Goal: Task Accomplishment & Management: Use online tool/utility

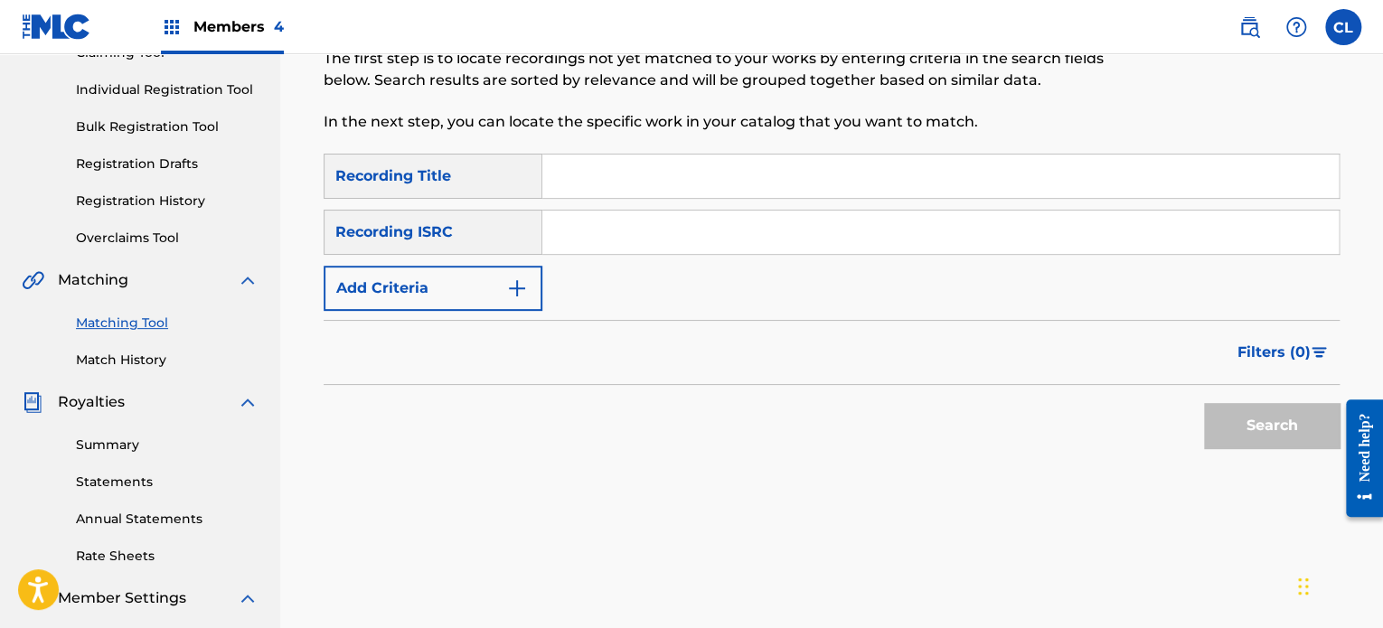
scroll to position [213, 0]
click at [585, 173] on input "Search Form" at bounding box center [940, 176] width 796 height 43
paste input "Aeolian"
type input "Aeolian"
click at [484, 306] on button "Add Criteria" at bounding box center [433, 288] width 219 height 45
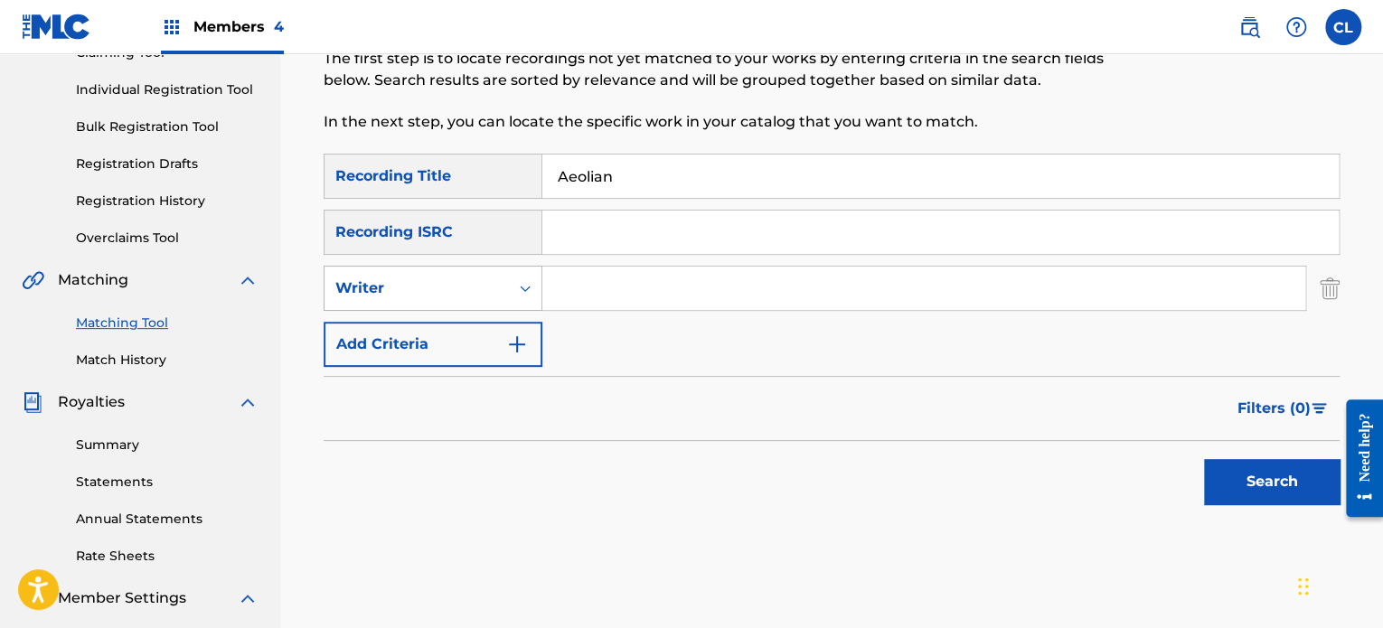
click at [437, 284] on div "Writer" at bounding box center [416, 288] width 163 height 22
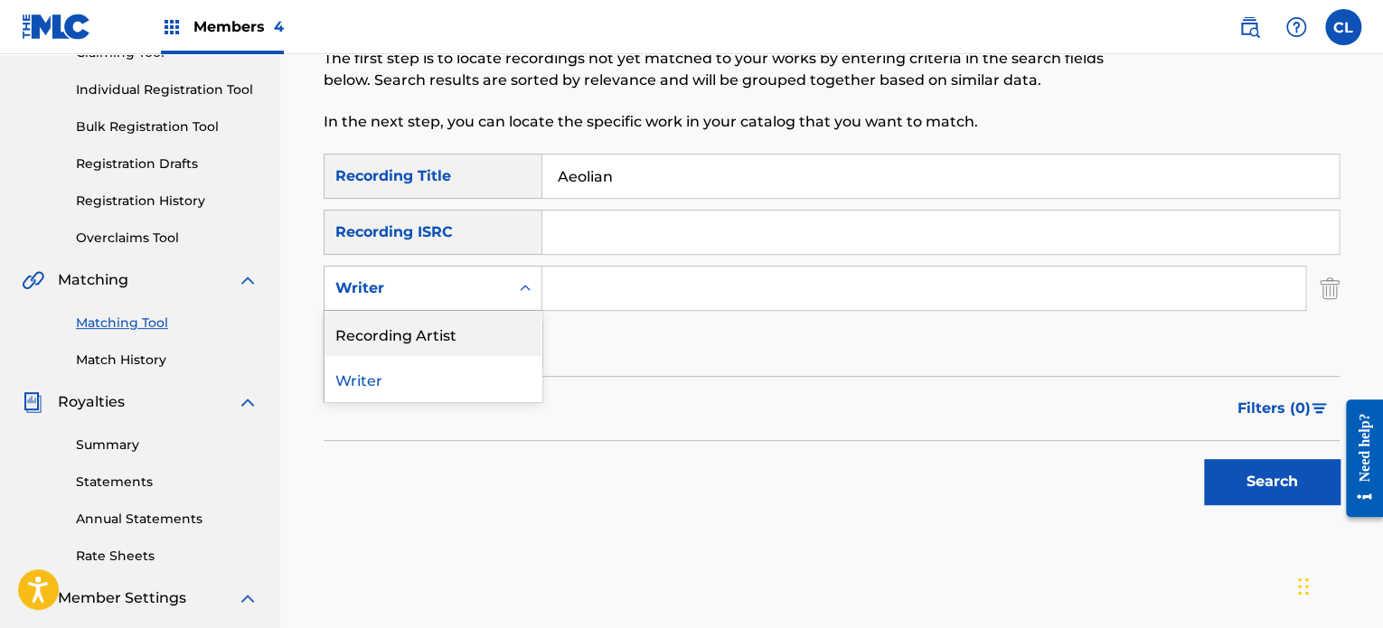
click at [430, 333] on div "Recording Artist" at bounding box center [432, 333] width 217 height 45
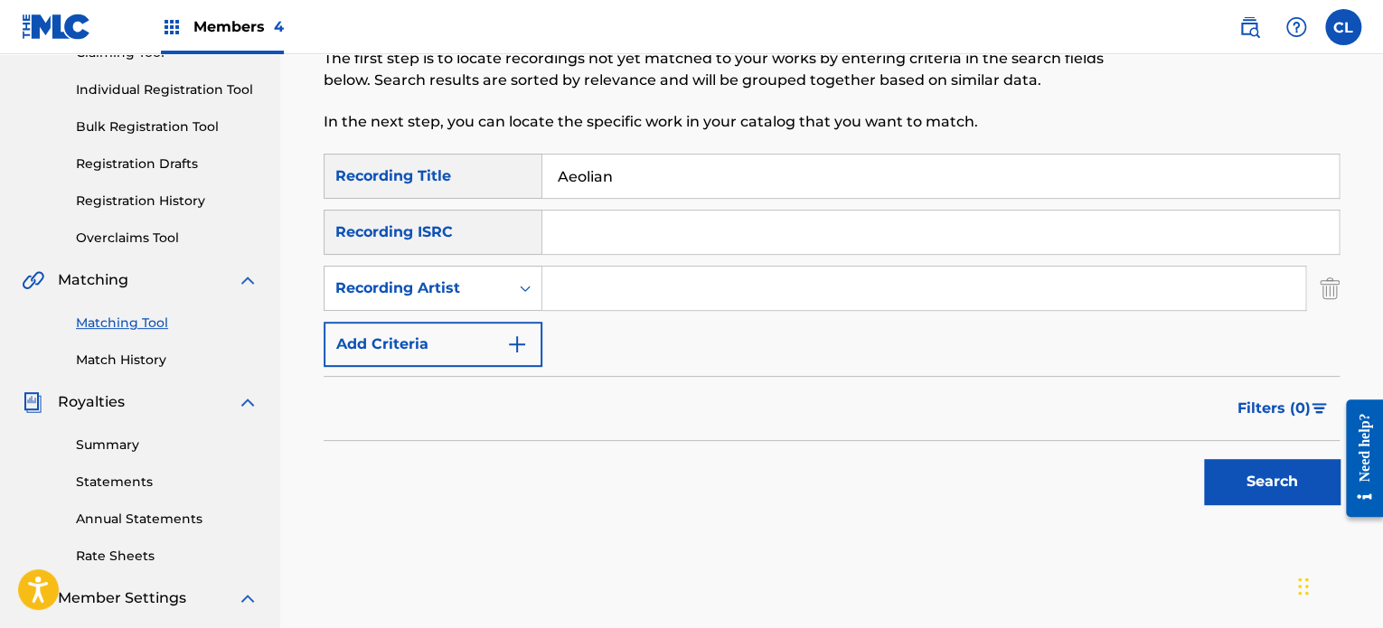
click at [600, 277] on input "Search Form" at bounding box center [923, 288] width 763 height 43
type input "[PERSON_NAME]"
click at [1204, 459] on button "Search" at bounding box center [1272, 481] width 136 height 45
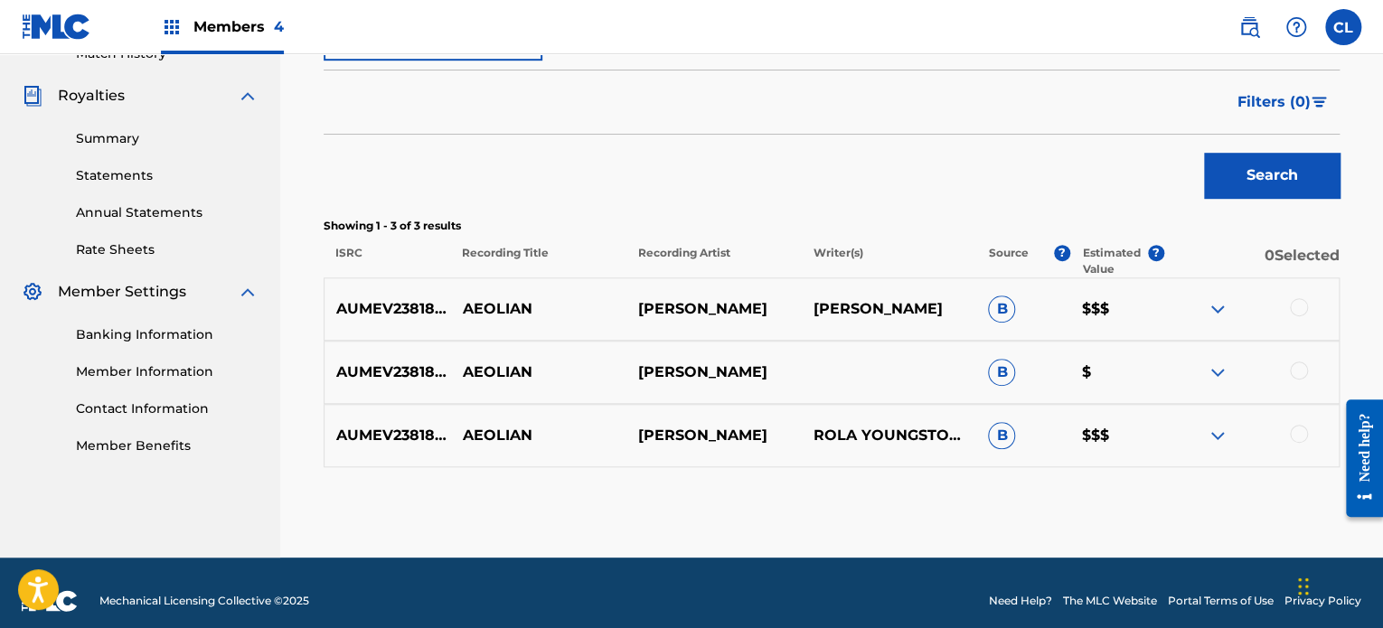
scroll to position [535, 0]
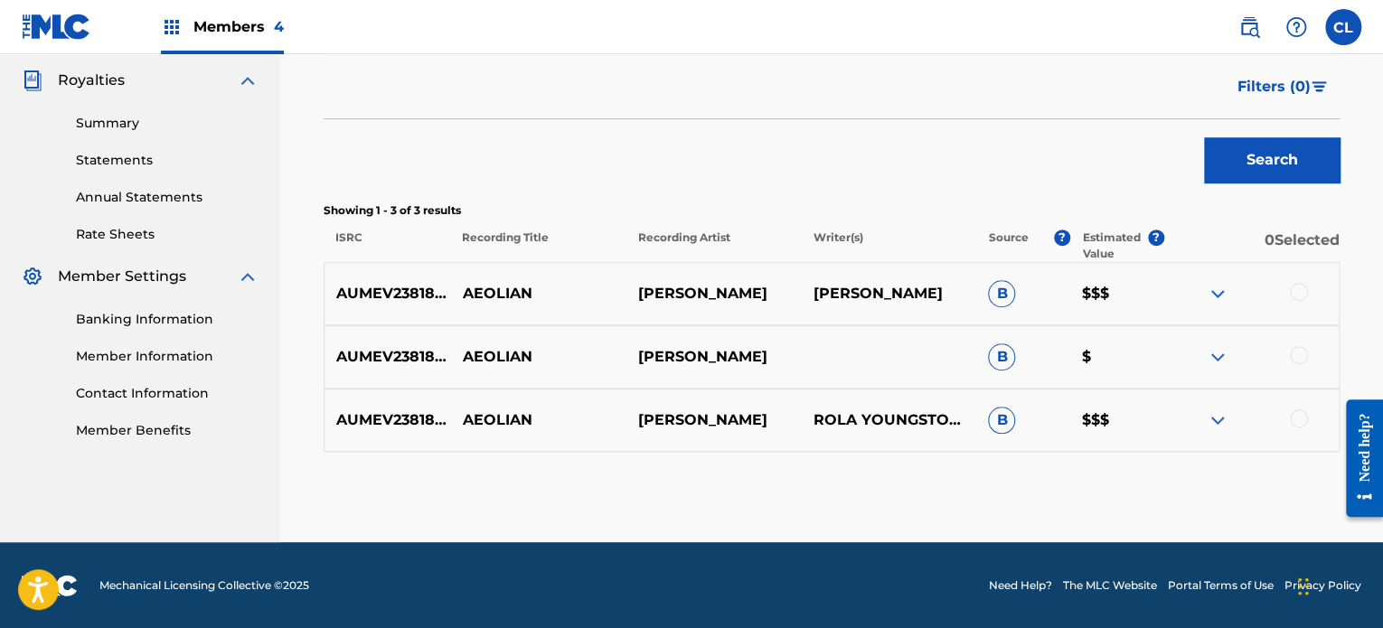
click at [1291, 421] on div at bounding box center [1299, 418] width 18 height 18
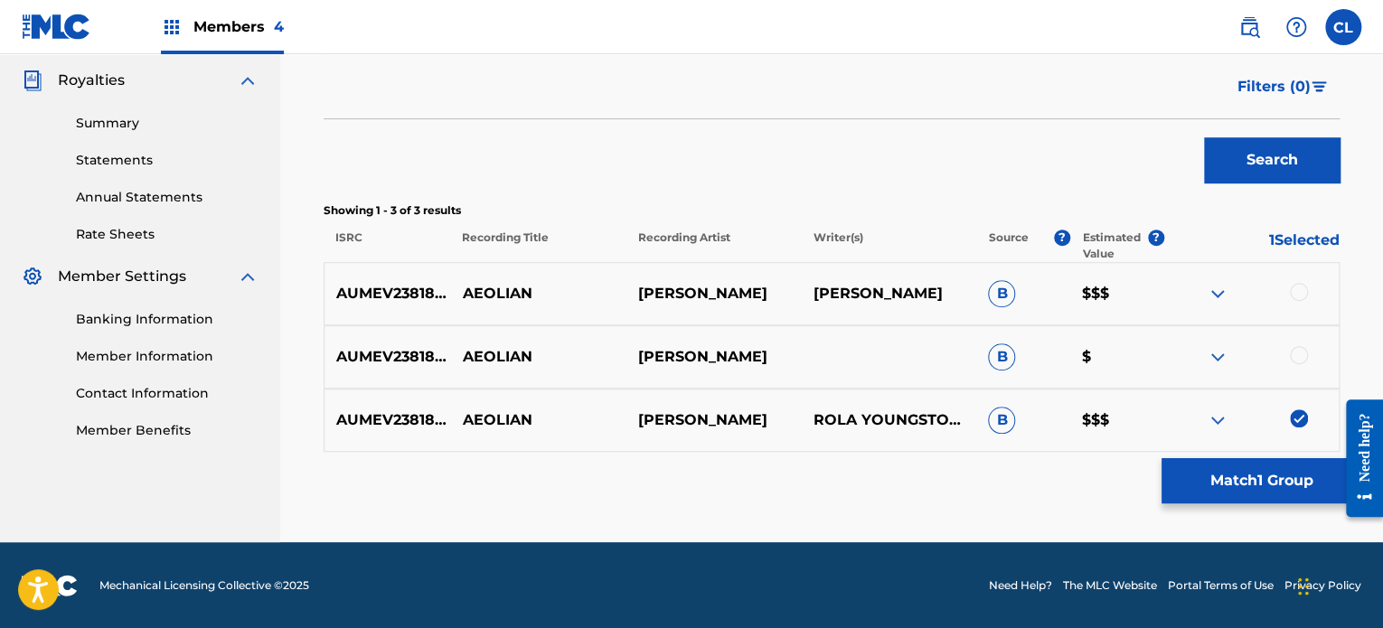
click at [1295, 346] on div at bounding box center [1299, 355] width 18 height 18
click at [1294, 289] on div at bounding box center [1299, 292] width 18 height 18
click at [1262, 473] on button "Match 3 Groups" at bounding box center [1261, 480] width 200 height 45
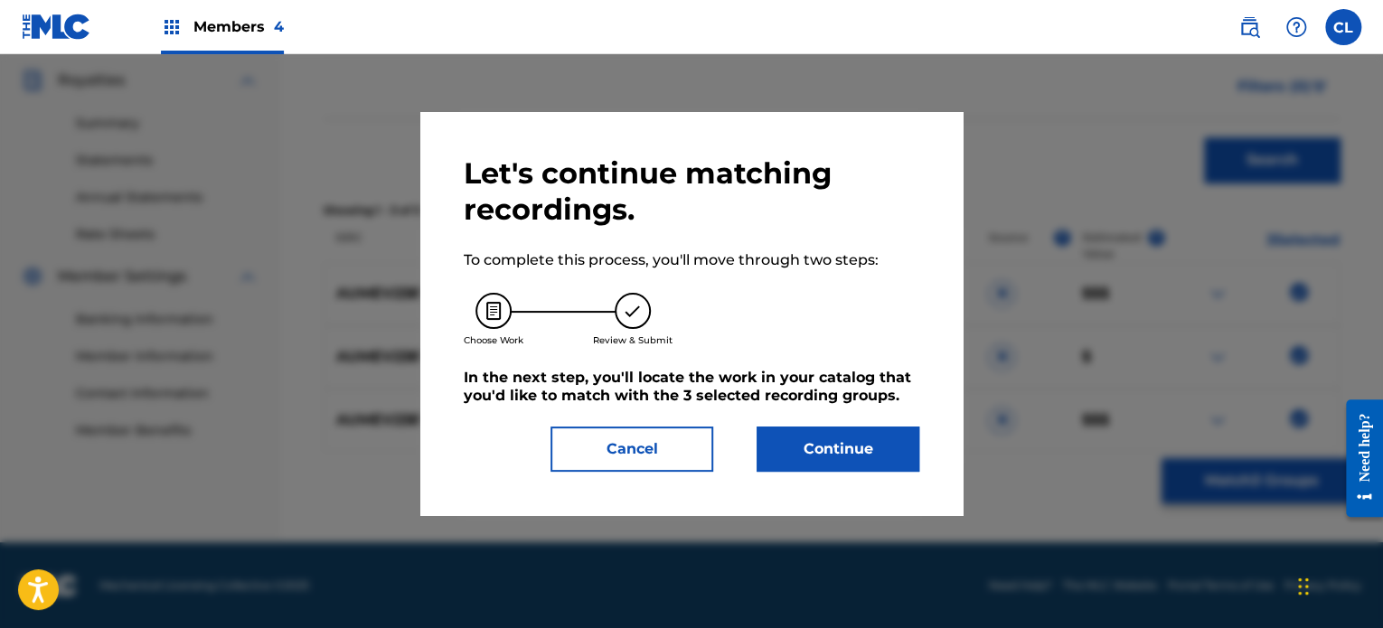
click at [818, 445] on button "Continue" at bounding box center [838, 449] width 163 height 45
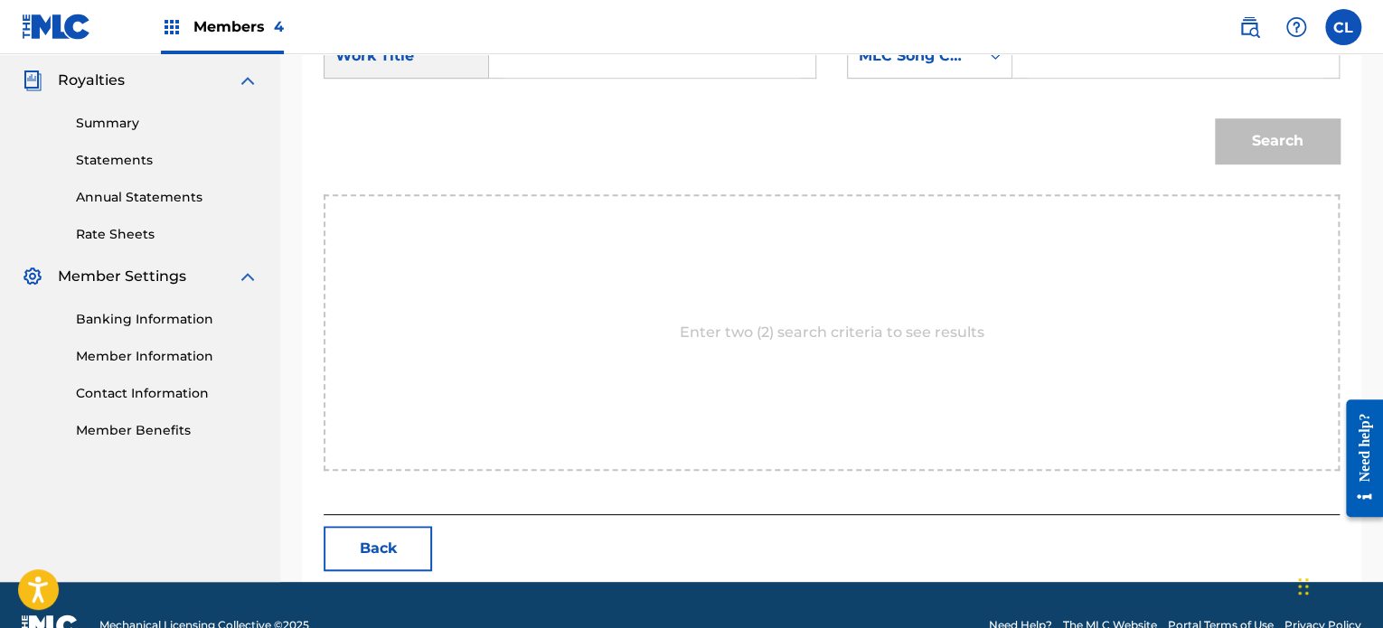
scroll to position [492, 0]
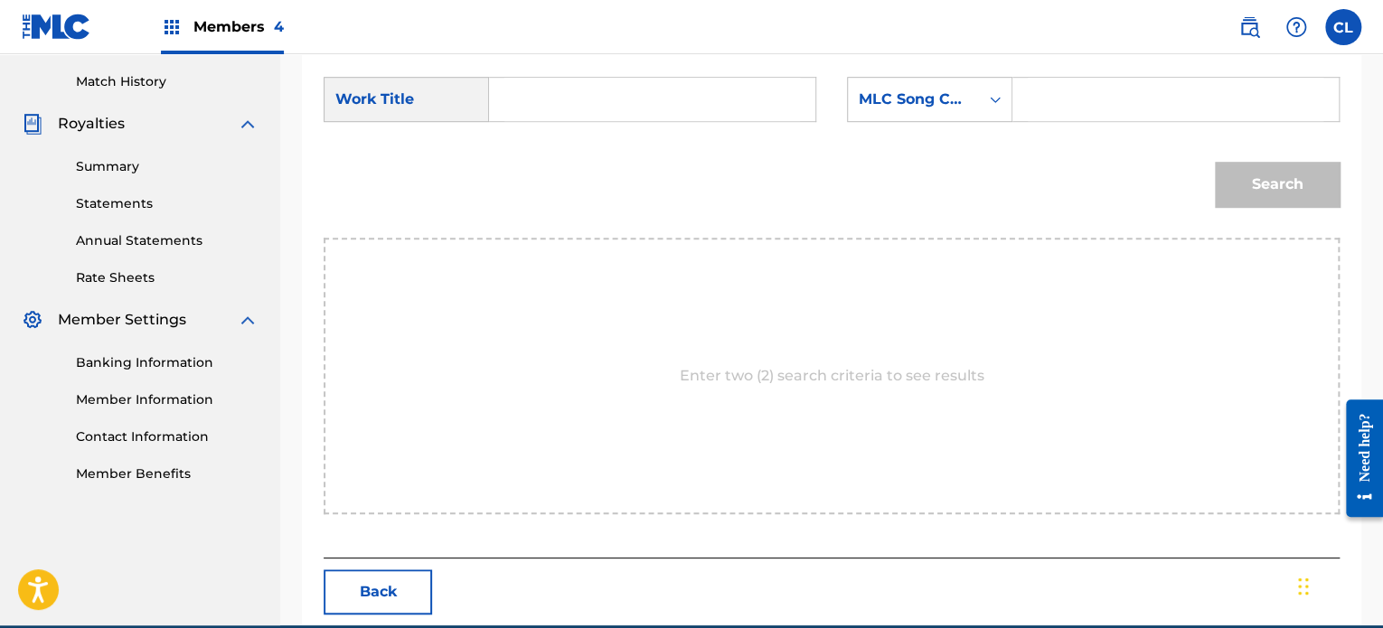
click at [578, 79] on input "Search Form" at bounding box center [652, 99] width 296 height 43
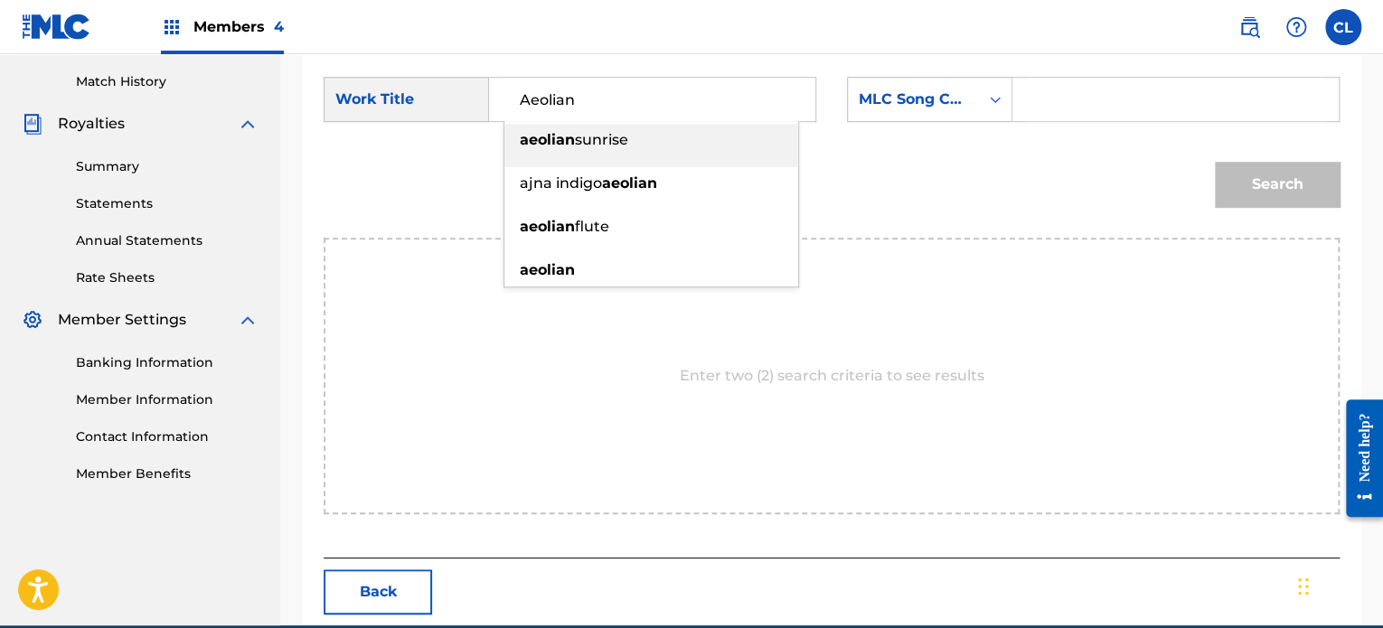
type input "Aeolian"
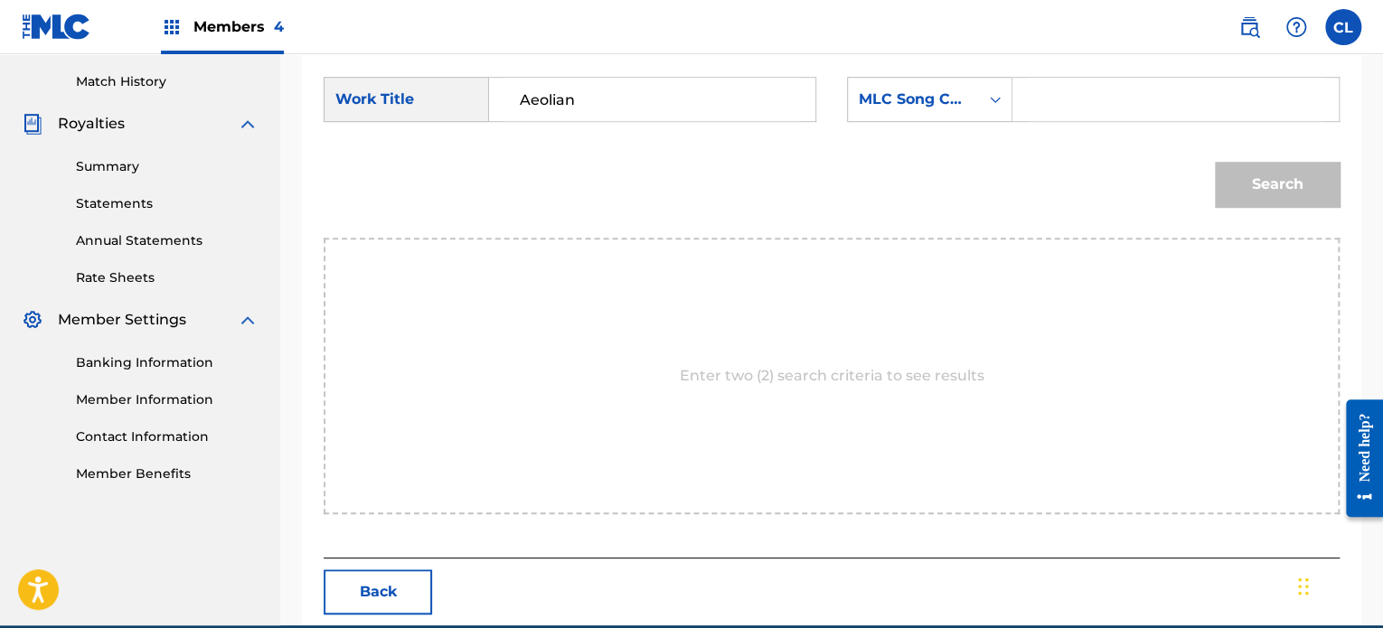
click at [1085, 109] on input "Search Form" at bounding box center [1176, 99] width 296 height 43
paste input "A967AQ"
type input "A967AQ"
click at [1215, 162] on button "Search" at bounding box center [1277, 184] width 125 height 45
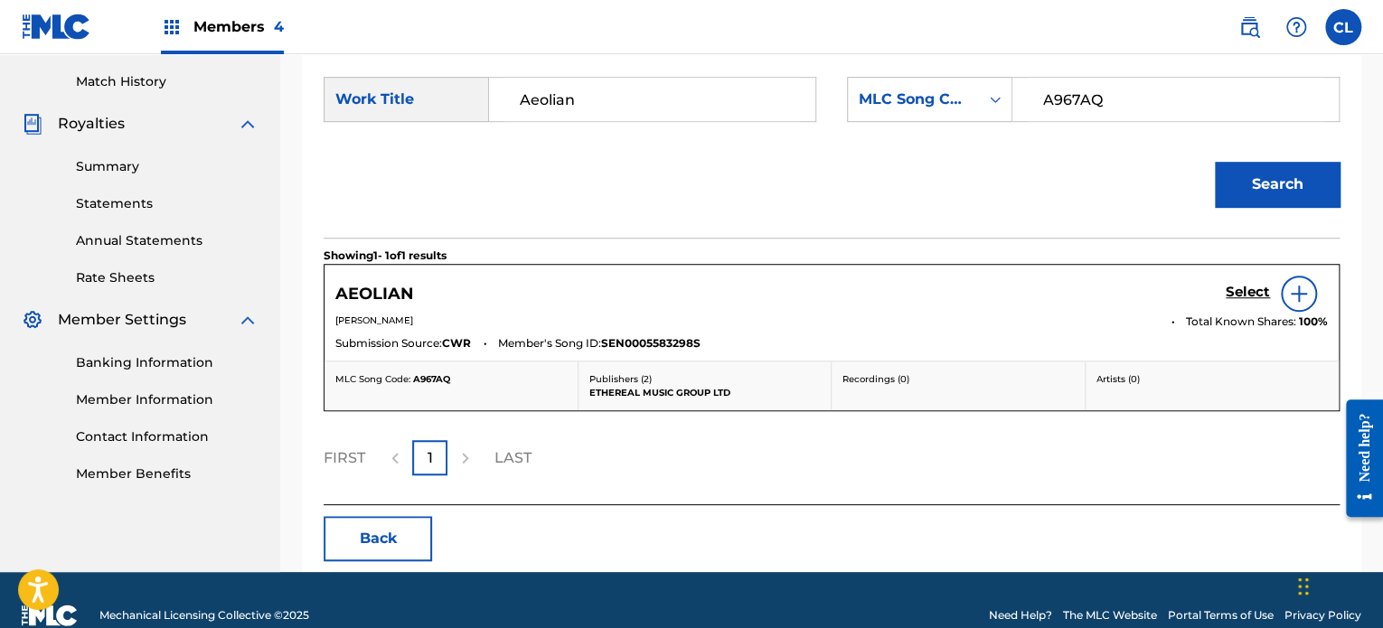
click at [1244, 300] on link "Select" at bounding box center [1248, 294] width 44 height 20
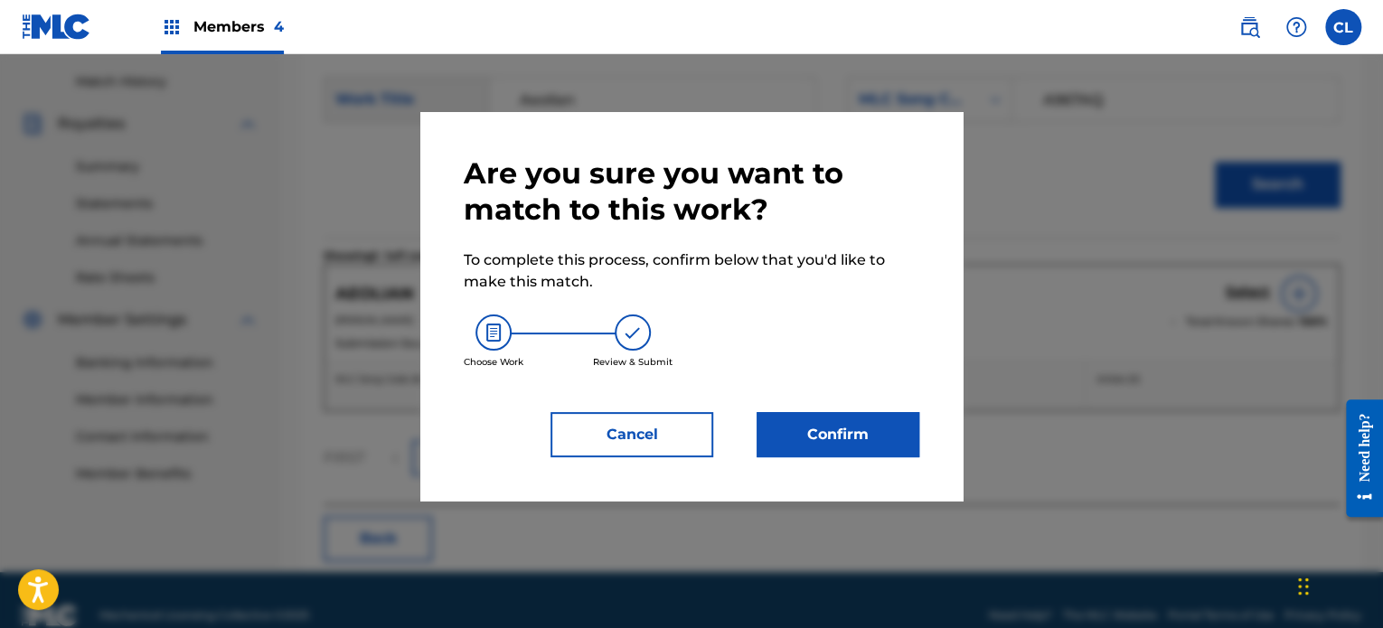
click at [846, 444] on button "Confirm" at bounding box center [838, 434] width 163 height 45
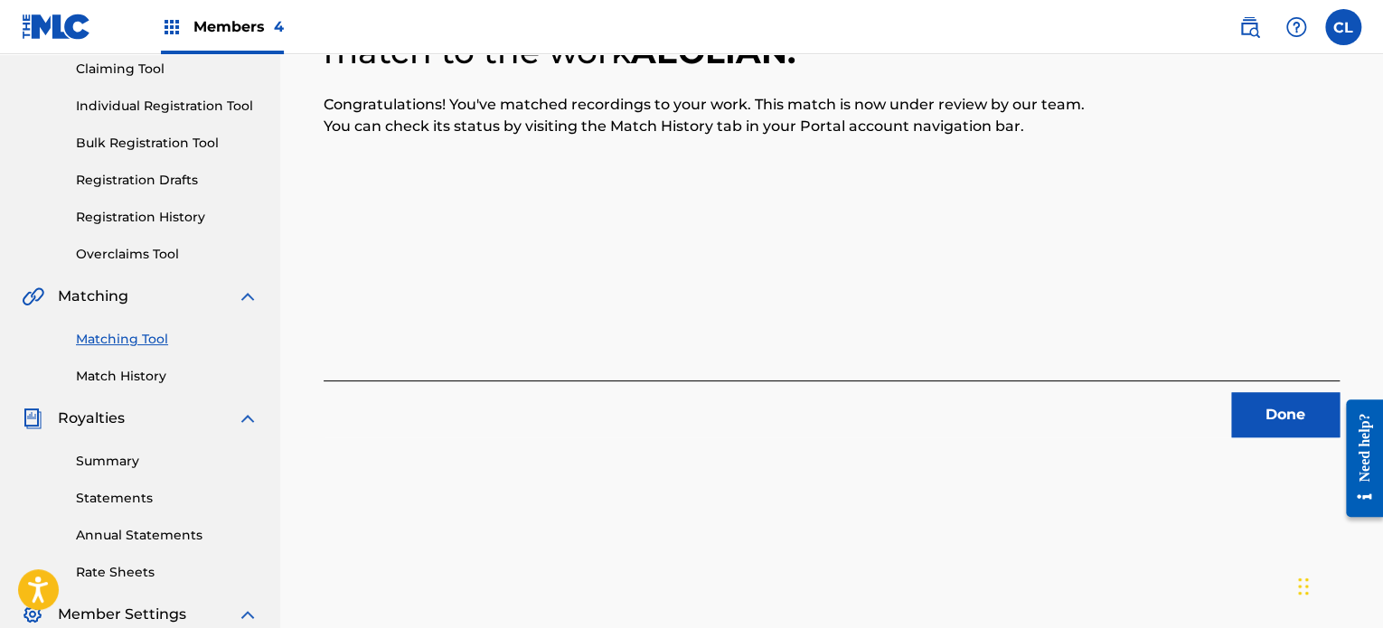
scroll to position [181, 0]
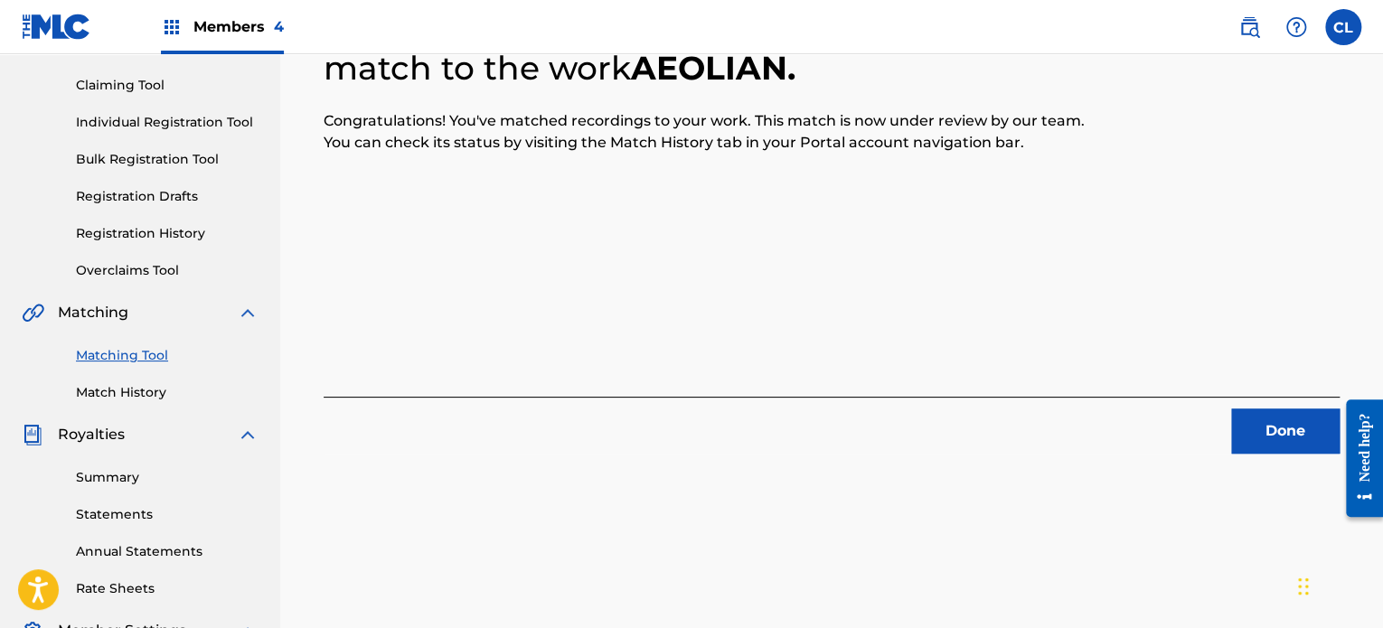
click at [1270, 431] on button "Done" at bounding box center [1285, 431] width 108 height 45
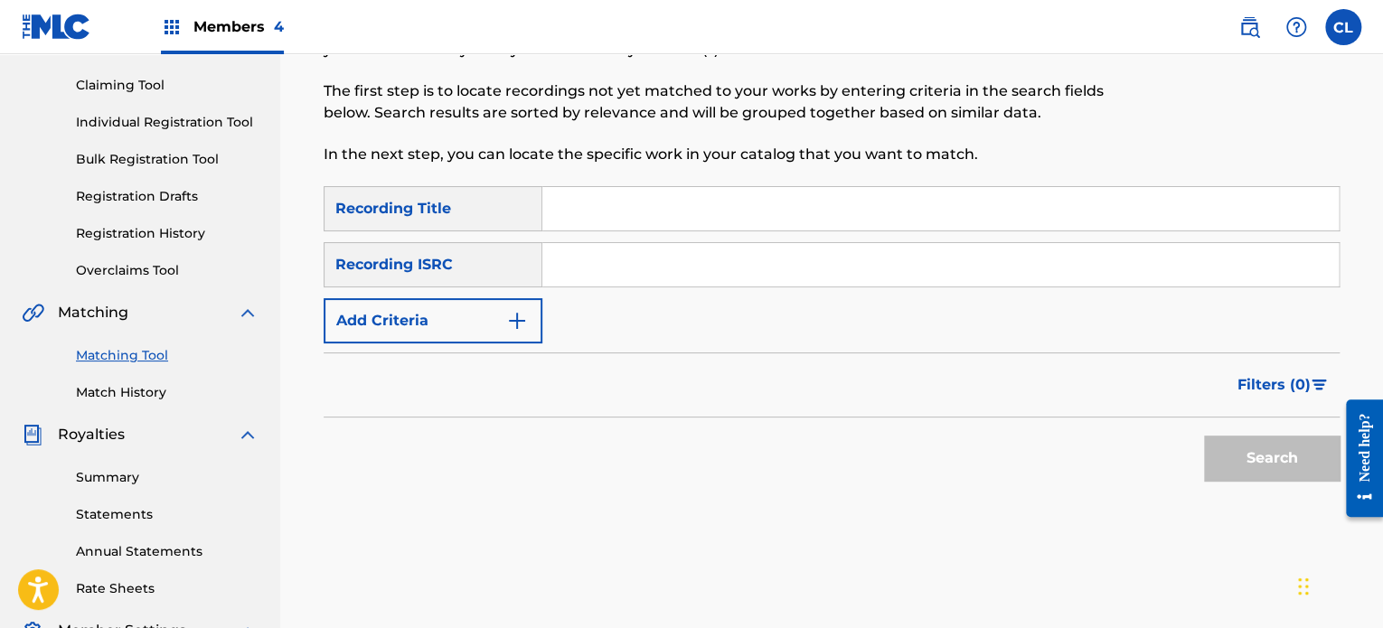
click at [560, 212] on input "Search Form" at bounding box center [940, 208] width 796 height 43
paste input "Aether"
type input "Aether"
click at [488, 310] on button "Add Criteria" at bounding box center [433, 320] width 219 height 45
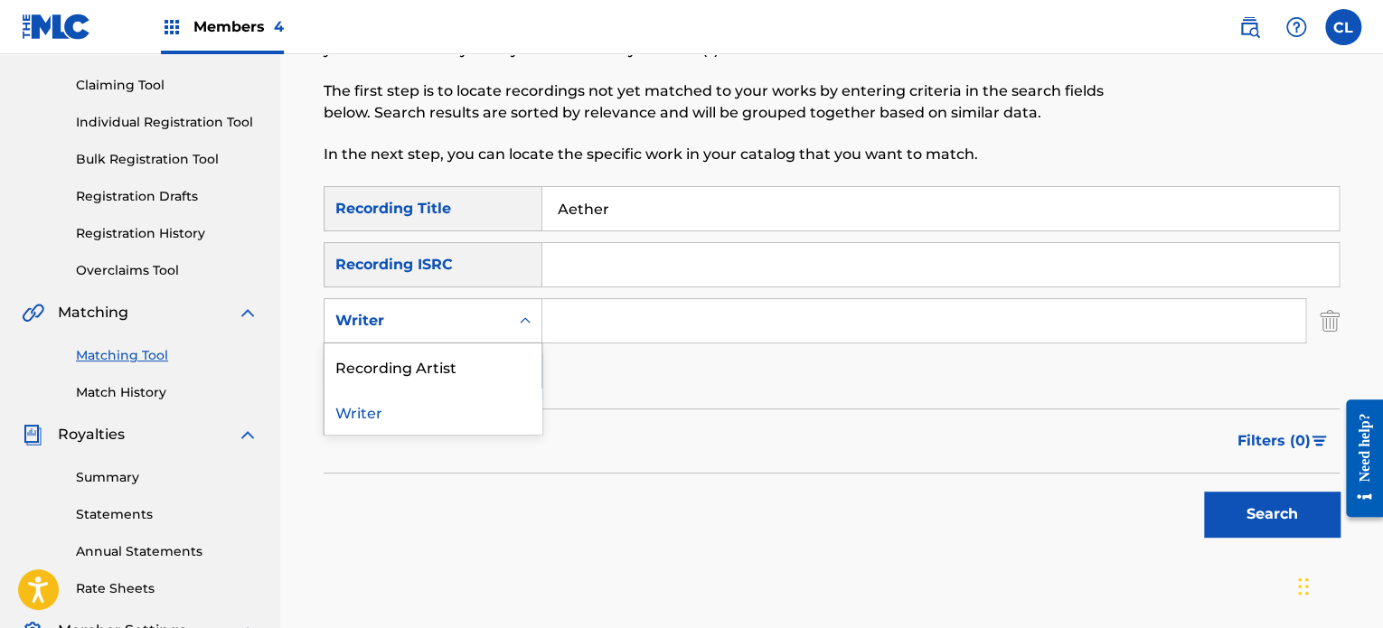
click at [495, 317] on div "Writer" at bounding box center [416, 321] width 163 height 22
click at [476, 368] on div "Recording Artist" at bounding box center [432, 365] width 217 height 45
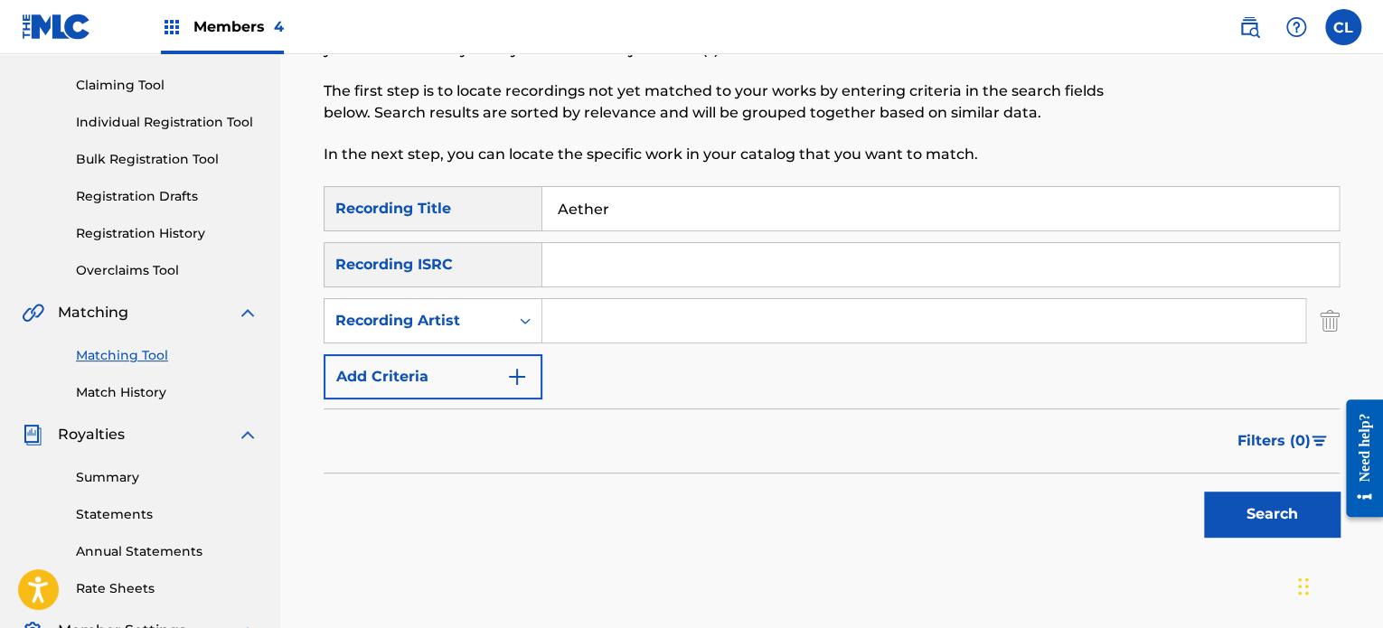
click at [581, 330] on input "Search Form" at bounding box center [923, 320] width 763 height 43
type input "[PERSON_NAME]"
click at [1294, 524] on button "Search" at bounding box center [1272, 514] width 136 height 45
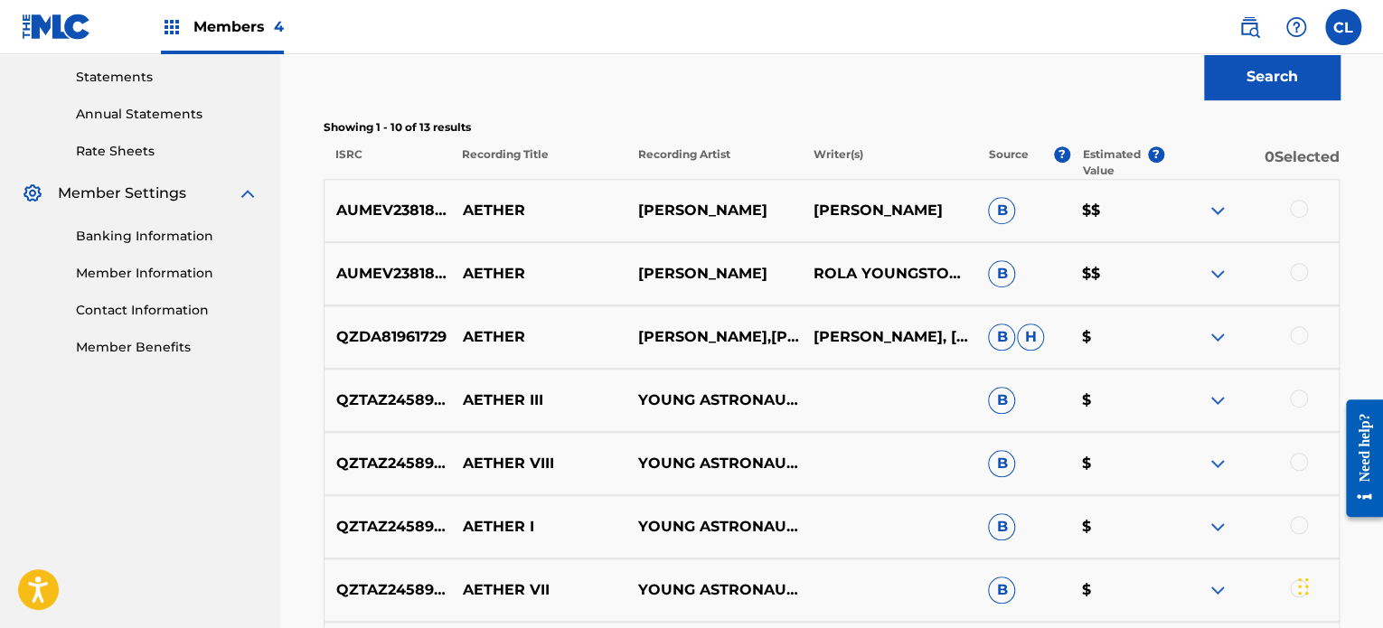
scroll to position [621, 0]
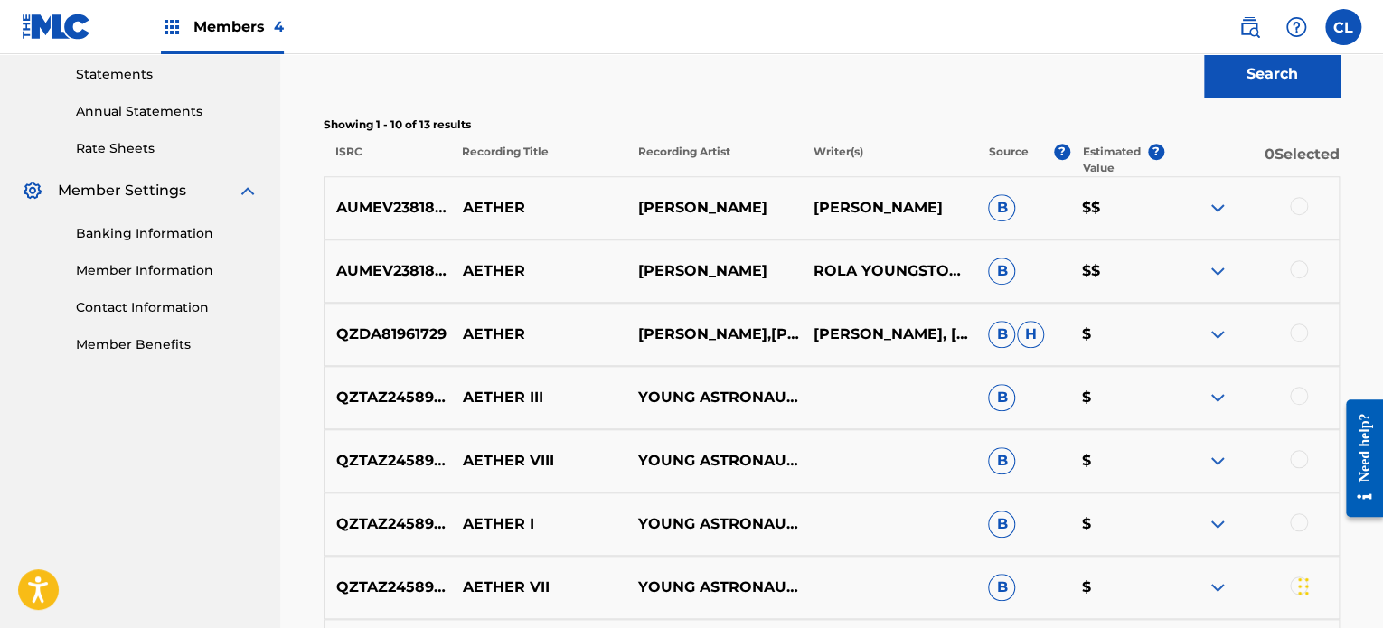
click at [1304, 204] on div at bounding box center [1299, 206] width 18 height 18
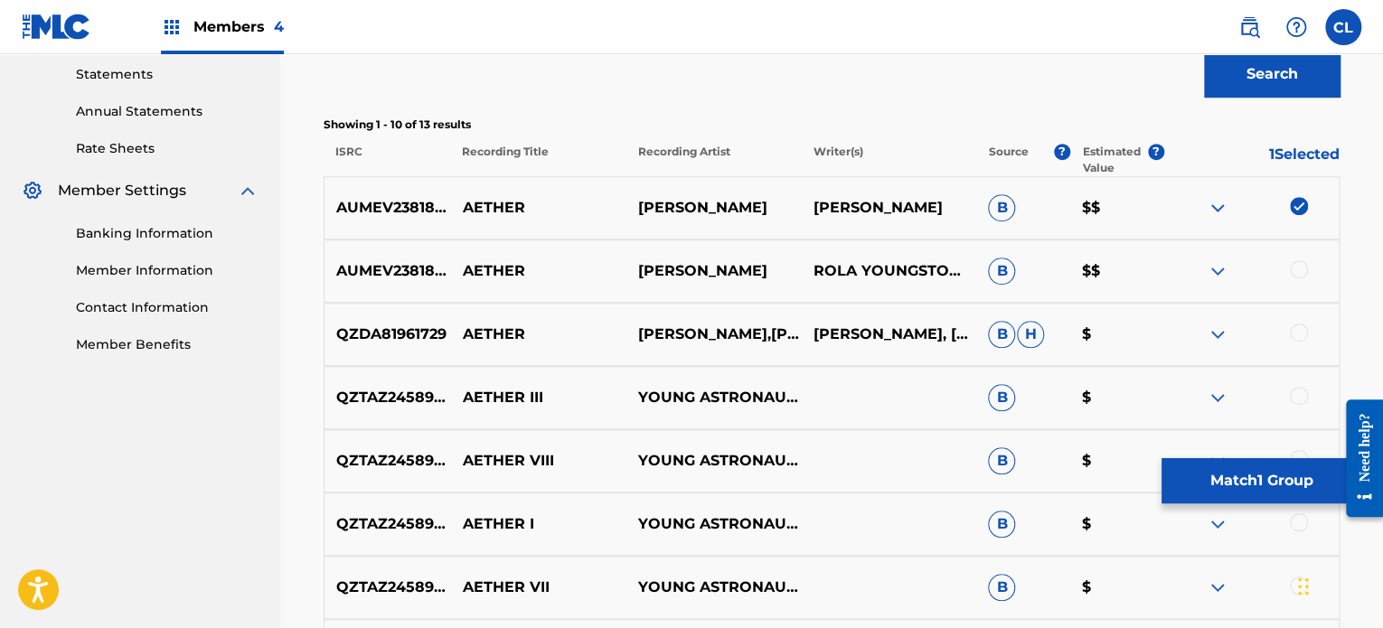
click at [1300, 268] on div at bounding box center [1299, 269] width 18 height 18
click at [1237, 496] on button "Match 2 Groups" at bounding box center [1261, 480] width 200 height 45
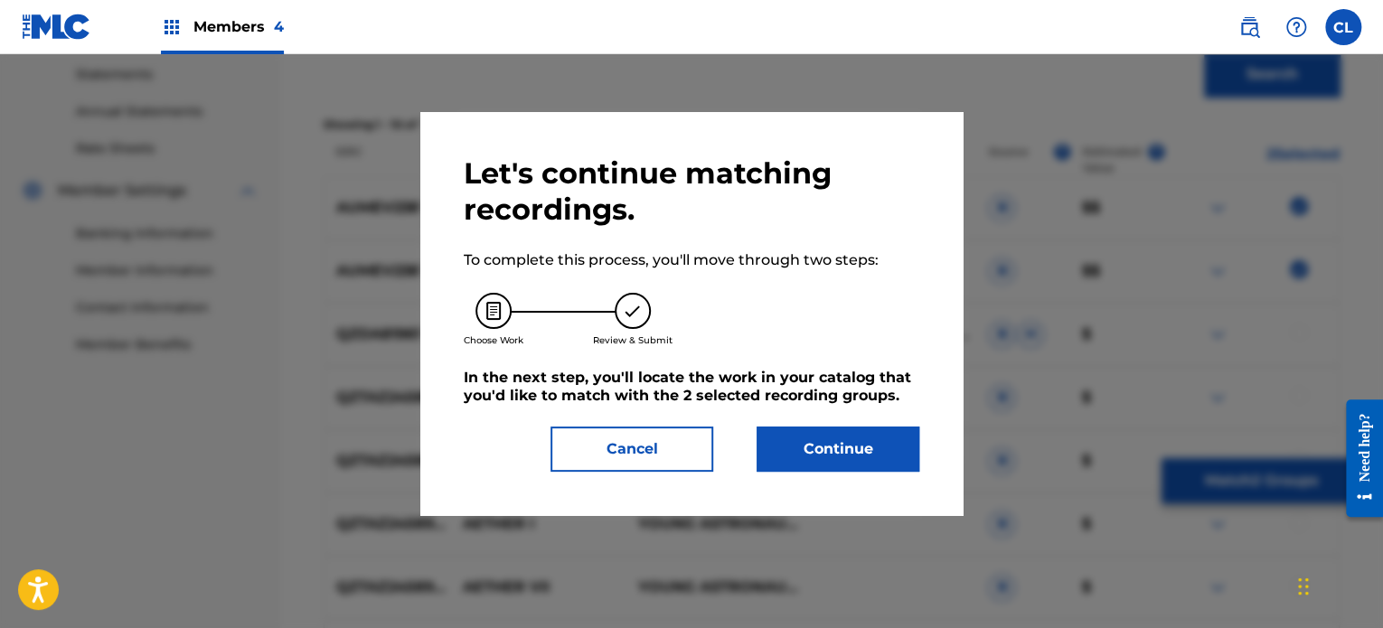
click at [839, 451] on button "Continue" at bounding box center [838, 449] width 163 height 45
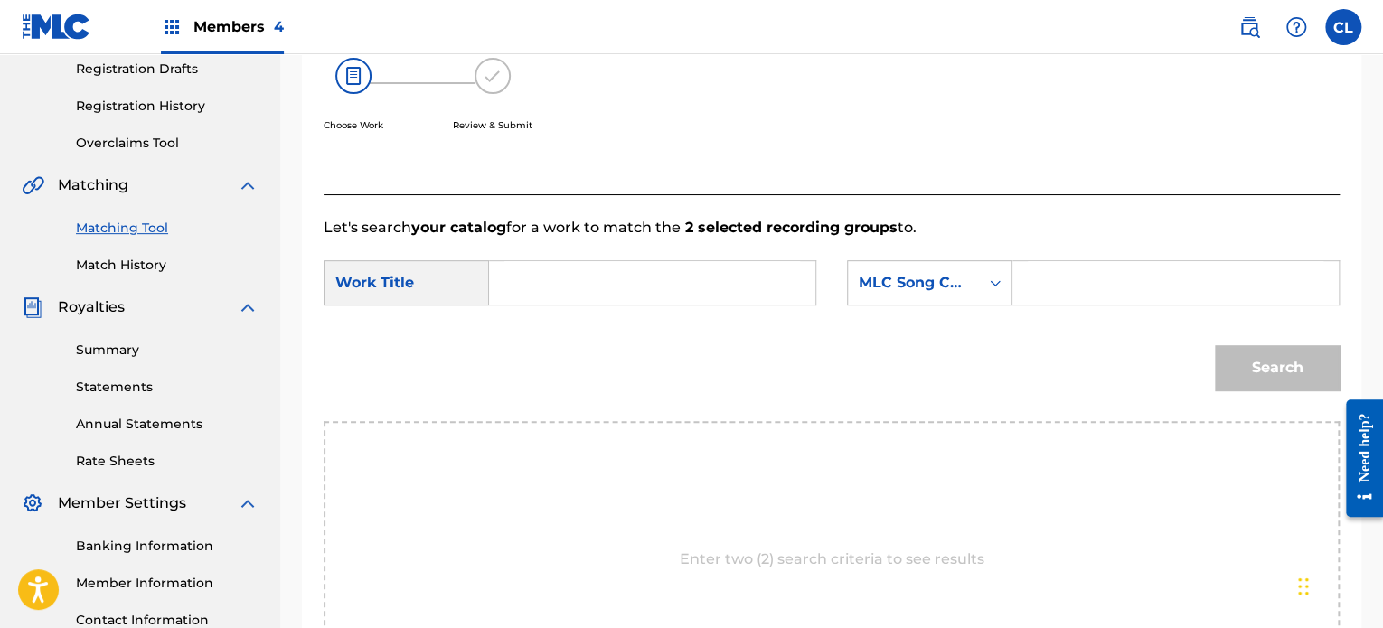
scroll to position [293, 0]
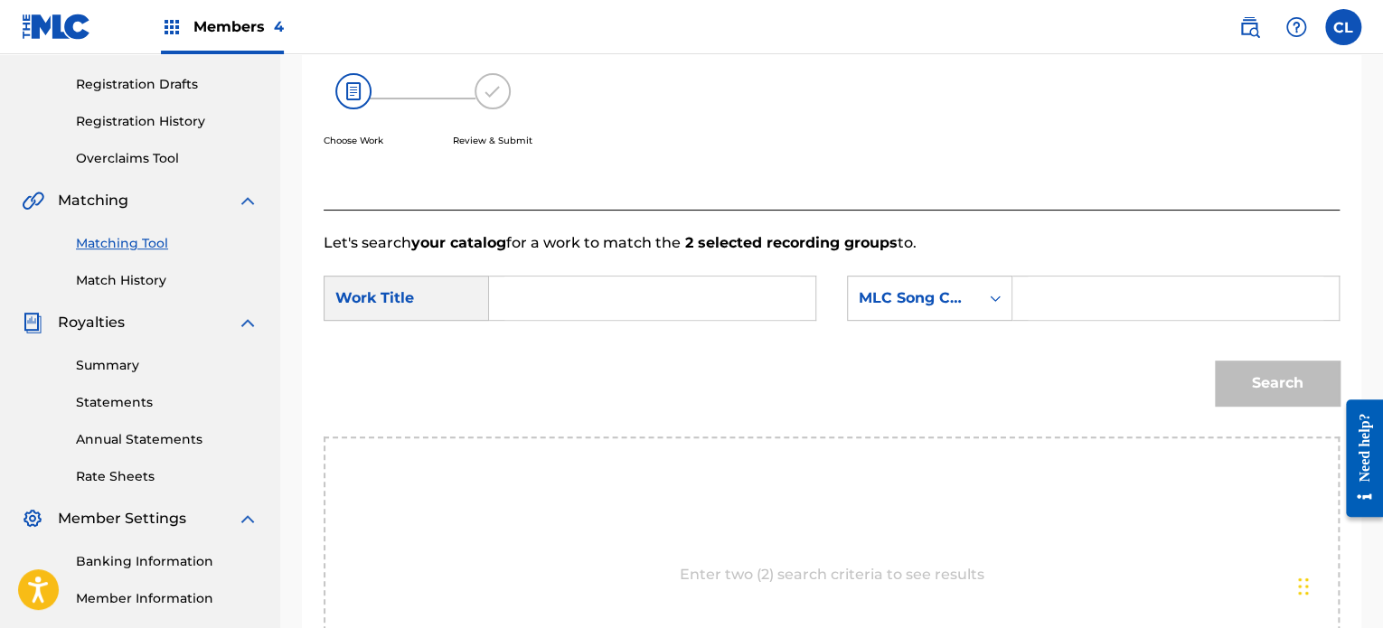
click at [1059, 300] on input "Search Form" at bounding box center [1176, 298] width 296 height 43
paste input "AY8IR2"
type input "AY8IR2"
click at [704, 299] on input "Search Form" at bounding box center [652, 298] width 296 height 43
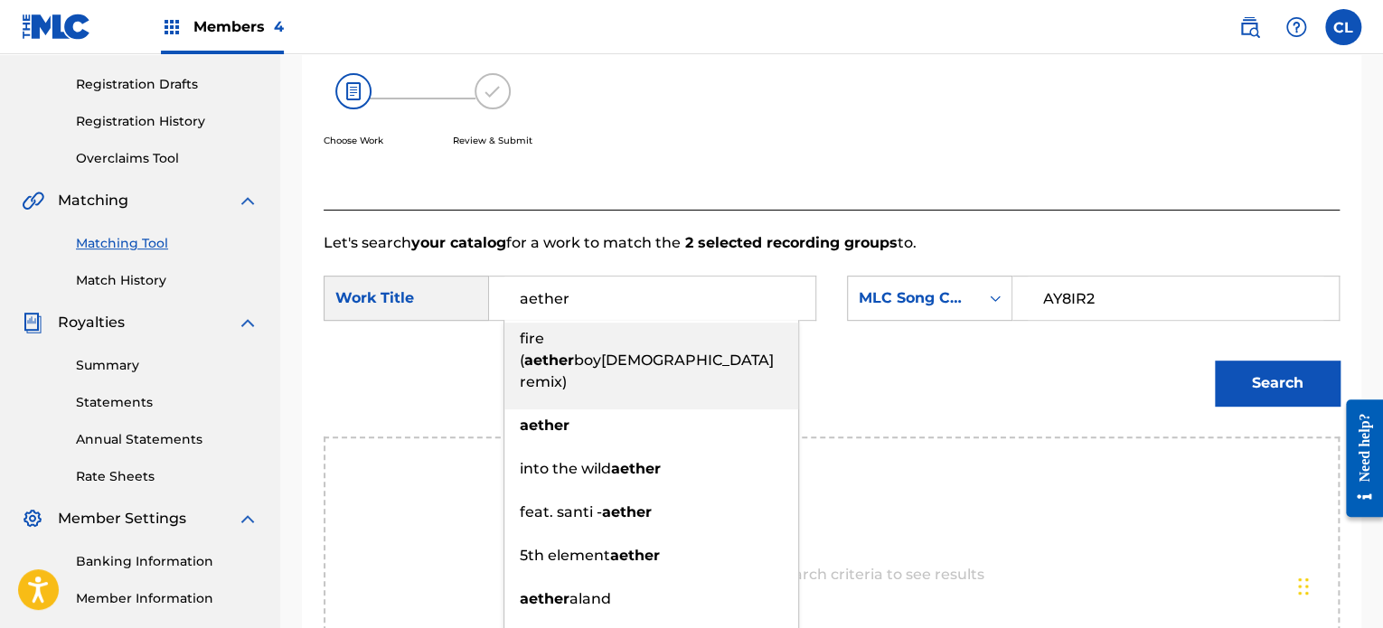
type input "aether"
click at [1258, 371] on button "Search" at bounding box center [1277, 383] width 125 height 45
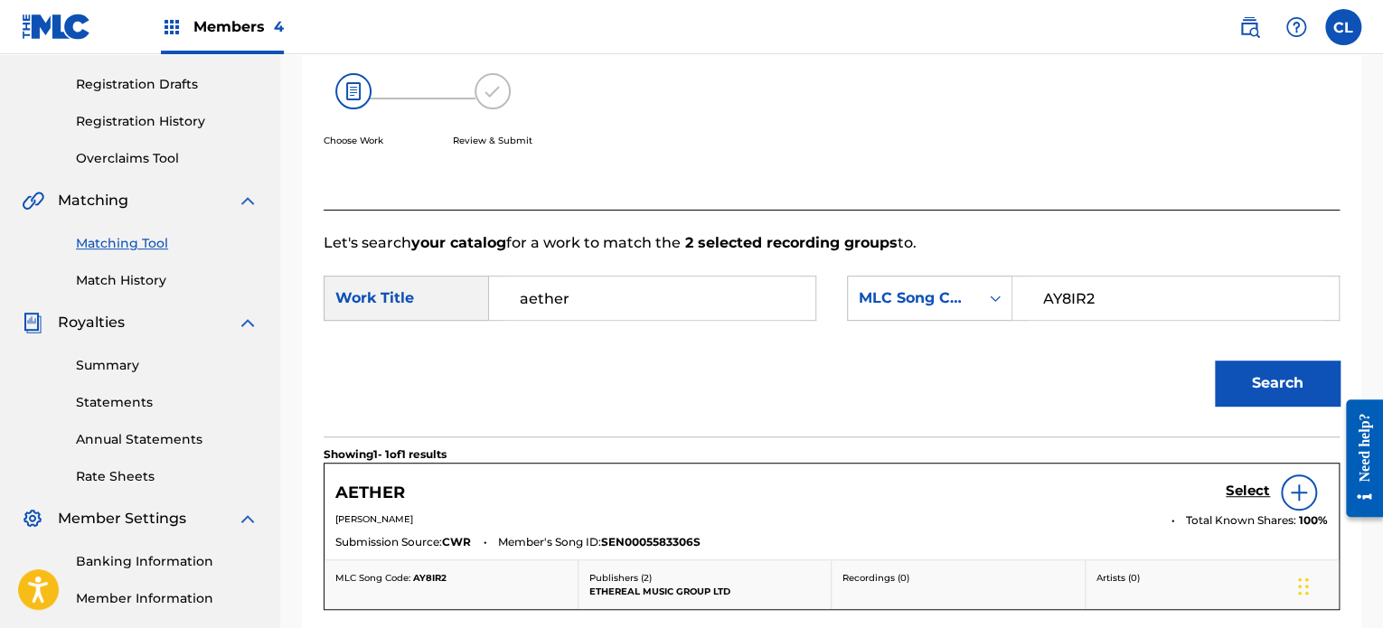
click at [1247, 488] on h5 "Select" at bounding box center [1248, 491] width 44 height 17
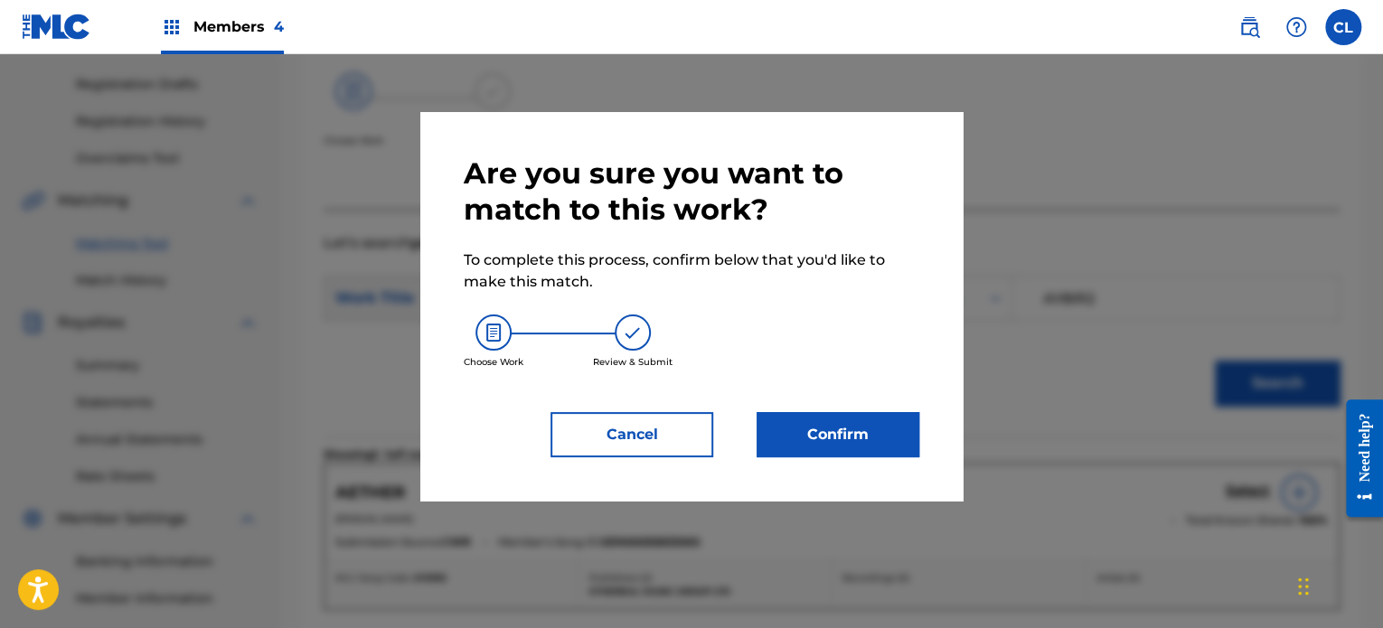
click at [838, 420] on button "Confirm" at bounding box center [838, 434] width 163 height 45
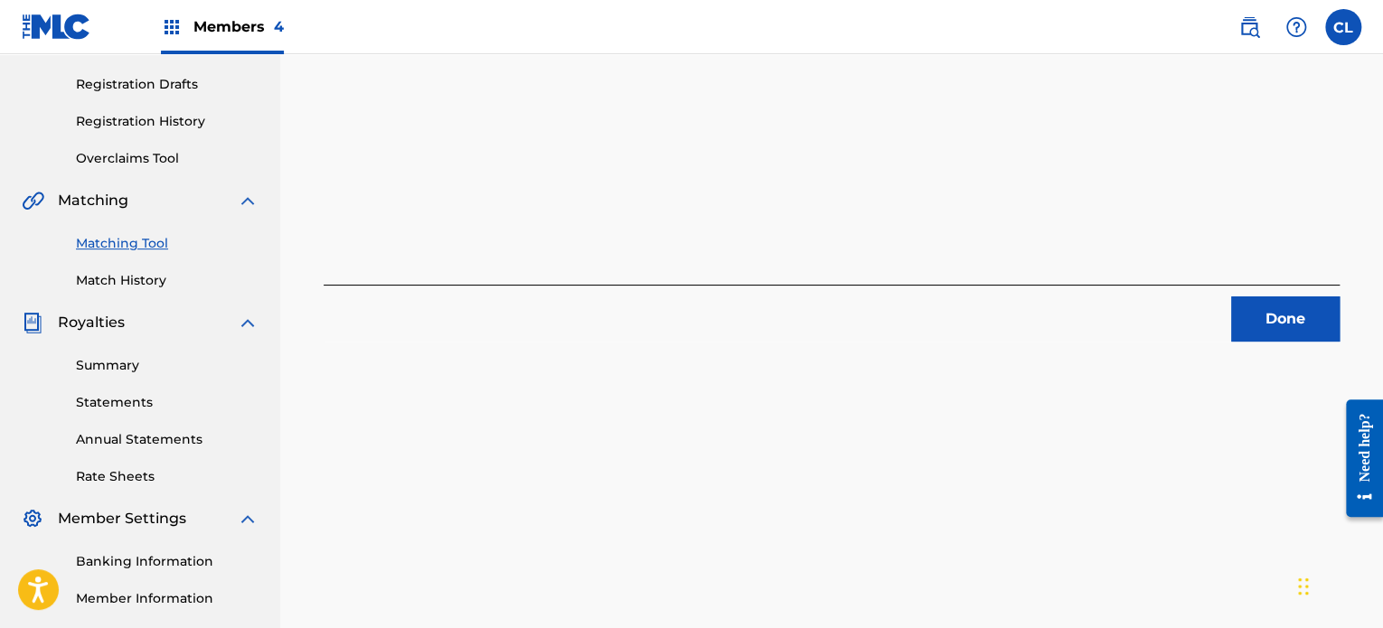
scroll to position [0, 0]
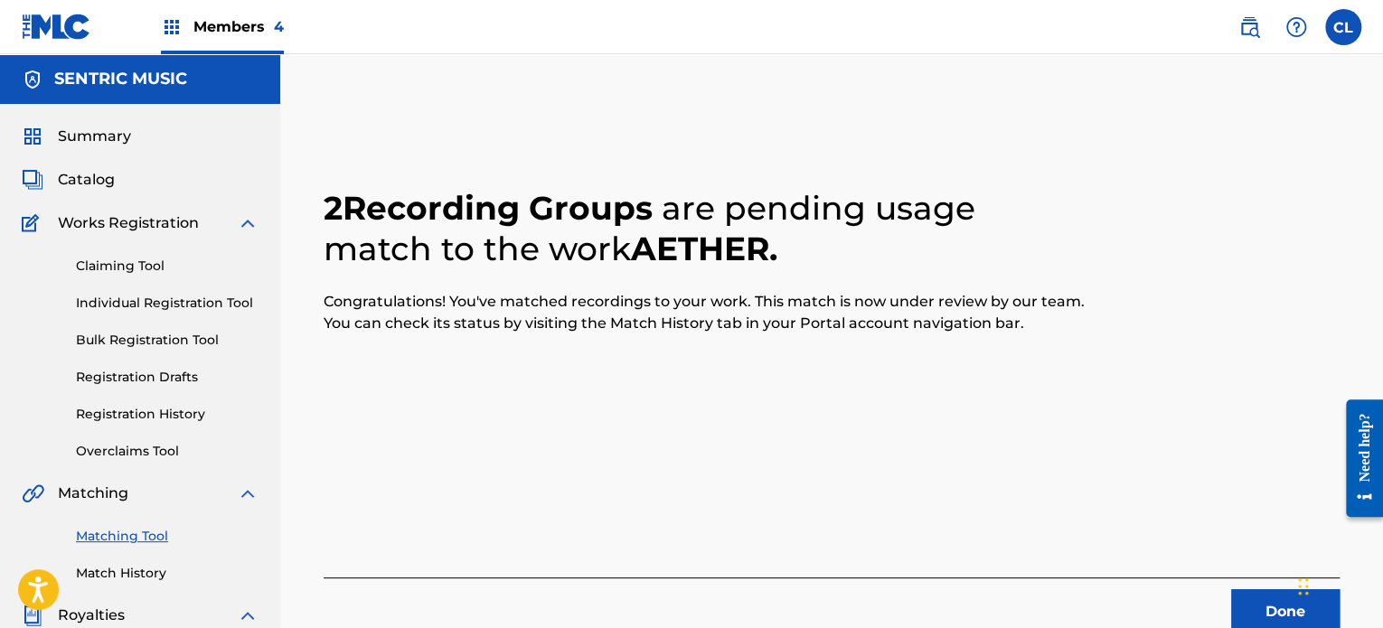
click at [1267, 618] on button "Done" at bounding box center [1285, 611] width 108 height 45
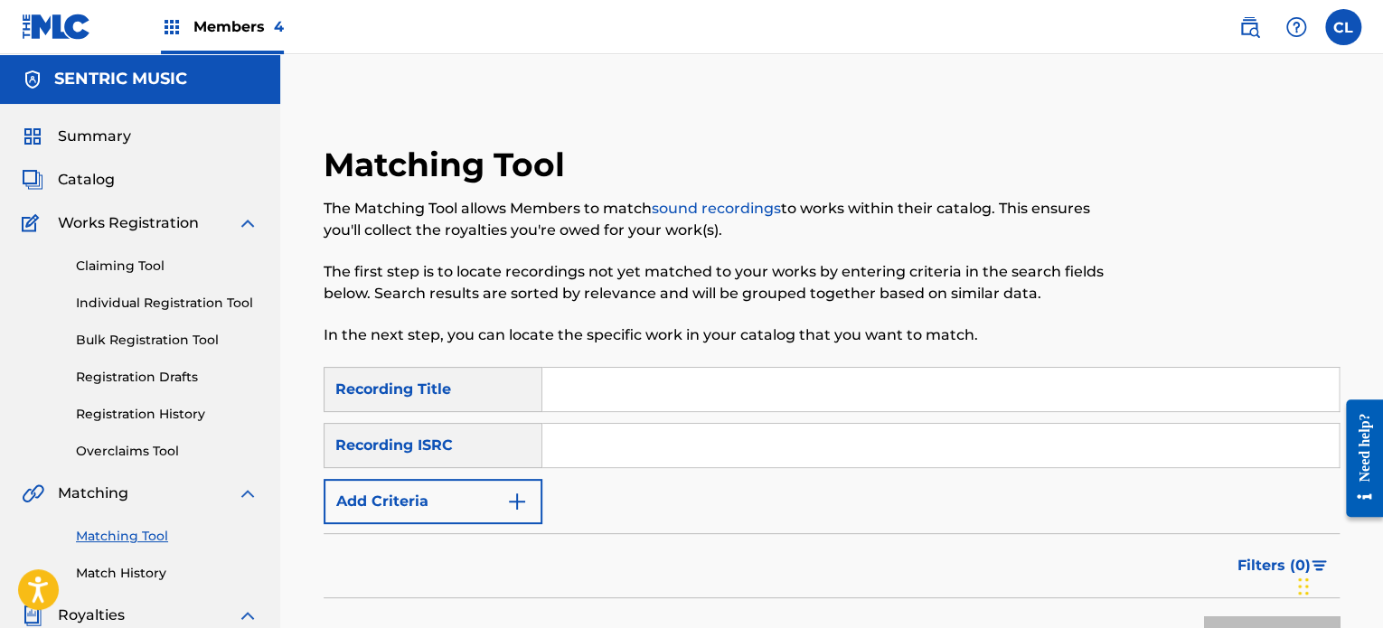
click at [643, 394] on input "Search Form" at bounding box center [940, 389] width 796 height 43
paste input "Affirmations"
type input "Affirmations"
click at [463, 513] on button "Add Criteria" at bounding box center [433, 501] width 219 height 45
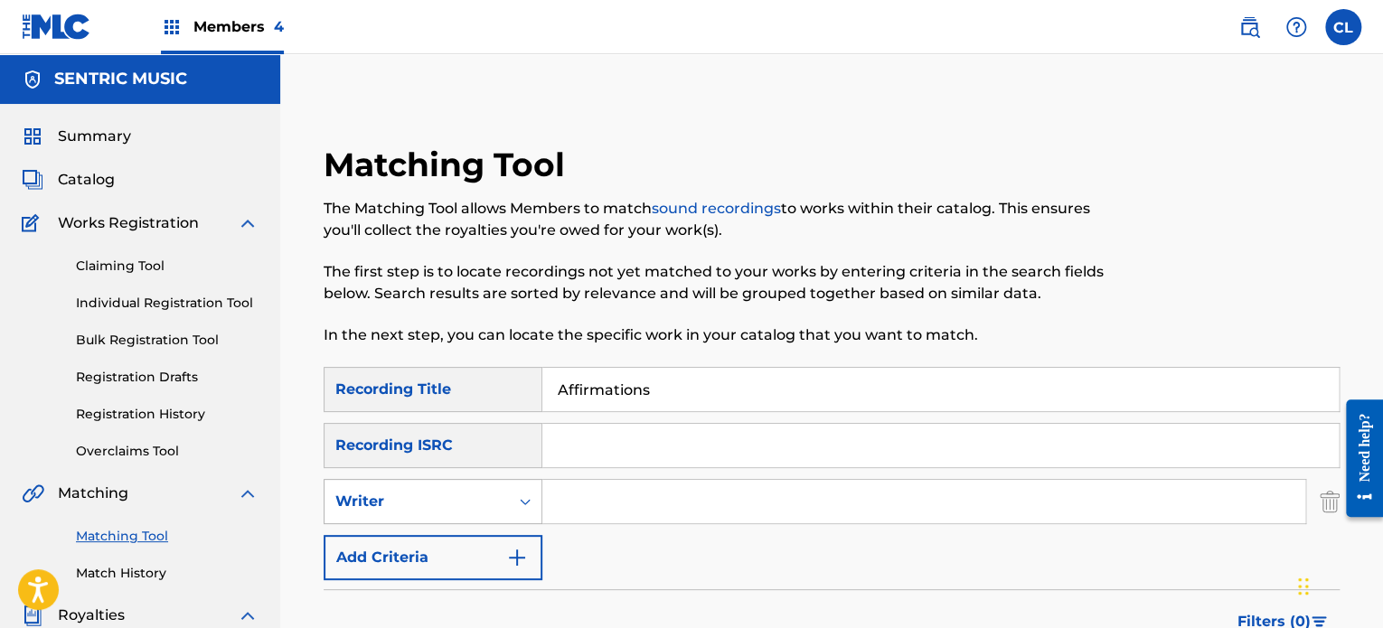
click at [481, 494] on div "Writer" at bounding box center [416, 502] width 163 height 22
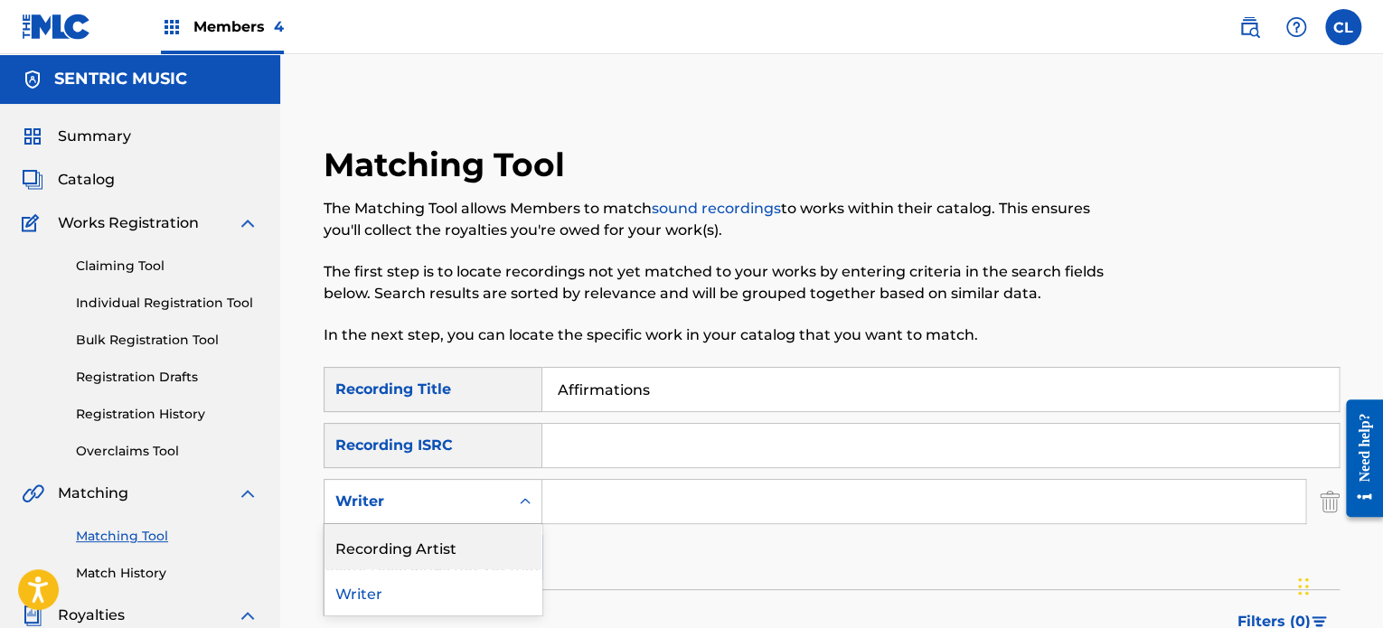
click at [464, 538] on div "Recording Artist" at bounding box center [432, 546] width 217 height 45
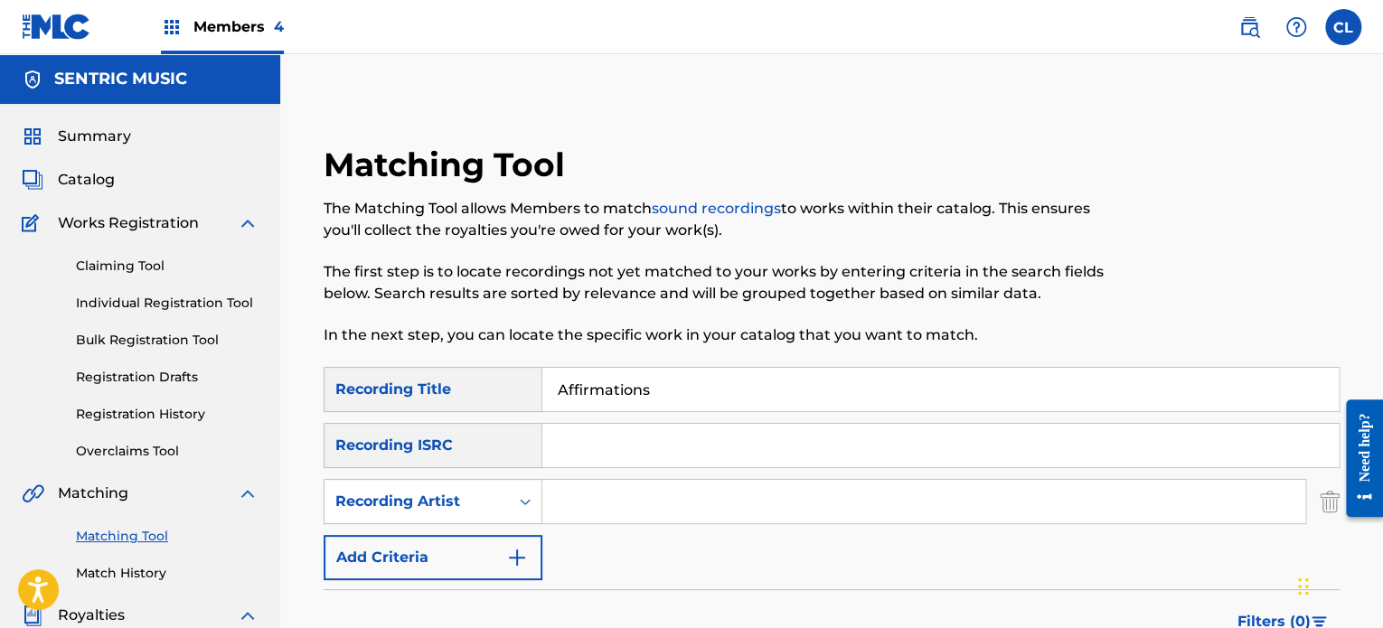
click at [590, 509] on input "Search Form" at bounding box center [923, 501] width 763 height 43
type input "[PERSON_NAME]"
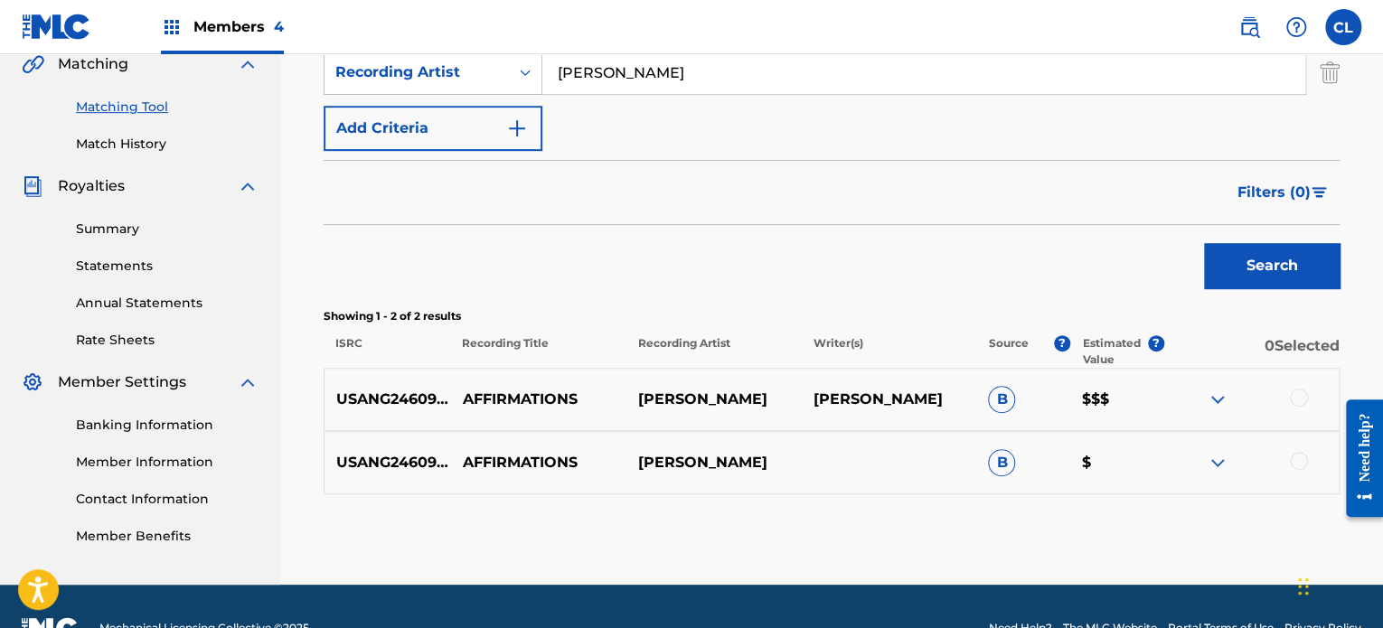
scroll to position [437, 0]
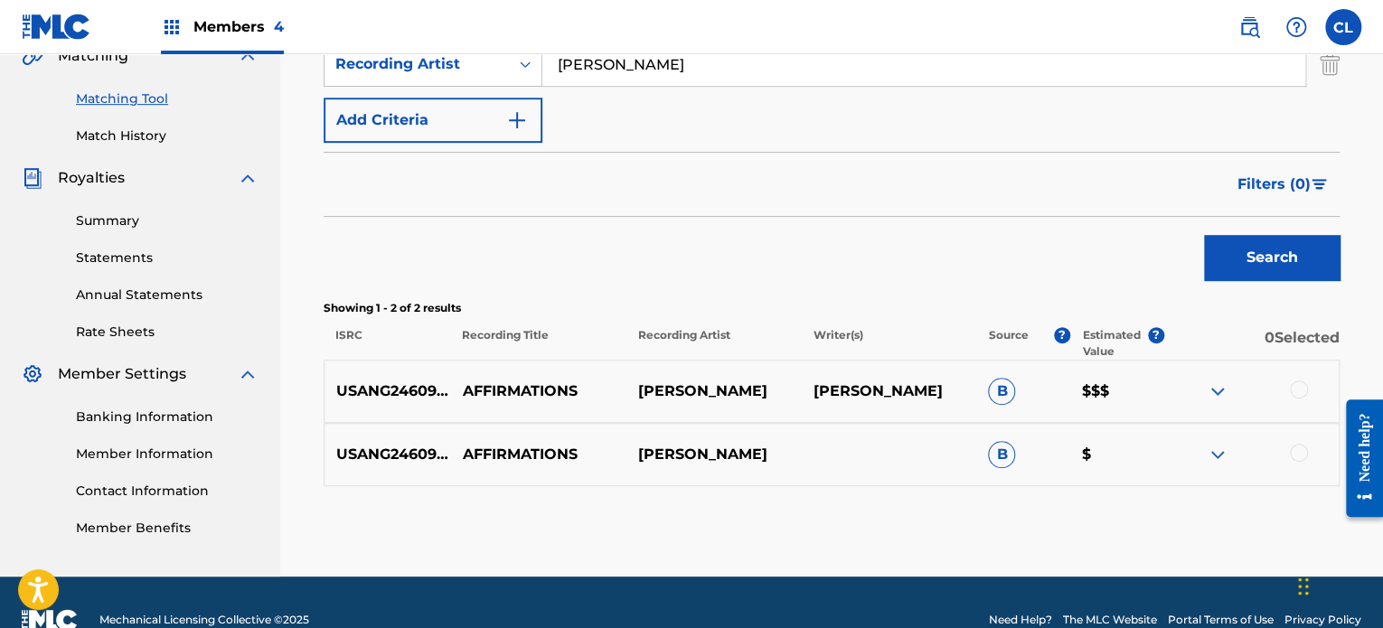
click at [1294, 386] on div at bounding box center [1299, 390] width 18 height 18
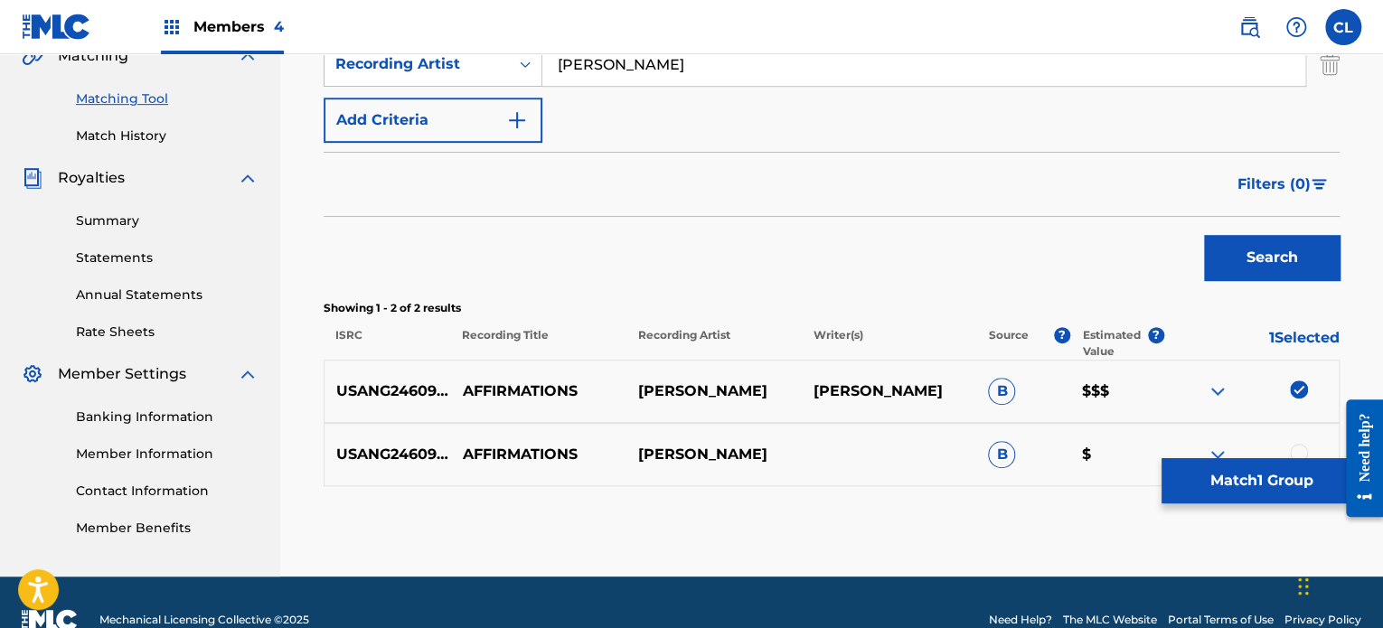
click at [1301, 446] on div at bounding box center [1299, 453] width 18 height 18
click at [1288, 466] on button "Match 2 Groups" at bounding box center [1261, 480] width 200 height 45
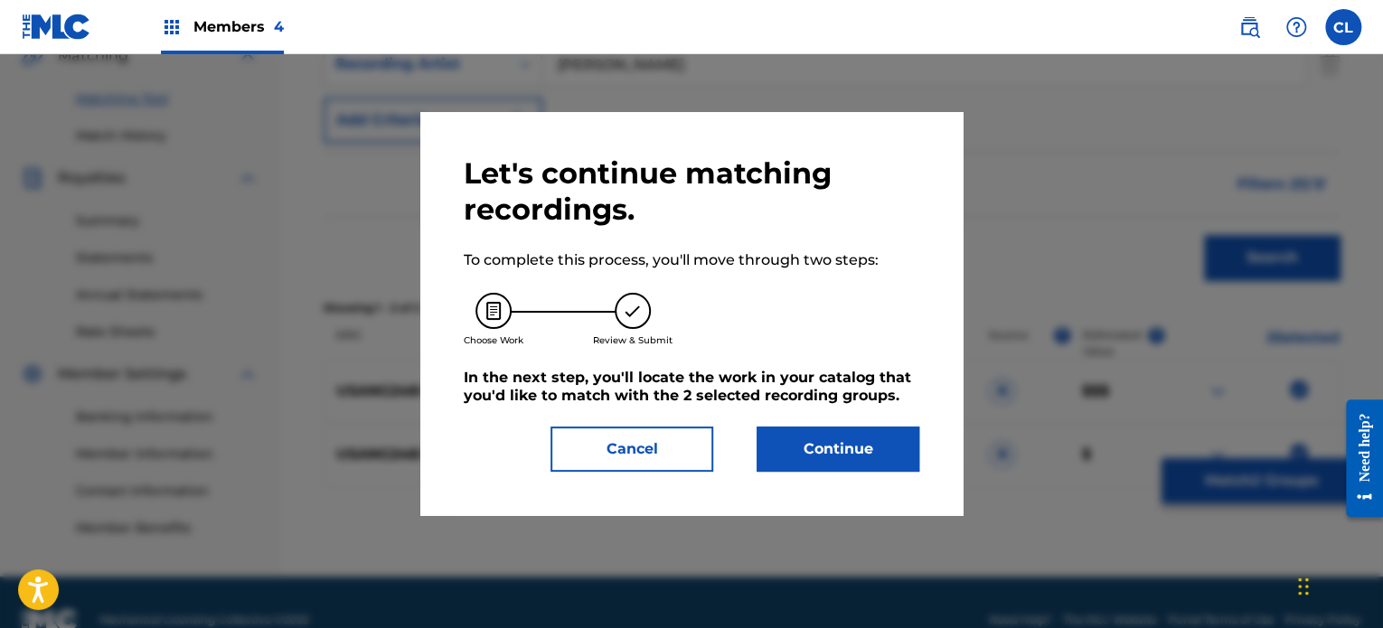
click at [821, 446] on button "Continue" at bounding box center [838, 449] width 163 height 45
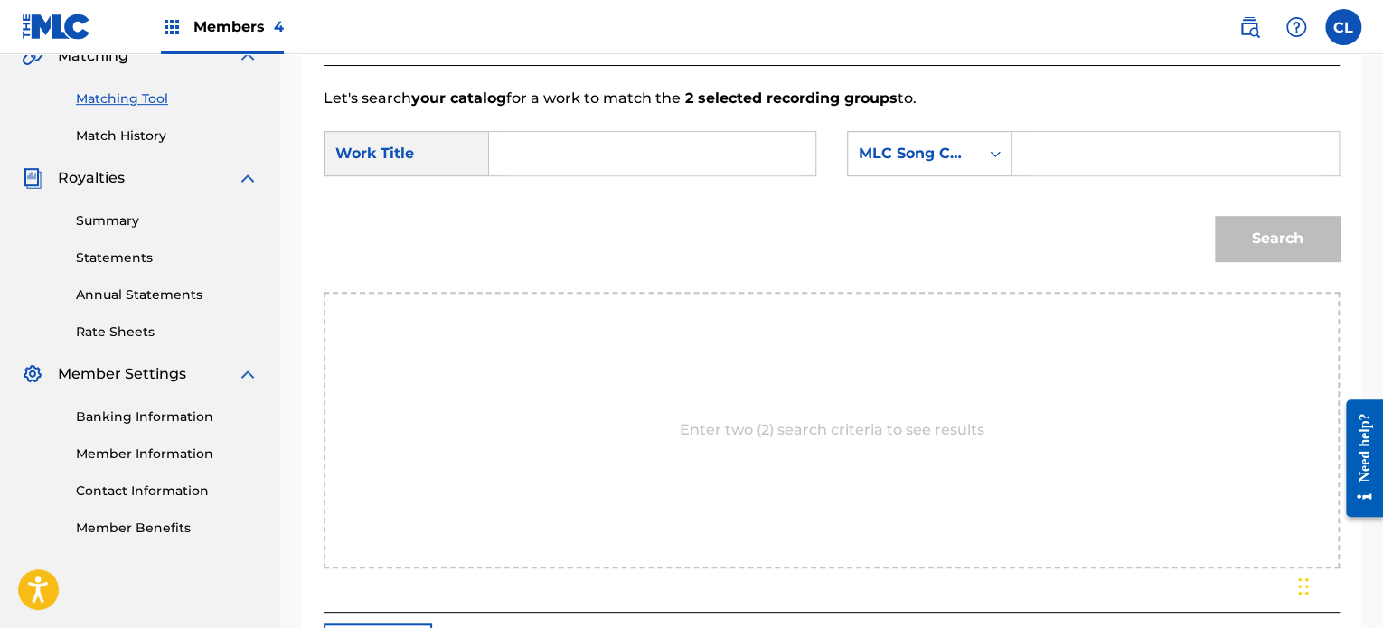
click at [1041, 160] on input "Search Form" at bounding box center [1176, 153] width 296 height 43
paste input "AY79IU"
type input "AY79IU"
click at [682, 140] on input "Search Form" at bounding box center [652, 153] width 296 height 43
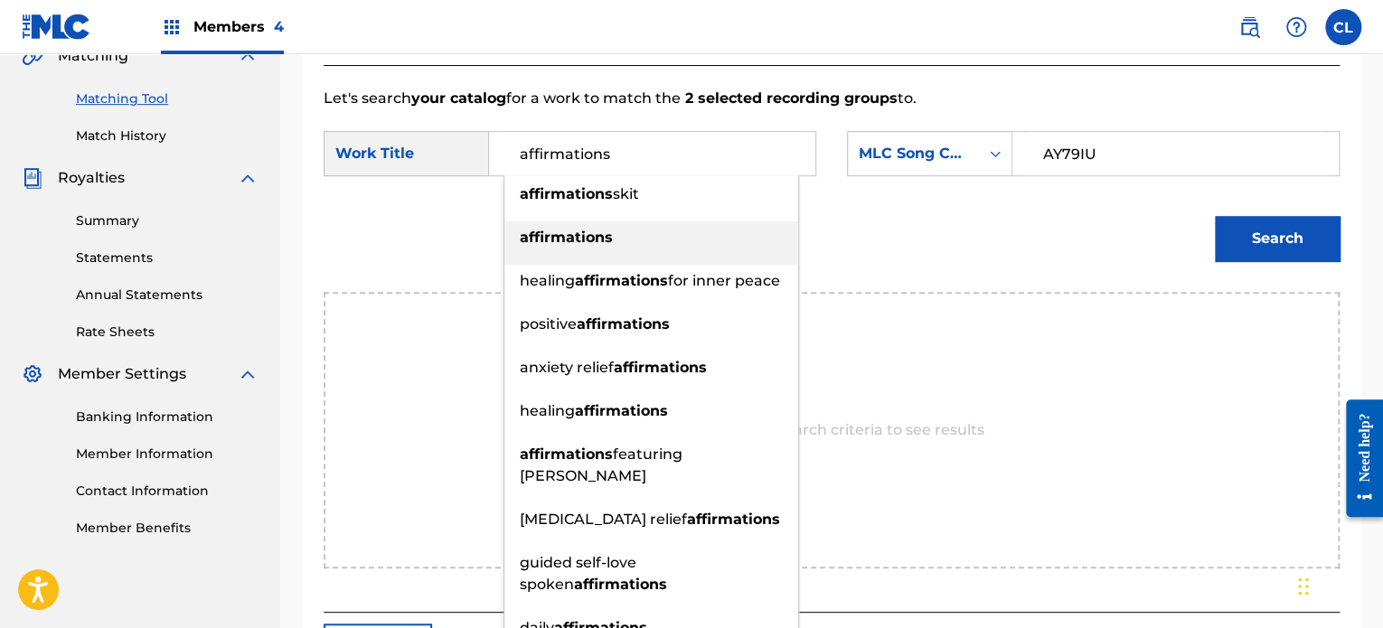
type input "affirmations"
click at [592, 229] on strong "affirmations" at bounding box center [566, 237] width 93 height 17
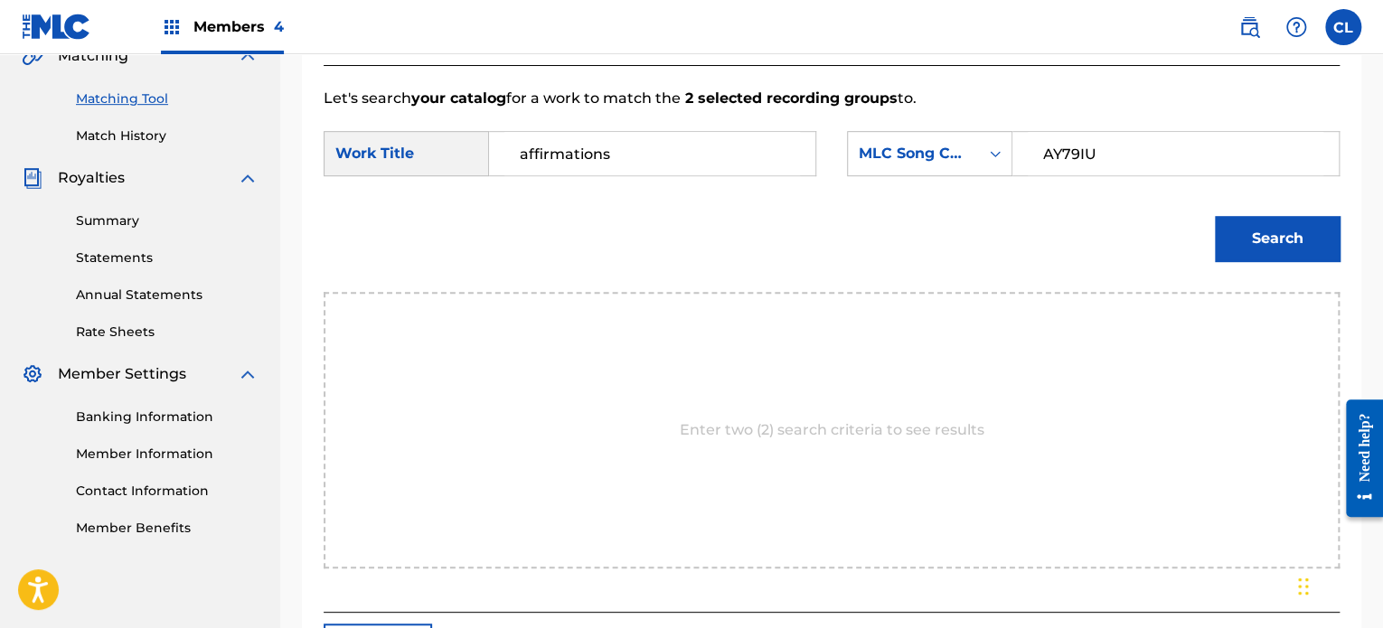
click at [1275, 249] on button "Search" at bounding box center [1277, 238] width 125 height 45
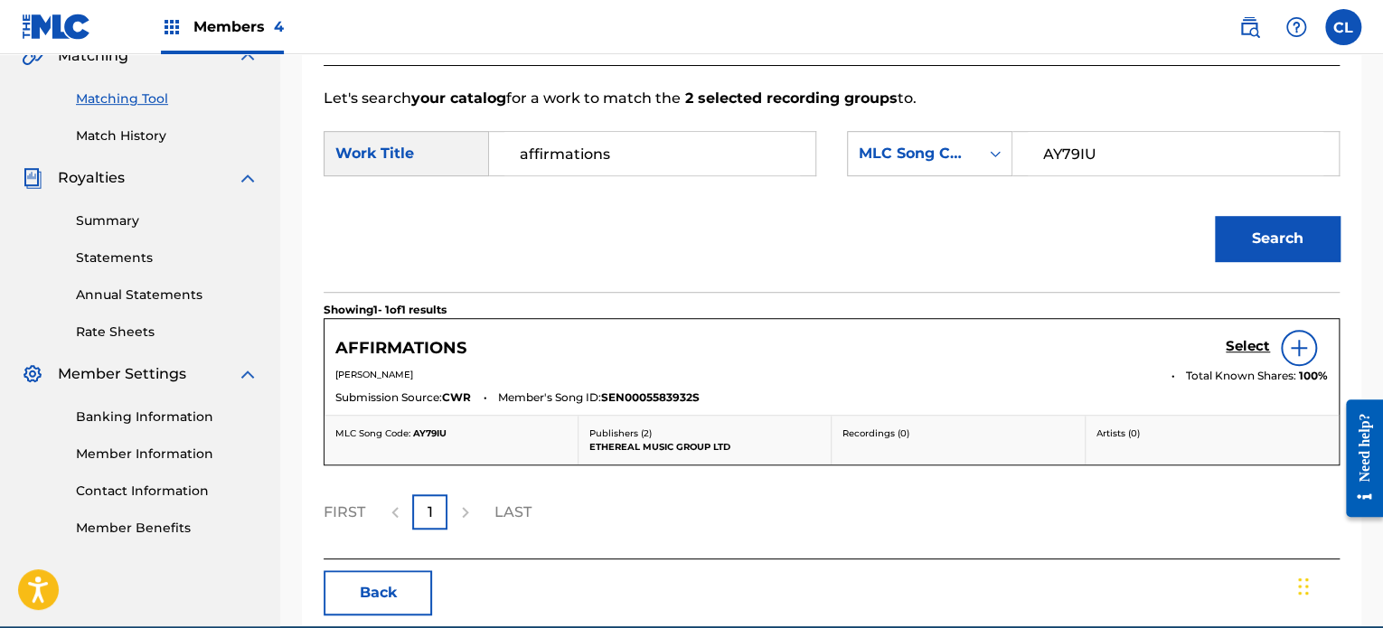
click at [1247, 344] on h5 "Select" at bounding box center [1248, 346] width 44 height 17
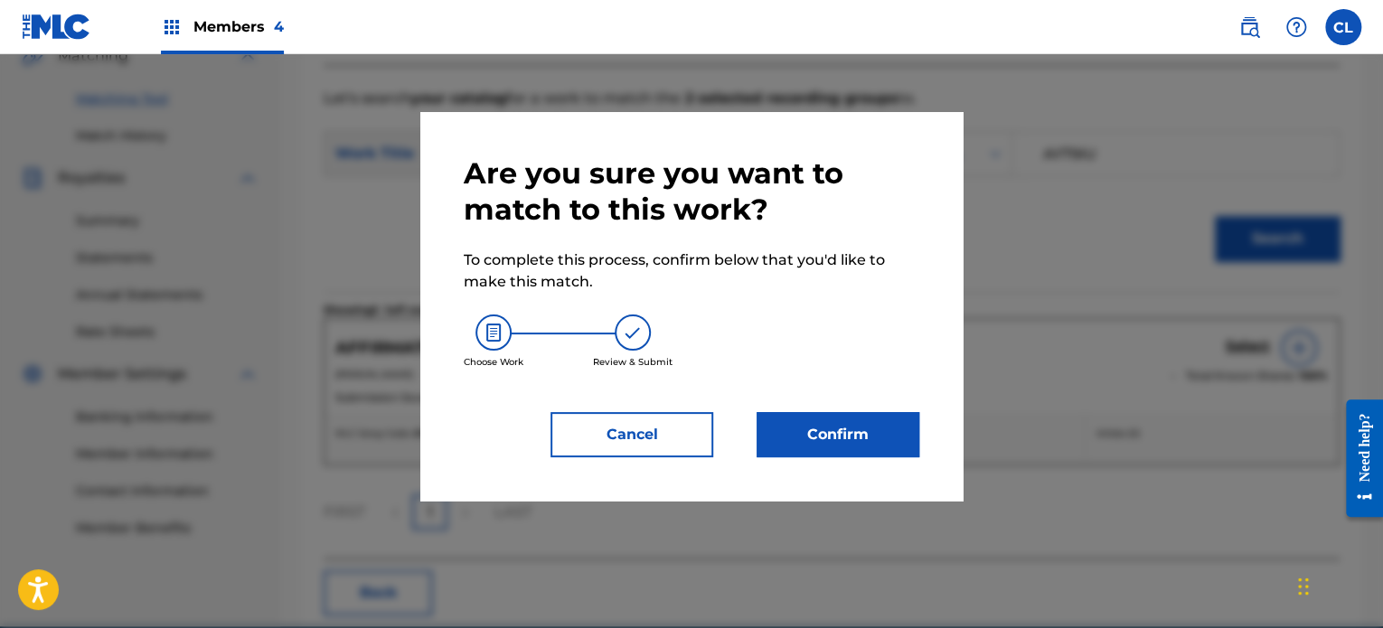
click at [860, 438] on button "Confirm" at bounding box center [838, 434] width 163 height 45
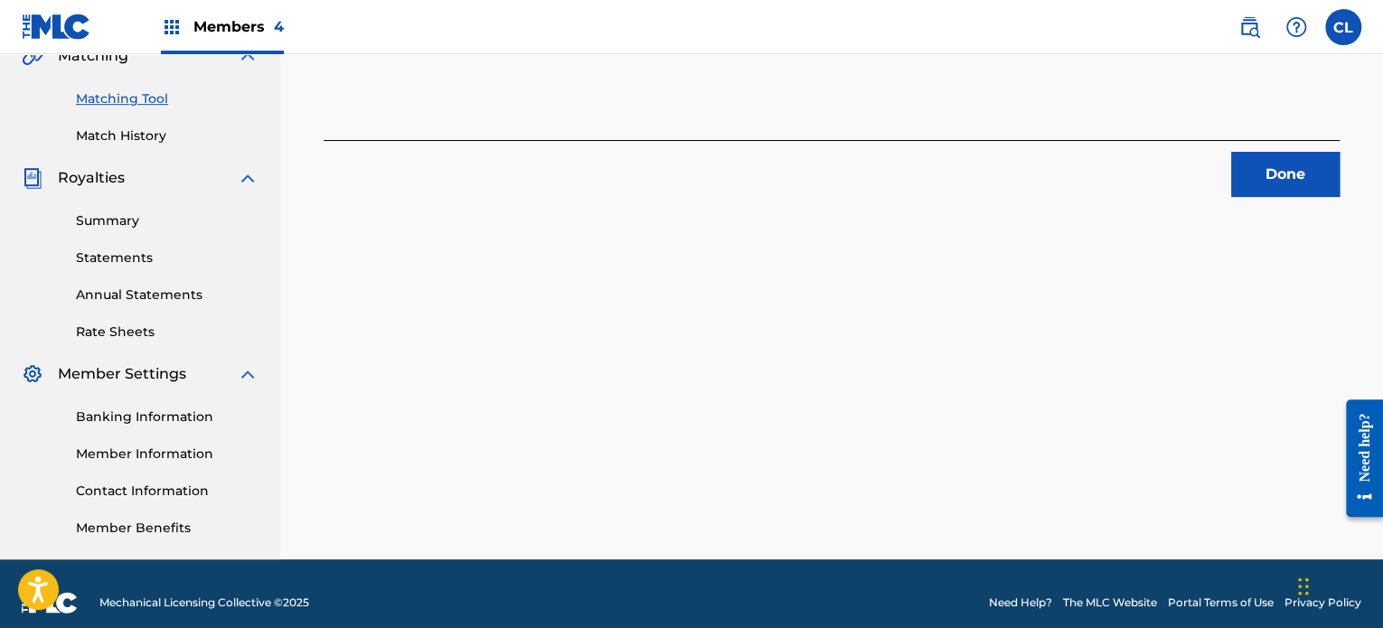
scroll to position [394, 0]
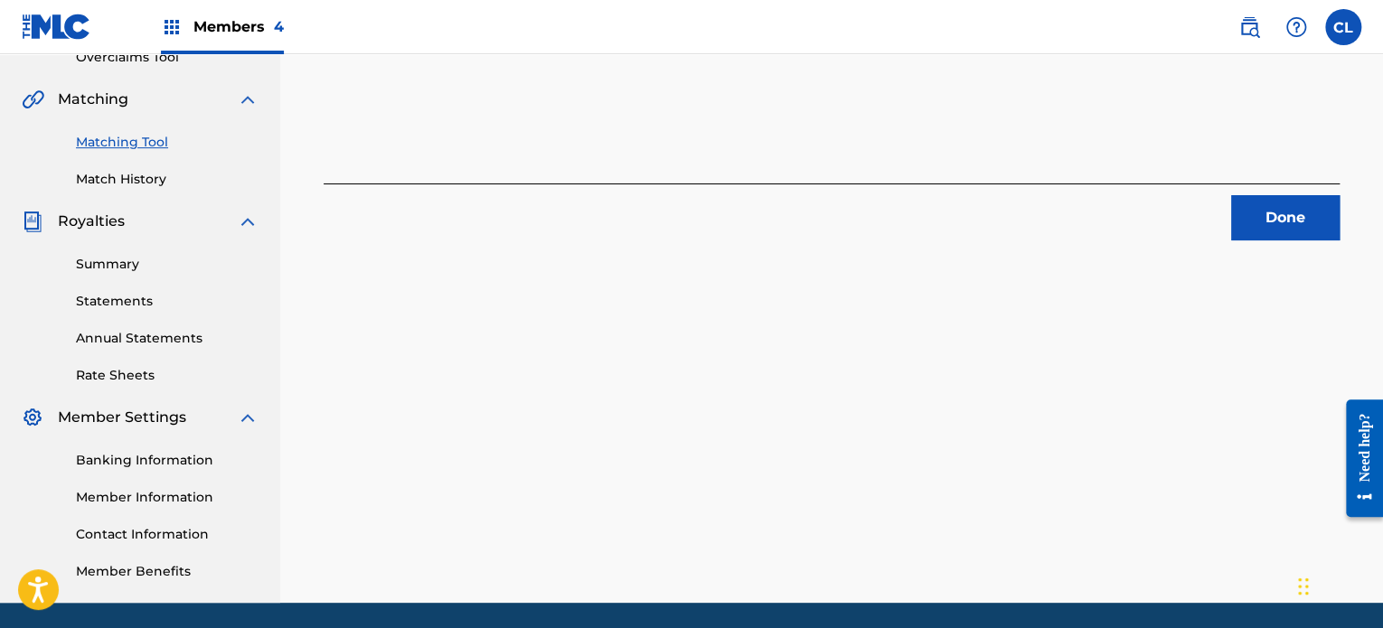
click at [137, 177] on link "Match History" at bounding box center [167, 179] width 183 height 19
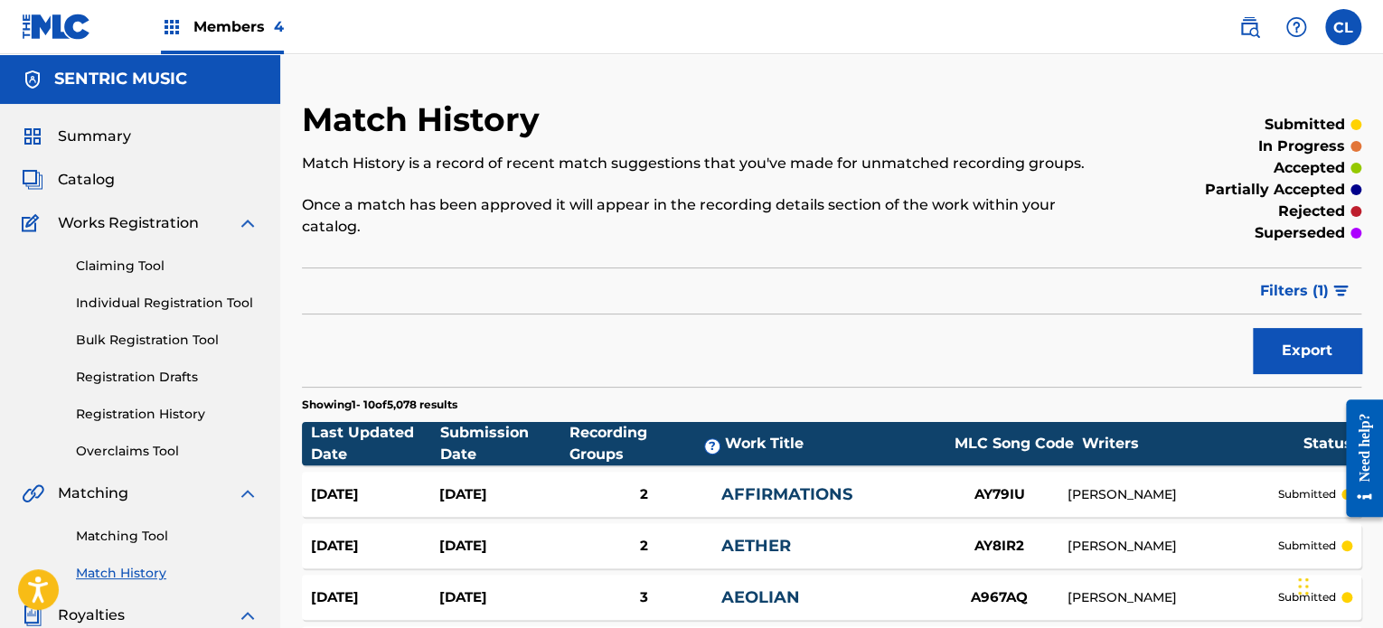
click at [512, 472] on div "[DATE] [DATE] 2 AFFIRMATIONS AY79IU [PERSON_NAME] submitted" at bounding box center [831, 494] width 1059 height 45
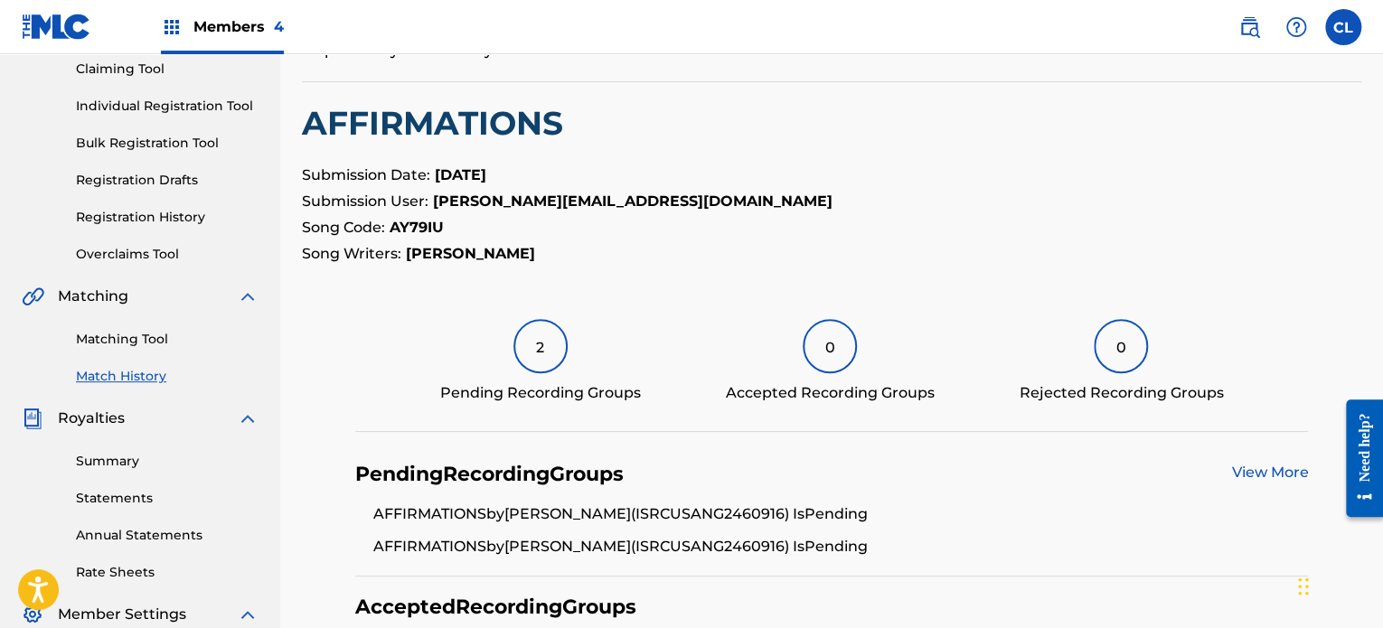
scroll to position [205, 0]
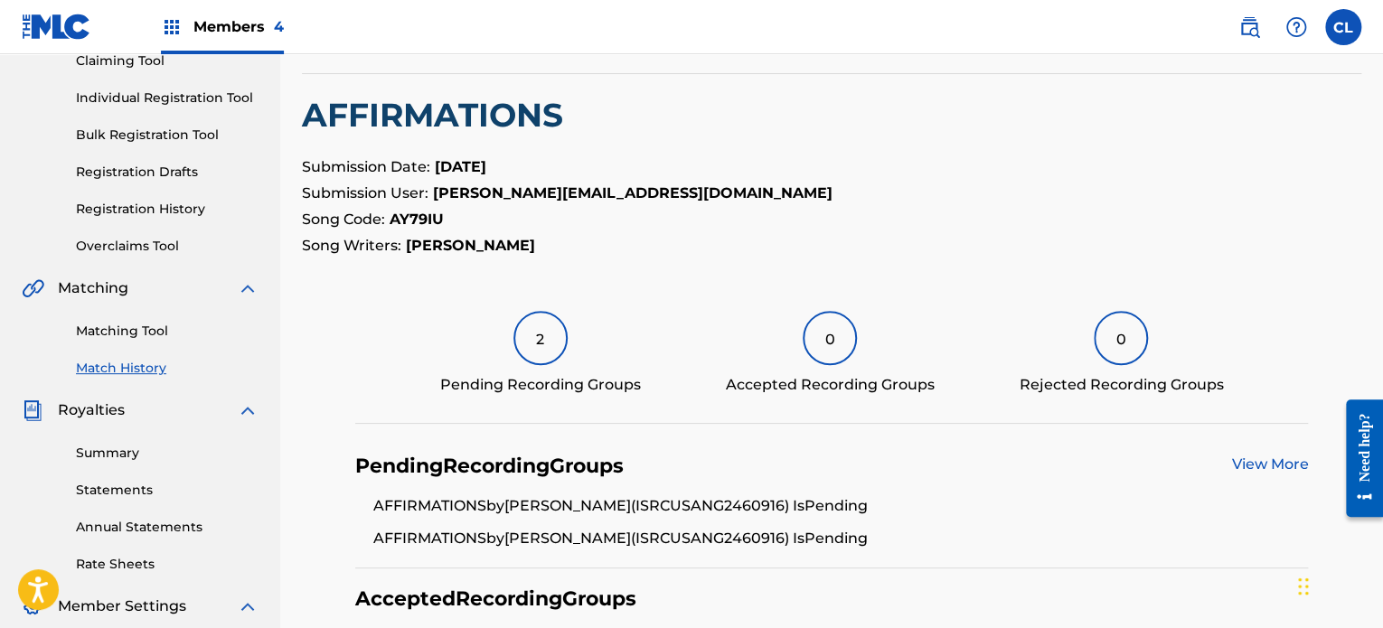
click at [544, 337] on div "2" at bounding box center [540, 338] width 54 height 54
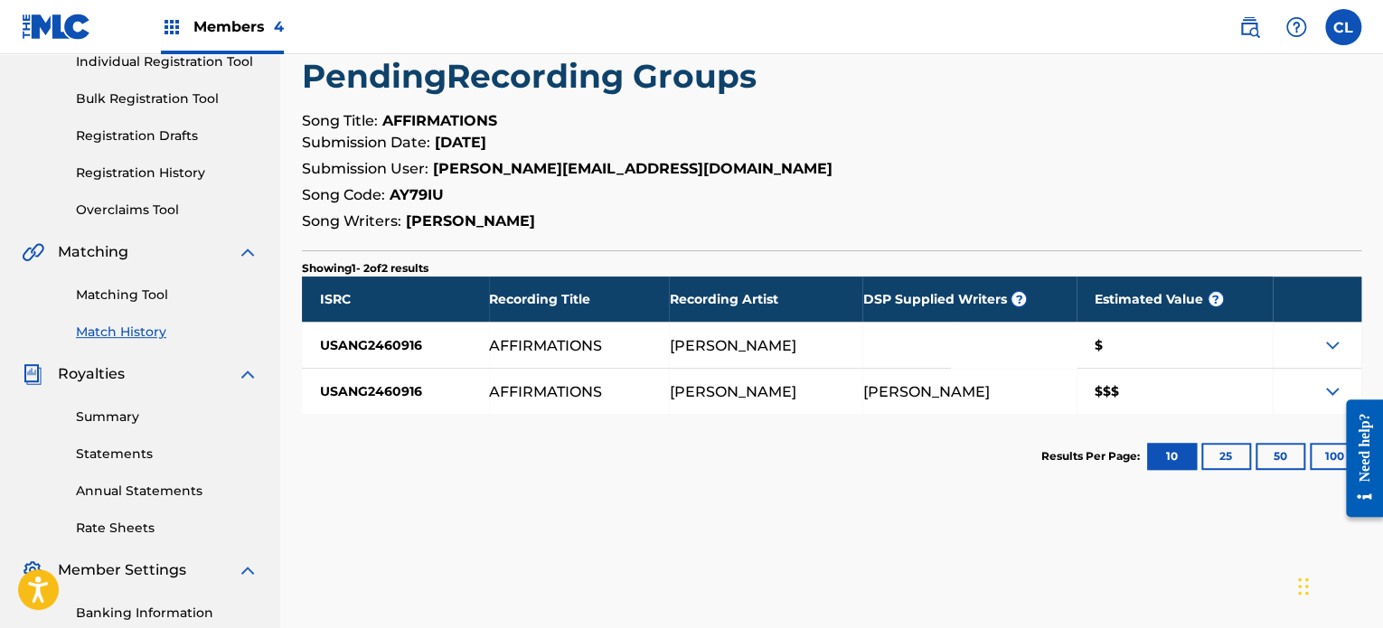
scroll to position [264, 0]
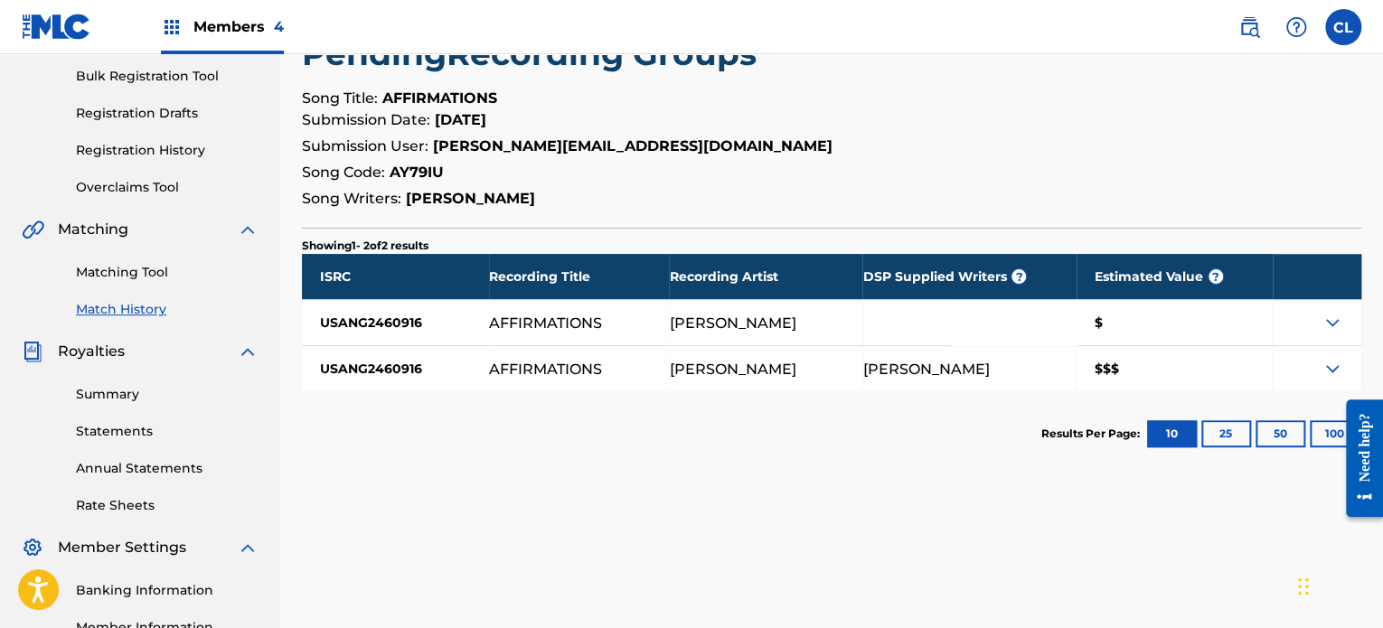
click at [127, 275] on link "Matching Tool" at bounding box center [167, 272] width 183 height 19
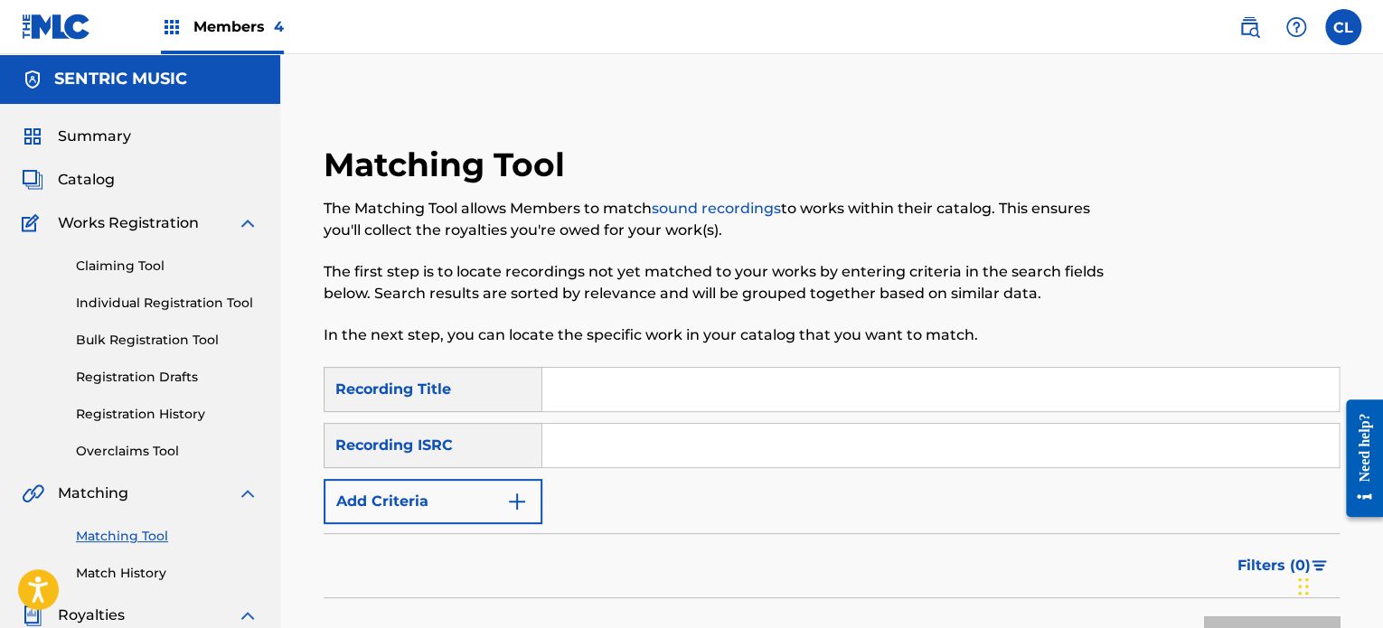
click at [907, 400] on input "Search Form" at bounding box center [940, 389] width 796 height 43
paste input "Alertness"
type input "Alertness"
click at [475, 502] on button "Add Criteria" at bounding box center [433, 501] width 219 height 45
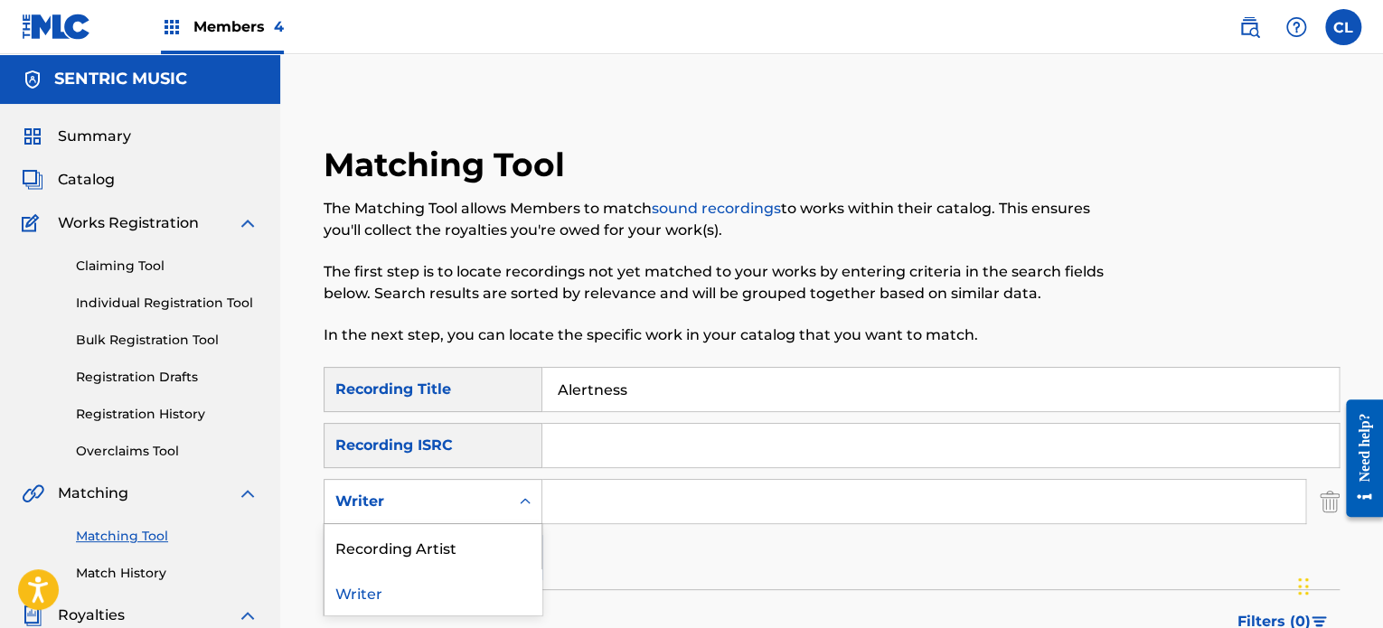
click at [456, 495] on div "Writer" at bounding box center [416, 502] width 163 height 22
click at [452, 538] on div "Recording Artist" at bounding box center [432, 546] width 217 height 45
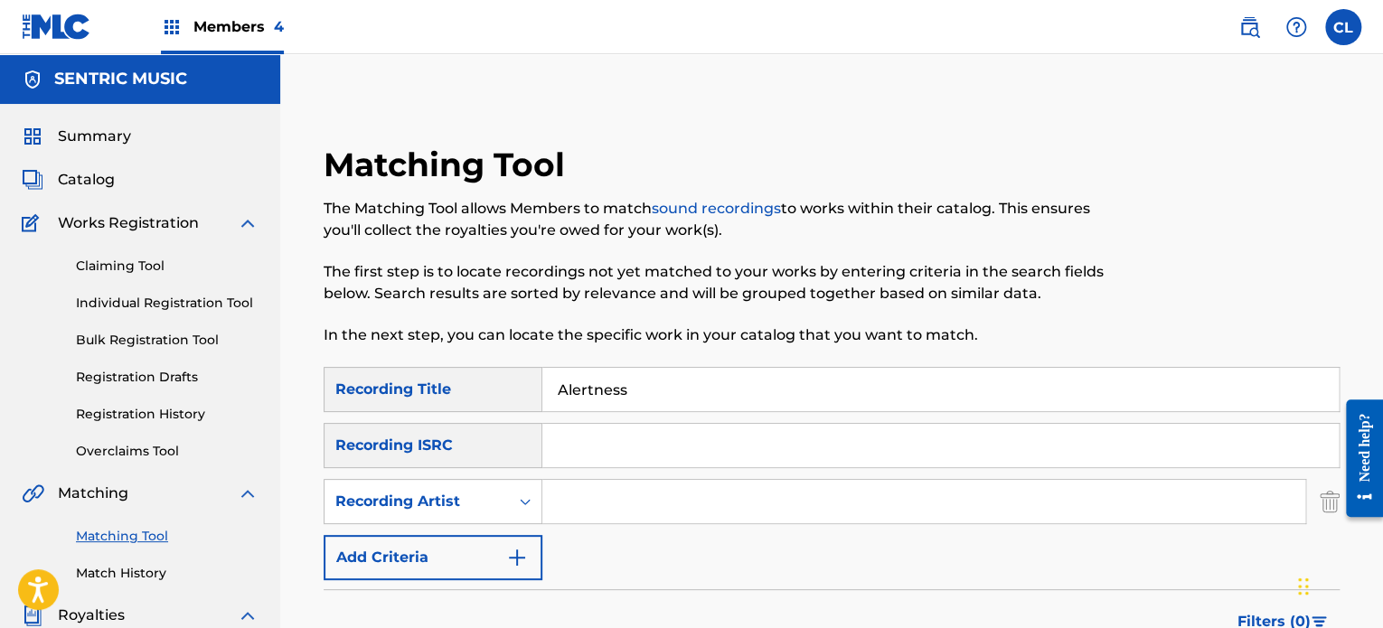
click at [601, 484] on input "Search Form" at bounding box center [923, 501] width 763 height 43
type input "[PERSON_NAME]"
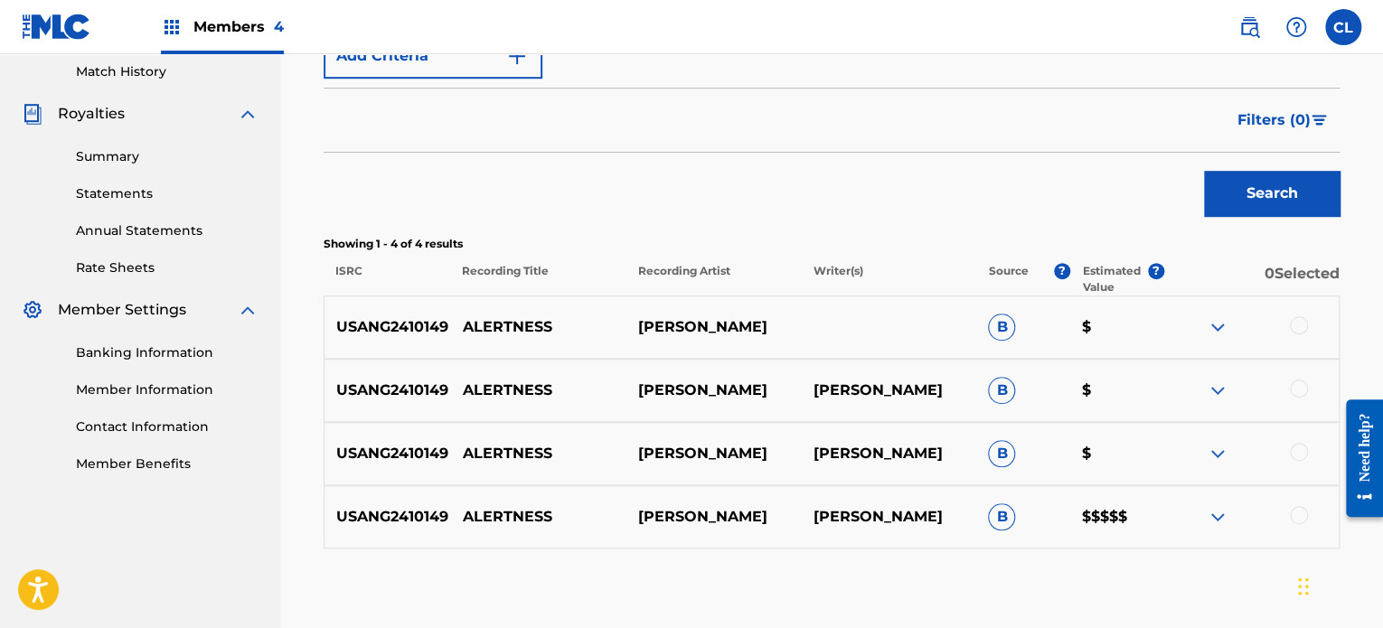
scroll to position [508, 0]
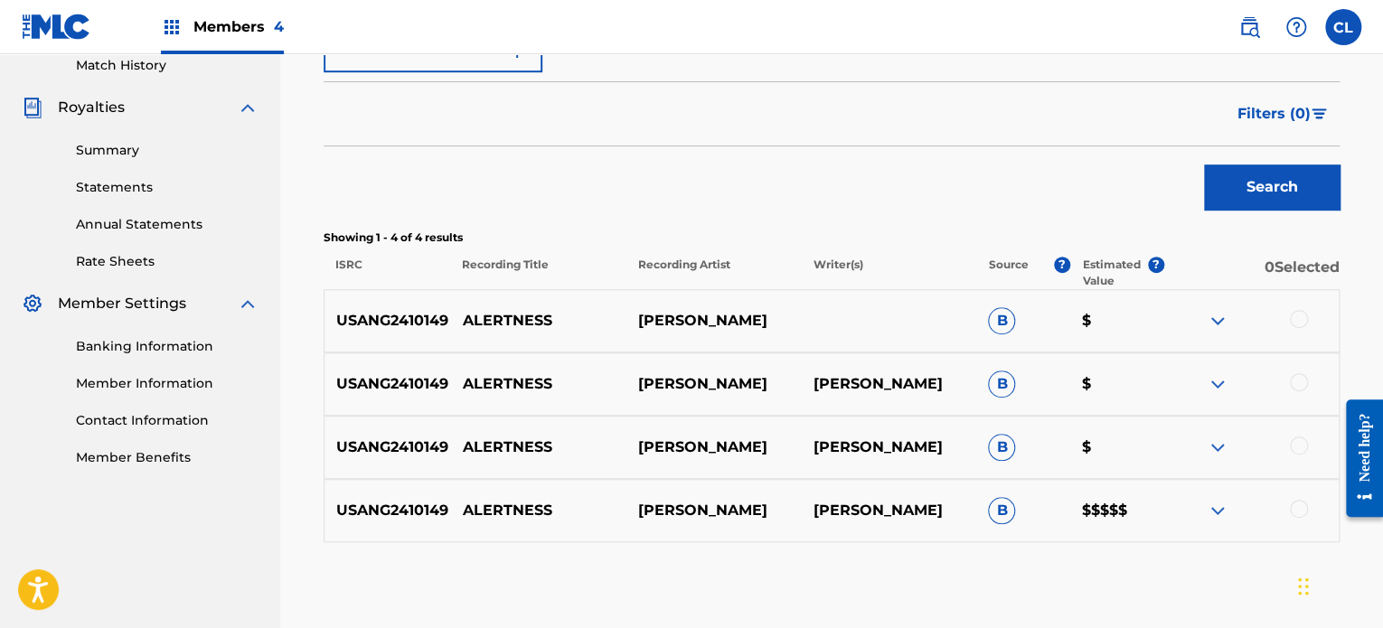
click at [1298, 509] on div at bounding box center [1299, 509] width 18 height 18
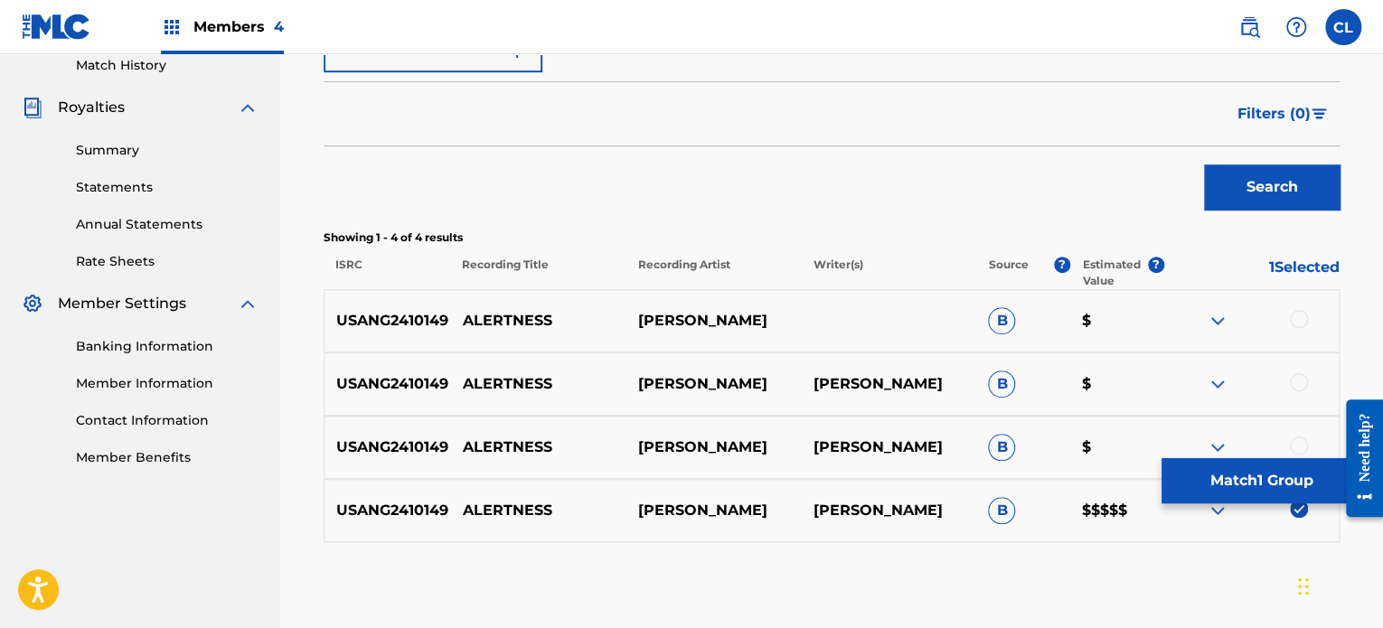
click at [1298, 428] on div "USANG2410149 ALERTNESS [PERSON_NAME] [PERSON_NAME] B $" at bounding box center [832, 447] width 1016 height 63
click at [1297, 443] on div at bounding box center [1299, 446] width 18 height 18
click at [1301, 384] on div at bounding box center [1299, 382] width 18 height 18
click at [1298, 311] on div at bounding box center [1299, 319] width 18 height 18
click at [1237, 480] on button "Match 4 Groups" at bounding box center [1261, 480] width 200 height 45
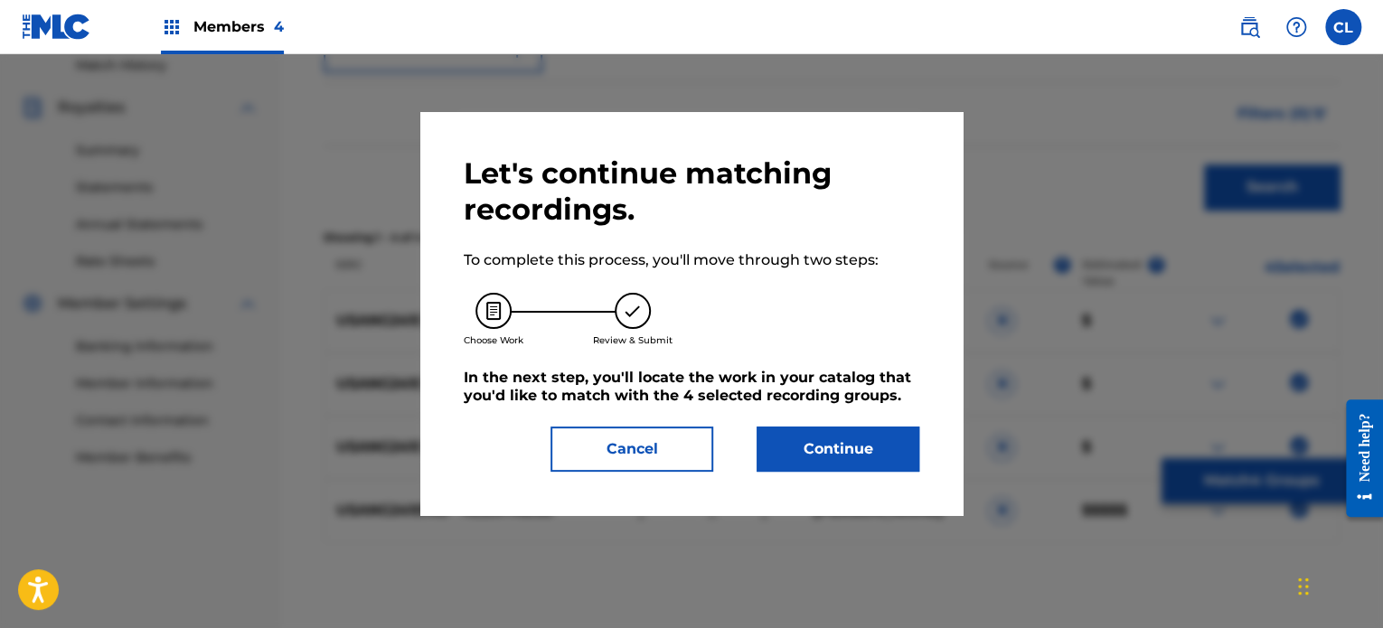
click at [835, 440] on button "Continue" at bounding box center [838, 449] width 163 height 45
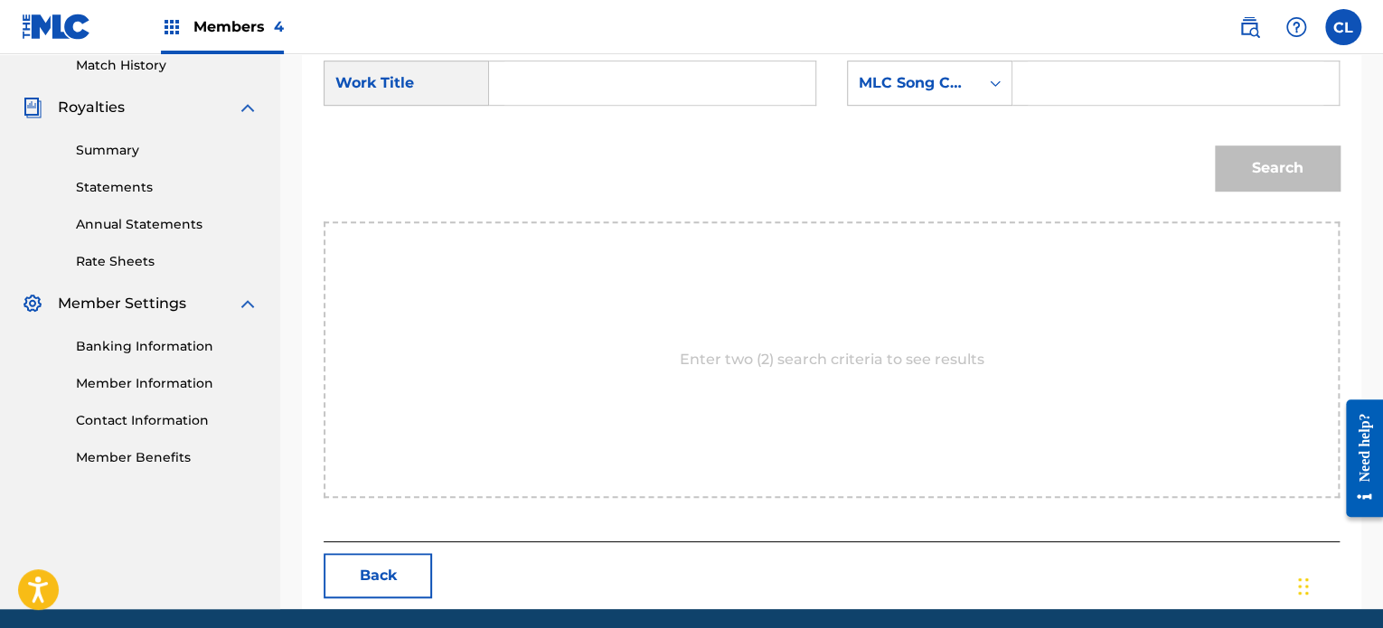
scroll to position [416, 0]
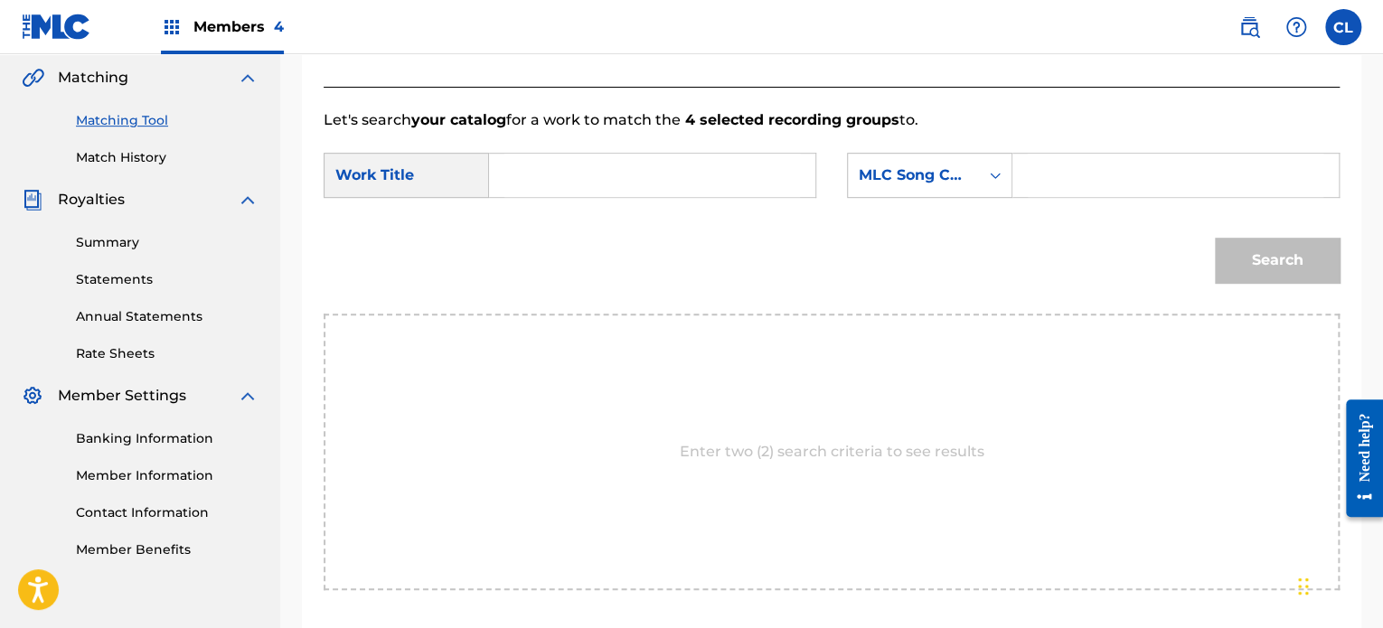
click at [1071, 187] on input "Search Form" at bounding box center [1176, 175] width 296 height 43
paste input "AY73Y6"
type input "AY73Y6"
click at [543, 187] on input "Search Form" at bounding box center [652, 175] width 296 height 43
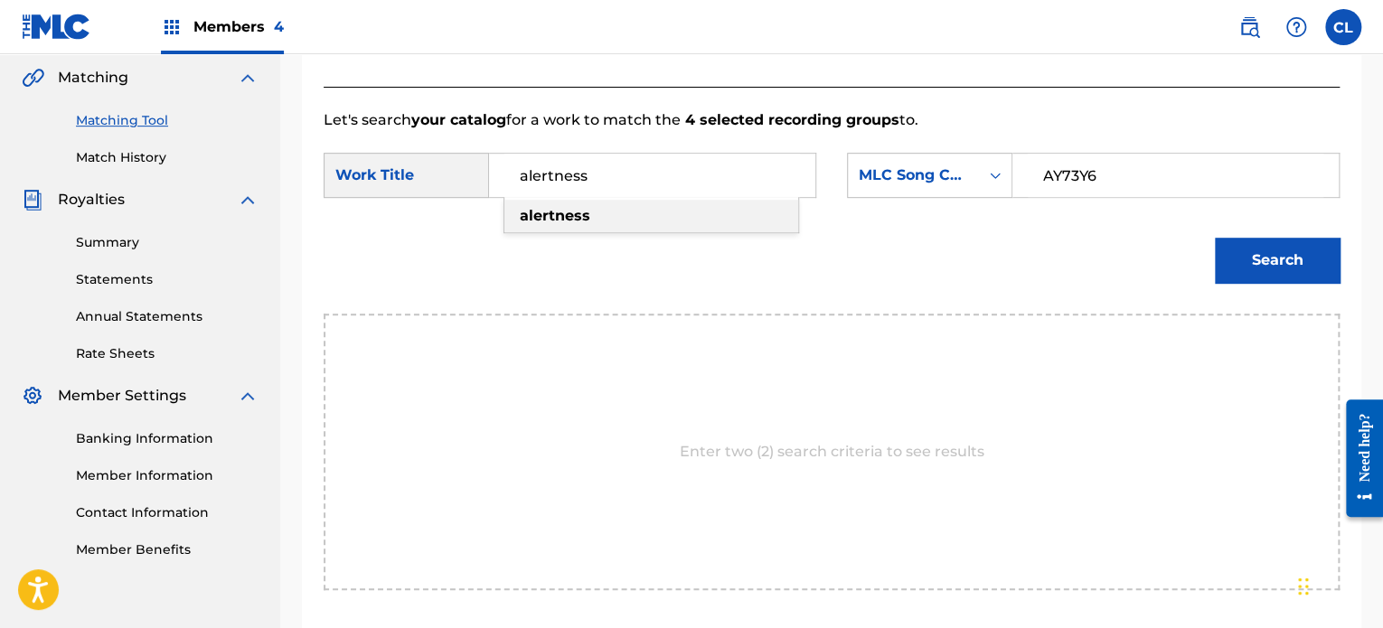
type input "alertness"
click at [1266, 257] on button "Search" at bounding box center [1277, 260] width 125 height 45
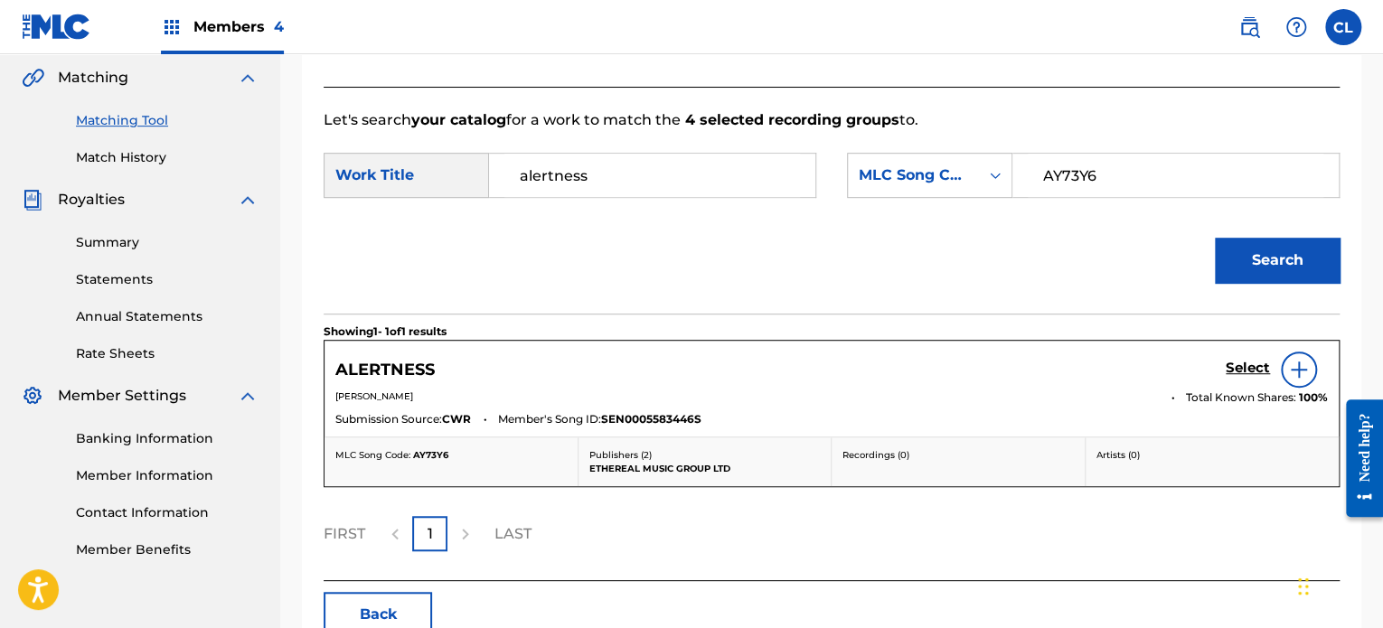
click at [1245, 360] on h5 "Select" at bounding box center [1248, 368] width 44 height 17
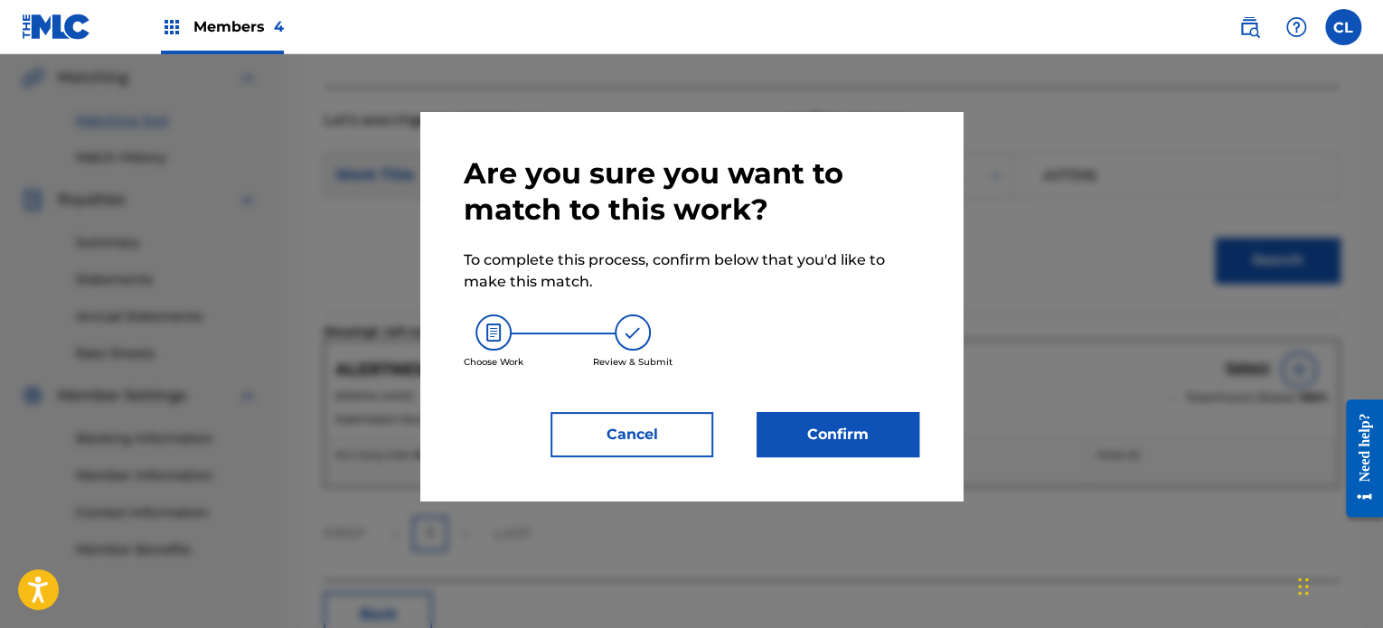
click at [1067, 258] on div at bounding box center [691, 368] width 1383 height 628
click at [826, 437] on button "Confirm" at bounding box center [838, 434] width 163 height 45
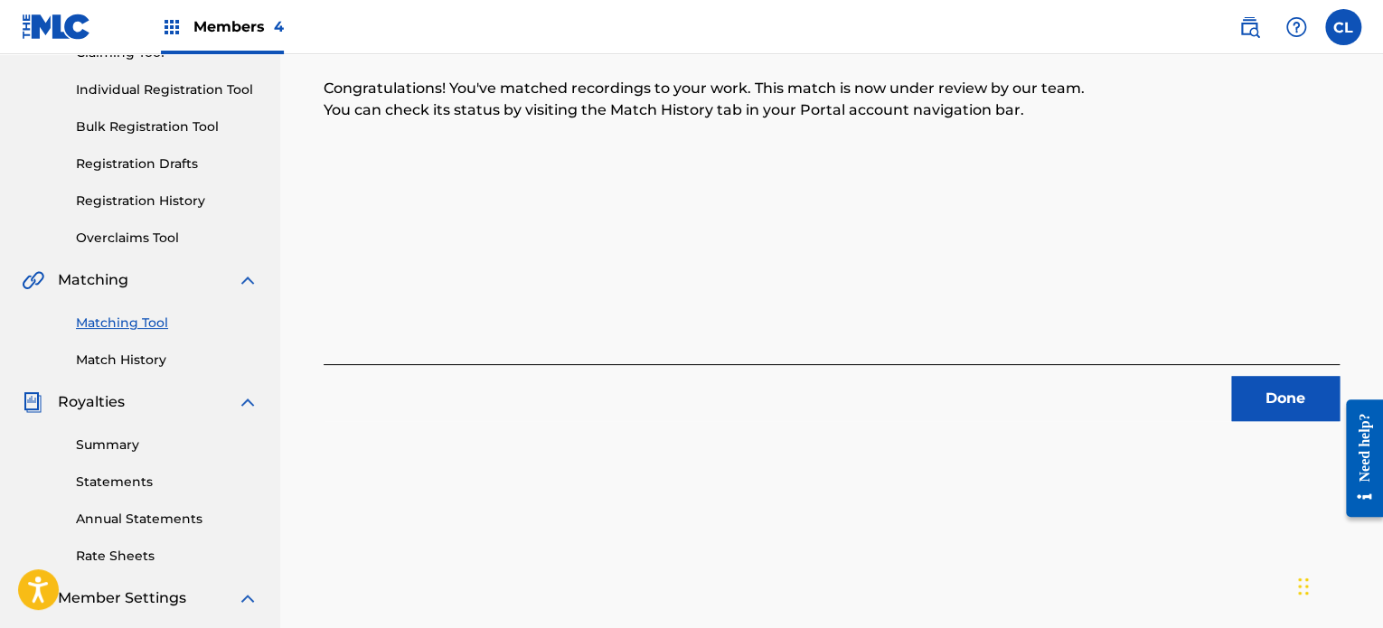
scroll to position [212, 0]
click at [1298, 409] on button "Done" at bounding box center [1285, 400] width 108 height 45
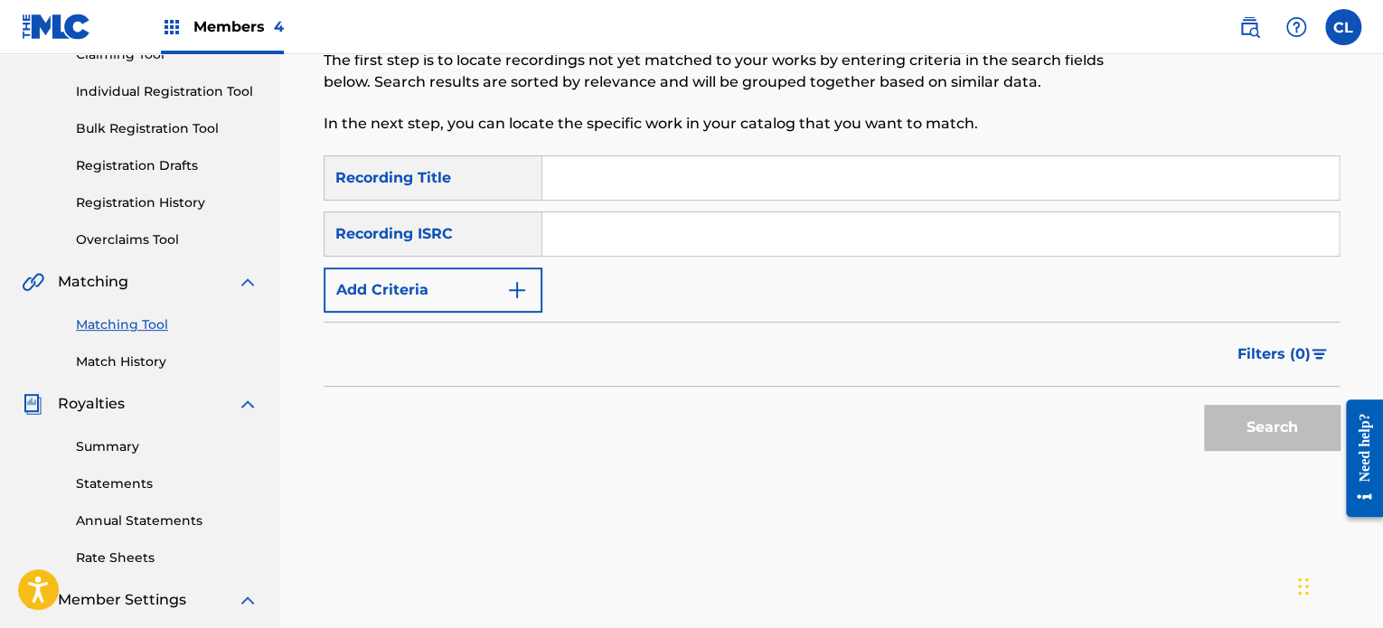
click at [633, 193] on input "Search Form" at bounding box center [940, 177] width 796 height 43
paste input "Aligning Energy"
type input "Aligning Energy"
click at [466, 292] on button "Add Criteria" at bounding box center [433, 290] width 219 height 45
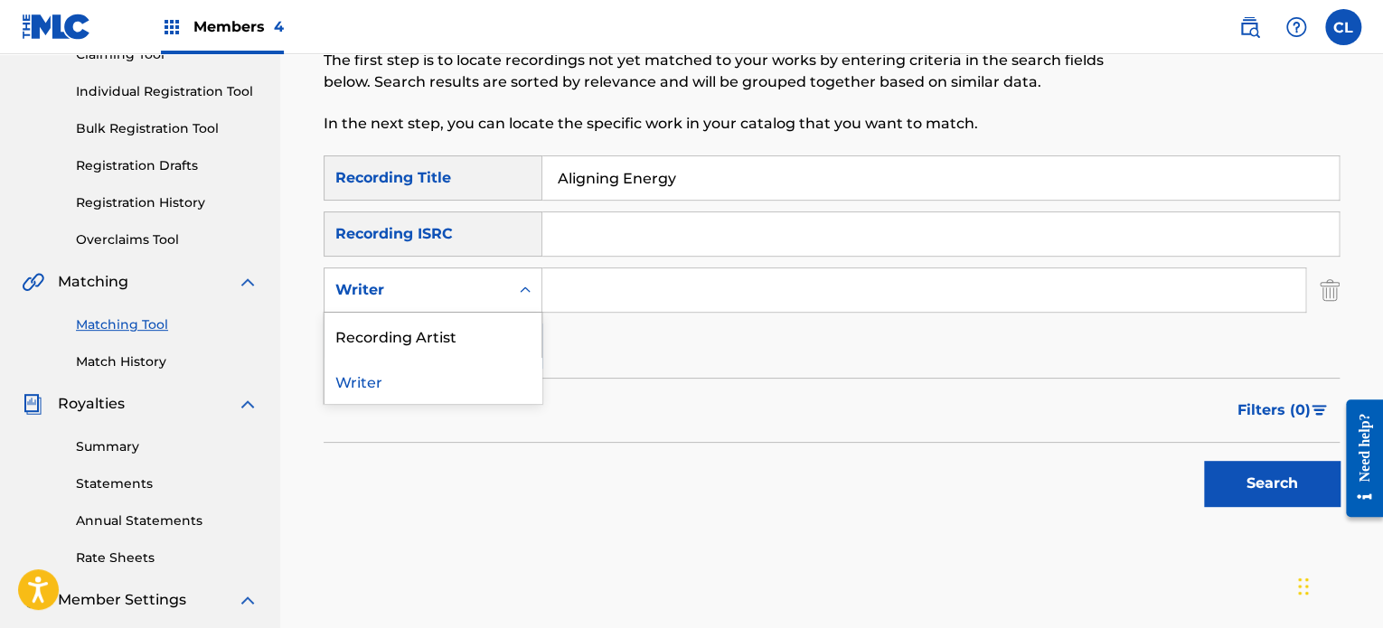
click at [424, 292] on div "Writer" at bounding box center [416, 290] width 163 height 22
click at [432, 339] on div "Recording Artist" at bounding box center [432, 335] width 217 height 45
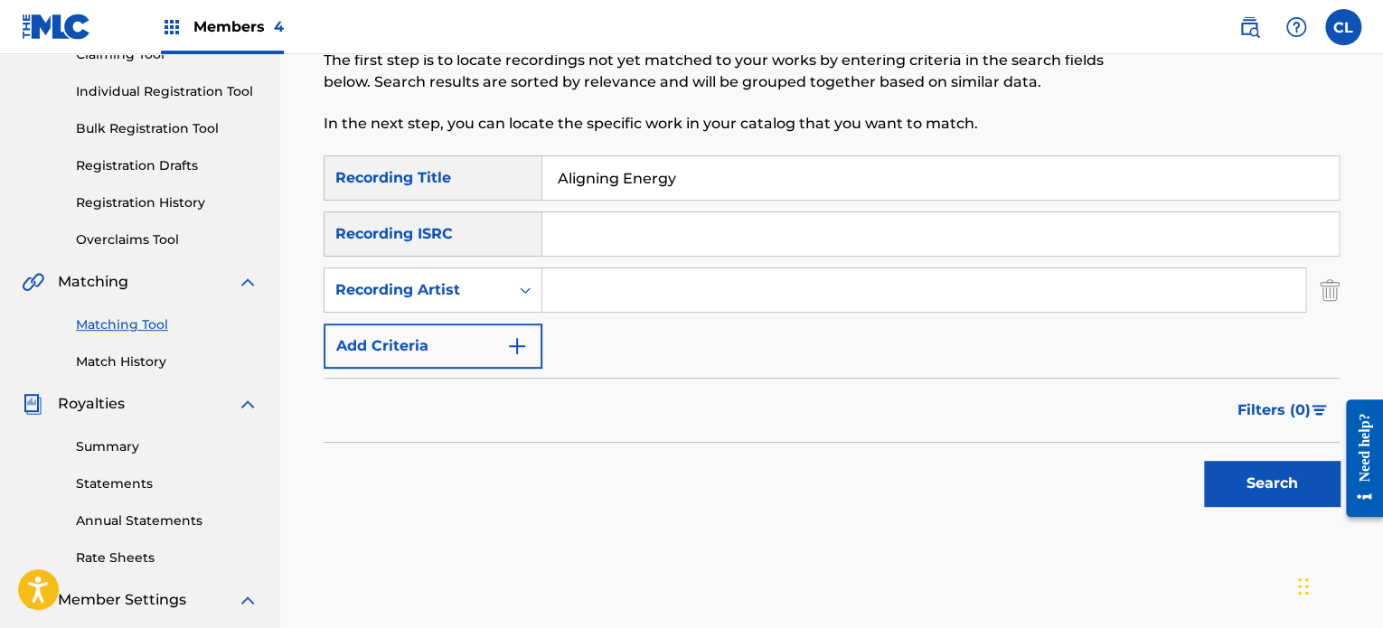
click at [577, 292] on input "Search Form" at bounding box center [923, 289] width 763 height 43
type input "[PERSON_NAME]"
click at [1204, 461] on button "Search" at bounding box center [1272, 483] width 136 height 45
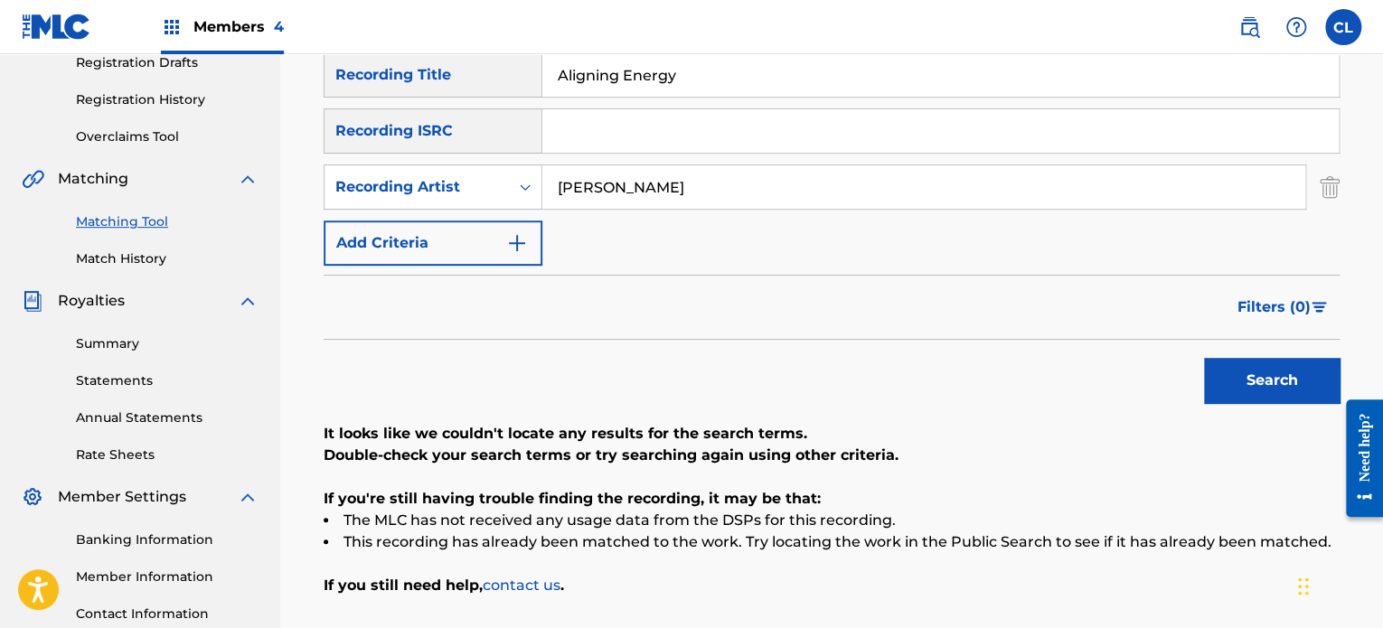
scroll to position [318, 0]
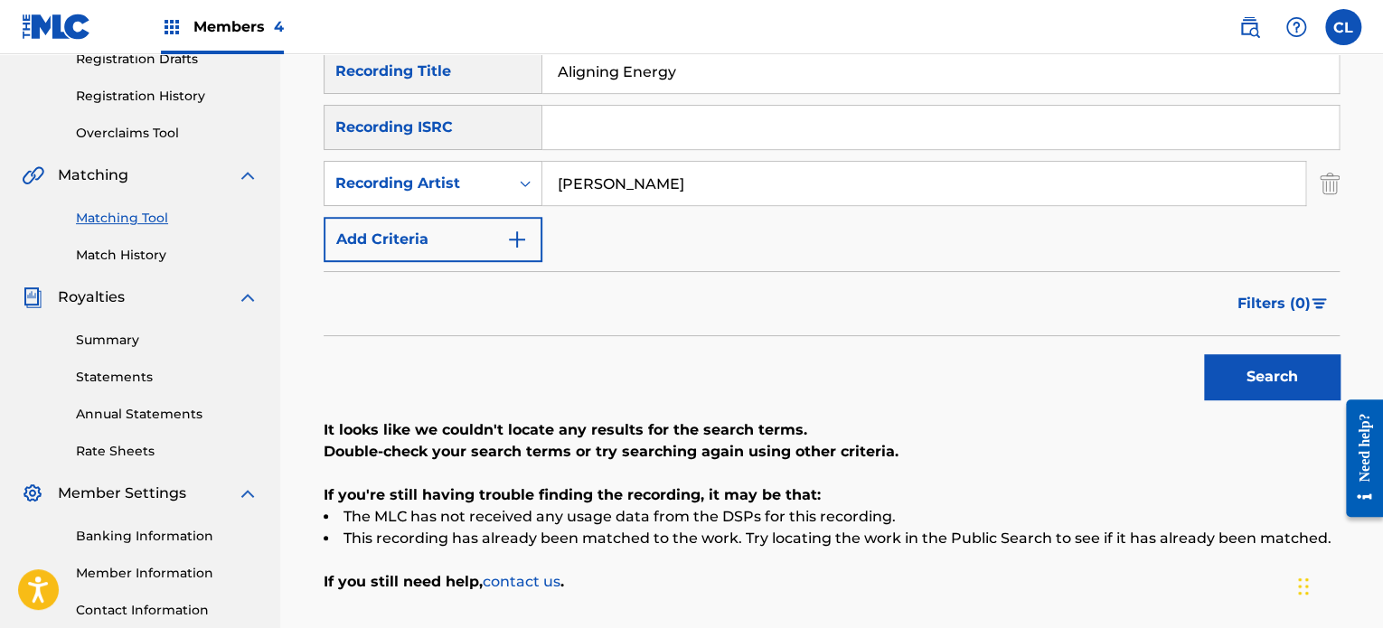
click at [1255, 386] on button "Search" at bounding box center [1272, 376] width 136 height 45
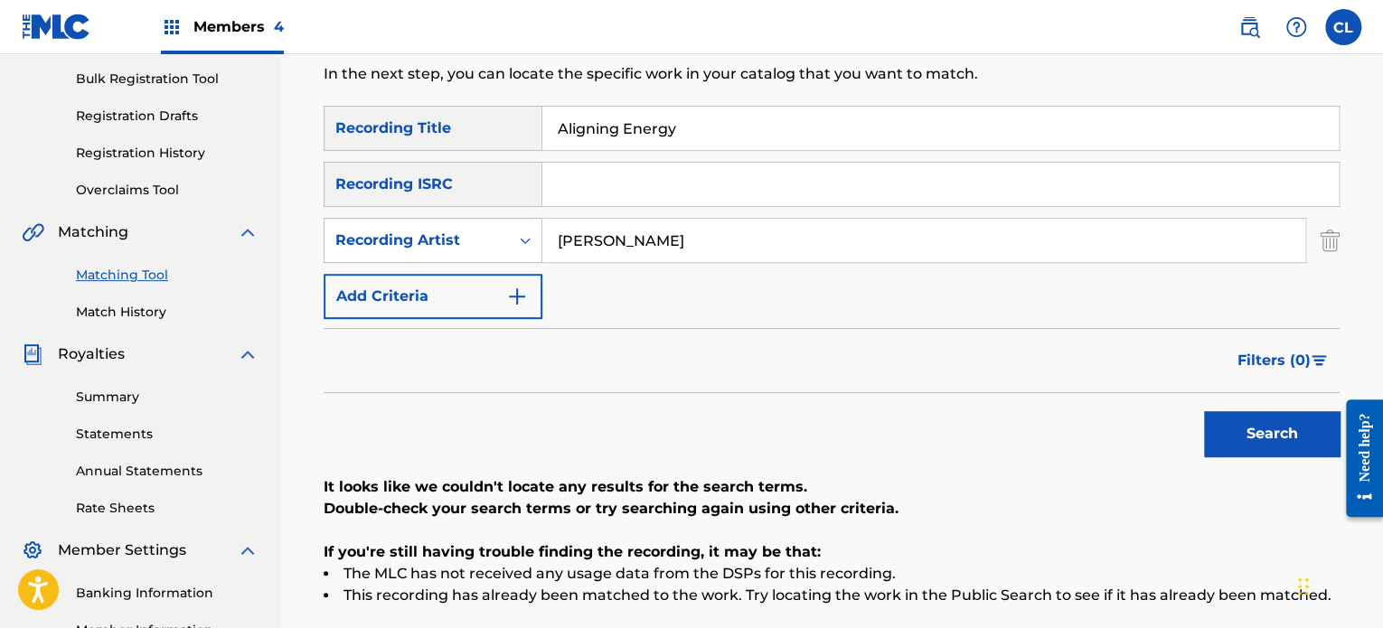
scroll to position [260, 0]
drag, startPoint x: 672, startPoint y: 235, endPoint x: 526, endPoint y: 231, distance: 146.5
click at [526, 231] on div "SearchWithCriteria41f92d18-bf9b-4fa2-9770-1c28944ff61f Recording Artist [PERSON…" at bounding box center [832, 241] width 1016 height 45
paste input "[PERSON_NAME]"
type input "[PERSON_NAME]"
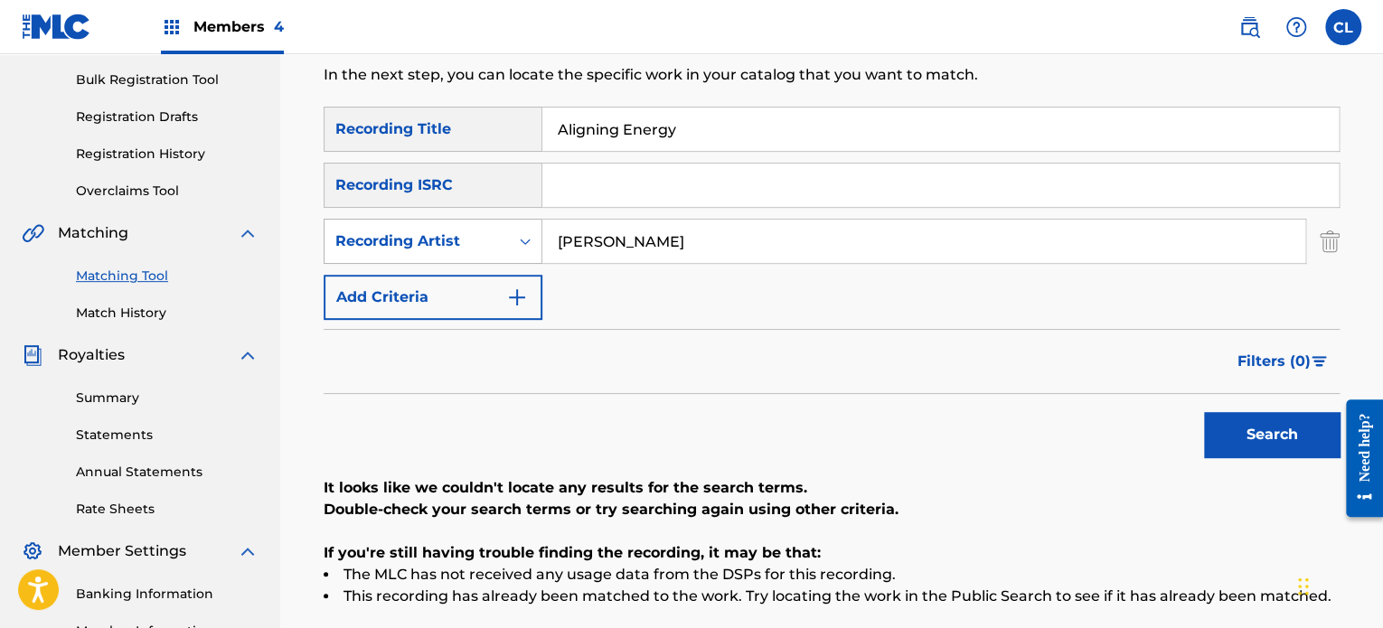
click at [1204, 412] on button "Search" at bounding box center [1272, 434] width 136 height 45
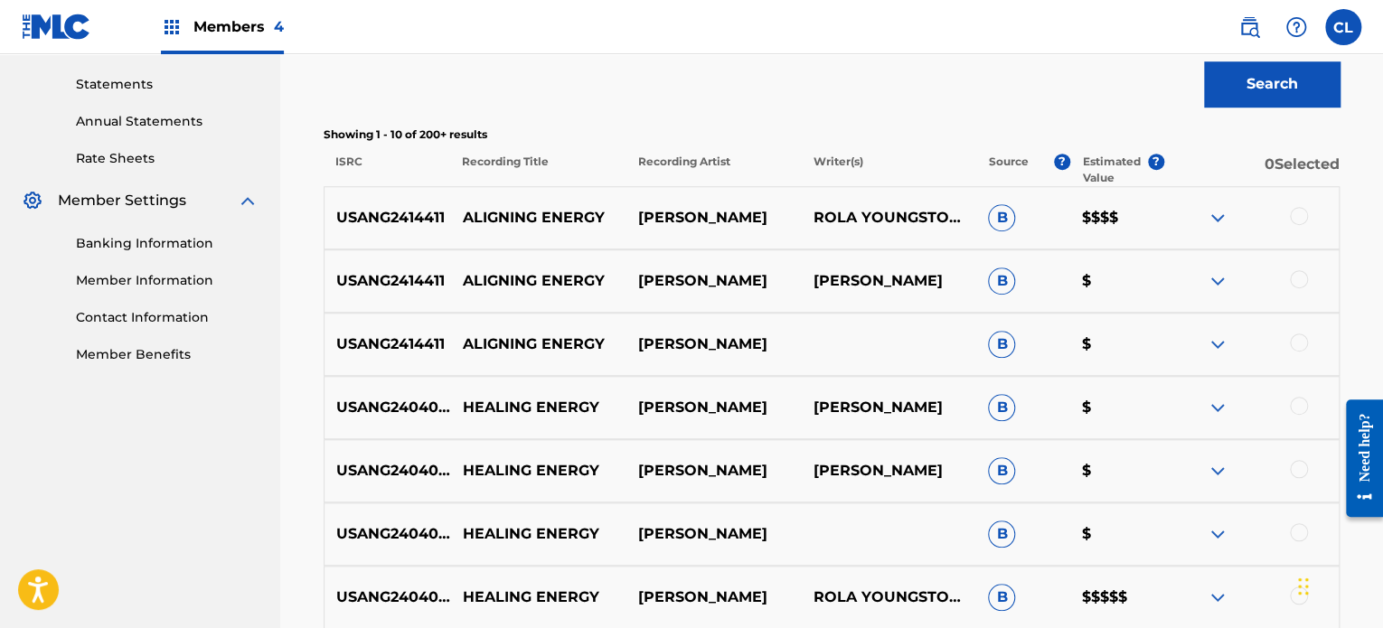
scroll to position [629, 0]
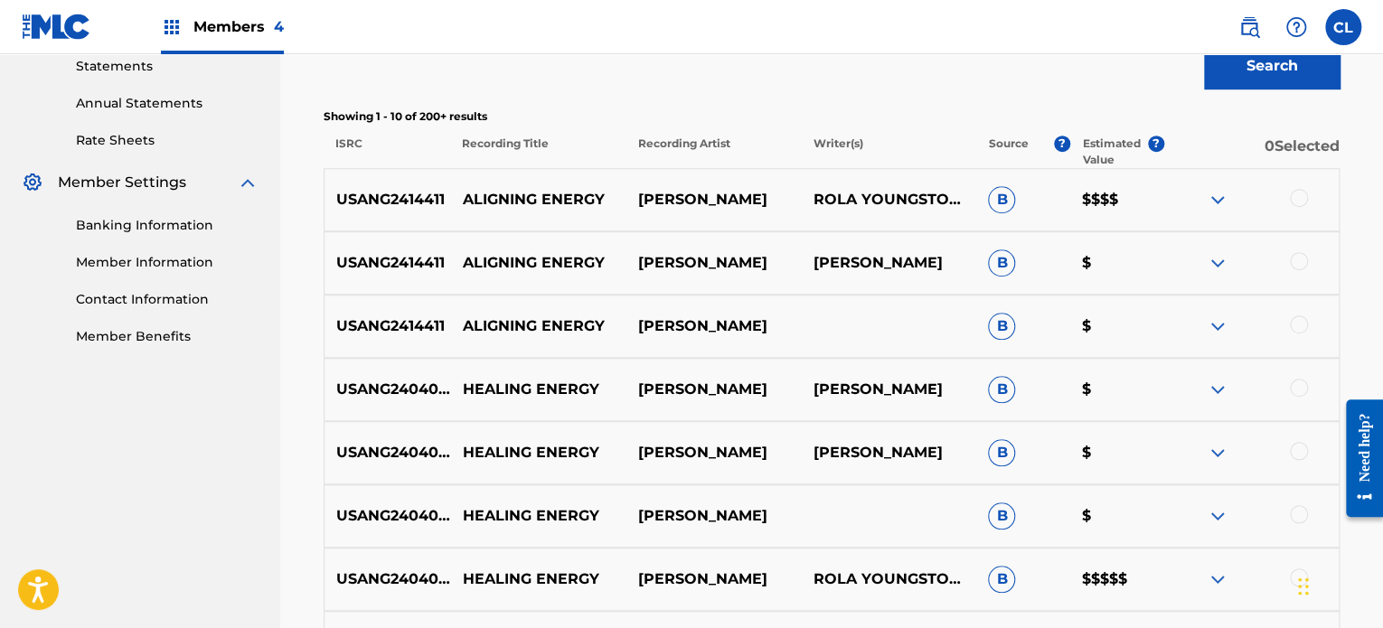
click at [1303, 327] on div at bounding box center [1299, 324] width 18 height 18
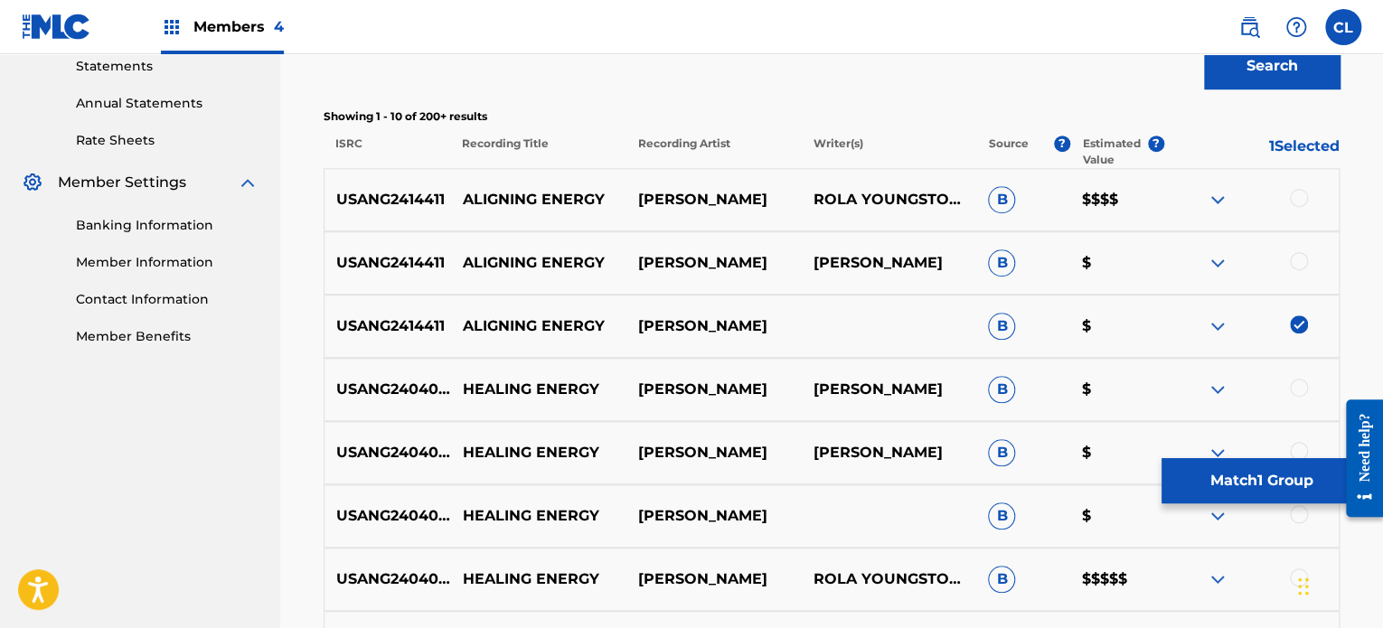
click at [1298, 262] on div at bounding box center [1299, 261] width 18 height 18
click at [1300, 192] on div at bounding box center [1299, 198] width 18 height 18
click at [1231, 477] on button "Match 3 Groups" at bounding box center [1261, 480] width 200 height 45
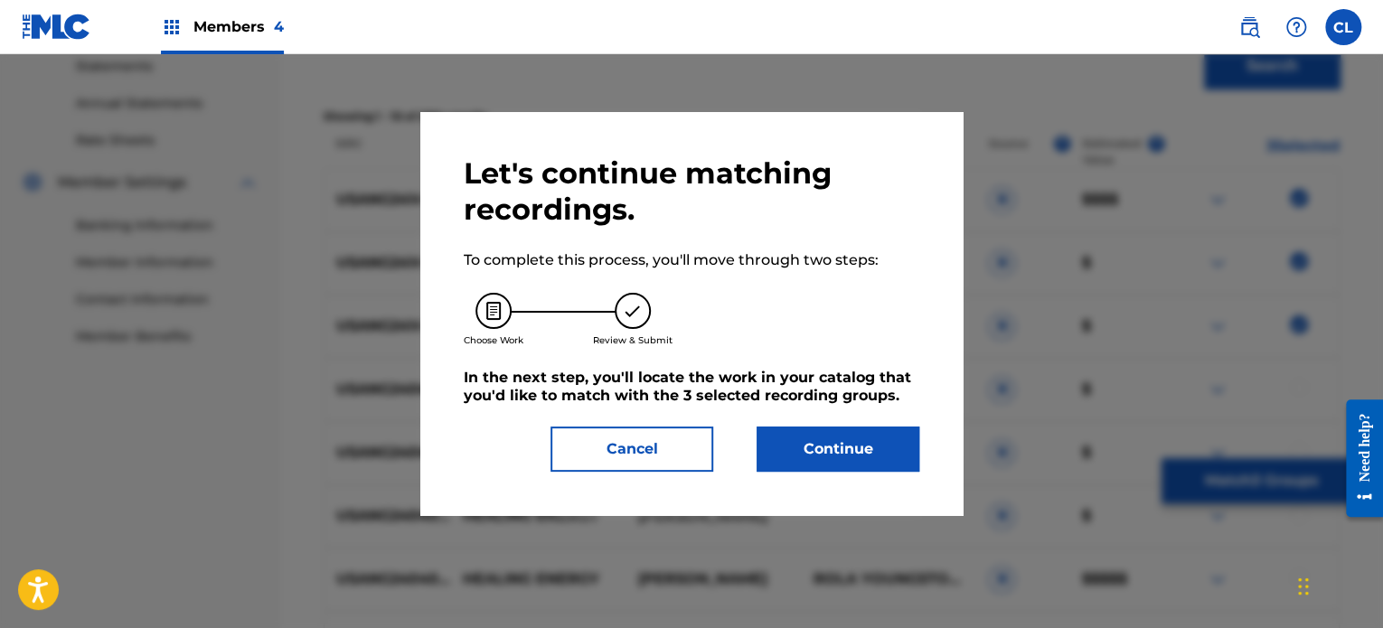
click at [821, 445] on button "Continue" at bounding box center [838, 449] width 163 height 45
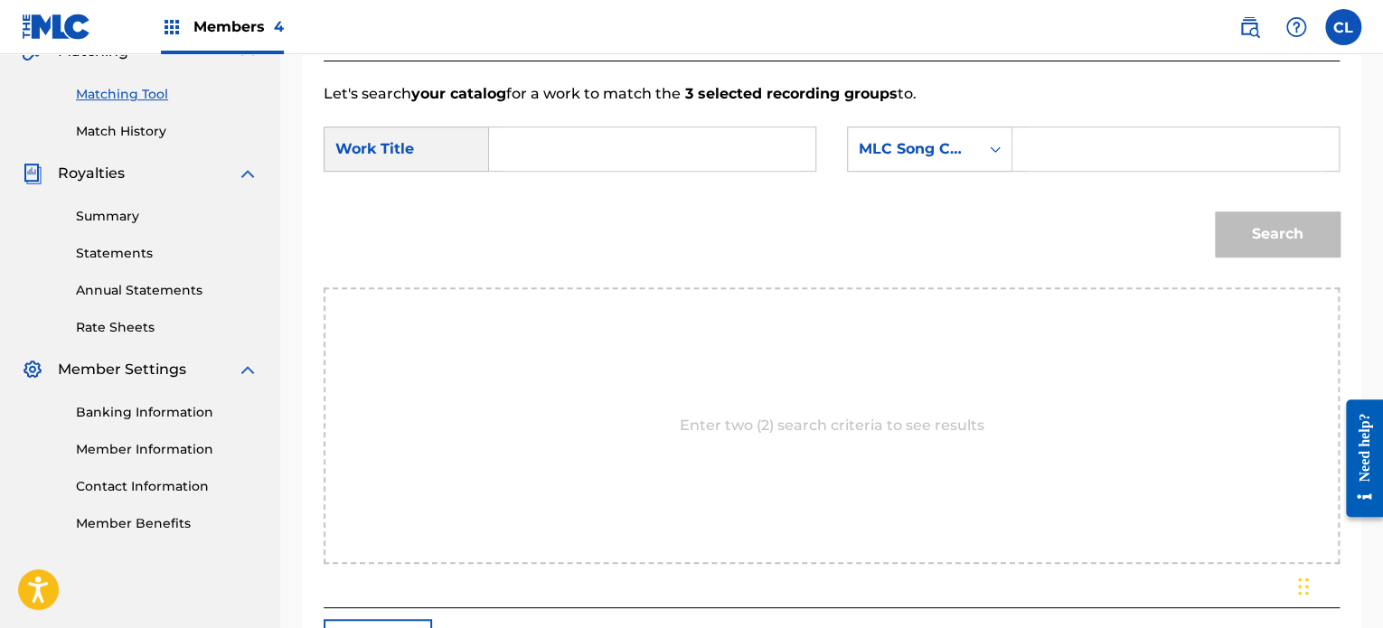
scroll to position [575, 0]
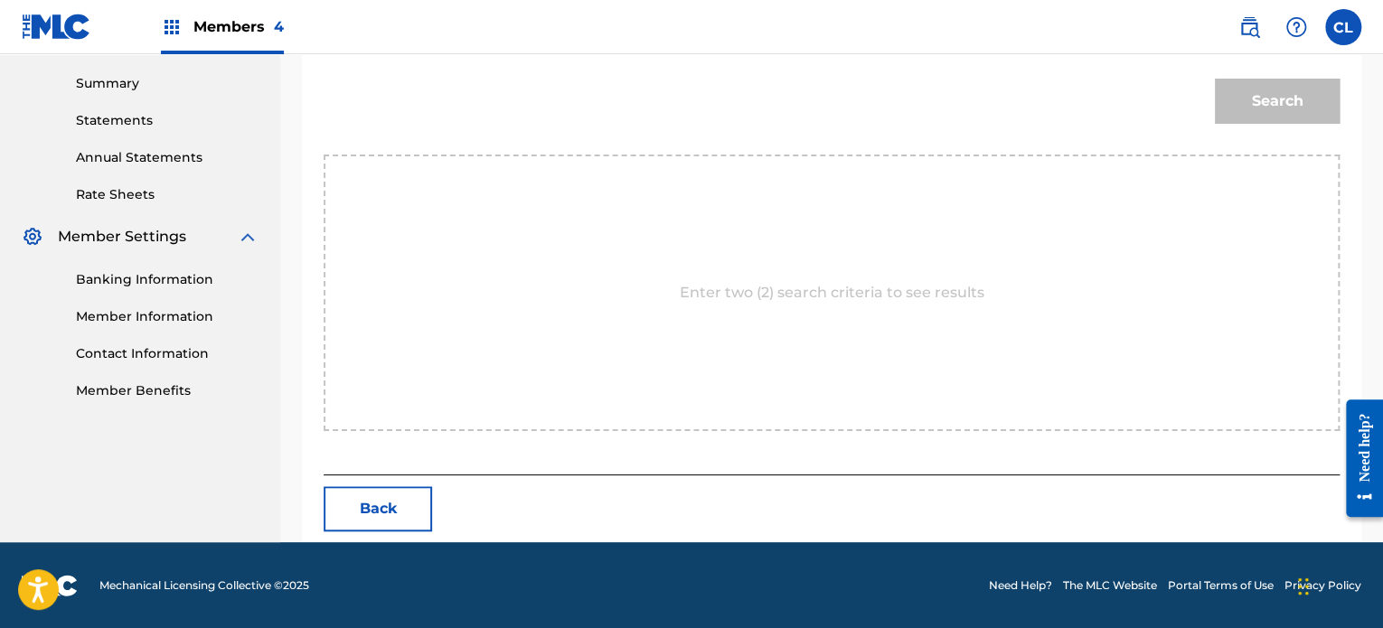
click at [385, 506] on button "Back" at bounding box center [378, 508] width 108 height 45
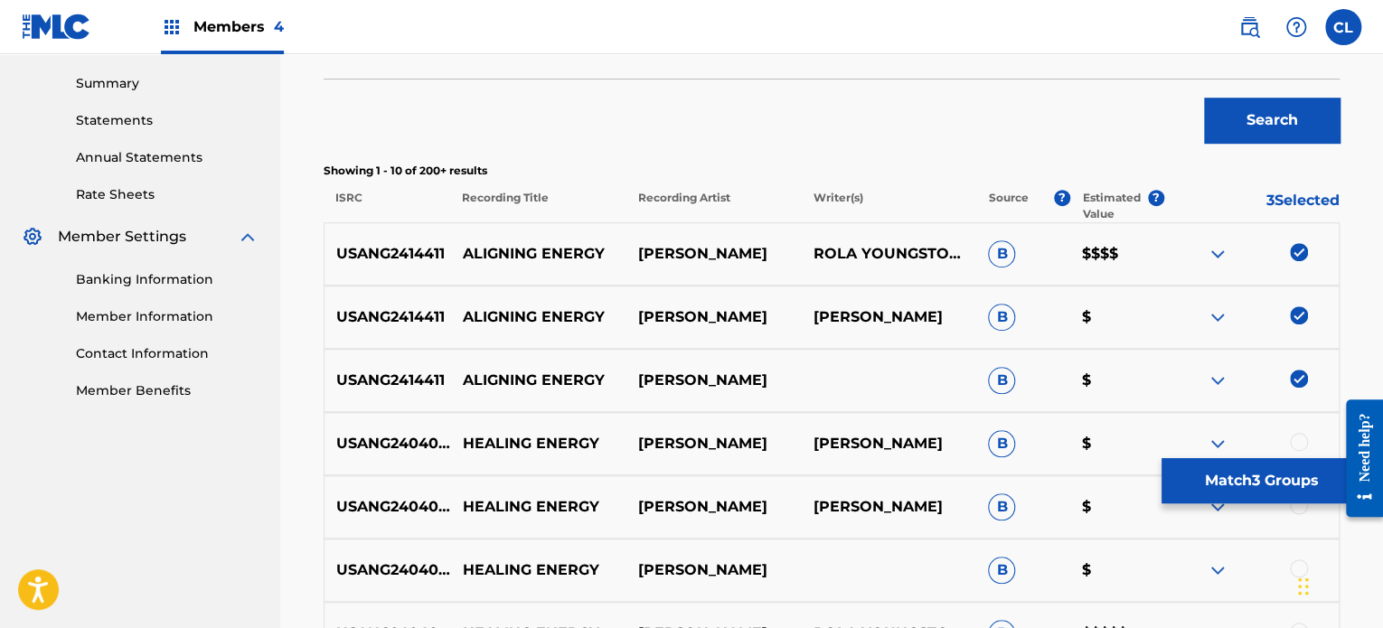
click at [1241, 494] on button "Match 3 Groups" at bounding box center [1261, 480] width 200 height 45
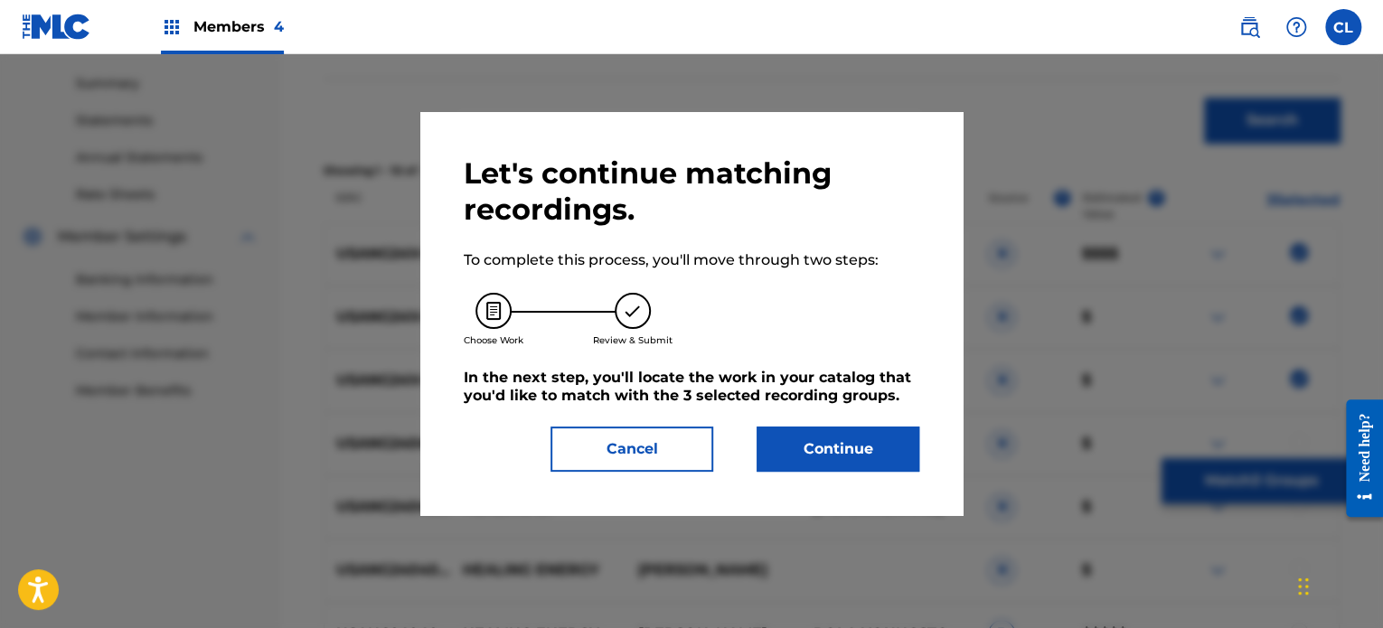
click at [887, 447] on button "Continue" at bounding box center [838, 449] width 163 height 45
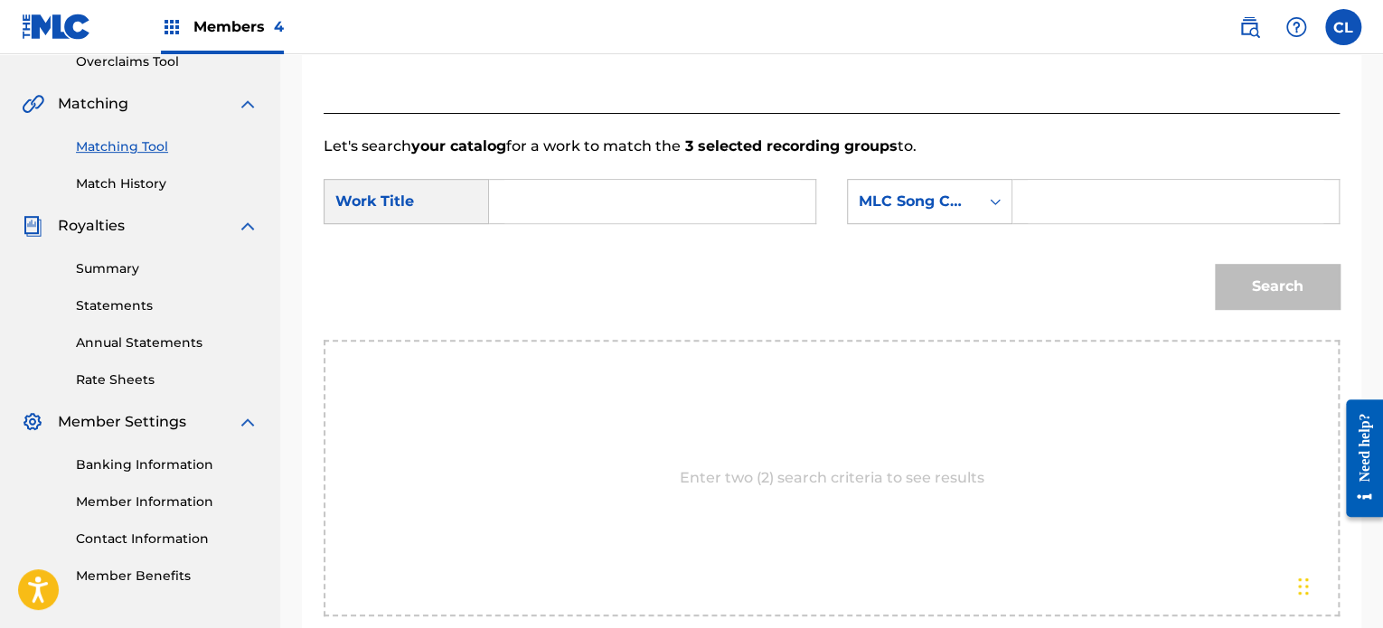
scroll to position [380, 0]
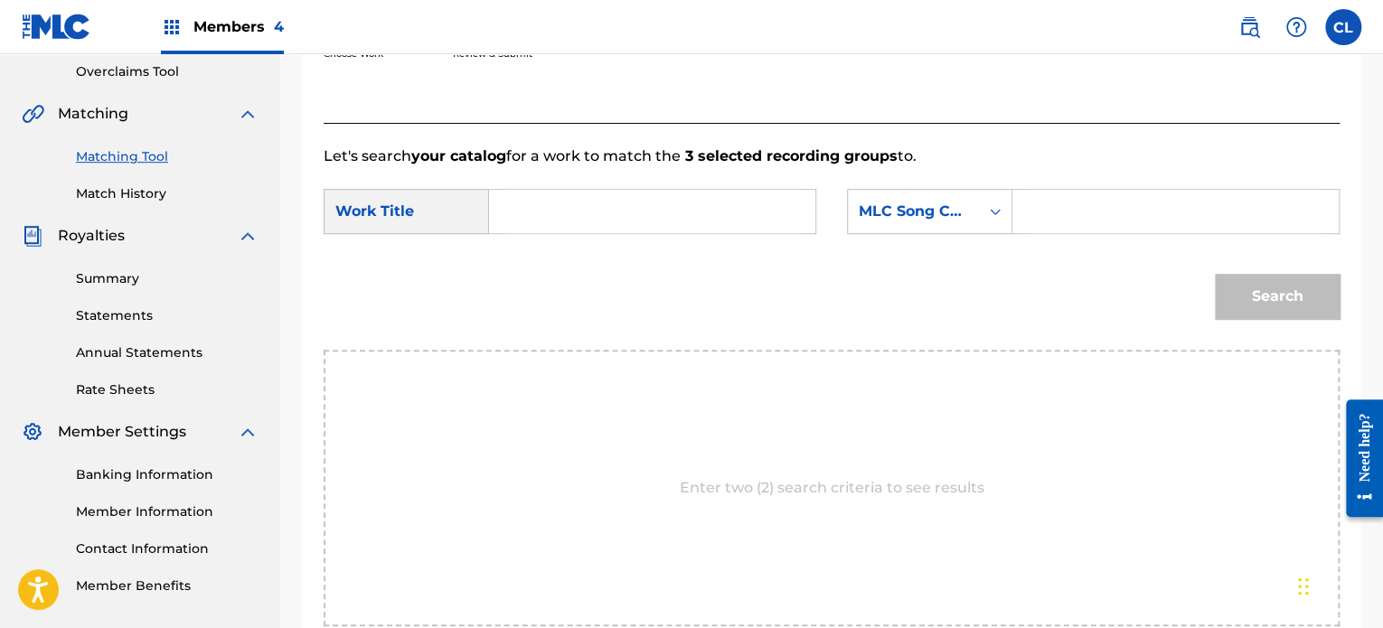
click at [1076, 209] on input "Search Form" at bounding box center [1176, 211] width 296 height 43
paste input "AY7V8C"
type input "AY7V8C"
click at [682, 195] on input "Search Form" at bounding box center [652, 211] width 296 height 43
paste input "Aligning Energy"
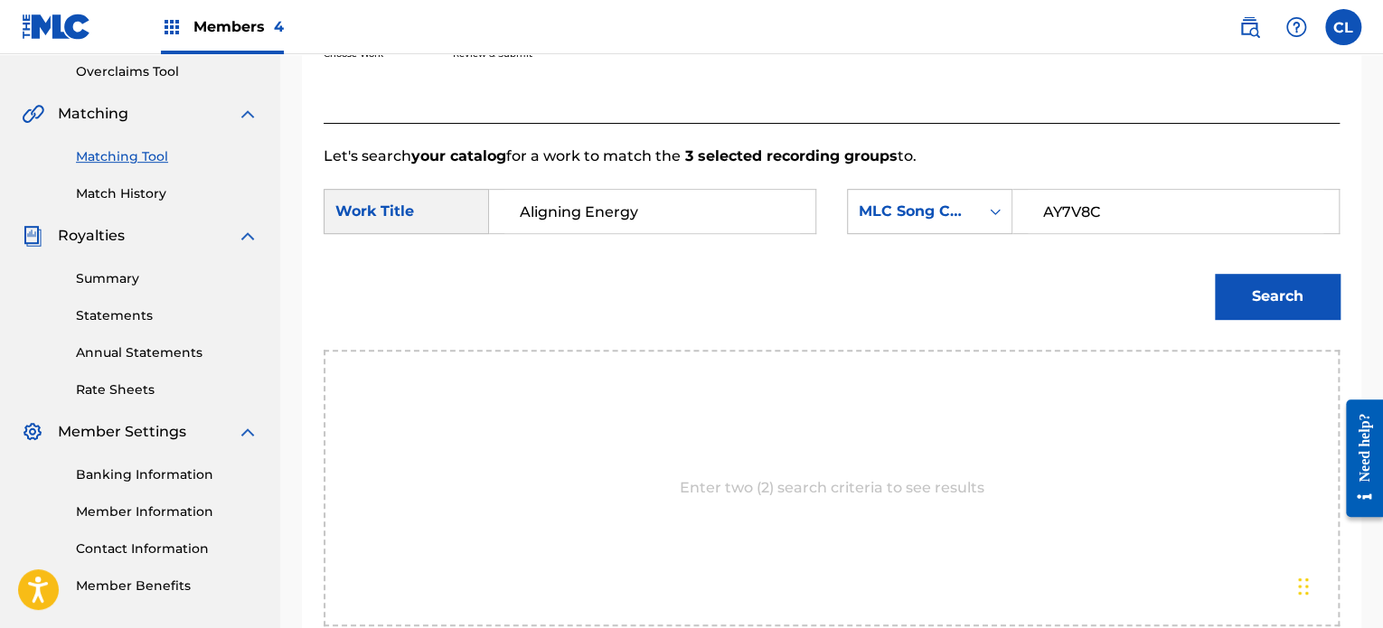
type input "Aligning Energy"
click at [1215, 274] on button "Search" at bounding box center [1277, 296] width 125 height 45
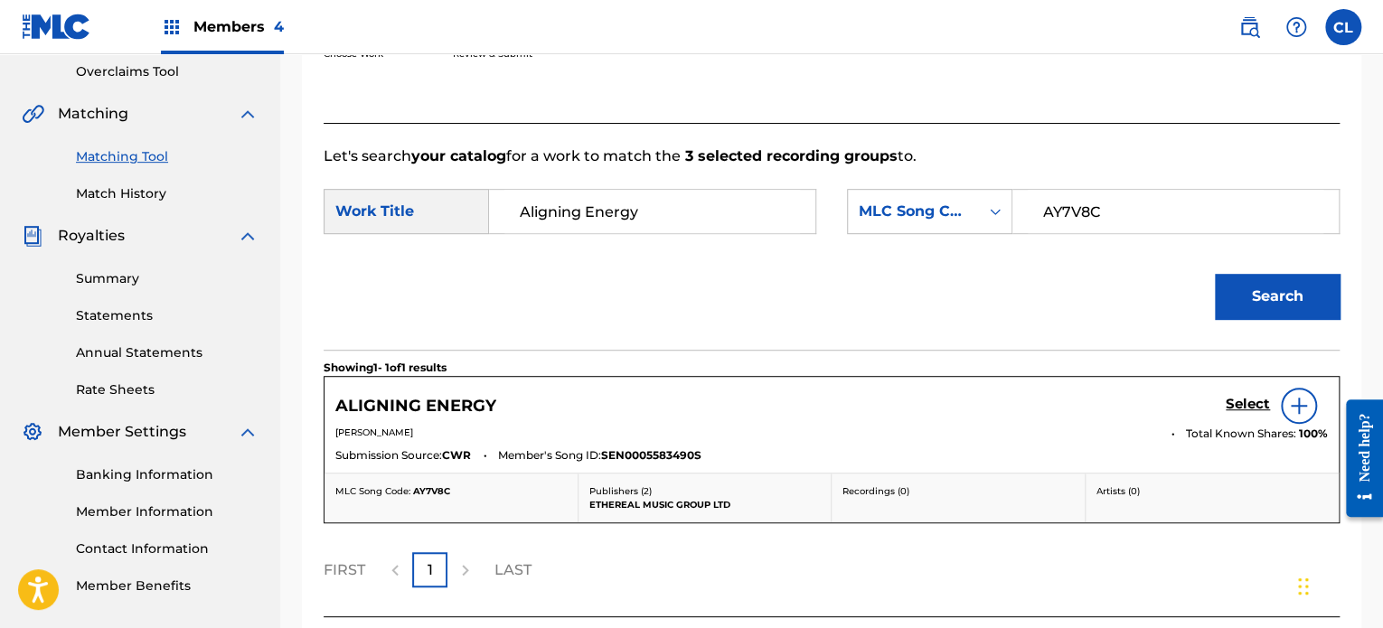
click at [1246, 401] on h5 "Select" at bounding box center [1248, 404] width 44 height 17
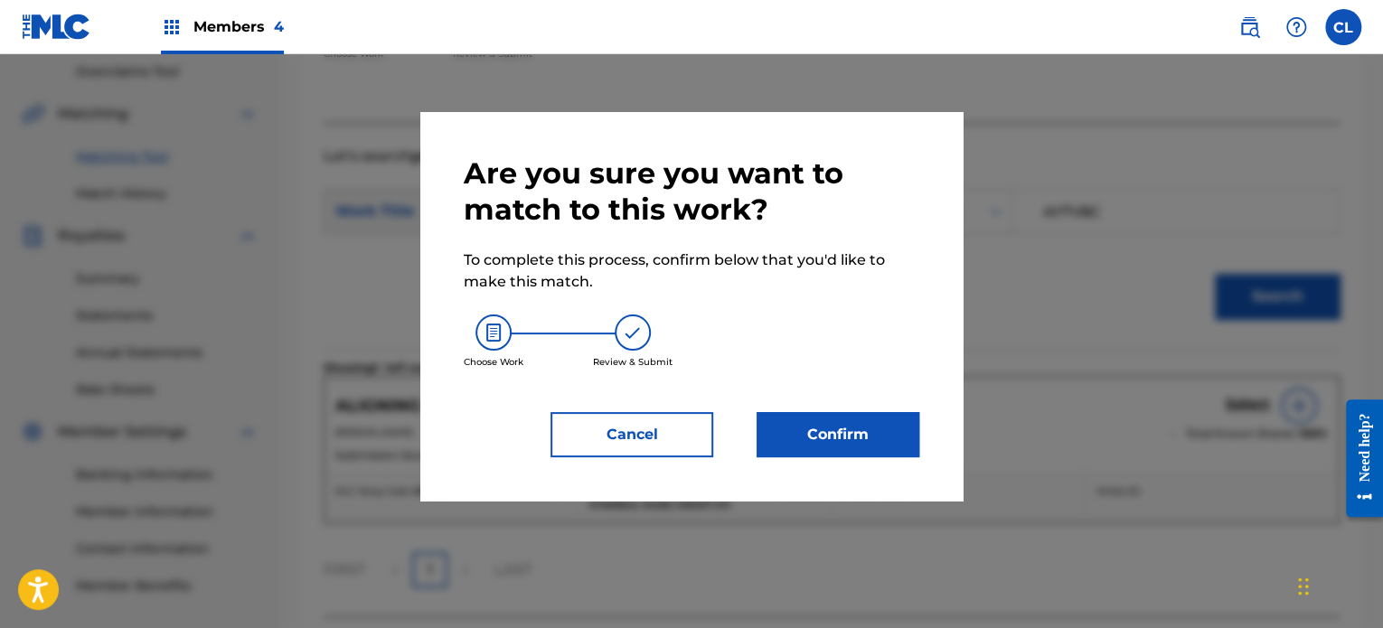
click at [828, 416] on button "Confirm" at bounding box center [838, 434] width 163 height 45
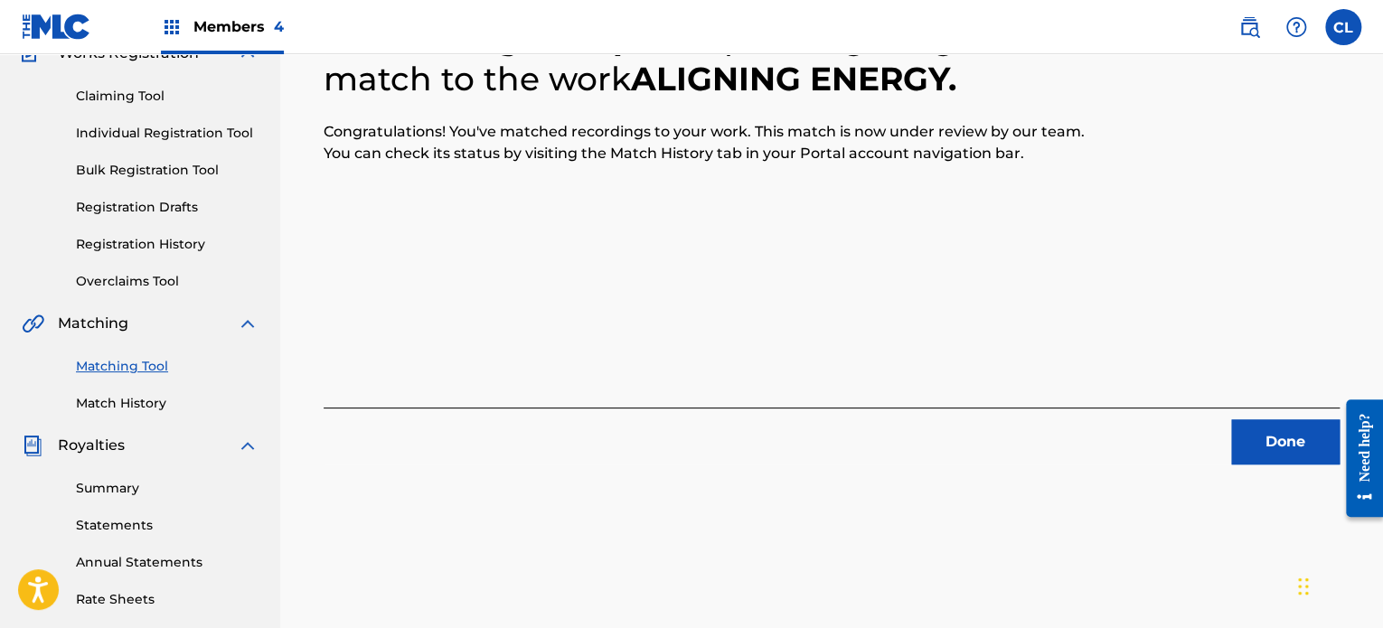
scroll to position [159, 0]
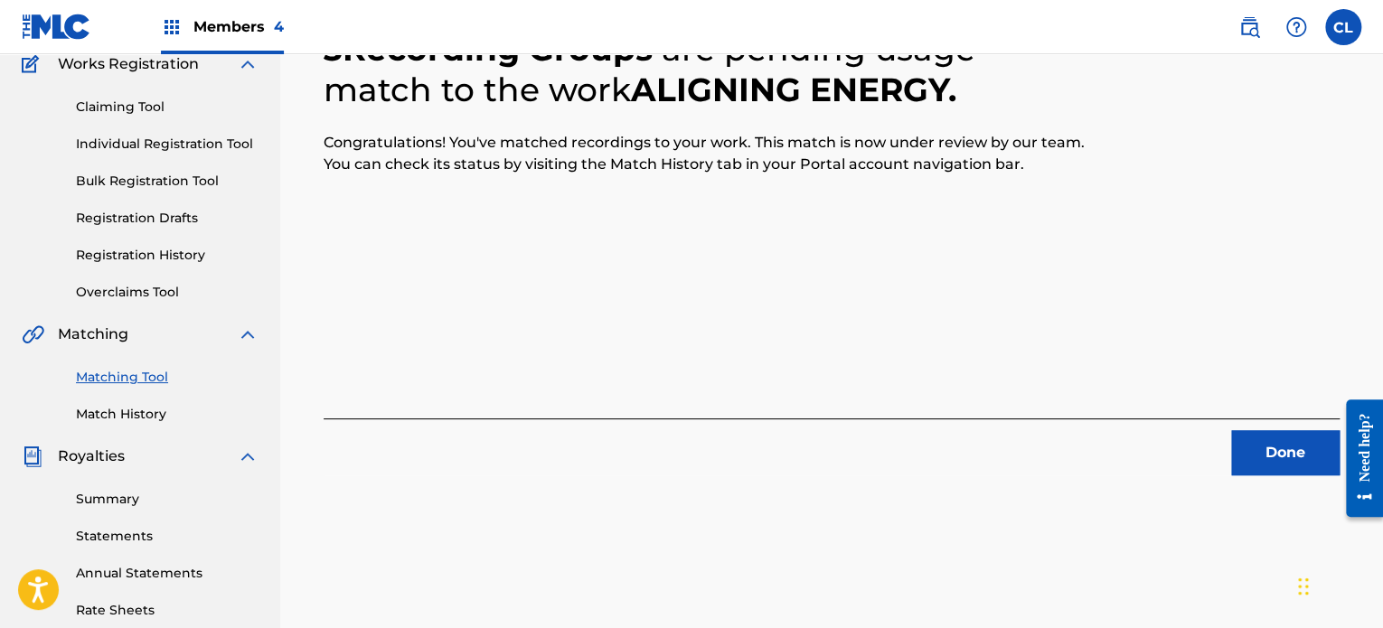
click at [1268, 443] on button "Done" at bounding box center [1285, 452] width 108 height 45
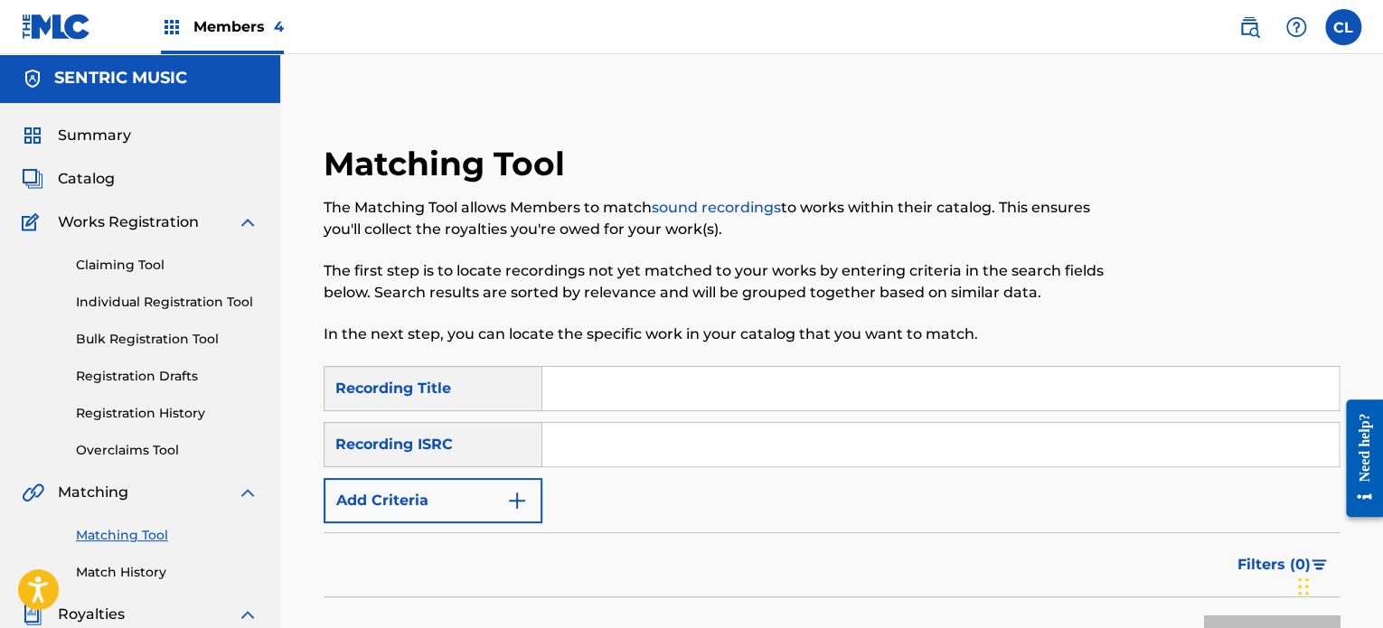
scroll to position [0, 0]
click at [568, 390] on input "Search Form" at bounding box center [940, 389] width 796 height 43
paste input "Amends"
type input "Amends"
click at [492, 508] on button "Add Criteria" at bounding box center [433, 501] width 219 height 45
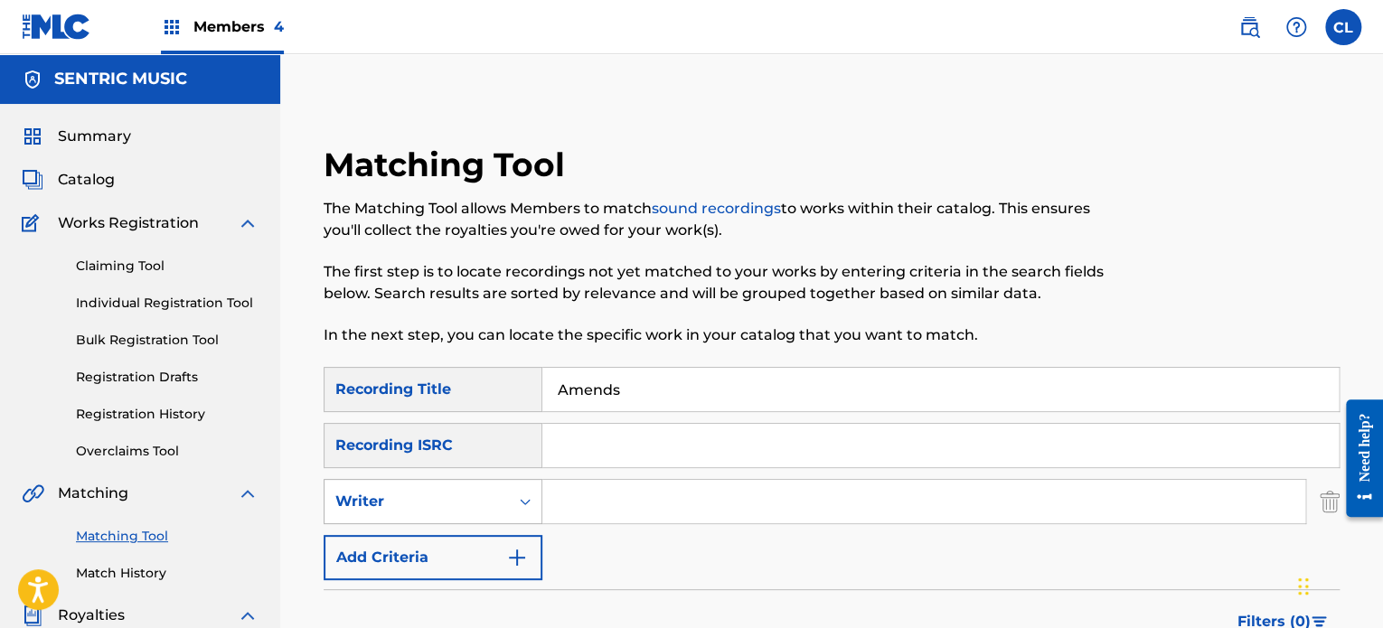
click at [505, 497] on div "Writer" at bounding box center [416, 501] width 184 height 34
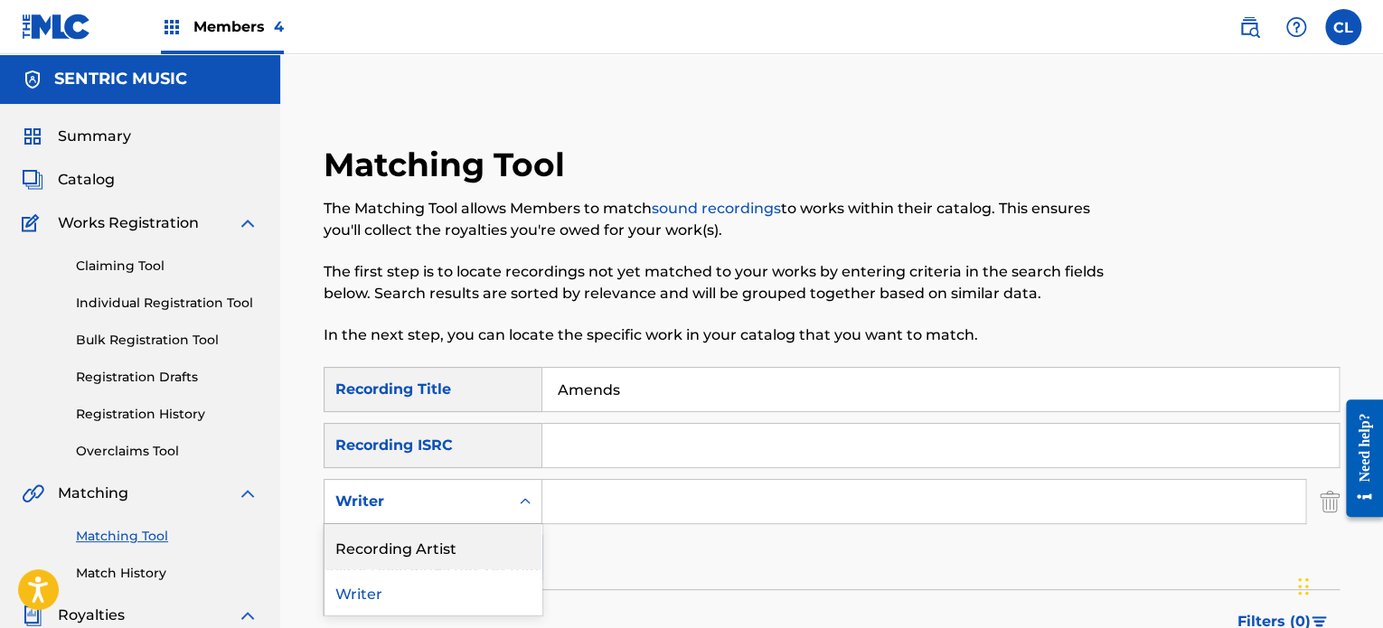
click at [487, 533] on div "Recording Artist" at bounding box center [432, 546] width 217 height 45
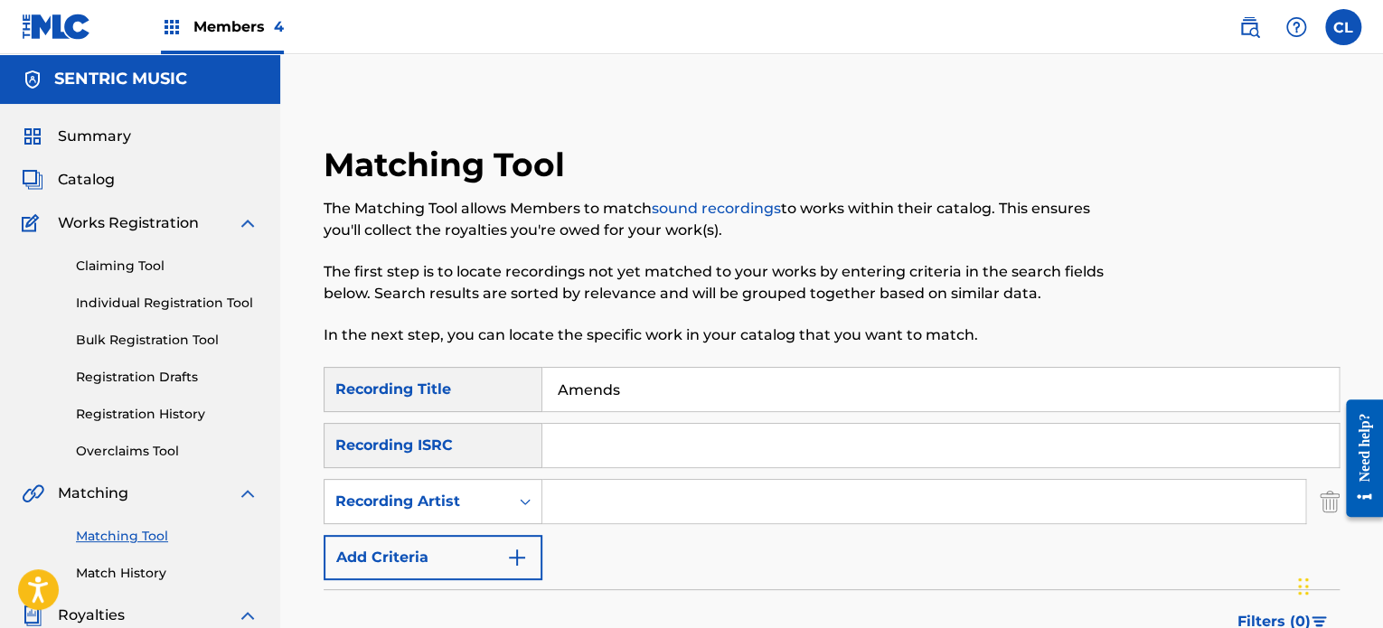
click at [597, 494] on input "Search Form" at bounding box center [923, 501] width 763 height 43
type input "[PERSON_NAME]"
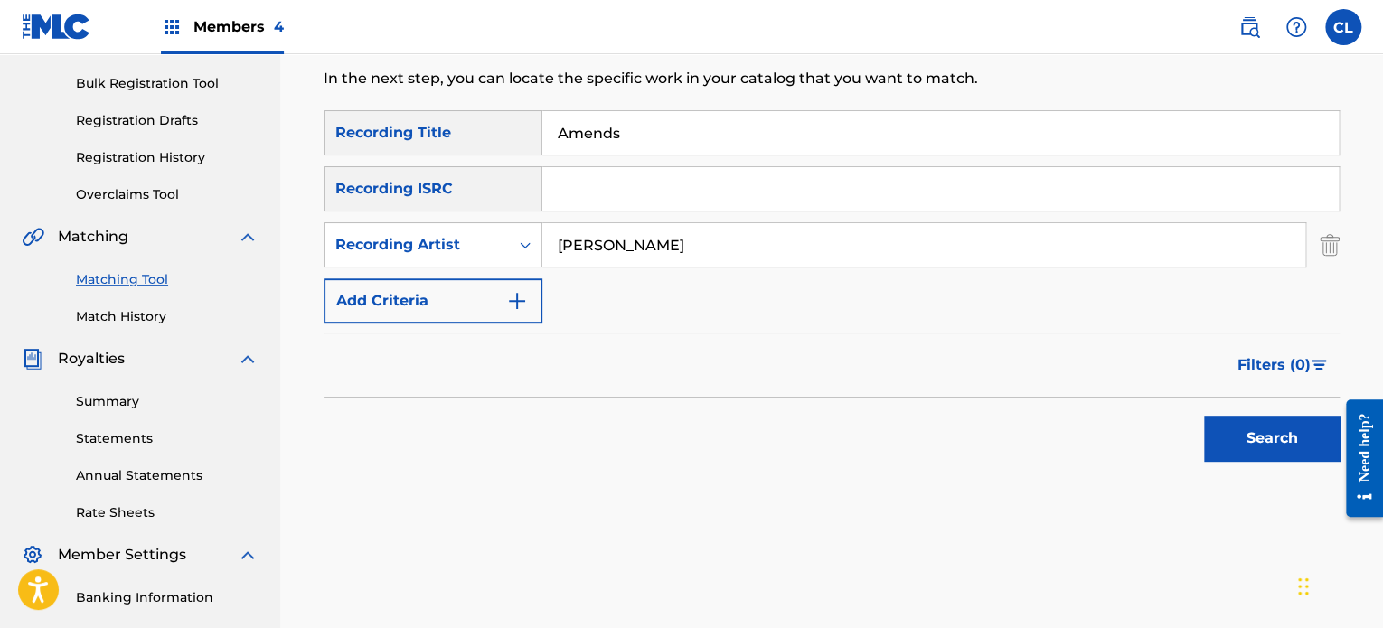
scroll to position [271, 0]
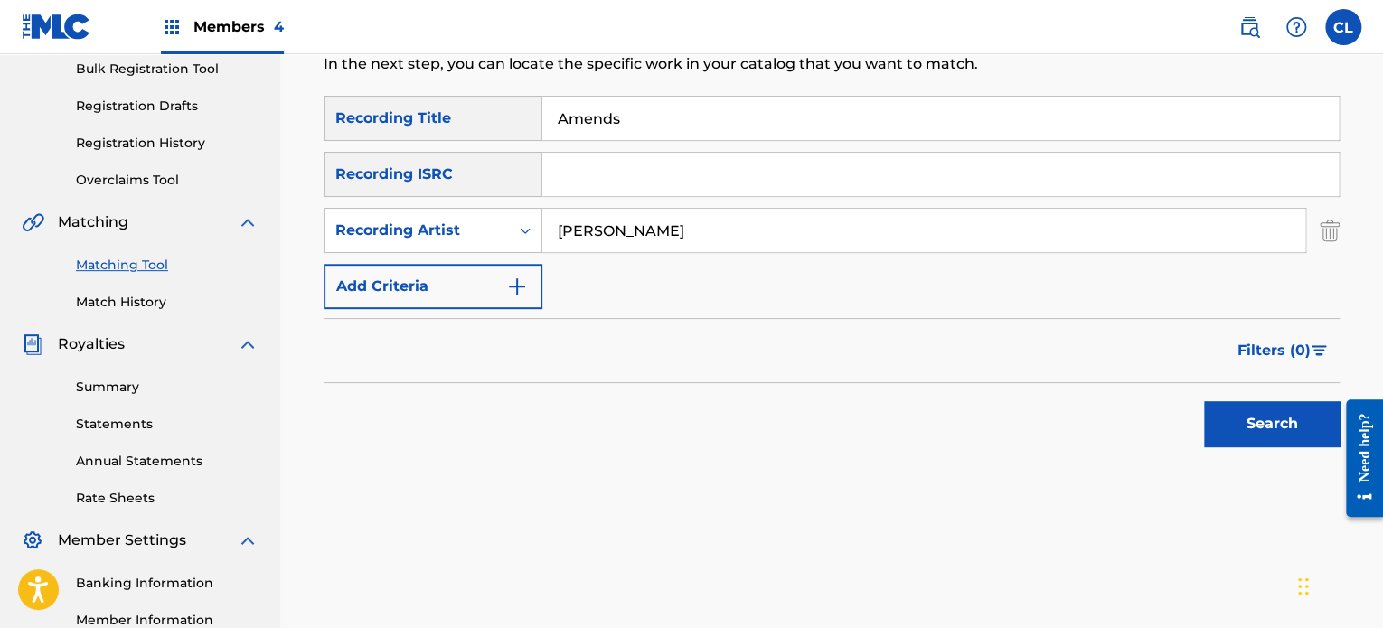
click at [1288, 433] on button "Search" at bounding box center [1272, 423] width 136 height 45
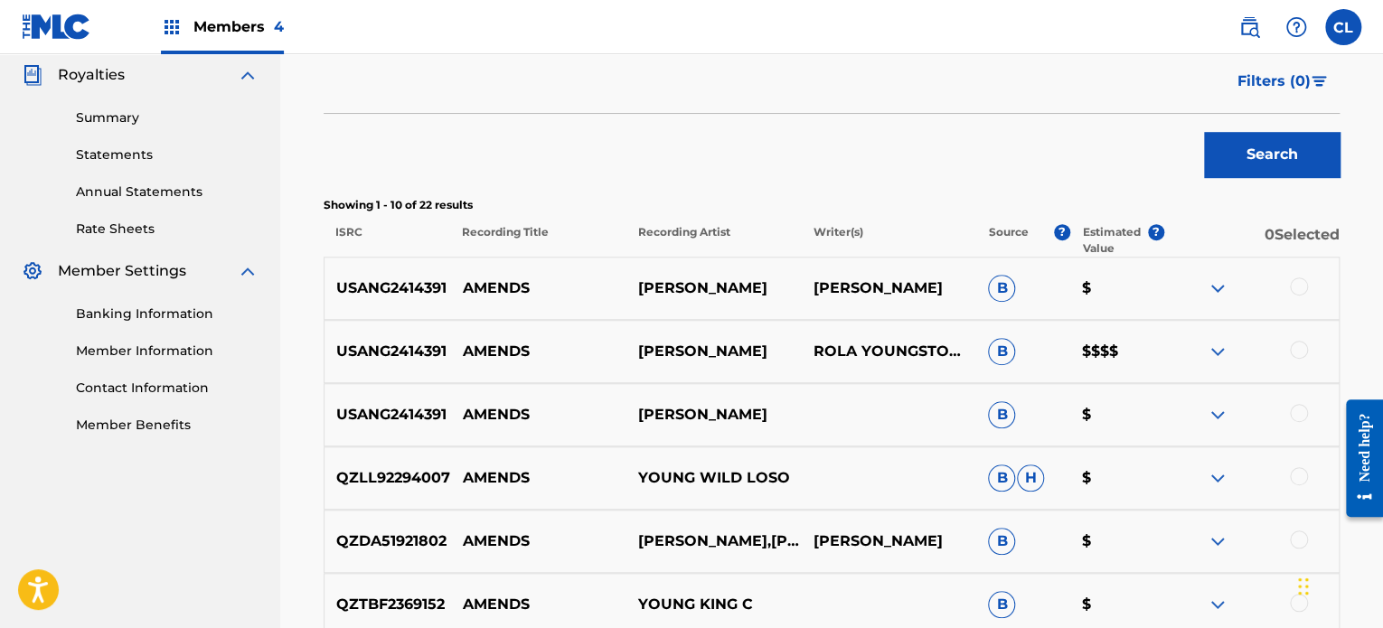
scroll to position [553, 0]
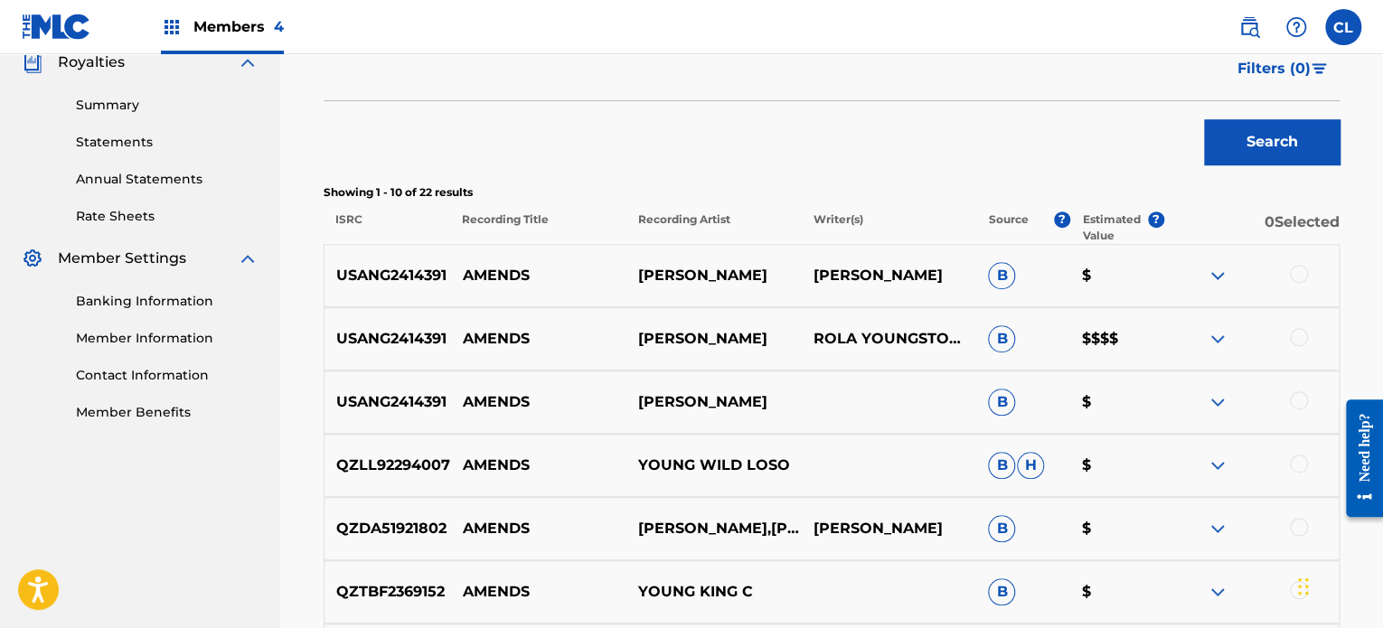
click at [1302, 393] on div at bounding box center [1299, 400] width 18 height 18
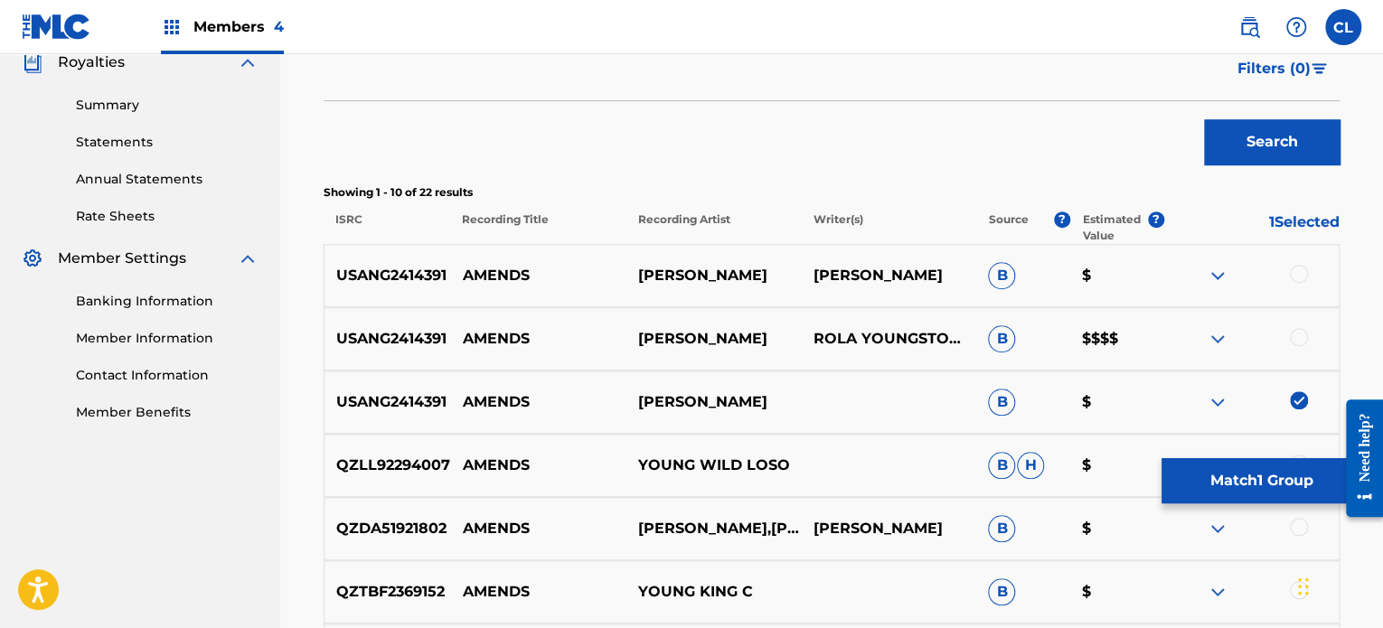
click at [1301, 339] on div at bounding box center [1299, 337] width 18 height 18
click at [1307, 278] on div at bounding box center [1250, 276] width 175 height 22
click at [1294, 269] on div at bounding box center [1299, 274] width 18 height 18
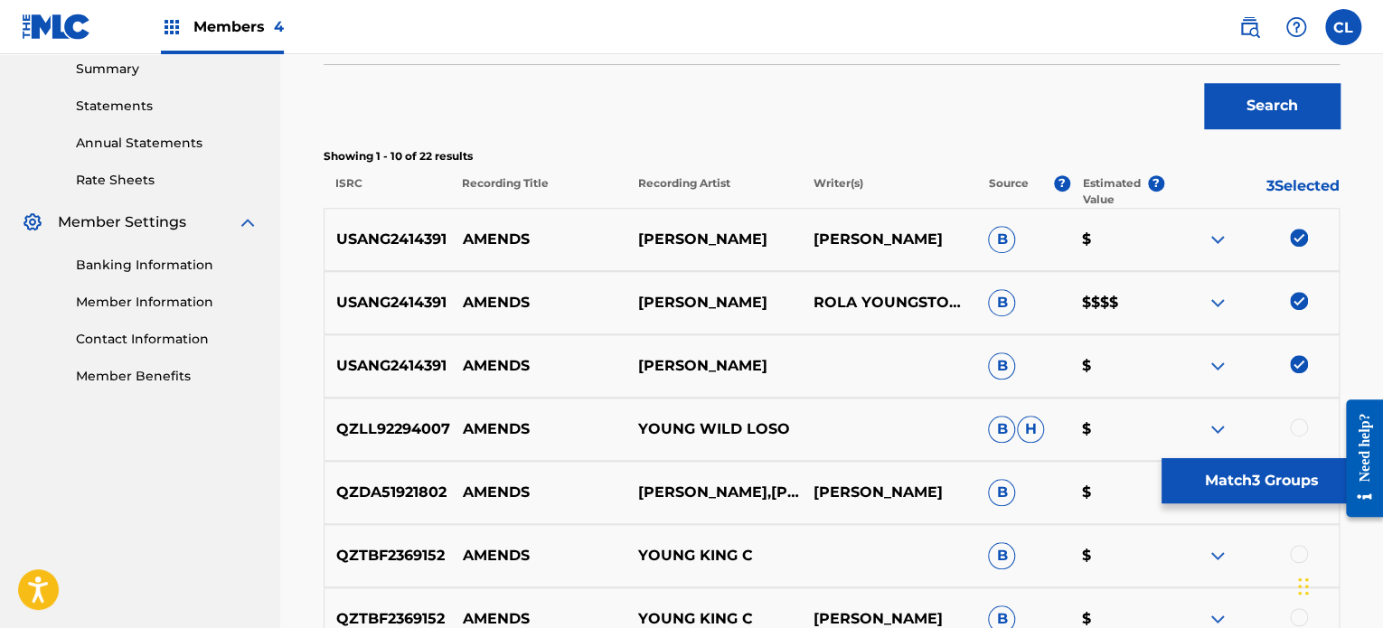
scroll to position [593, 0]
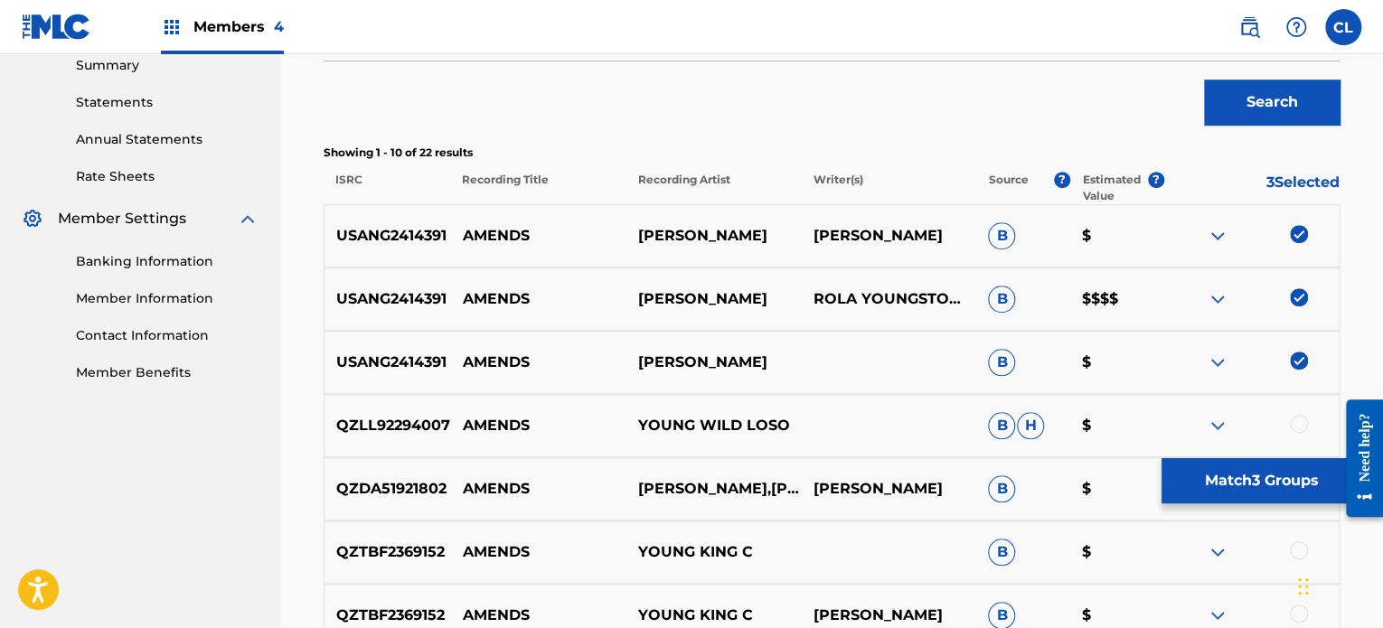
click at [1247, 494] on button "Match 3 Groups" at bounding box center [1261, 480] width 200 height 45
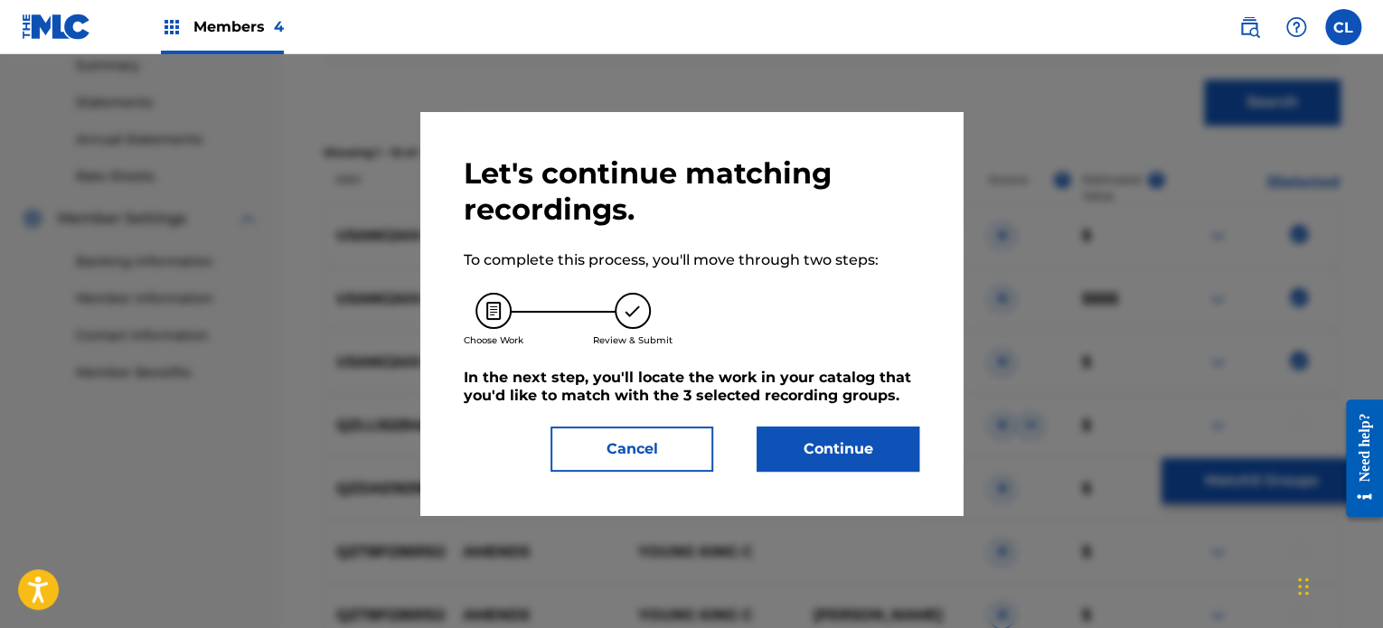
click at [802, 441] on button "Continue" at bounding box center [838, 449] width 163 height 45
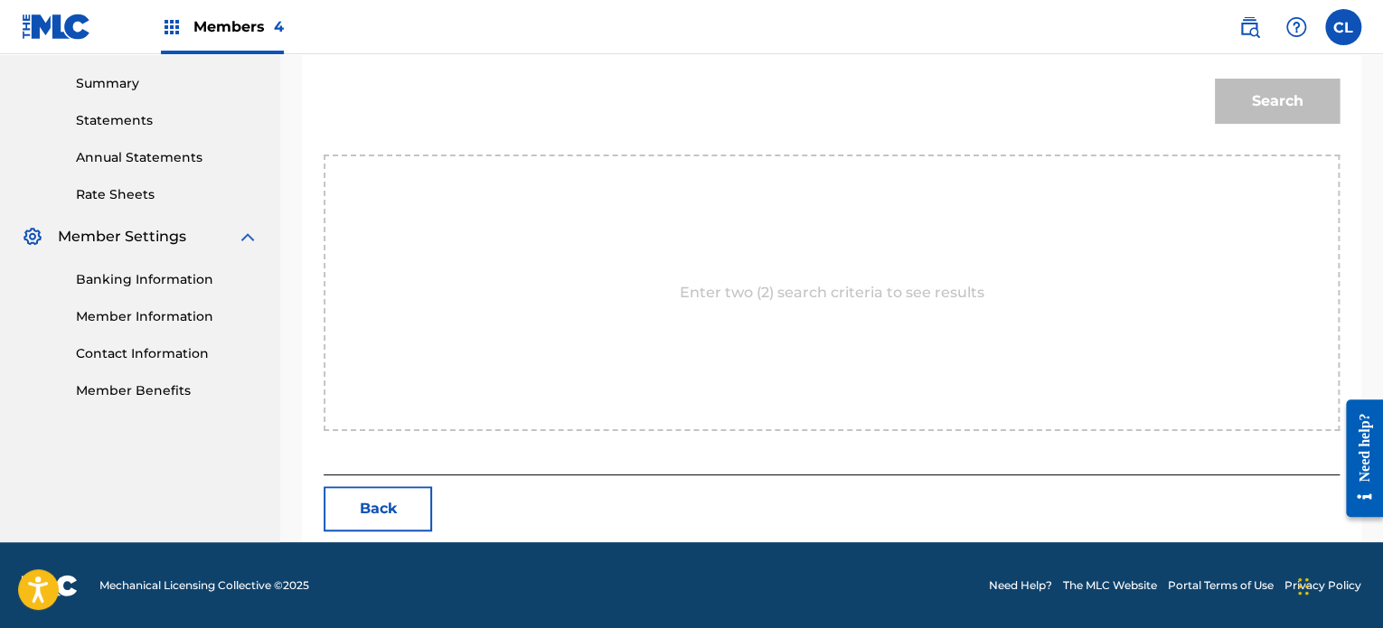
scroll to position [502, 0]
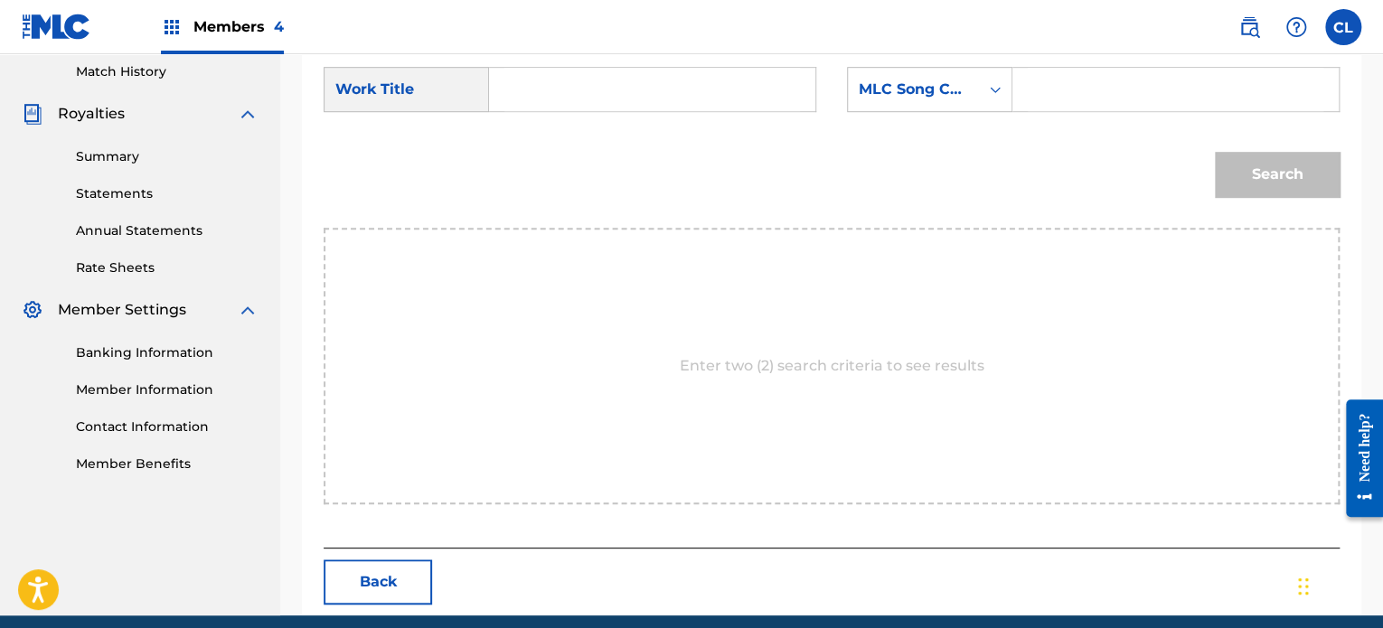
click at [1061, 94] on input "Search Form" at bounding box center [1176, 89] width 296 height 43
paste input "AY7GUQ"
type input "AY7GUQ"
click at [650, 88] on input "Search Form" at bounding box center [652, 89] width 296 height 43
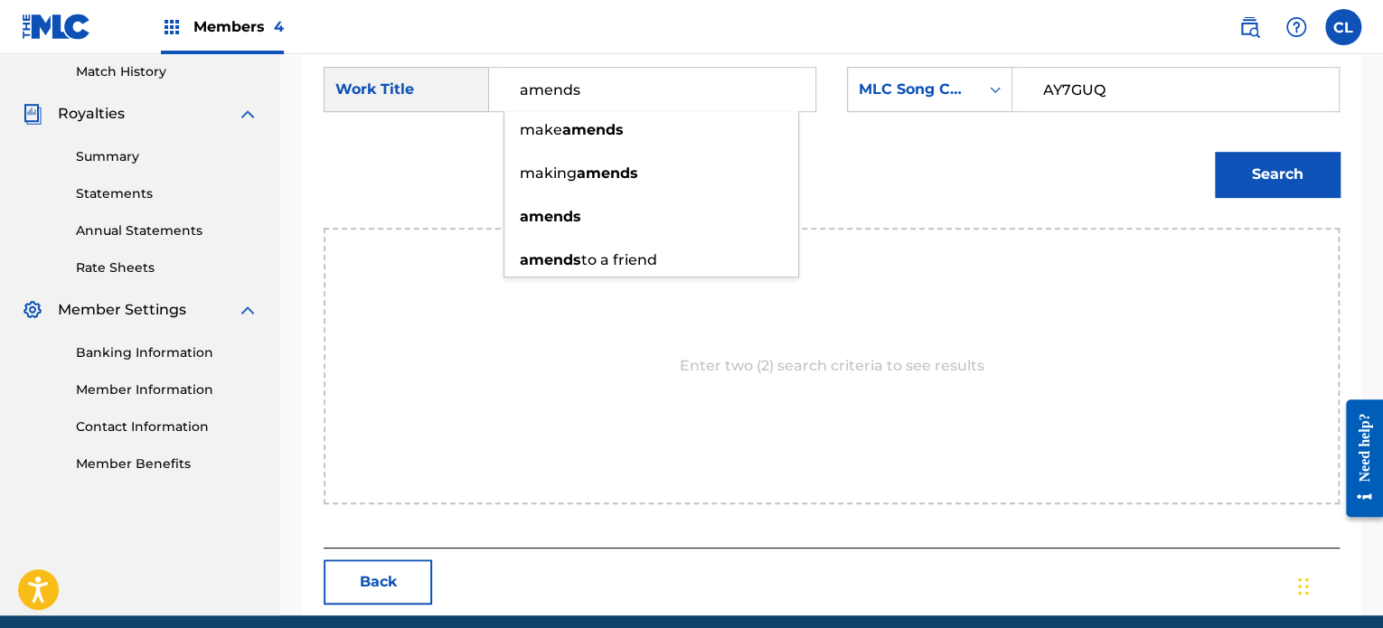
type input "amends"
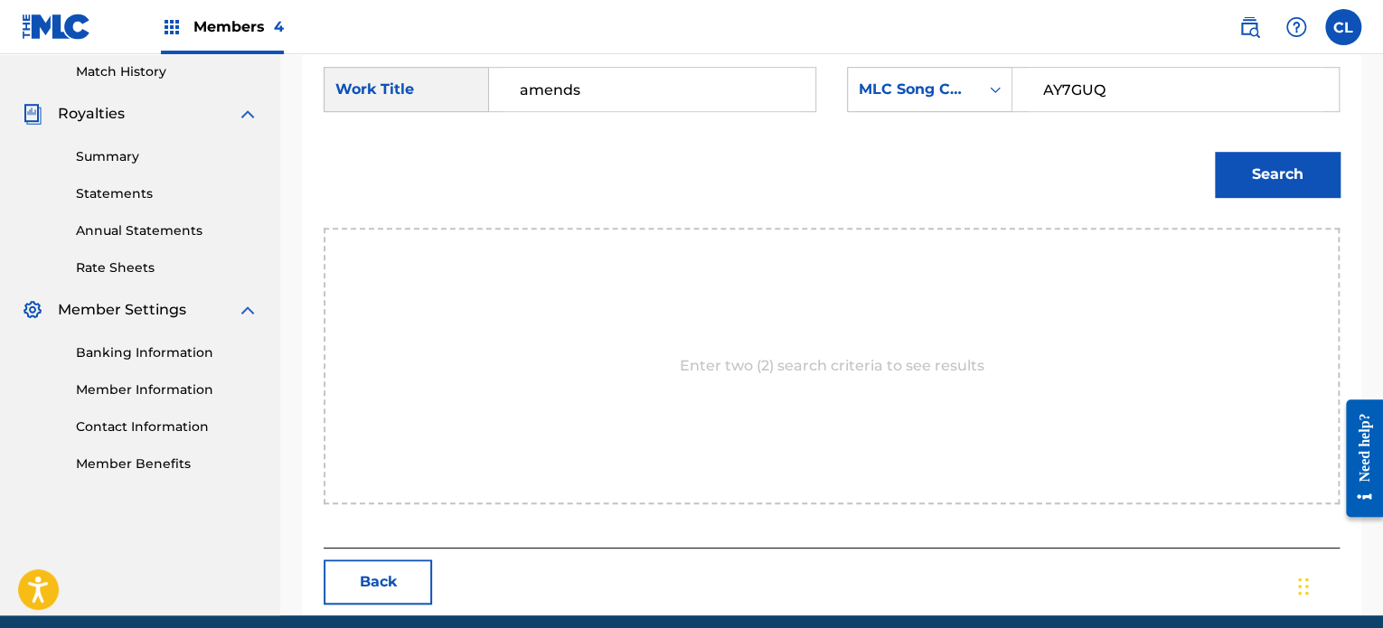
click at [1265, 180] on button "Search" at bounding box center [1277, 174] width 125 height 45
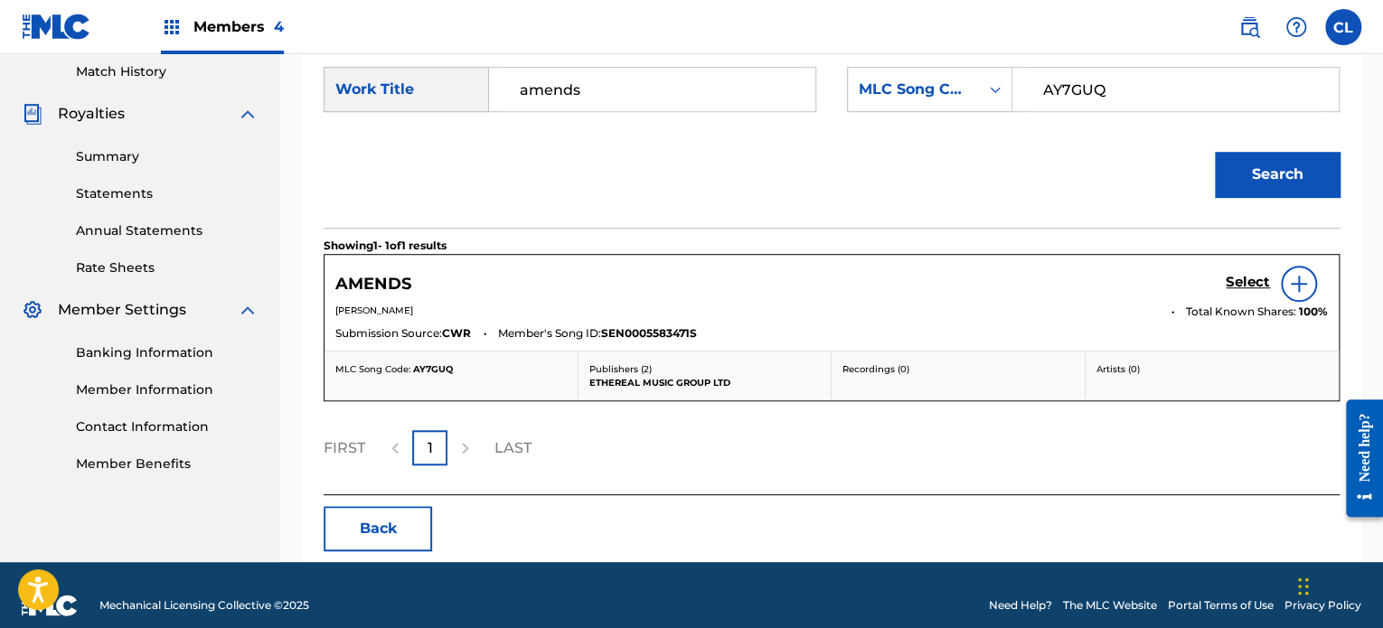
click at [1255, 279] on h5 "Select" at bounding box center [1248, 282] width 44 height 17
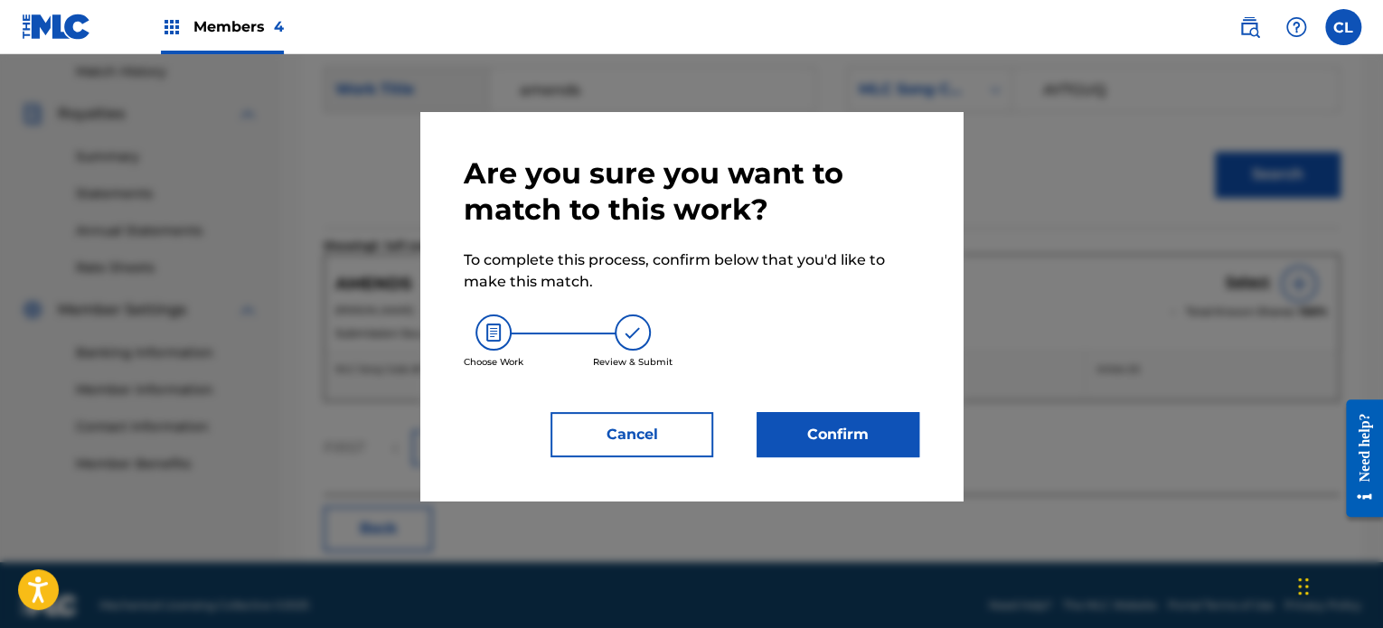
click at [864, 435] on button "Confirm" at bounding box center [838, 434] width 163 height 45
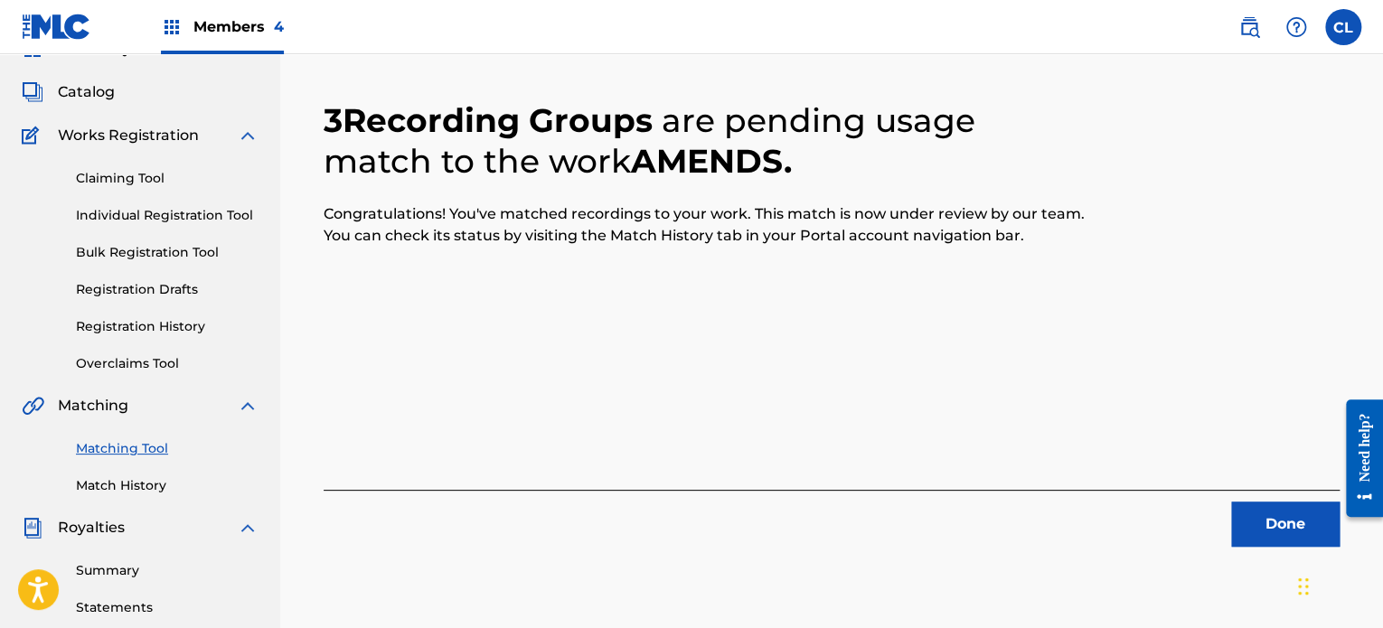
scroll to position [72, 0]
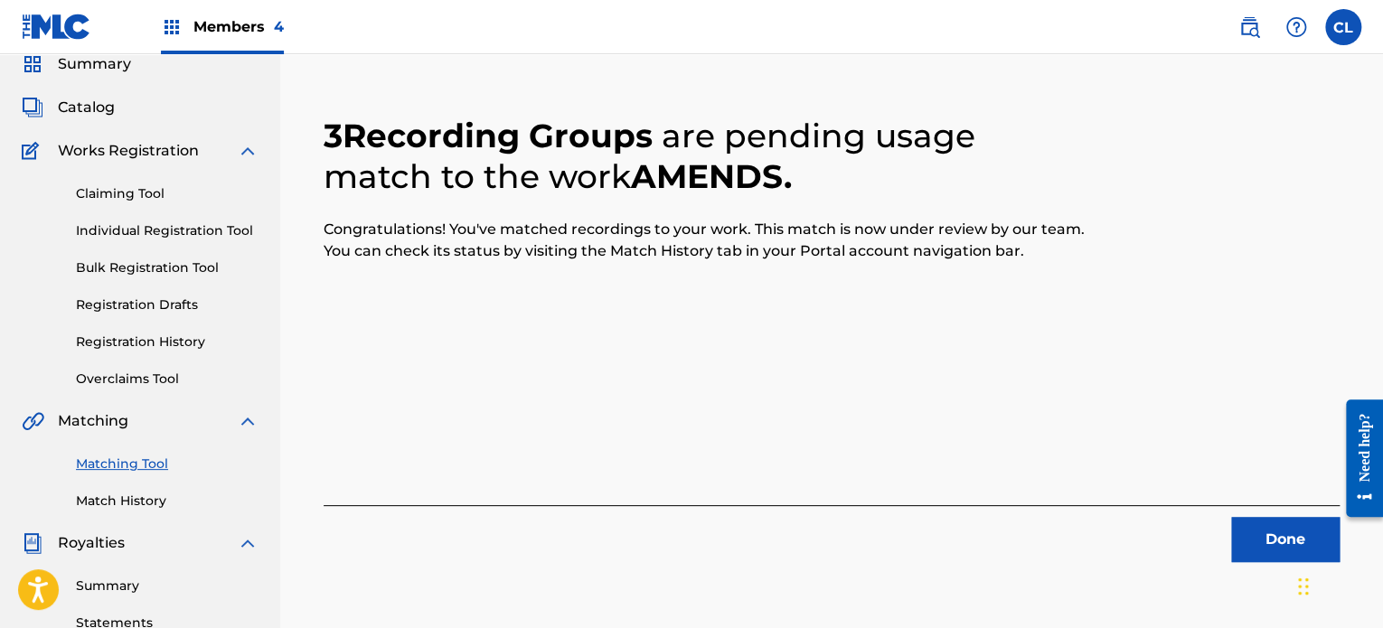
click at [1265, 534] on button "Done" at bounding box center [1285, 539] width 108 height 45
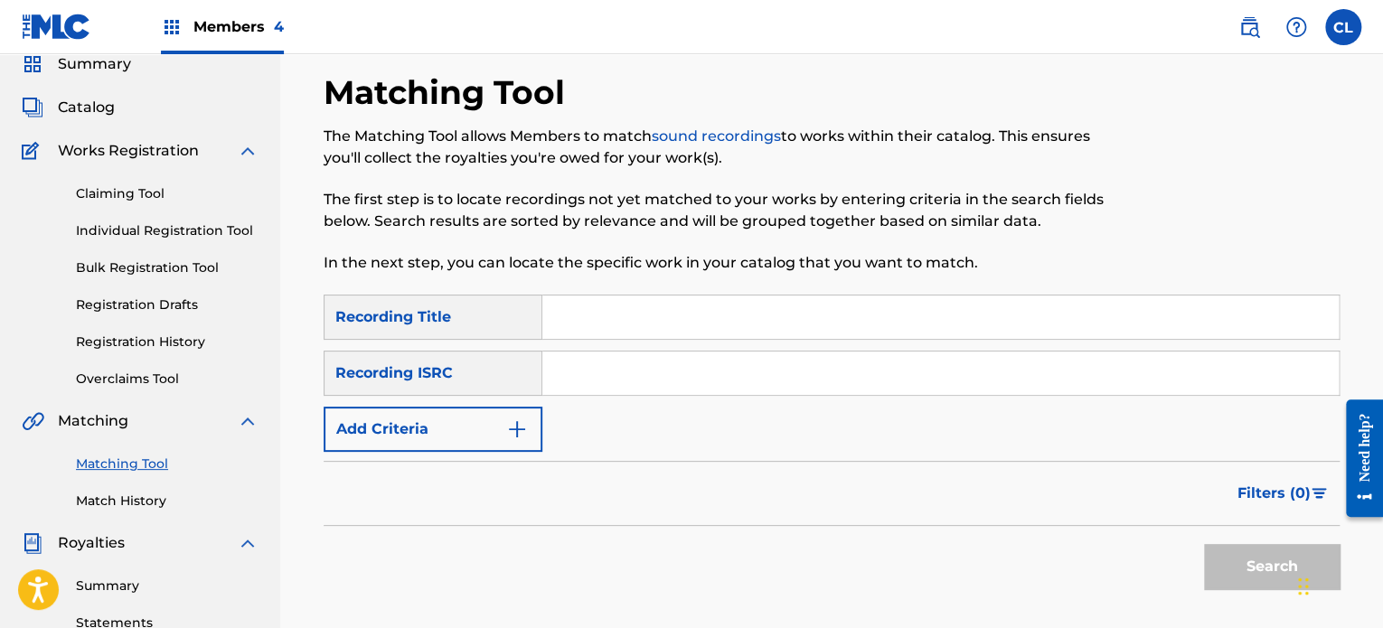
click at [569, 326] on input "Search Form" at bounding box center [940, 317] width 796 height 43
paste input "An Escape"
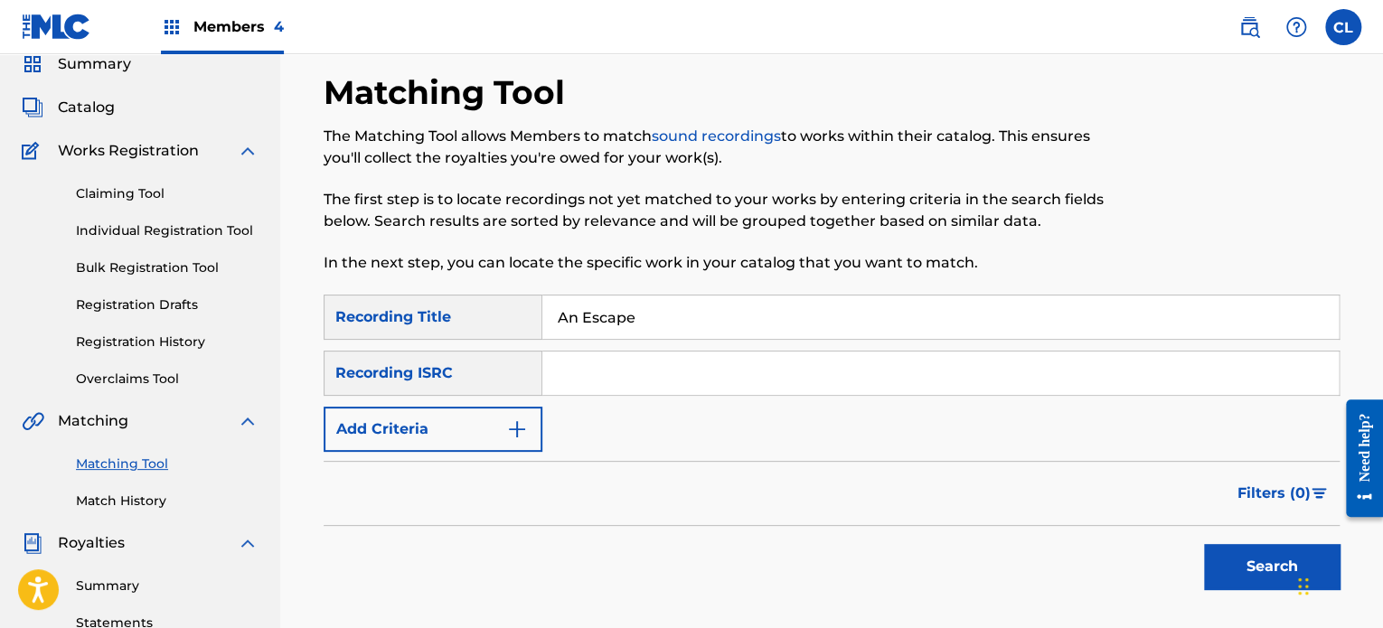
type input "An Escape"
click at [484, 437] on button "Add Criteria" at bounding box center [433, 429] width 219 height 45
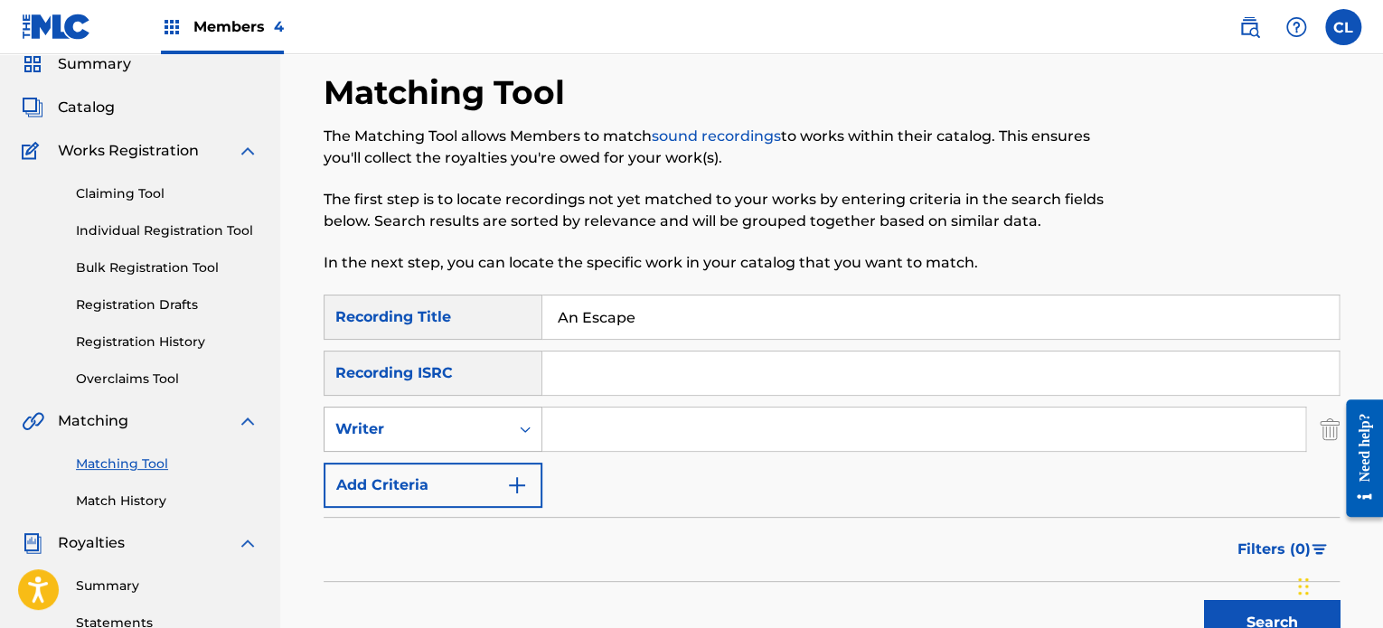
click at [504, 425] on div "Writer" at bounding box center [416, 429] width 184 height 34
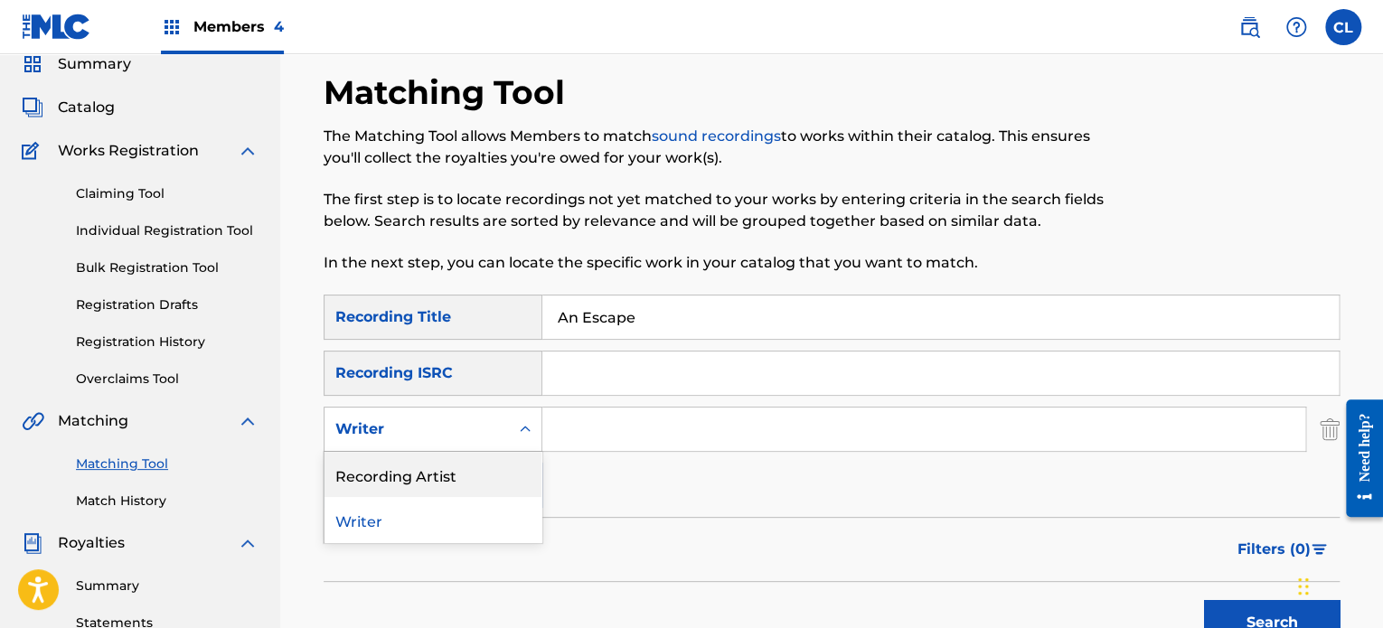
click at [425, 473] on div "Recording Artist" at bounding box center [432, 474] width 217 height 45
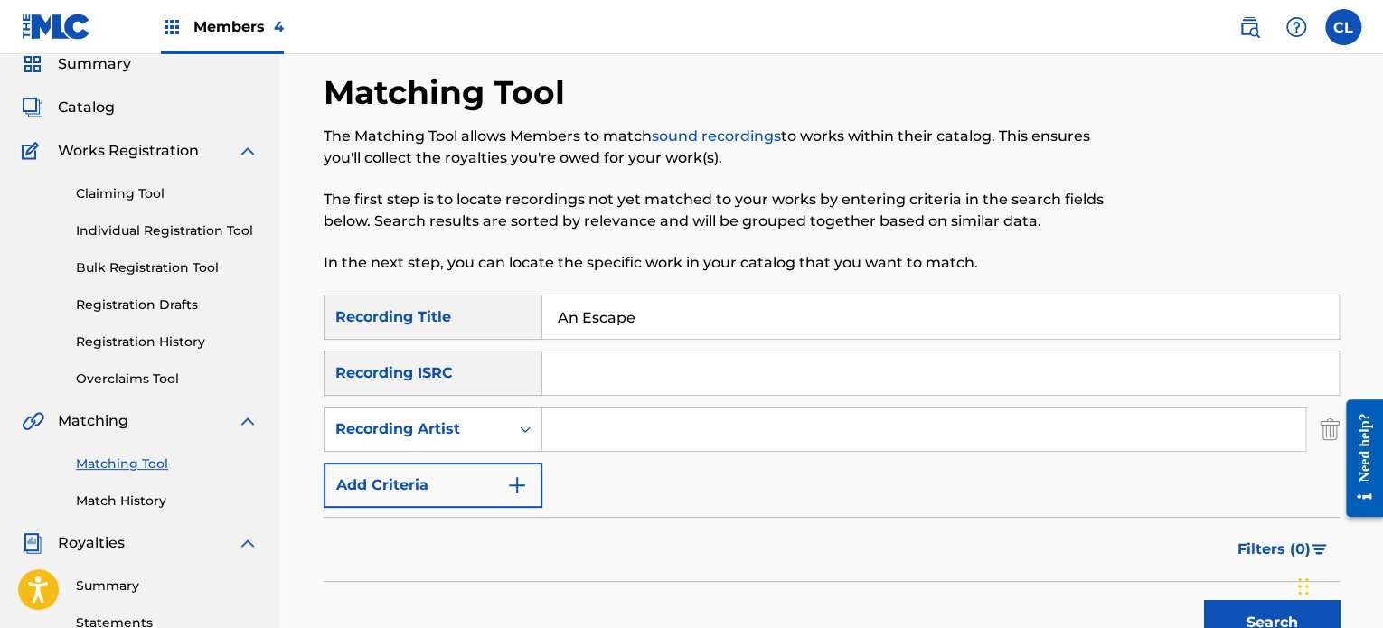
click at [604, 418] on input "Search Form" at bounding box center [923, 429] width 763 height 43
type input "[PERSON_NAME]"
click at [1204, 600] on button "Search" at bounding box center [1272, 622] width 136 height 45
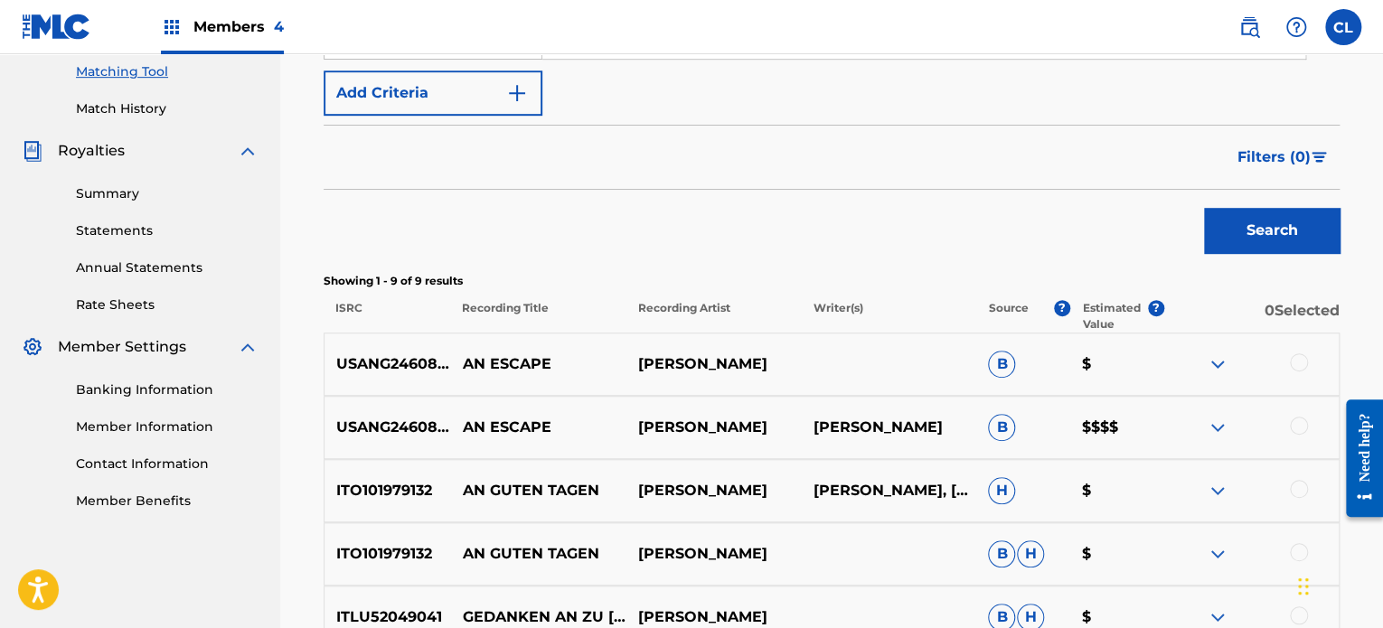
scroll to position [466, 0]
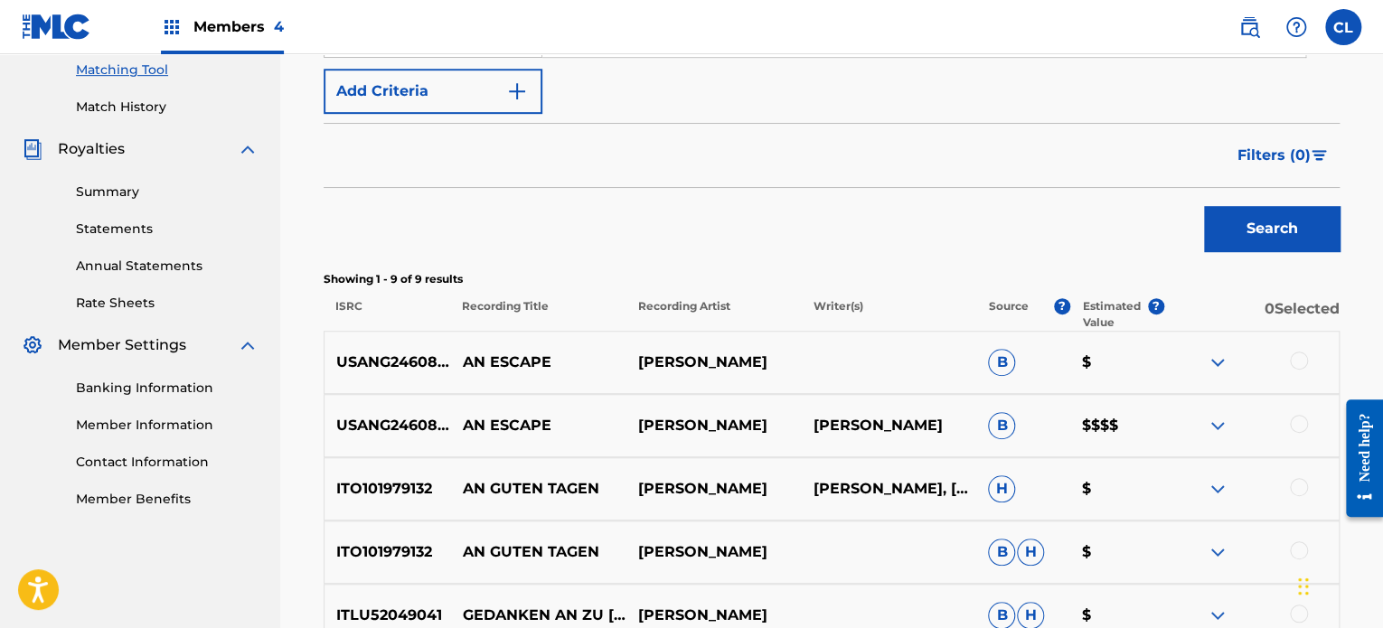
click at [1296, 420] on div at bounding box center [1299, 424] width 18 height 18
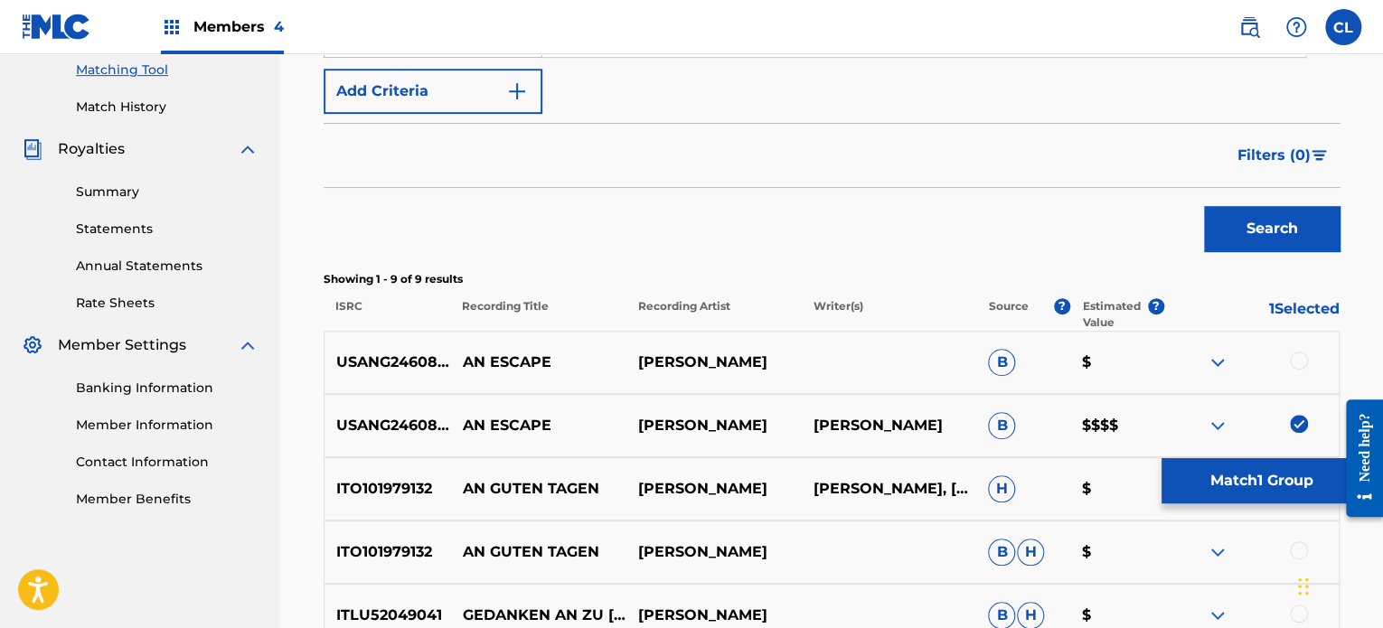
click at [1297, 358] on div at bounding box center [1299, 361] width 18 height 18
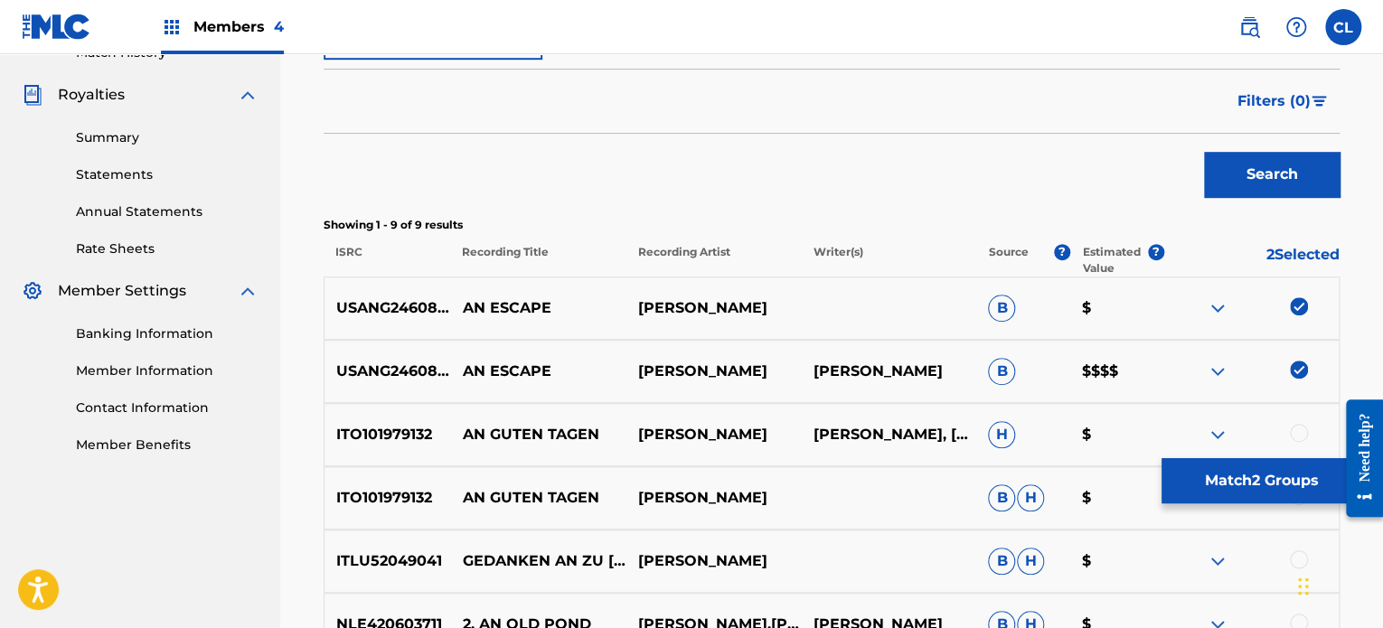
scroll to position [521, 0]
click at [1217, 477] on button "Match 2 Groups" at bounding box center [1261, 480] width 200 height 45
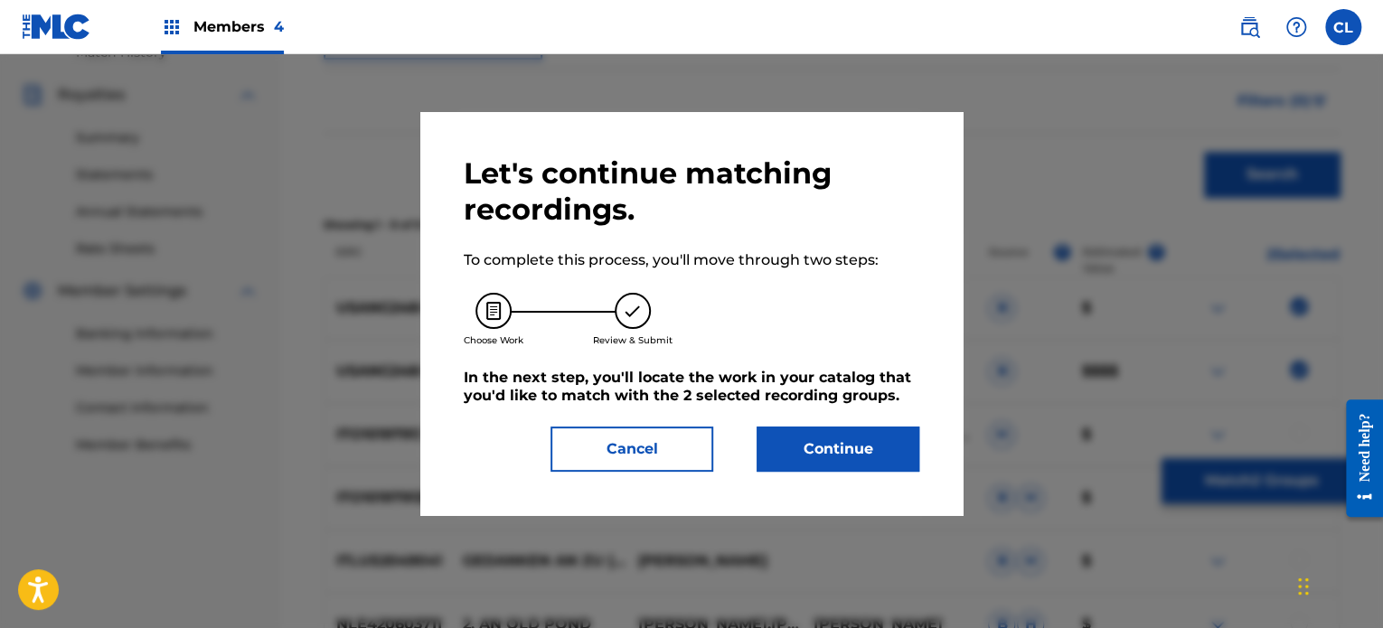
click at [842, 447] on button "Continue" at bounding box center [838, 449] width 163 height 45
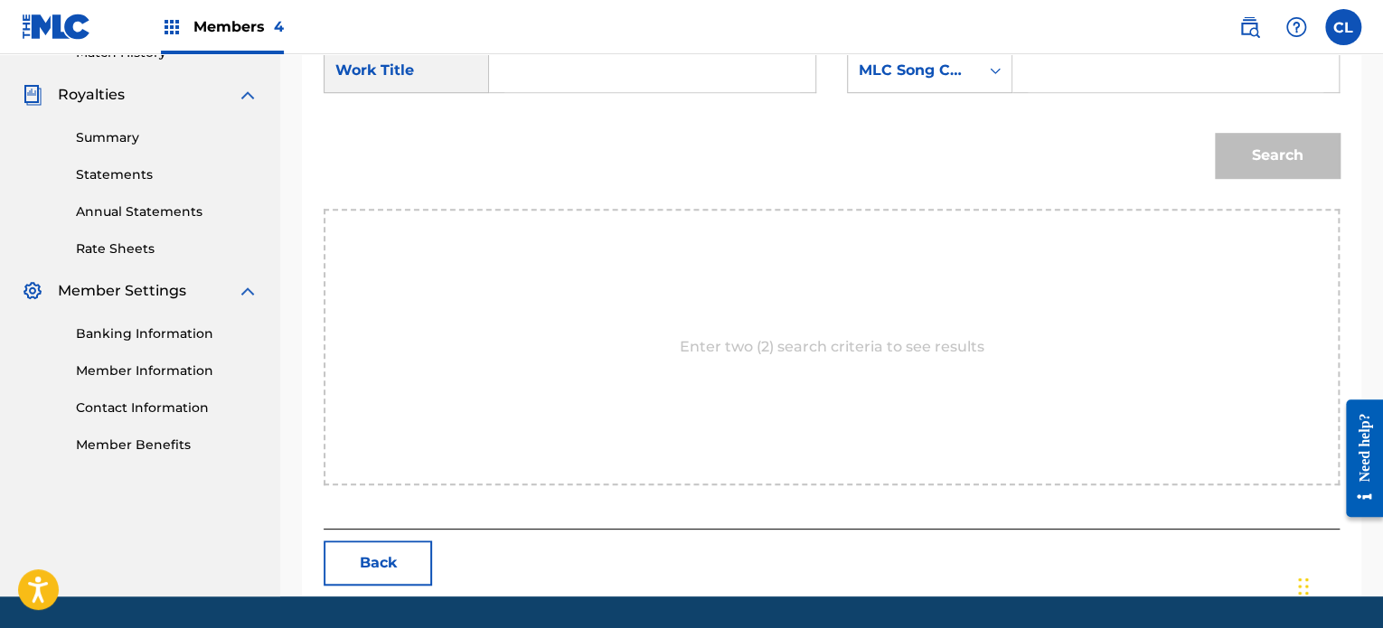
click at [1087, 76] on input "Search Form" at bounding box center [1176, 70] width 296 height 43
paste input "AY8VYB"
type input "AY8VYB"
click at [563, 63] on input "Search Form" at bounding box center [652, 70] width 296 height 43
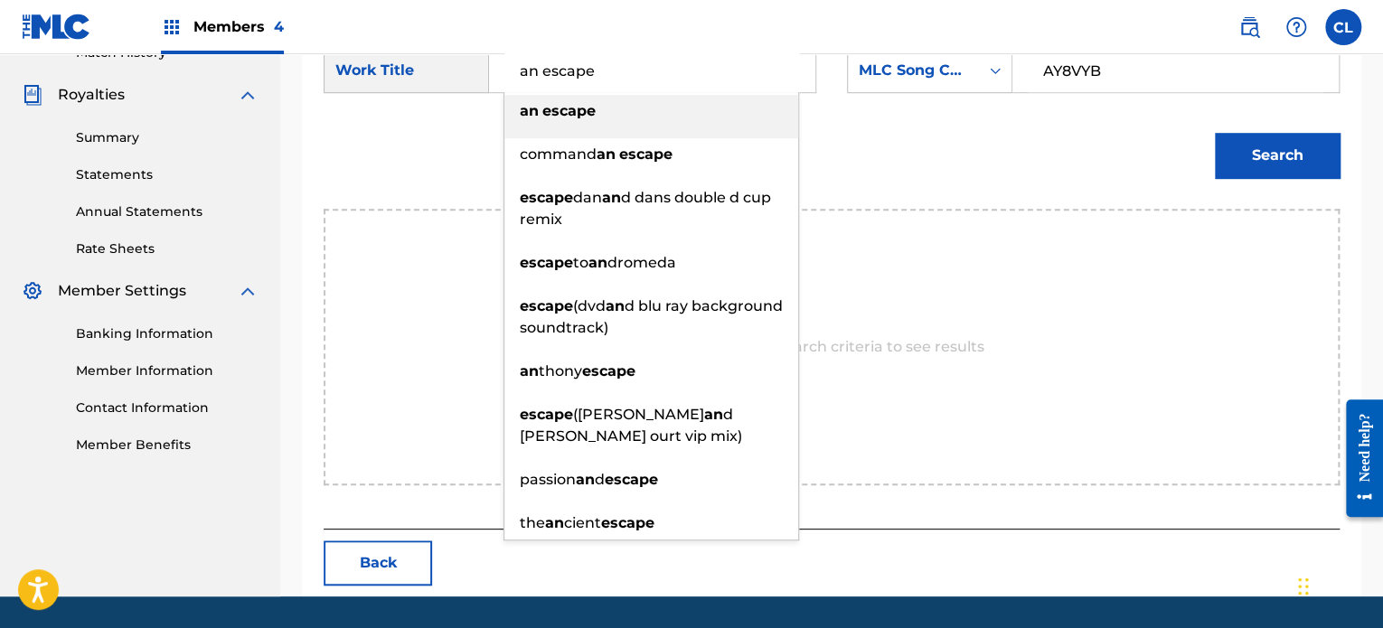
type input "an escape"
click at [597, 115] on div "an escape" at bounding box center [651, 111] width 294 height 33
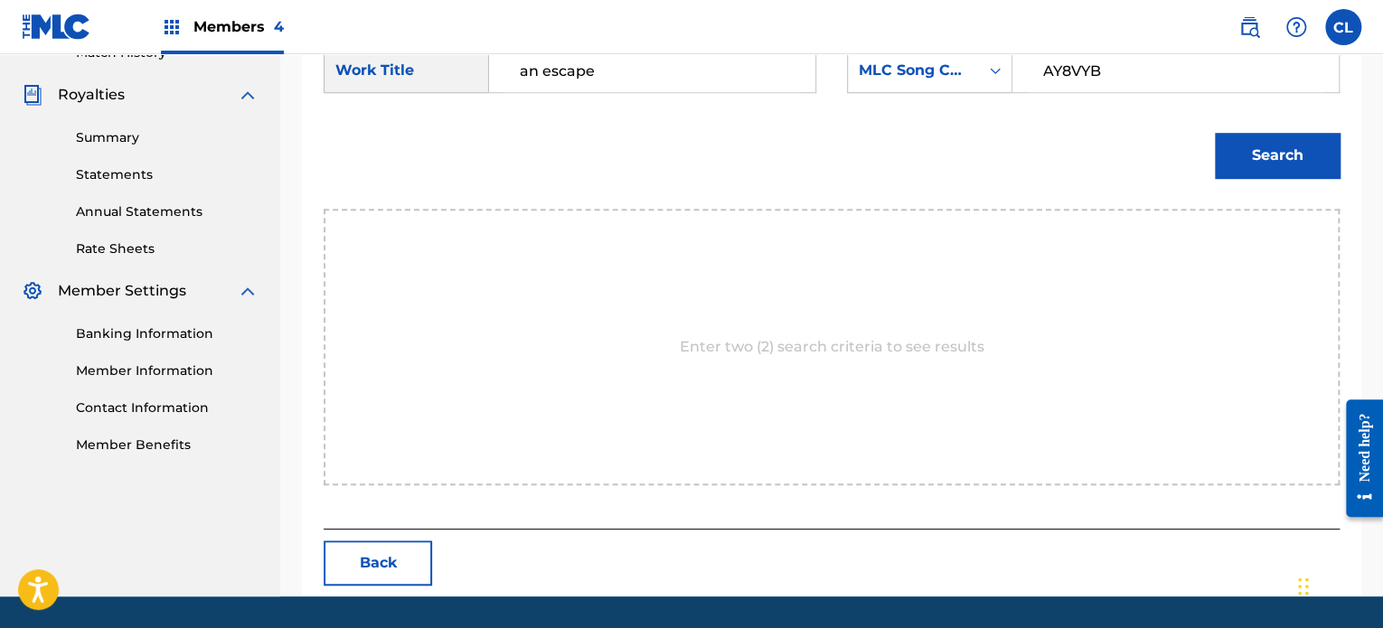
click at [1262, 150] on button "Search" at bounding box center [1277, 155] width 125 height 45
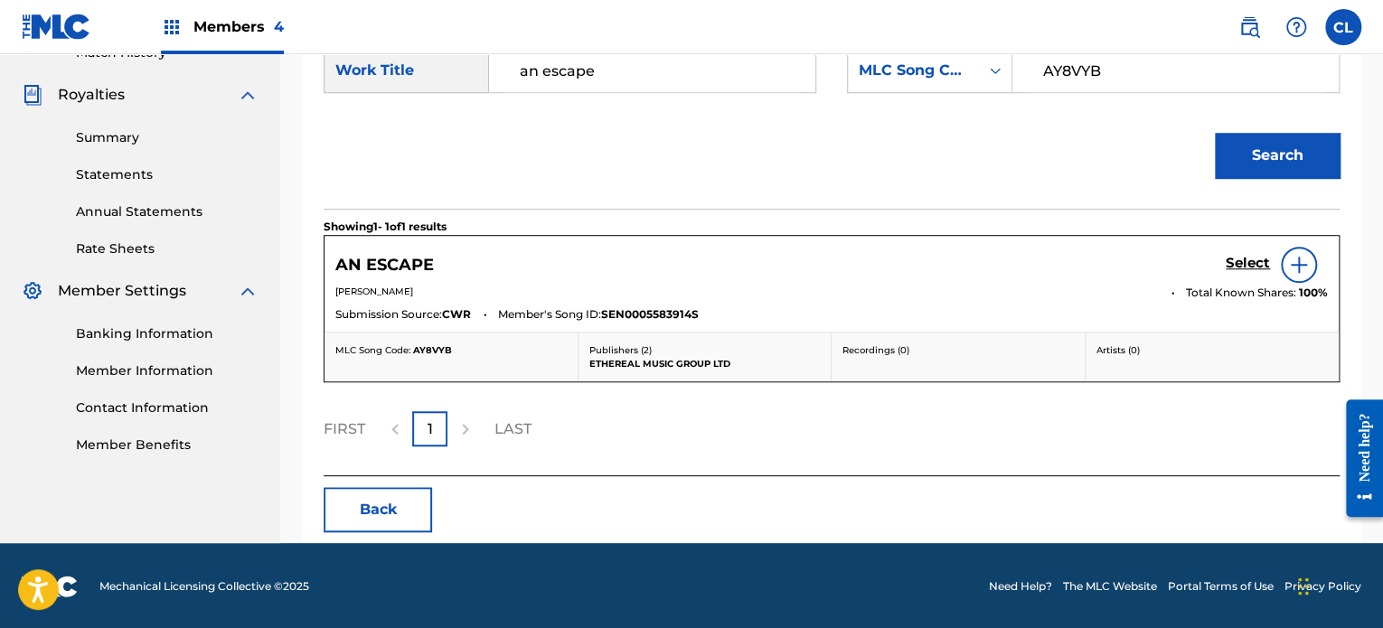
click at [1257, 259] on h5 "Select" at bounding box center [1248, 263] width 44 height 17
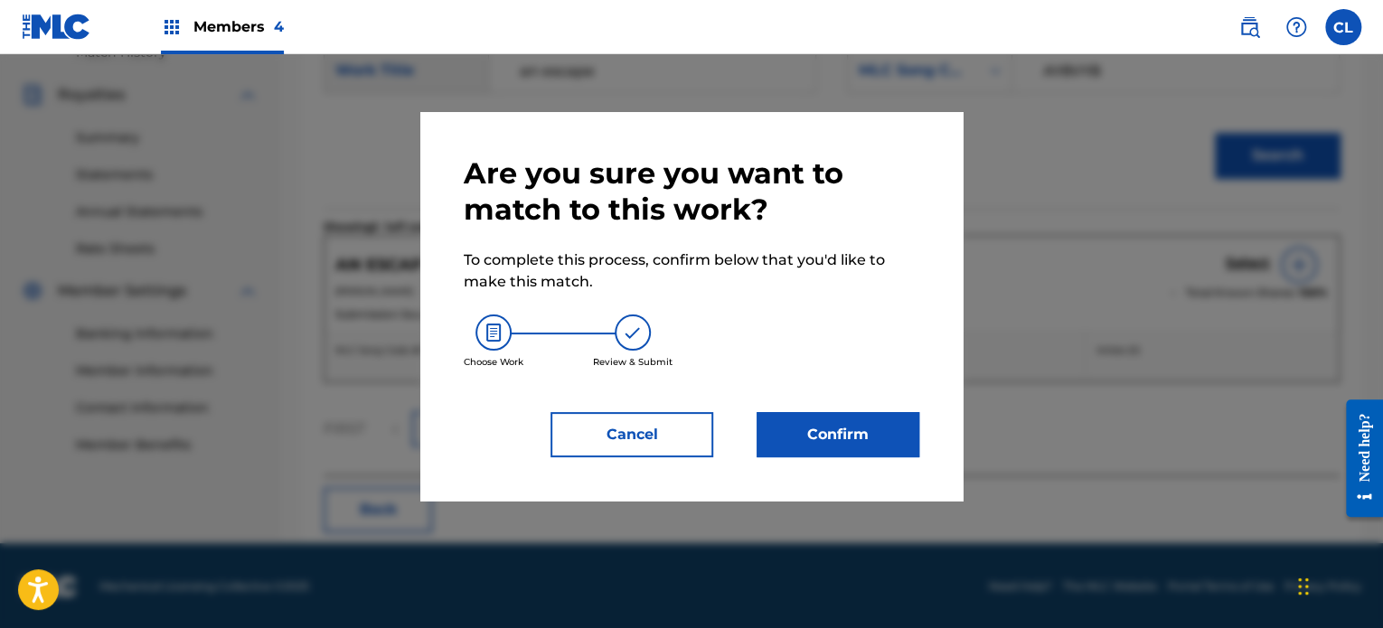
click at [829, 428] on button "Confirm" at bounding box center [838, 434] width 163 height 45
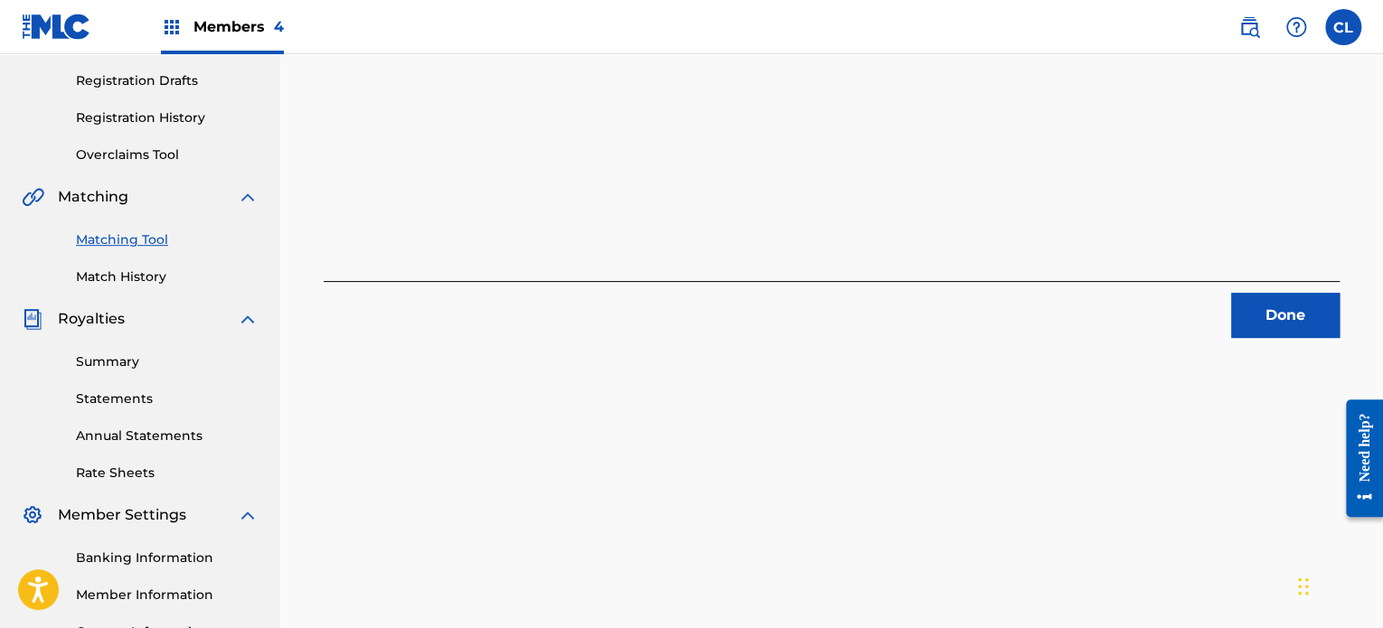
scroll to position [294, 0]
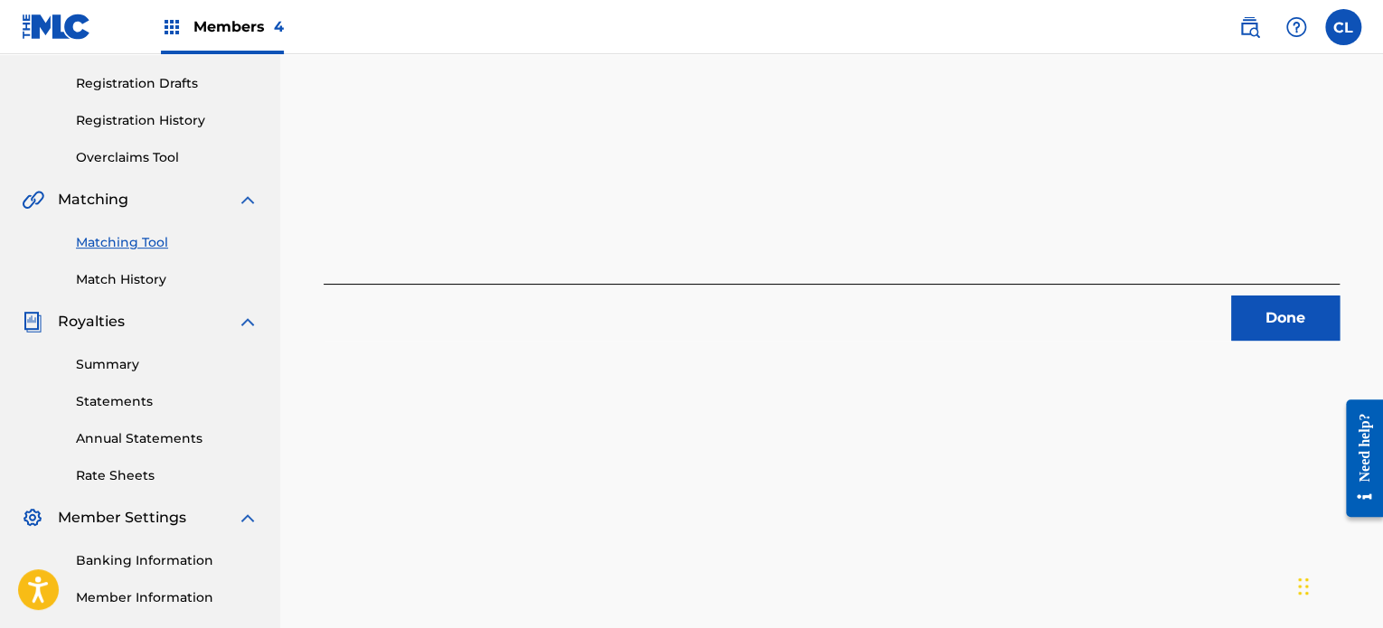
click at [1277, 320] on button "Done" at bounding box center [1285, 318] width 108 height 45
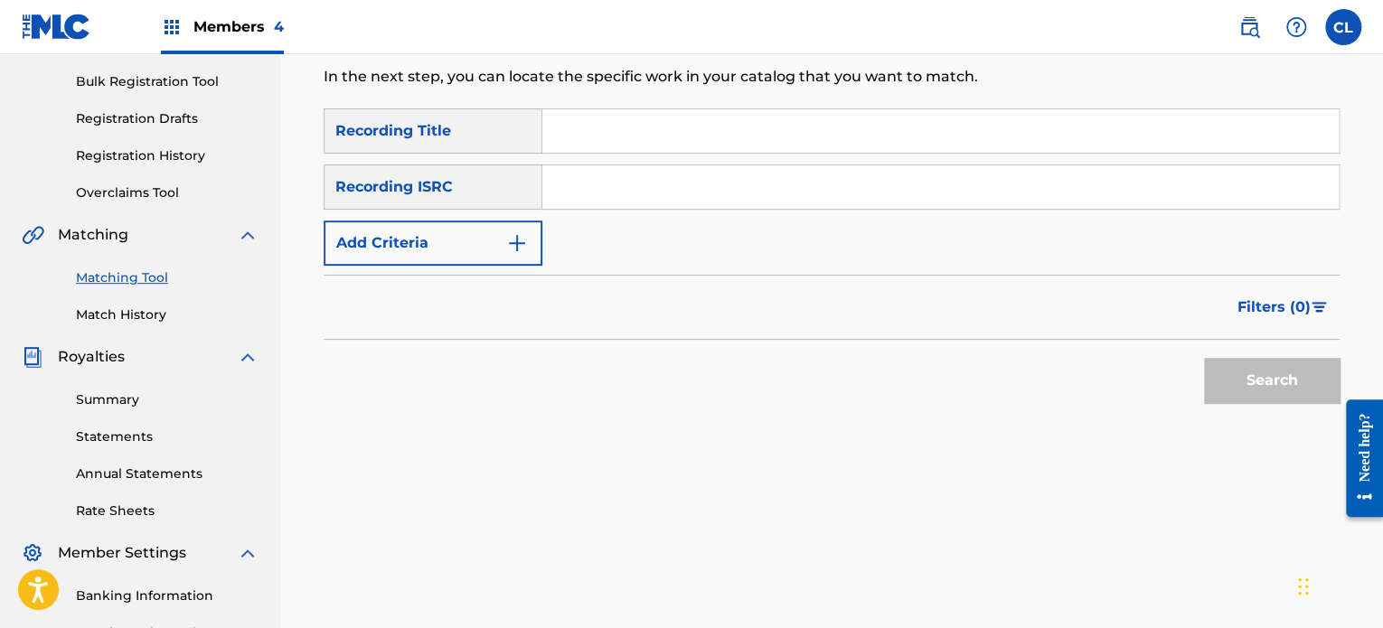
scroll to position [258, 0]
click at [647, 129] on input "Search Form" at bounding box center [940, 131] width 796 height 43
paste input "Andromeda"
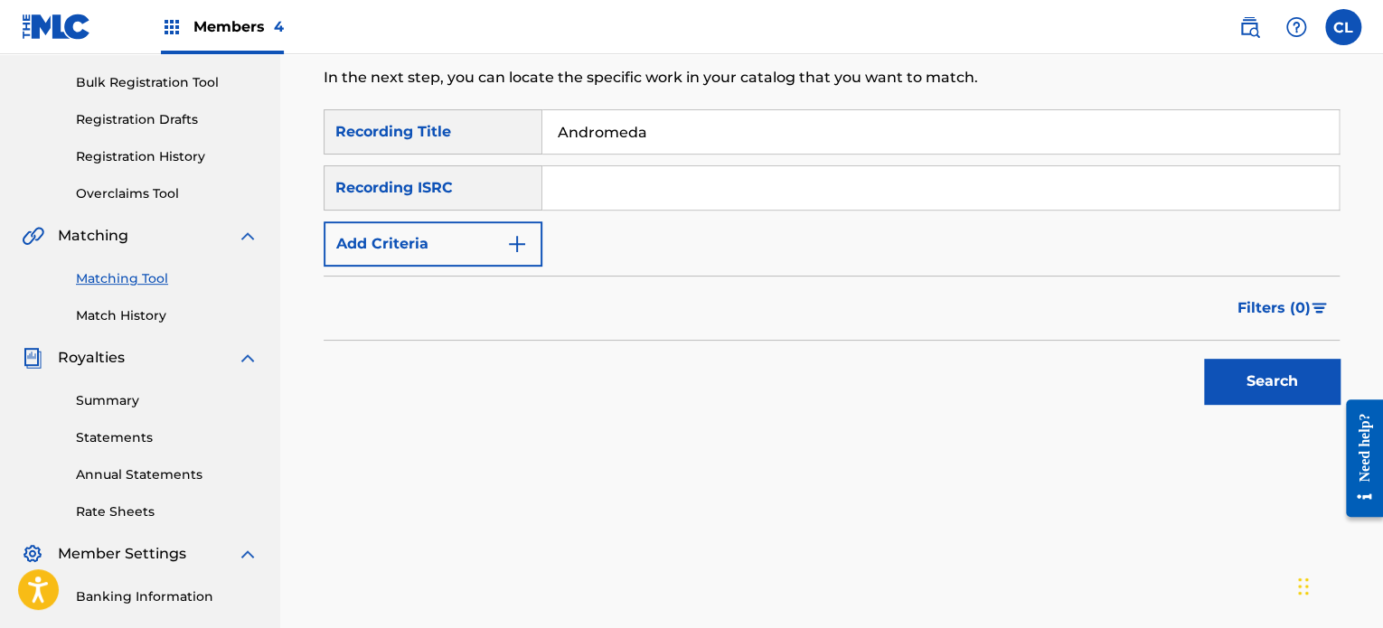
type input "Andromeda"
click at [477, 245] on button "Add Criteria" at bounding box center [433, 243] width 219 height 45
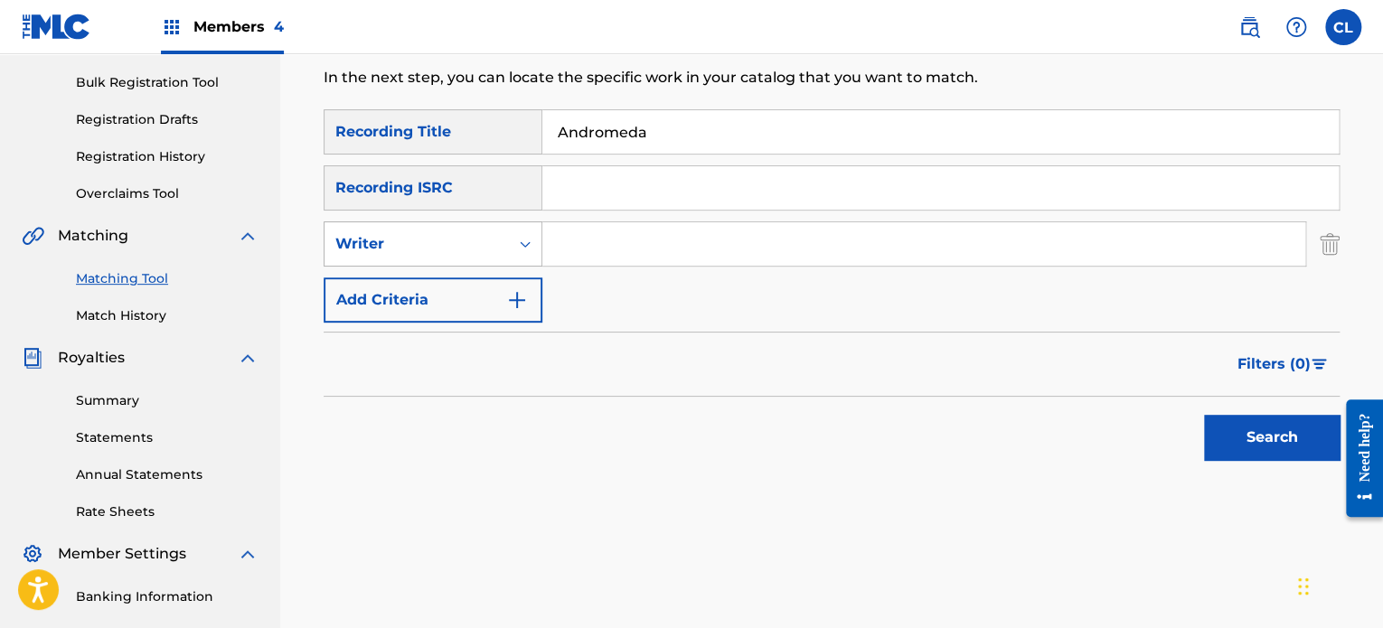
click at [503, 253] on div "Writer" at bounding box center [416, 244] width 184 height 34
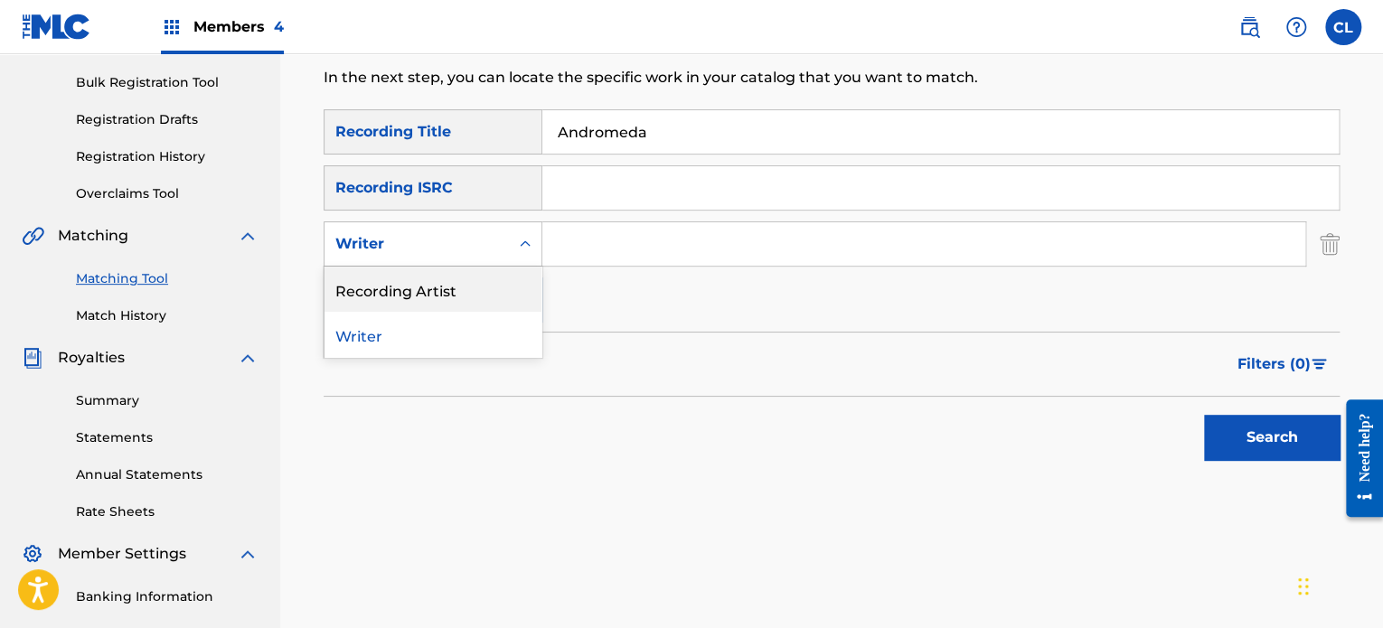
click at [492, 287] on div "Recording Artist" at bounding box center [432, 289] width 217 height 45
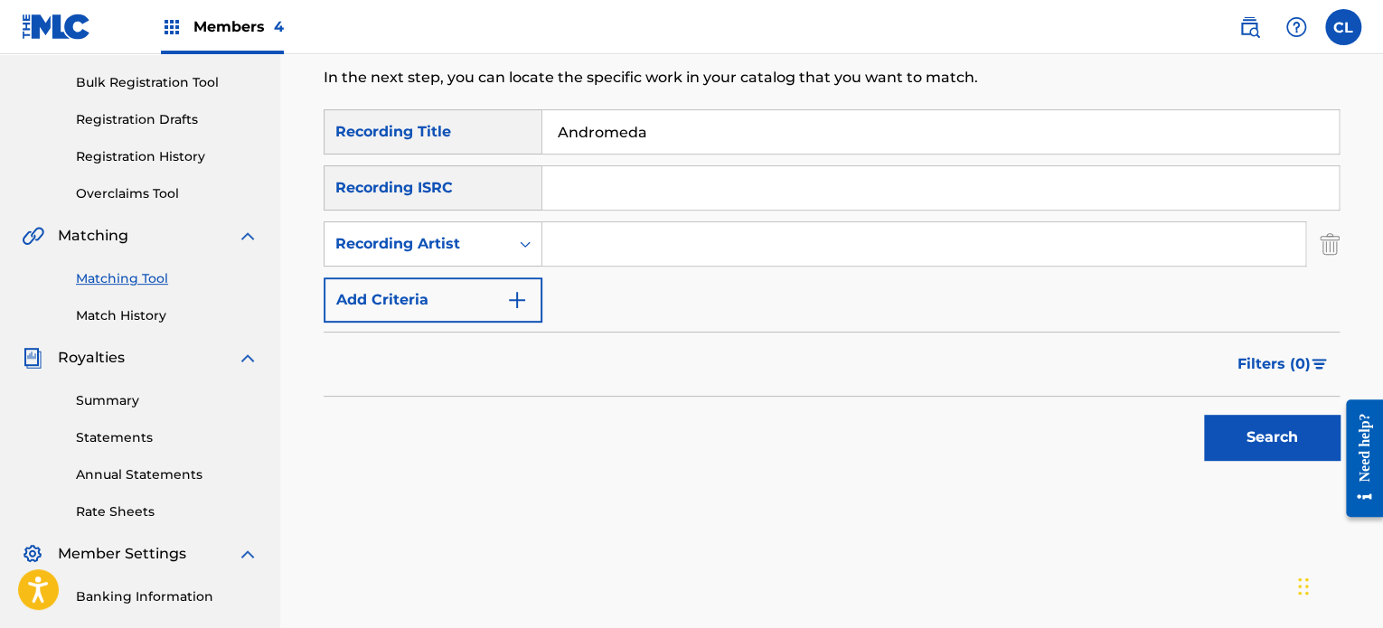
click at [634, 212] on div "SearchWithCriteria415e77c5-5ab8-48c5-b2dc-ff9963df21dd Recording Title Andromed…" at bounding box center [832, 215] width 1016 height 213
click at [611, 238] on input "Search Form" at bounding box center [923, 243] width 763 height 43
type input "[PERSON_NAME]"
click at [1204, 415] on button "Search" at bounding box center [1272, 437] width 136 height 45
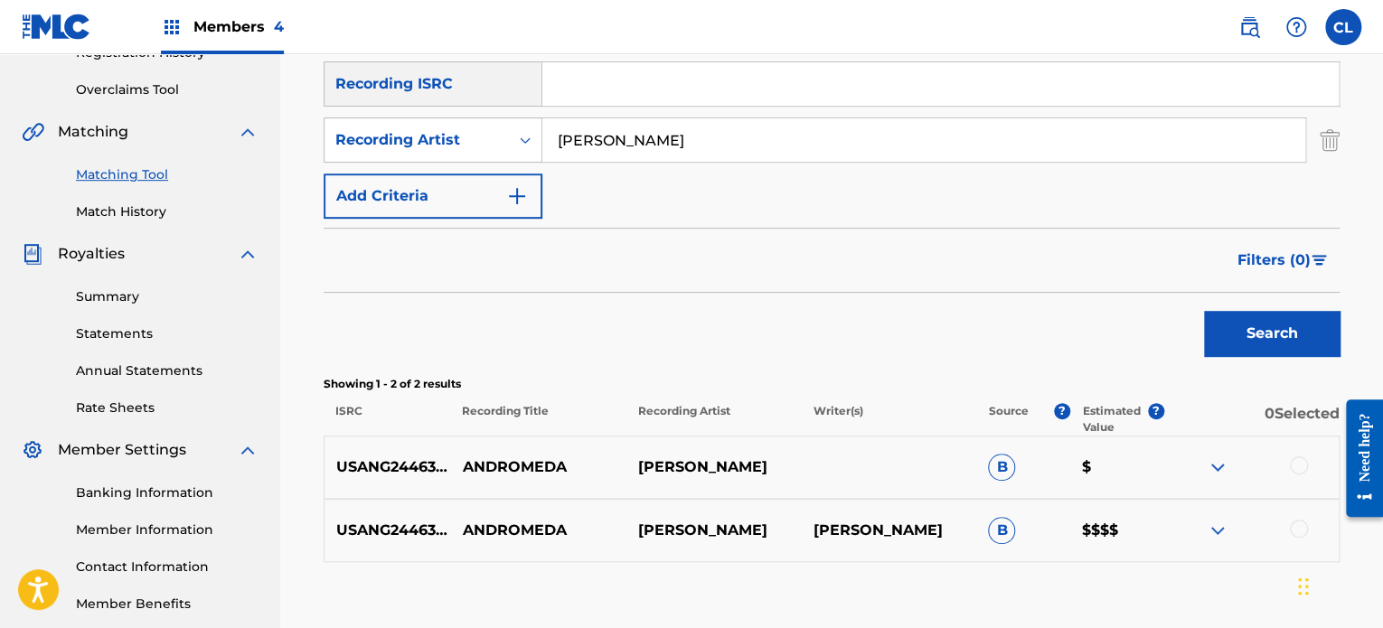
scroll to position [391, 0]
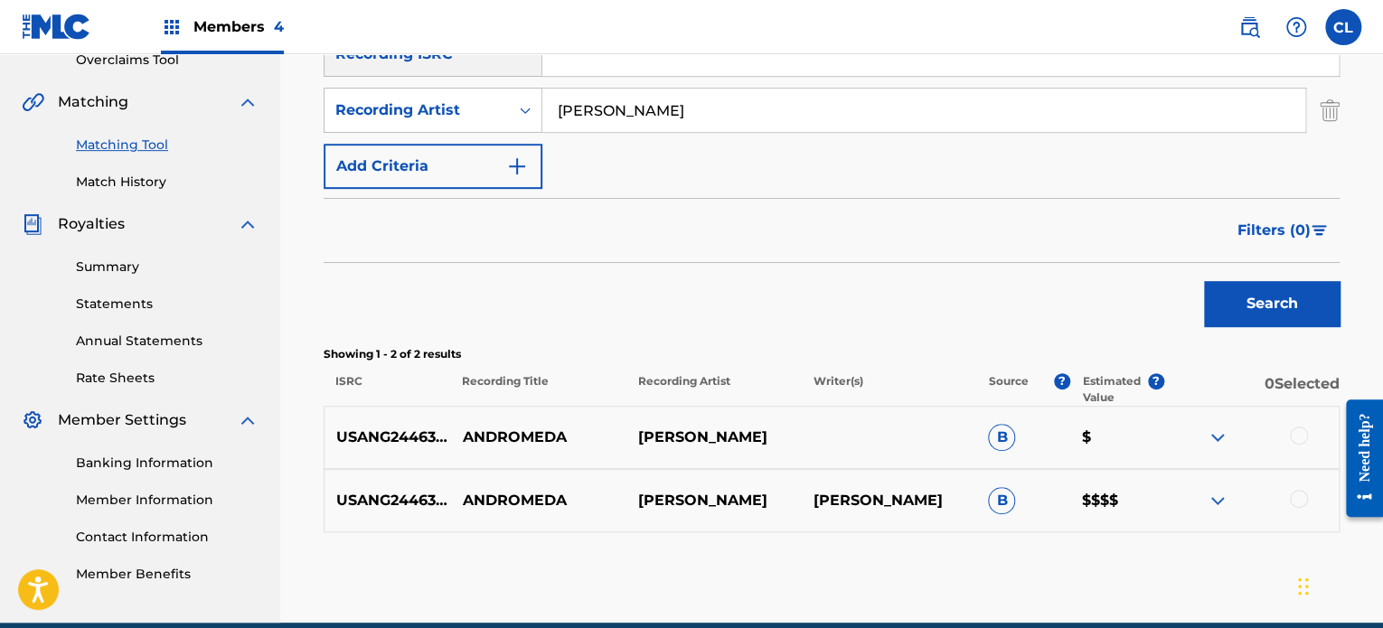
click at [1302, 498] on div at bounding box center [1299, 499] width 18 height 18
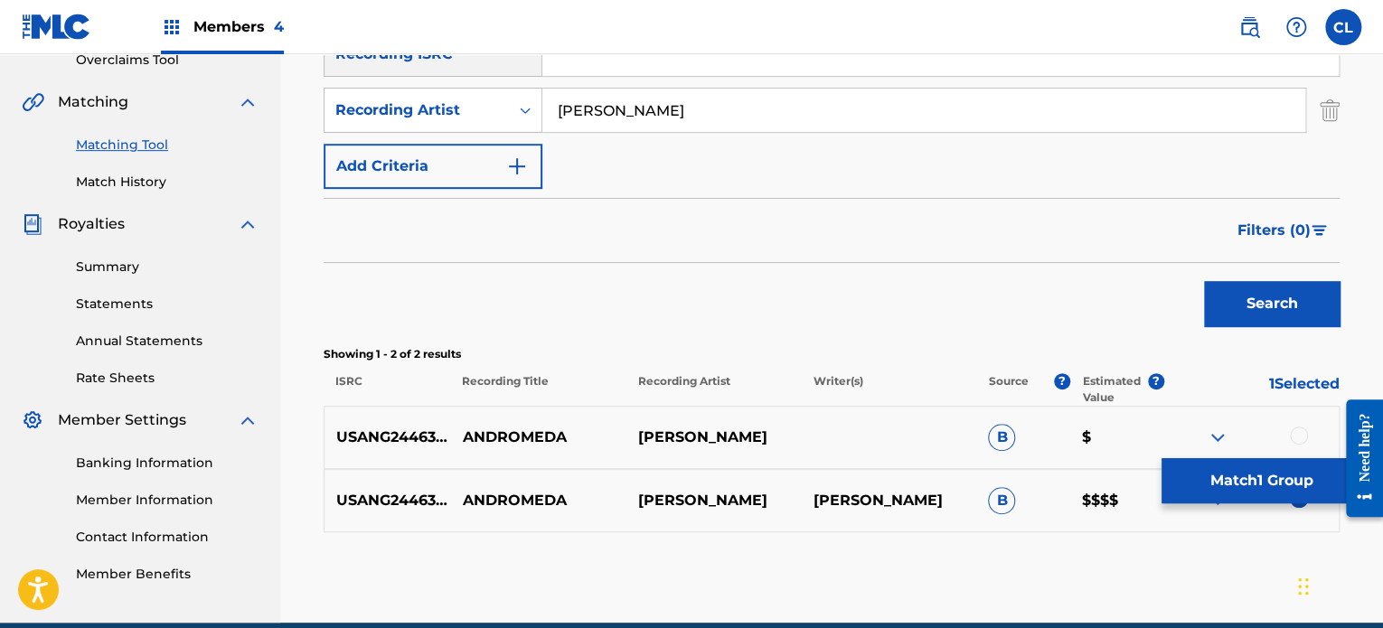
click at [1302, 429] on div at bounding box center [1299, 436] width 18 height 18
click at [1274, 482] on button "Match 2 Groups" at bounding box center [1261, 480] width 200 height 45
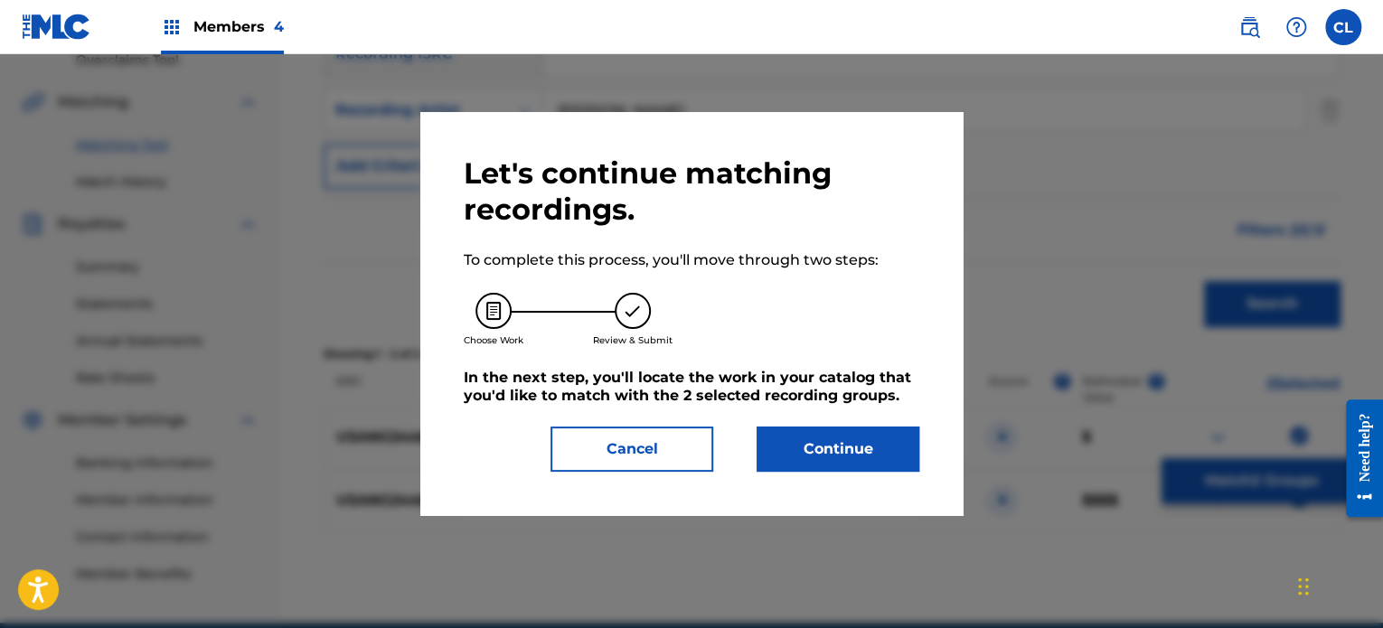
click at [846, 447] on button "Continue" at bounding box center [838, 449] width 163 height 45
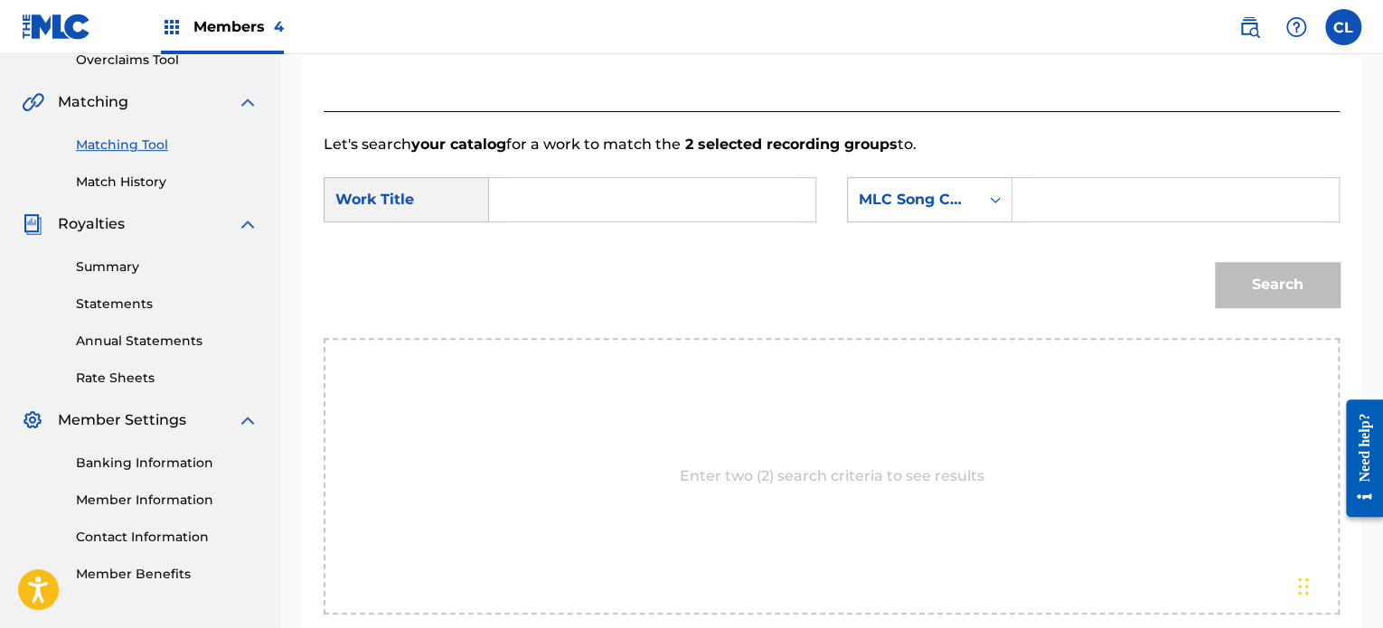
click at [1058, 194] on input "Search Form" at bounding box center [1176, 199] width 296 height 43
paste input "AY8G45"
type input "AY8G45"
click at [679, 190] on input "Search Form" at bounding box center [652, 199] width 296 height 43
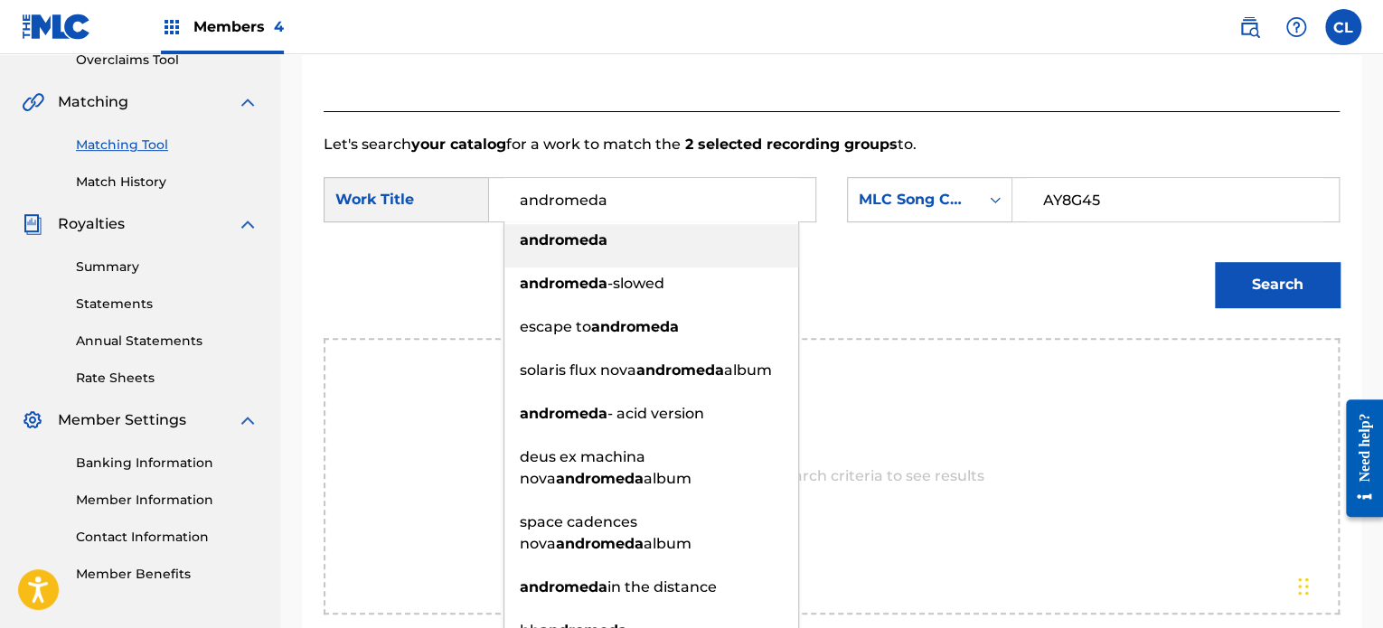
type input "andromeda"
click at [651, 256] on div "andromeda" at bounding box center [651, 240] width 294 height 33
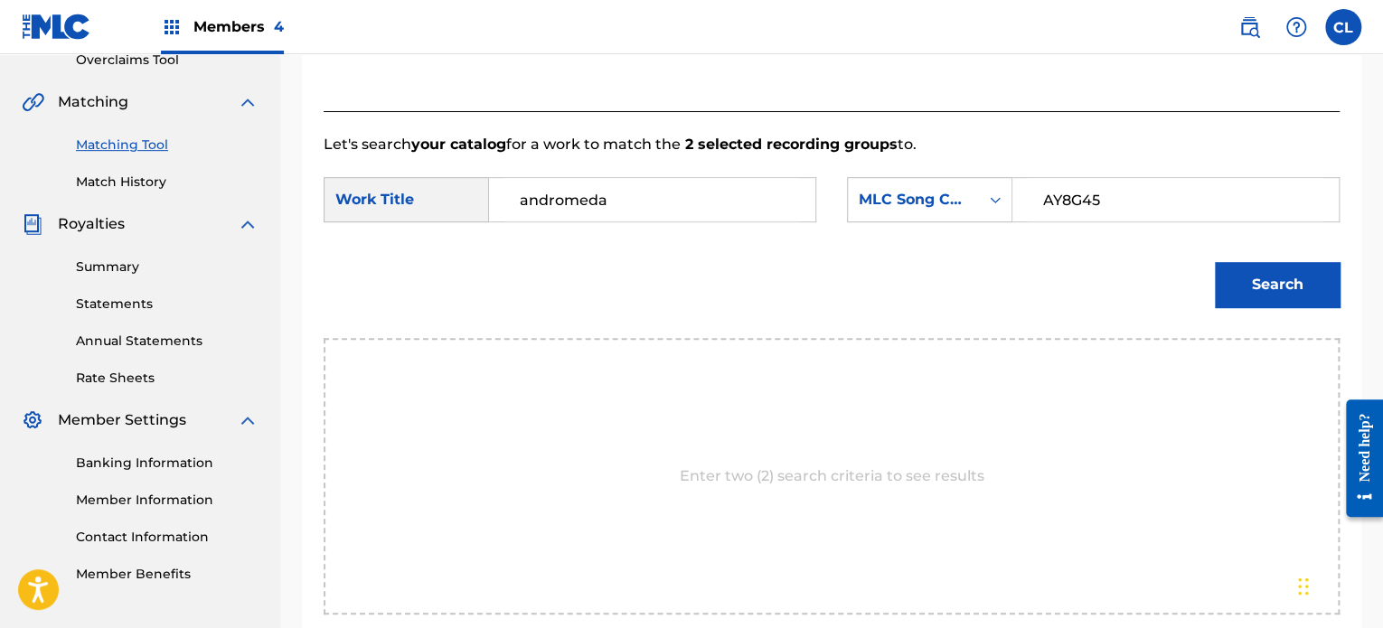
click at [1274, 277] on button "Search" at bounding box center [1277, 284] width 125 height 45
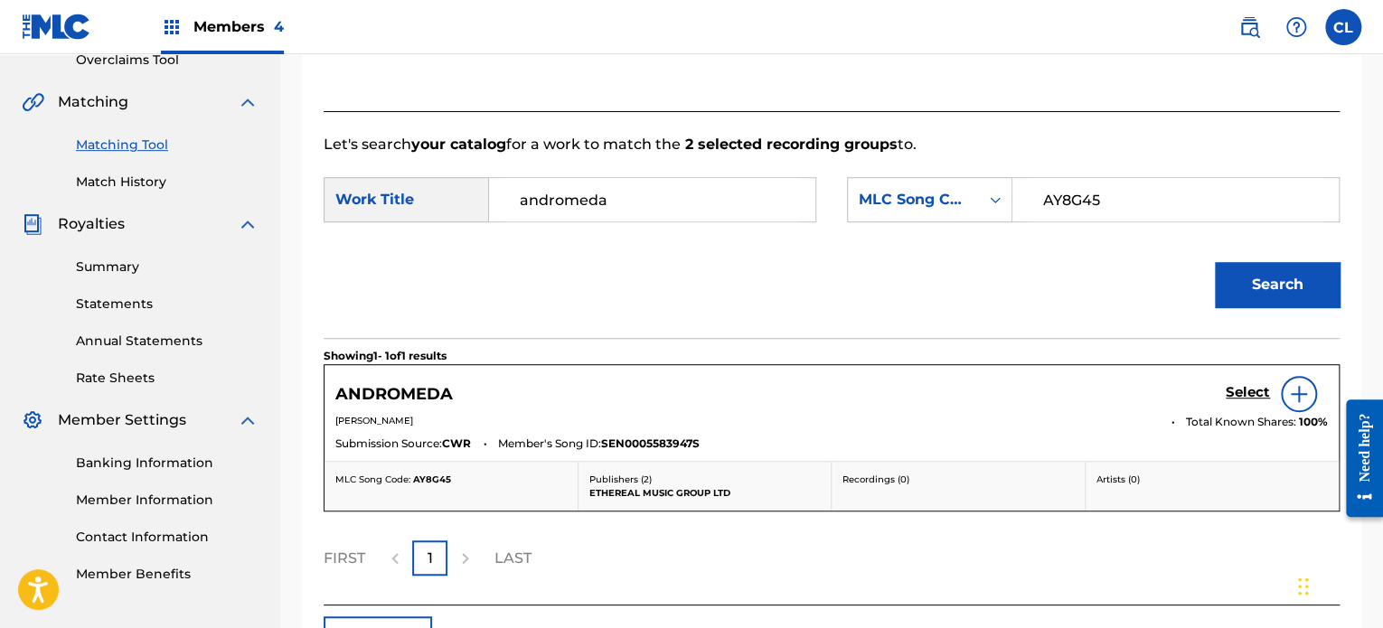
click at [1236, 387] on h5 "Select" at bounding box center [1248, 392] width 44 height 17
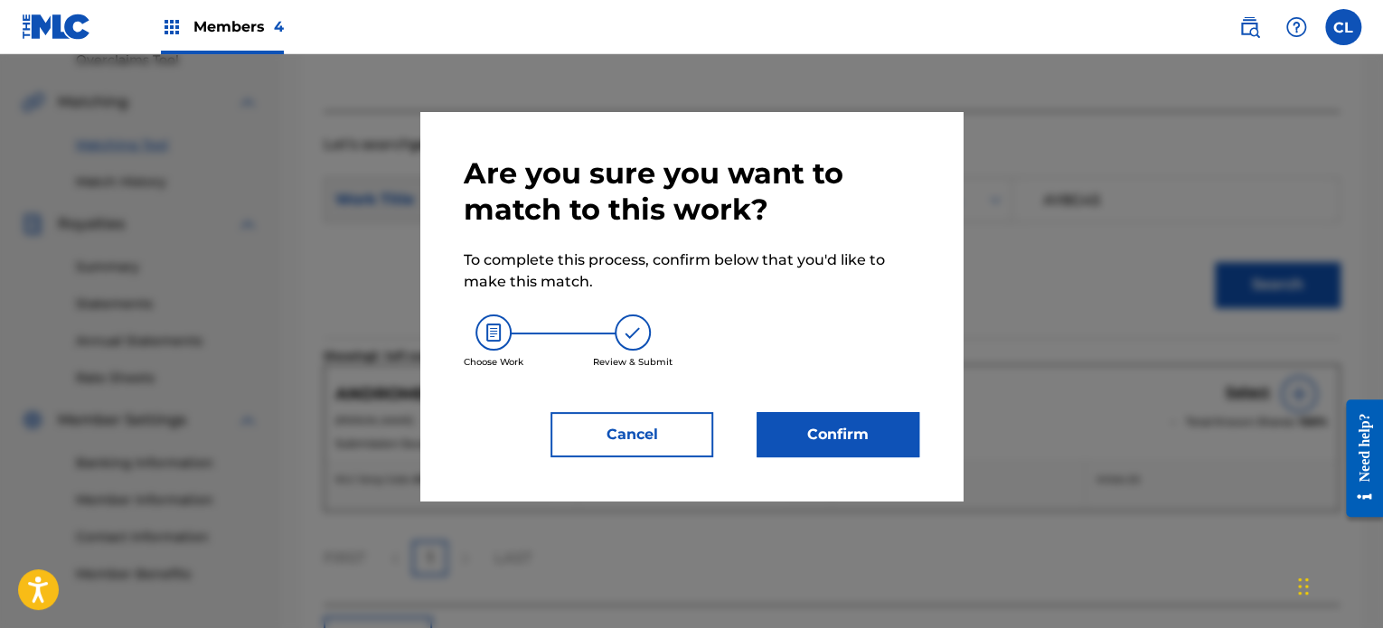
click at [875, 452] on button "Confirm" at bounding box center [838, 434] width 163 height 45
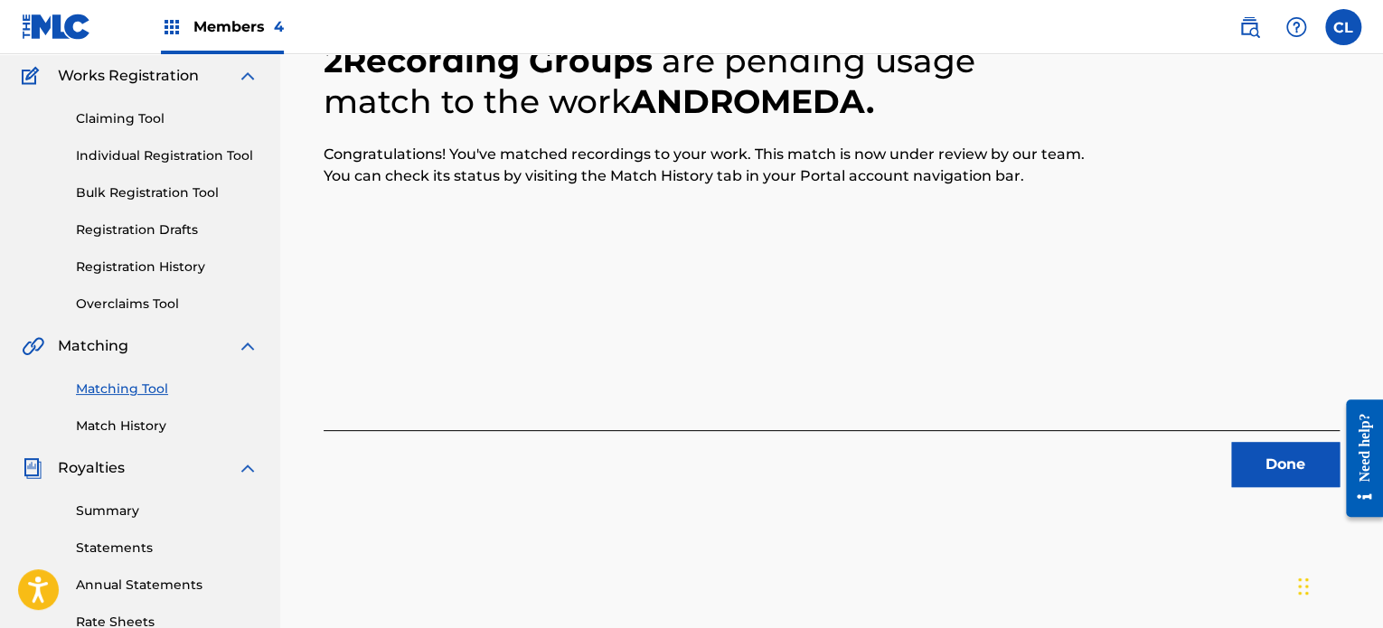
scroll to position [217, 0]
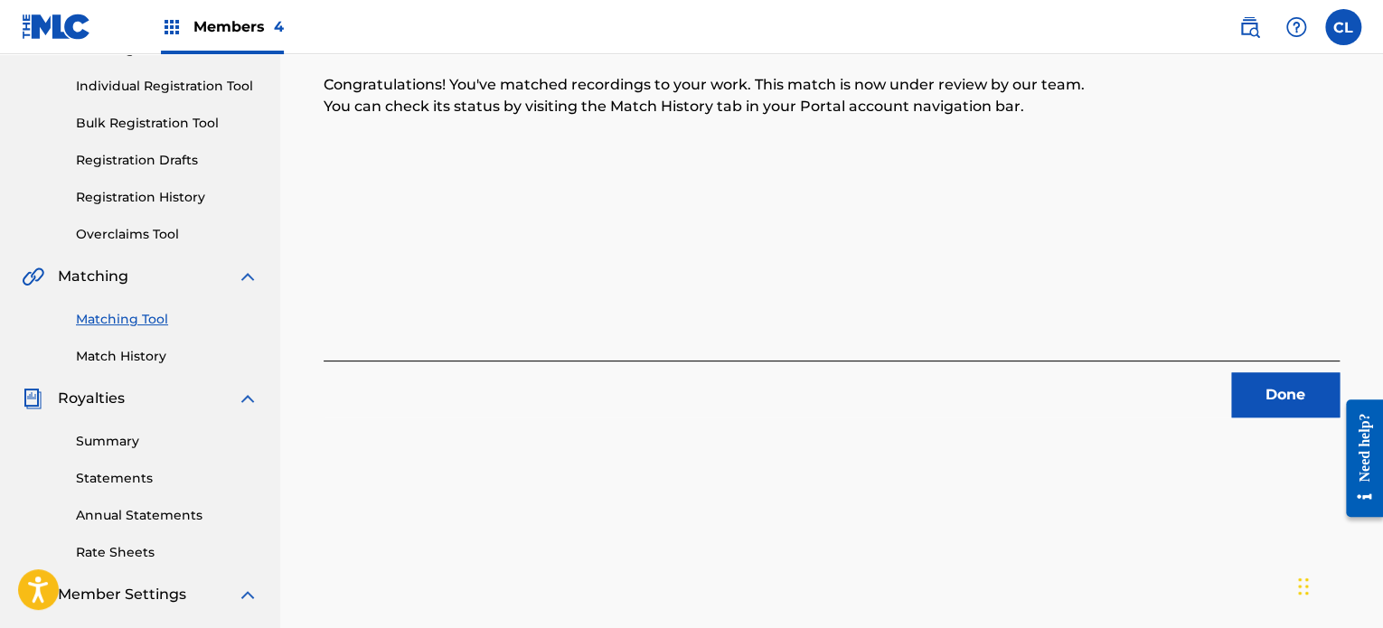
click at [1252, 394] on button "Done" at bounding box center [1285, 394] width 108 height 45
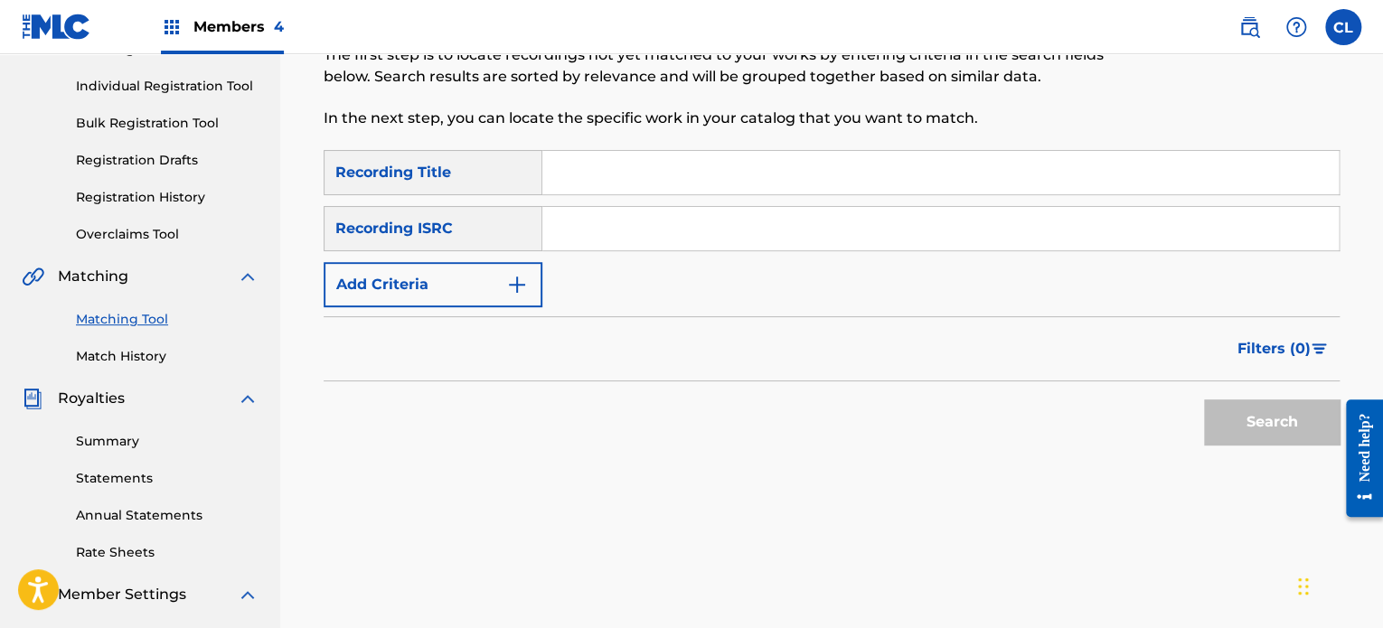
click at [600, 170] on input "Search Form" at bounding box center [940, 172] width 796 height 43
paste input "Anxiety Prevention"
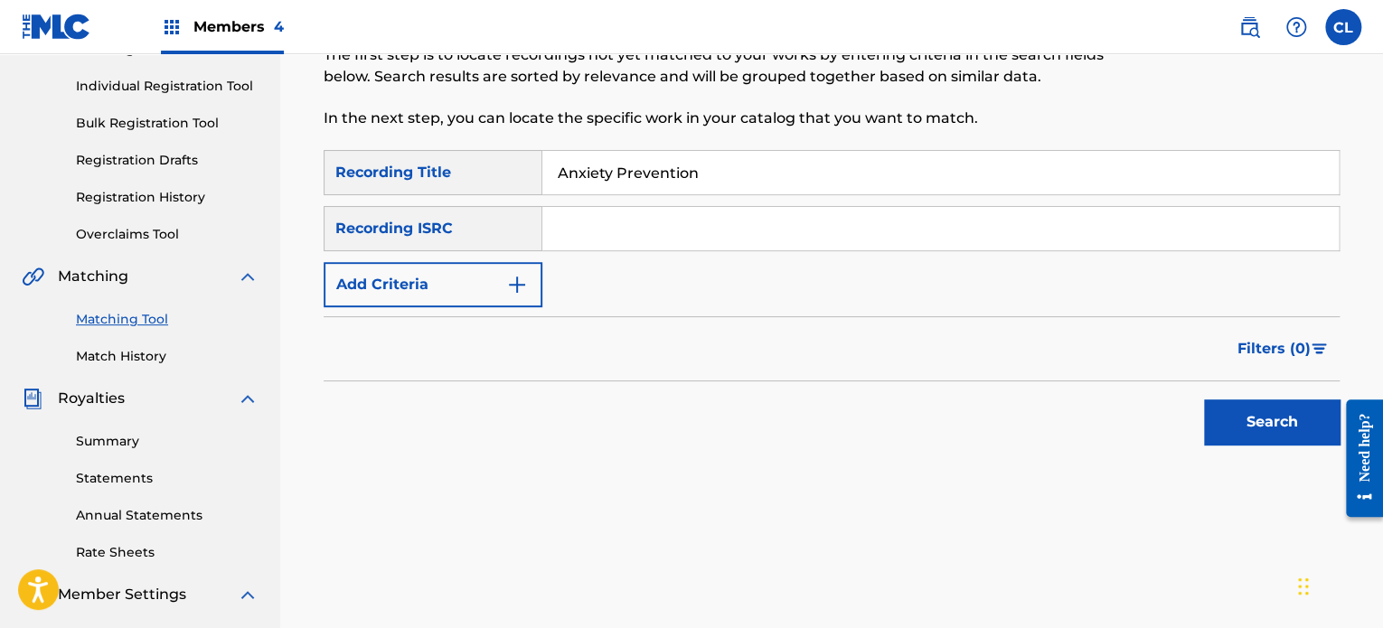
type input "Anxiety Prevention"
click at [479, 278] on button "Add Criteria" at bounding box center [433, 284] width 219 height 45
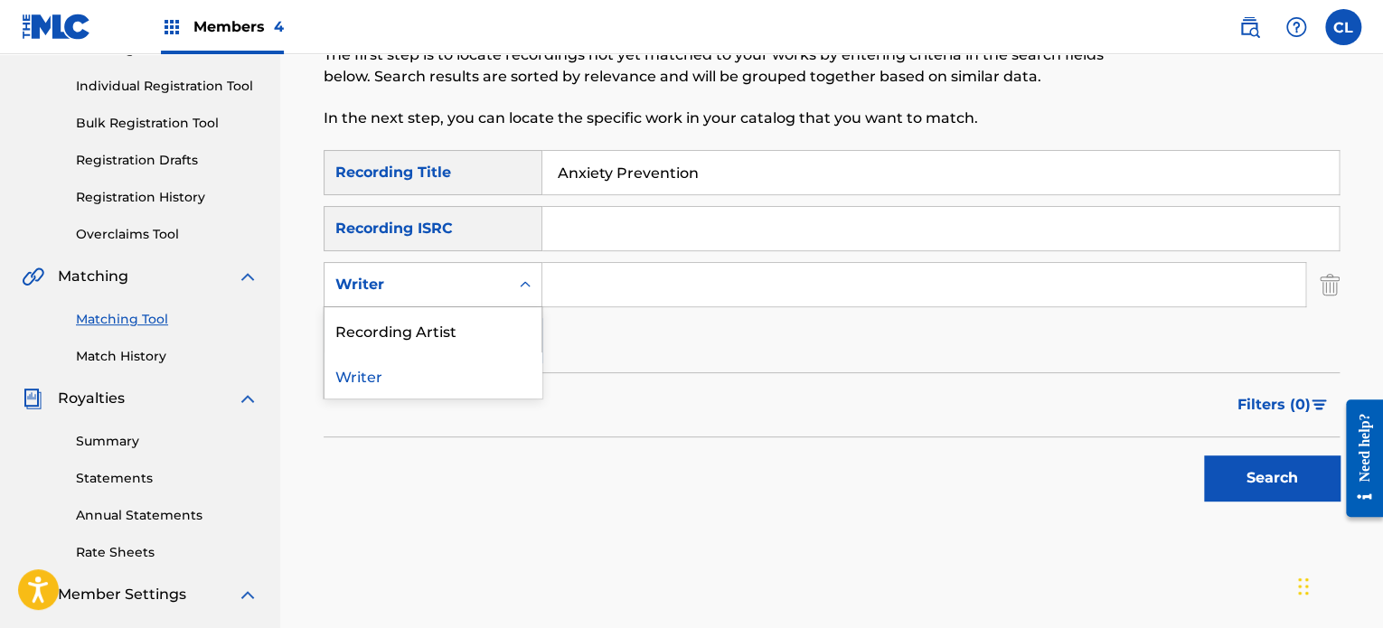
click at [466, 270] on div "Writer" at bounding box center [416, 285] width 184 height 34
click at [459, 317] on div "Recording Artist" at bounding box center [432, 329] width 217 height 45
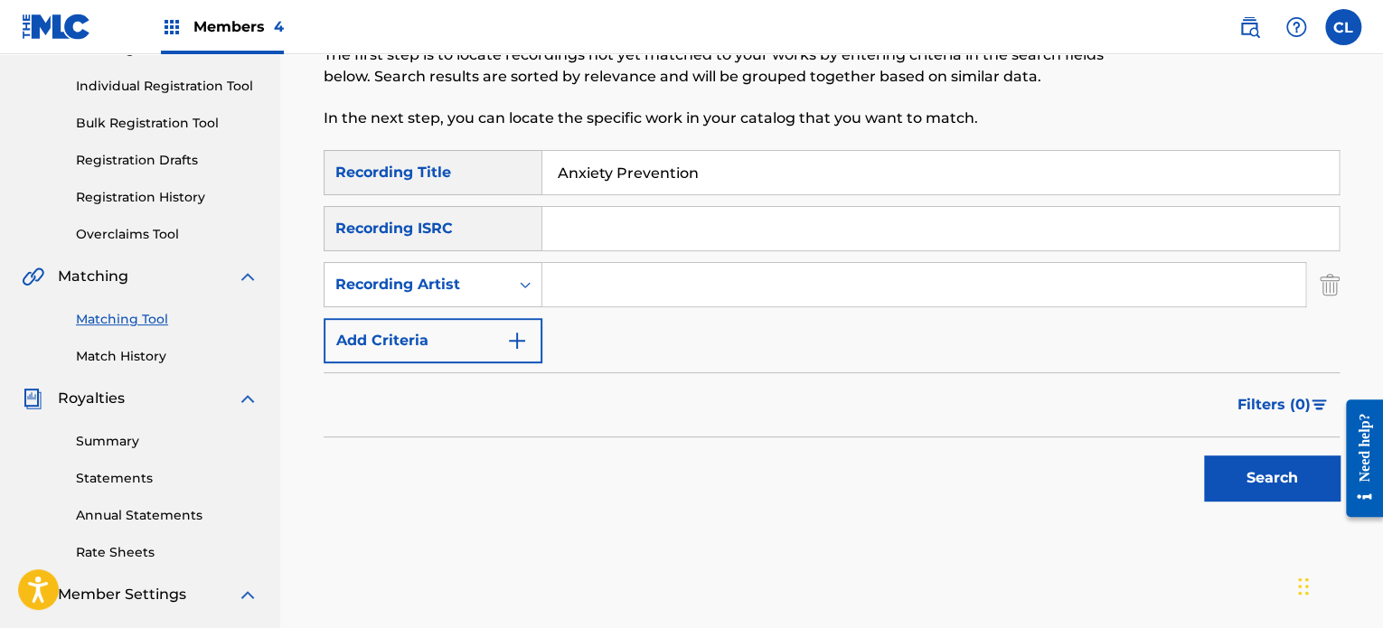
click at [593, 293] on input "Search Form" at bounding box center [923, 284] width 763 height 43
type input "[PERSON_NAME]"
click at [1275, 462] on button "Search" at bounding box center [1272, 478] width 136 height 45
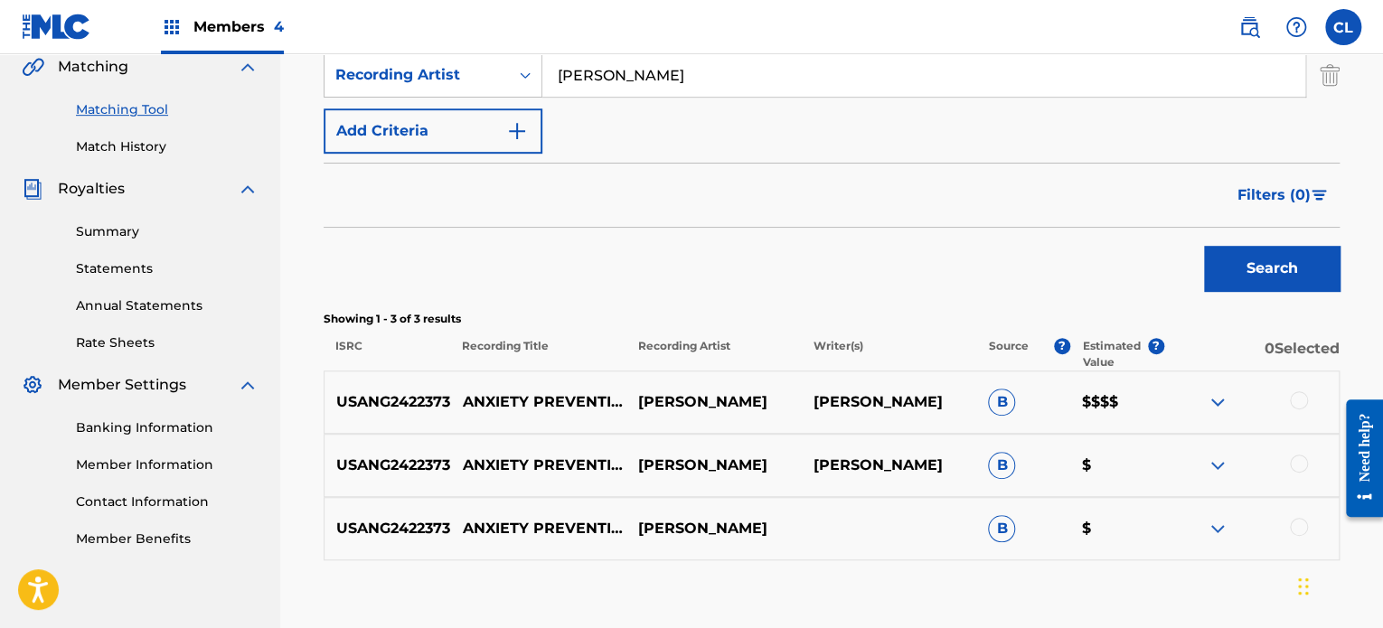
scroll to position [477, 0]
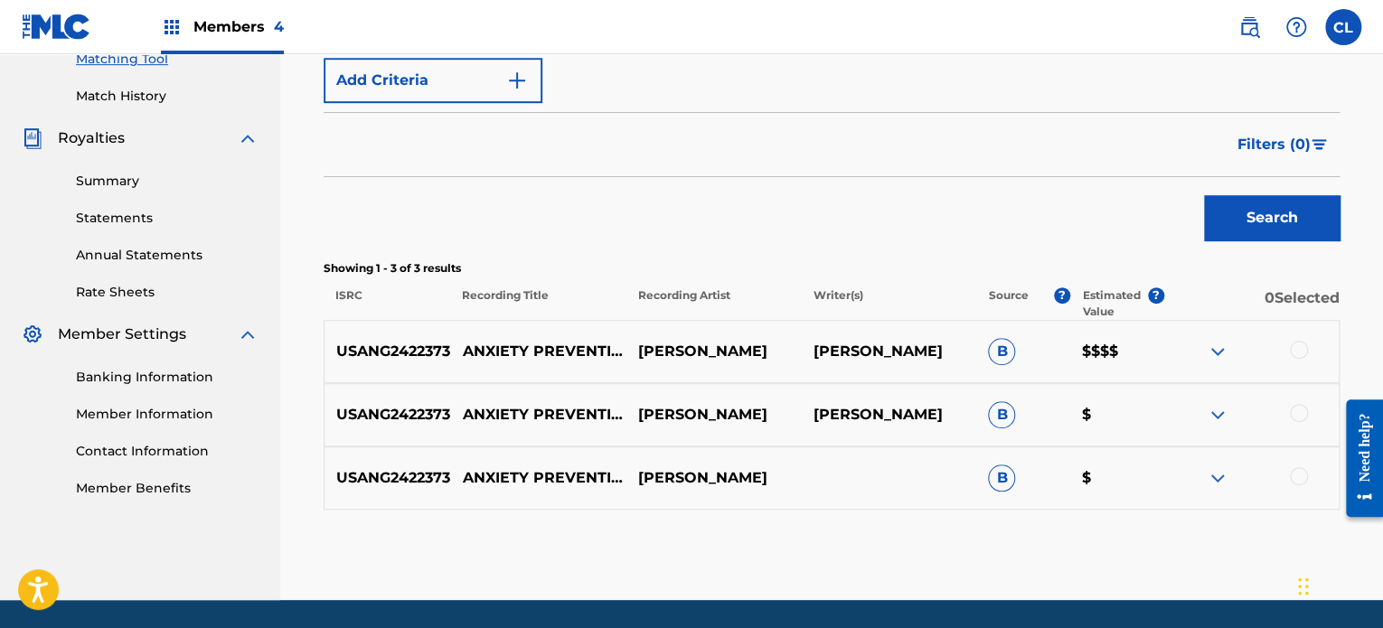
click at [1305, 350] on div at bounding box center [1299, 350] width 18 height 18
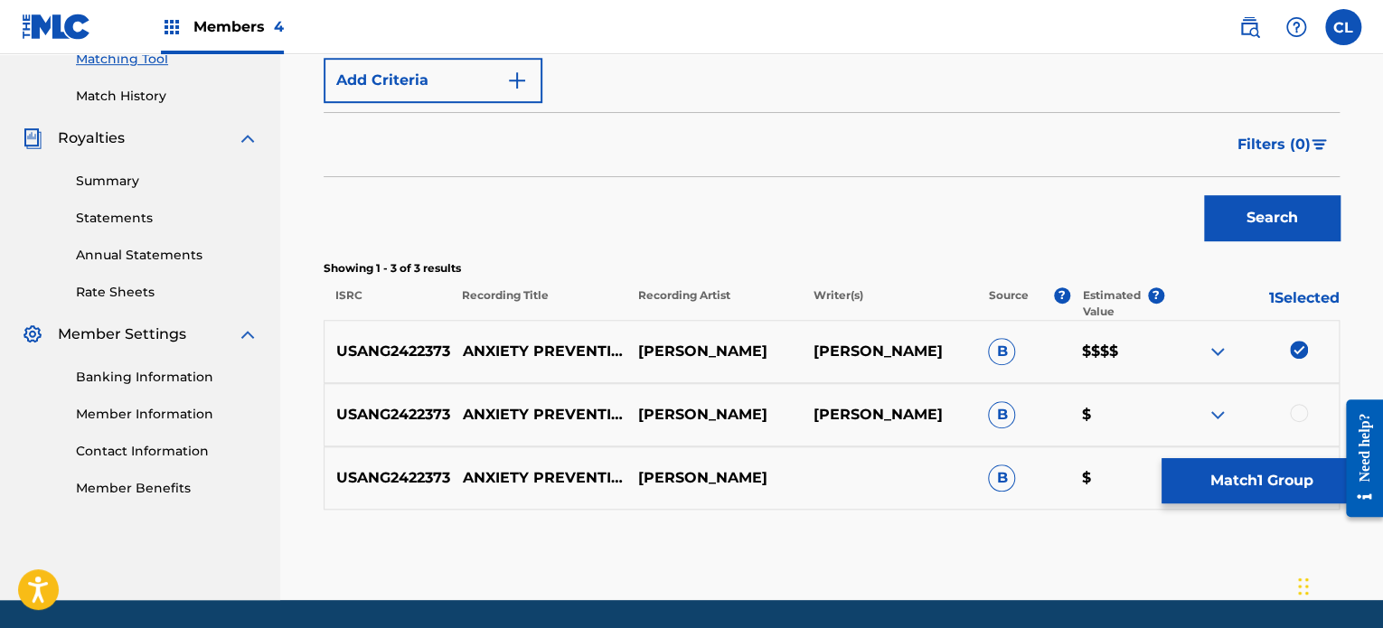
click at [1297, 409] on div at bounding box center [1299, 413] width 18 height 18
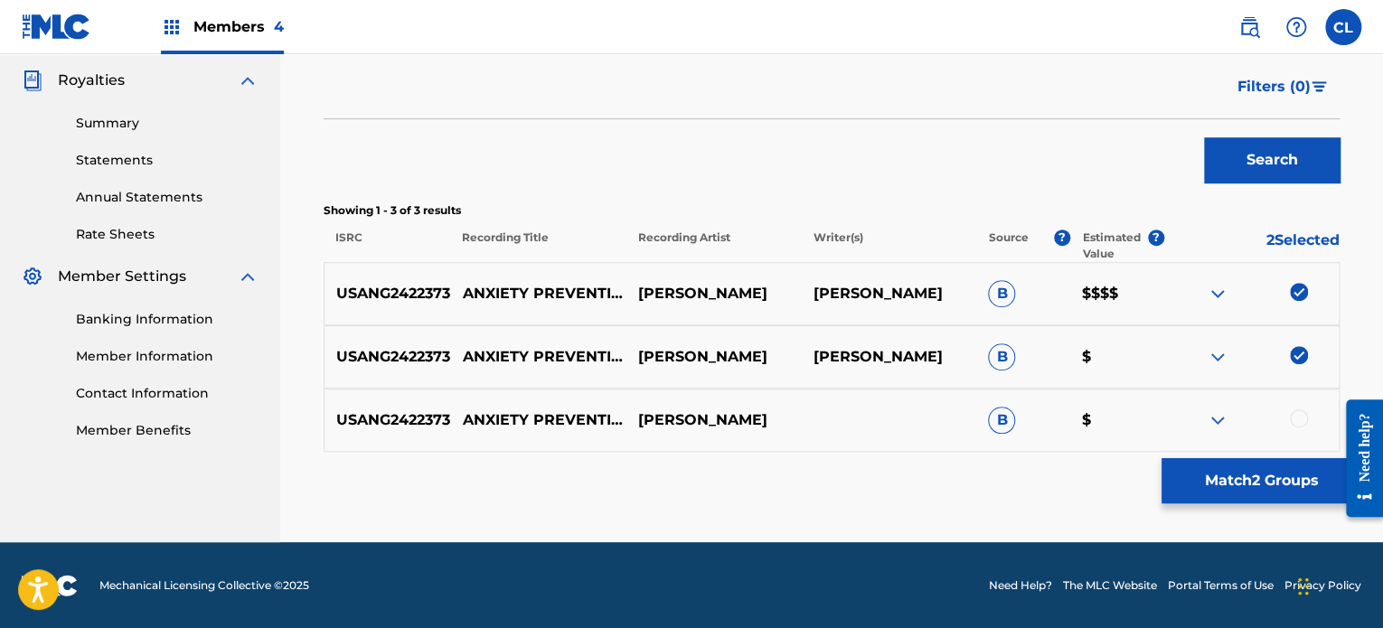
click at [1298, 419] on div at bounding box center [1299, 418] width 18 height 18
click at [1216, 484] on button "Match 3 Groups" at bounding box center [1261, 480] width 200 height 45
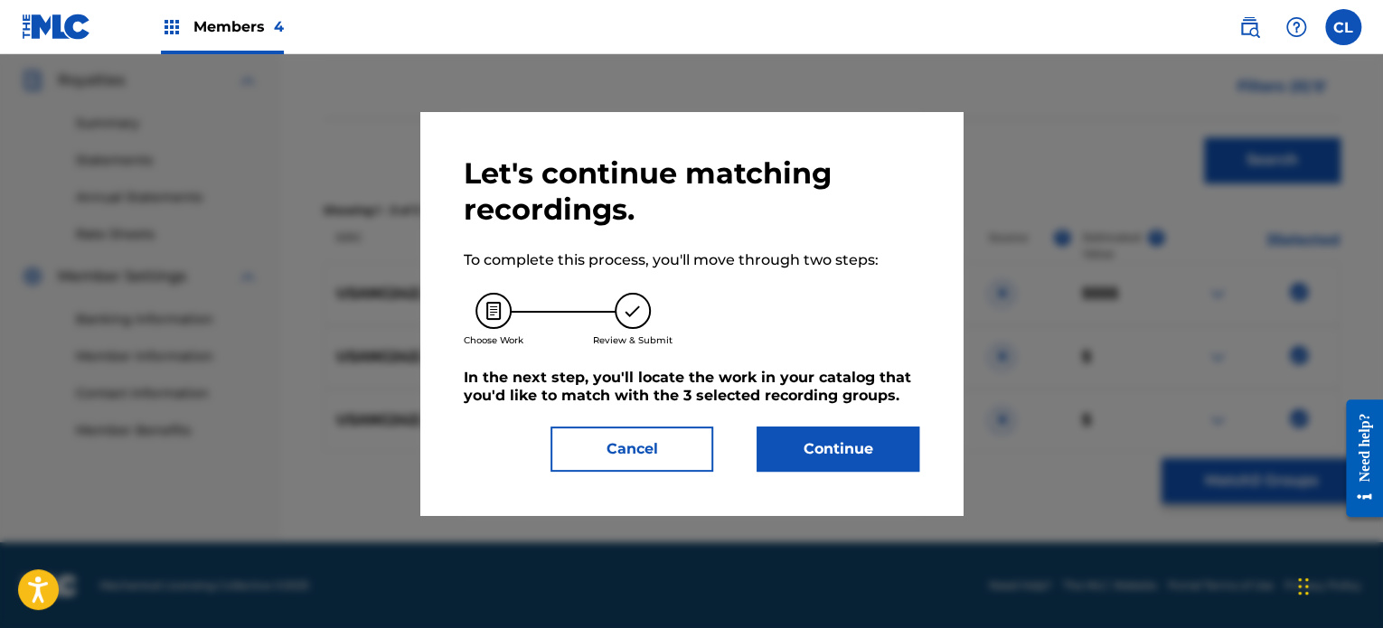
click at [883, 455] on button "Continue" at bounding box center [838, 449] width 163 height 45
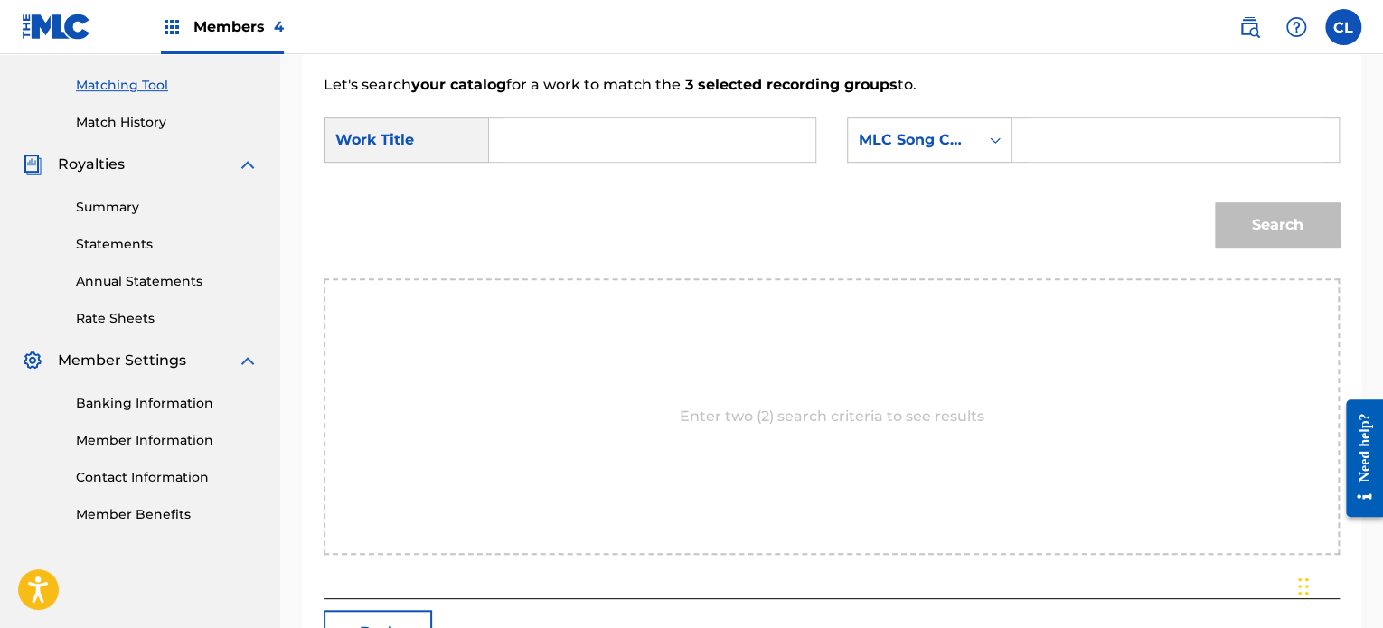
scroll to position [449, 0]
click at [1065, 148] on input "Search Form" at bounding box center [1176, 141] width 296 height 43
paste input "AY8GX3"
type input "AY8GX3"
click at [601, 127] on input "Search Form" at bounding box center [652, 141] width 296 height 43
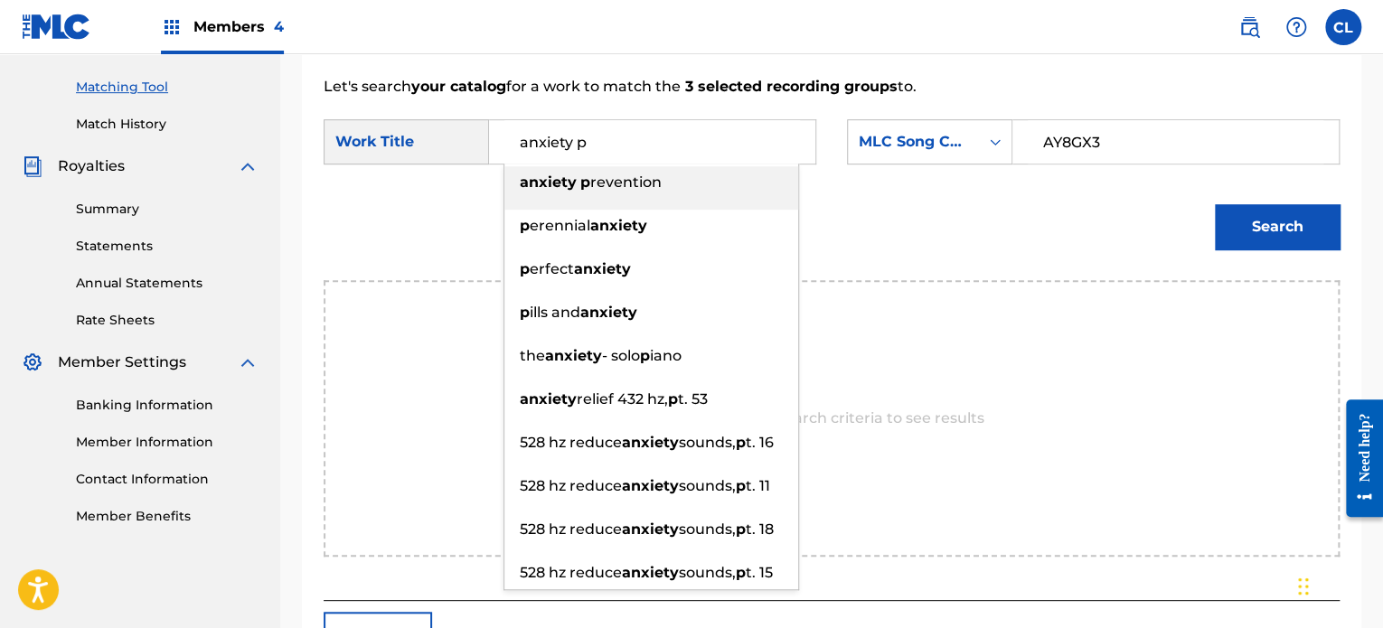
click at [616, 182] on span "revention" at bounding box center [625, 182] width 71 height 17
type input "anxiety prevention"
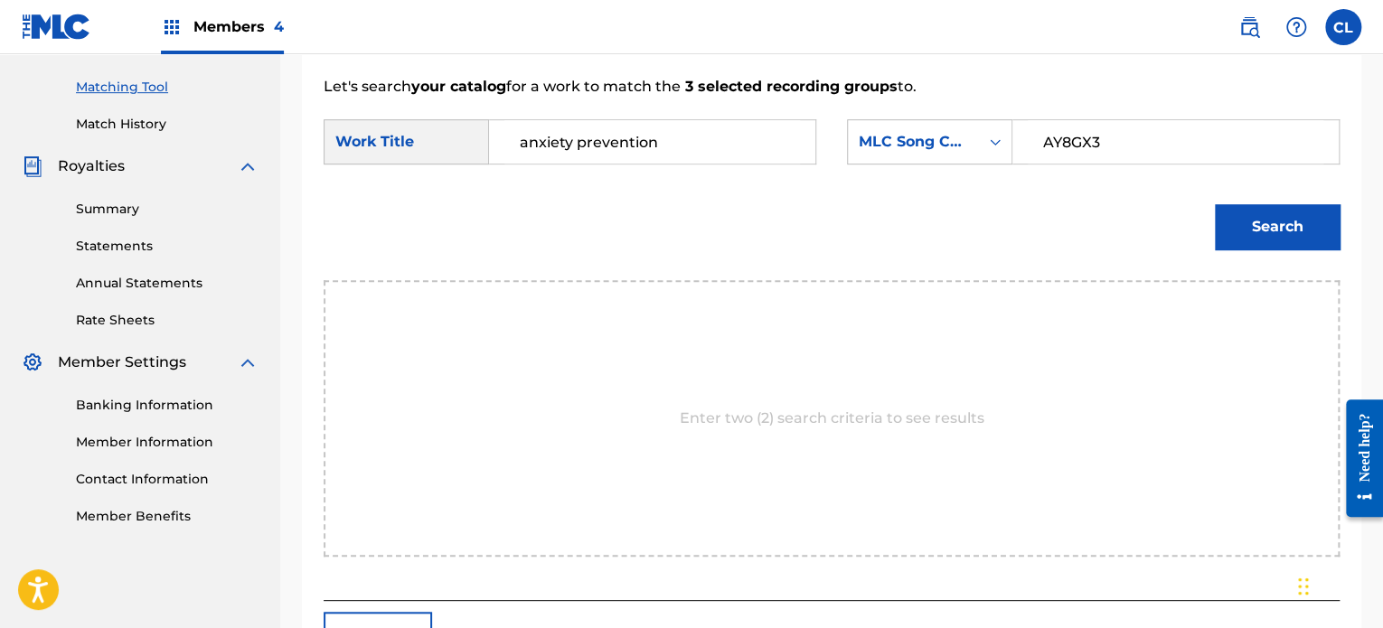
click at [1268, 223] on button "Search" at bounding box center [1277, 226] width 125 height 45
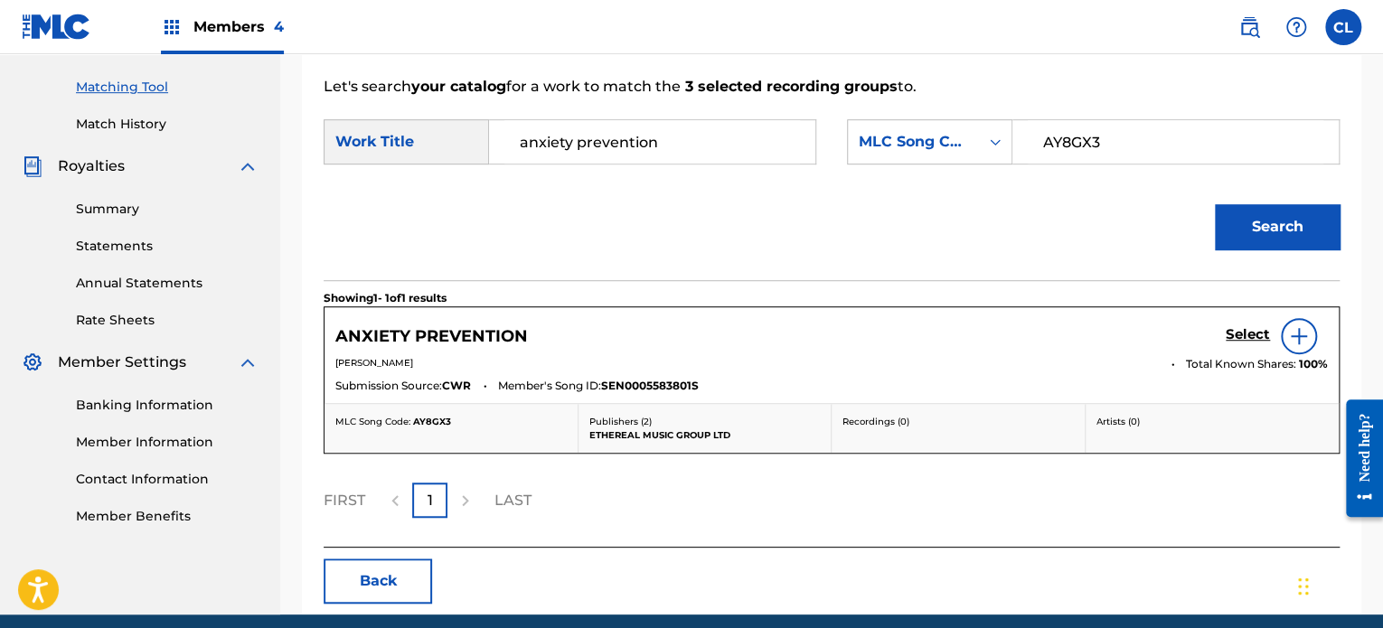
click at [1250, 333] on h5 "Select" at bounding box center [1248, 334] width 44 height 17
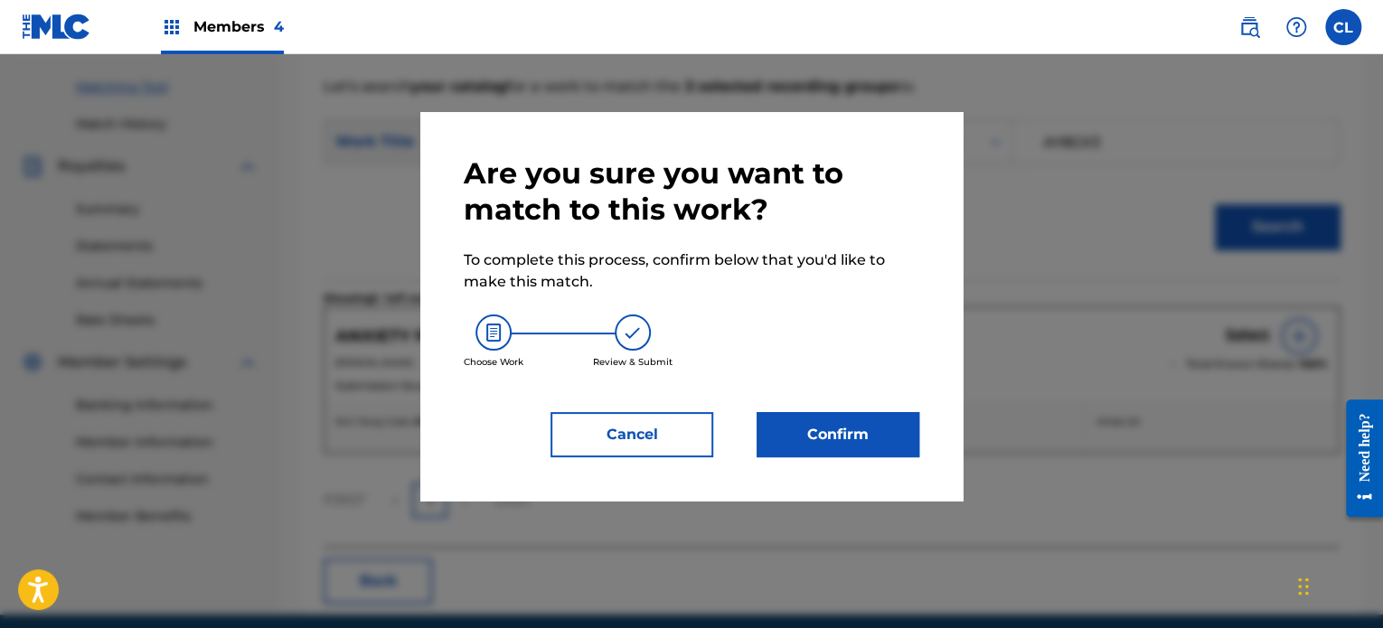
click at [840, 428] on button "Confirm" at bounding box center [838, 434] width 163 height 45
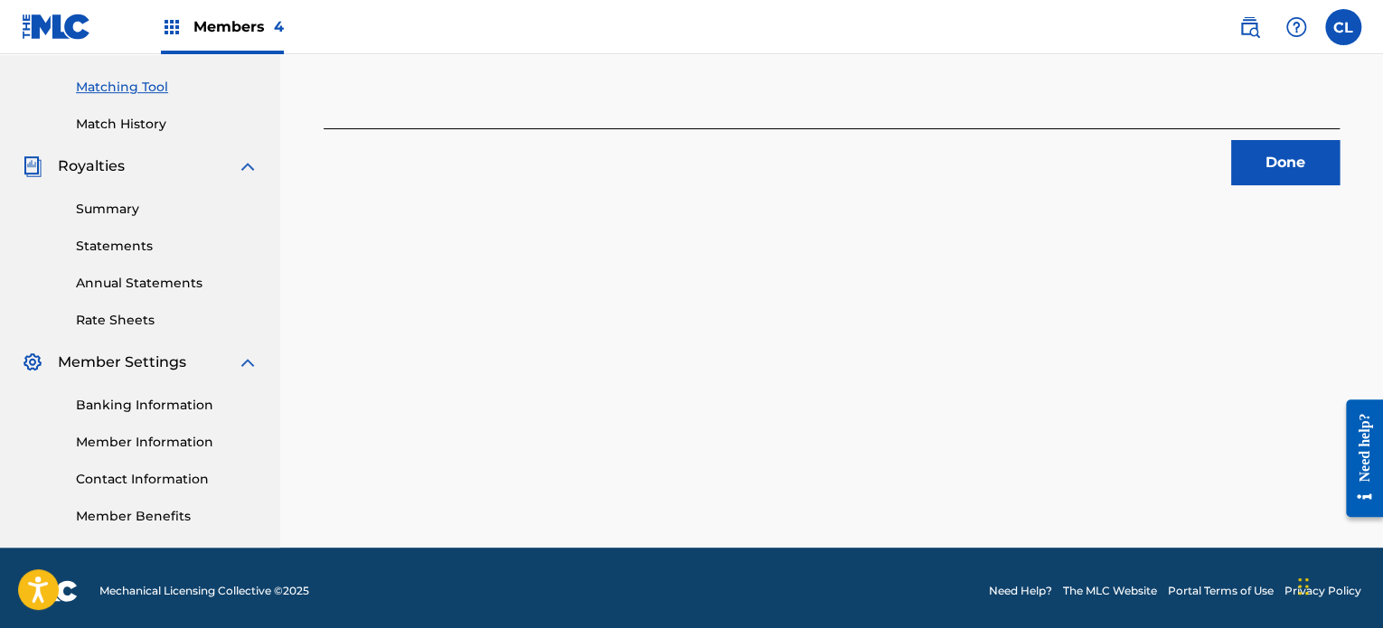
click at [1321, 161] on button "Done" at bounding box center [1285, 162] width 108 height 45
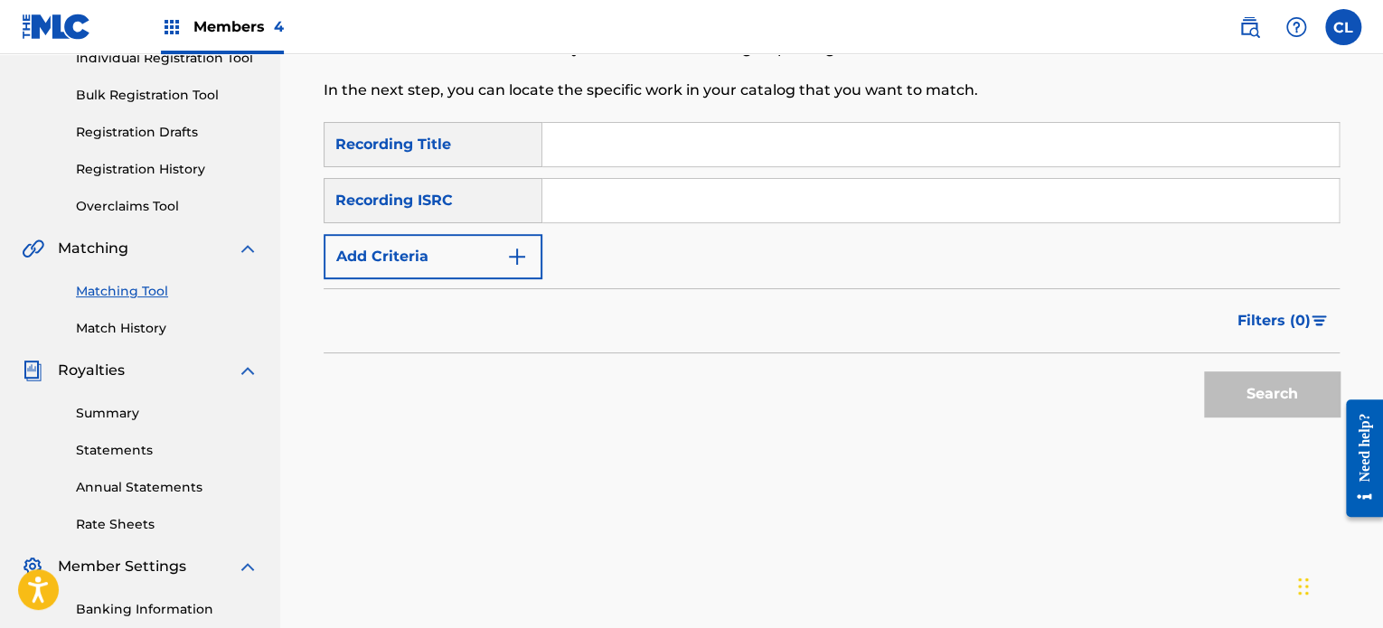
scroll to position [240, 0]
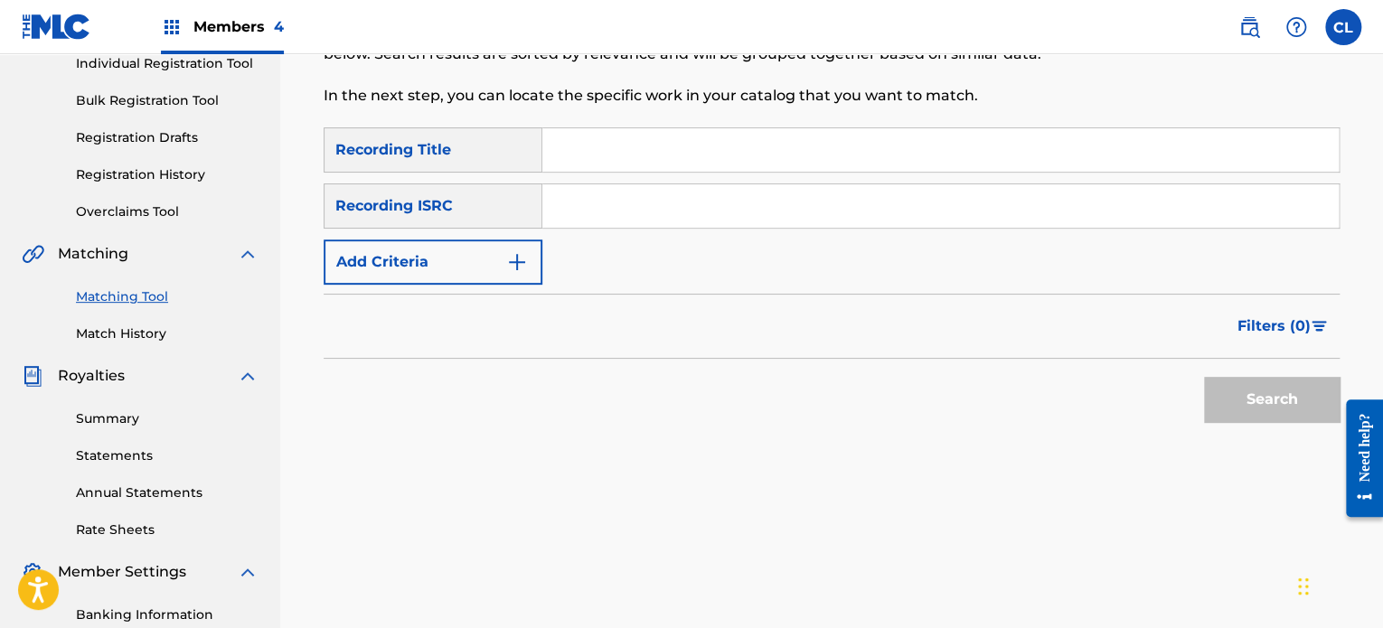
paste input "Ashes of the Night"
click at [641, 158] on input "Search Form" at bounding box center [940, 149] width 796 height 43
type input "Ashes of the Night"
click at [495, 238] on div "SearchWithCriteria415e77c5-5ab8-48c5-b2dc-ff9963df21dd Recording Title Ashes of…" at bounding box center [832, 205] width 1016 height 157
click at [513, 267] on img "Search Form" at bounding box center [517, 262] width 22 height 22
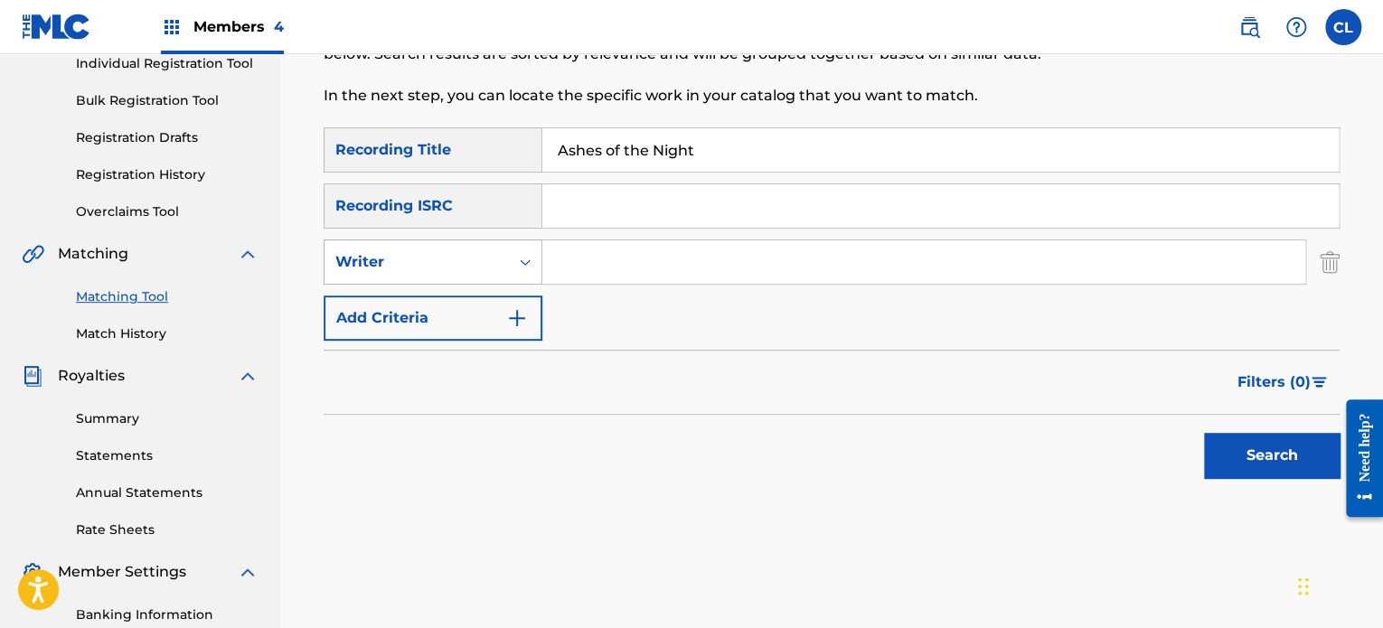
click at [499, 259] on div "Writer" at bounding box center [416, 262] width 184 height 34
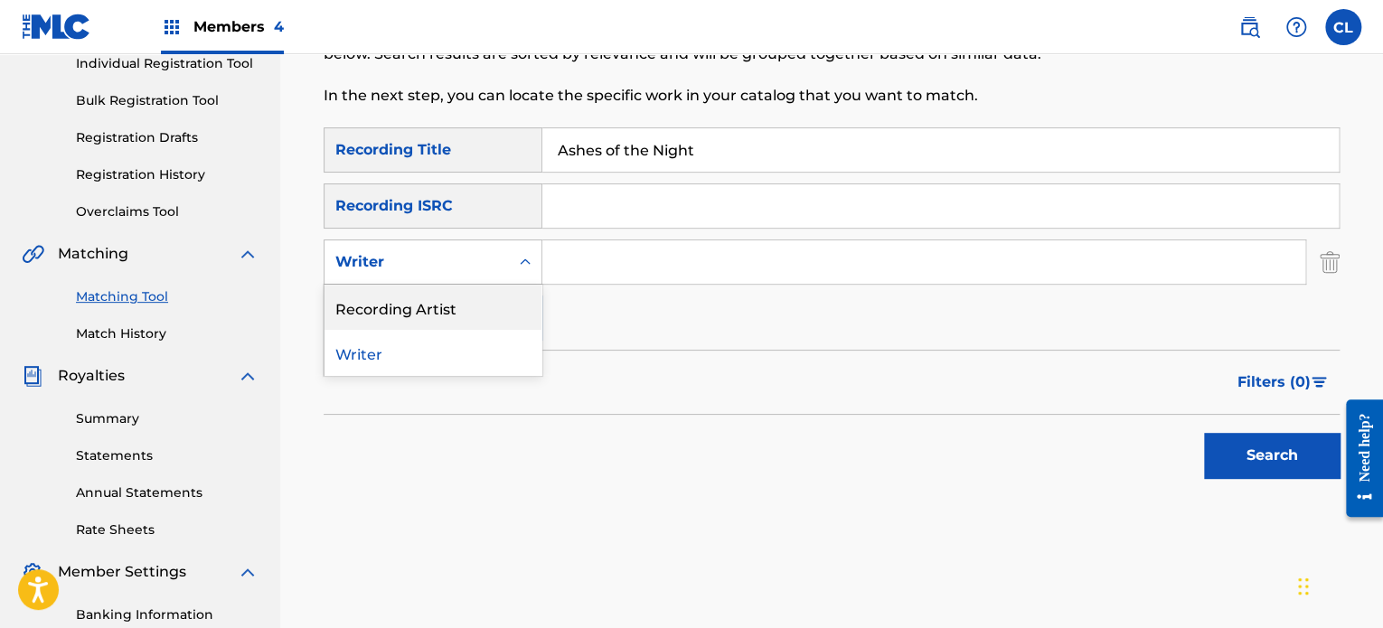
click at [470, 306] on div "Recording Artist" at bounding box center [432, 307] width 217 height 45
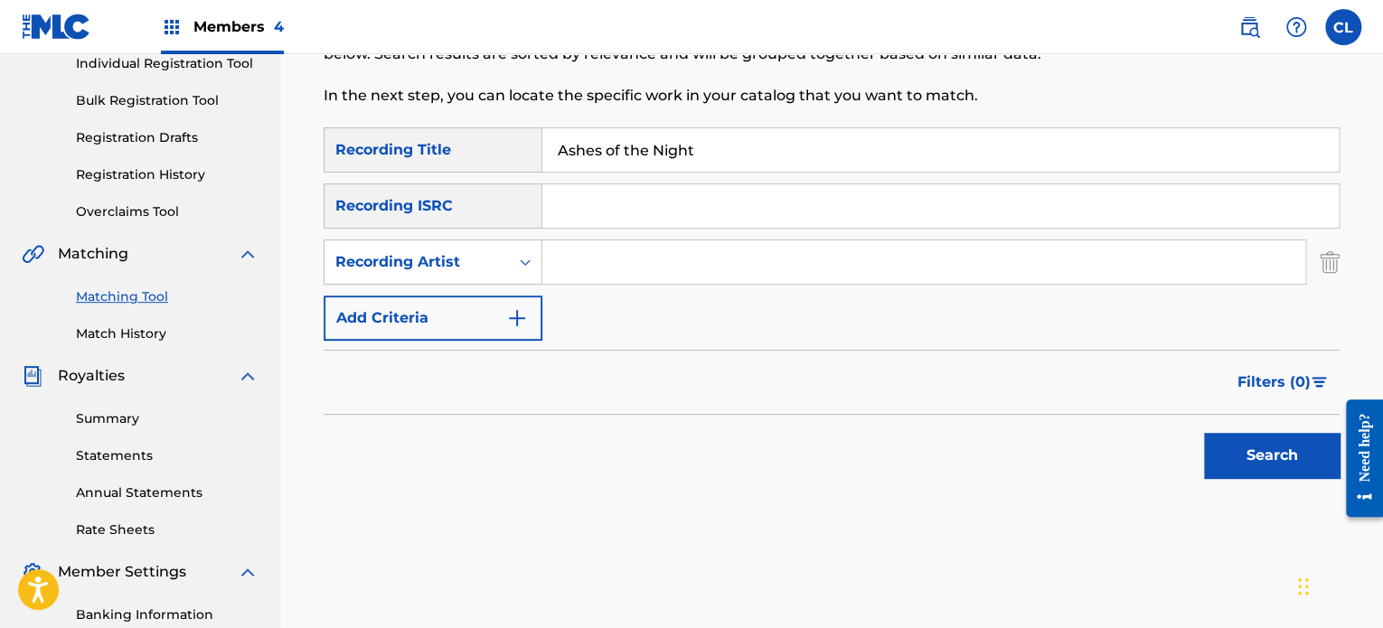
click at [593, 255] on input "Search Form" at bounding box center [923, 261] width 763 height 43
type input "[PERSON_NAME]"
click at [1258, 466] on button "Search" at bounding box center [1272, 455] width 136 height 45
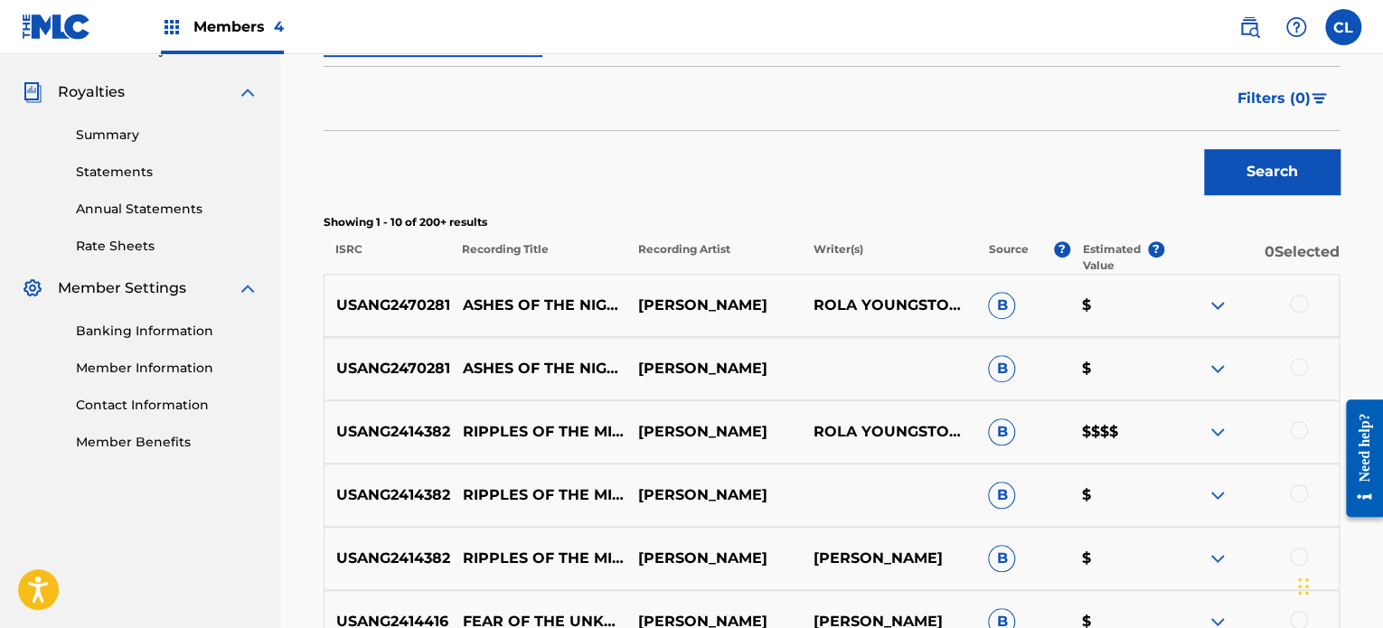
scroll to position [560, 0]
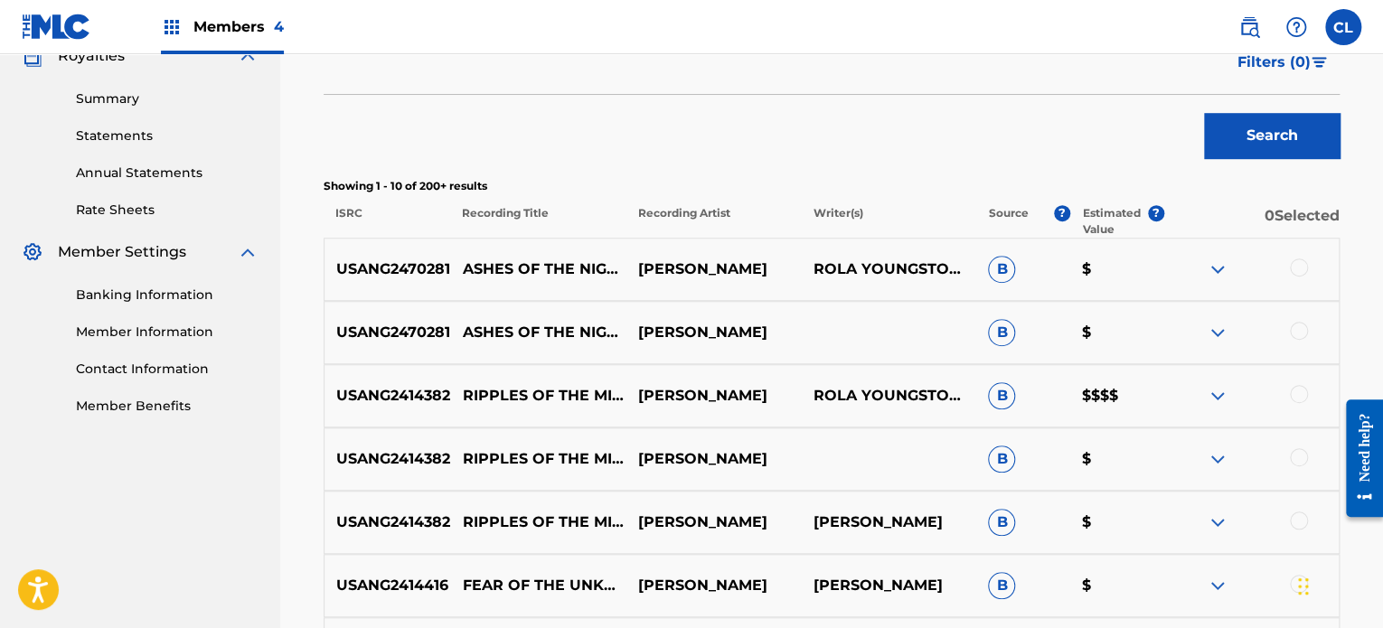
click at [1292, 317] on div "USANG2470281 ASHES OF THE NIGHT [PERSON_NAME] B $" at bounding box center [832, 332] width 1016 height 63
click at [1302, 267] on div at bounding box center [1299, 268] width 18 height 18
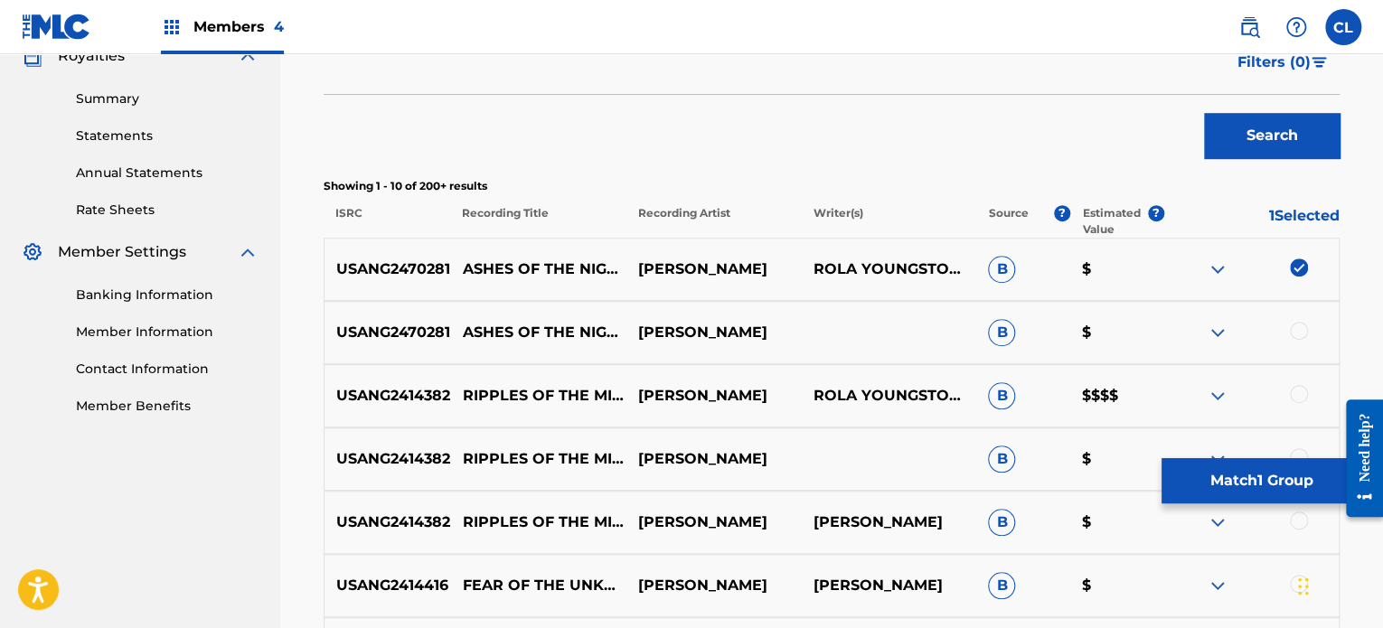
click at [1302, 332] on div at bounding box center [1299, 331] width 18 height 18
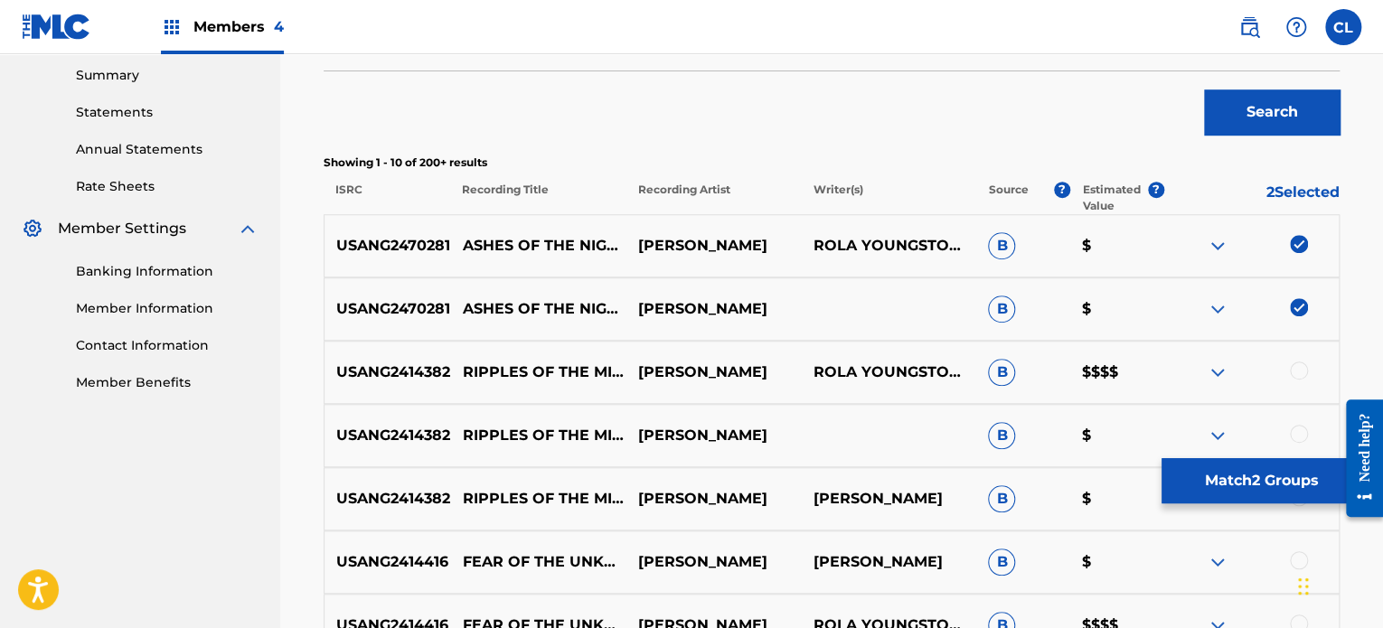
scroll to position [585, 0]
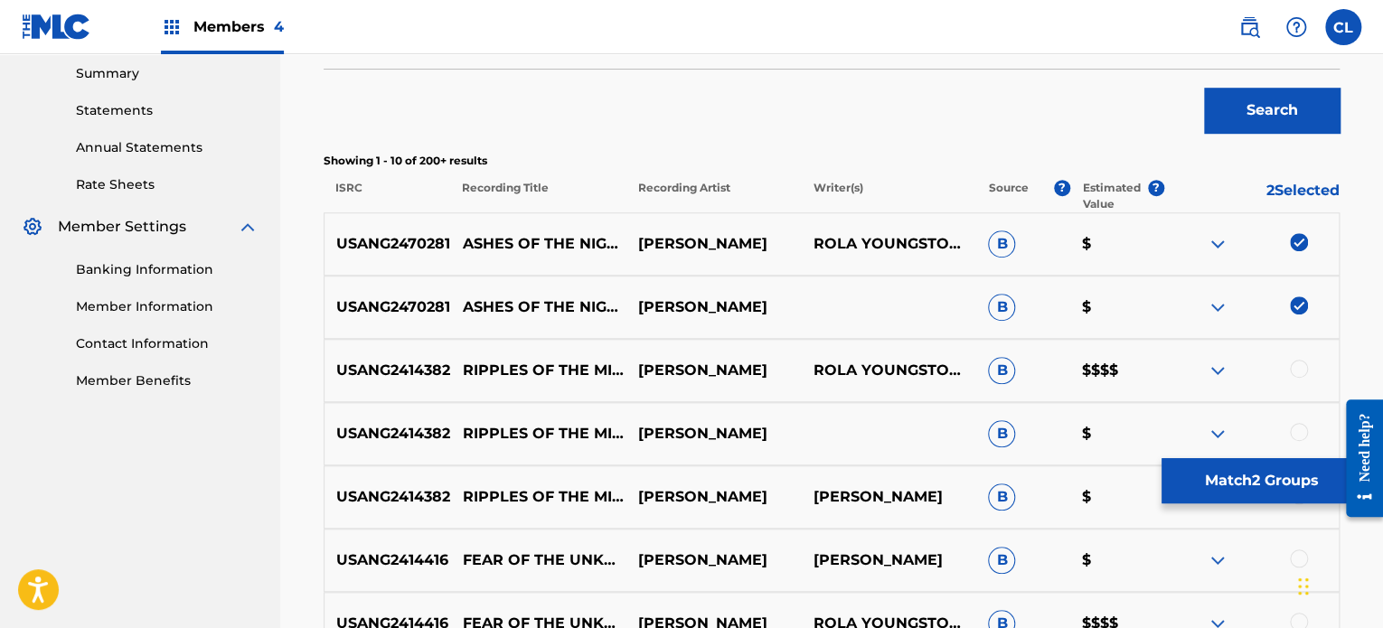
click at [1273, 468] on button "Match 2 Groups" at bounding box center [1261, 480] width 200 height 45
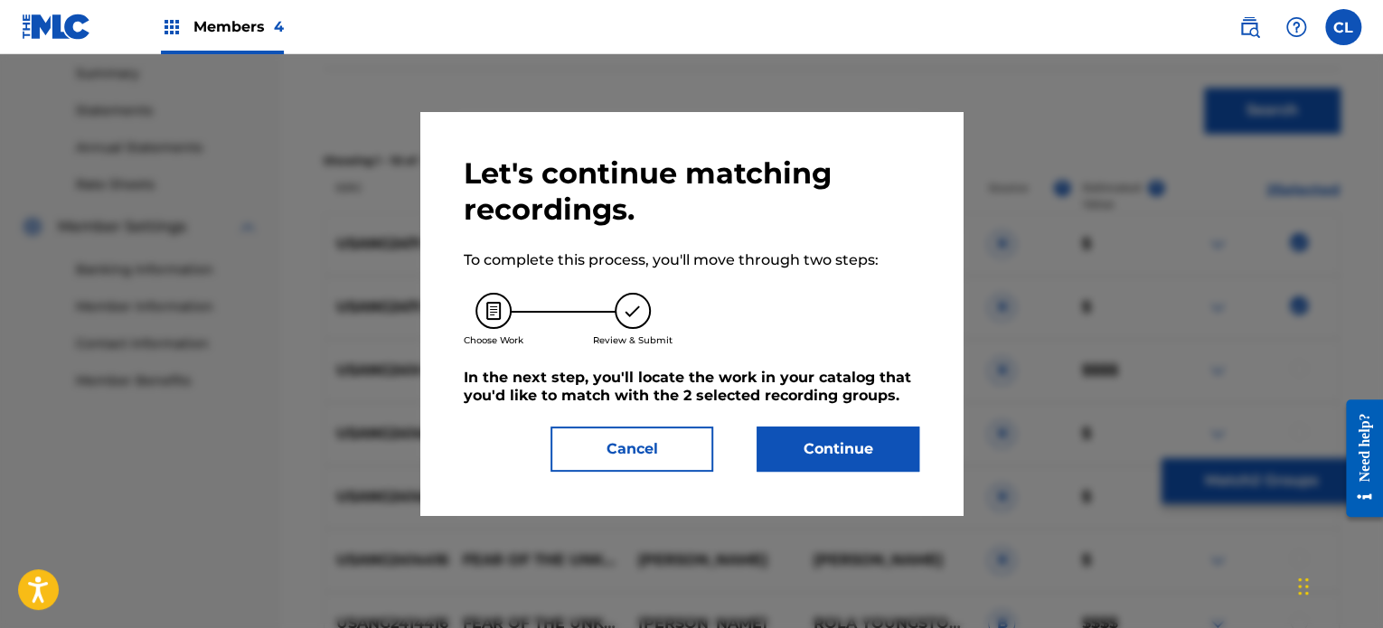
click at [883, 457] on button "Continue" at bounding box center [838, 449] width 163 height 45
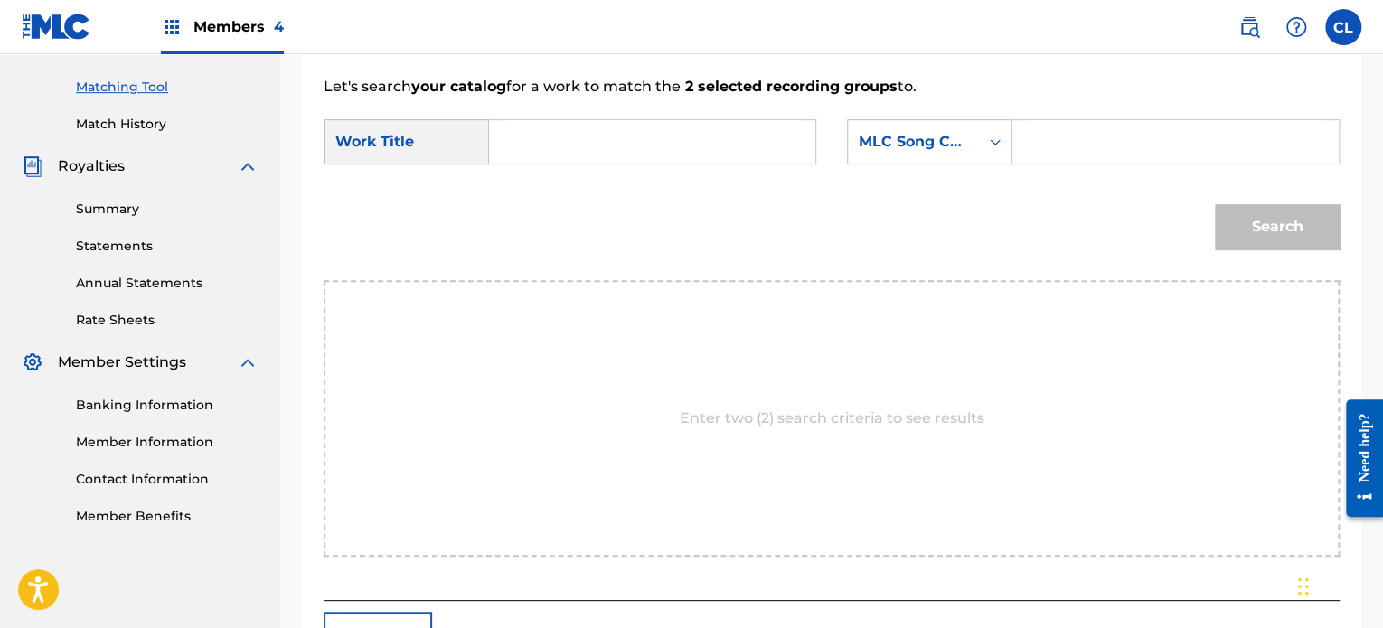
scroll to position [418, 0]
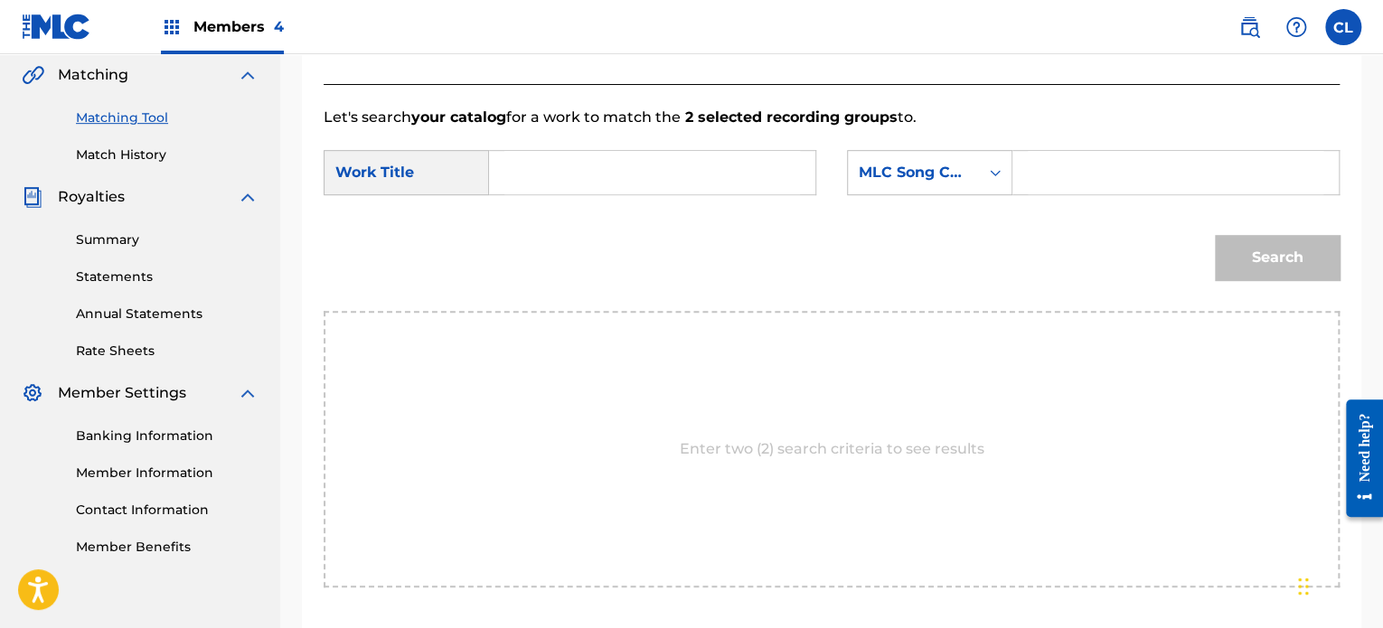
click at [1110, 164] on input "Search Form" at bounding box center [1176, 172] width 296 height 43
paste input "AY8VQV"
type input "AY8VQV"
click at [698, 162] on input "Search Form" at bounding box center [652, 172] width 296 height 43
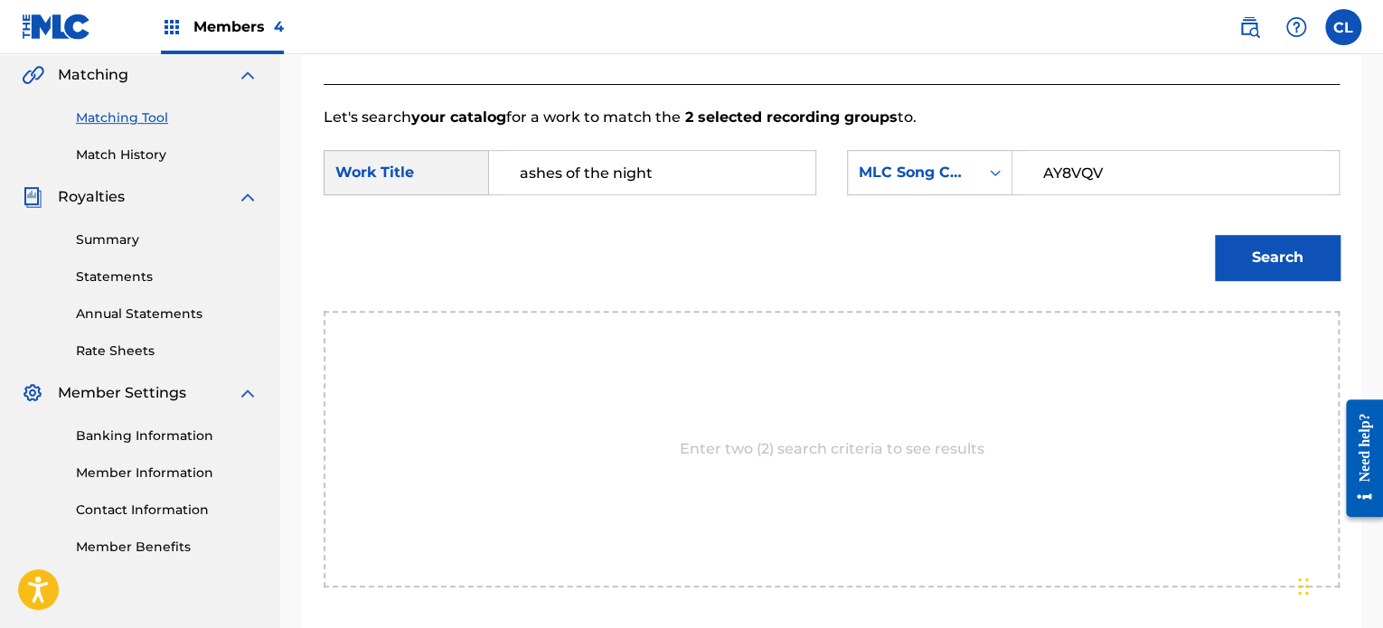
type input "ashes of the night"
click at [1261, 254] on button "Search" at bounding box center [1277, 257] width 125 height 45
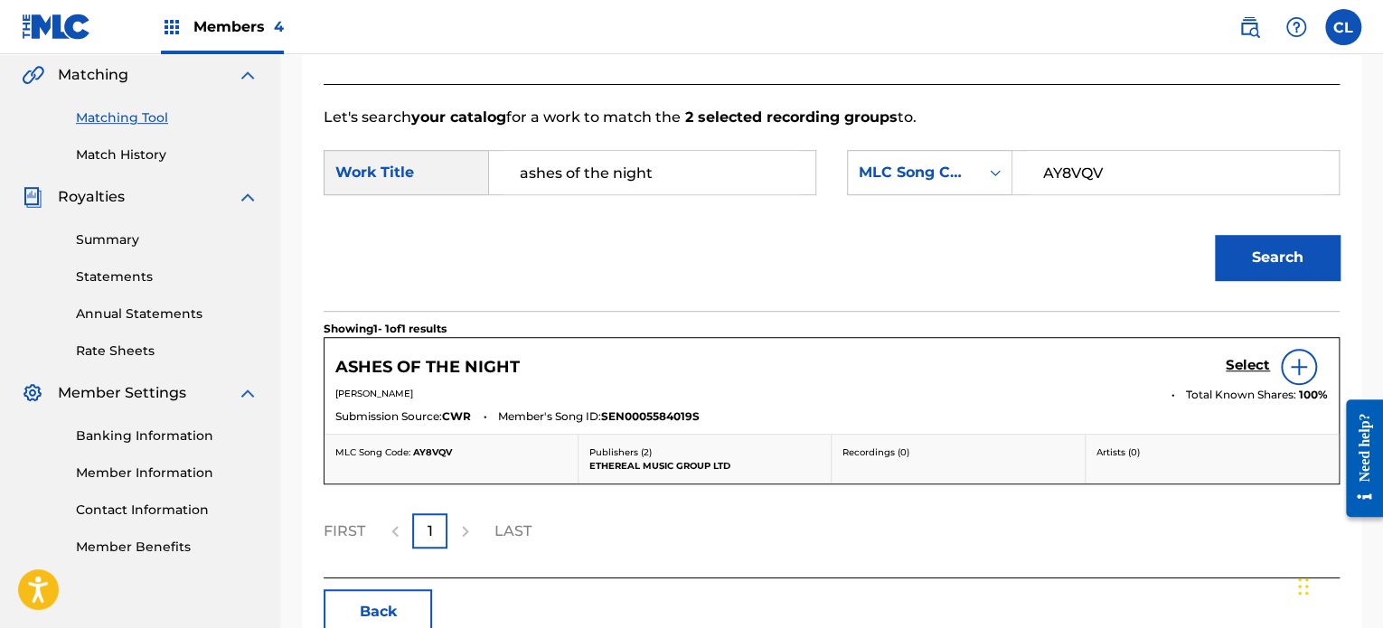
click at [1247, 362] on h5 "Select" at bounding box center [1248, 365] width 44 height 17
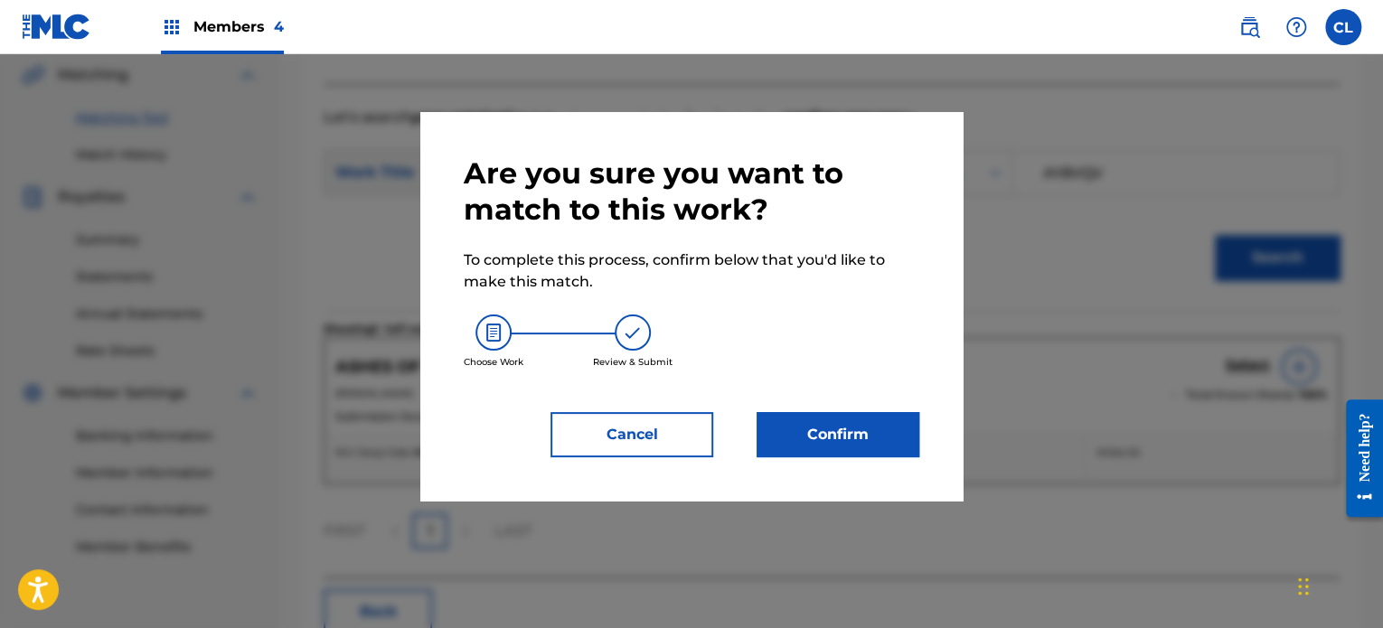
click at [813, 437] on button "Confirm" at bounding box center [838, 434] width 163 height 45
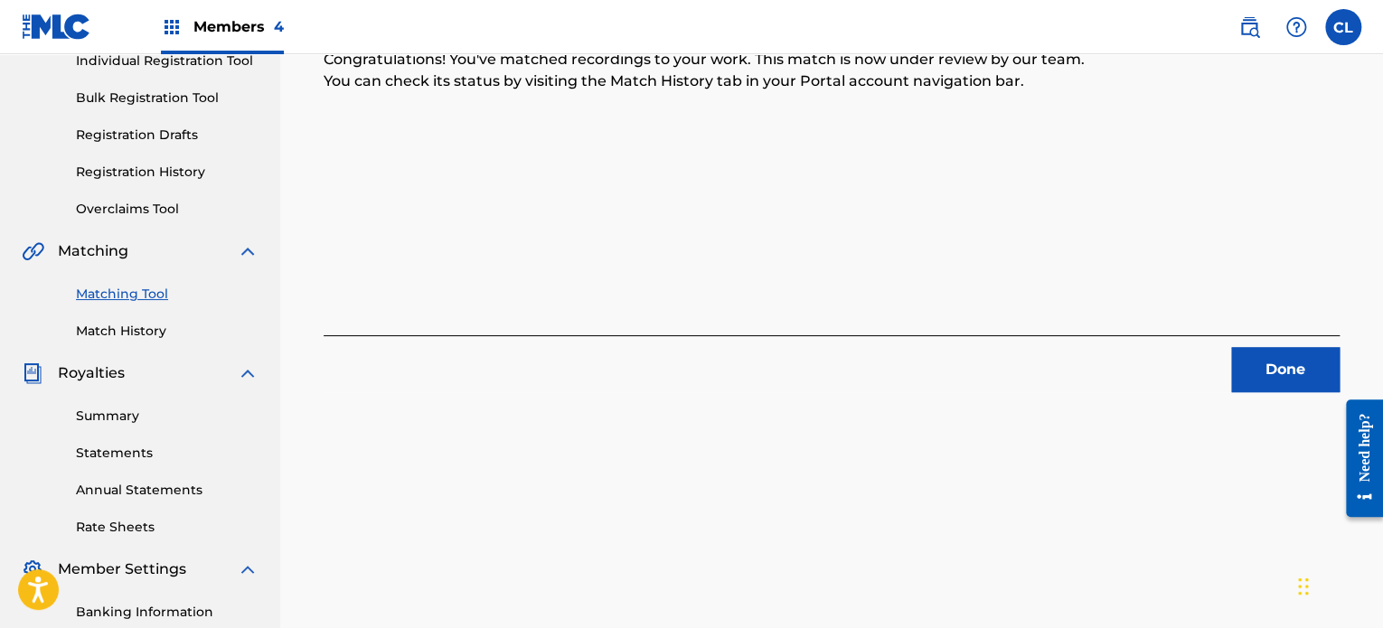
scroll to position [241, 0]
click at [1284, 378] on button "Done" at bounding box center [1285, 370] width 108 height 45
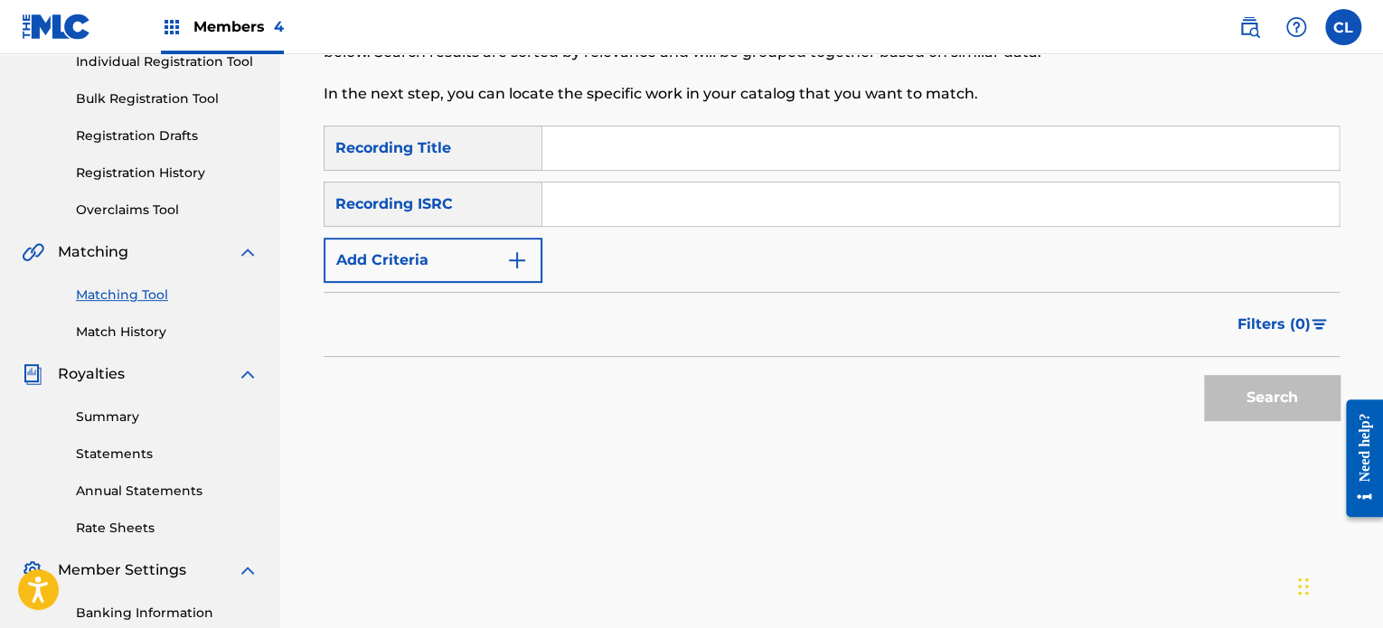
paste input "Attraction"
click at [648, 143] on input "Search Form" at bounding box center [940, 148] width 796 height 43
type input "Attraction"
click at [502, 253] on button "Add Criteria" at bounding box center [433, 260] width 219 height 45
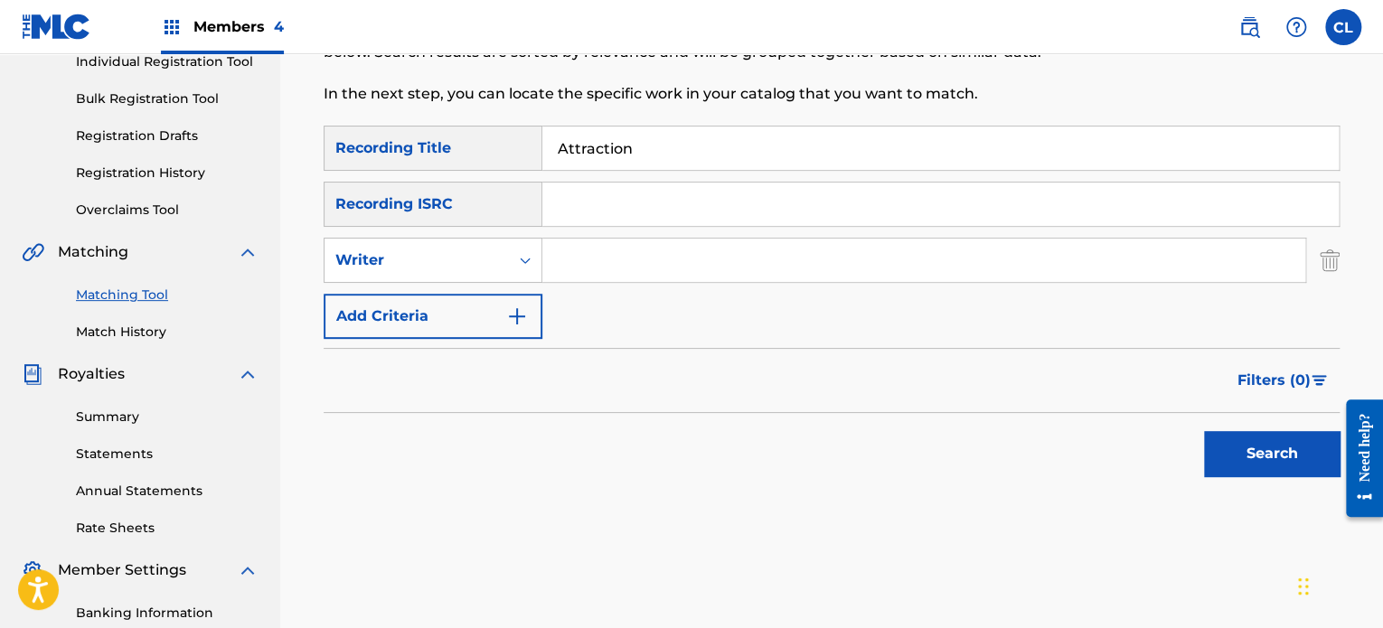
click at [589, 265] on input "Search Form" at bounding box center [923, 260] width 763 height 43
click at [494, 261] on div "Writer" at bounding box center [416, 260] width 163 height 22
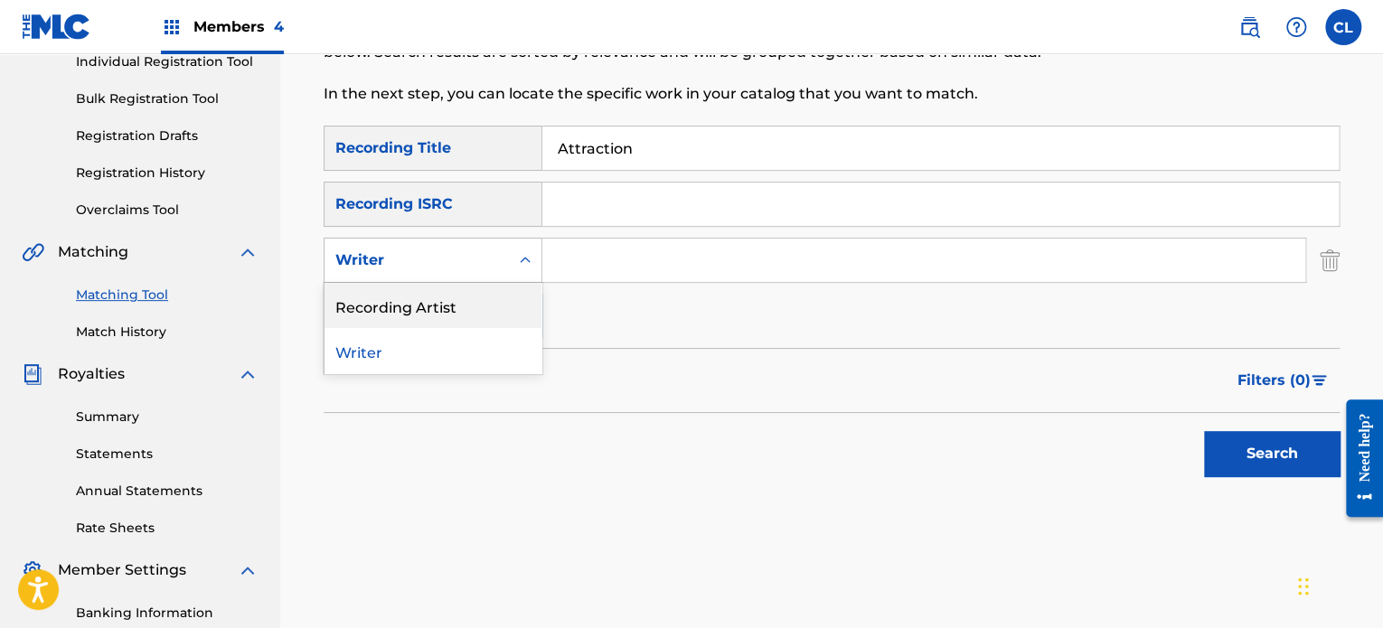
click at [483, 310] on div "Recording Artist" at bounding box center [432, 305] width 217 height 45
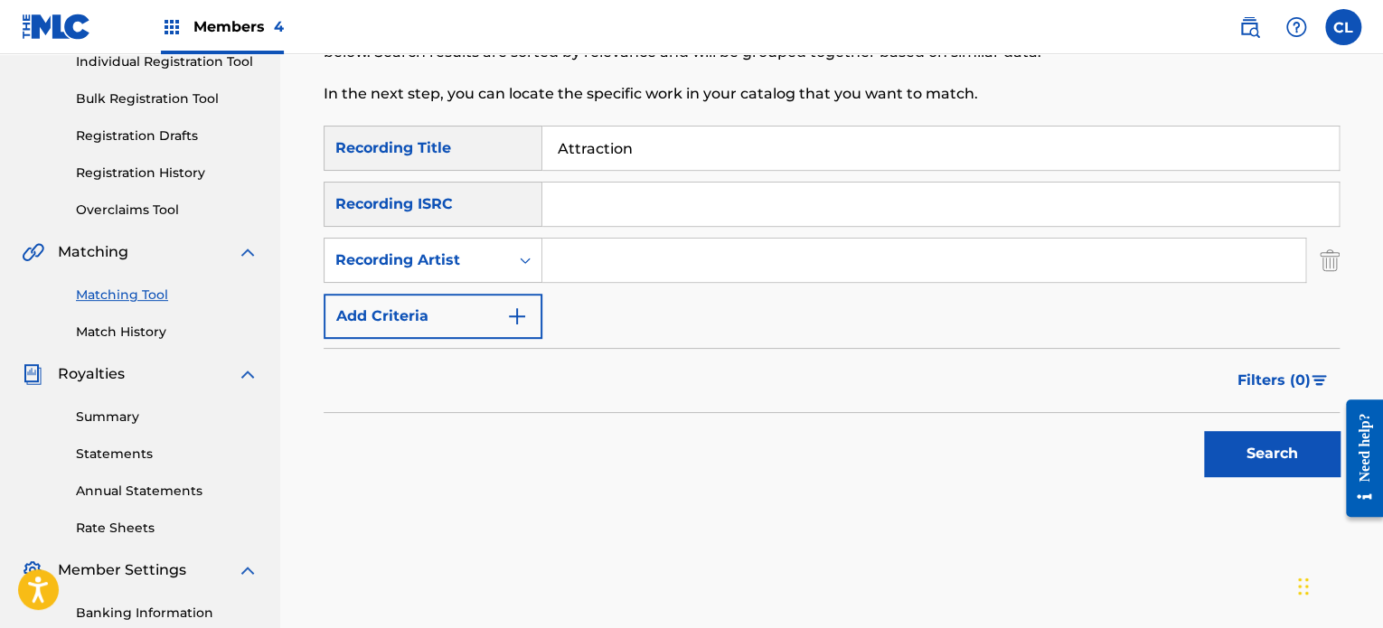
click at [614, 259] on input "Search Form" at bounding box center [923, 260] width 763 height 43
type input "[PERSON_NAME]"
click at [1204, 431] on button "Search" at bounding box center [1272, 453] width 136 height 45
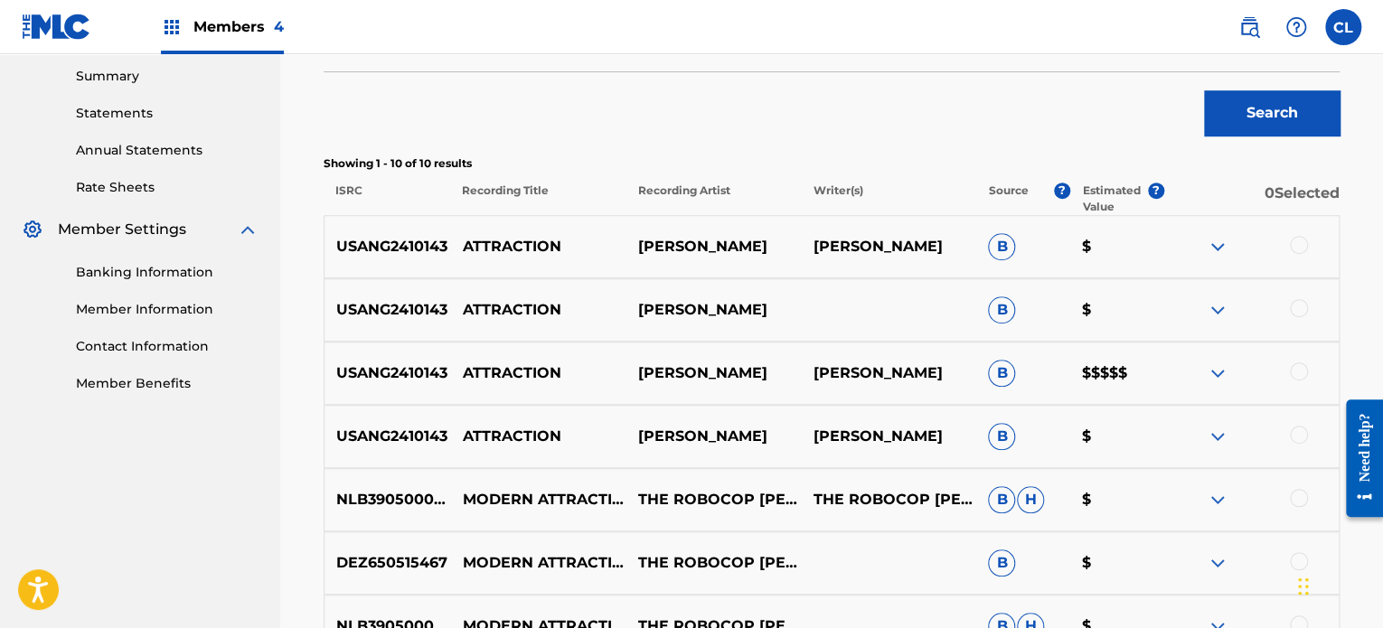
scroll to position [606, 0]
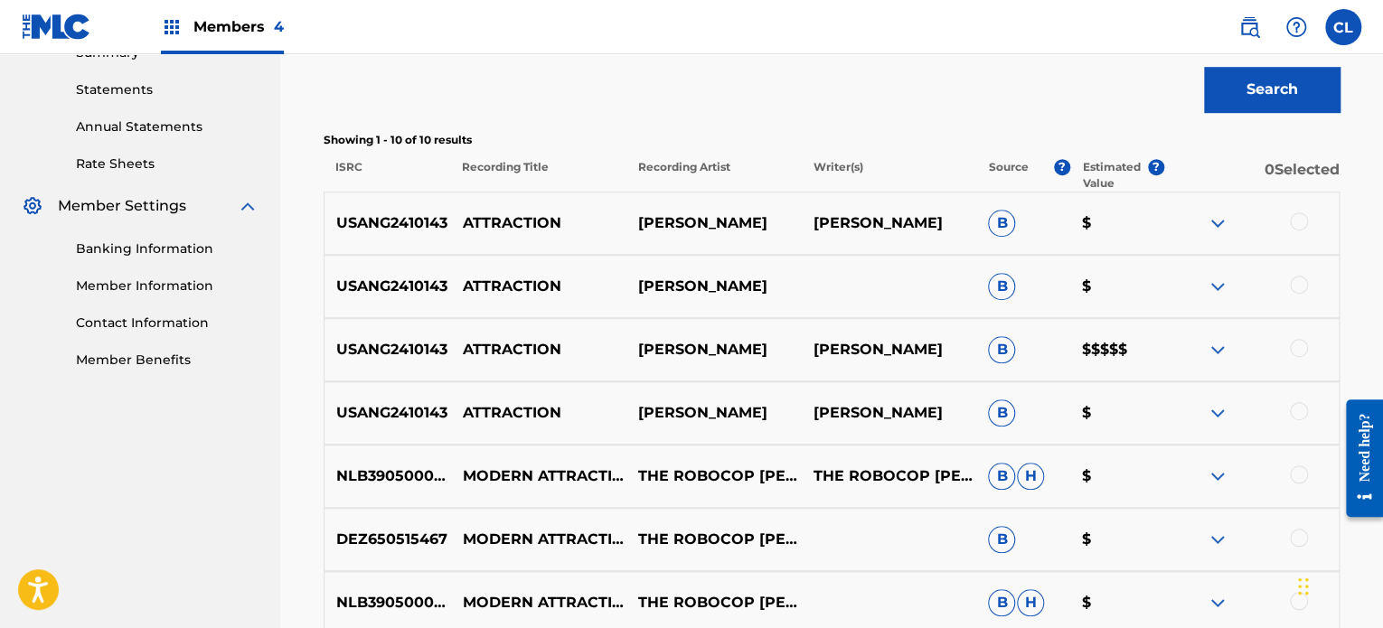
click at [1301, 406] on div at bounding box center [1299, 411] width 18 height 18
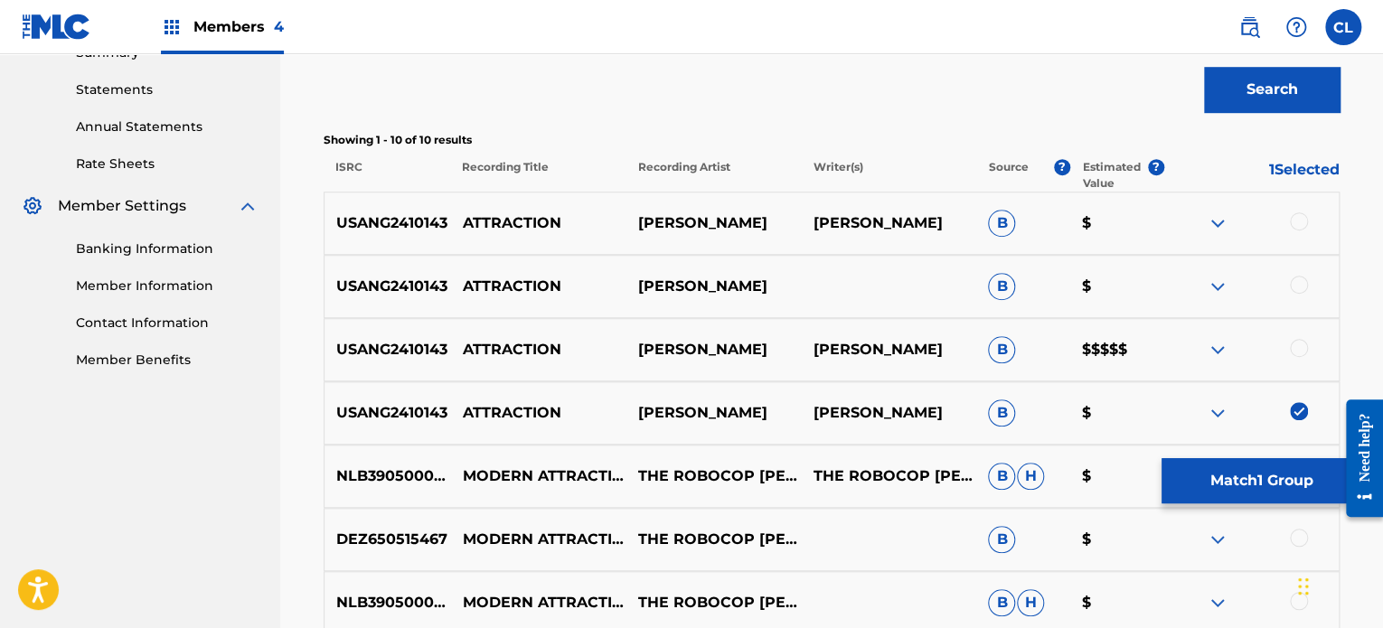
click at [1297, 346] on div at bounding box center [1299, 348] width 18 height 18
click at [1297, 282] on div at bounding box center [1299, 285] width 18 height 18
click at [1299, 226] on div at bounding box center [1299, 221] width 18 height 18
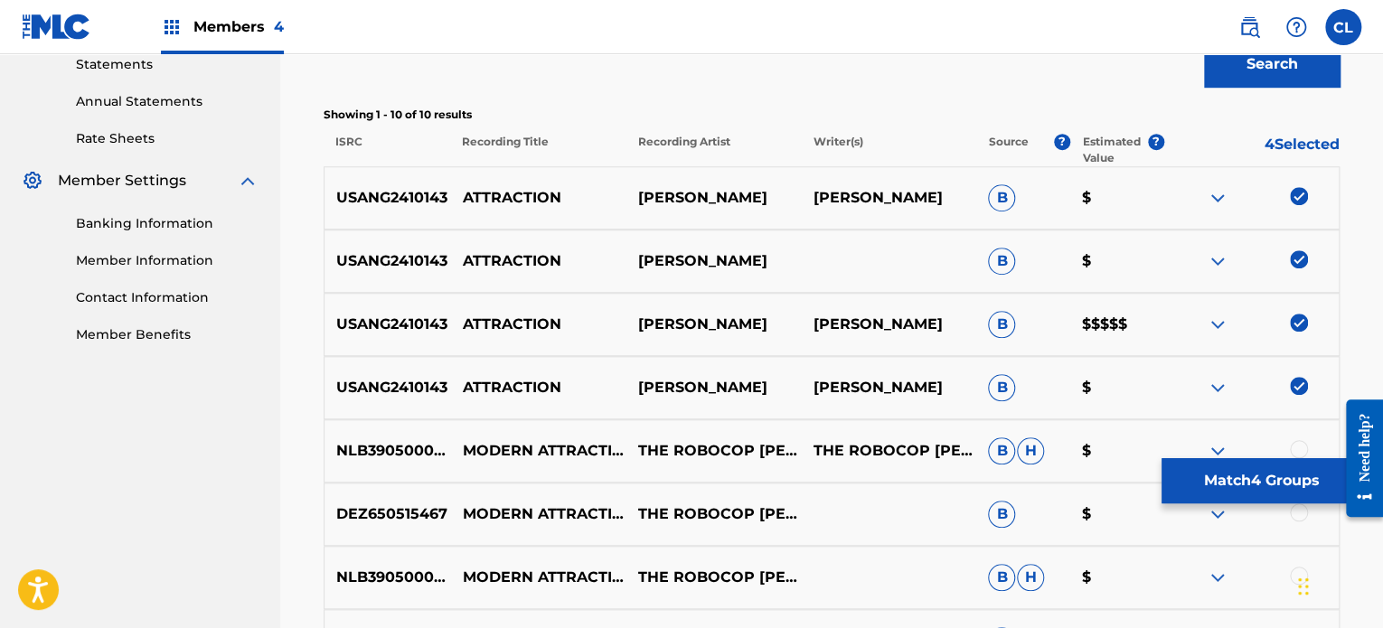
scroll to position [641, 0]
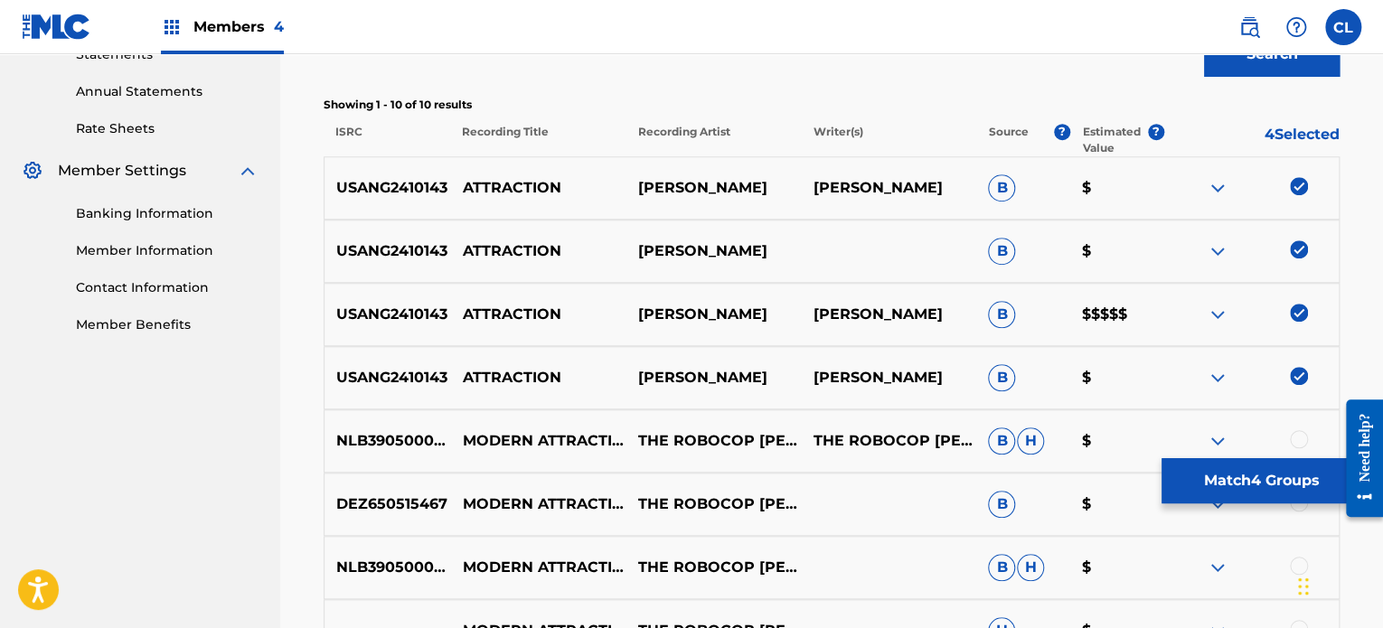
click at [1240, 484] on button "Match 4 Groups" at bounding box center [1261, 480] width 200 height 45
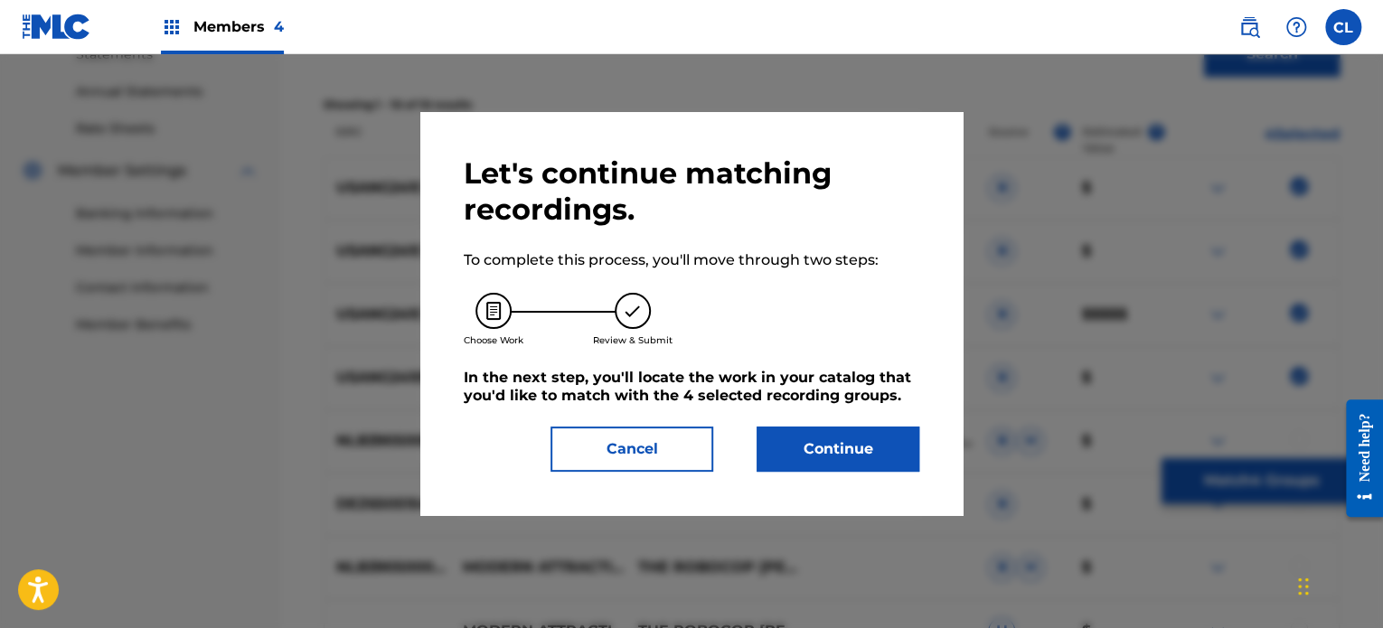
click at [858, 429] on button "Continue" at bounding box center [838, 449] width 163 height 45
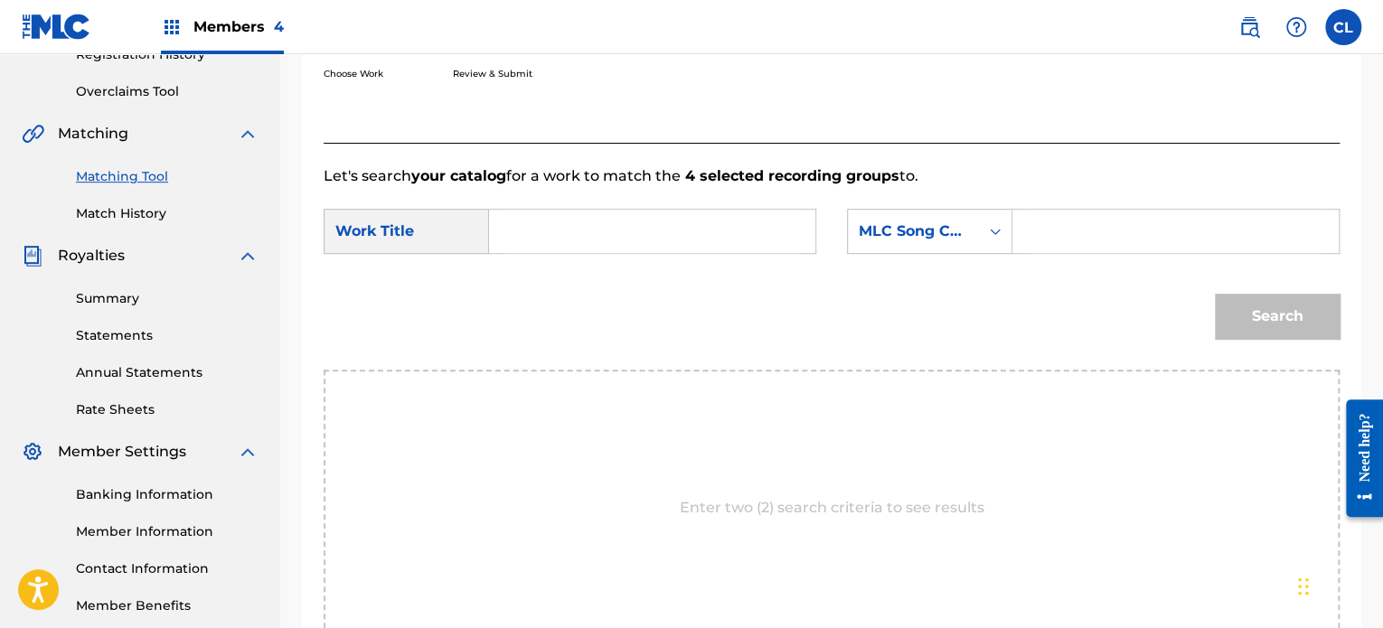
scroll to position [358, 0]
click at [1062, 241] on input "Search Form" at bounding box center [1176, 233] width 296 height 43
paste input "A96Z11"
click at [1062, 241] on input "A96Z11" at bounding box center [1176, 233] width 296 height 43
type input "A96Z11"
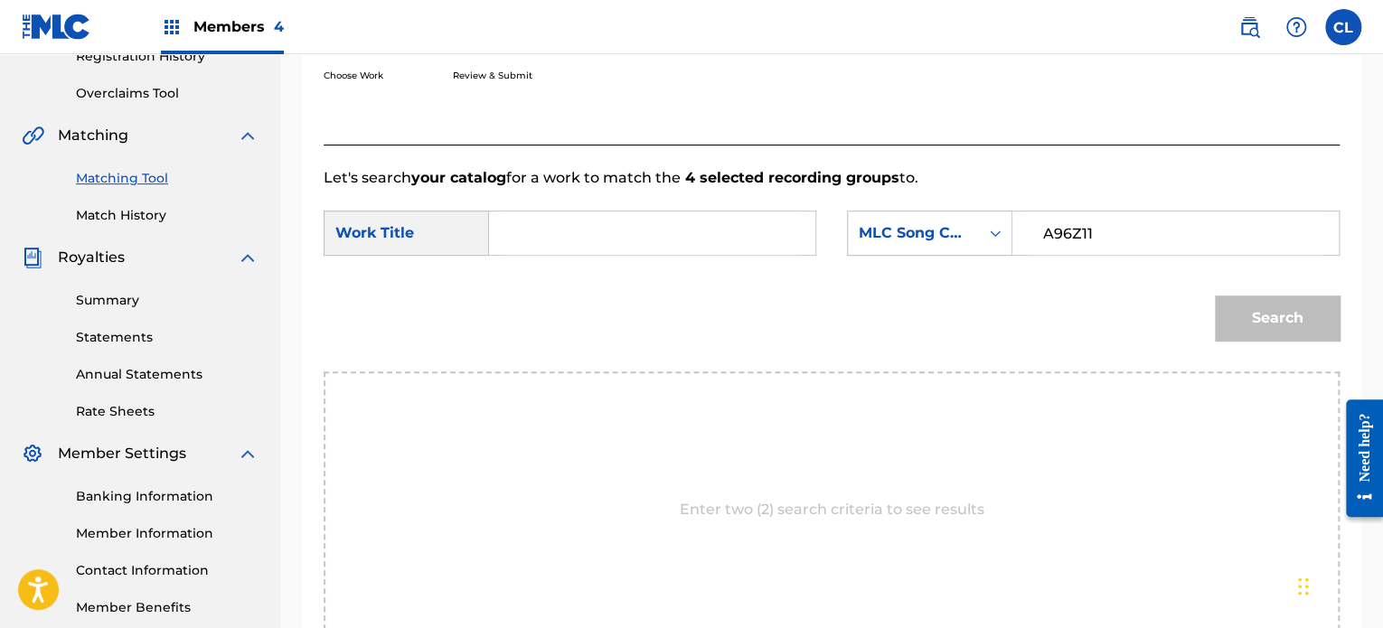
click at [625, 230] on input "Search Form" at bounding box center [652, 233] width 296 height 43
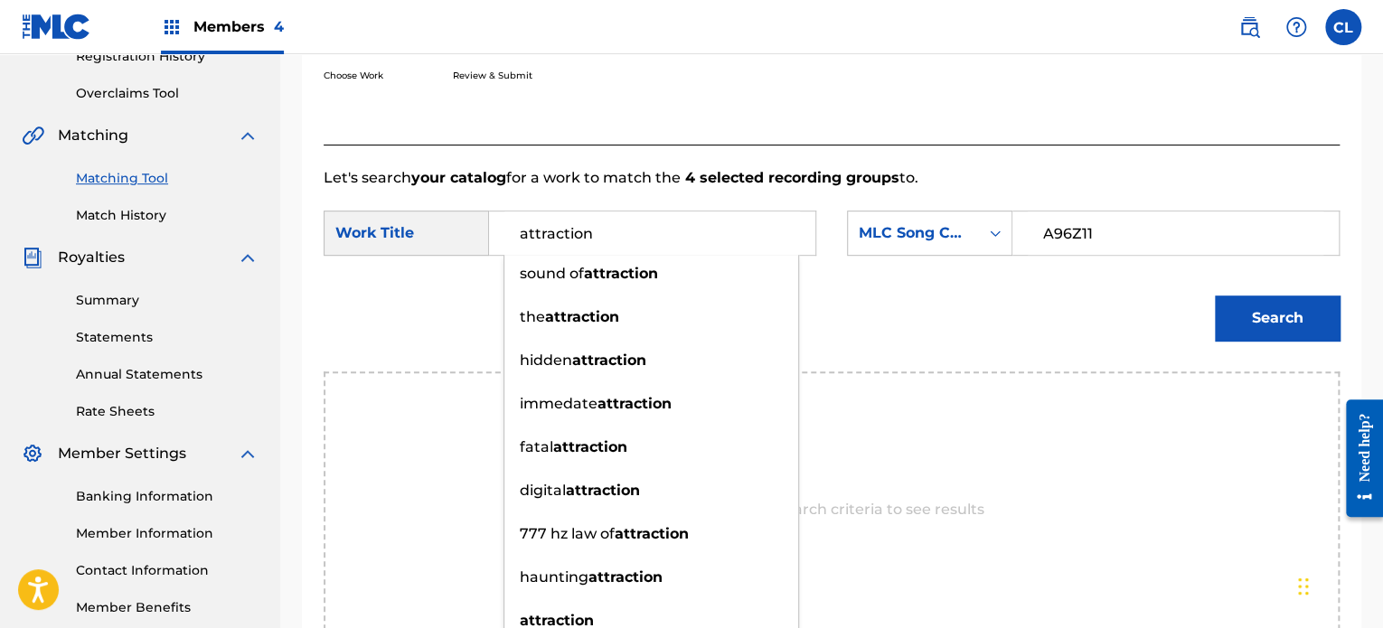
type input "attraction"
click at [1285, 320] on button "Search" at bounding box center [1277, 318] width 125 height 45
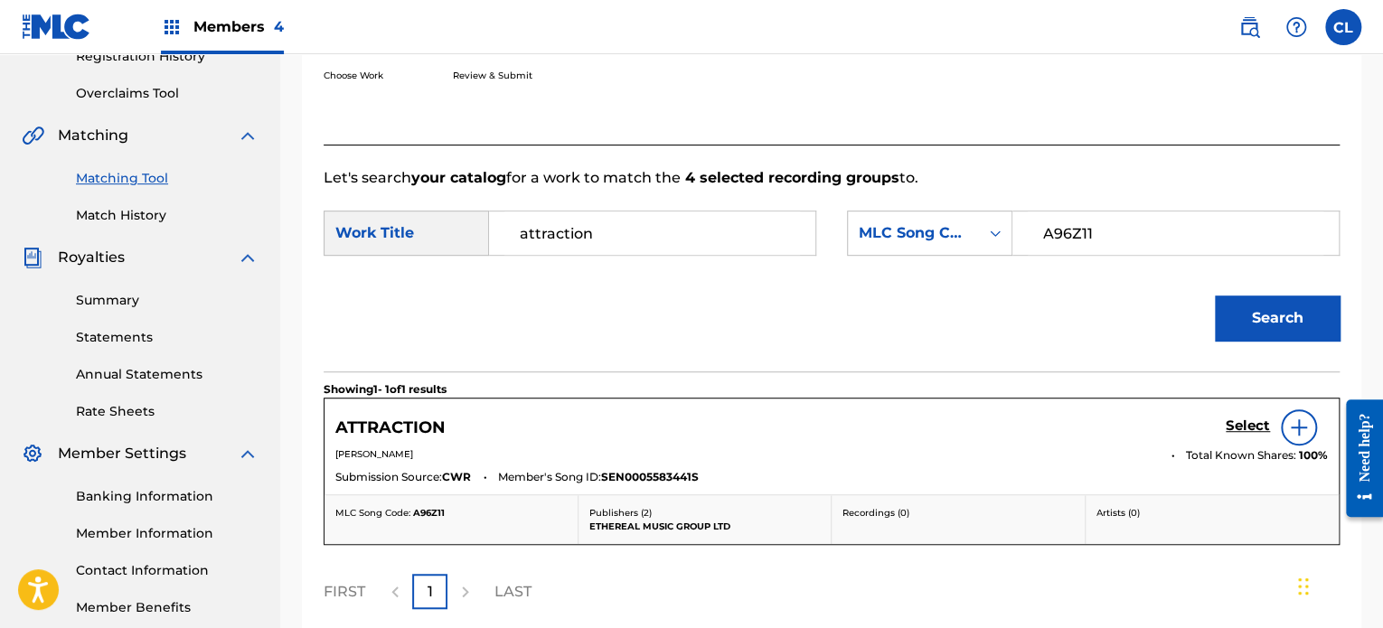
click at [1244, 424] on h5 "Select" at bounding box center [1248, 426] width 44 height 17
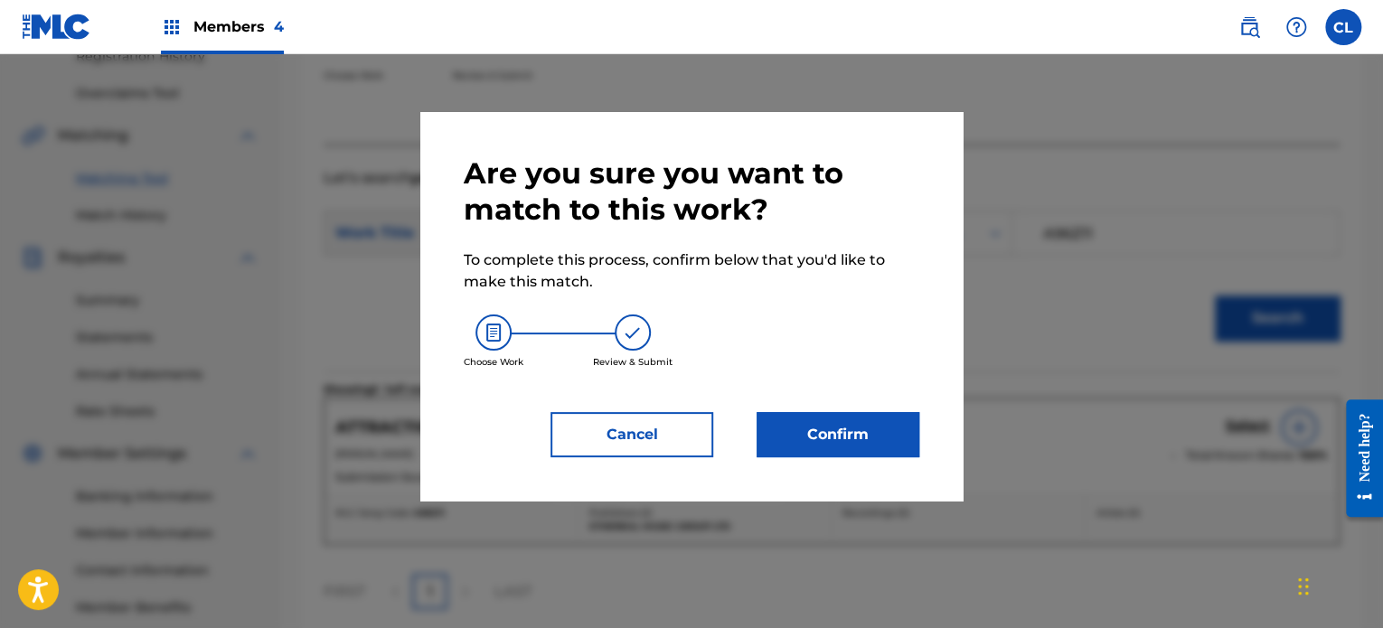
click at [860, 427] on button "Confirm" at bounding box center [838, 434] width 163 height 45
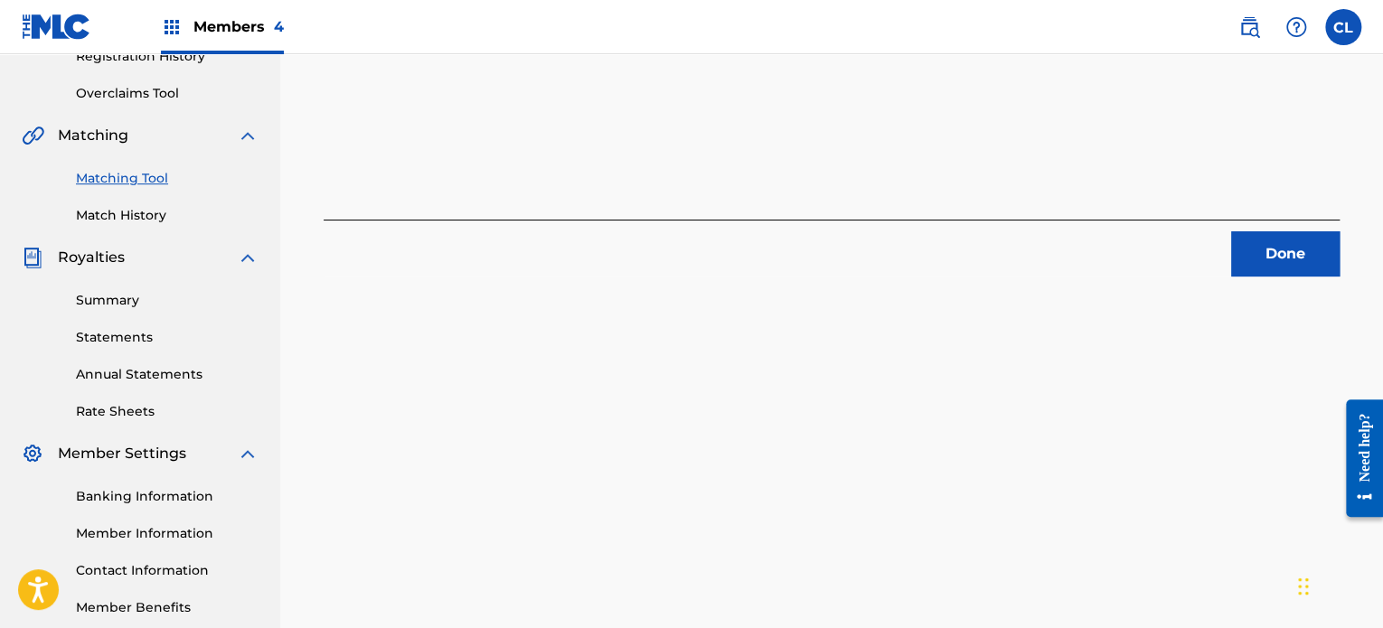
scroll to position [0, 0]
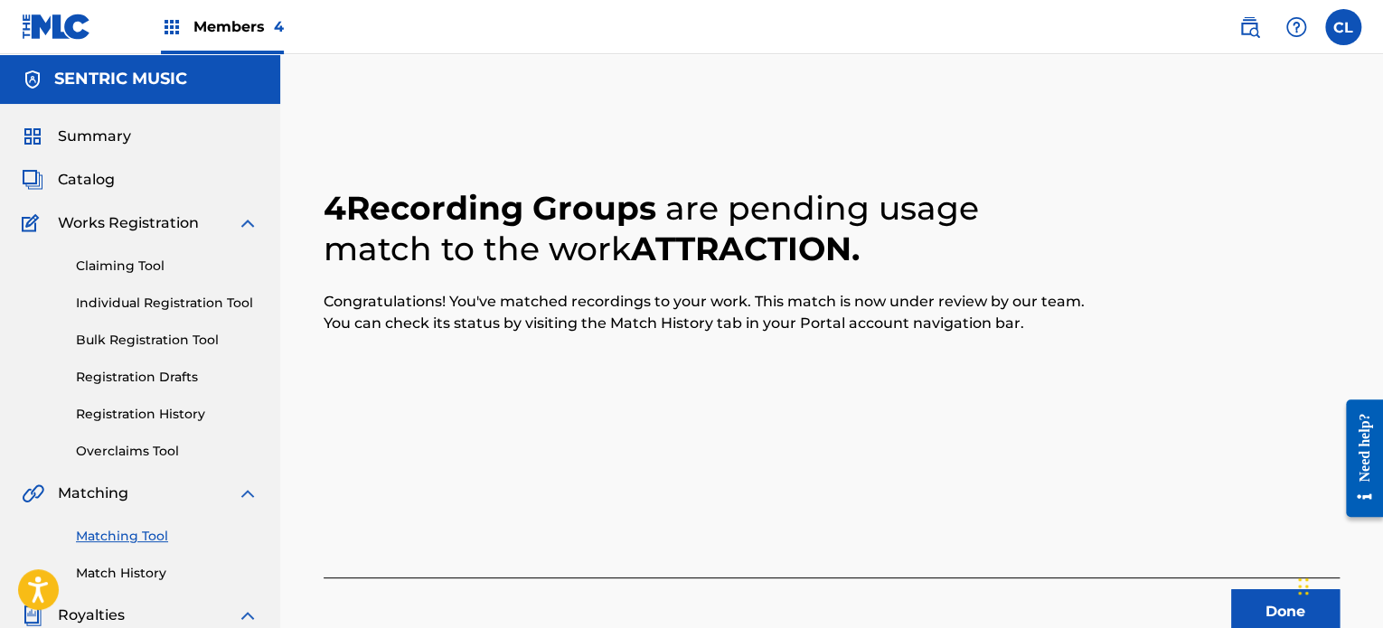
click at [1272, 610] on button "Done" at bounding box center [1285, 611] width 108 height 45
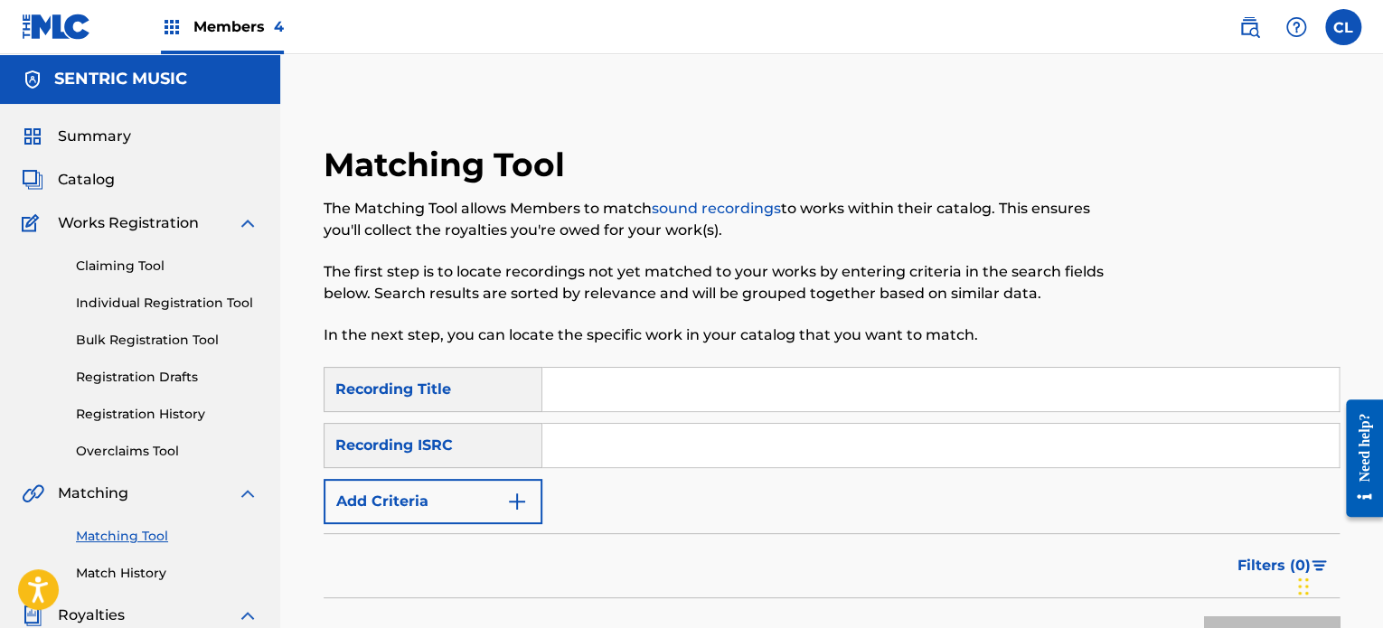
click at [583, 384] on input "Search Form" at bounding box center [940, 389] width 796 height 43
paste input "Authenticity"
type input "Authenticity"
click at [484, 502] on button "Add Criteria" at bounding box center [433, 501] width 219 height 45
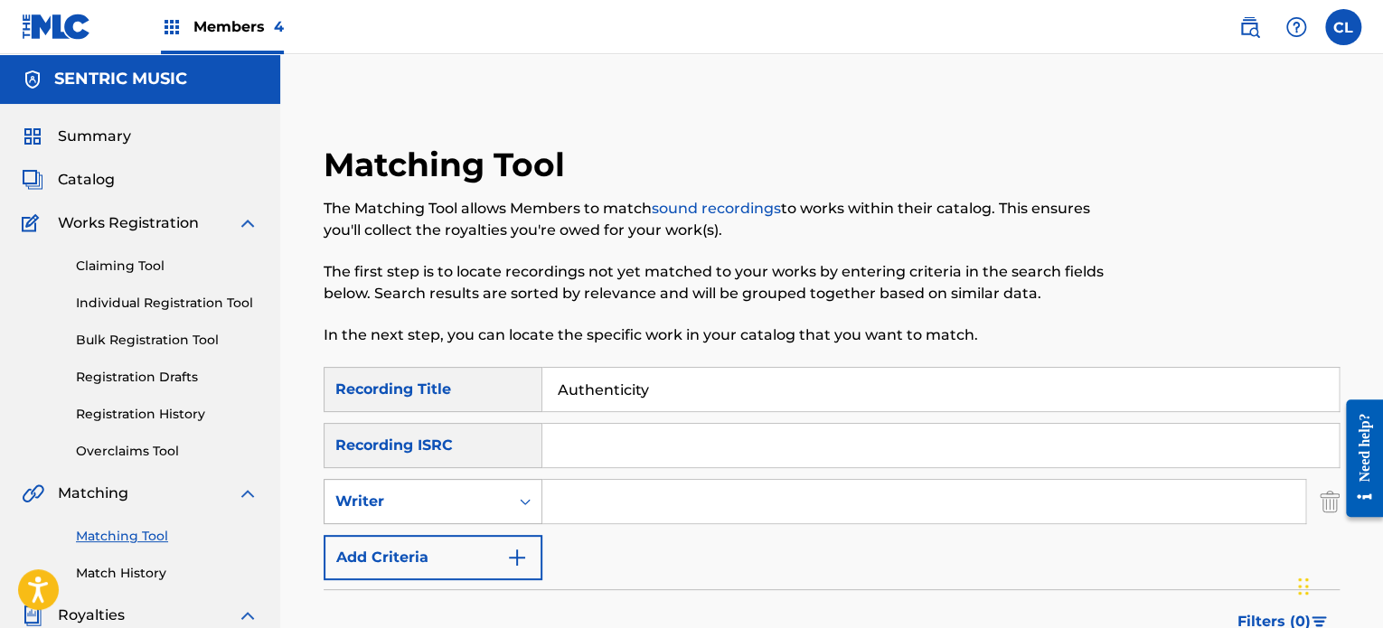
click at [434, 496] on div "Writer" at bounding box center [416, 502] width 163 height 22
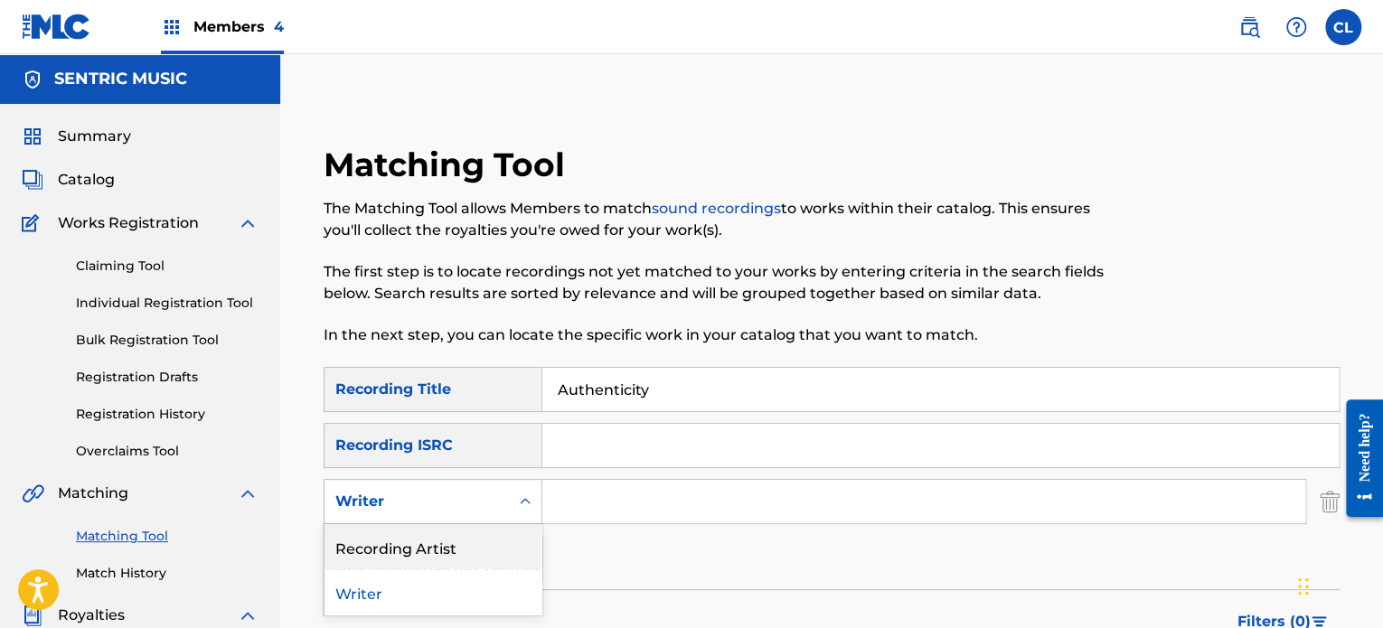
click at [452, 539] on div "Recording Artist" at bounding box center [432, 546] width 217 height 45
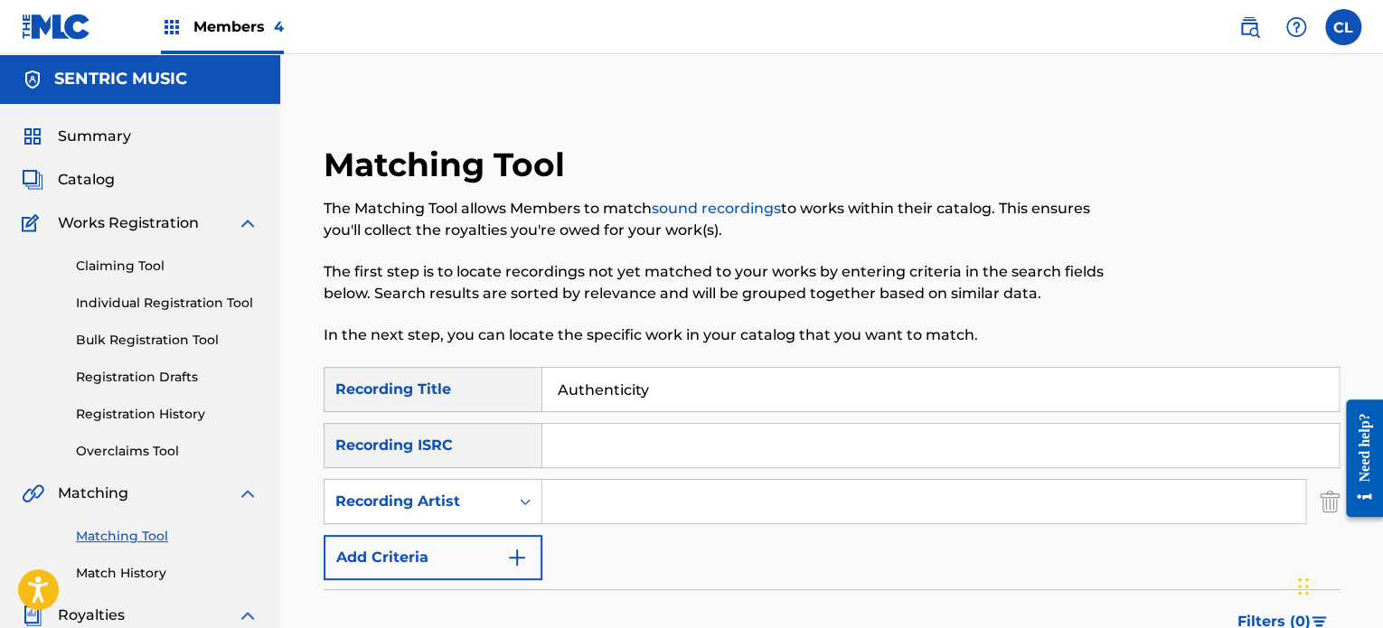
click at [586, 496] on input "Search Form" at bounding box center [923, 501] width 763 height 43
paste input "Authenticity"
type input "A"
type input "[PERSON_NAME]"
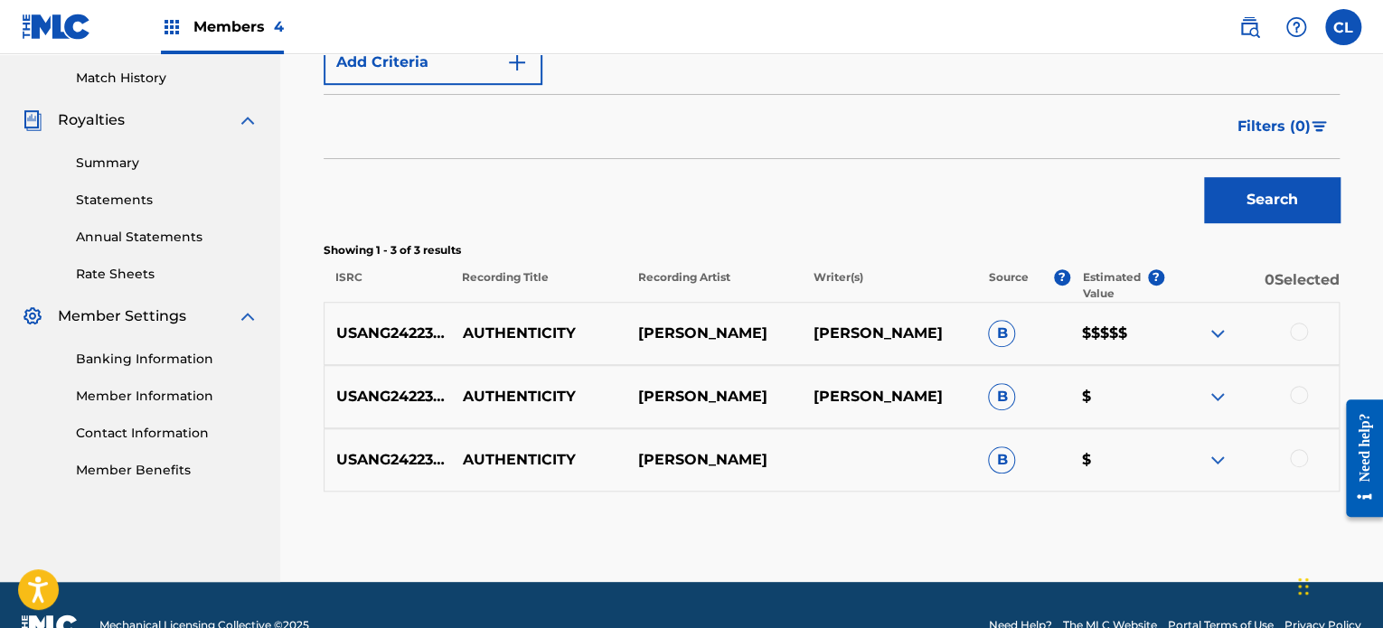
scroll to position [535, 0]
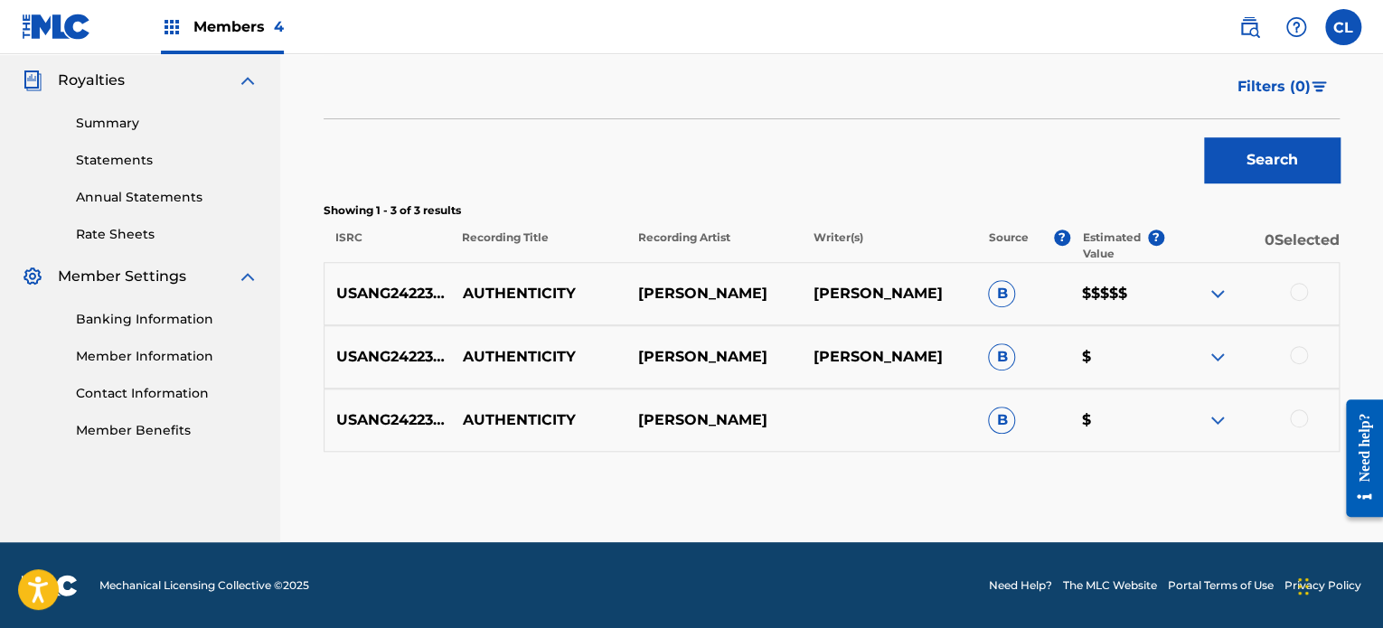
click at [1300, 290] on div at bounding box center [1299, 292] width 18 height 18
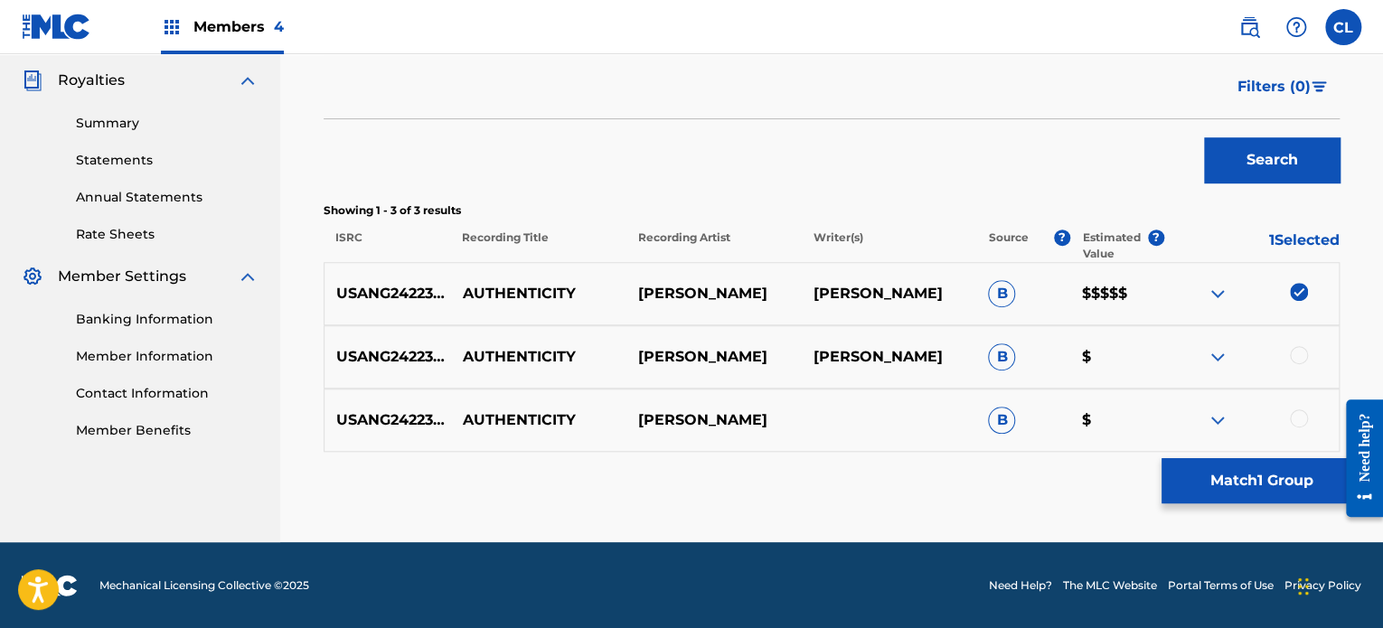
click at [1298, 359] on div at bounding box center [1299, 355] width 18 height 18
click at [1300, 418] on div at bounding box center [1299, 418] width 18 height 18
click at [1280, 490] on button "Match 3 Groups" at bounding box center [1261, 480] width 200 height 45
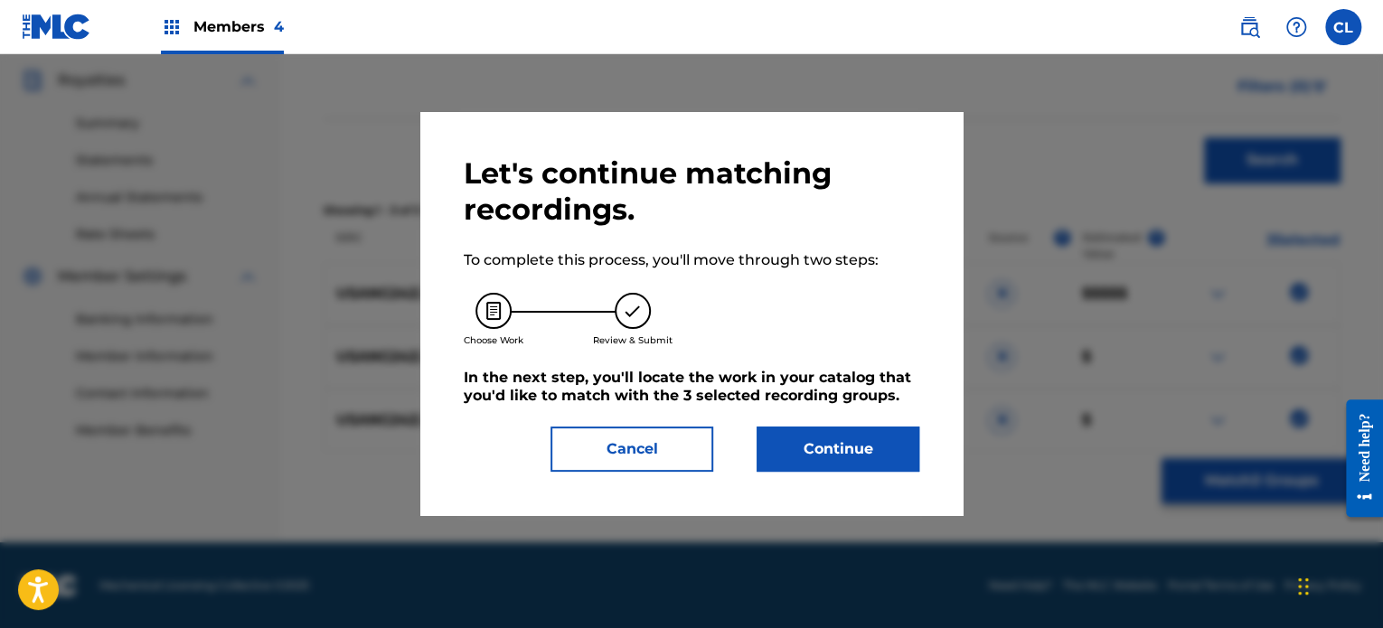
click at [835, 455] on button "Continue" at bounding box center [838, 449] width 163 height 45
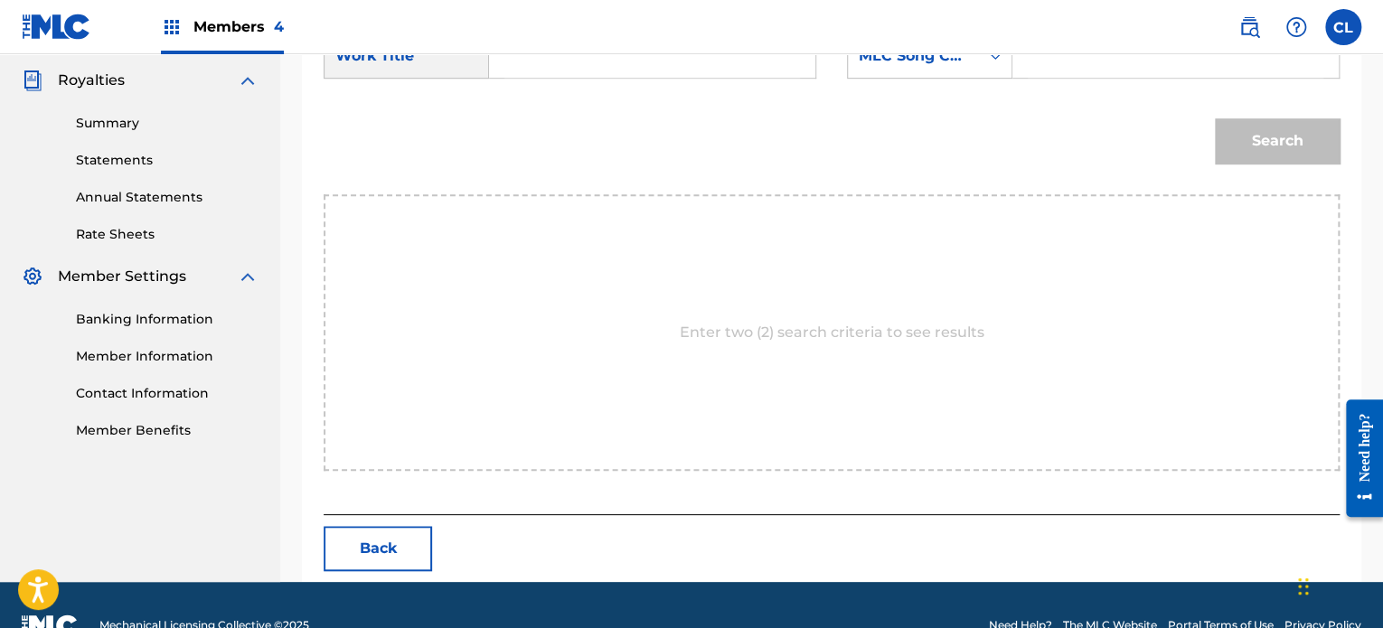
scroll to position [445, 0]
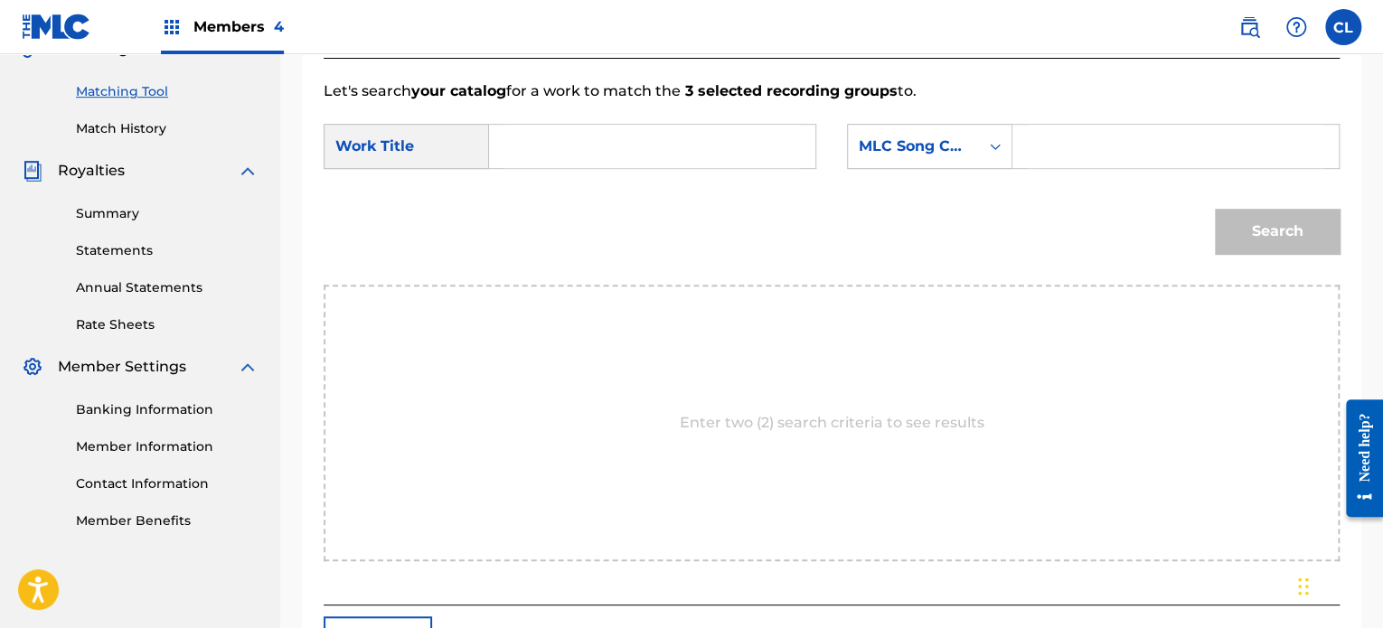
click at [1130, 144] on input "Search Form" at bounding box center [1176, 146] width 296 height 43
paste input "AY8GX5"
type input "AY8GX5"
click at [638, 164] on input "Search Form" at bounding box center [652, 146] width 296 height 43
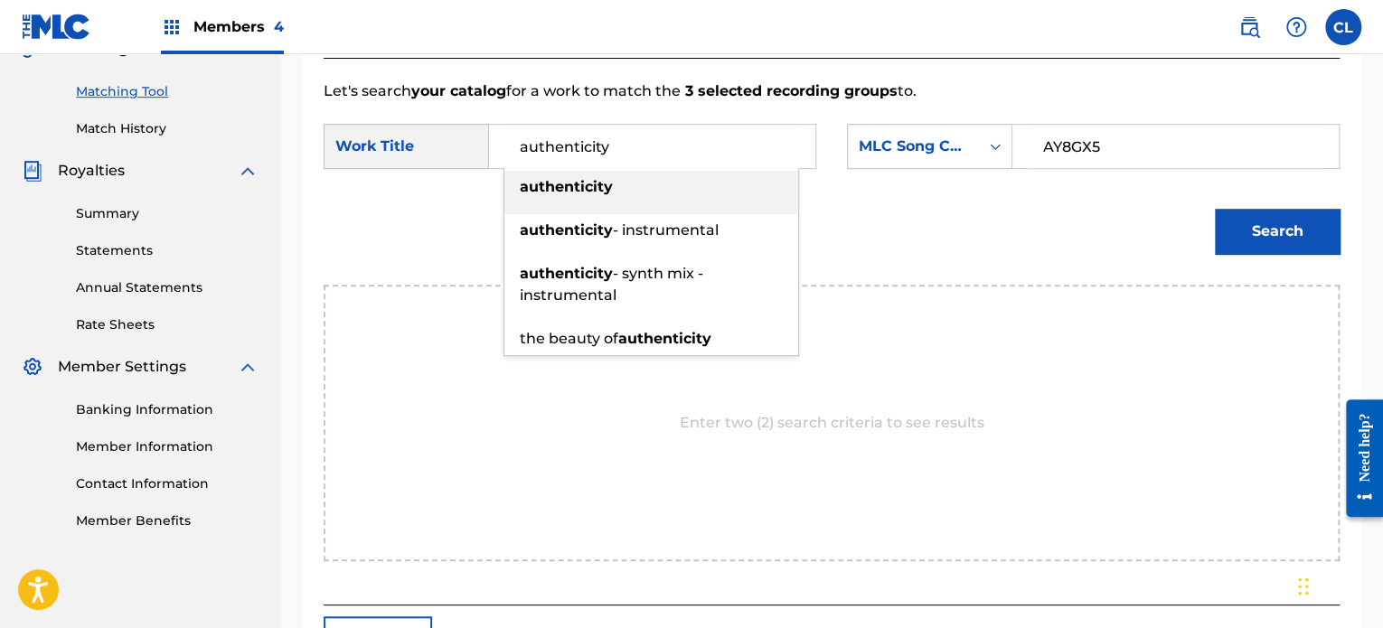
type input "authenticity"
click at [617, 193] on div "authenticity" at bounding box center [651, 187] width 294 height 33
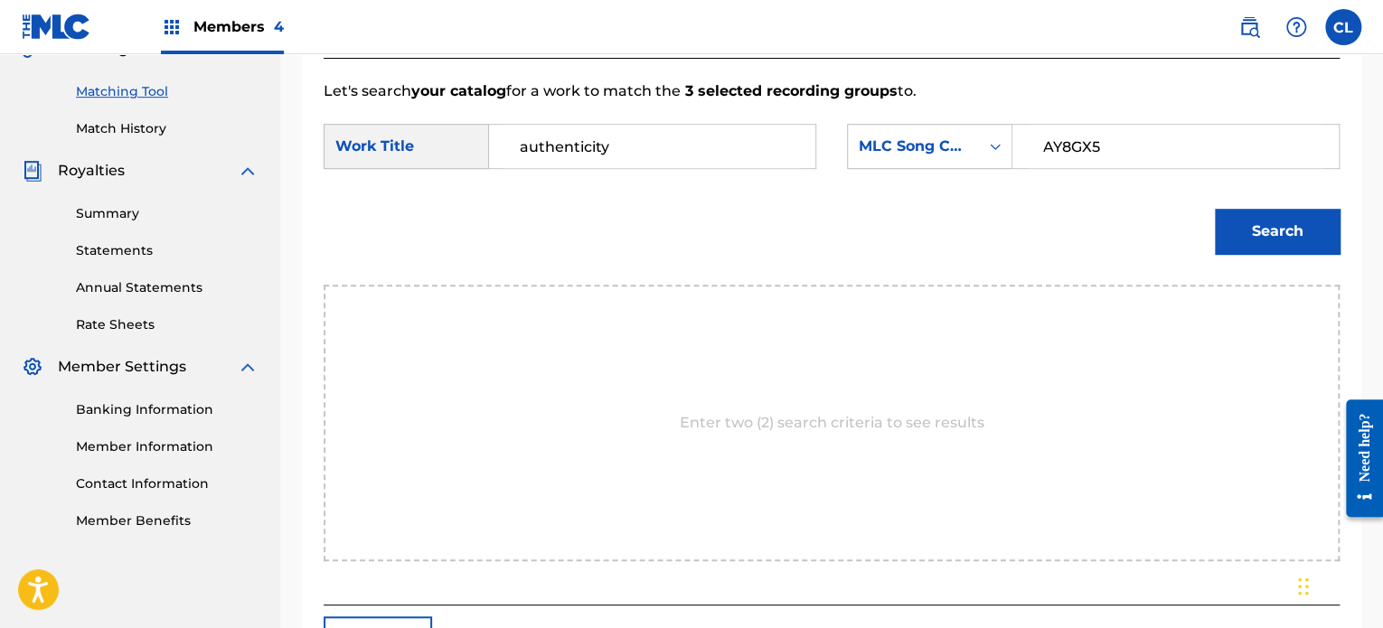
click at [1271, 244] on button "Search" at bounding box center [1277, 231] width 125 height 45
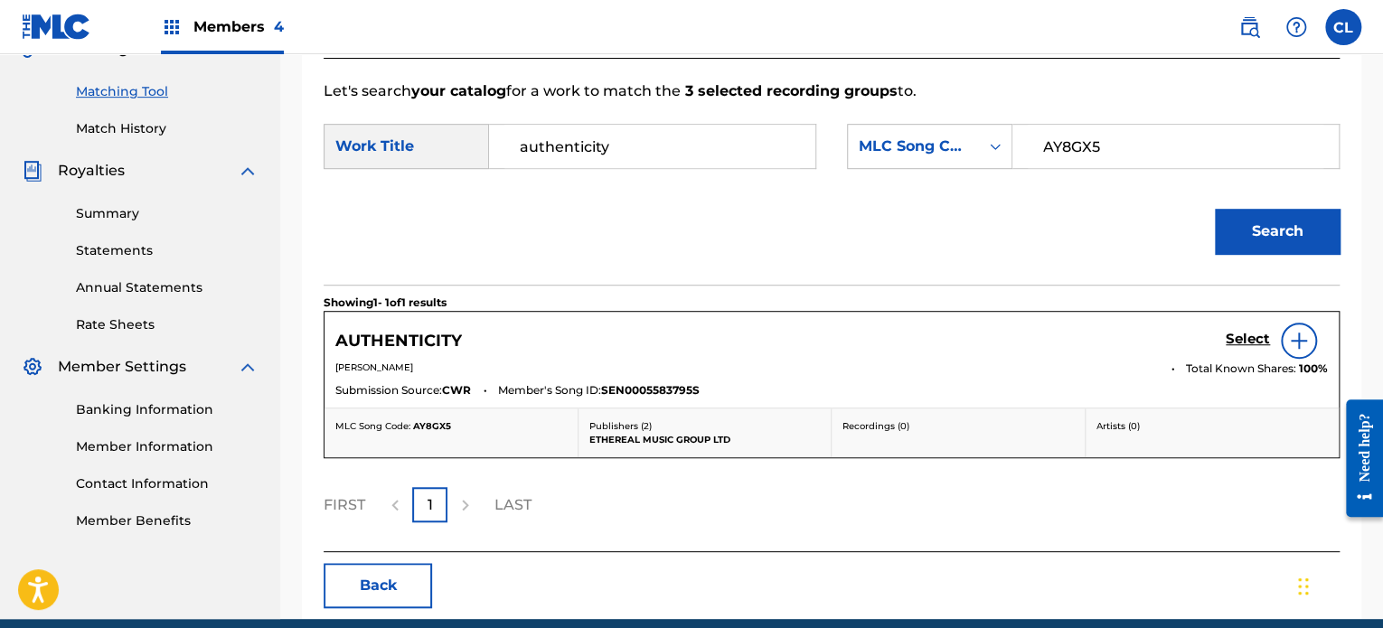
click at [1244, 338] on h5 "Select" at bounding box center [1248, 339] width 44 height 17
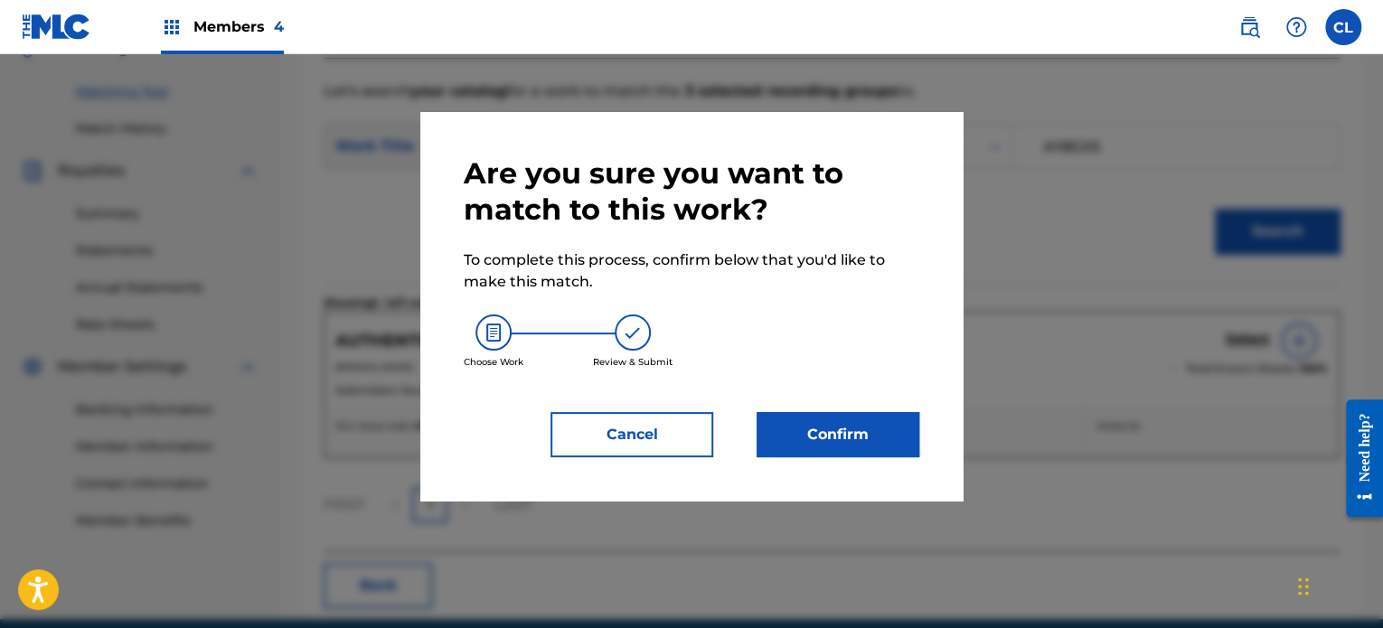
click at [827, 451] on button "Confirm" at bounding box center [838, 434] width 163 height 45
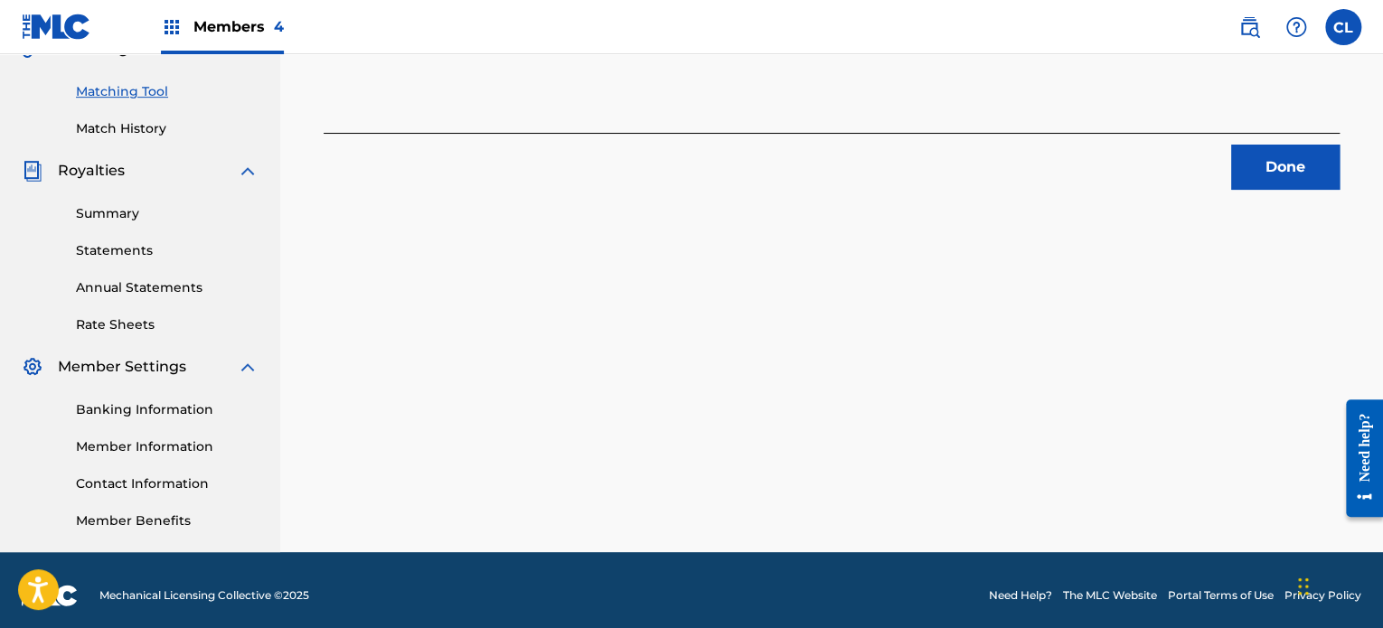
click at [1294, 158] on button "Done" at bounding box center [1285, 167] width 108 height 45
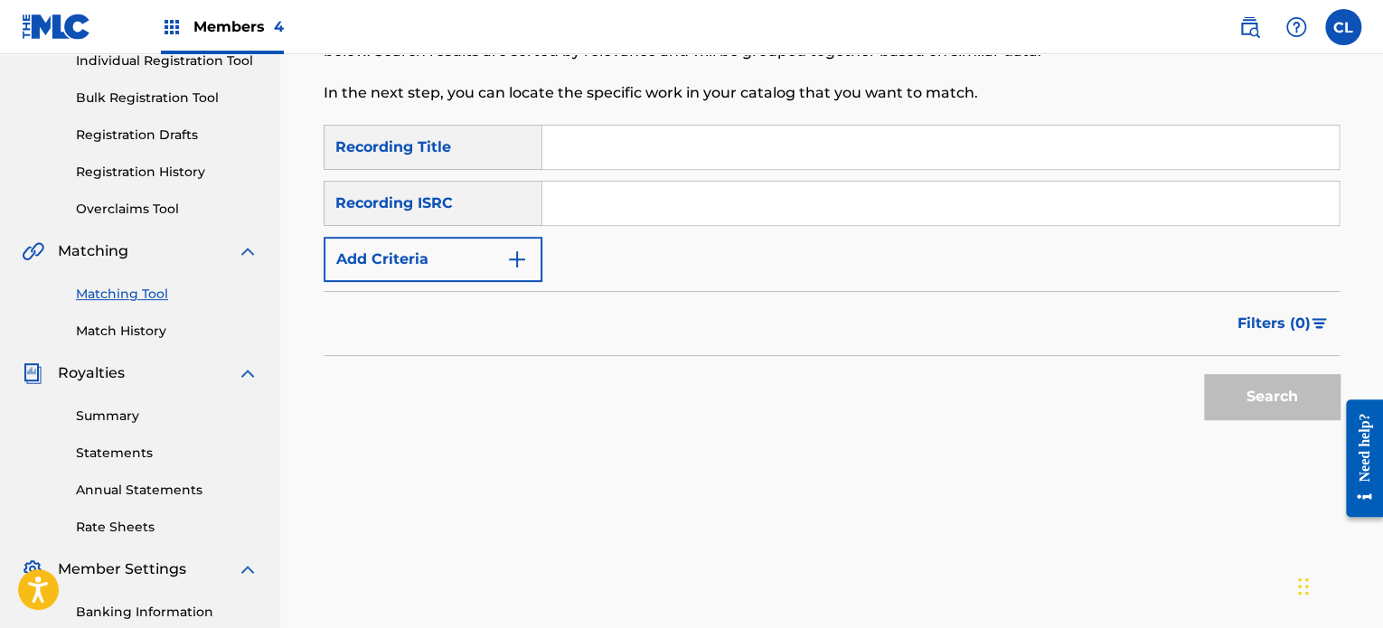
scroll to position [130, 0]
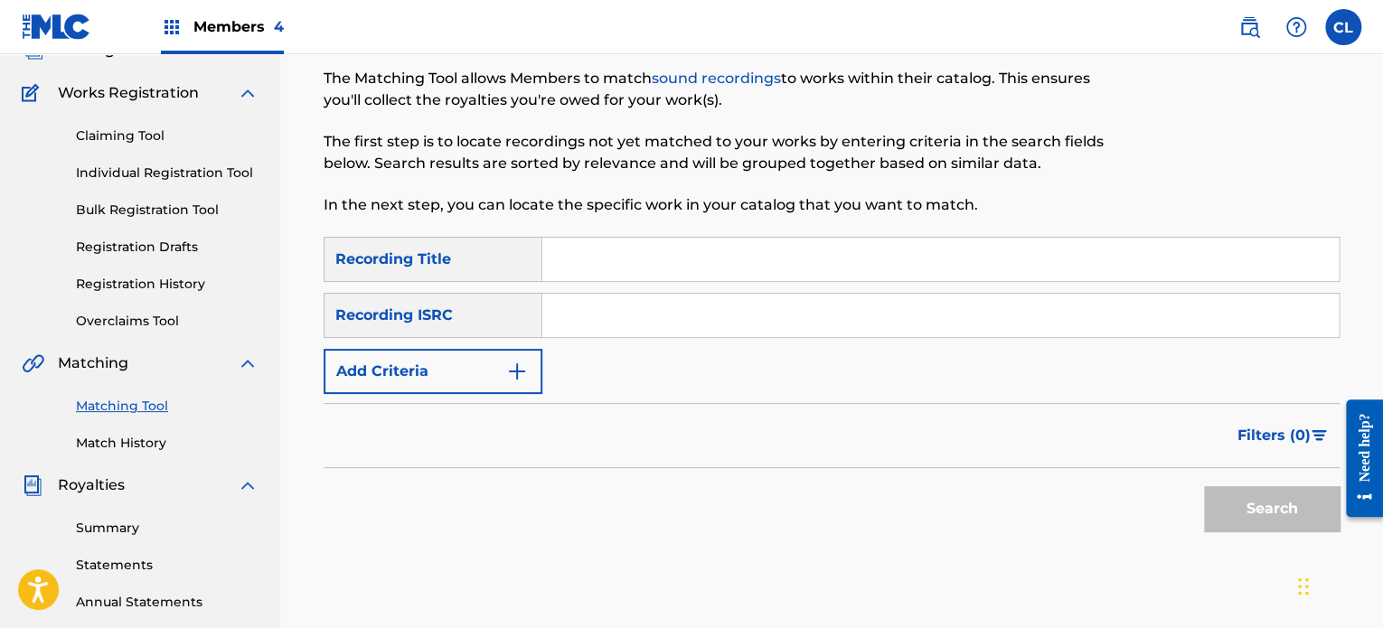
click at [693, 252] on input "Search Form" at bounding box center [940, 259] width 796 height 43
paste input "Avoidance of Doubt"
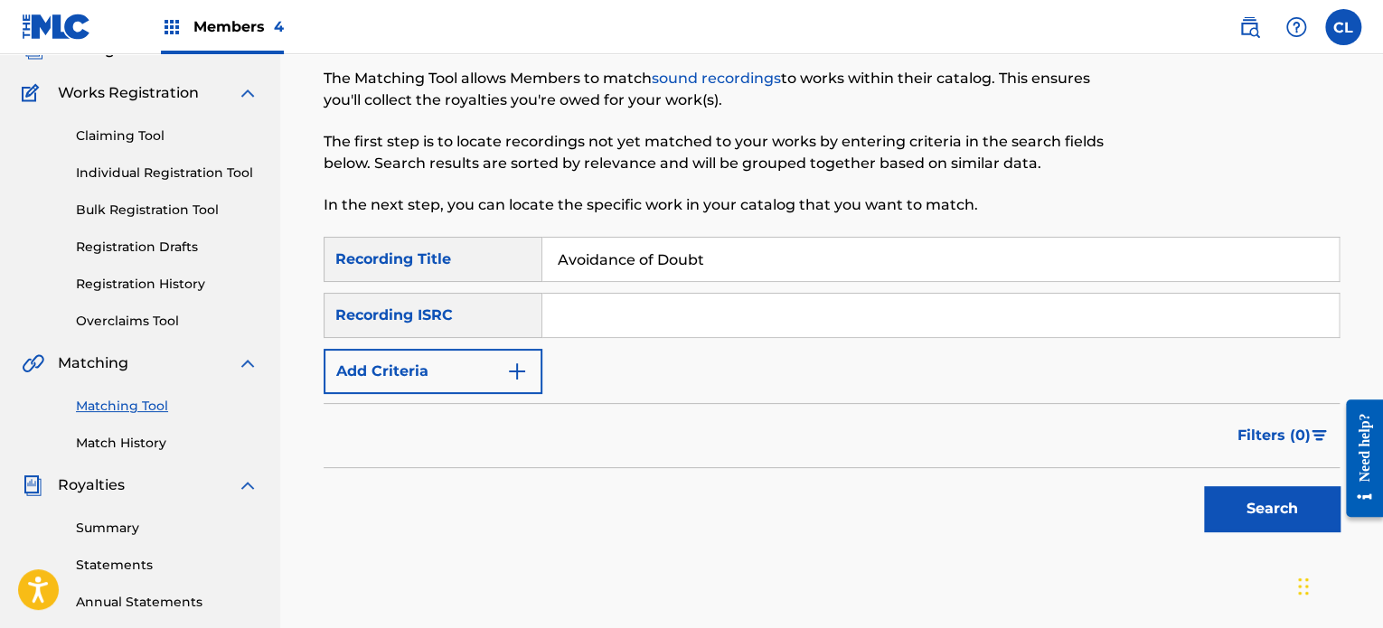
type input "Avoidance of Doubt"
click at [481, 376] on button "Add Criteria" at bounding box center [433, 371] width 219 height 45
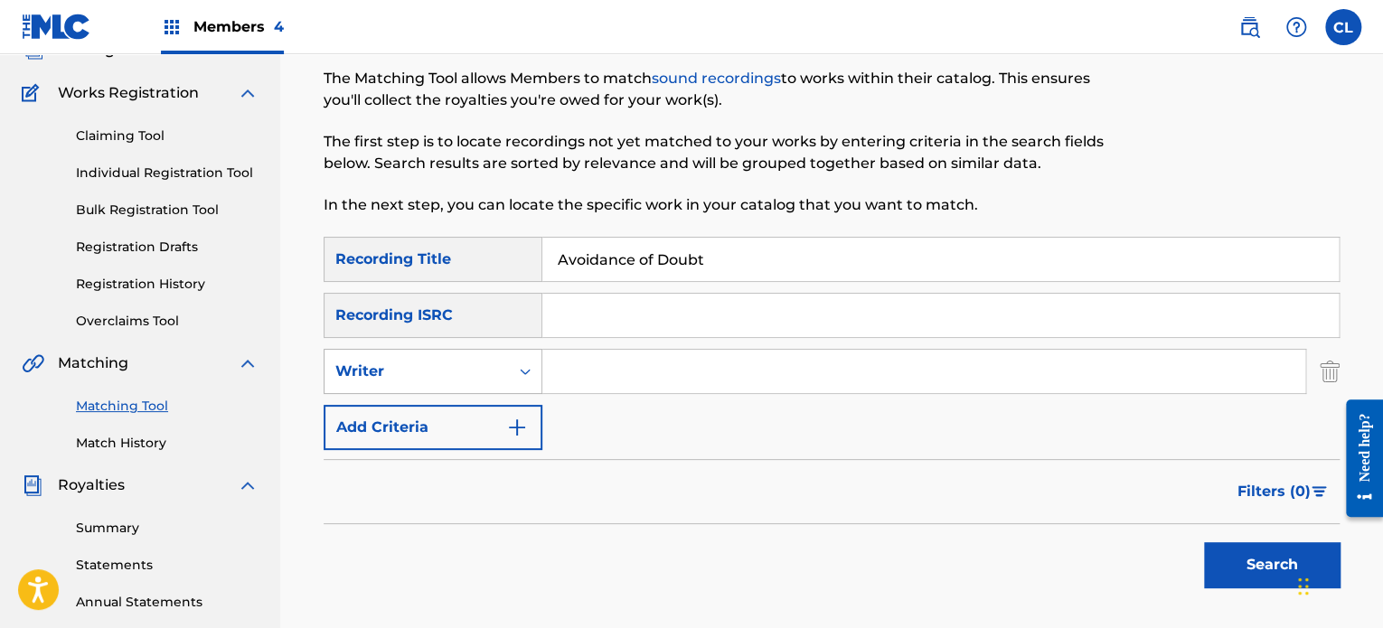
click at [495, 364] on div "Writer" at bounding box center [416, 372] width 163 height 22
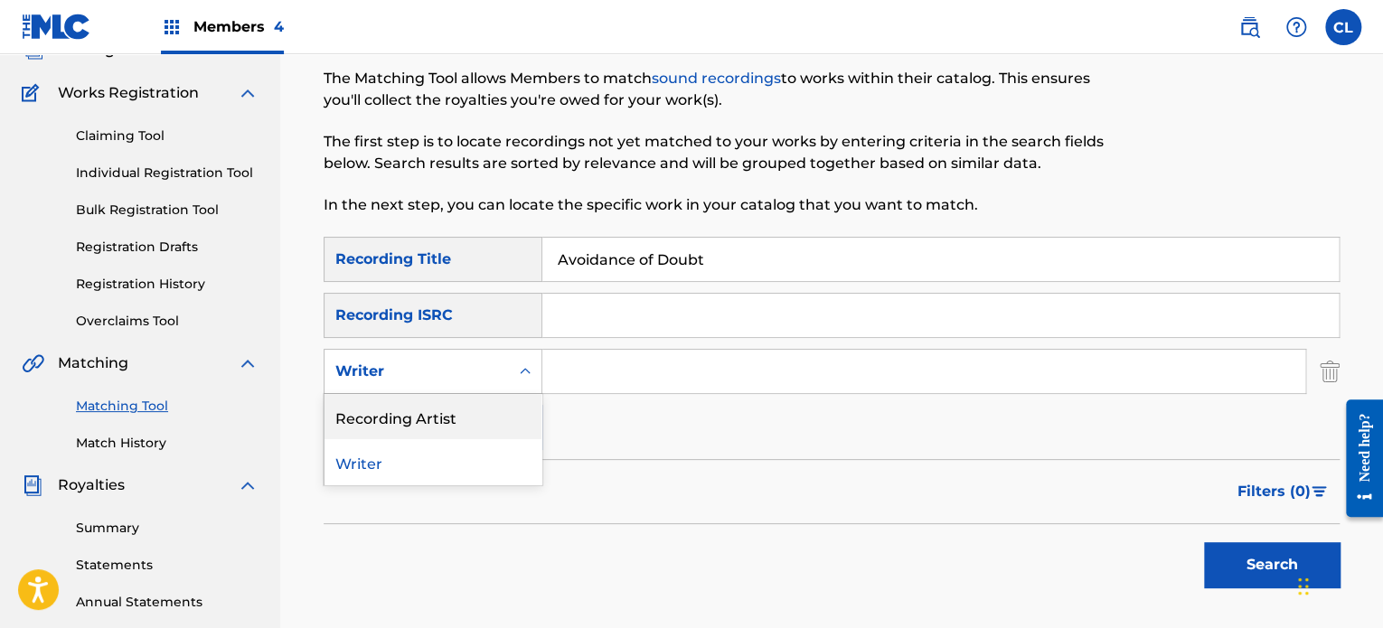
click at [481, 411] on div "Recording Artist" at bounding box center [432, 416] width 217 height 45
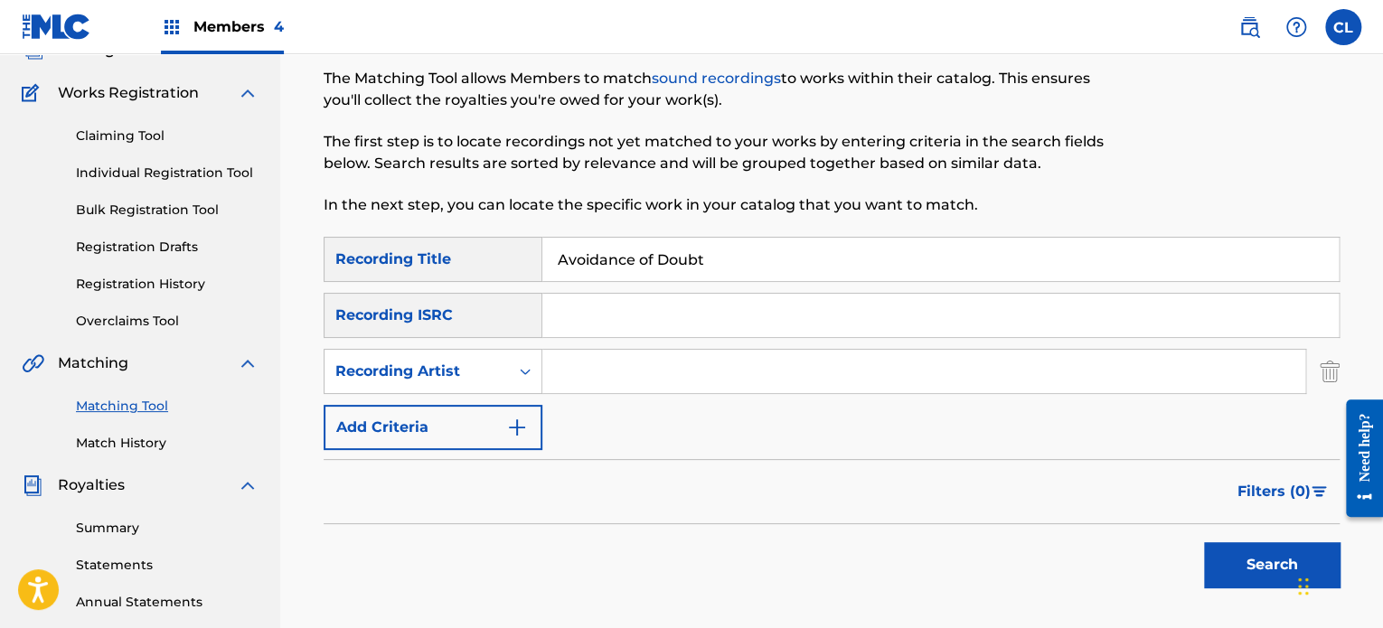
click at [604, 367] on input "Search Form" at bounding box center [923, 371] width 763 height 43
type input "[PERSON_NAME]"
click at [1217, 564] on button "Search" at bounding box center [1272, 564] width 136 height 45
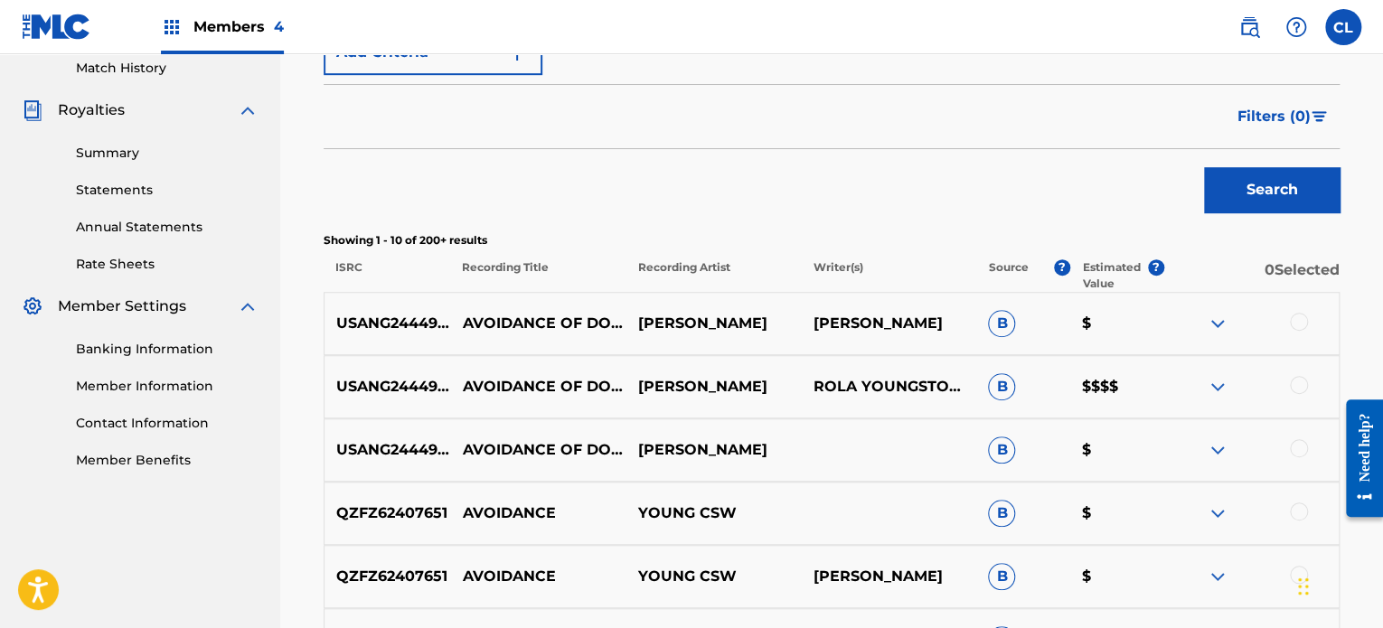
scroll to position [561, 0]
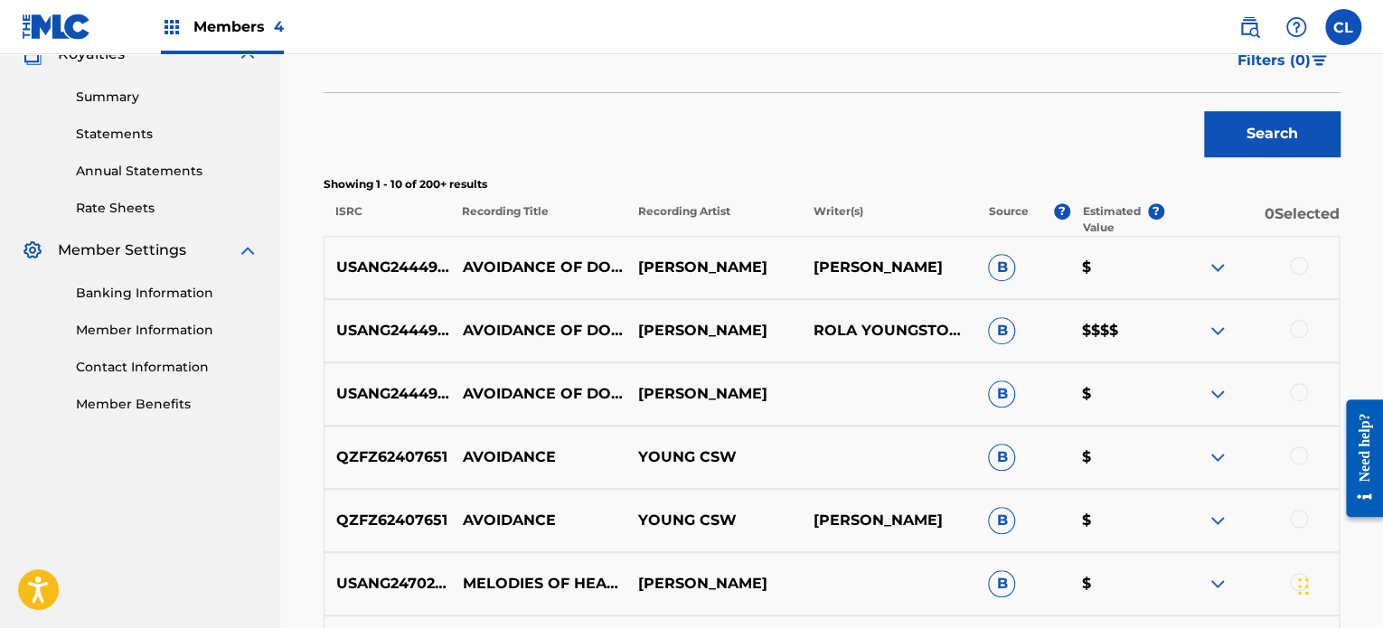
click at [1293, 385] on div at bounding box center [1299, 392] width 18 height 18
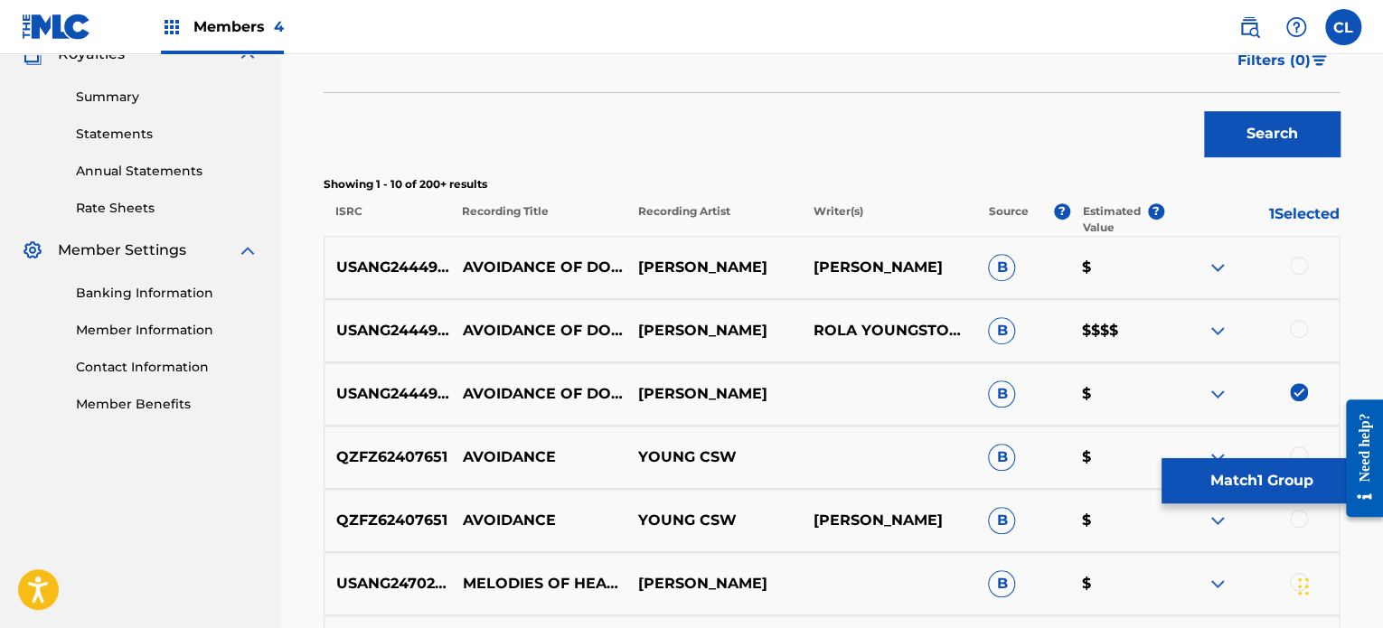
click at [1302, 324] on div at bounding box center [1299, 329] width 18 height 18
click at [1299, 265] on div at bounding box center [1299, 266] width 18 height 18
click at [1262, 476] on button "Match 3 Groups" at bounding box center [1261, 480] width 200 height 45
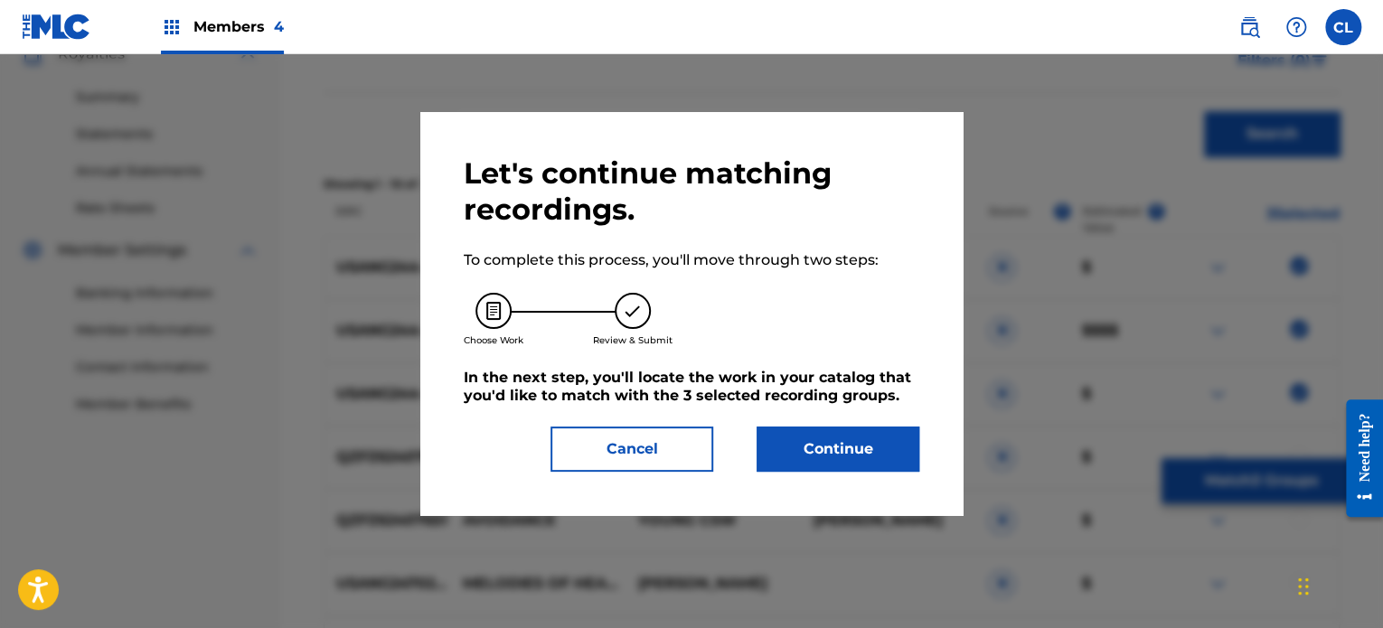
click at [843, 455] on button "Continue" at bounding box center [838, 449] width 163 height 45
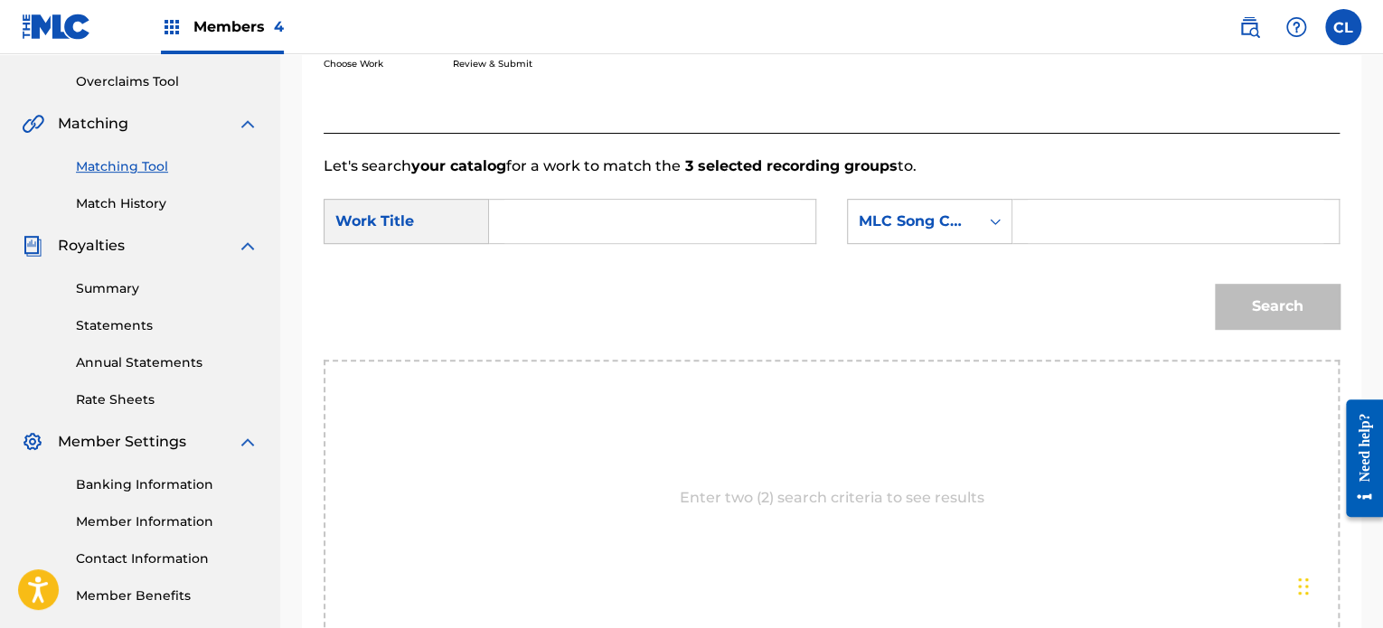
scroll to position [369, 0]
click at [1038, 220] on input "Search Form" at bounding box center [1176, 222] width 296 height 43
paste input "AY8OCM"
type input "AY8OCM"
click at [596, 198] on form "SearchWithCriteria9c02d74c-5787-4b95-91d5-2716db1f4b78 Work Title SearchWithCri…" at bounding box center [832, 269] width 1016 height 183
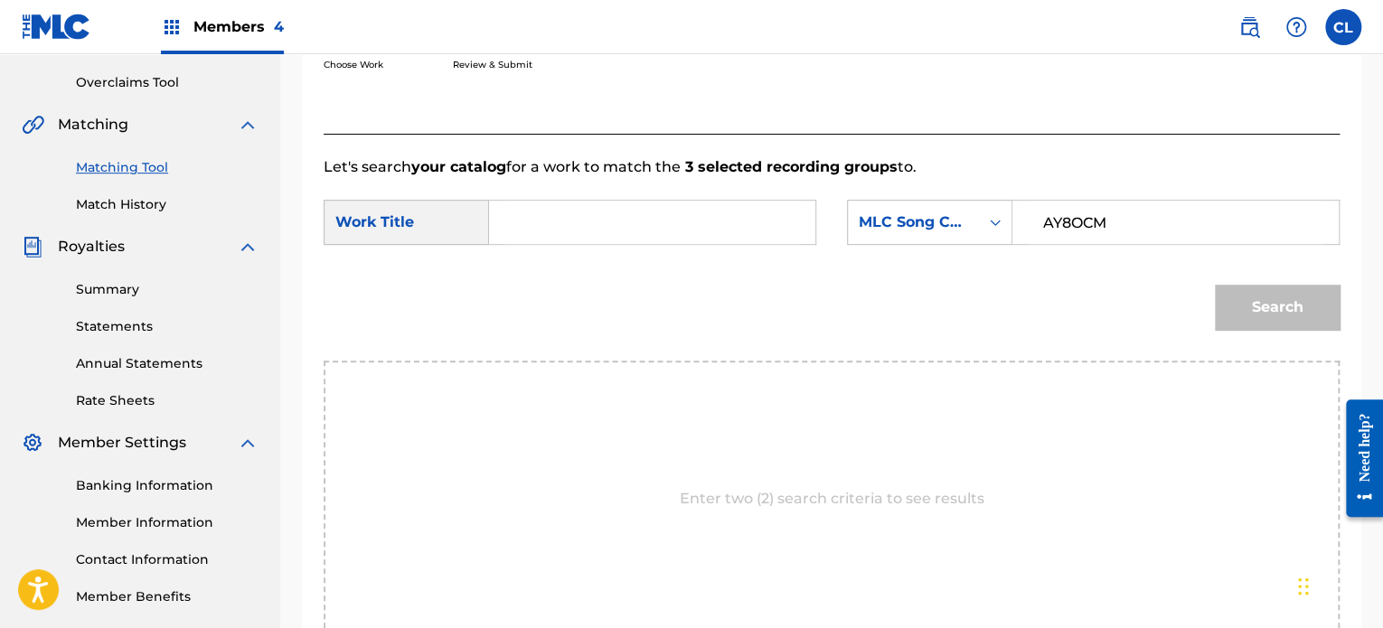
click at [580, 230] on input "Search Form" at bounding box center [652, 222] width 296 height 43
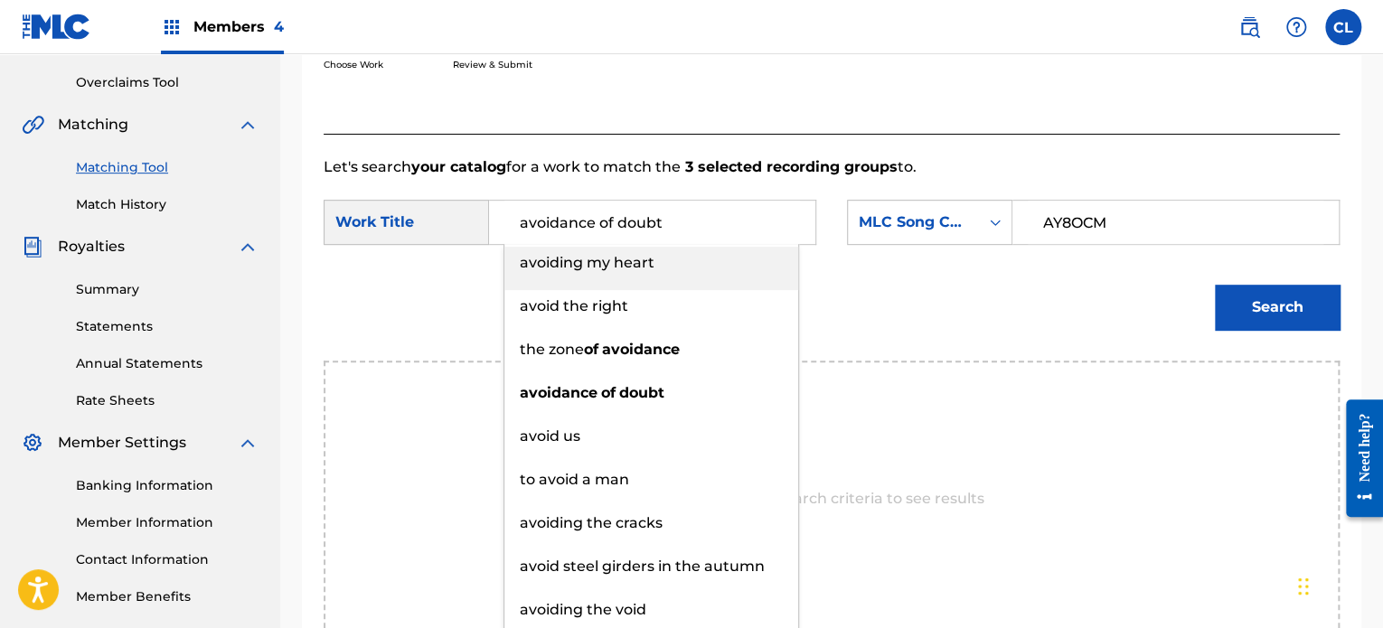
type input "avoidance of doubt"
click at [1279, 314] on button "Search" at bounding box center [1277, 307] width 125 height 45
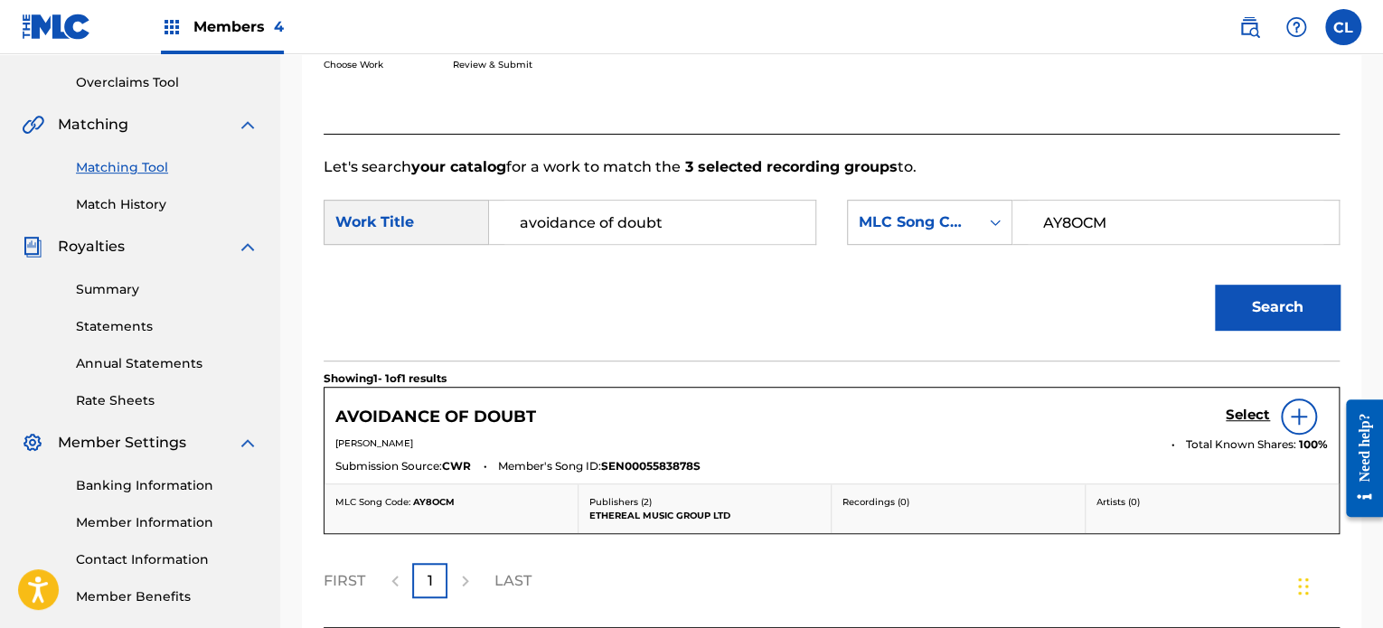
click at [1258, 415] on h5 "Select" at bounding box center [1248, 415] width 44 height 17
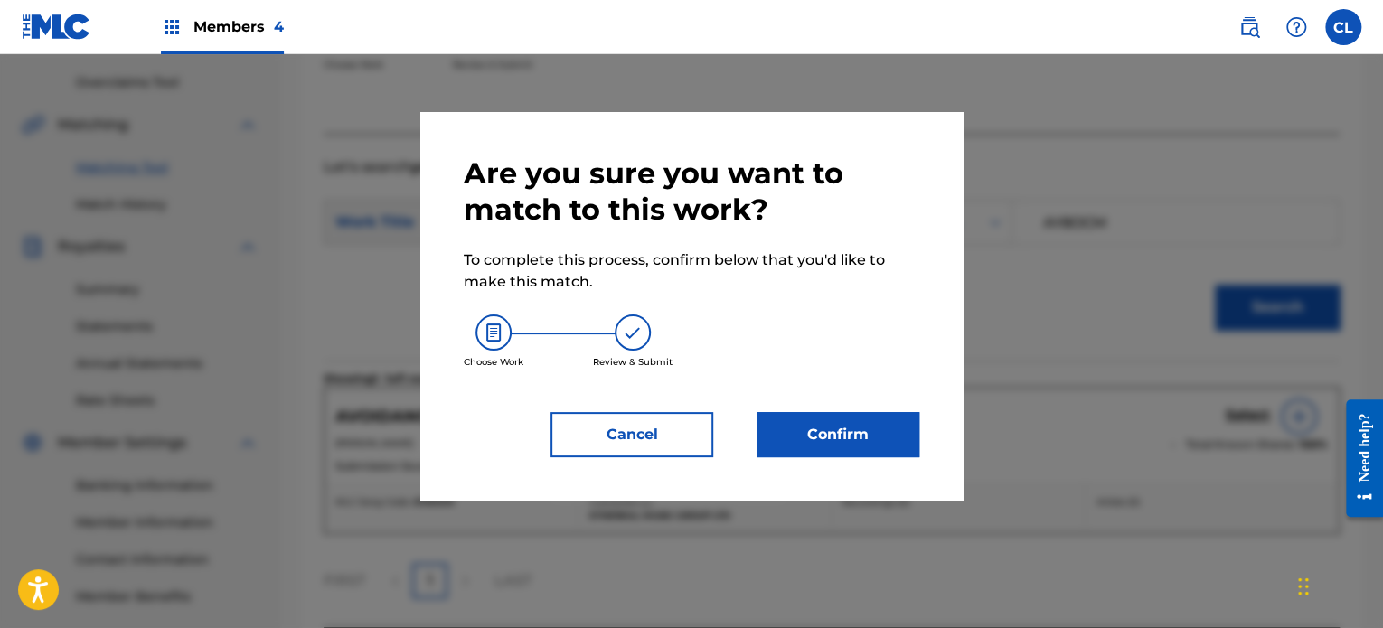
click at [858, 436] on button "Confirm" at bounding box center [838, 434] width 163 height 45
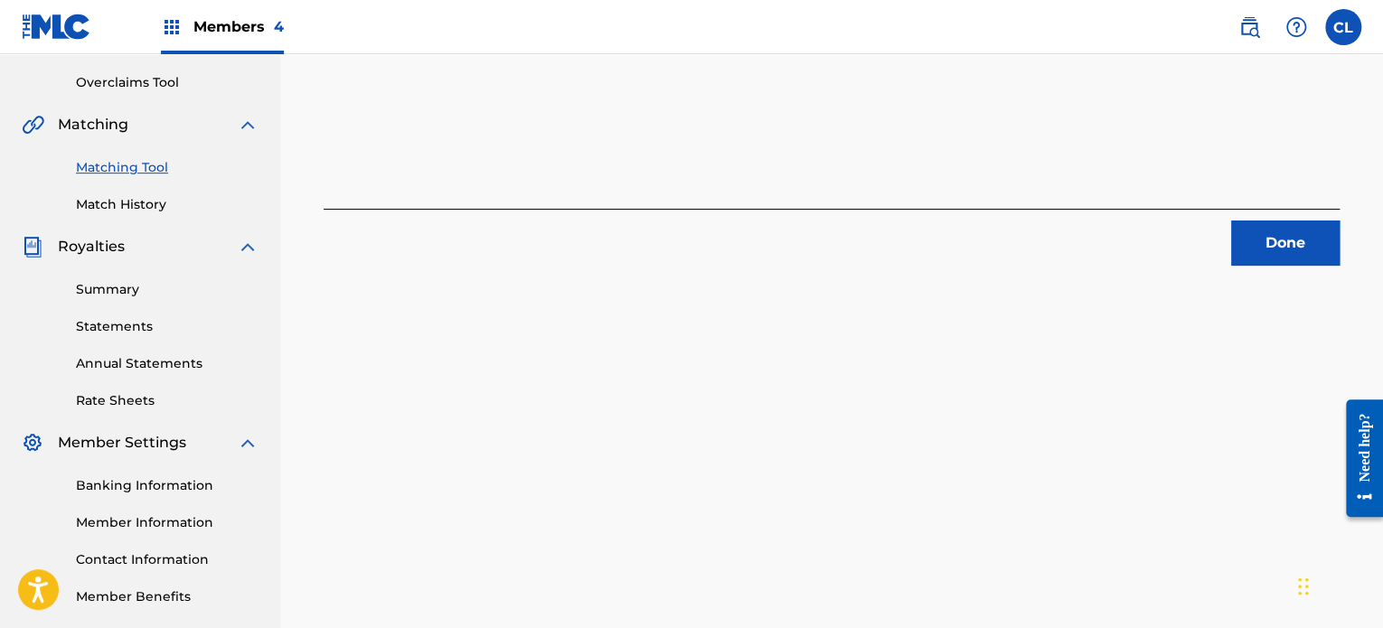
click at [1288, 263] on button "Done" at bounding box center [1285, 243] width 108 height 45
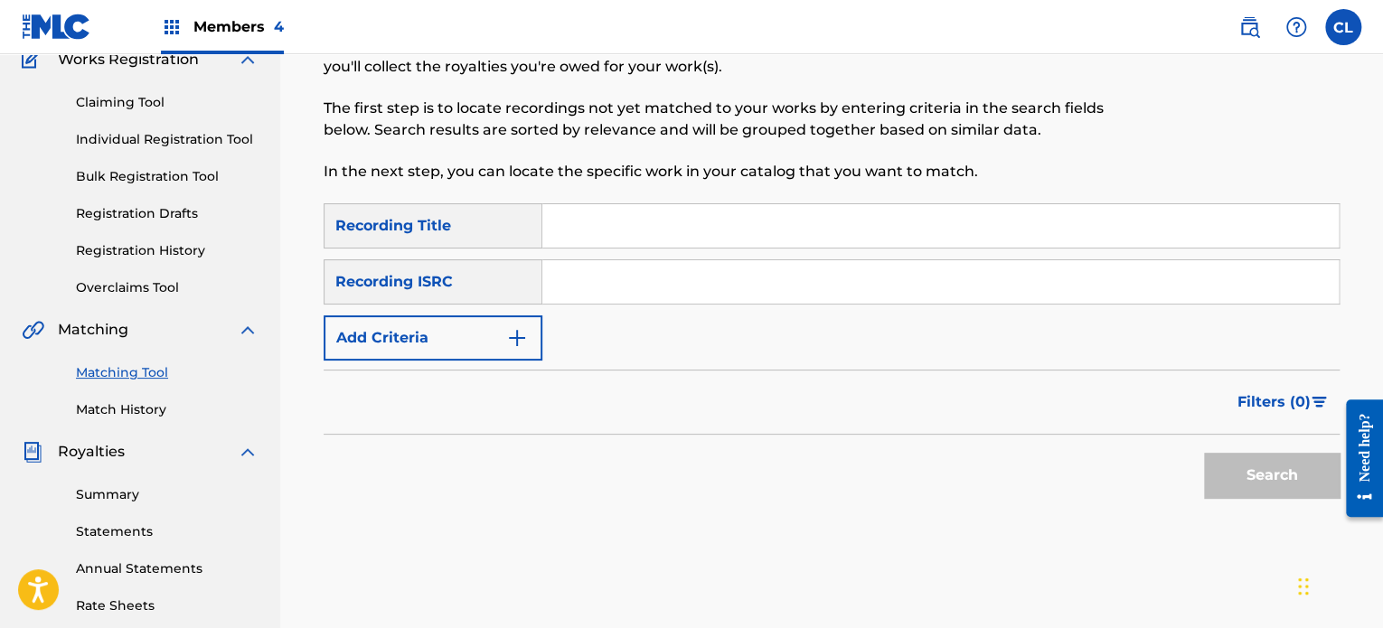
scroll to position [160, 0]
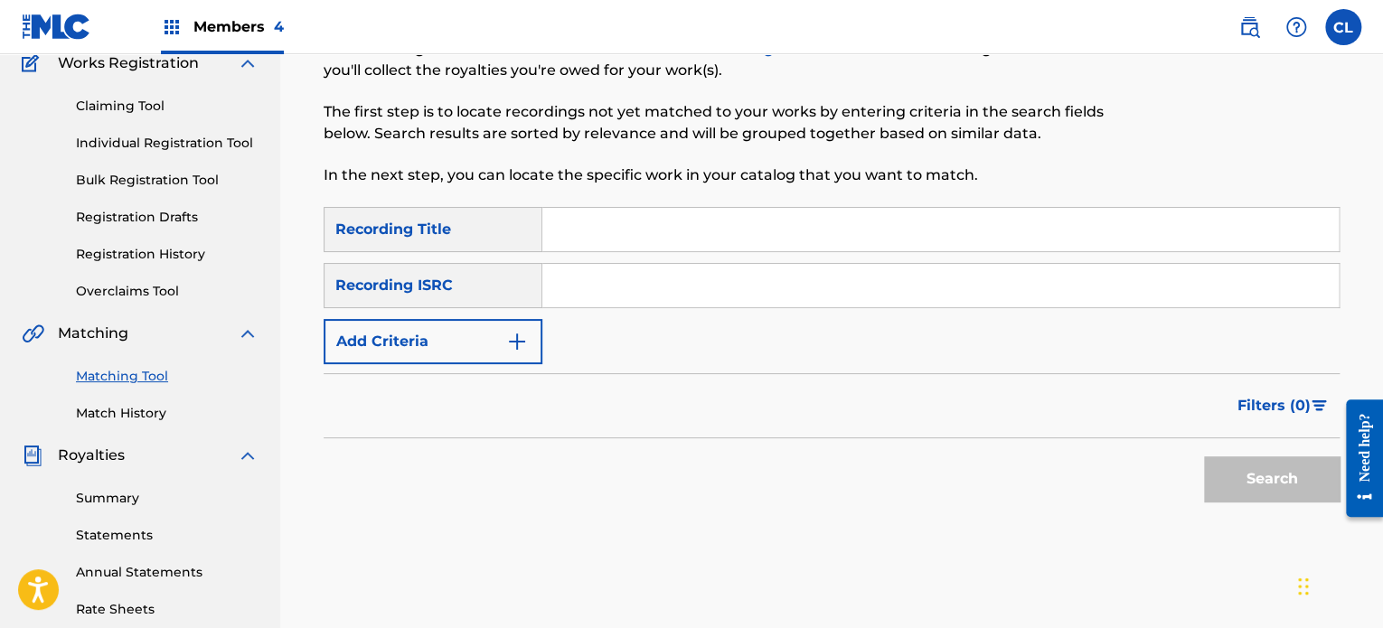
click at [681, 239] on input "Search Form" at bounding box center [940, 229] width 796 height 43
paste input "Awaken Your Spiritual Self"
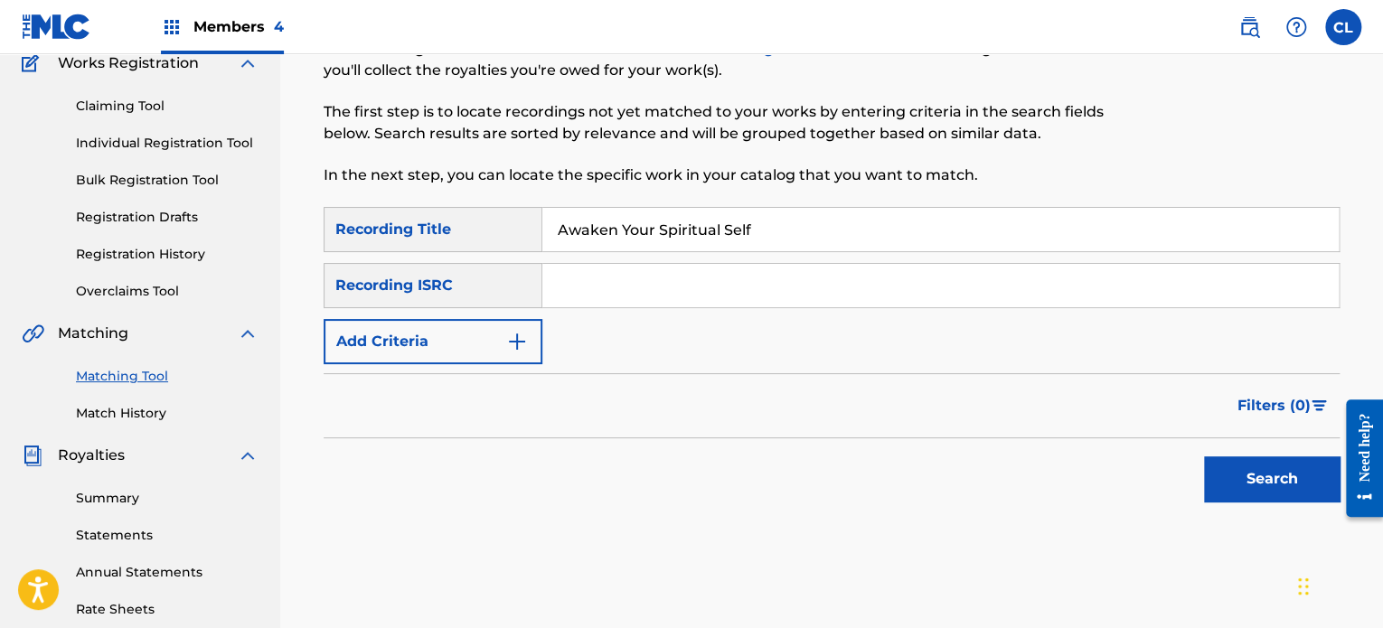
type input "Awaken Your Spiritual Self"
click at [428, 345] on button "Add Criteria" at bounding box center [433, 341] width 219 height 45
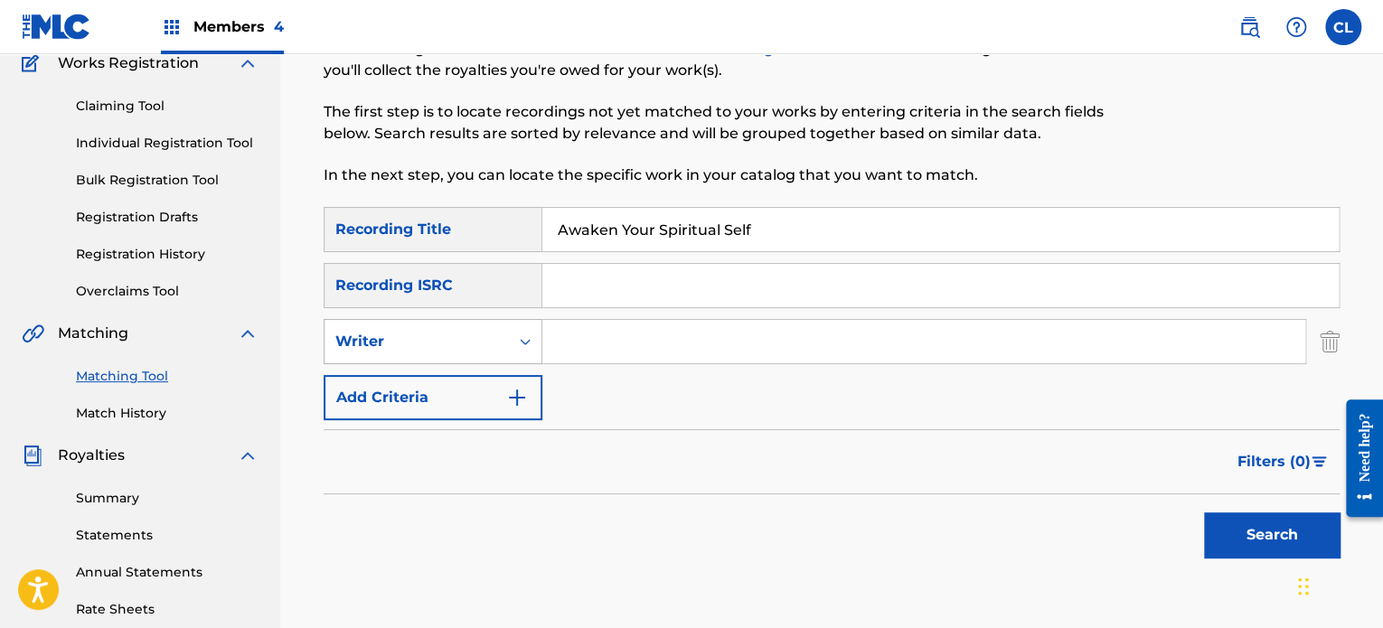
click at [475, 324] on div "Writer" at bounding box center [416, 341] width 184 height 34
click at [466, 402] on div "Recording Artist" at bounding box center [432, 386] width 217 height 45
click at [589, 349] on input "Search Form" at bounding box center [923, 341] width 763 height 43
type input "[PERSON_NAME]"
click at [1204, 513] on button "Search" at bounding box center [1272, 535] width 136 height 45
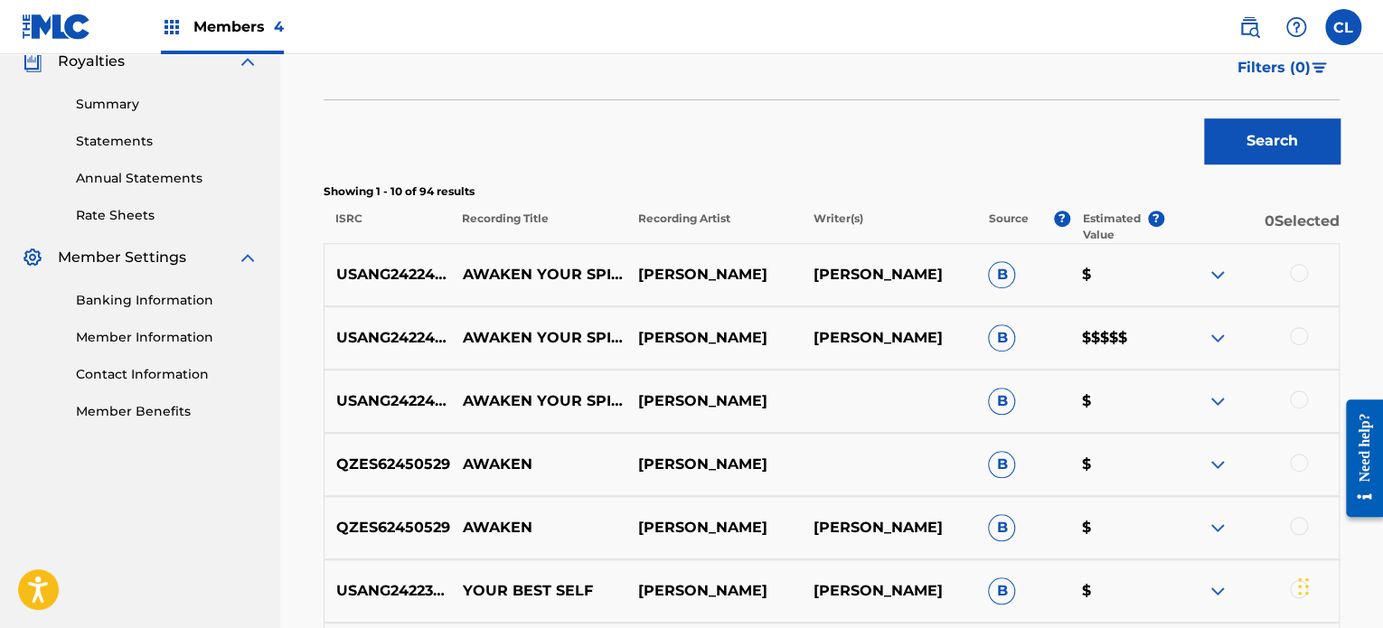
scroll to position [557, 0]
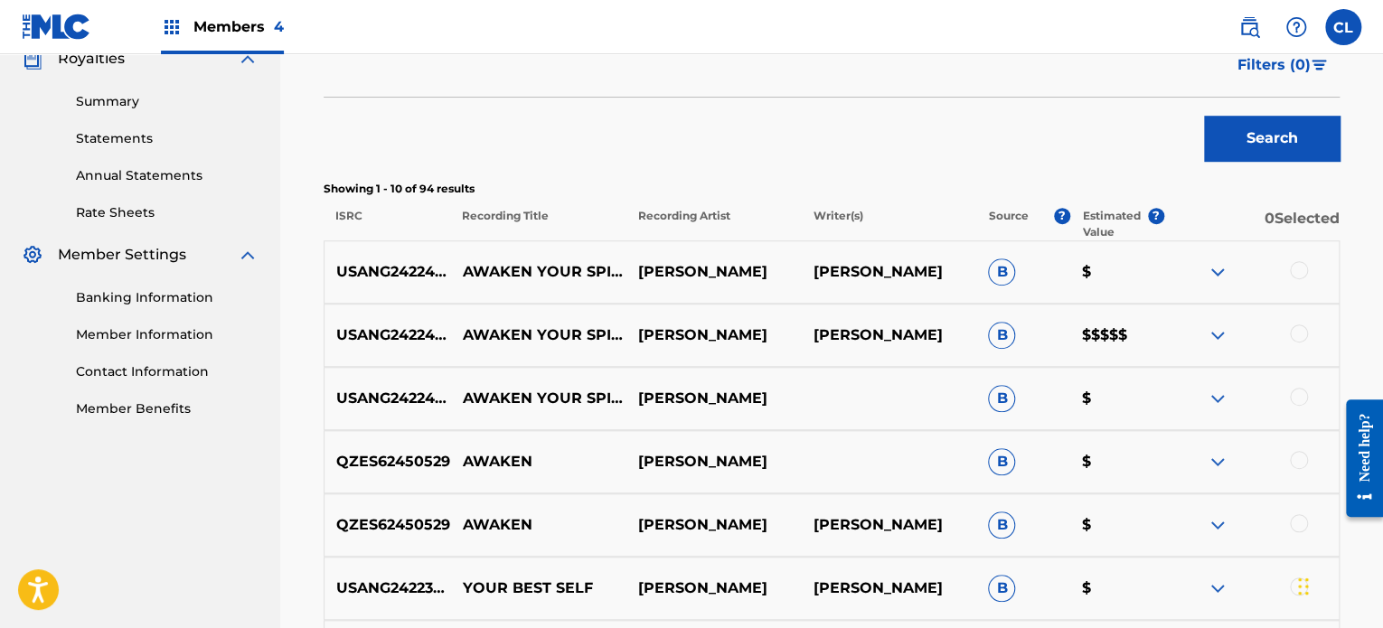
click at [1288, 393] on div at bounding box center [1250, 399] width 175 height 22
click at [1290, 393] on div at bounding box center [1299, 397] width 18 height 18
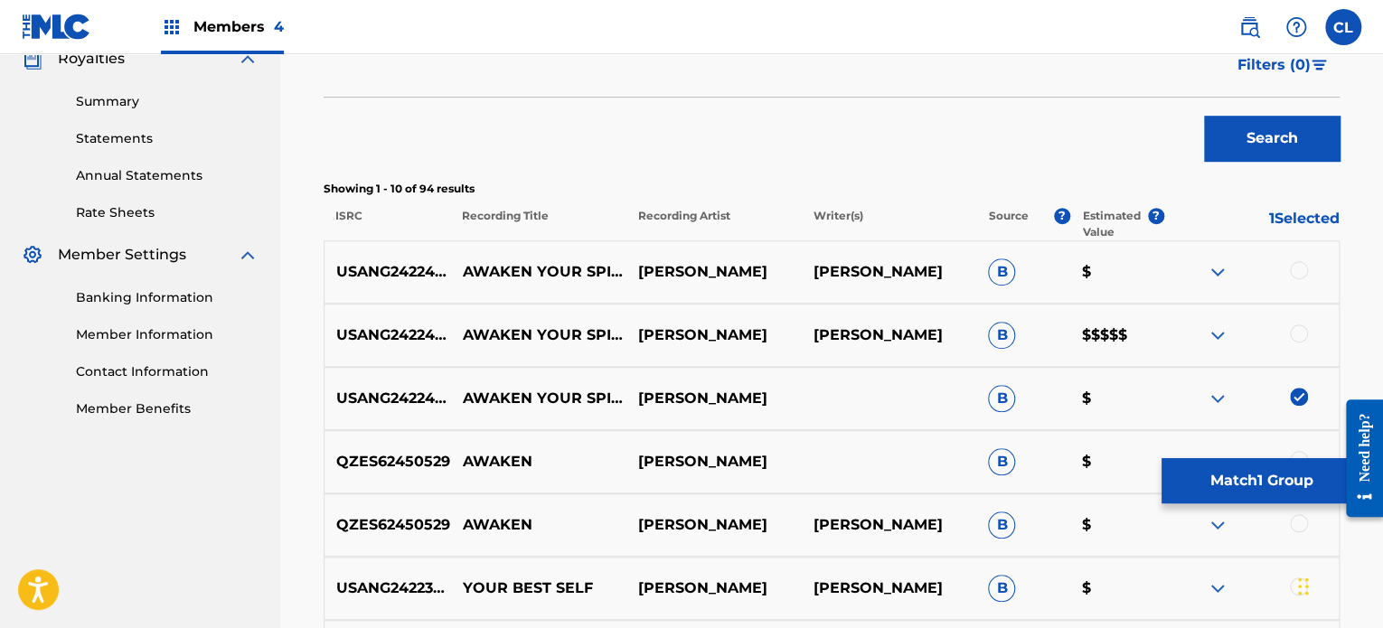
click at [1301, 339] on div at bounding box center [1299, 333] width 18 height 18
click at [1302, 270] on div at bounding box center [1299, 270] width 18 height 18
click at [1273, 484] on button "Match 3 Groups" at bounding box center [1261, 480] width 200 height 45
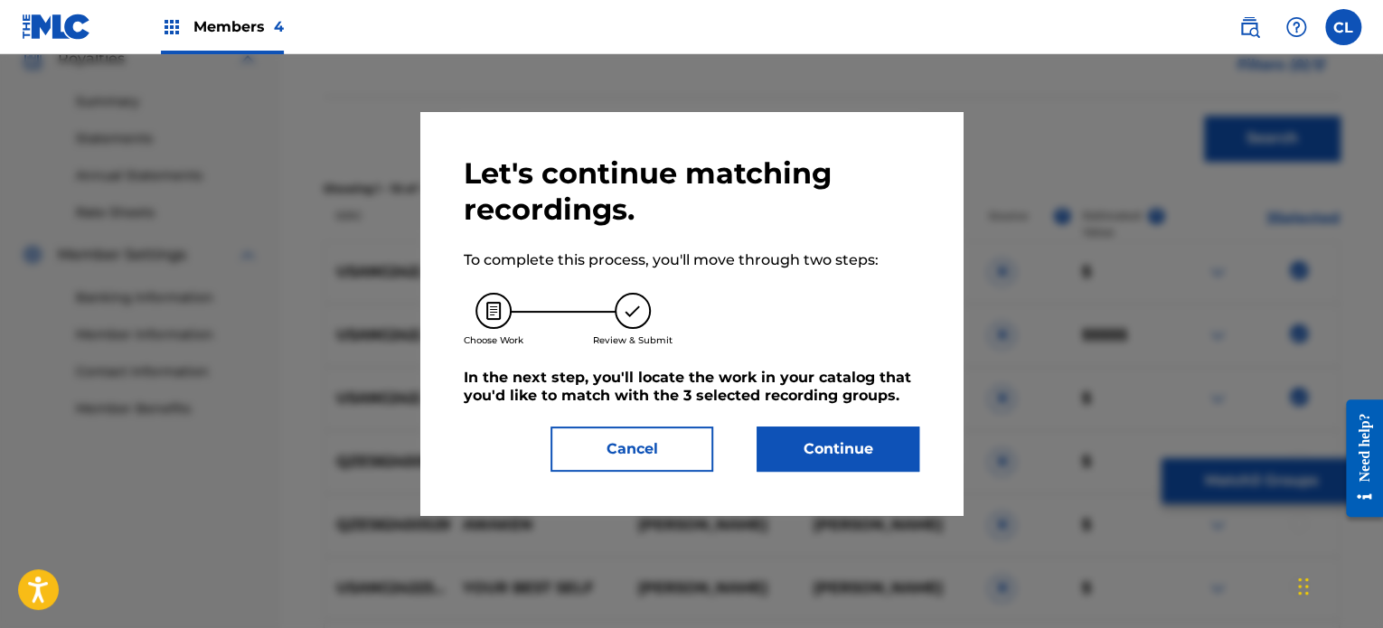
click at [816, 457] on button "Continue" at bounding box center [838, 449] width 163 height 45
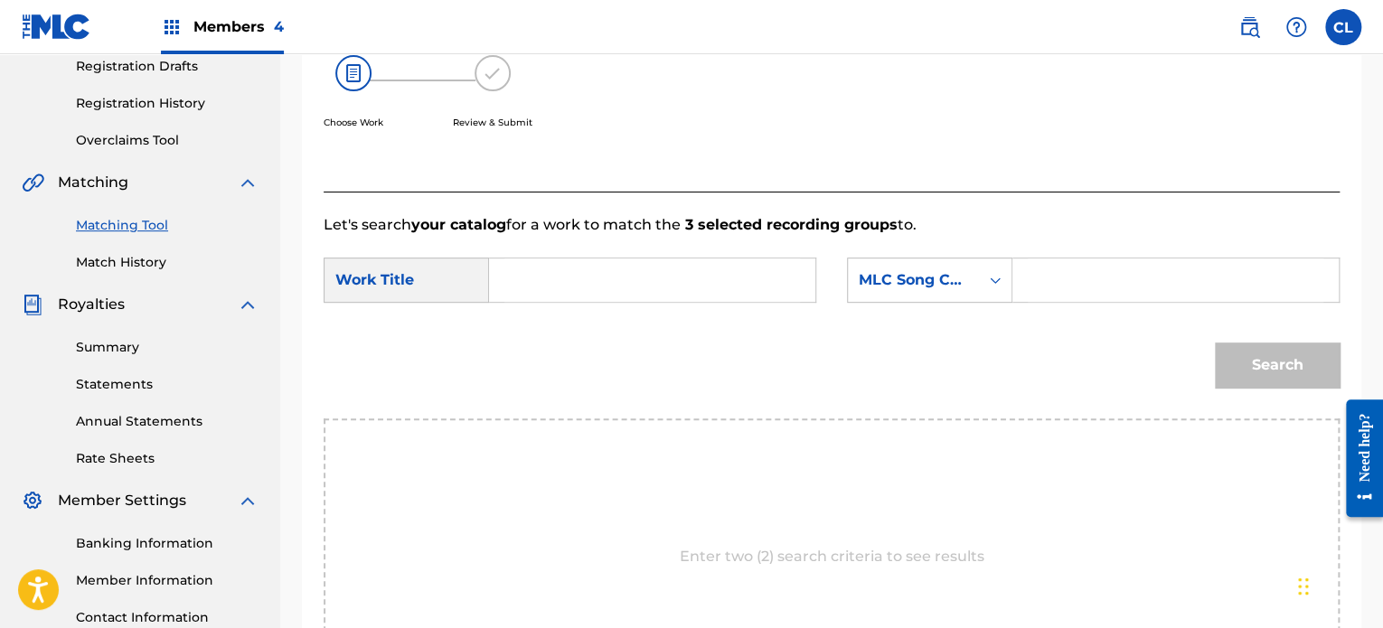
scroll to position [308, 0]
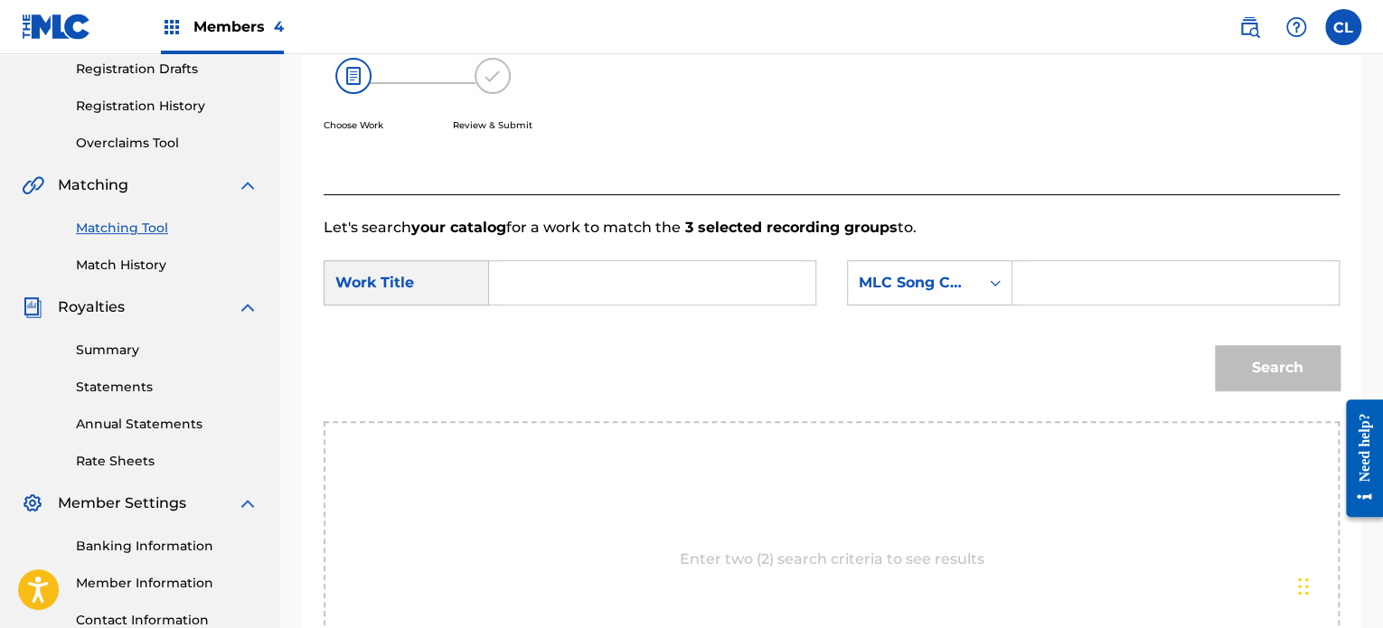
click at [1120, 269] on input "Search Form" at bounding box center [1176, 282] width 296 height 43
paste input "AY79QN"
type input "AY79QN"
click at [750, 271] on input "Search Form" at bounding box center [652, 282] width 296 height 43
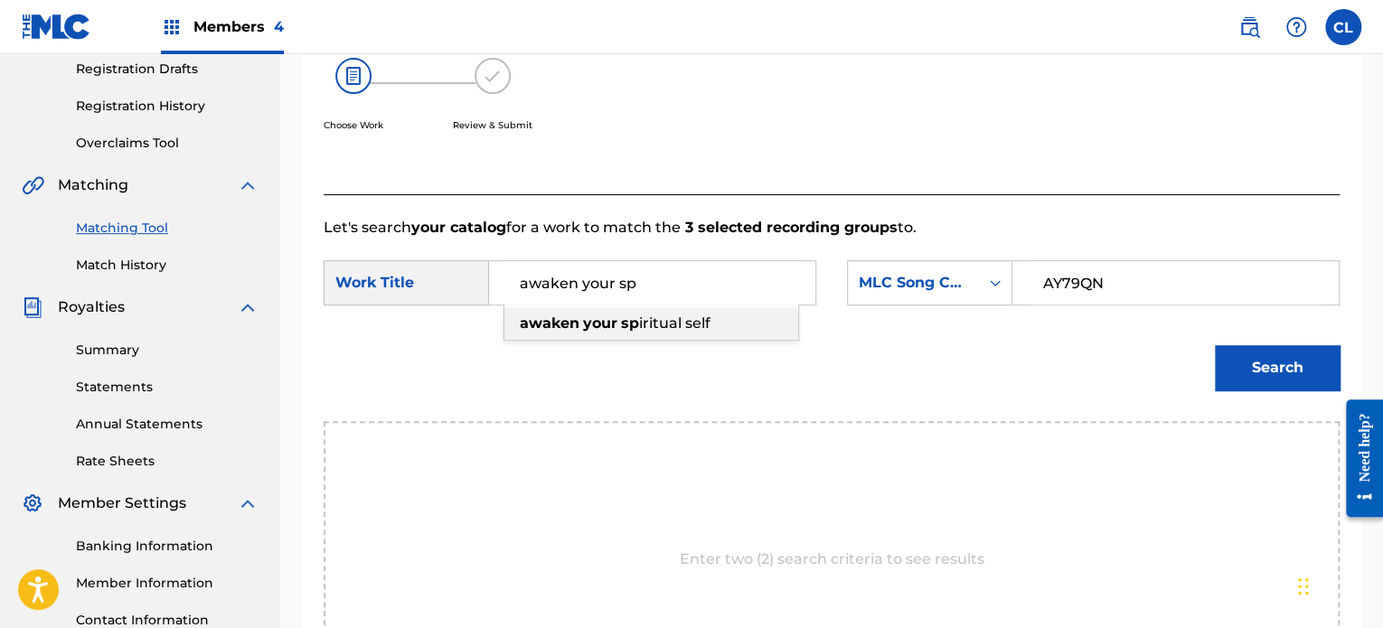
click at [682, 323] on span "iritual self" at bounding box center [674, 323] width 71 height 17
type input "awaken your spiritual self"
click at [1265, 382] on button "Search" at bounding box center [1277, 367] width 125 height 45
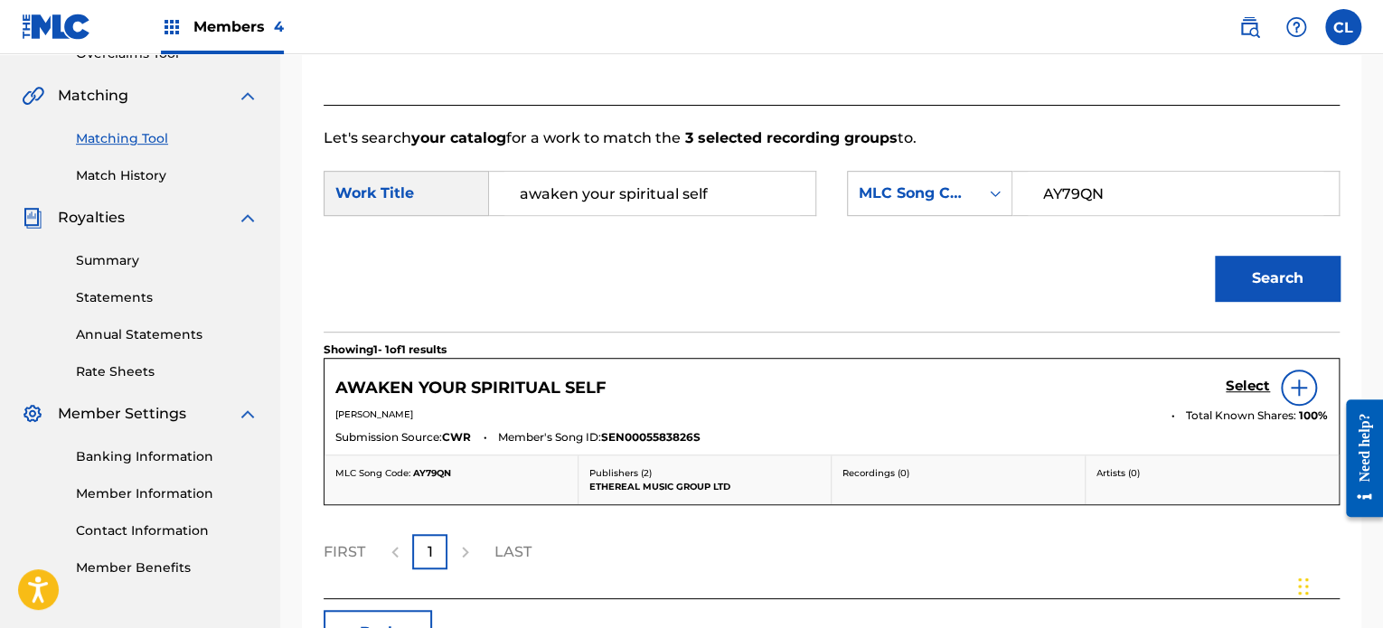
scroll to position [405, 0]
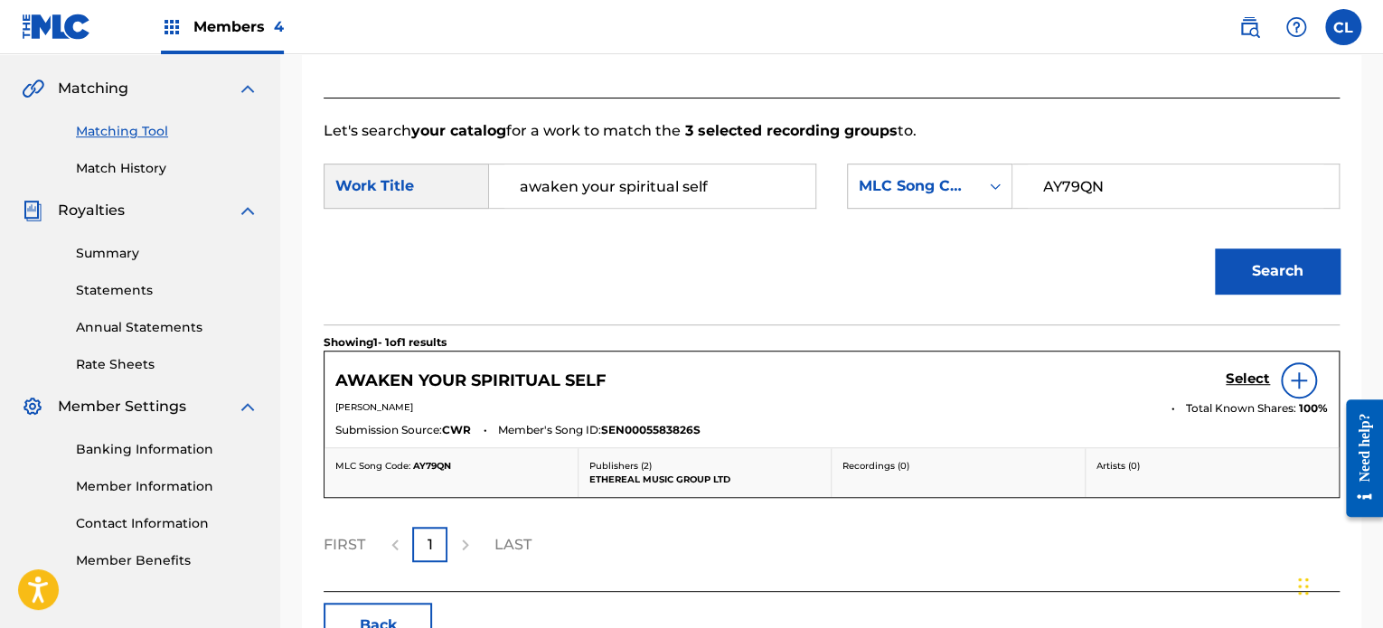
click at [1237, 378] on h5 "Select" at bounding box center [1248, 379] width 44 height 17
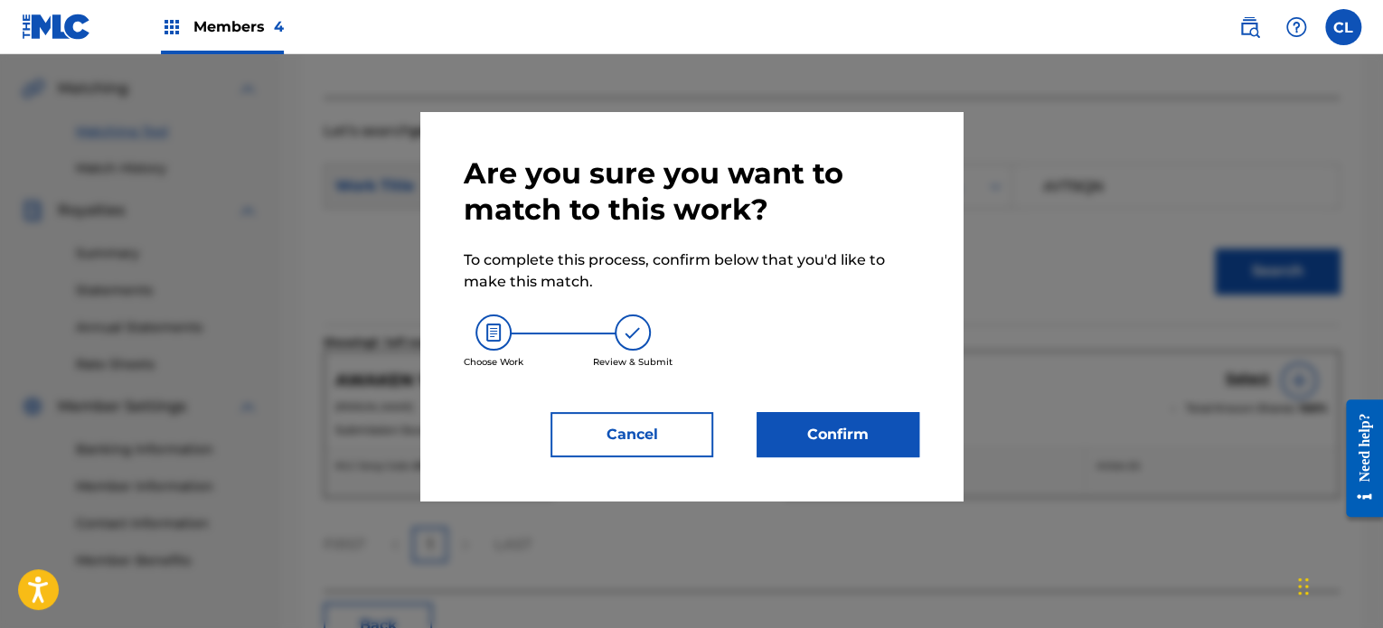
click at [831, 424] on button "Confirm" at bounding box center [838, 434] width 163 height 45
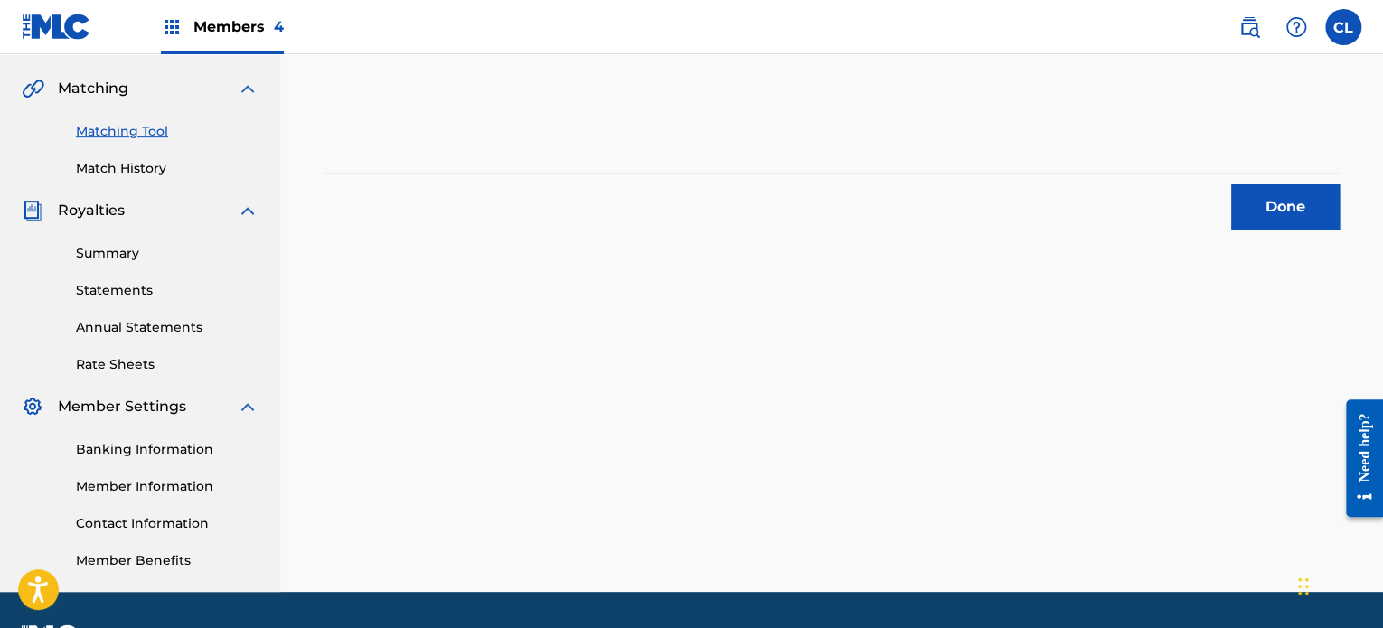
click at [1312, 214] on button "Done" at bounding box center [1285, 206] width 108 height 45
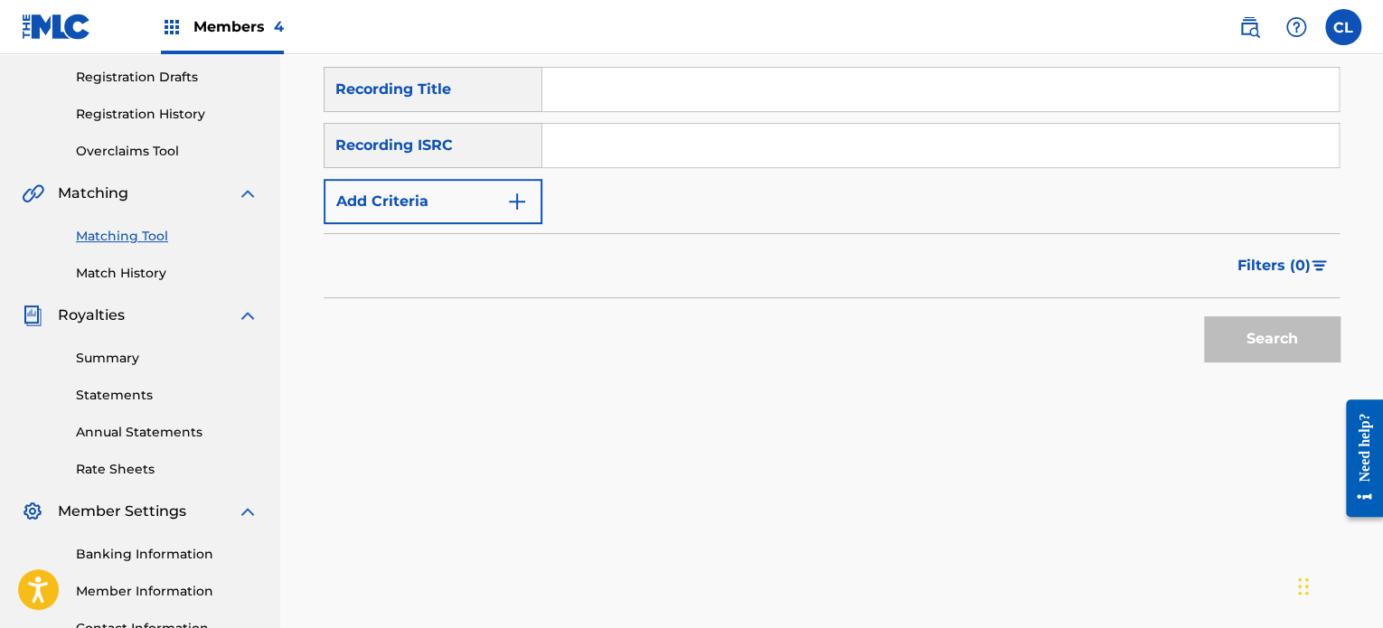
scroll to position [284, 0]
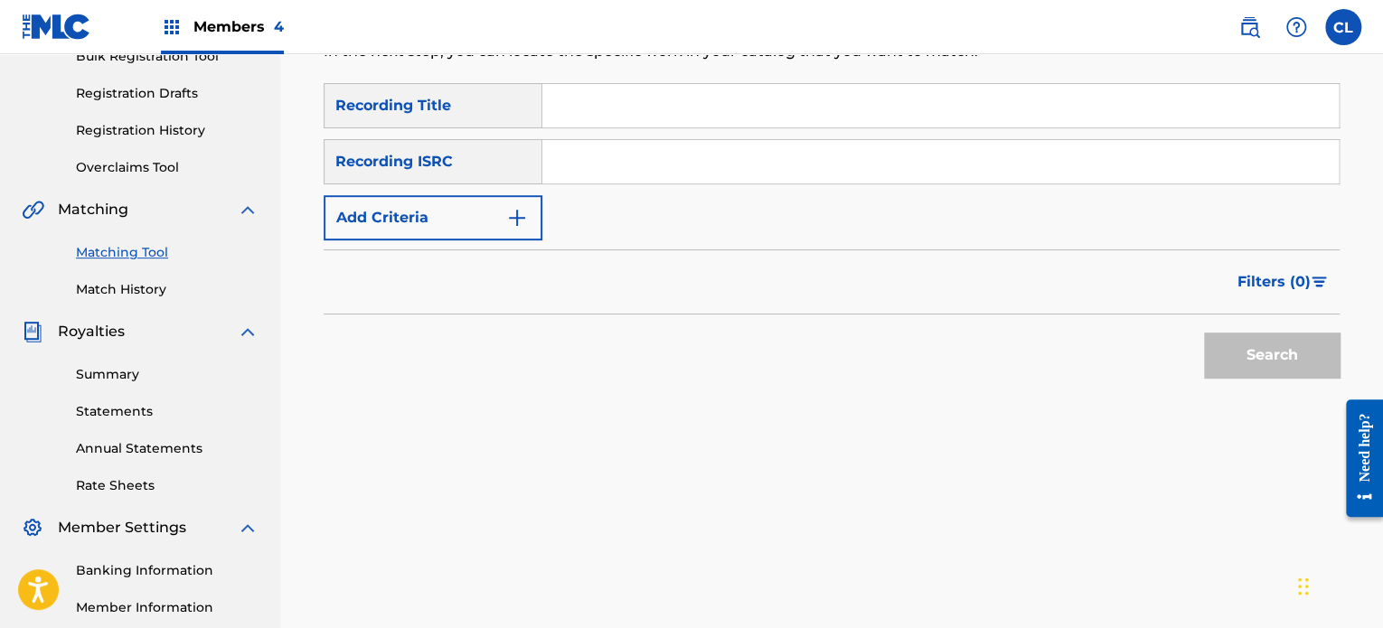
click at [127, 283] on link "Match History" at bounding box center [167, 289] width 183 height 19
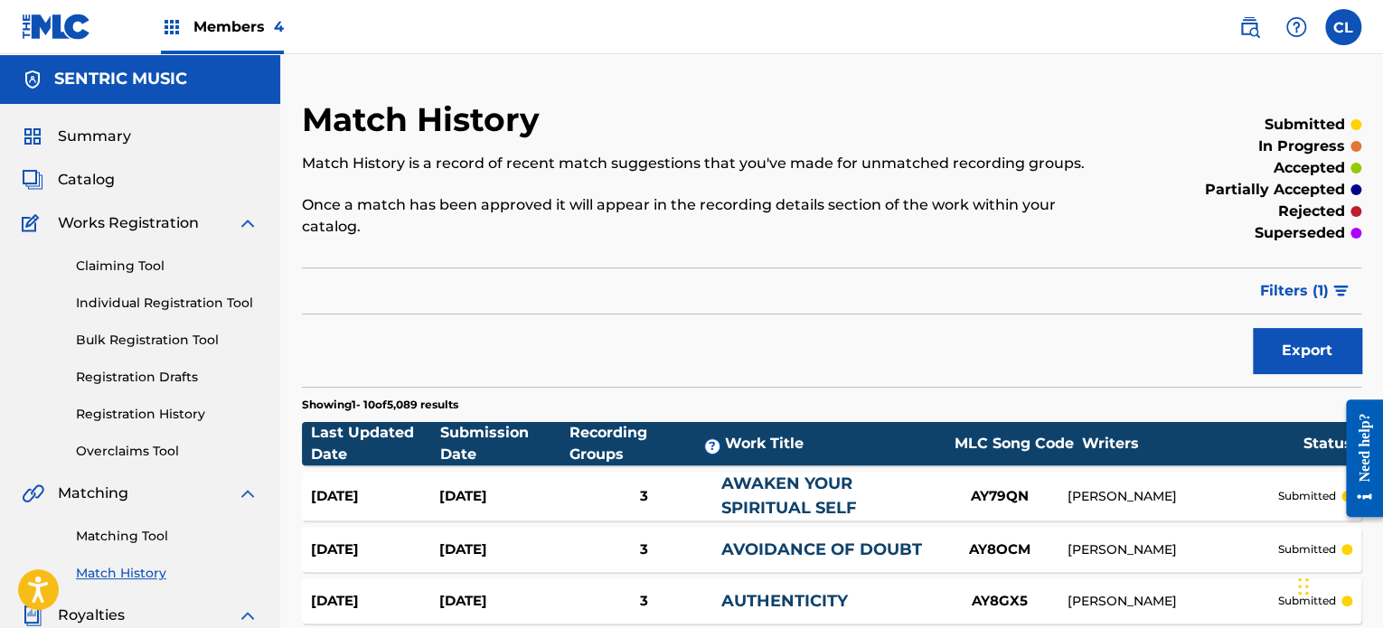
click at [557, 486] on div "[DATE]" at bounding box center [503, 496] width 128 height 21
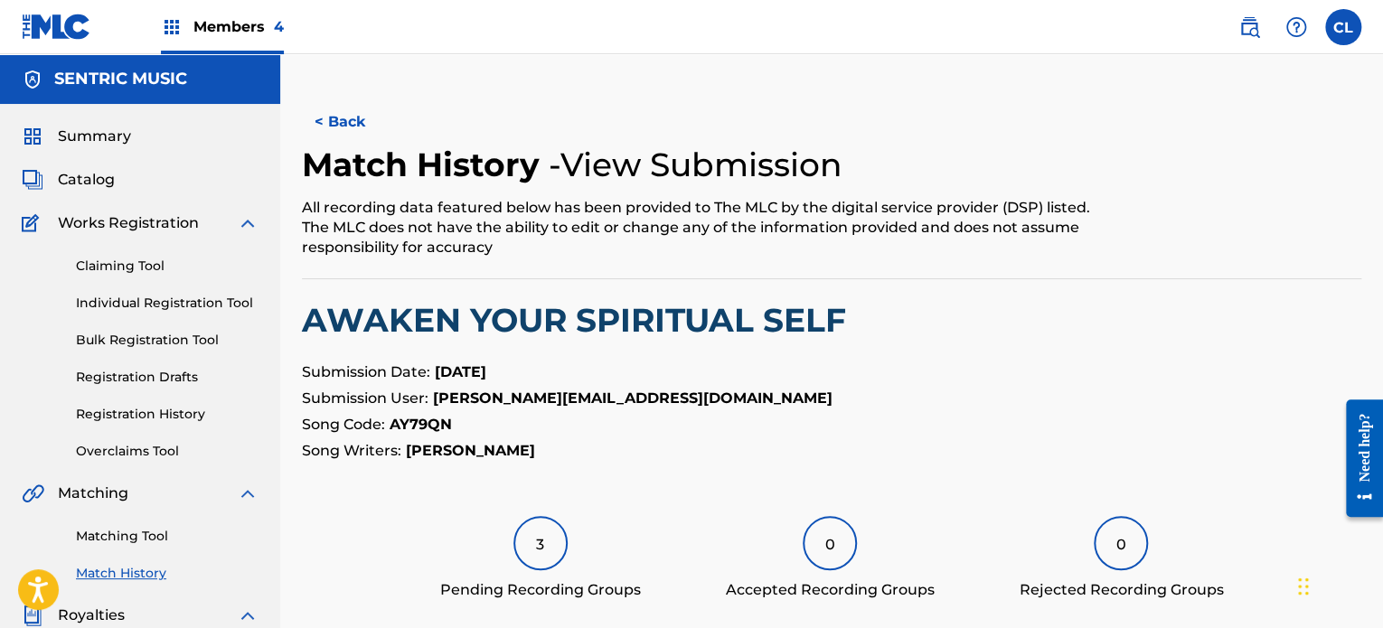
click at [532, 560] on div "3" at bounding box center [540, 543] width 54 height 54
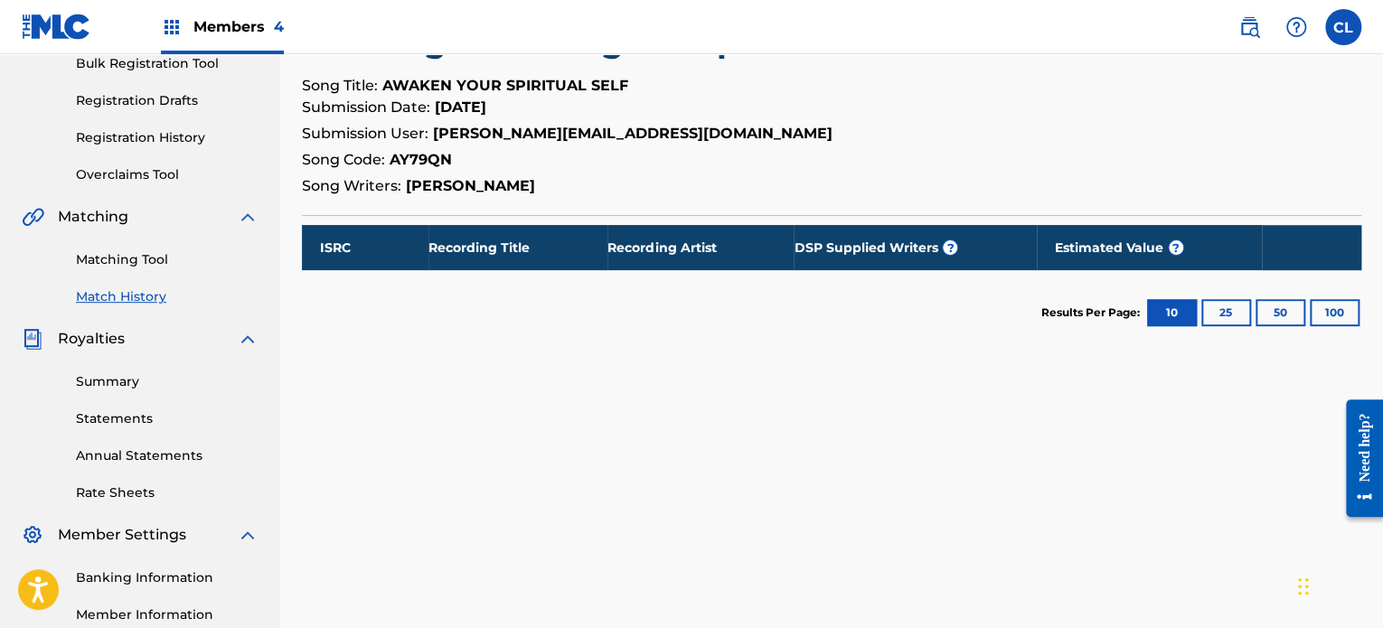
scroll to position [278, 0]
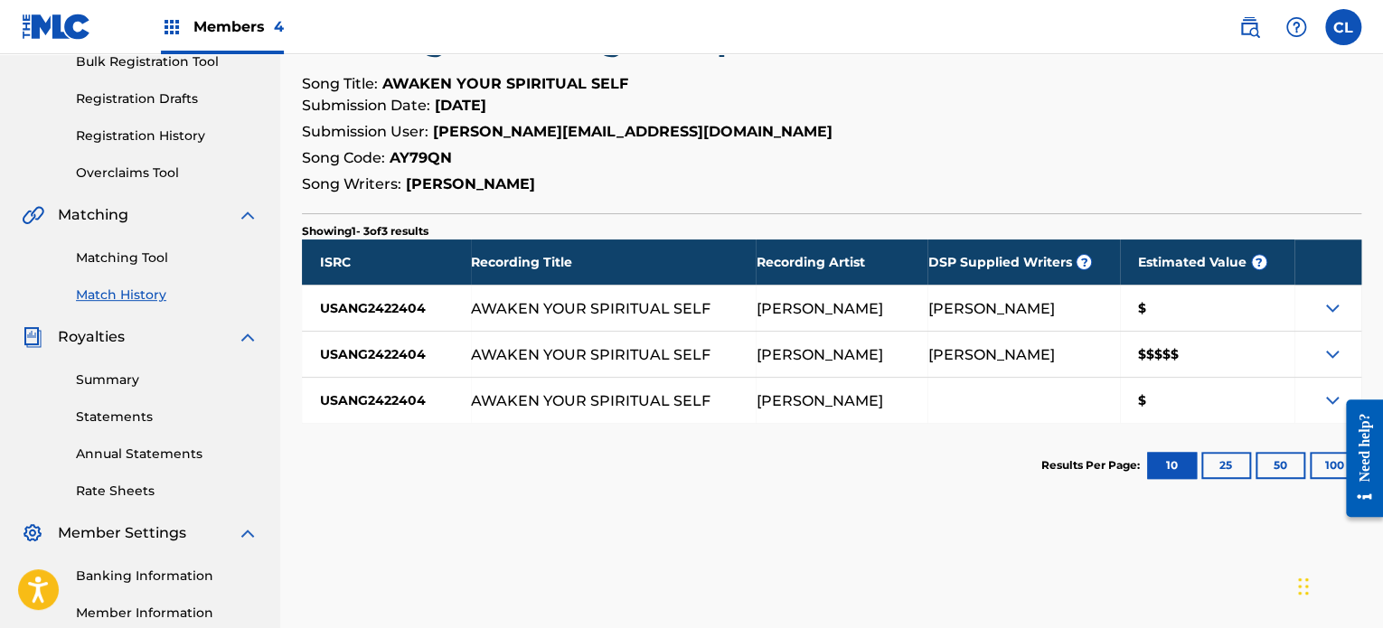
click at [135, 250] on link "Matching Tool" at bounding box center [167, 258] width 183 height 19
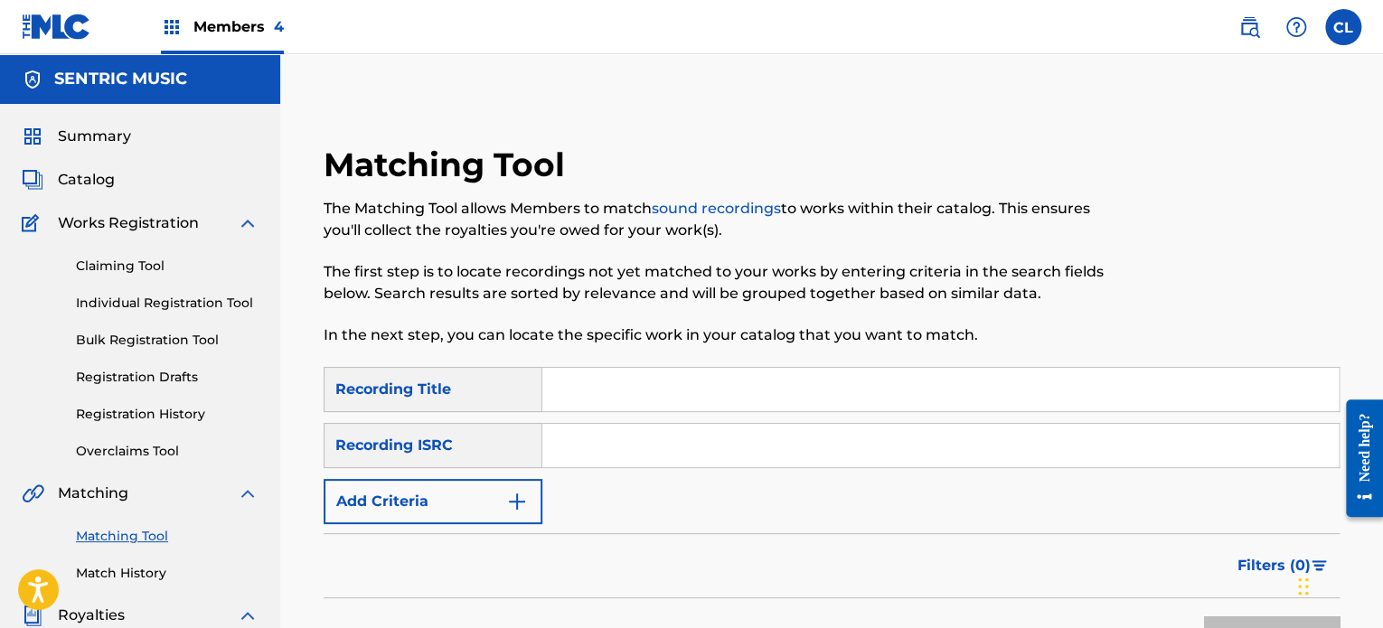
click at [632, 390] on input "Search Form" at bounding box center [940, 389] width 796 height 43
paste input "Awakening"
type input "Awakening"
click at [491, 494] on button "Add Criteria" at bounding box center [433, 501] width 219 height 45
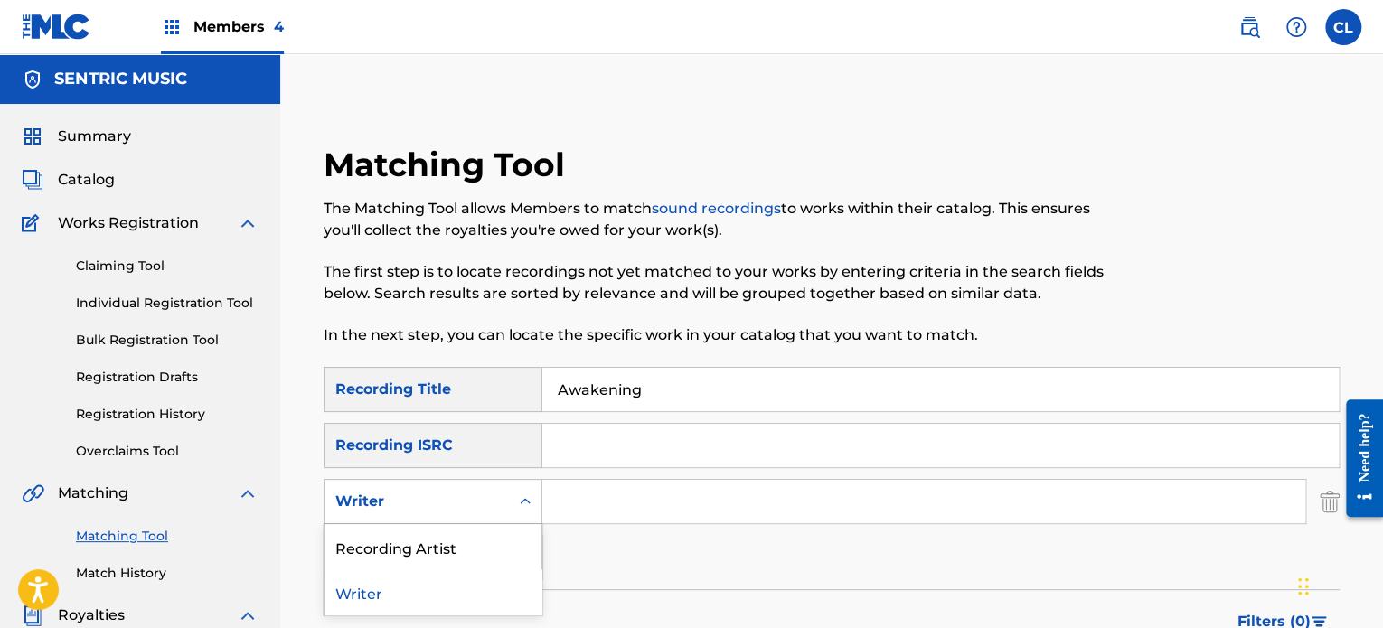
click at [484, 505] on div "Writer" at bounding box center [416, 502] width 163 height 22
click at [469, 548] on div "Recording Artist" at bounding box center [432, 546] width 217 height 45
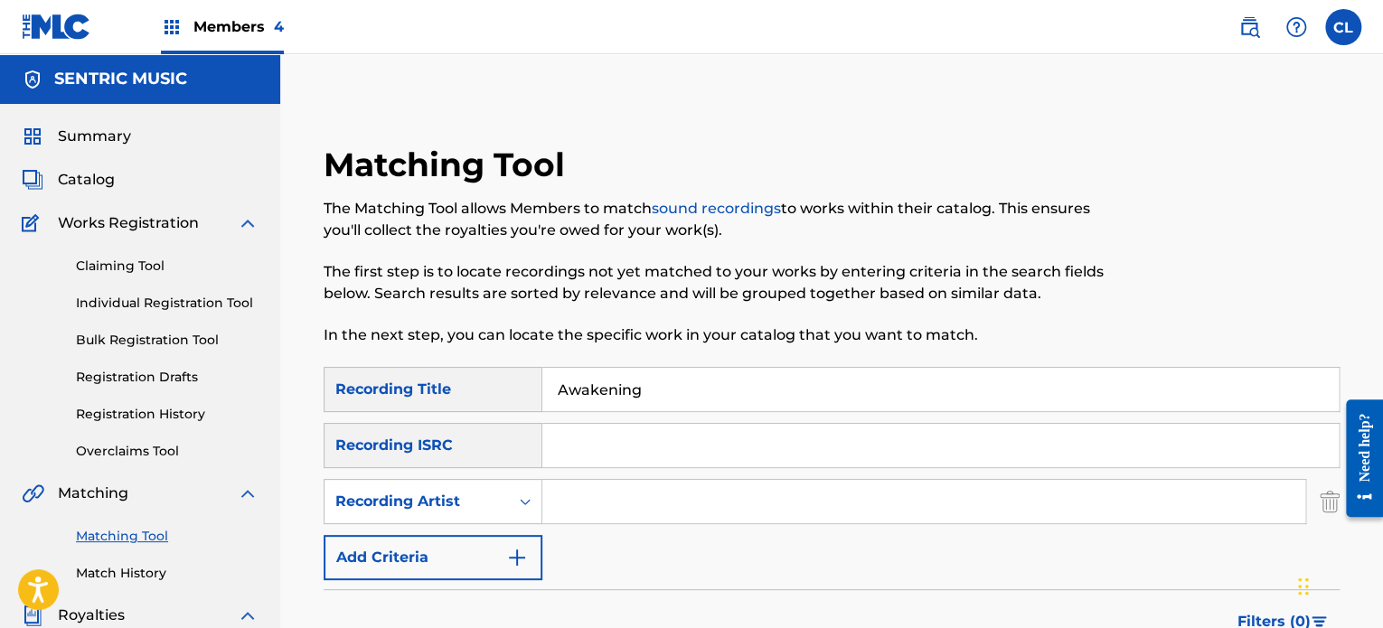
click at [575, 513] on input "Search Form" at bounding box center [923, 501] width 763 height 43
type input "[PERSON_NAME]"
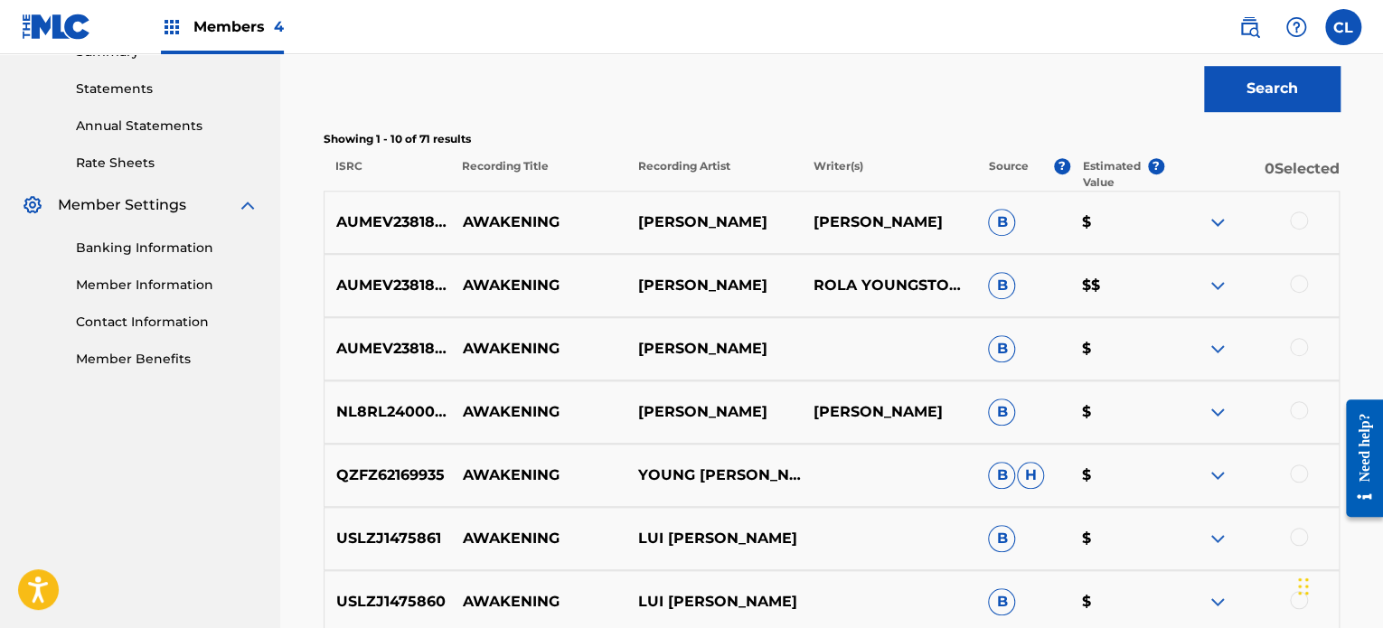
scroll to position [618, 0]
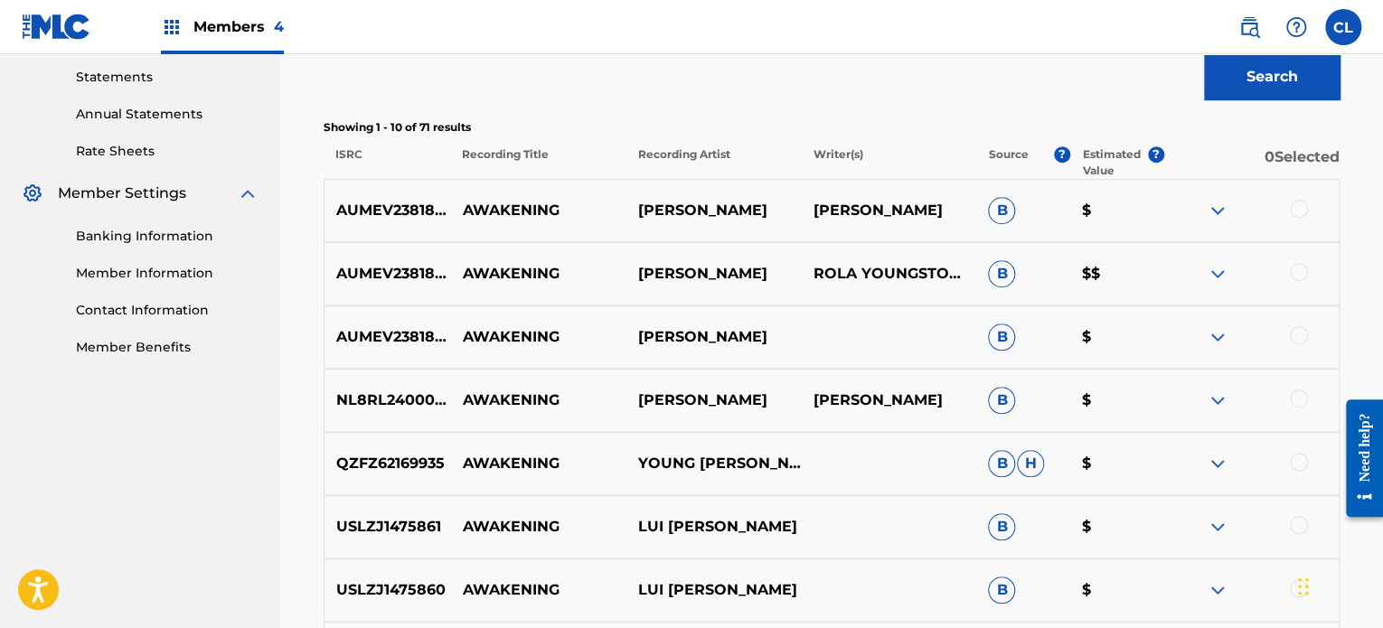
click at [1301, 333] on div at bounding box center [1299, 335] width 18 height 18
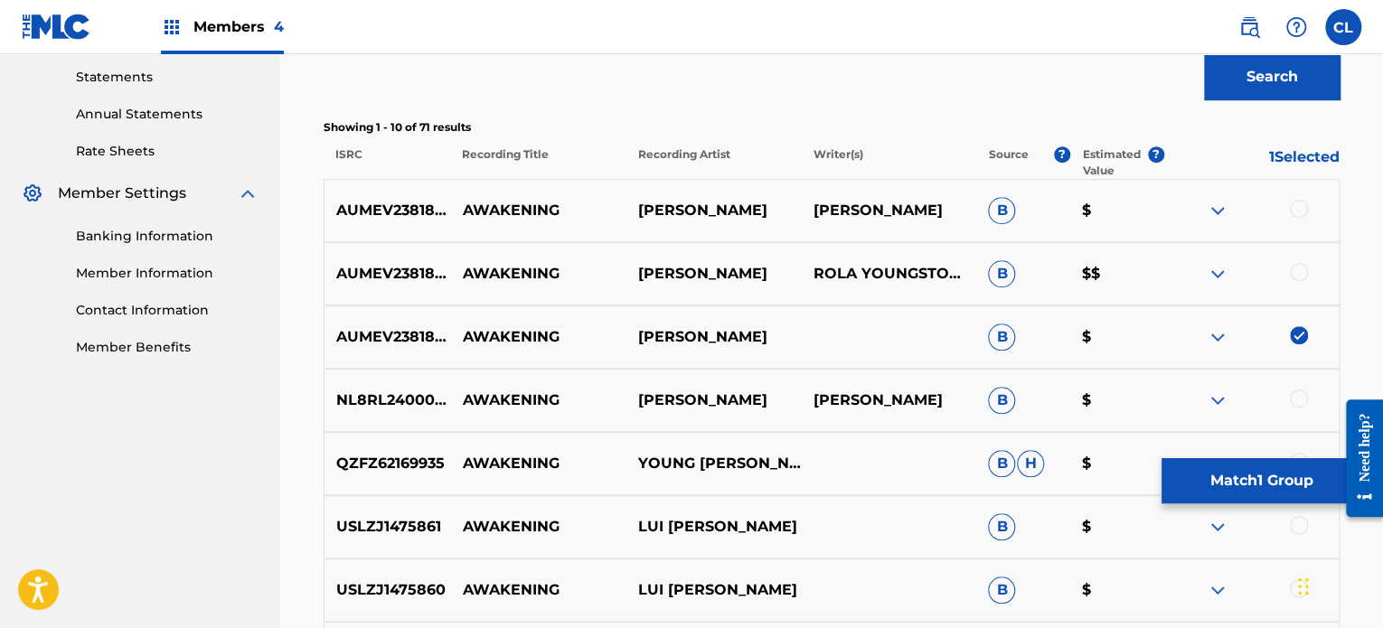
click at [1305, 267] on div at bounding box center [1299, 272] width 18 height 18
click at [1302, 203] on div at bounding box center [1299, 209] width 18 height 18
click at [1216, 475] on button "Match 3 Groups" at bounding box center [1261, 480] width 200 height 45
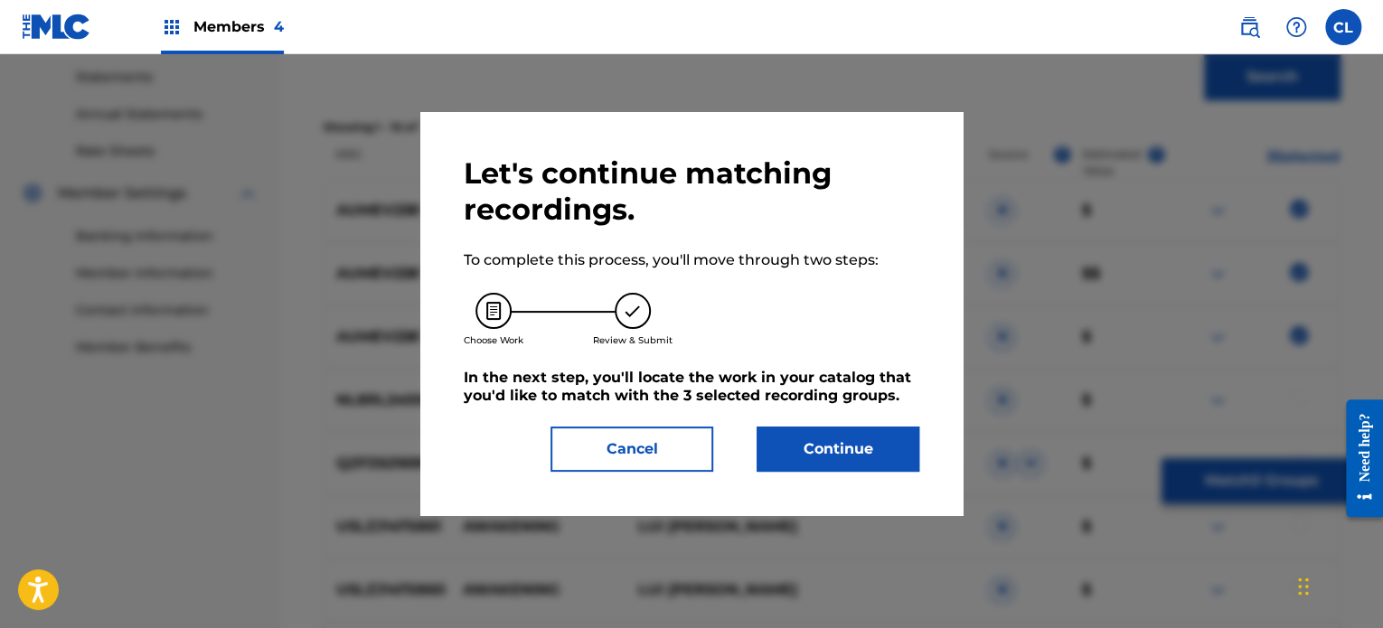
click at [875, 420] on div "Let's continue matching recordings. To complete this process, you'll move throu…" at bounding box center [692, 313] width 456 height 316
click at [863, 448] on button "Continue" at bounding box center [838, 449] width 163 height 45
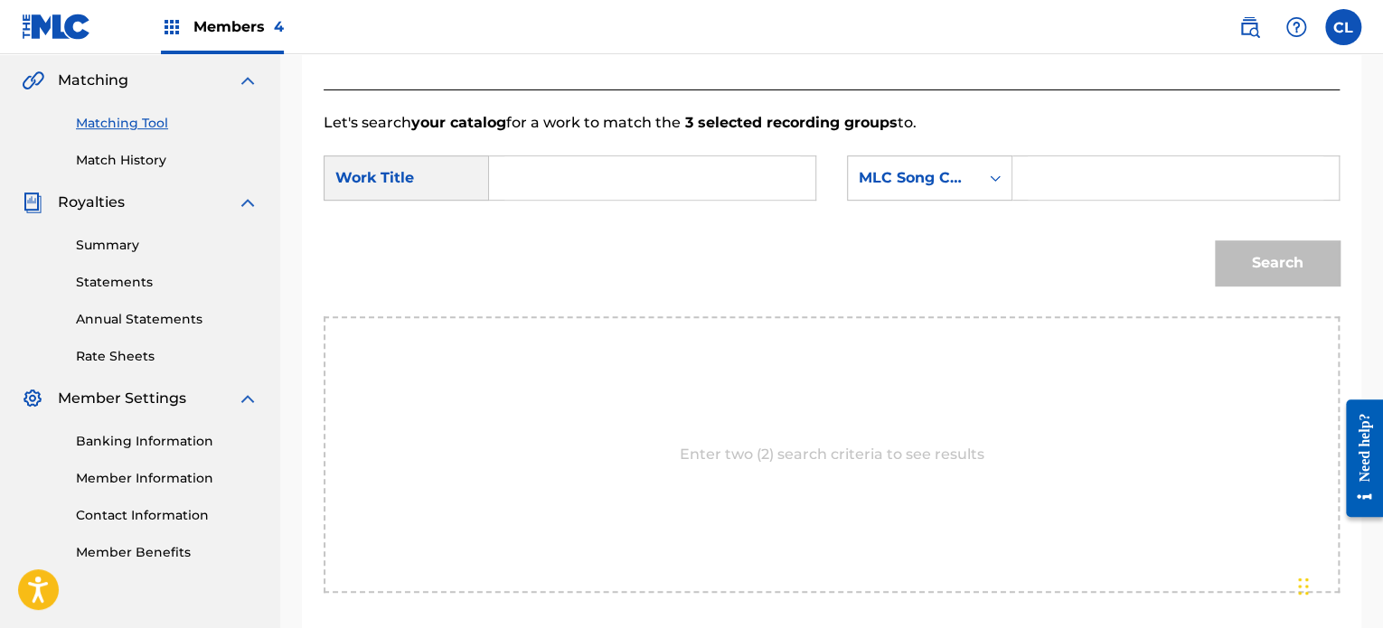
scroll to position [412, 0]
click at [1095, 186] on input "Search Form" at bounding box center [1176, 178] width 296 height 43
paste input "AY7OPP"
type input "AY7OPP"
click at [669, 151] on form "SearchWithCriteria9c02d74c-5787-4b95-91d5-2716db1f4b78 Work Title SearchWithCri…" at bounding box center [832, 226] width 1016 height 183
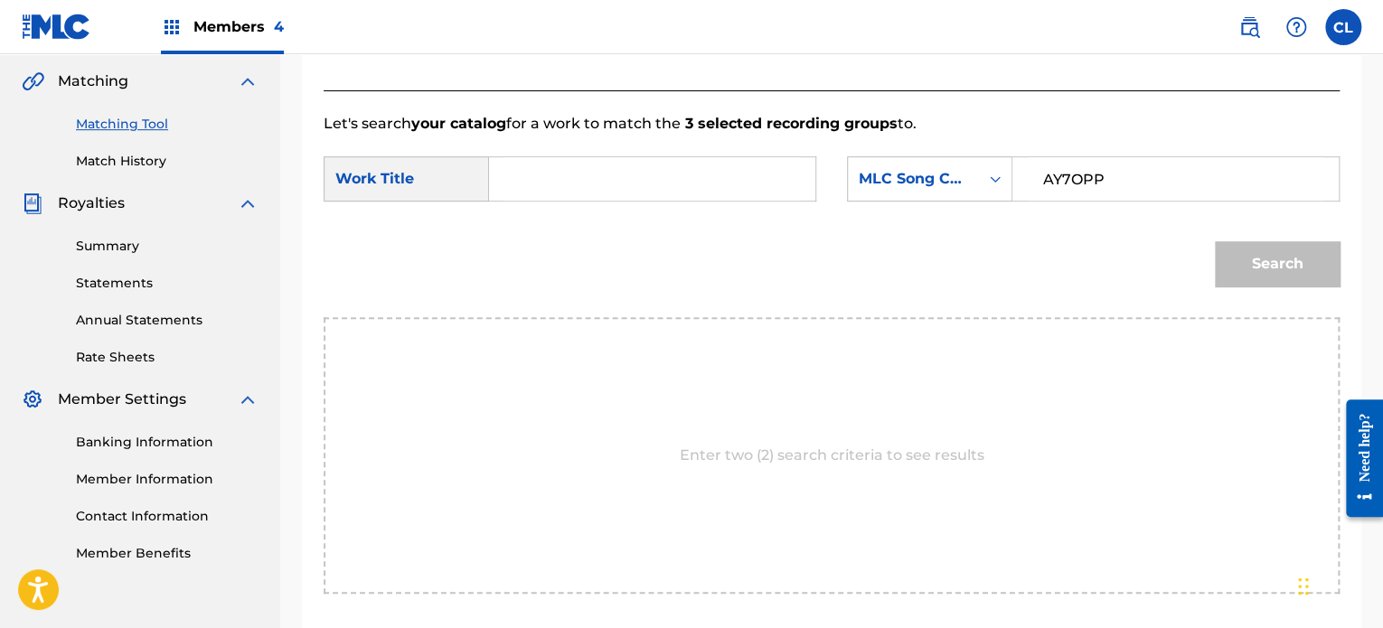
click at [560, 176] on input "Search Form" at bounding box center [652, 178] width 296 height 43
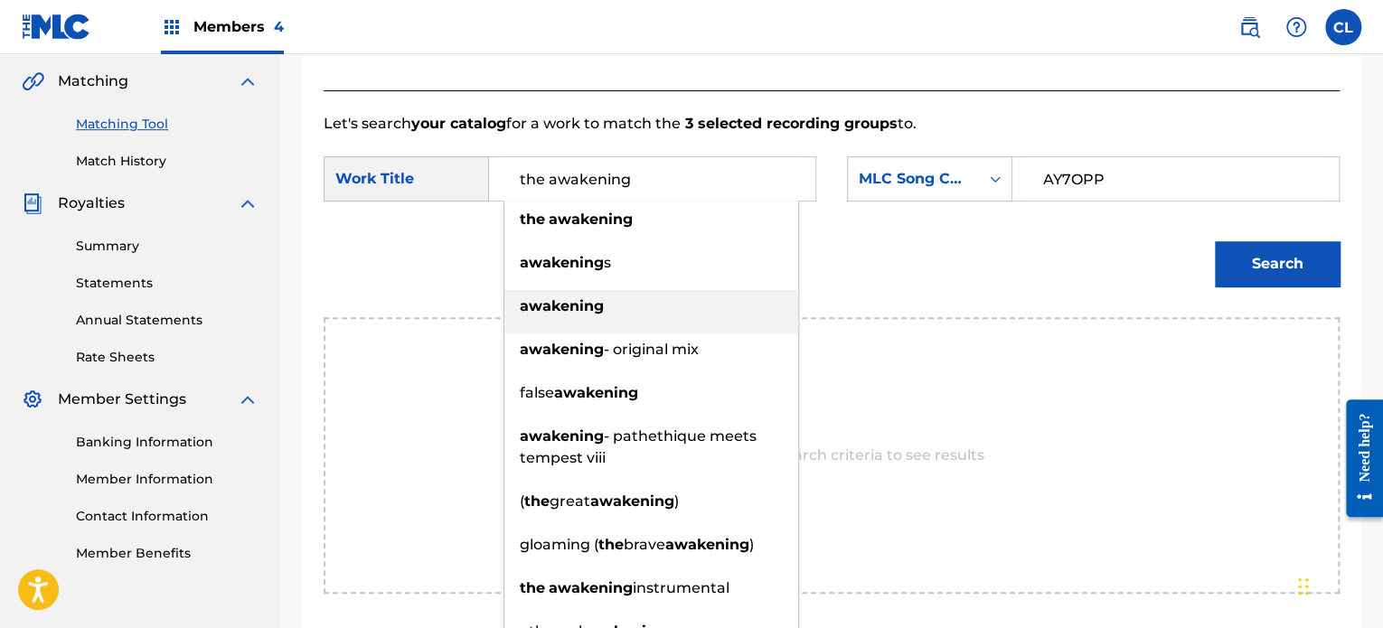
click at [583, 312] on strong "awakening" at bounding box center [562, 305] width 84 height 17
type input "awakening"
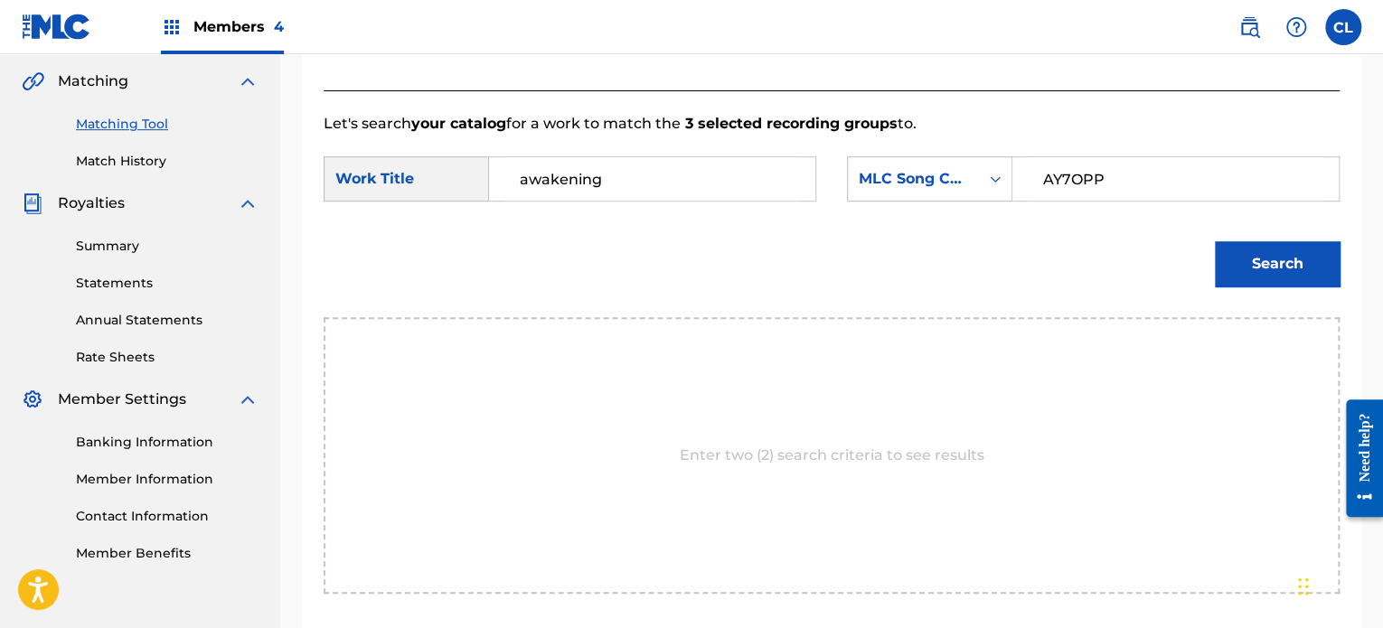
click at [1288, 254] on button "Search" at bounding box center [1277, 263] width 125 height 45
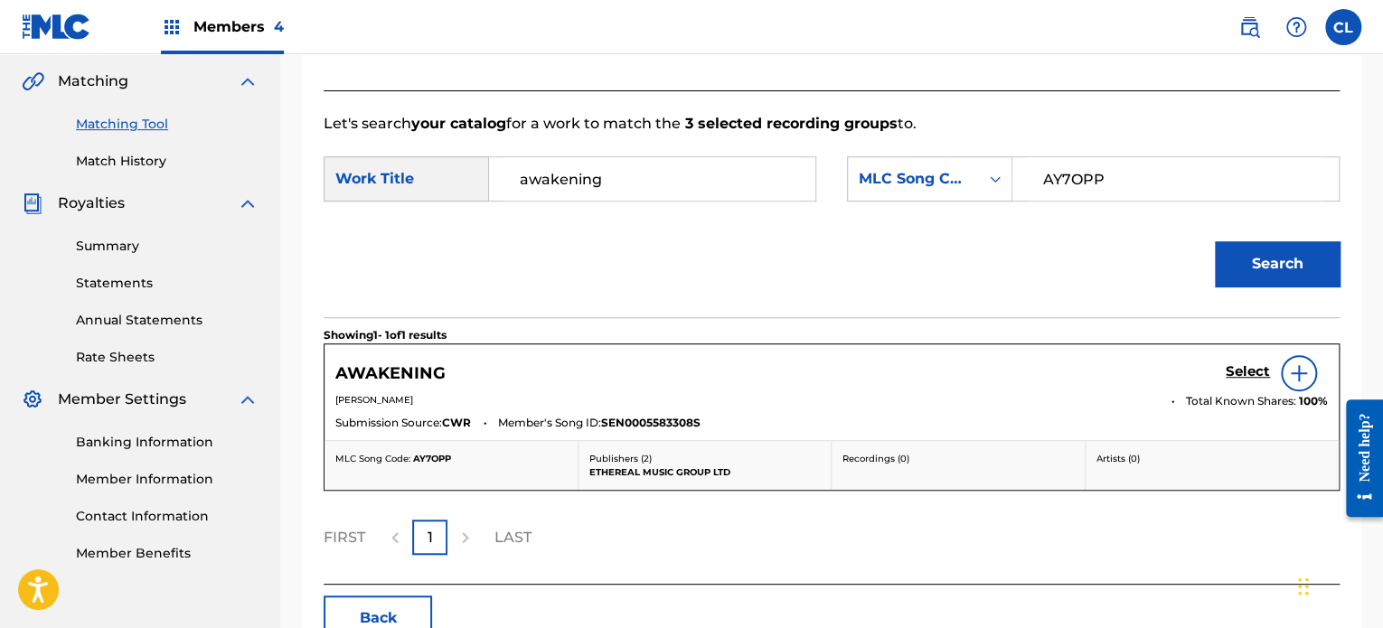
click at [1247, 371] on h5 "Select" at bounding box center [1248, 371] width 44 height 17
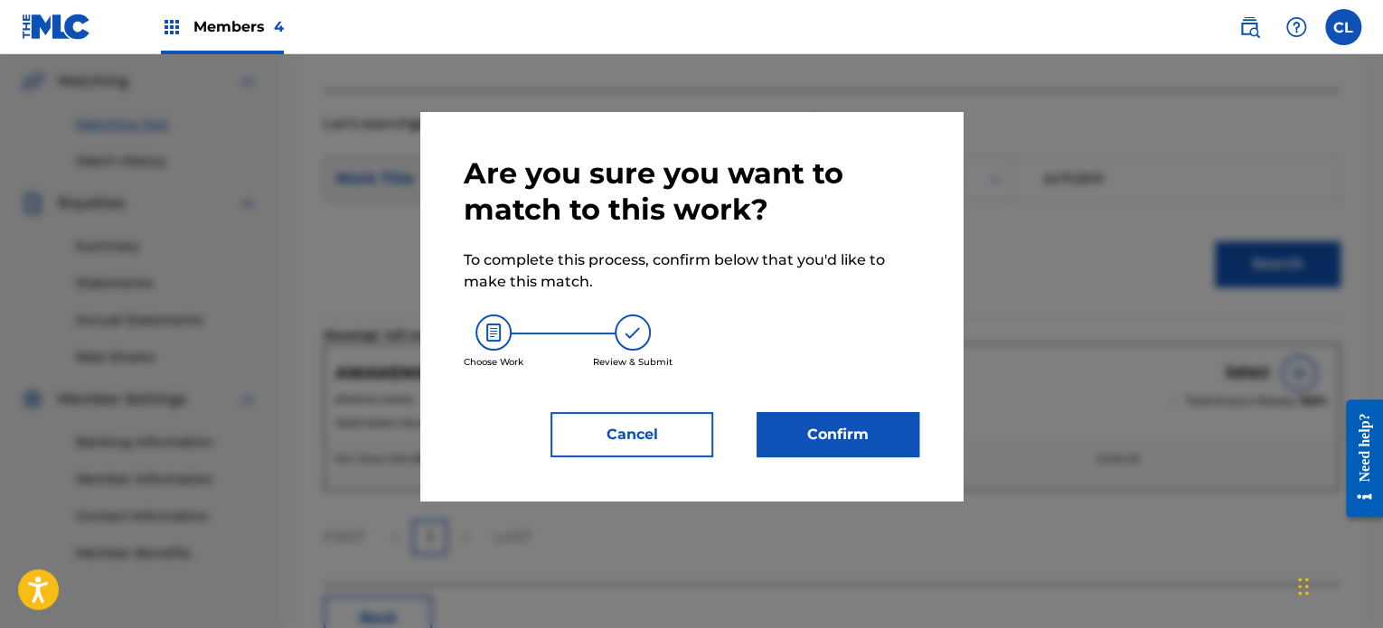
click at [860, 440] on button "Confirm" at bounding box center [838, 434] width 163 height 45
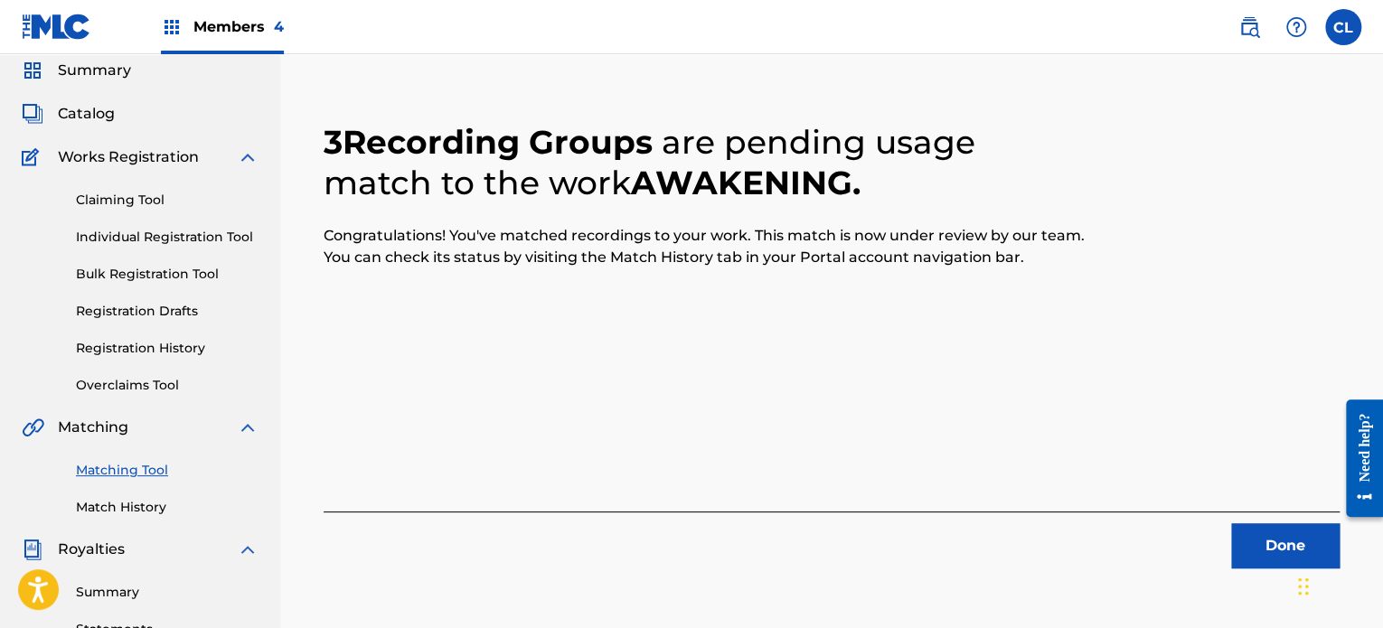
scroll to position [40, 0]
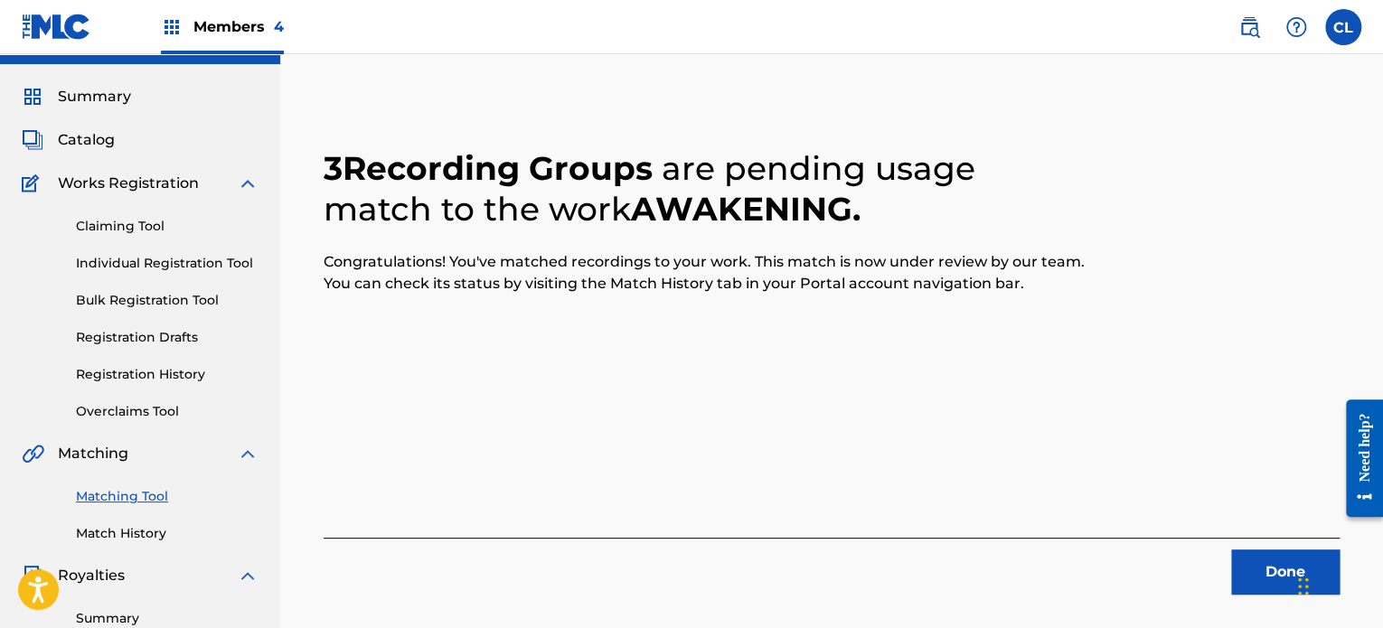
click at [1245, 566] on button "Done" at bounding box center [1285, 572] width 108 height 45
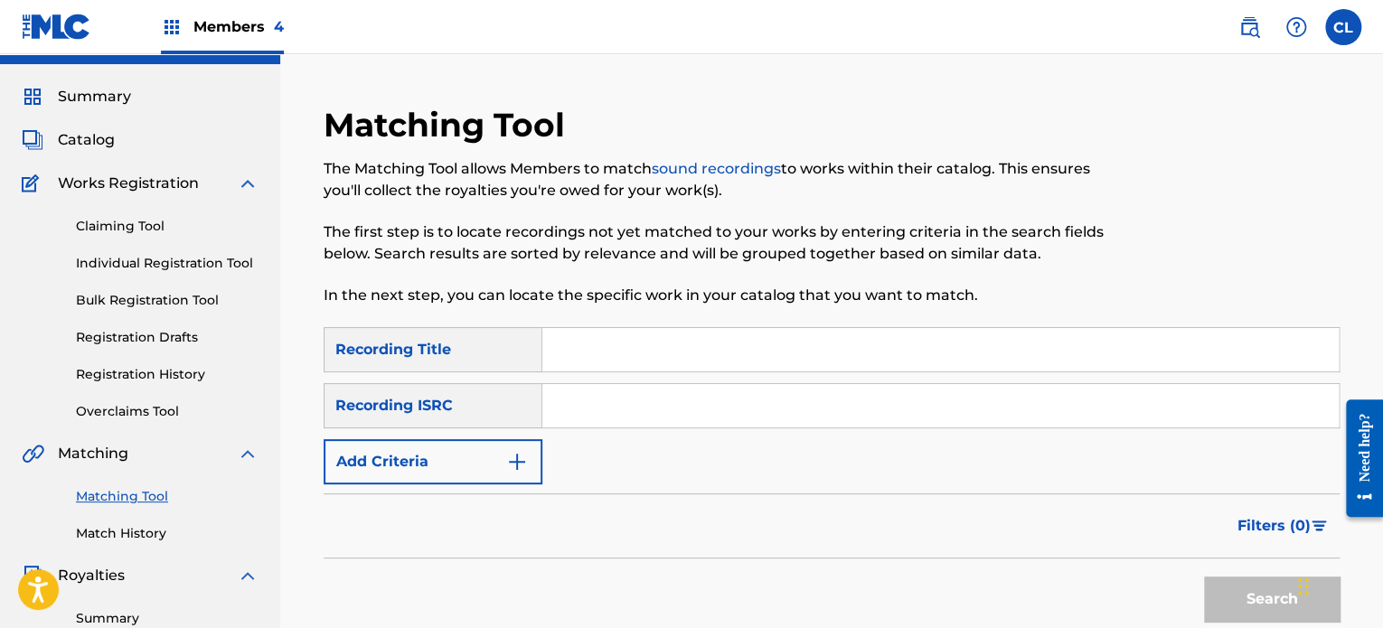
click at [741, 339] on input "Search Form" at bounding box center [940, 349] width 796 height 43
paste input "Awakening Intuition"
type input "Awakening Intuition"
click at [503, 464] on button "Add Criteria" at bounding box center [433, 461] width 219 height 45
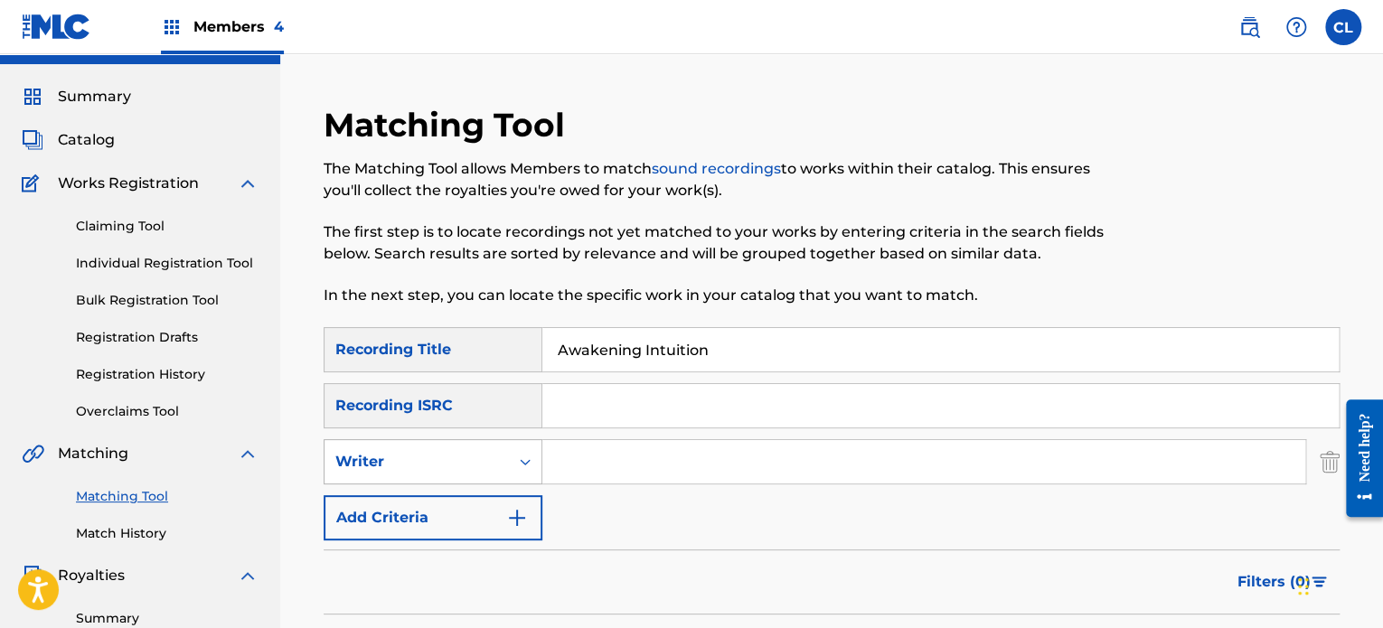
click at [520, 464] on icon "Search Form" at bounding box center [525, 462] width 18 height 18
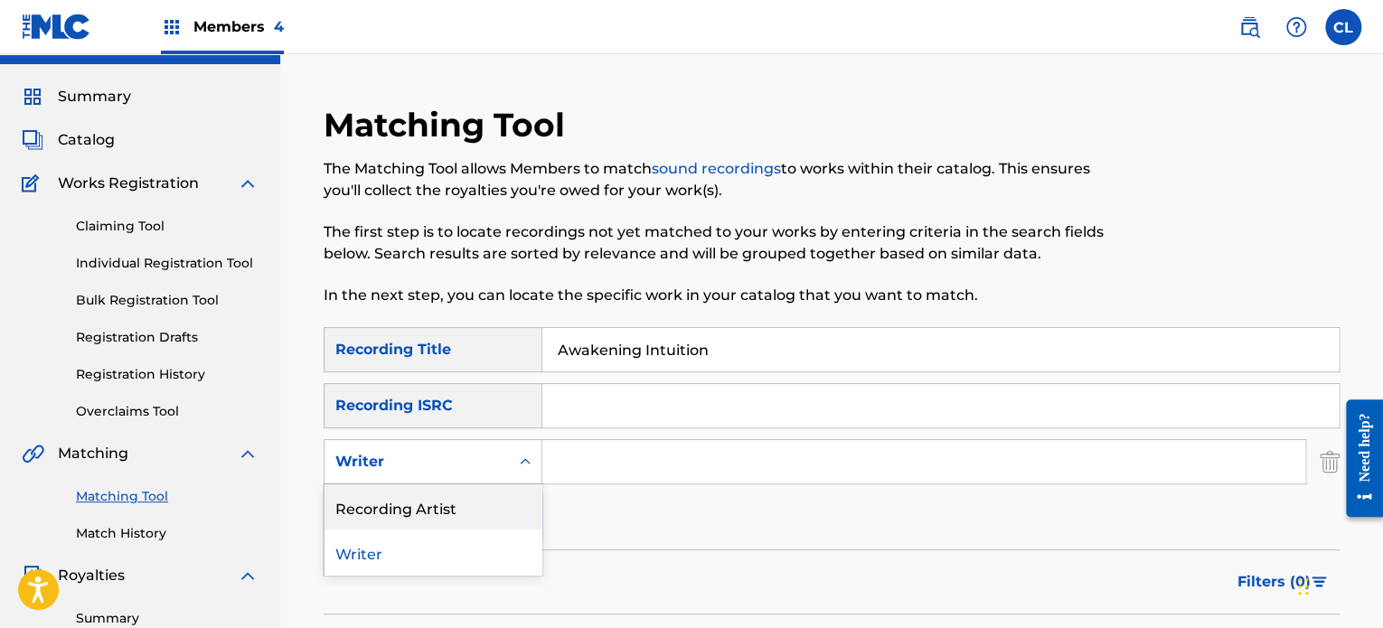
click at [484, 515] on div "Recording Artist" at bounding box center [432, 506] width 217 height 45
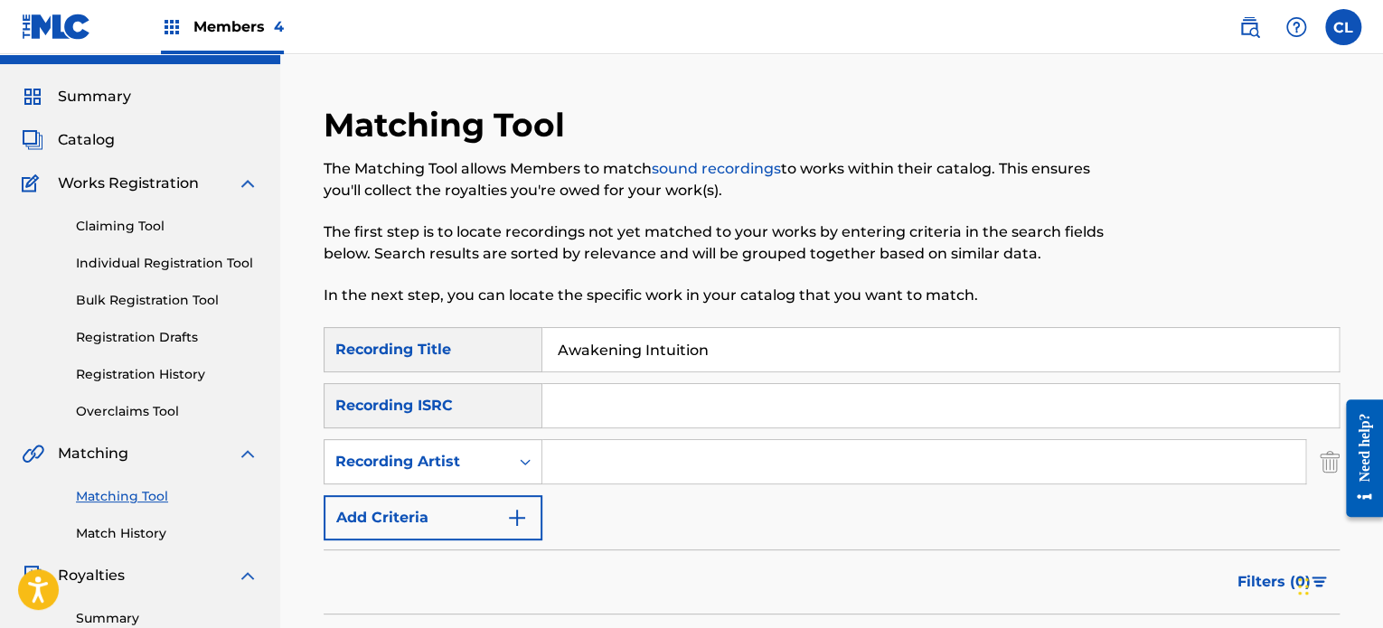
click at [595, 464] on input "Search Form" at bounding box center [923, 461] width 763 height 43
type input "[PERSON_NAME]"
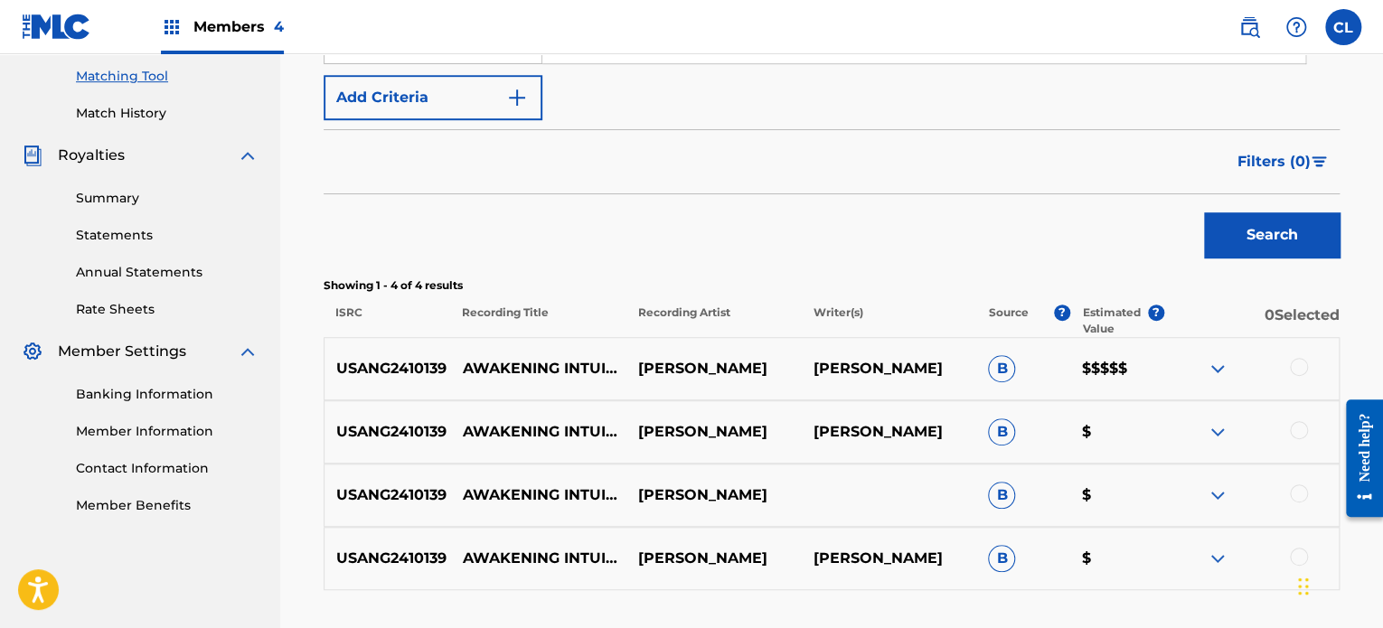
scroll to position [464, 0]
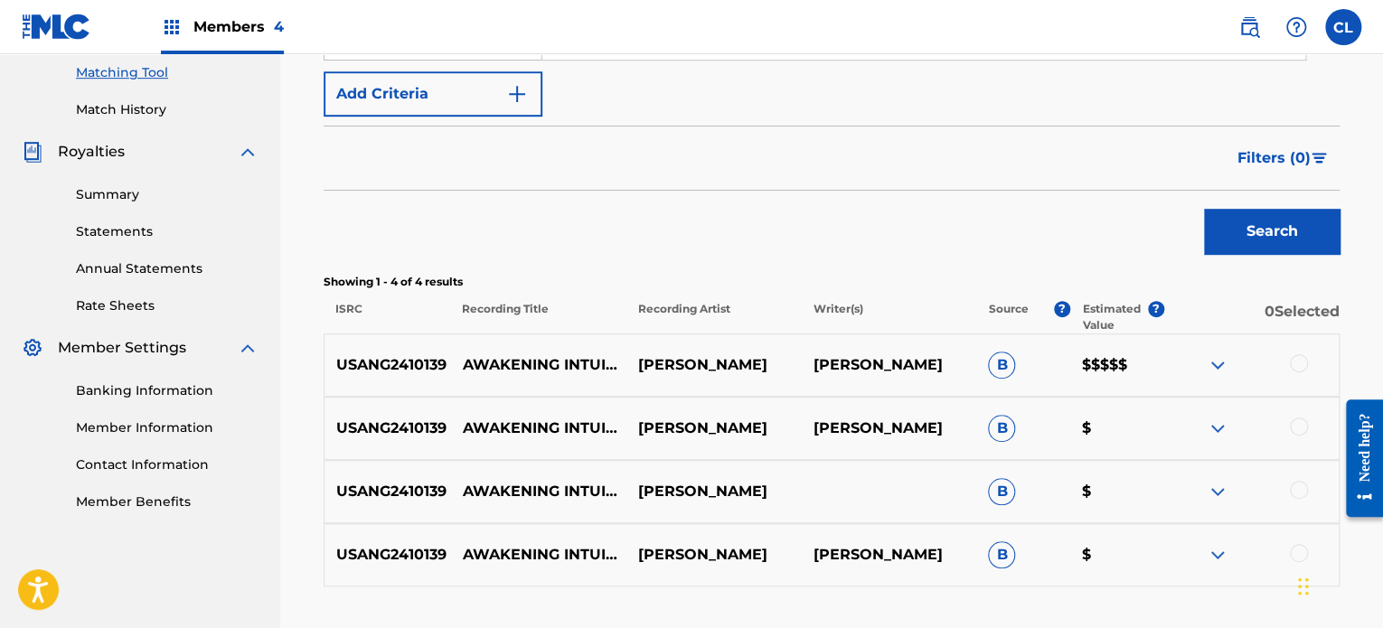
click at [1295, 361] on div at bounding box center [1299, 363] width 18 height 18
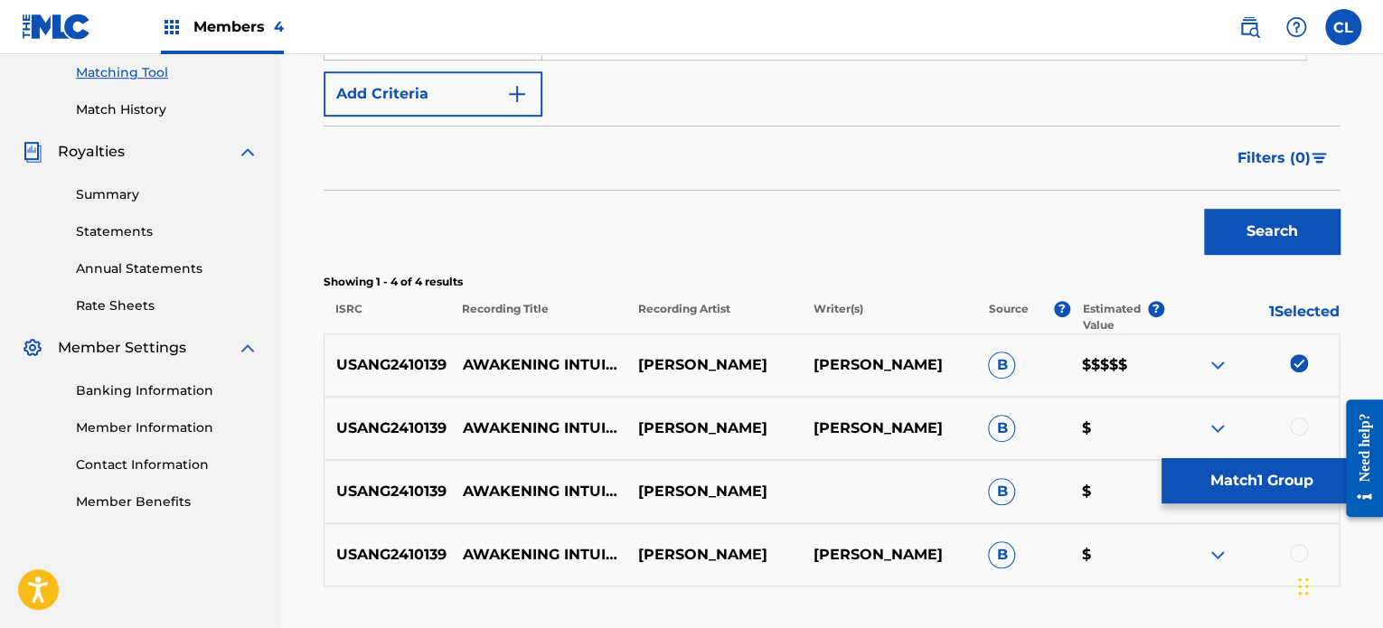
click at [1293, 424] on div at bounding box center [1299, 427] width 18 height 18
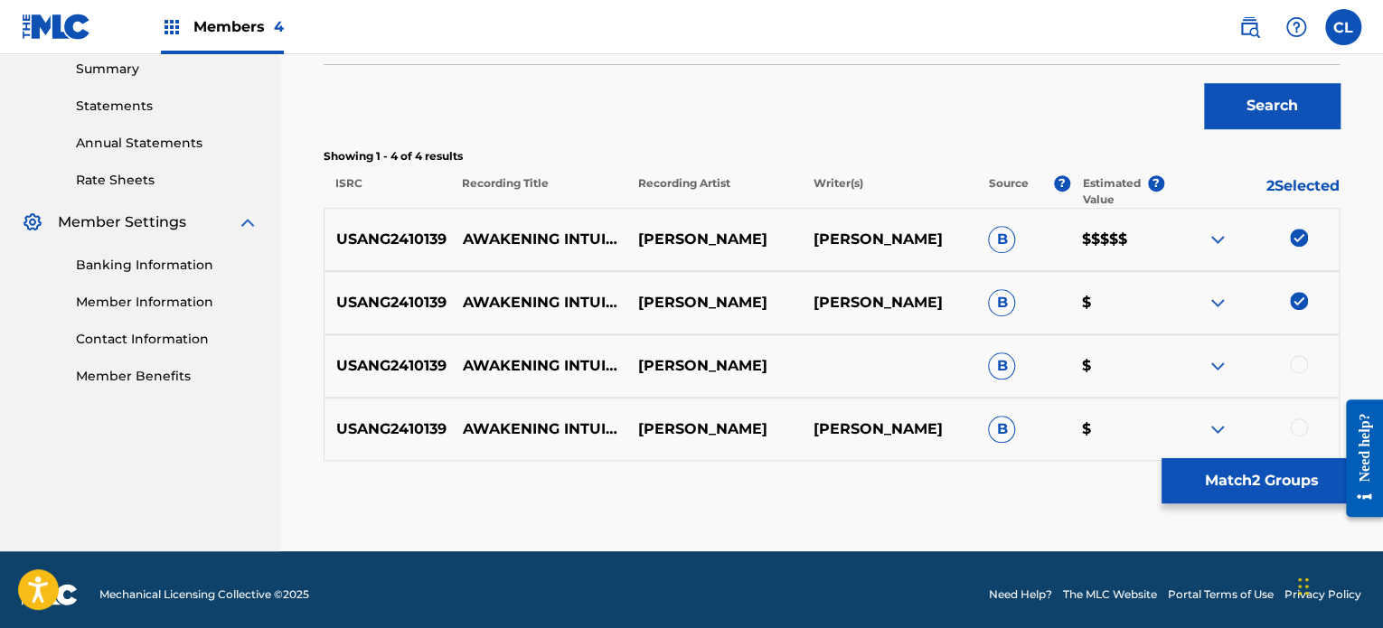
scroll to position [598, 0]
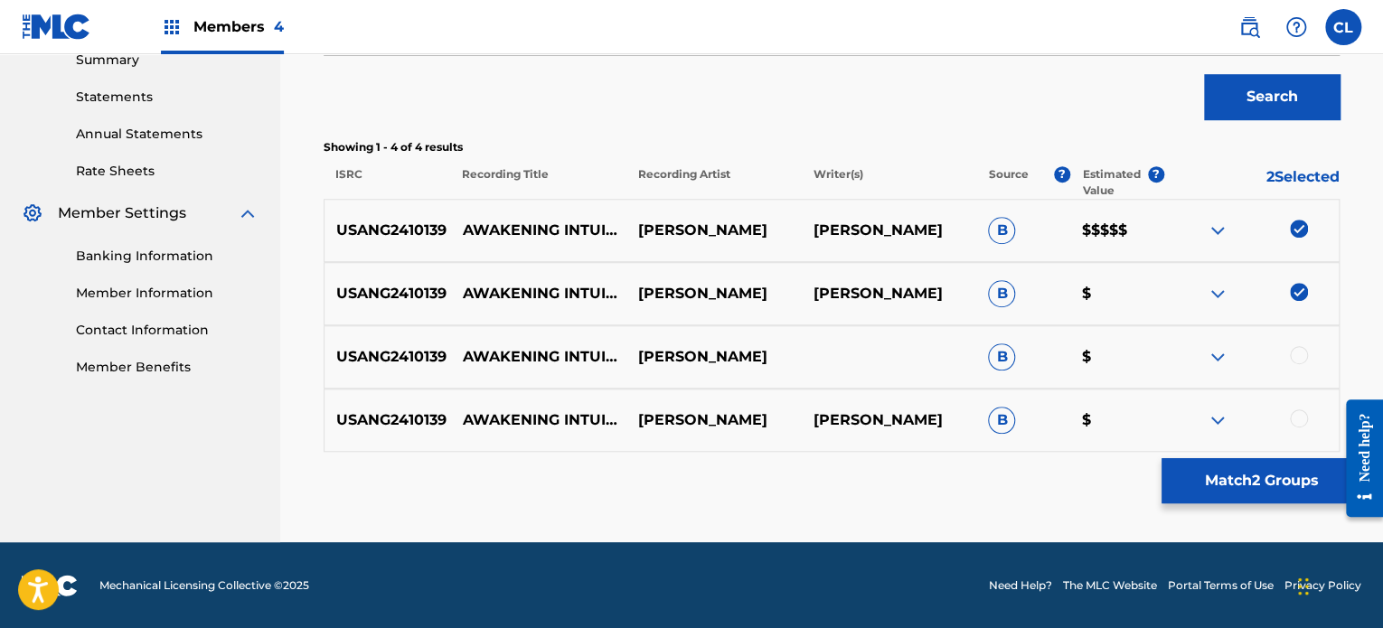
click at [1302, 348] on div at bounding box center [1299, 355] width 18 height 18
click at [1300, 417] on div at bounding box center [1299, 418] width 18 height 18
click at [1227, 480] on button "Match 4 Groups" at bounding box center [1261, 480] width 200 height 45
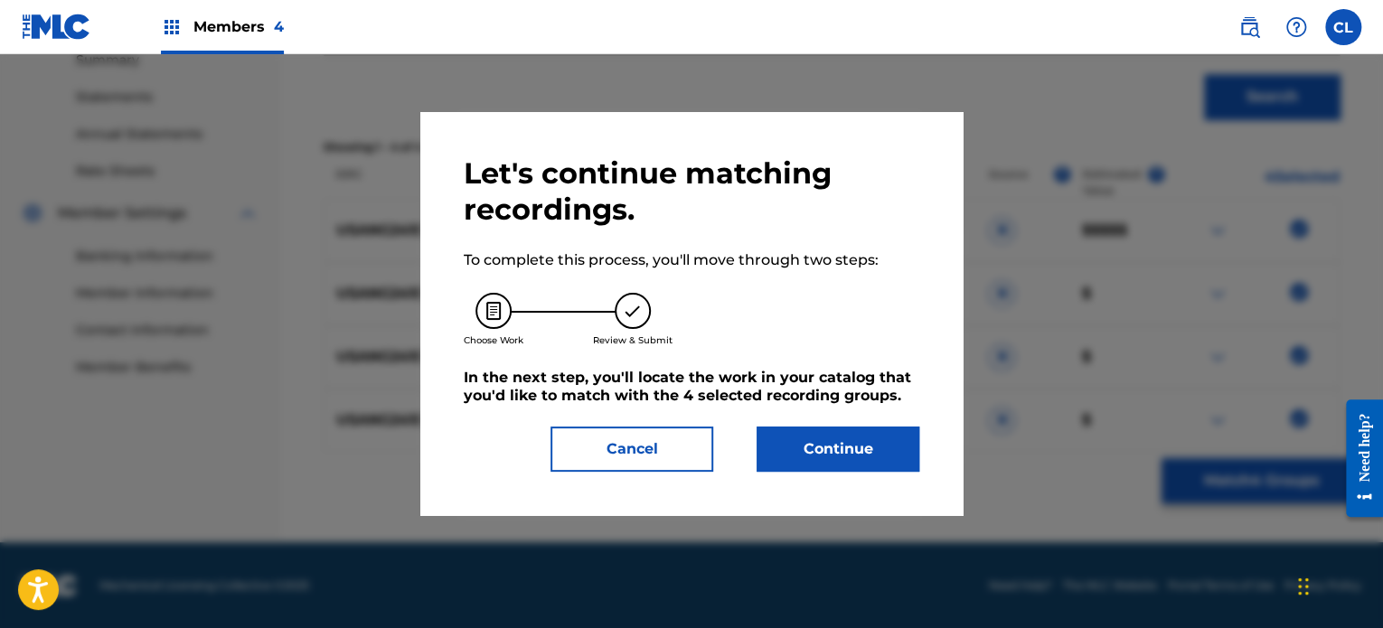
click at [873, 437] on button "Continue" at bounding box center [838, 449] width 163 height 45
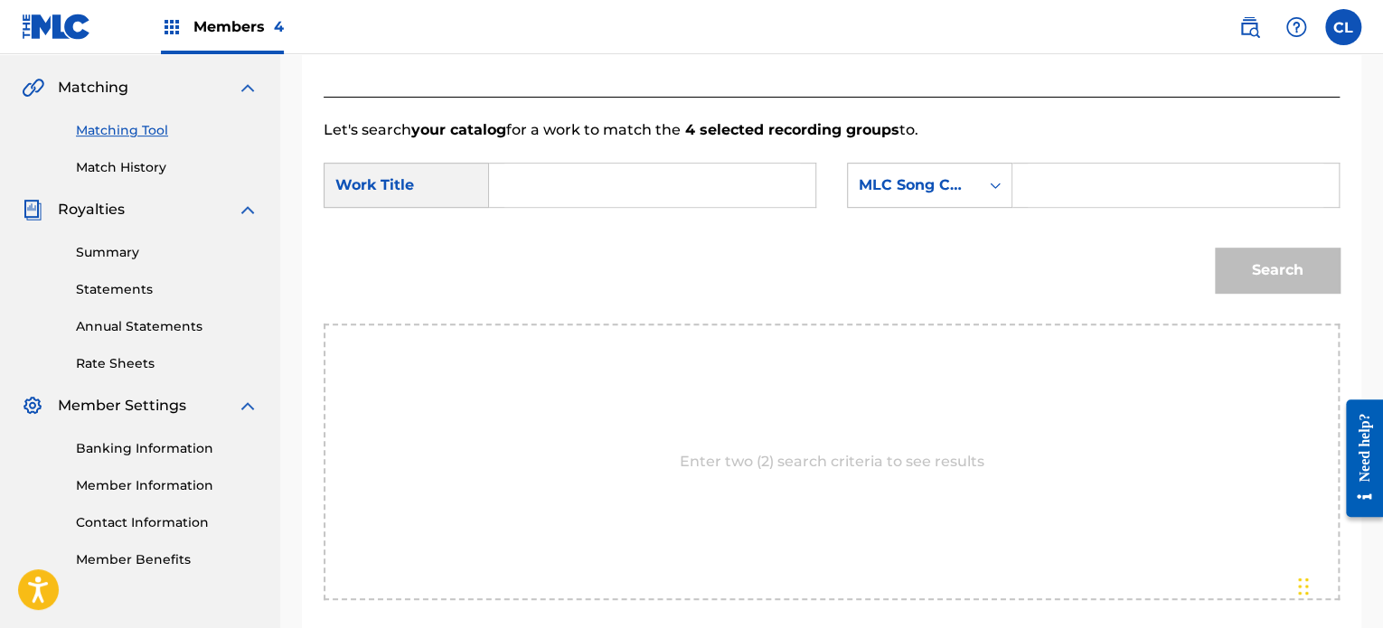
scroll to position [405, 0]
click at [1123, 186] on input "Search Form" at bounding box center [1176, 186] width 296 height 43
paste input "AY8IR3"
type input "AY8IR3"
click at [686, 164] on div "Search Form" at bounding box center [652, 186] width 327 height 45
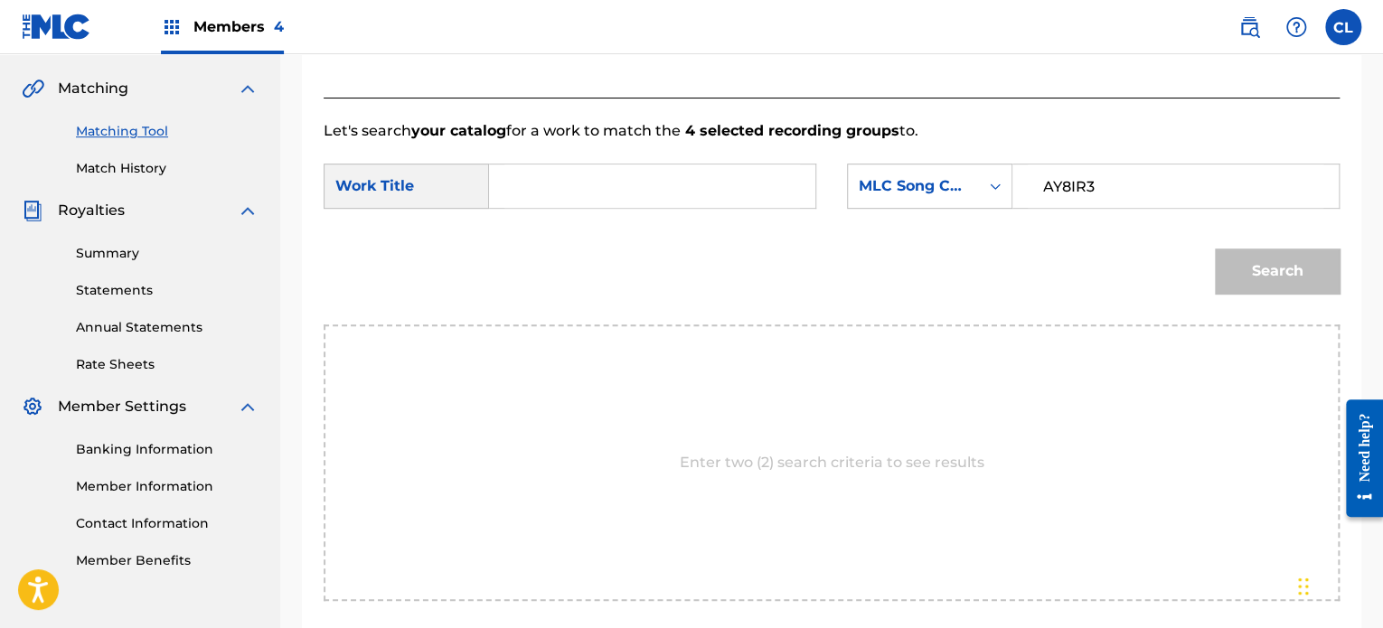
click at [607, 176] on input "Search Form" at bounding box center [652, 186] width 296 height 43
paste input "Awakening Intuition"
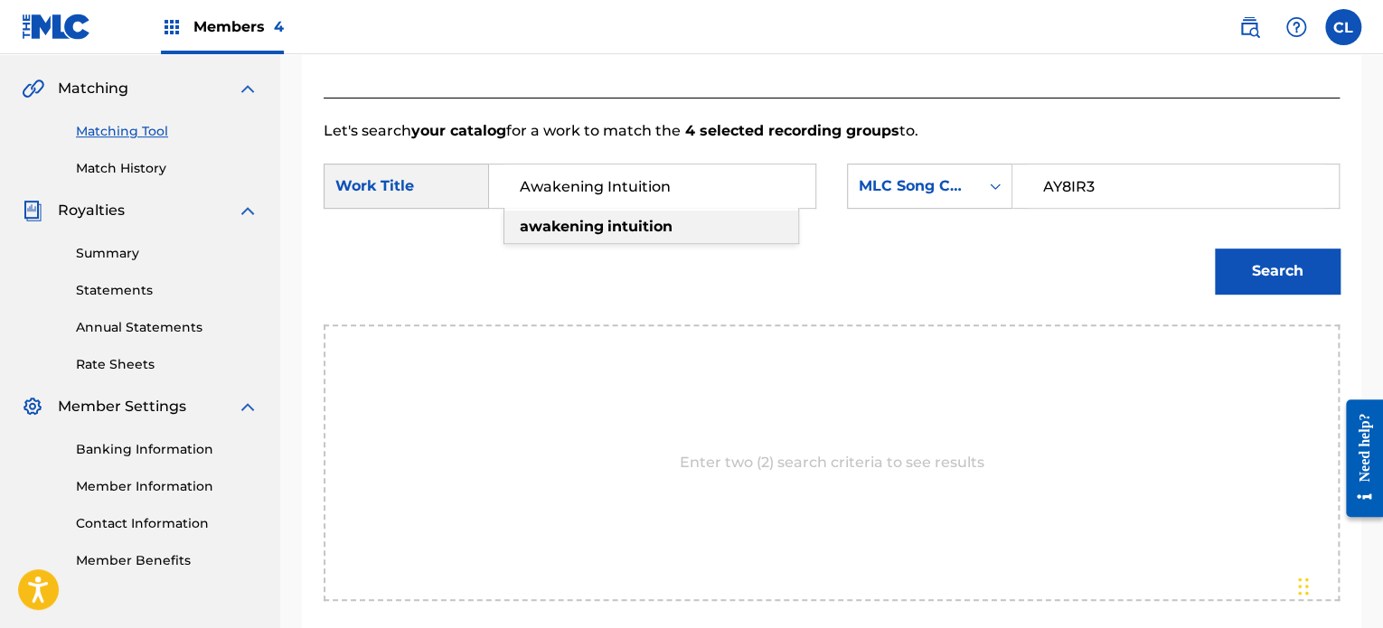
click at [592, 222] on strong "awakening" at bounding box center [562, 226] width 84 height 17
type input "awakening intuition"
click at [1284, 259] on button "Search" at bounding box center [1277, 271] width 125 height 45
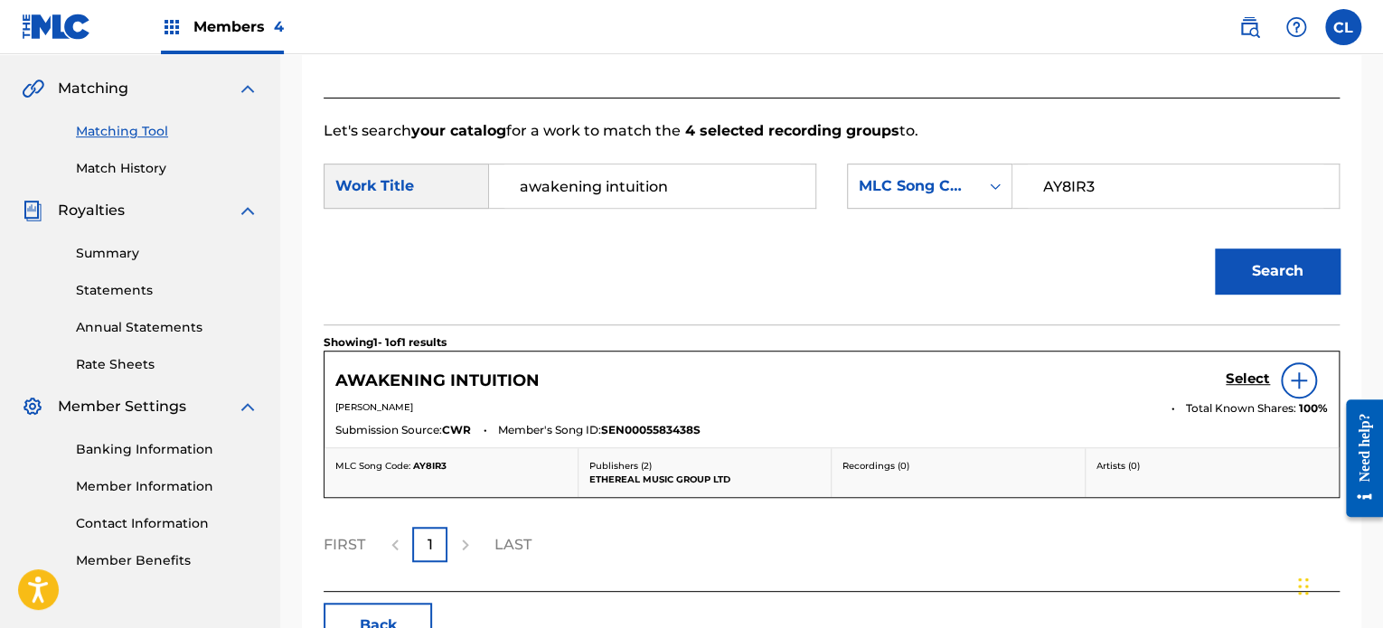
click at [1245, 381] on h5 "Select" at bounding box center [1248, 379] width 44 height 17
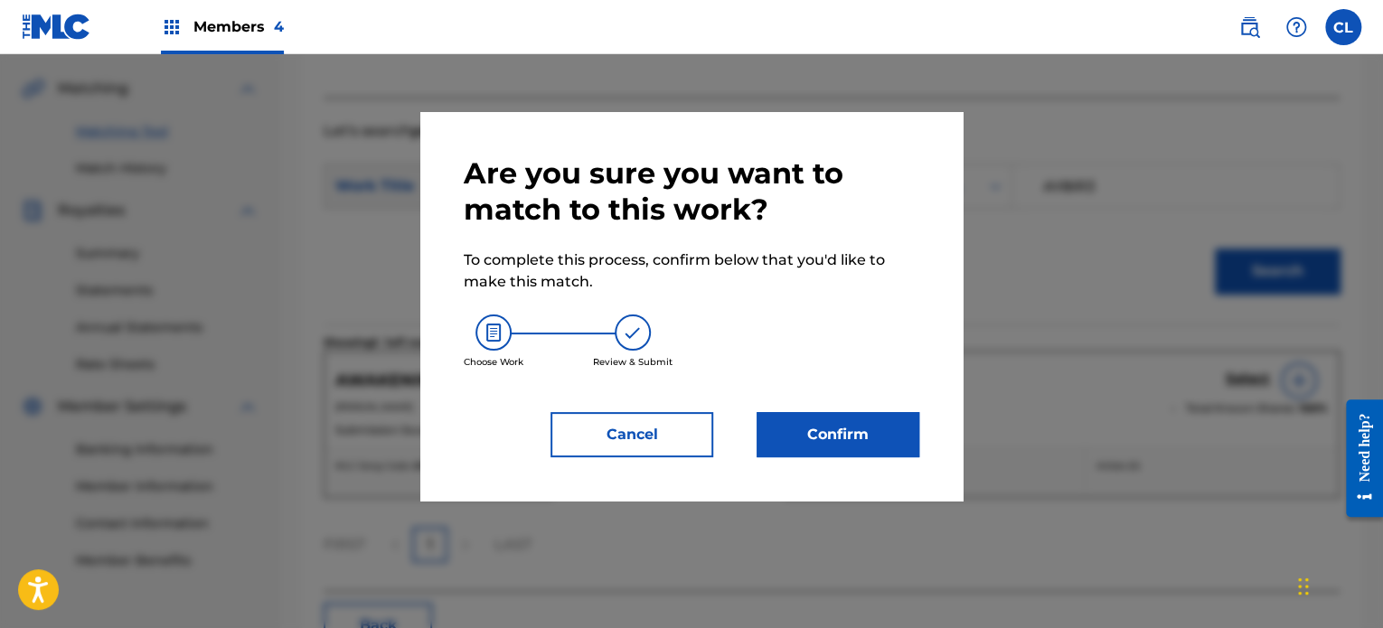
click at [860, 407] on div "Are you sure you want to match to this work? To complete this process, confirm …" at bounding box center [692, 306] width 456 height 302
click at [846, 437] on button "Confirm" at bounding box center [838, 434] width 163 height 45
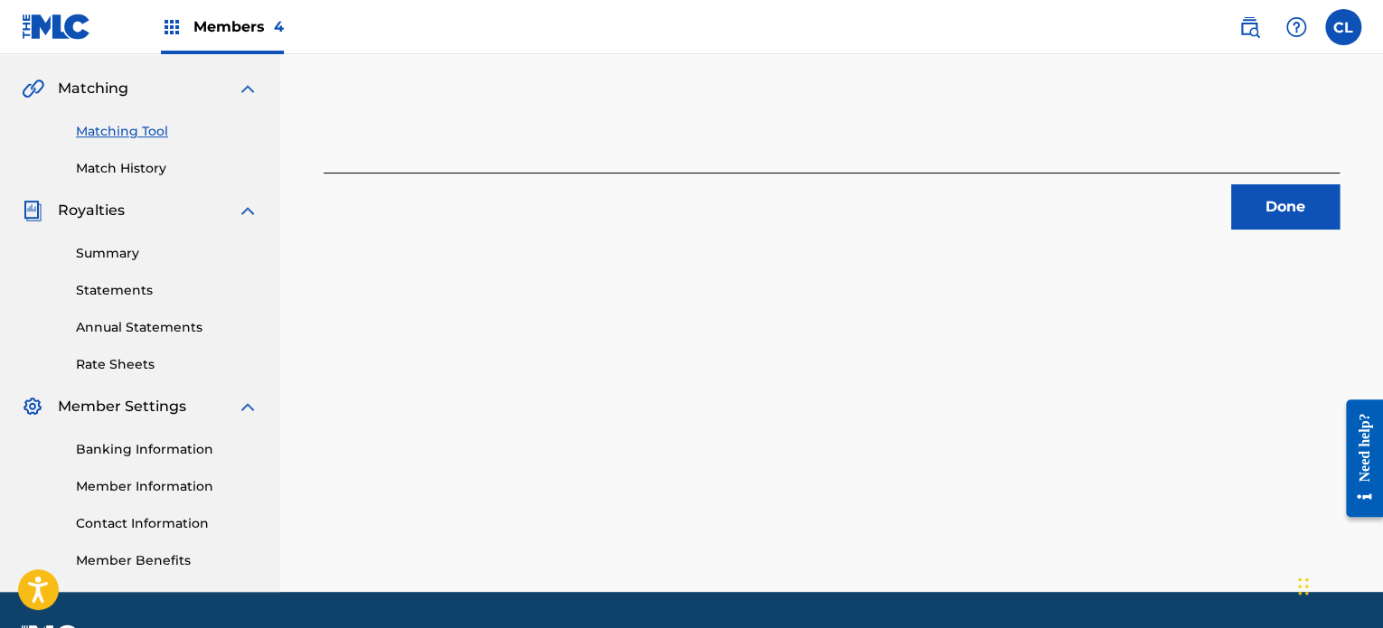
click at [137, 162] on link "Match History" at bounding box center [167, 168] width 183 height 19
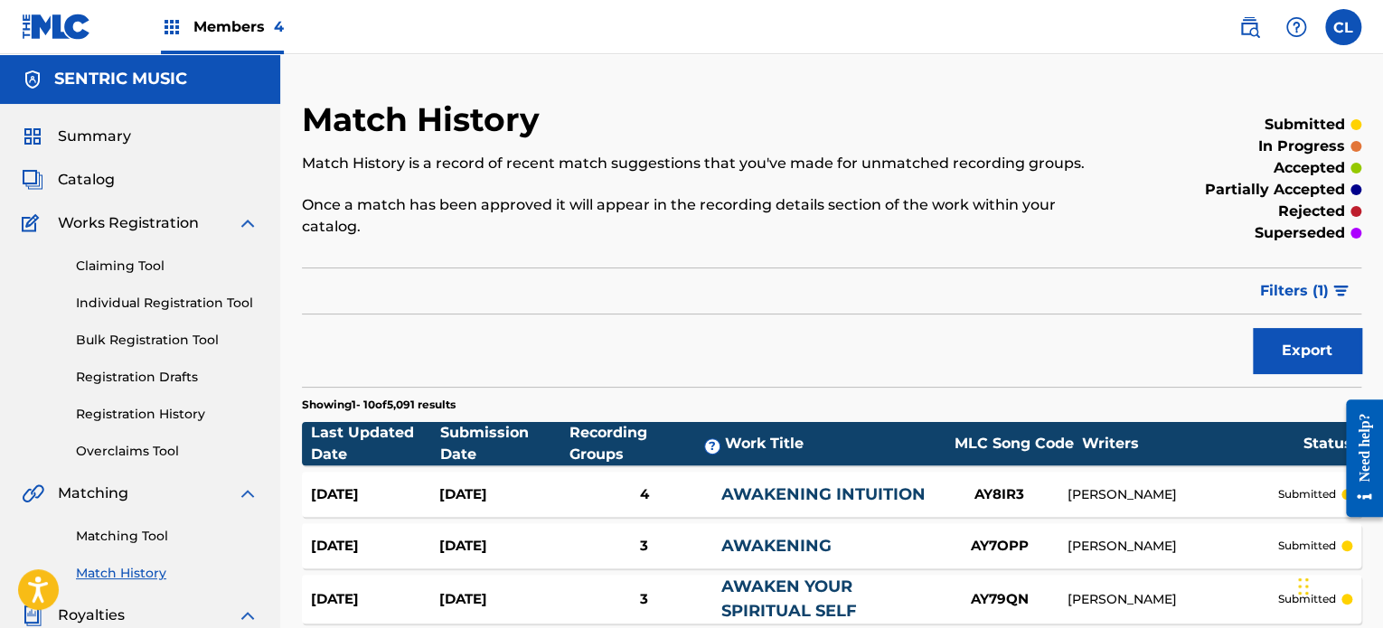
click at [119, 537] on link "Matching Tool" at bounding box center [167, 536] width 183 height 19
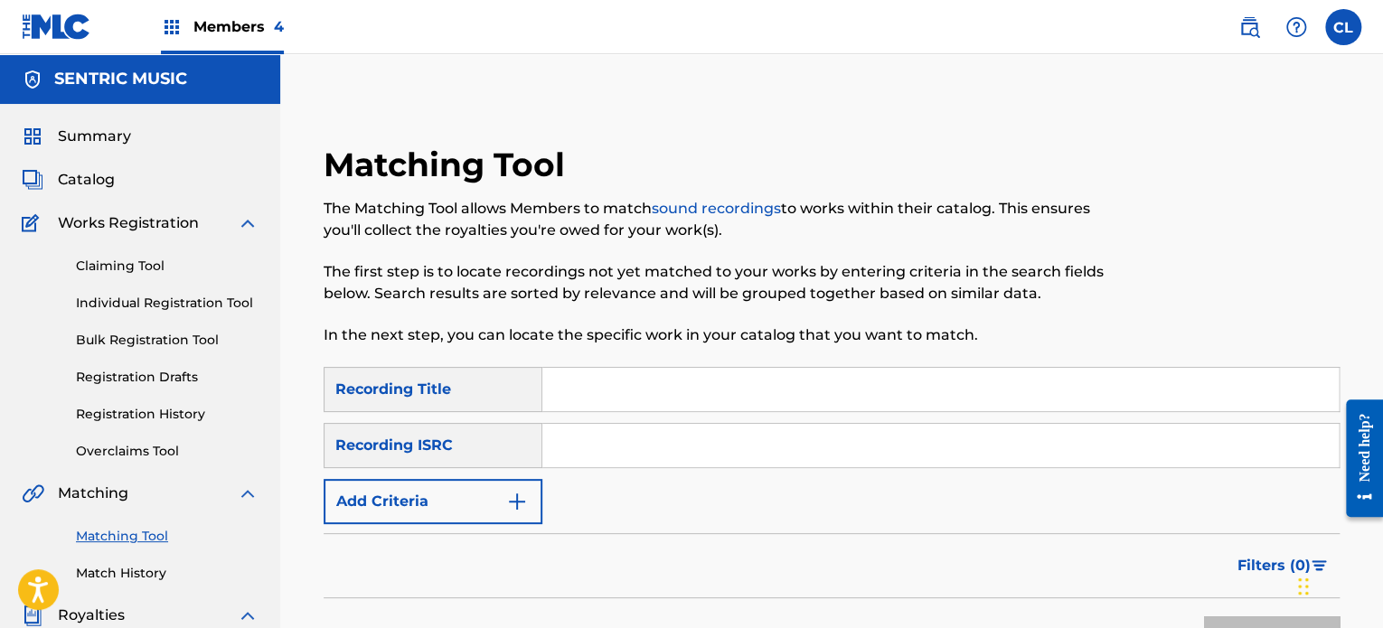
click at [653, 376] on input "Search Form" at bounding box center [940, 389] width 796 height 43
paste input "Balance"
type input "Balance"
click at [490, 512] on button "Add Criteria" at bounding box center [433, 501] width 219 height 45
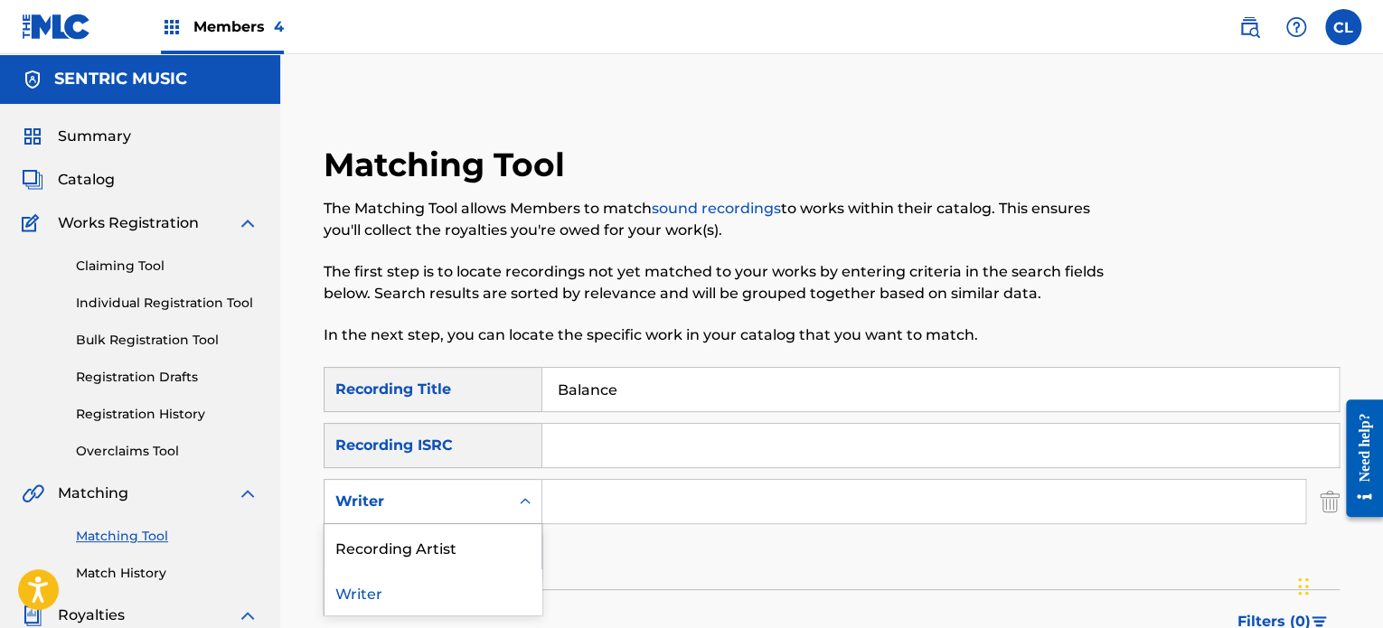
click at [456, 494] on div "Writer" at bounding box center [416, 502] width 163 height 22
click at [444, 545] on div "Recording Artist" at bounding box center [432, 546] width 217 height 45
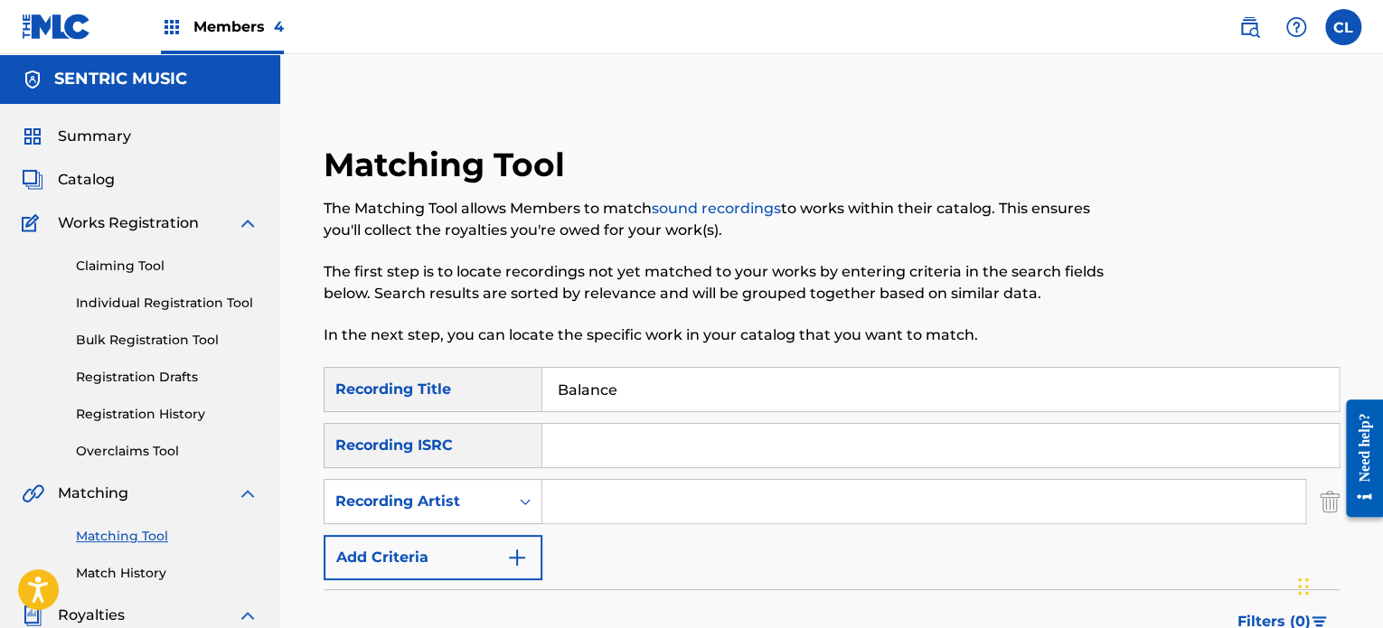
click at [622, 480] on input "Search Form" at bounding box center [923, 501] width 763 height 43
type input "lono"
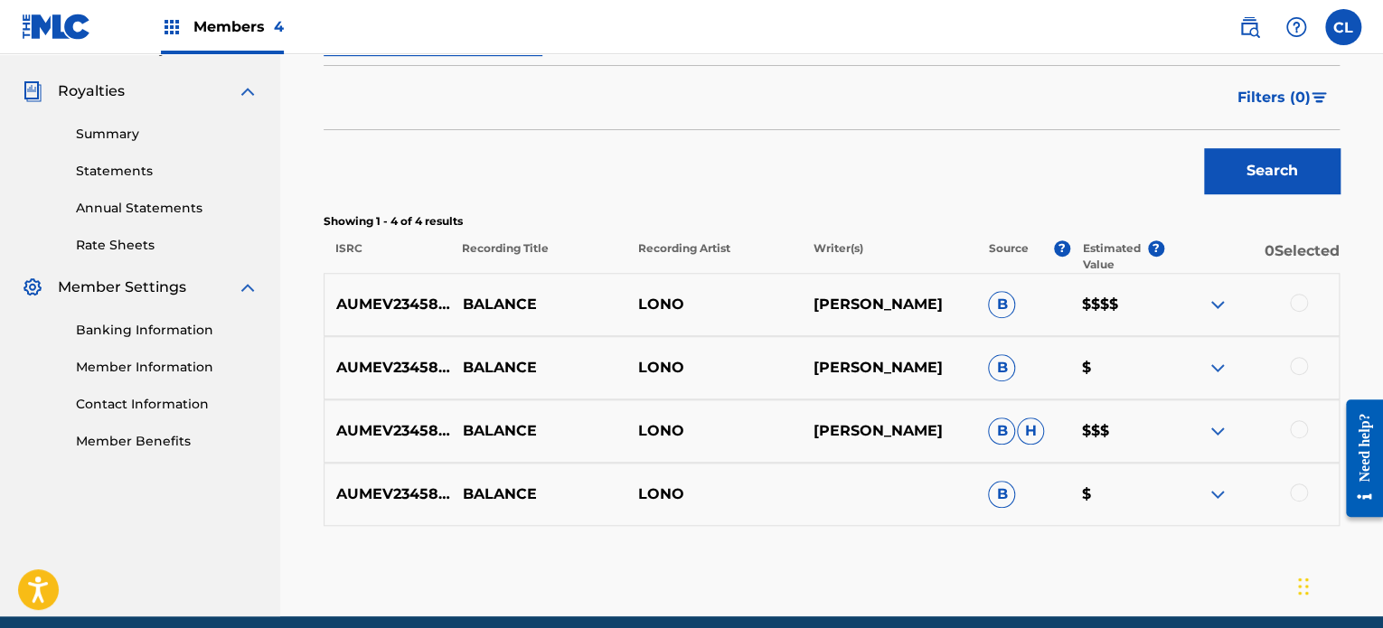
scroll to position [559, 0]
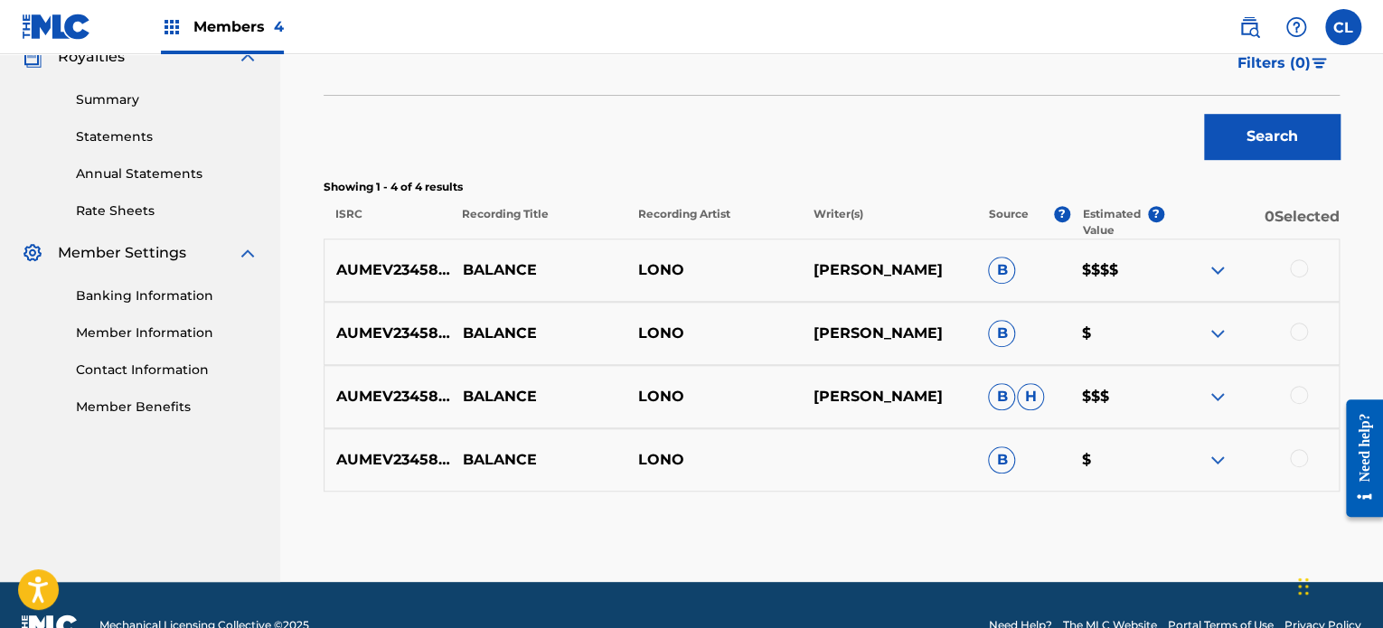
click at [1293, 456] on div at bounding box center [1299, 458] width 18 height 18
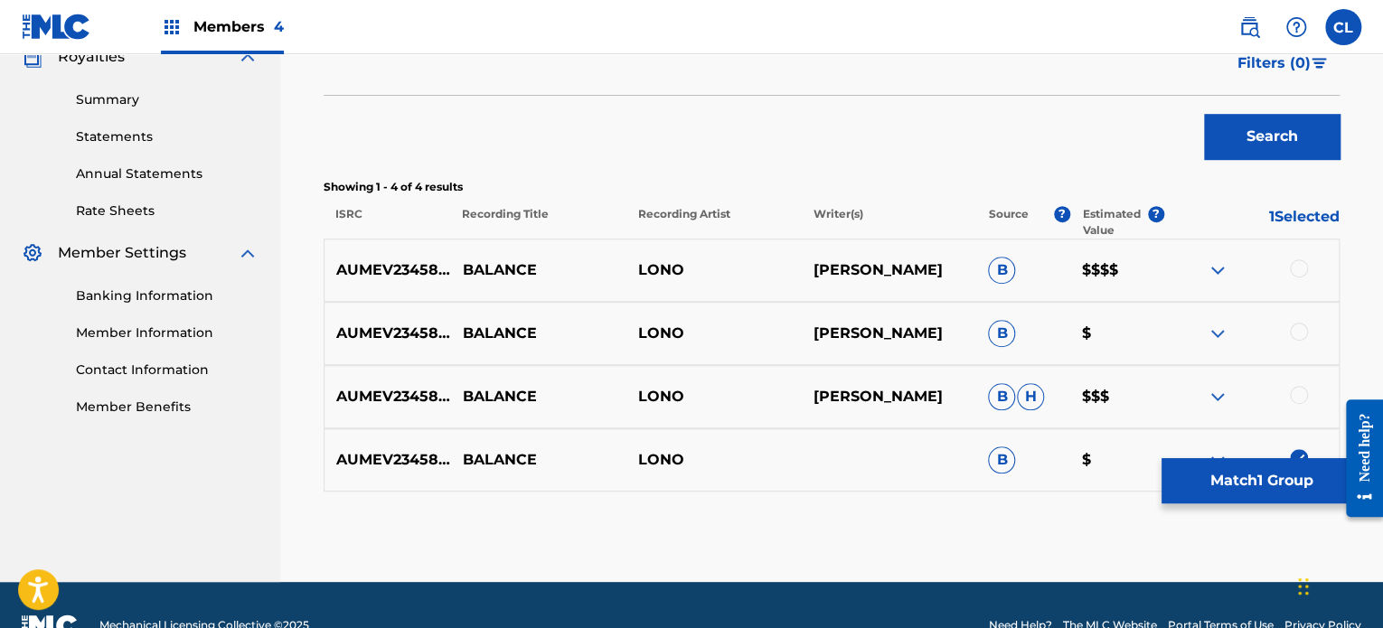
click at [1290, 390] on div at bounding box center [1299, 395] width 18 height 18
click at [1298, 333] on div at bounding box center [1299, 332] width 18 height 18
click at [1296, 268] on div at bounding box center [1299, 268] width 18 height 18
drag, startPoint x: 1121, startPoint y: 269, endPoint x: 1058, endPoint y: 272, distance: 62.4
click at [1058, 272] on div "AUMEV2345899 BALANCE [PERSON_NAME] B $$$$" at bounding box center [832, 270] width 1016 height 63
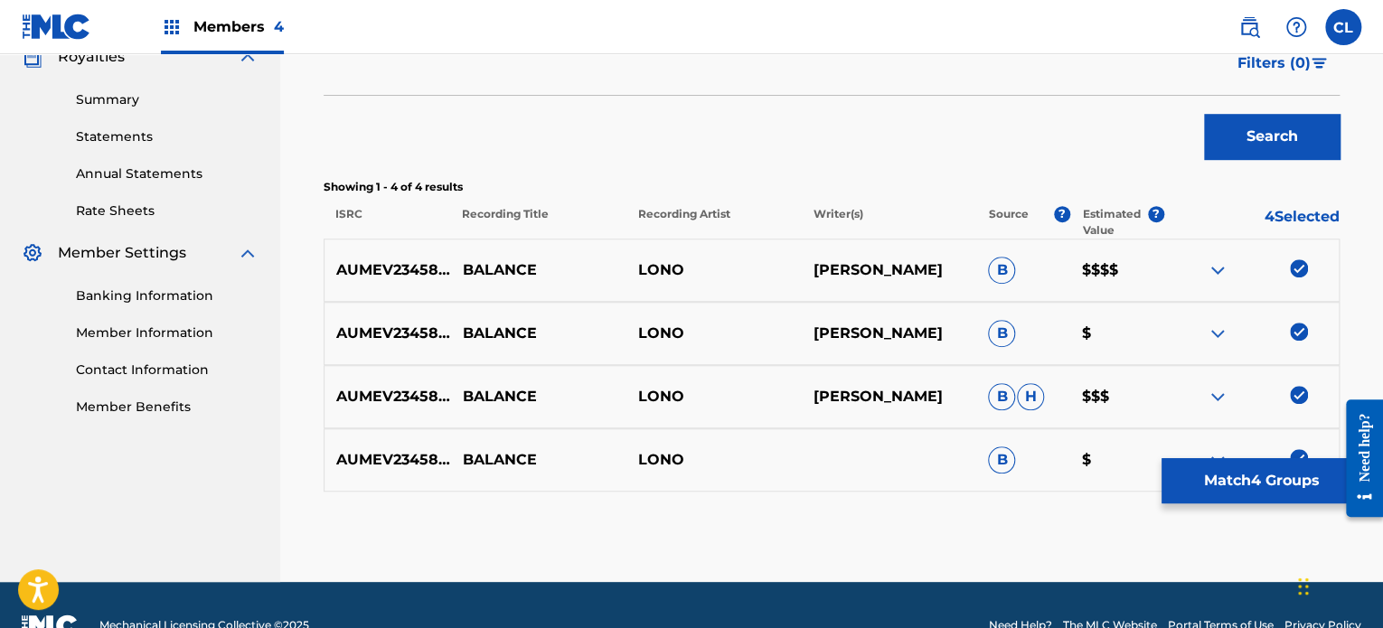
click at [1114, 323] on p "$" at bounding box center [1117, 334] width 94 height 22
click at [1218, 476] on button "Match 4 Groups" at bounding box center [1261, 480] width 200 height 45
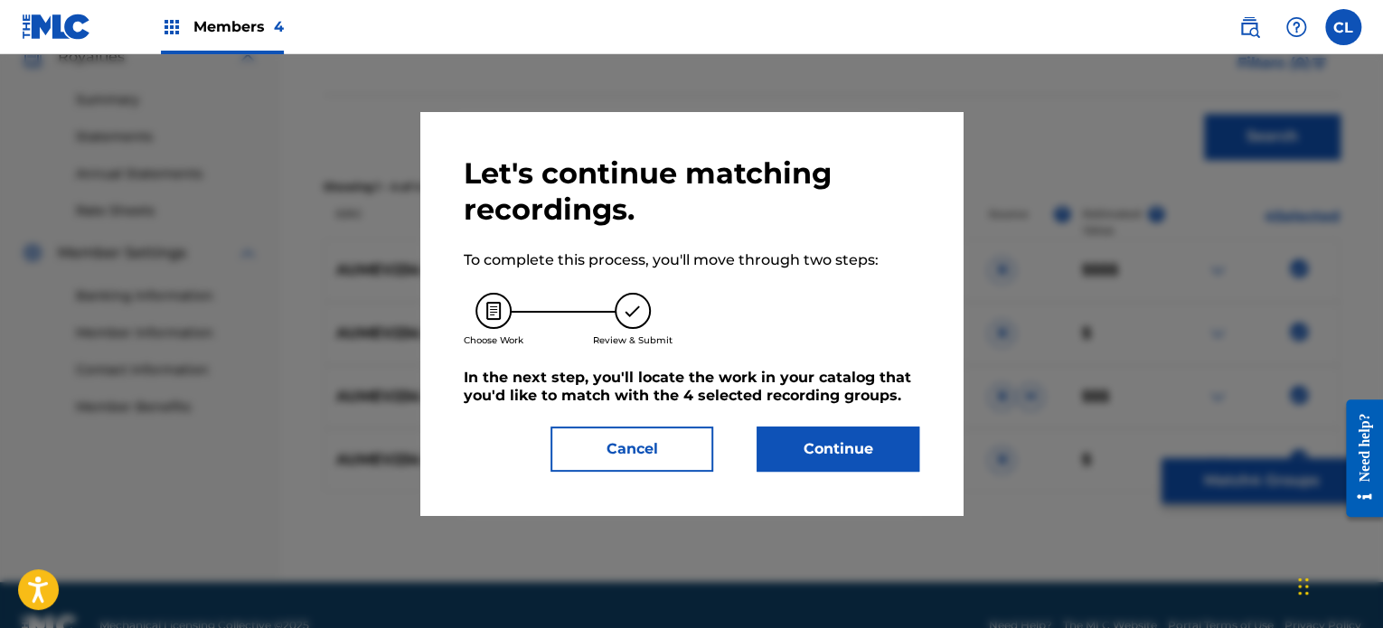
click at [865, 454] on button "Continue" at bounding box center [838, 449] width 163 height 45
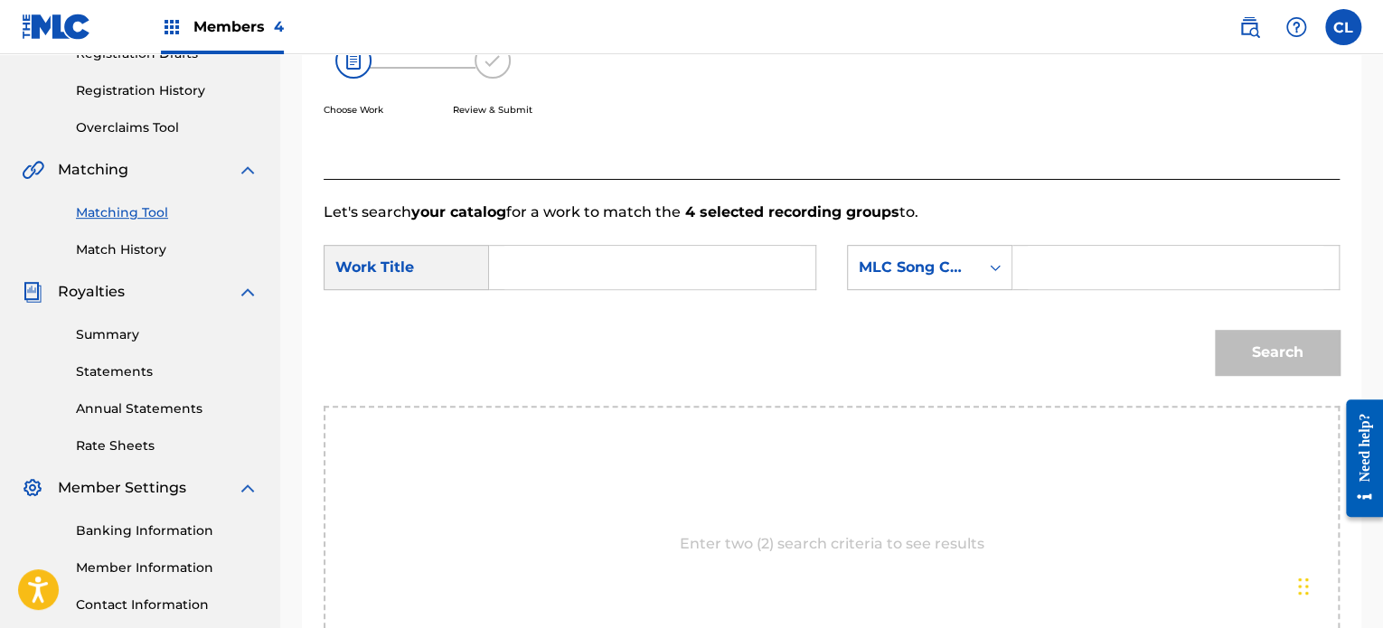
scroll to position [575, 0]
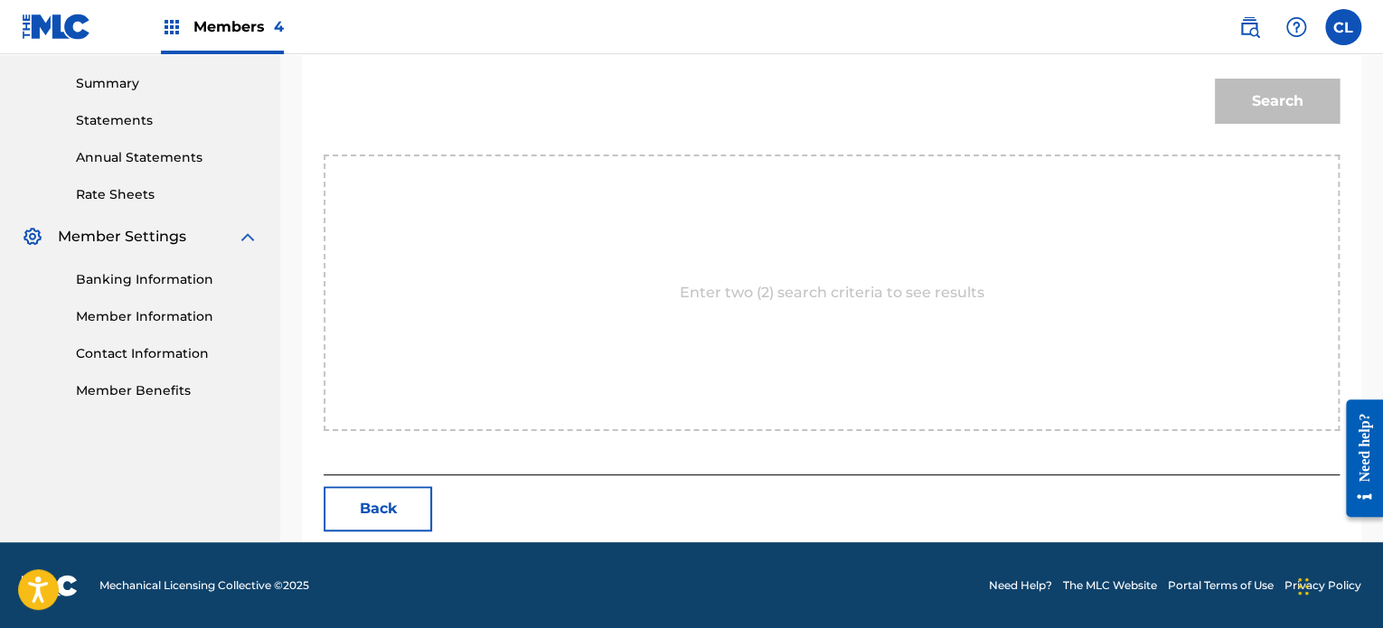
click at [387, 502] on button "Back" at bounding box center [378, 508] width 108 height 45
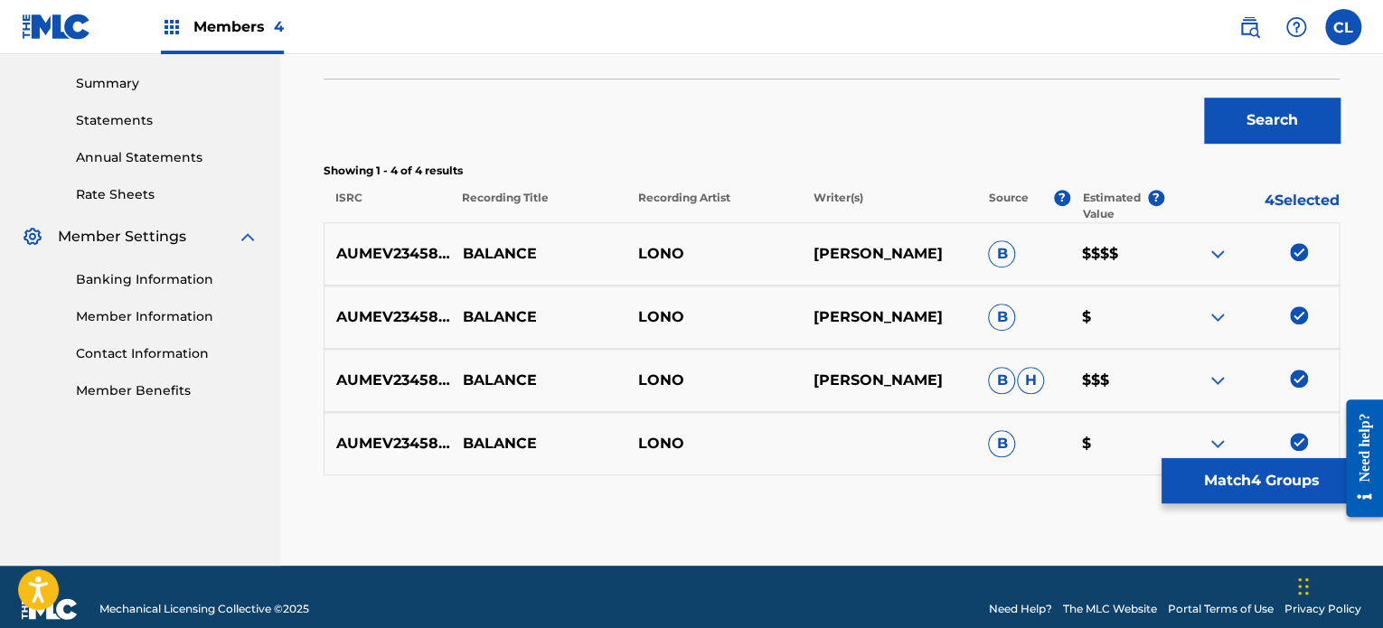
click at [1199, 491] on button "Match 4 Groups" at bounding box center [1261, 480] width 200 height 45
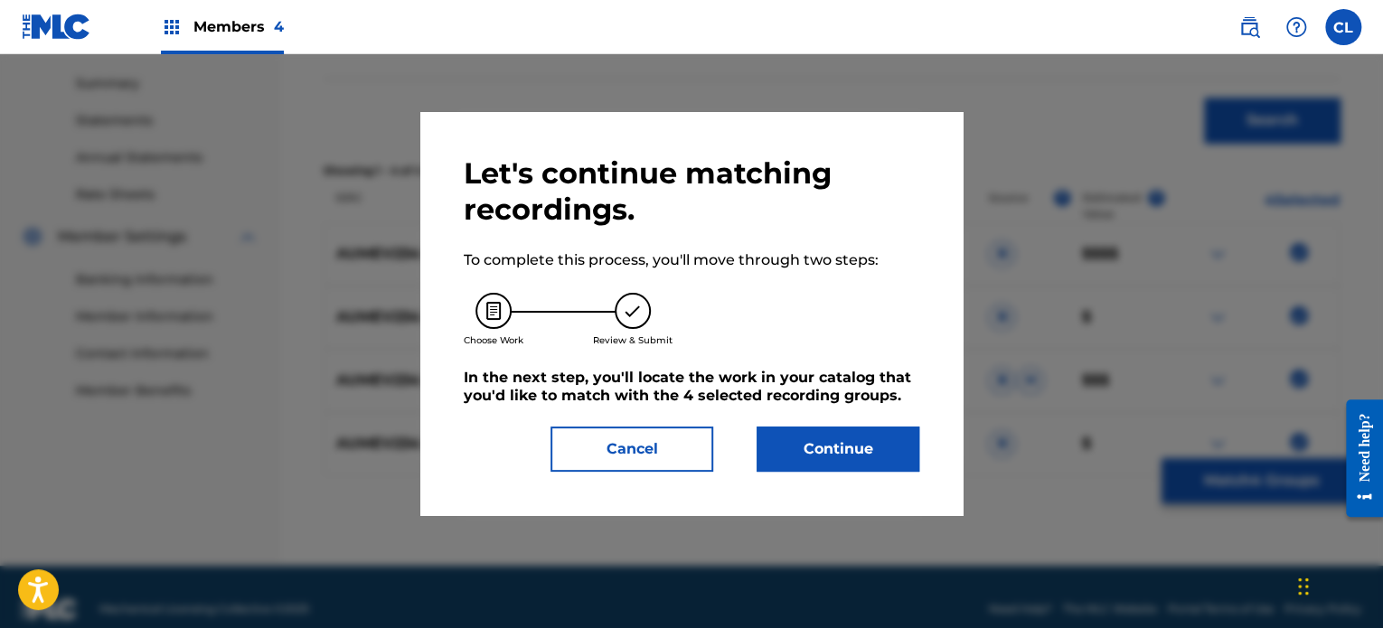
click at [828, 432] on button "Continue" at bounding box center [838, 449] width 163 height 45
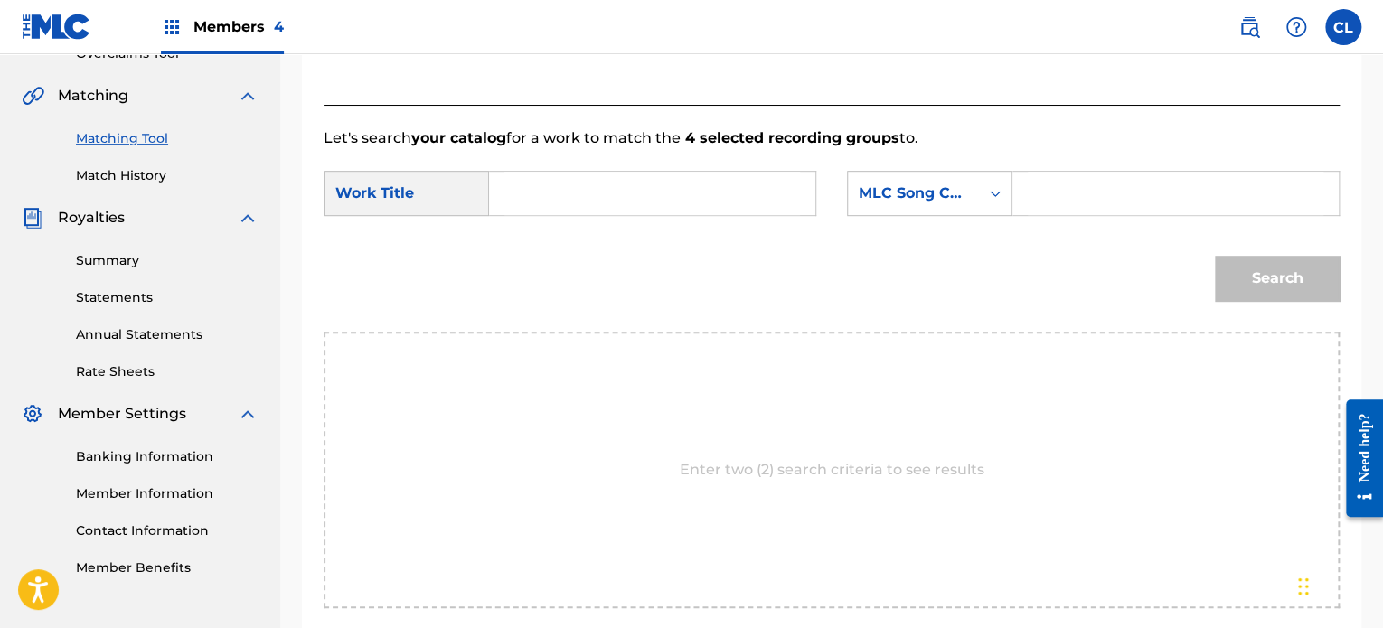
scroll to position [359, 0]
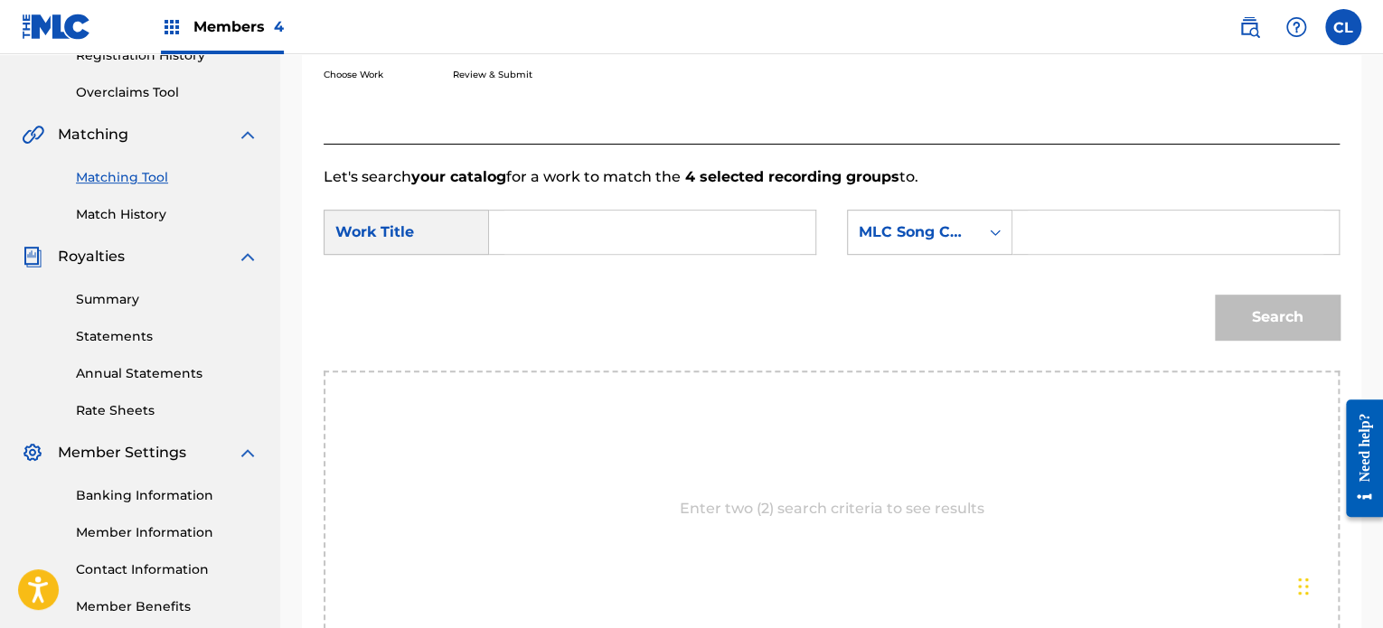
click at [1165, 228] on input "Search Form" at bounding box center [1176, 232] width 296 height 43
paste input "BF7B94"
type input "BF7B94"
click at [730, 220] on input "Search Form" at bounding box center [652, 232] width 296 height 43
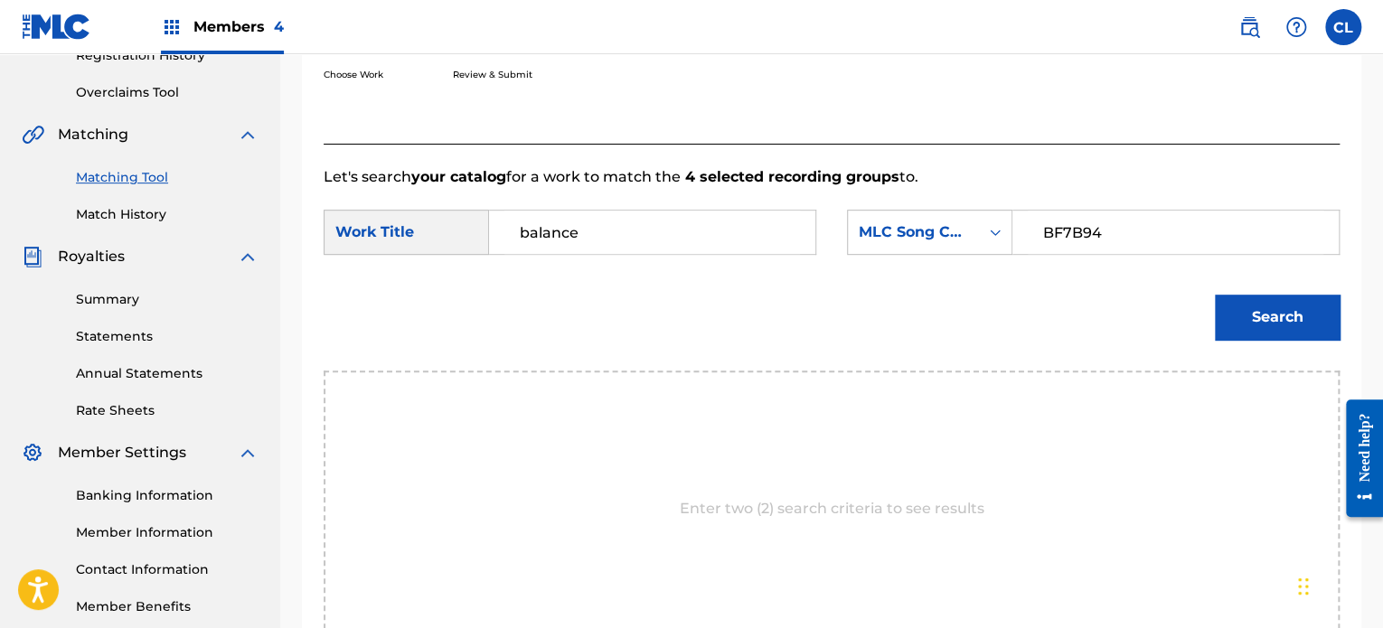
type input "balance"
click at [1215, 295] on button "Search" at bounding box center [1277, 317] width 125 height 45
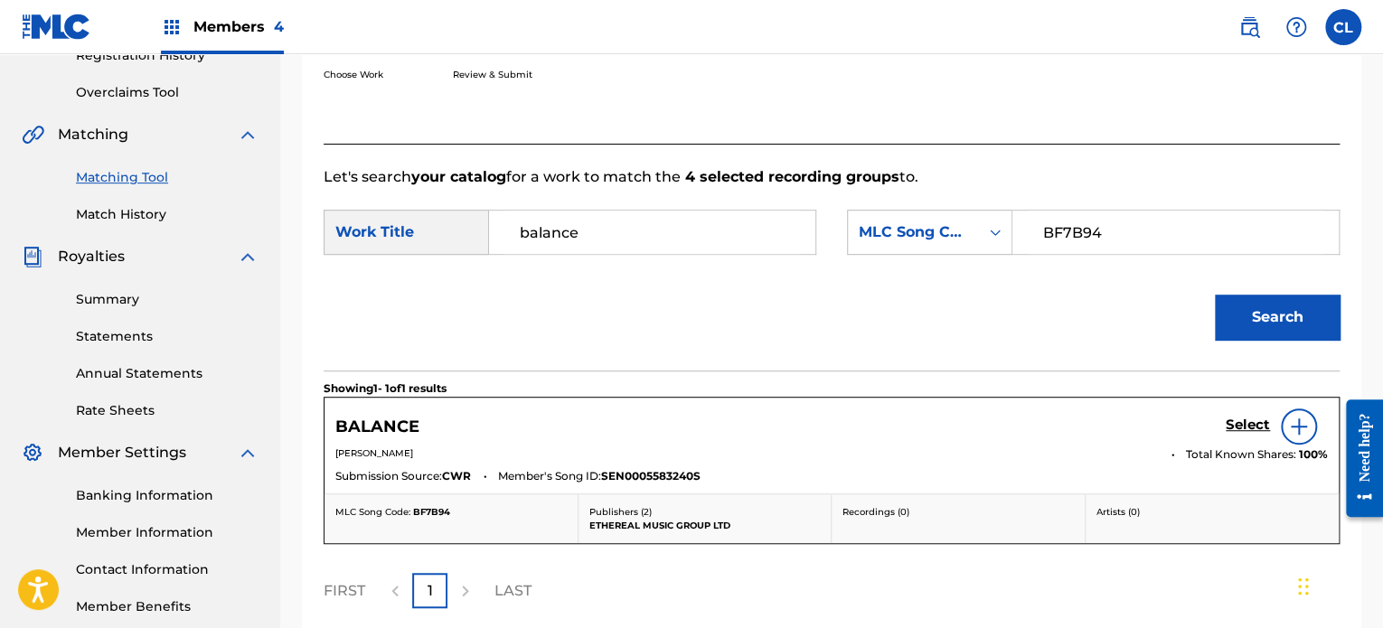
click at [1244, 422] on h5 "Select" at bounding box center [1248, 425] width 44 height 17
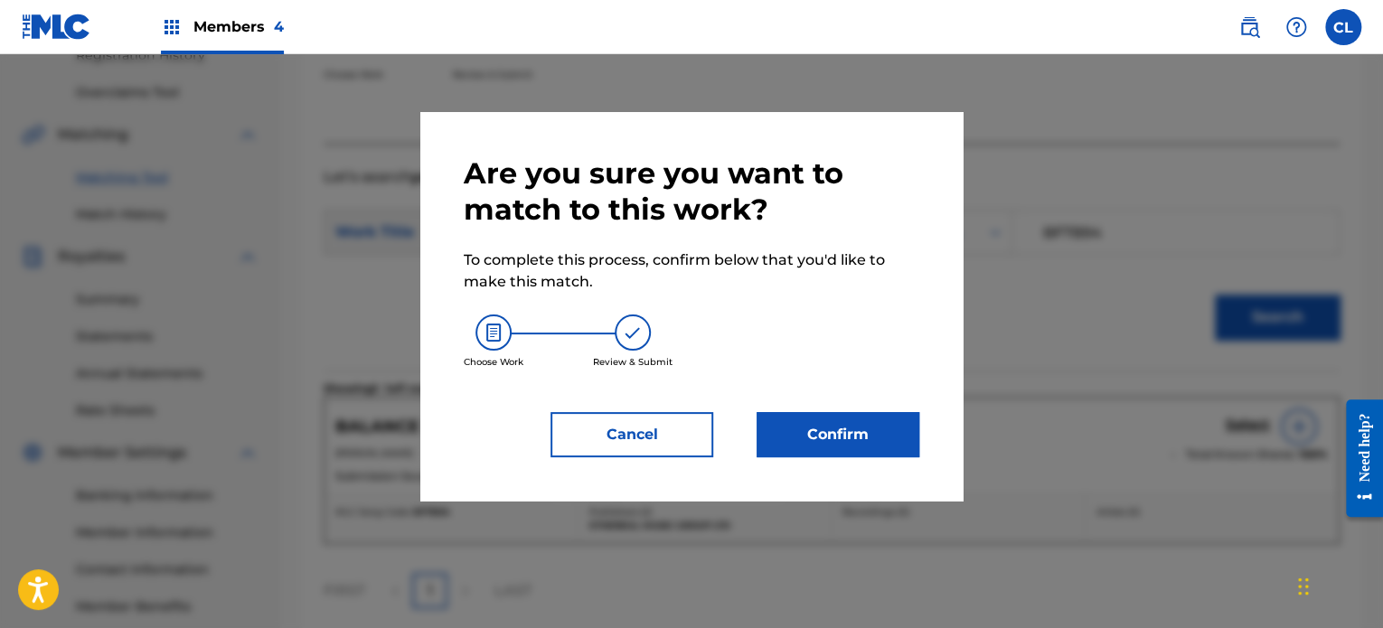
click at [869, 432] on button "Confirm" at bounding box center [838, 434] width 163 height 45
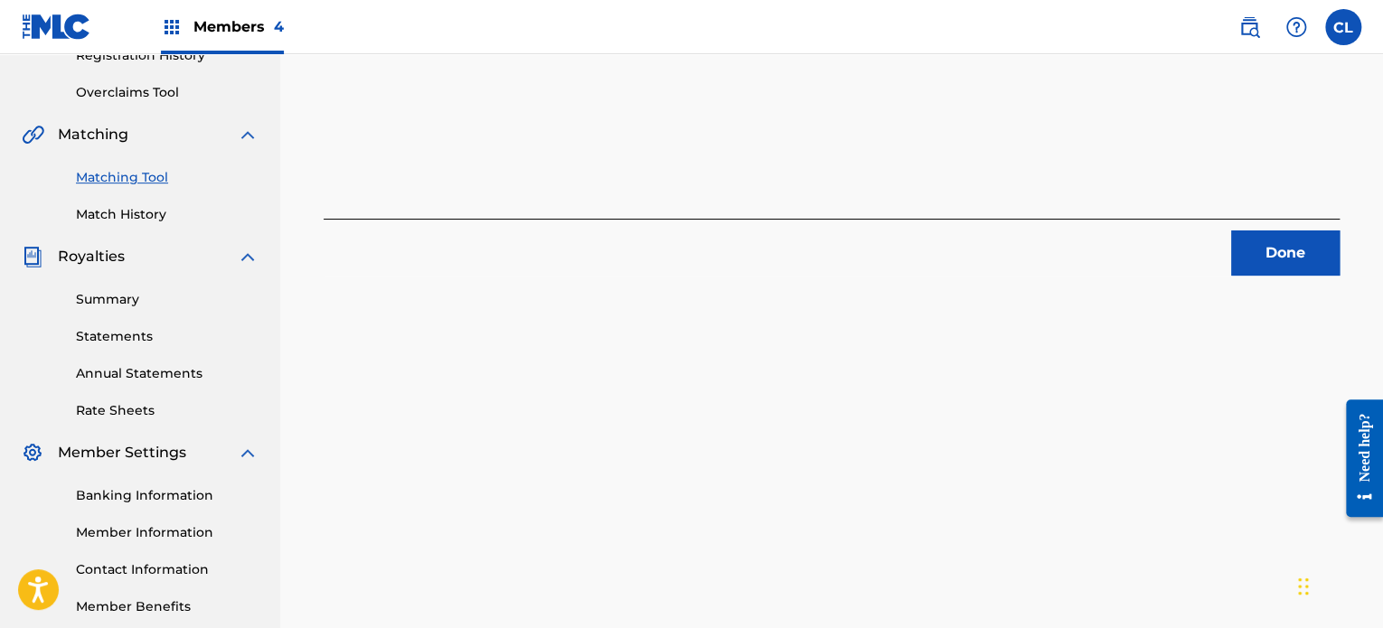
click at [1258, 240] on button "Done" at bounding box center [1285, 252] width 108 height 45
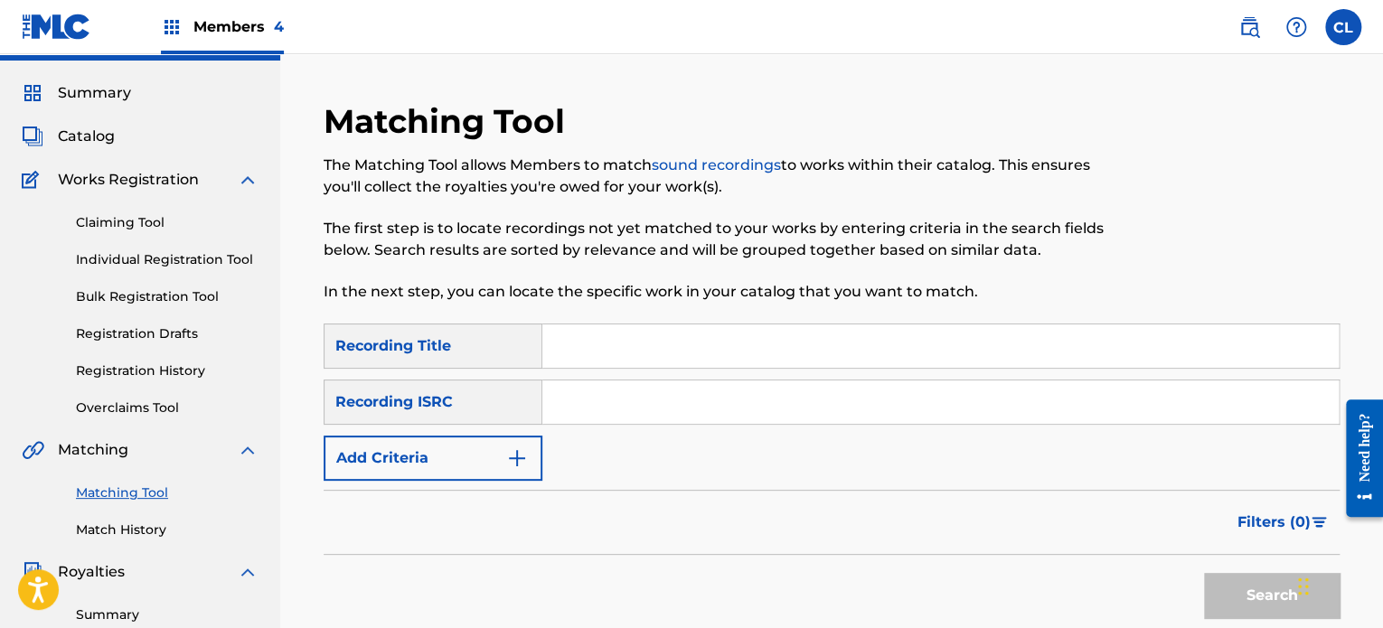
scroll to position [29, 0]
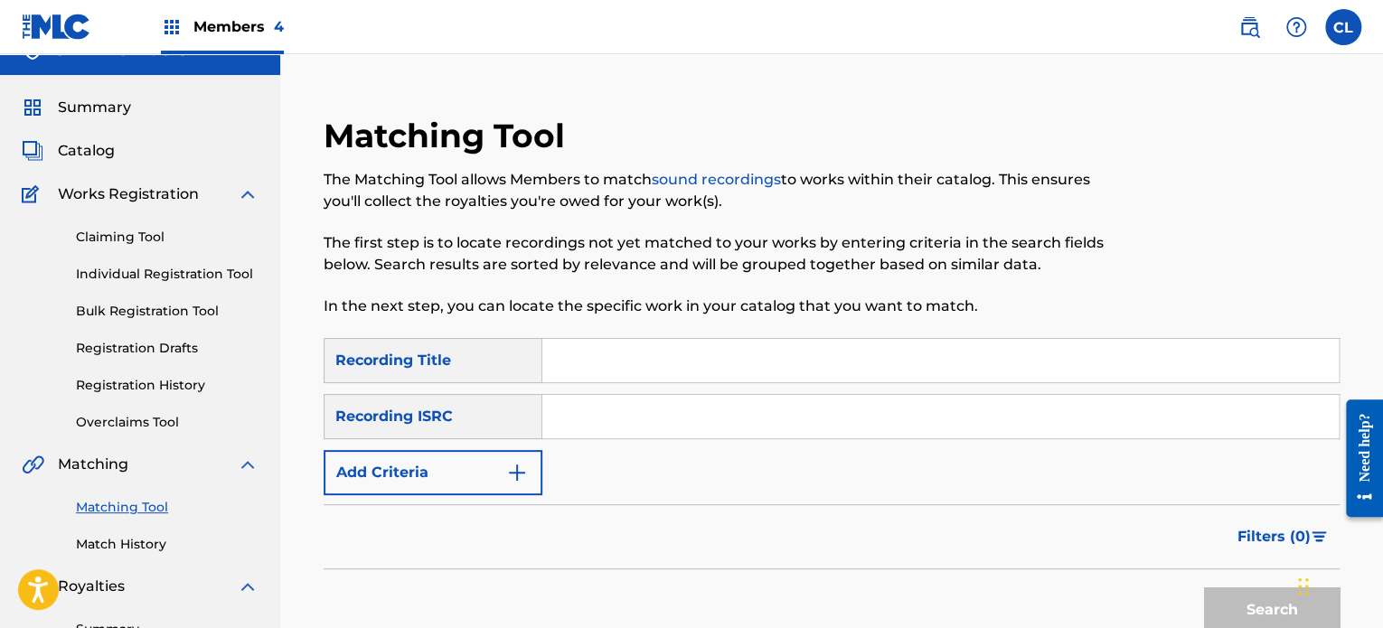
click at [663, 378] on input "Search Form" at bounding box center [940, 360] width 796 height 43
paste input "Balancing Emotion"
type input "Balancing Emotion"
click at [514, 480] on img "Search Form" at bounding box center [517, 473] width 22 height 22
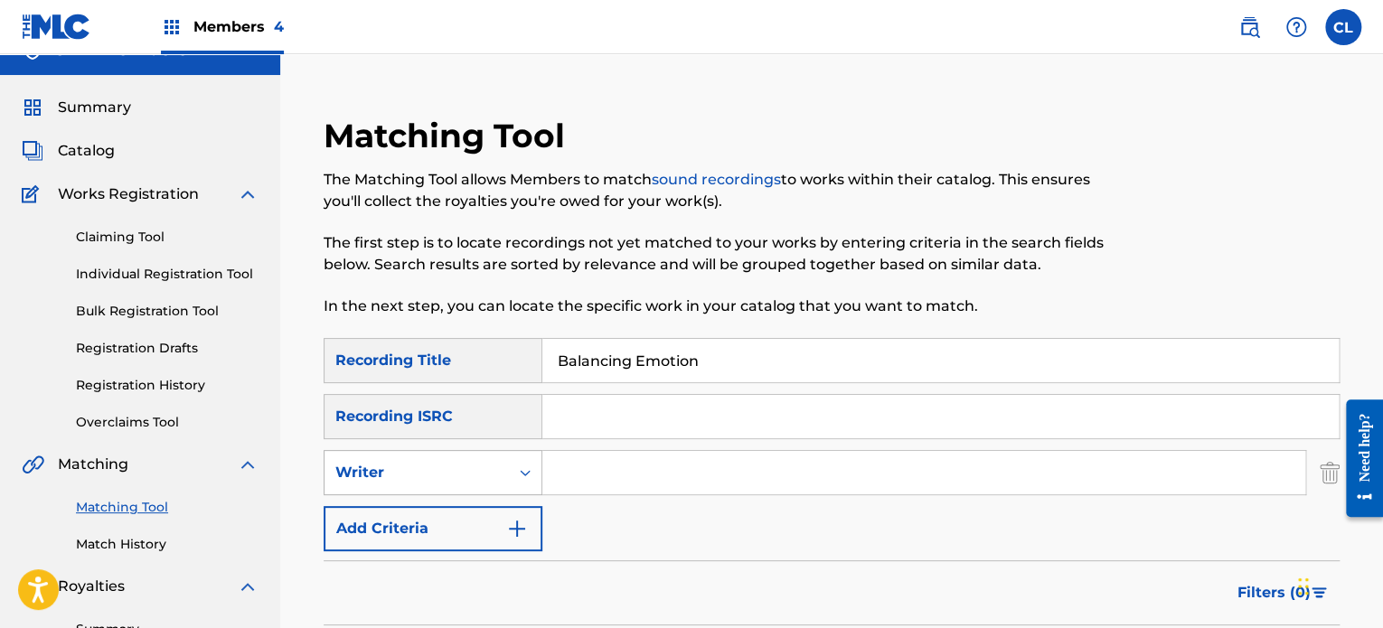
click at [487, 454] on div "Writer" at bounding box center [433, 472] width 219 height 45
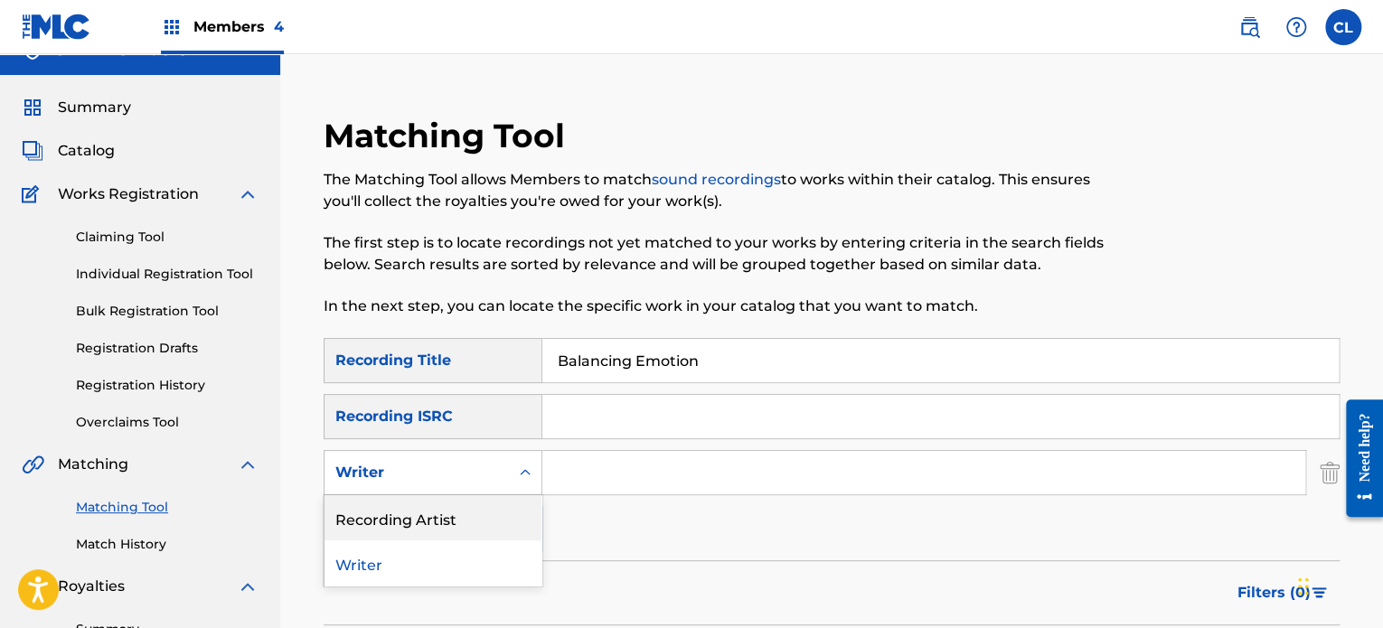
click at [468, 513] on div "Recording Artist" at bounding box center [432, 517] width 217 height 45
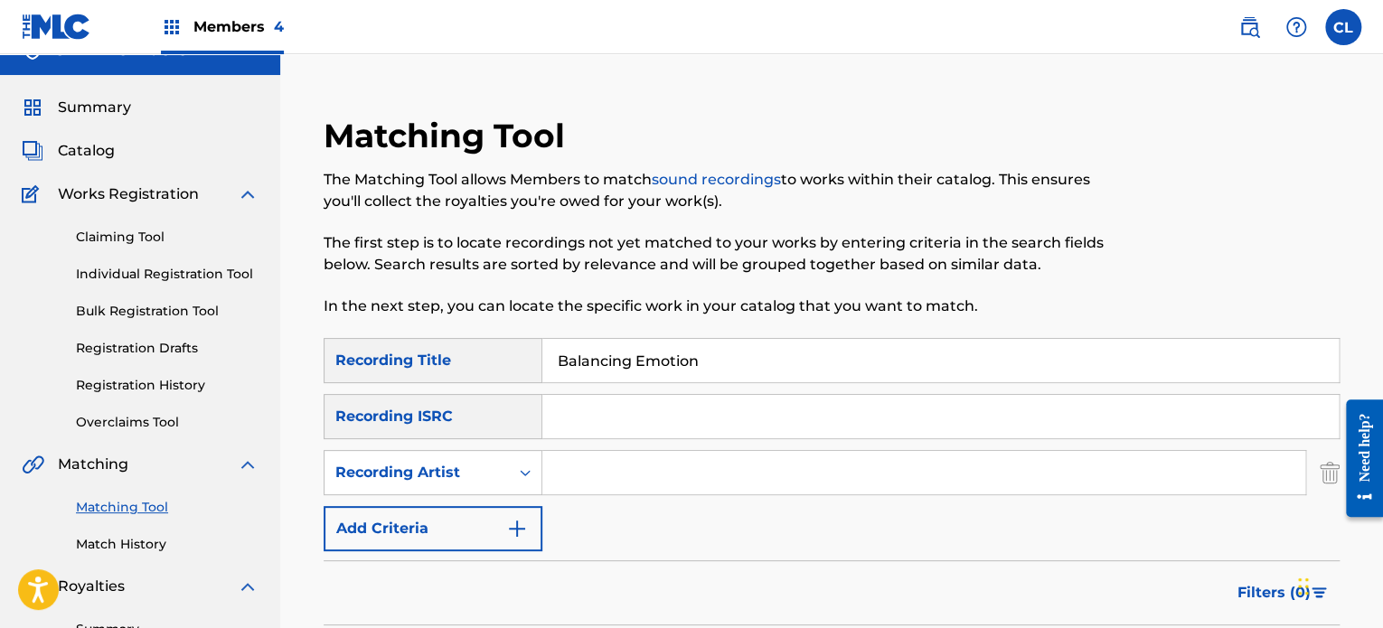
click at [586, 461] on input "Search Form" at bounding box center [923, 472] width 763 height 43
type input "[PERSON_NAME]"
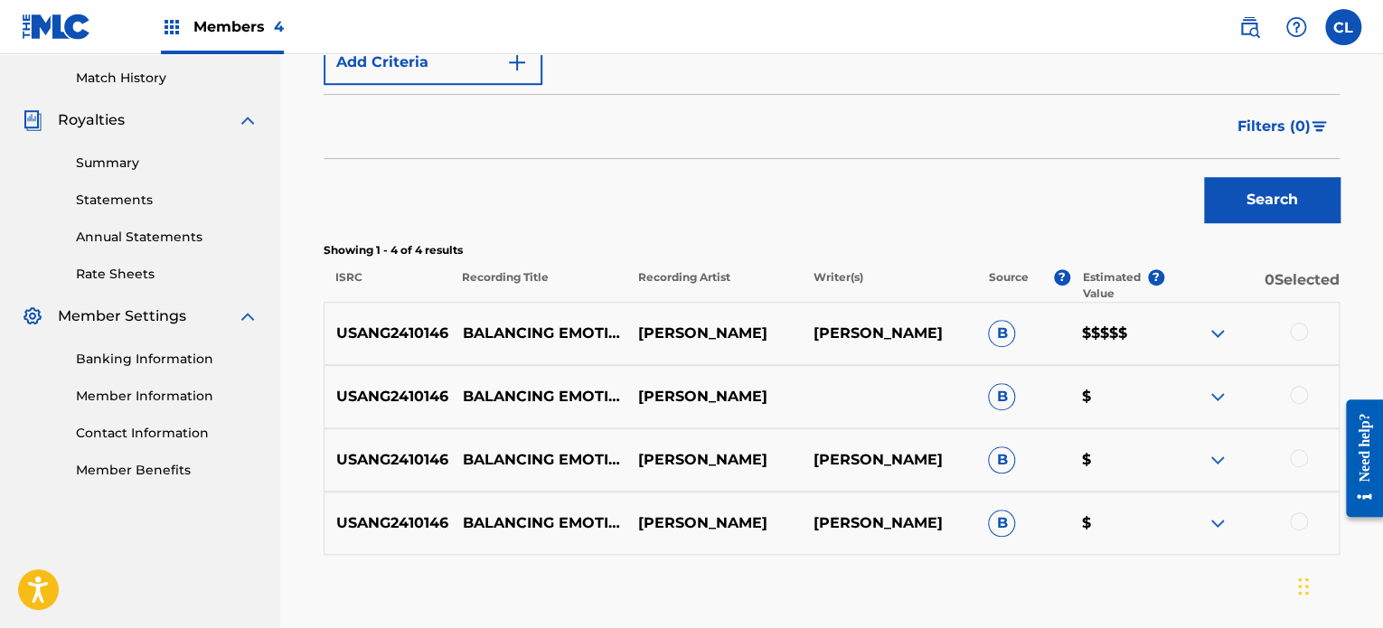
scroll to position [495, 0]
click at [1305, 327] on div at bounding box center [1299, 332] width 18 height 18
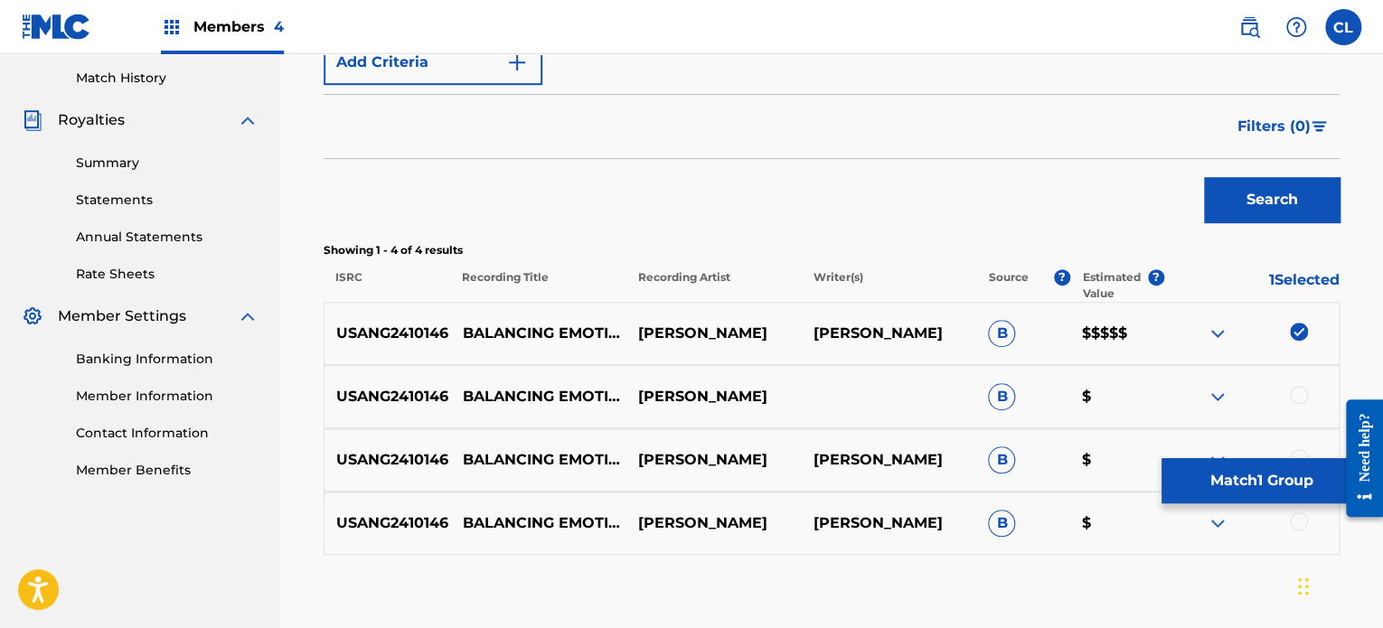
click at [1299, 395] on div at bounding box center [1299, 395] width 18 height 18
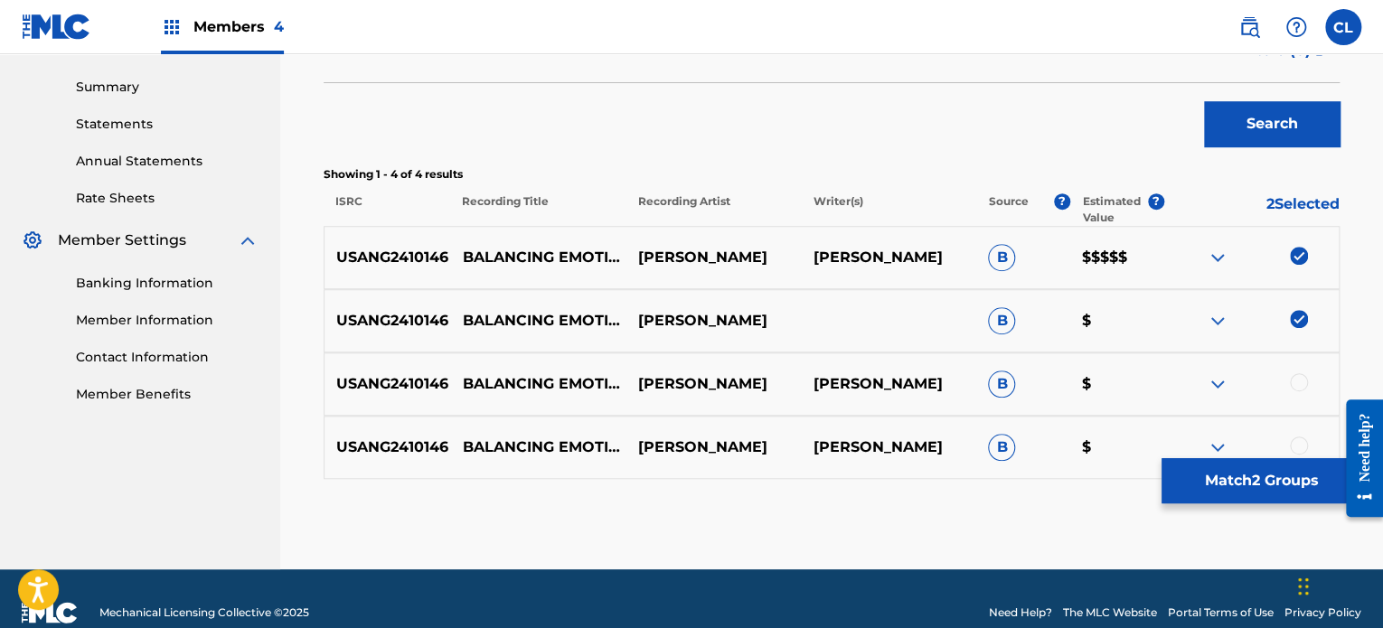
scroll to position [576, 0]
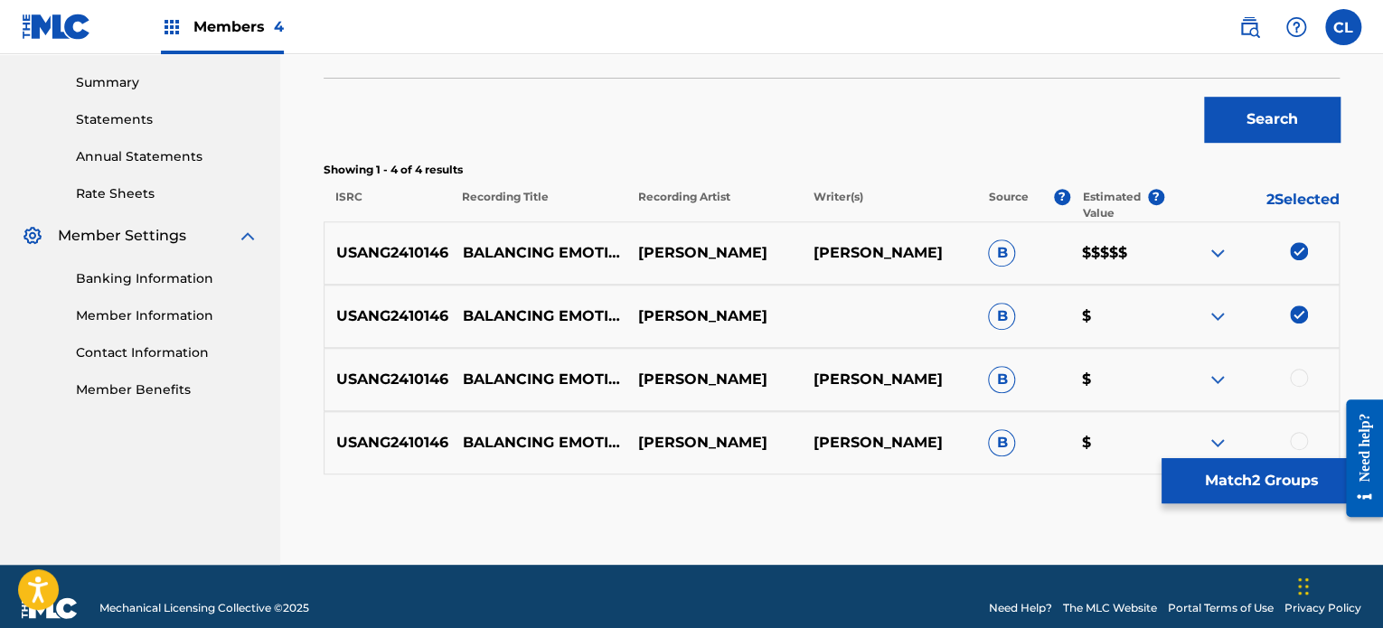
click at [1302, 373] on div at bounding box center [1299, 378] width 18 height 18
click at [1302, 436] on div at bounding box center [1299, 441] width 18 height 18
click at [1263, 484] on button "Match 4 Groups" at bounding box center [1261, 480] width 200 height 45
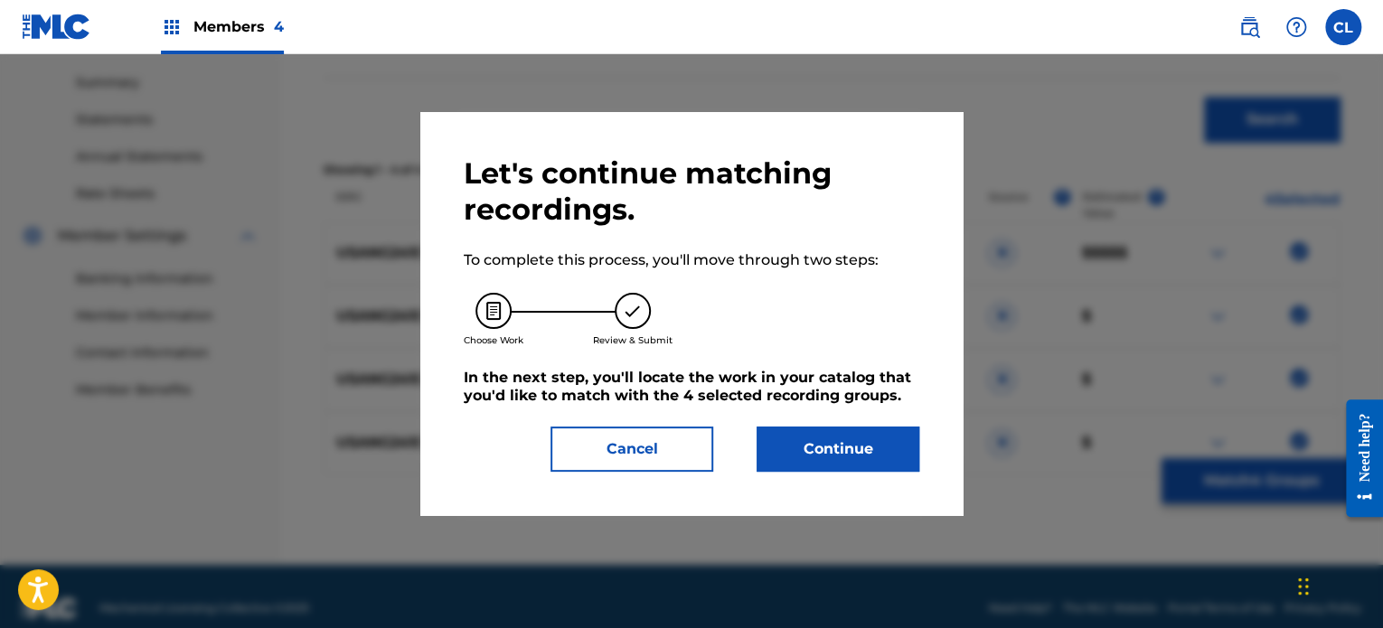
click at [867, 449] on button "Continue" at bounding box center [838, 449] width 163 height 45
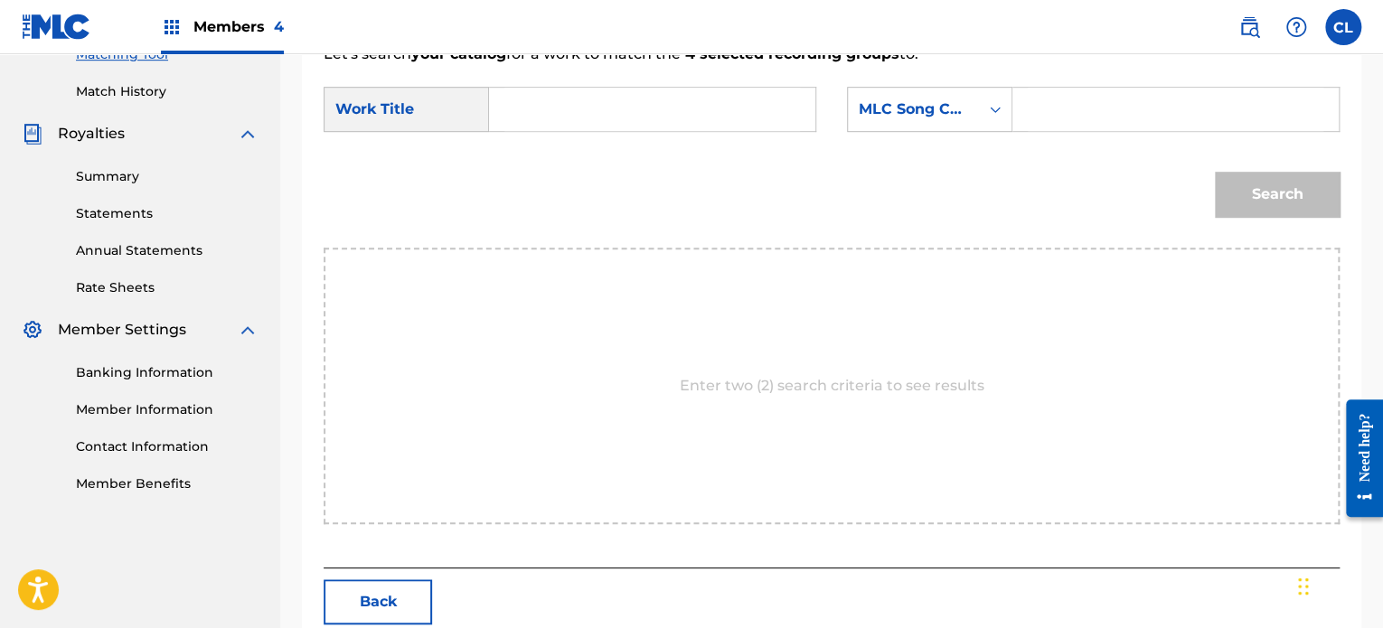
scroll to position [329, 0]
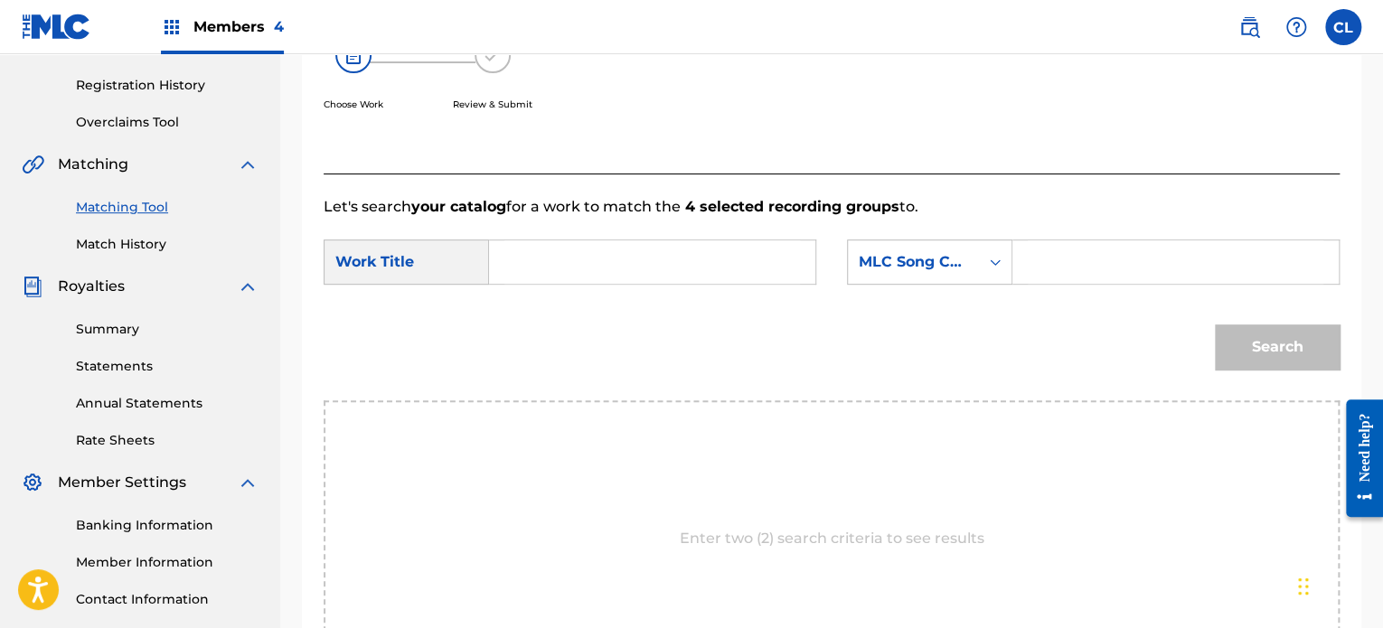
click at [1080, 280] on input "Search Form" at bounding box center [1176, 261] width 296 height 43
paste input "BF643C"
type input "BF643C"
click at [752, 248] on input "Search Form" at bounding box center [652, 261] width 296 height 43
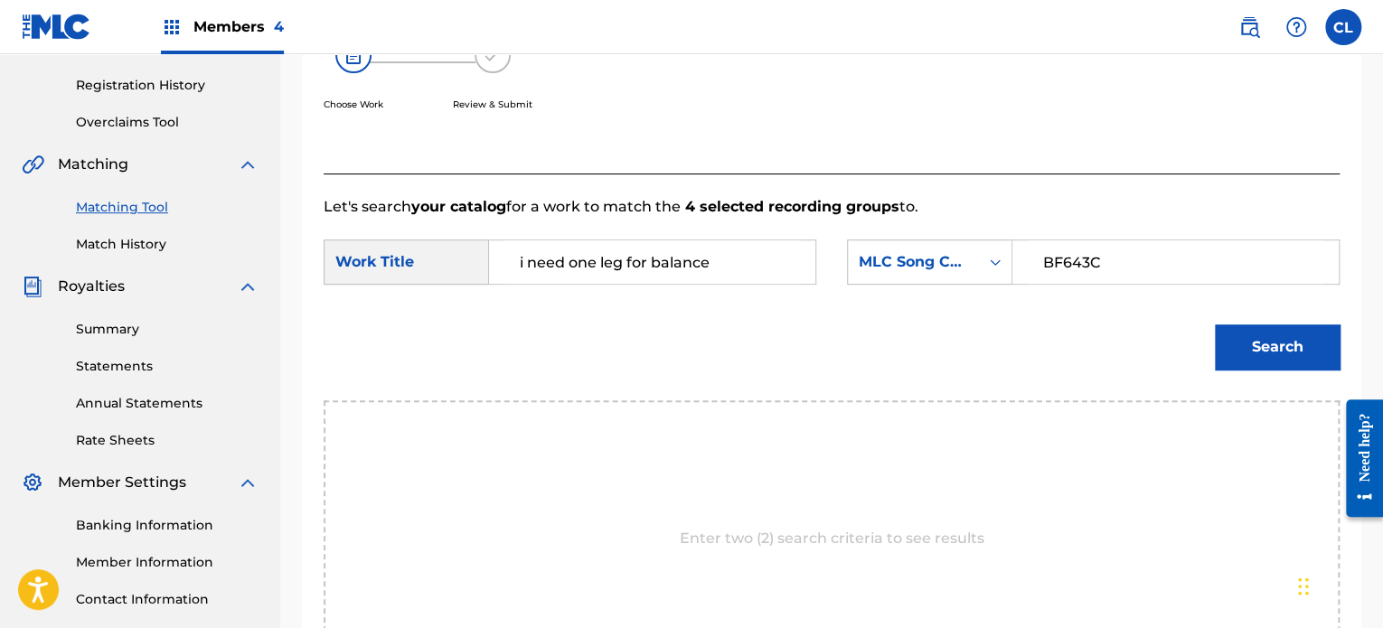
click at [1256, 353] on button "Search" at bounding box center [1277, 346] width 125 height 45
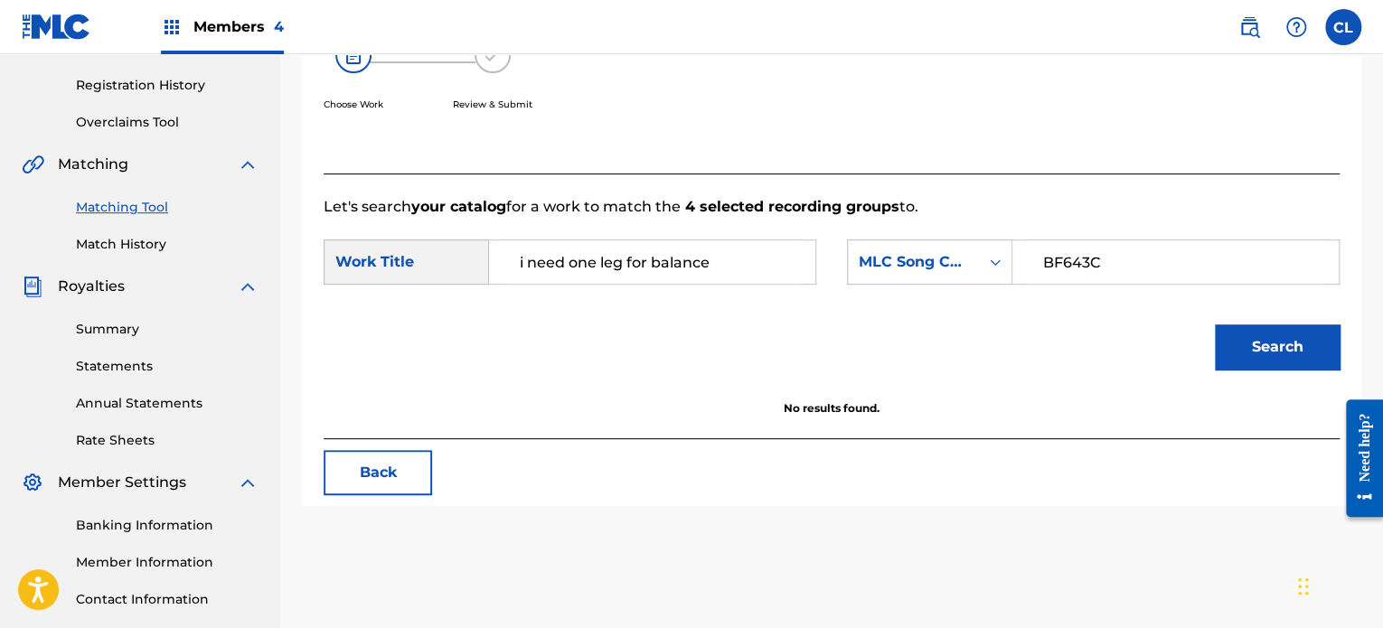
click at [722, 259] on input "i need one leg for balance" at bounding box center [652, 261] width 296 height 43
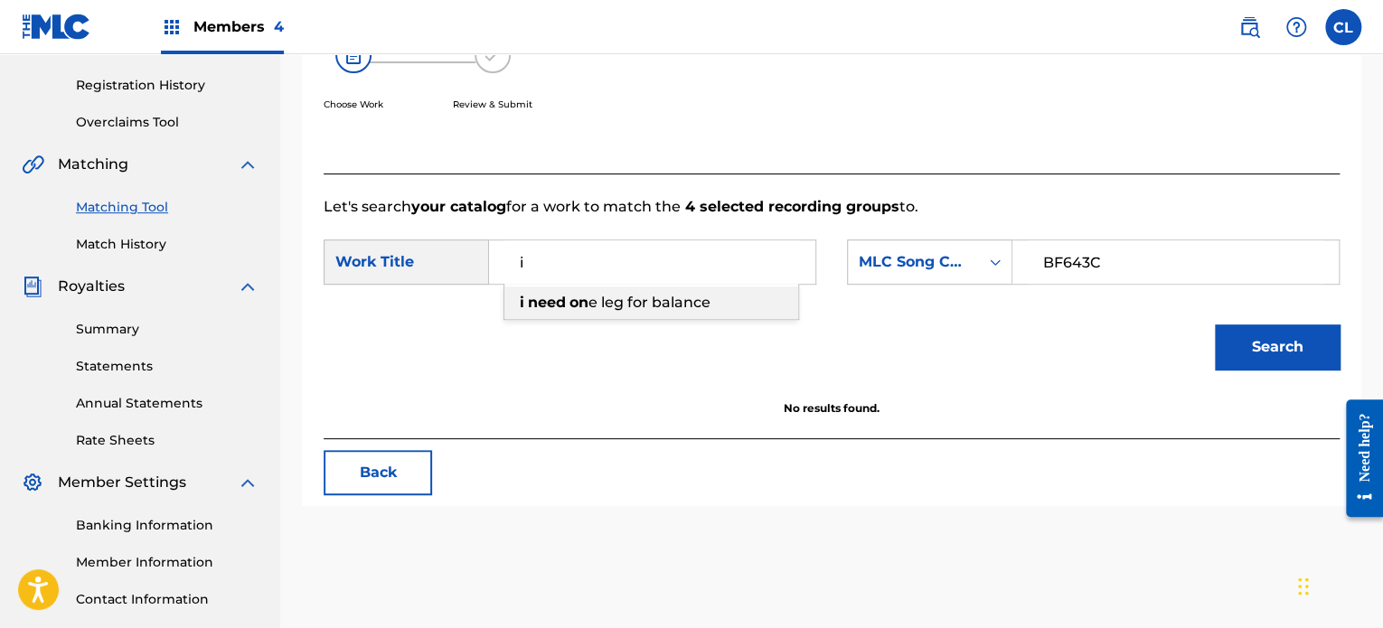
type input "i"
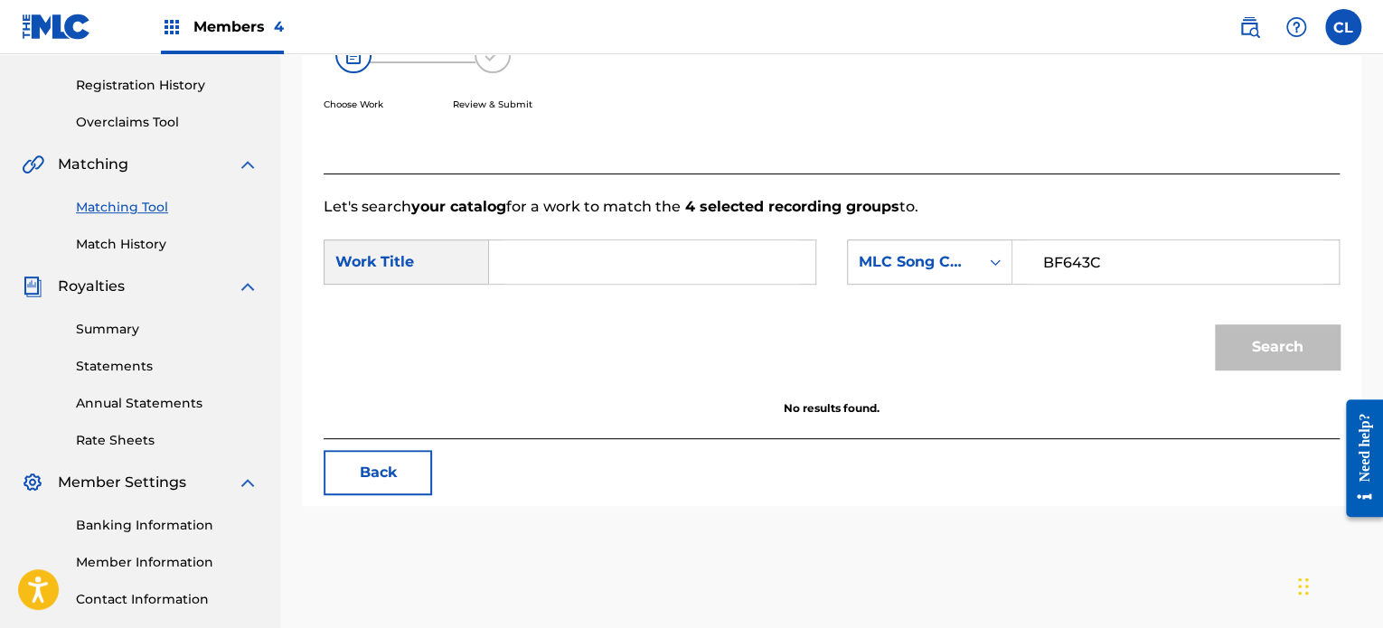
paste input "b"
type input "balancing"
click at [1215, 324] on button "Search" at bounding box center [1277, 346] width 125 height 45
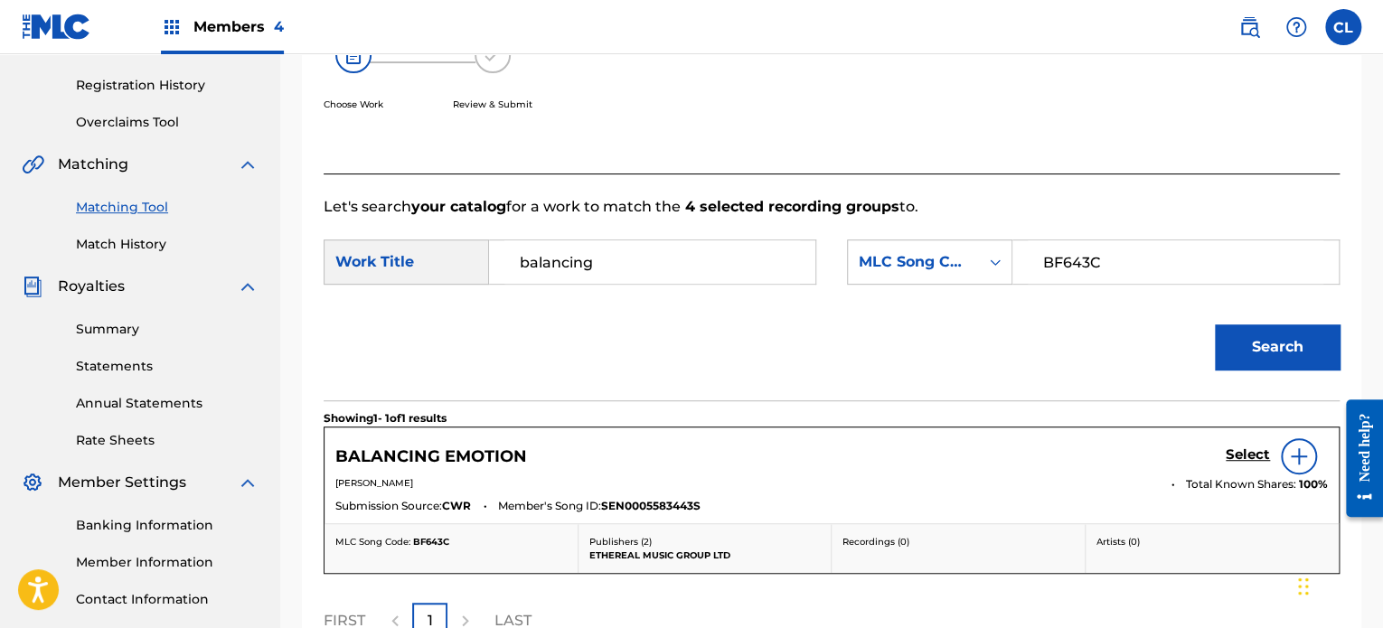
click at [1252, 454] on h5 "Select" at bounding box center [1248, 455] width 44 height 17
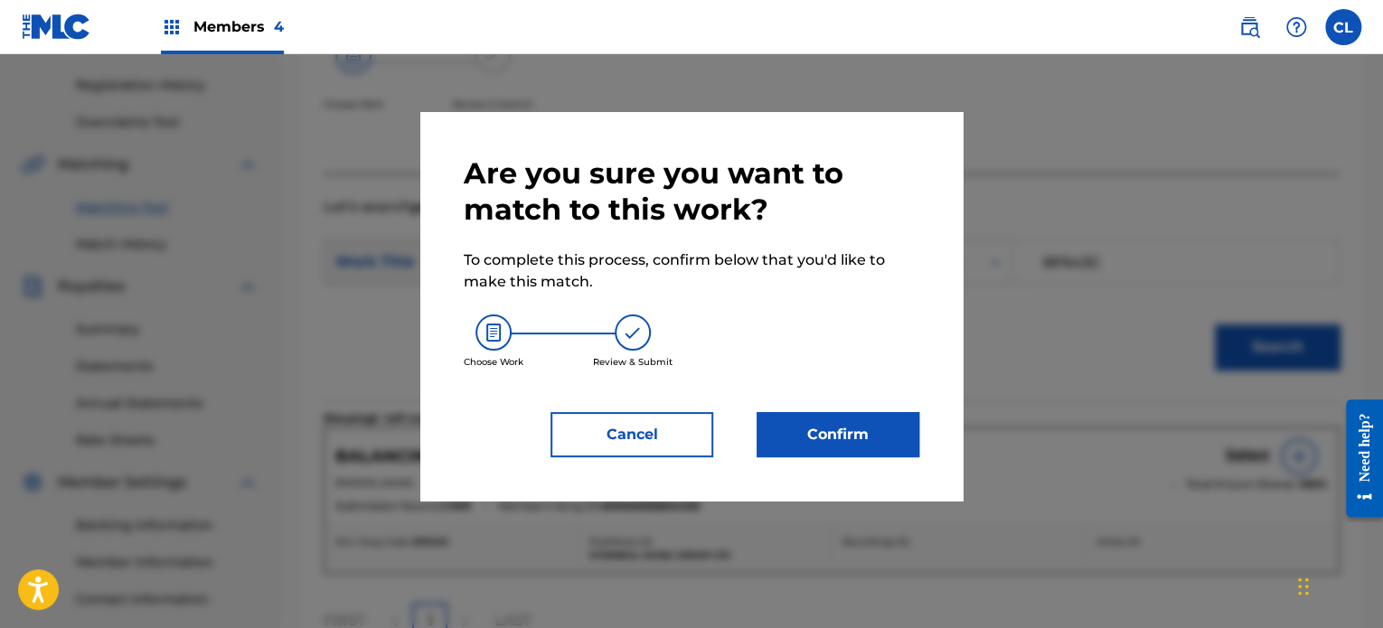
click at [832, 423] on button "Confirm" at bounding box center [838, 434] width 163 height 45
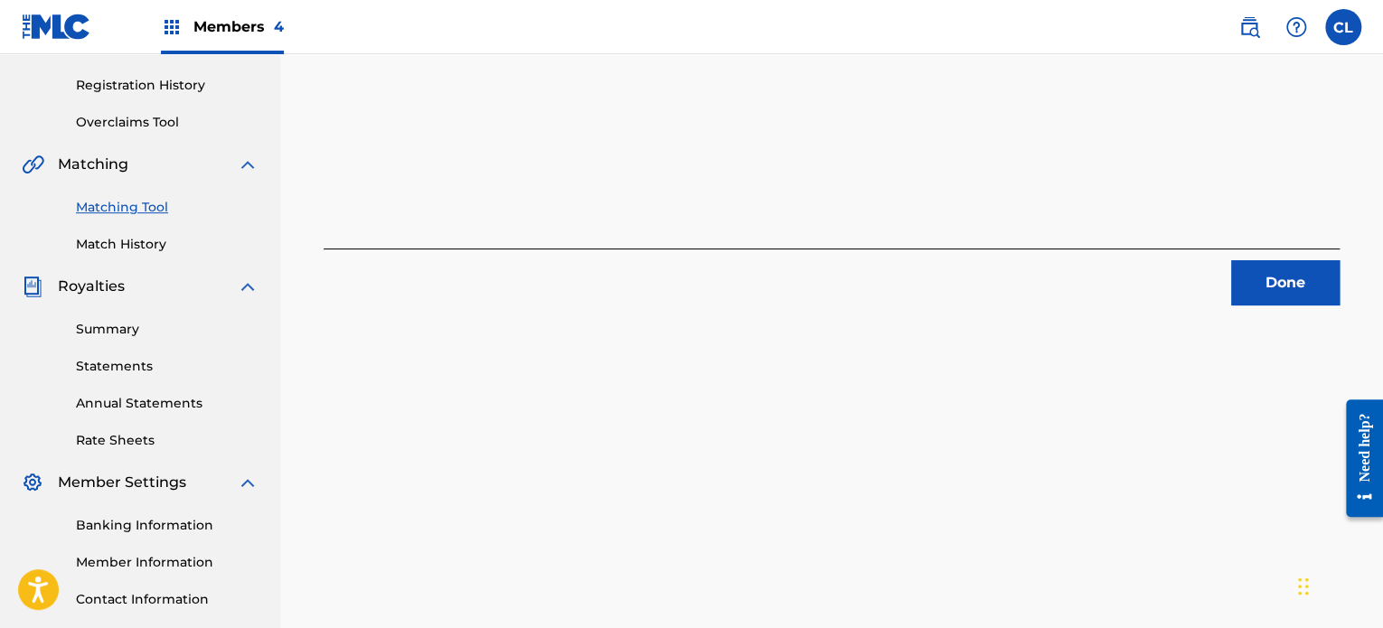
click at [1268, 277] on button "Done" at bounding box center [1285, 282] width 108 height 45
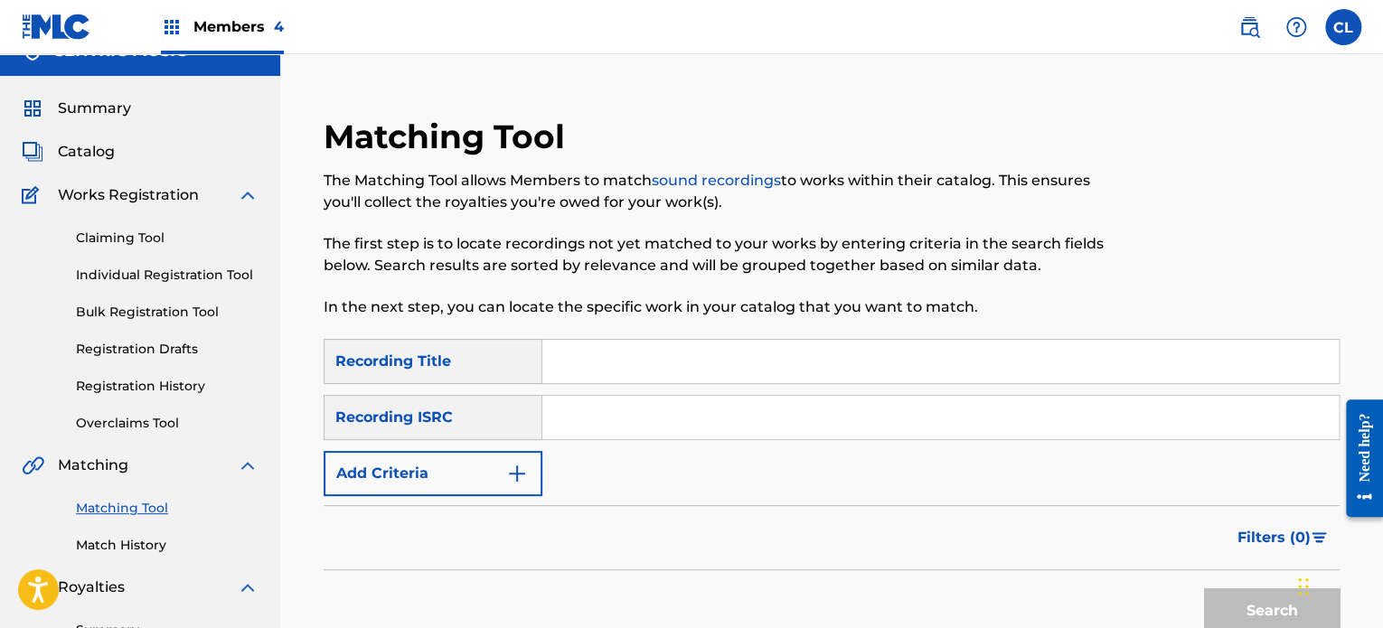
scroll to position [0, 0]
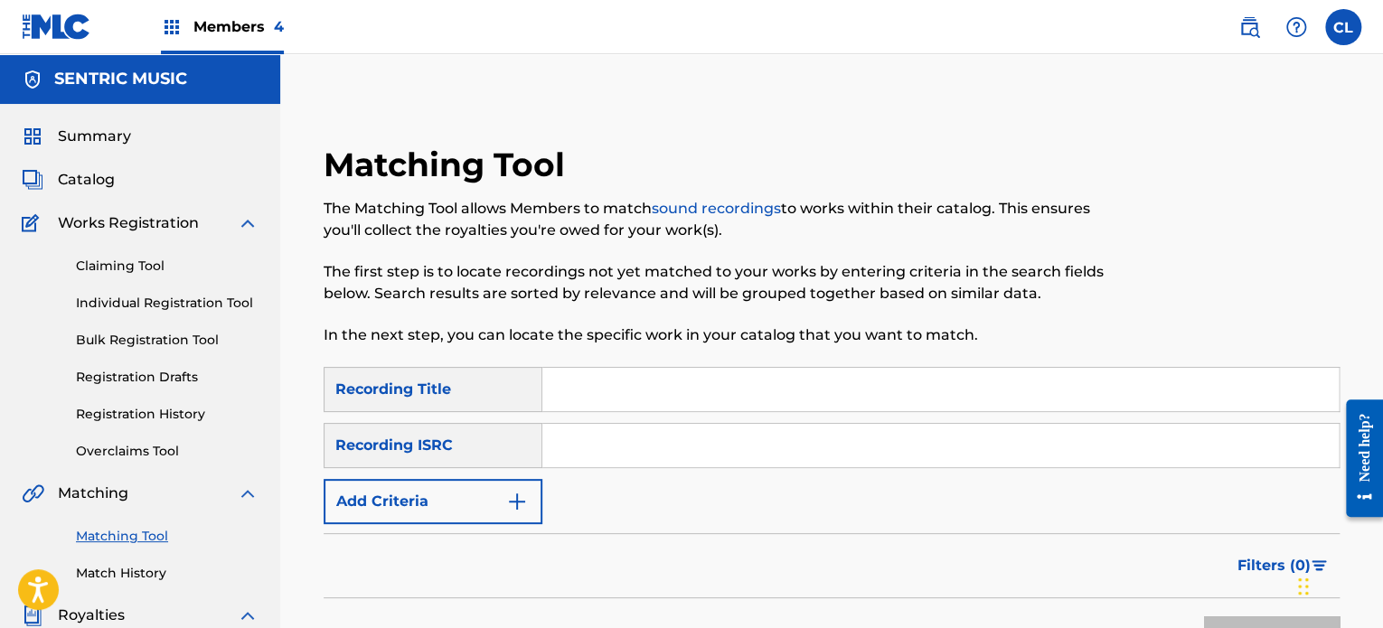
click at [634, 404] on input "Search Form" at bounding box center [940, 389] width 796 height 43
paste input "Be Kind"
type input "Be Kind"
click at [513, 513] on button "Add Criteria" at bounding box center [433, 501] width 219 height 45
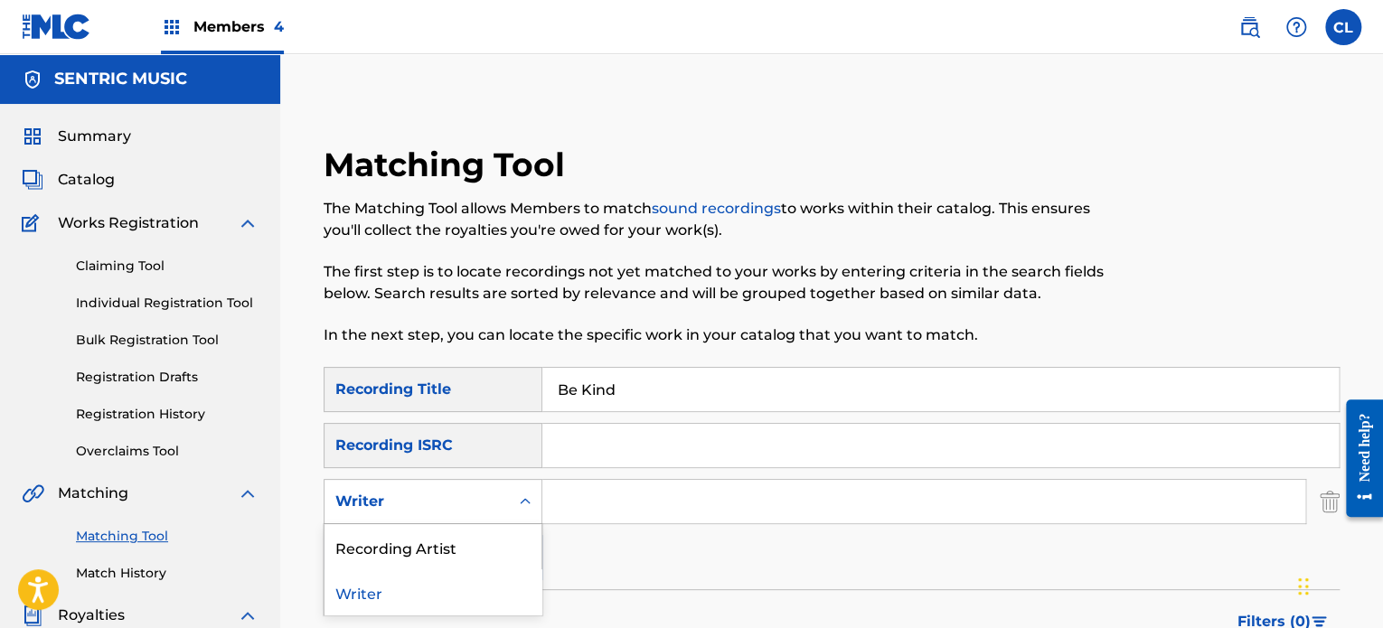
click at [464, 502] on div "Writer" at bounding box center [416, 502] width 163 height 22
click at [448, 543] on div "Recording Artist" at bounding box center [432, 546] width 217 height 45
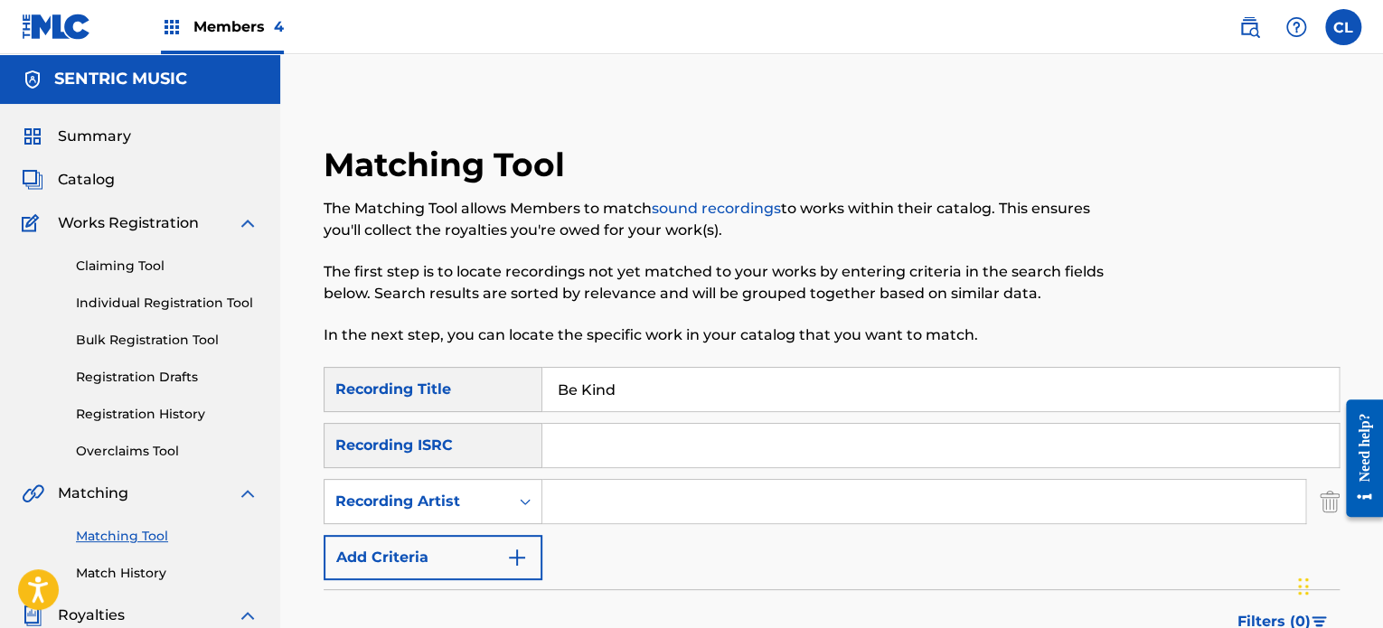
click at [597, 502] on input "Search Form" at bounding box center [923, 501] width 763 height 43
type input "[PERSON_NAME]"
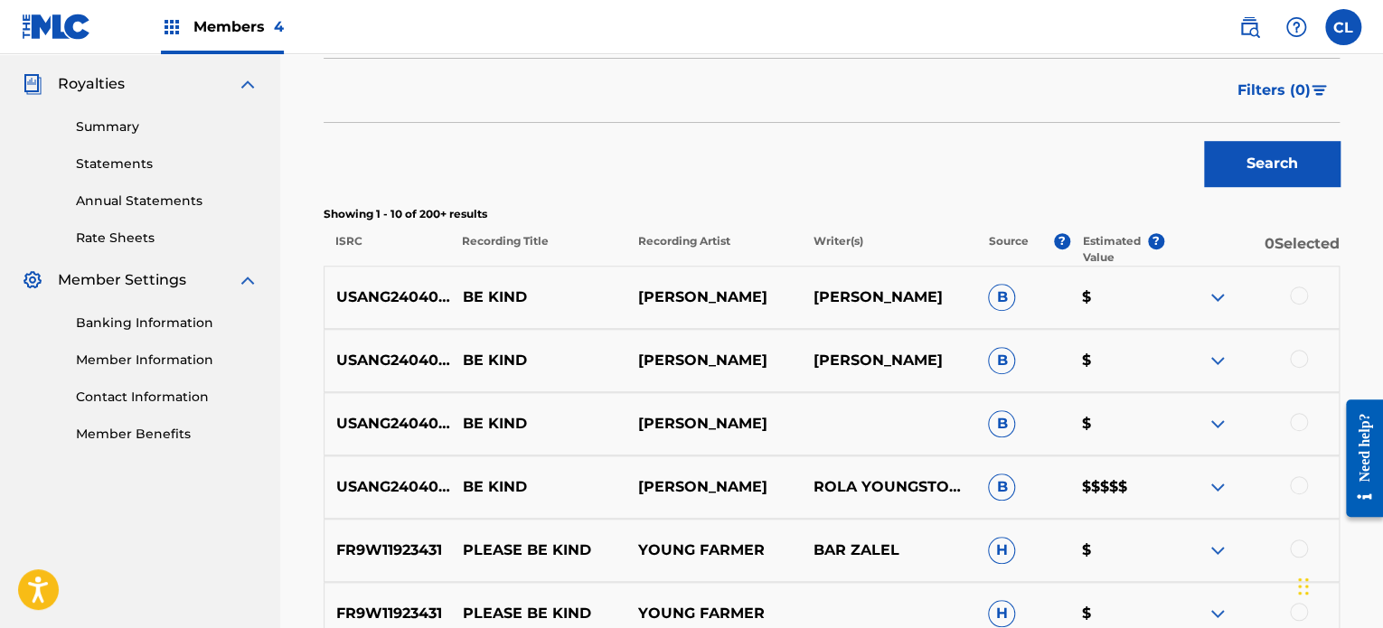
scroll to position [533, 0]
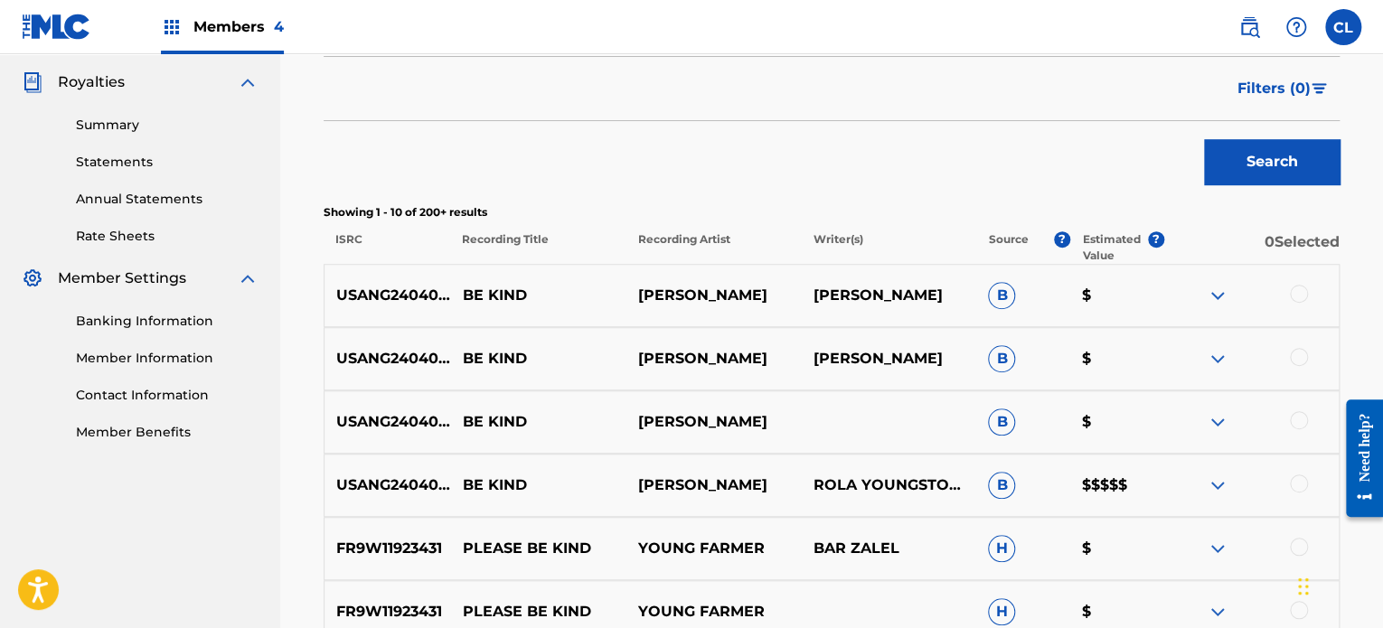
click at [1299, 476] on div at bounding box center [1299, 484] width 18 height 18
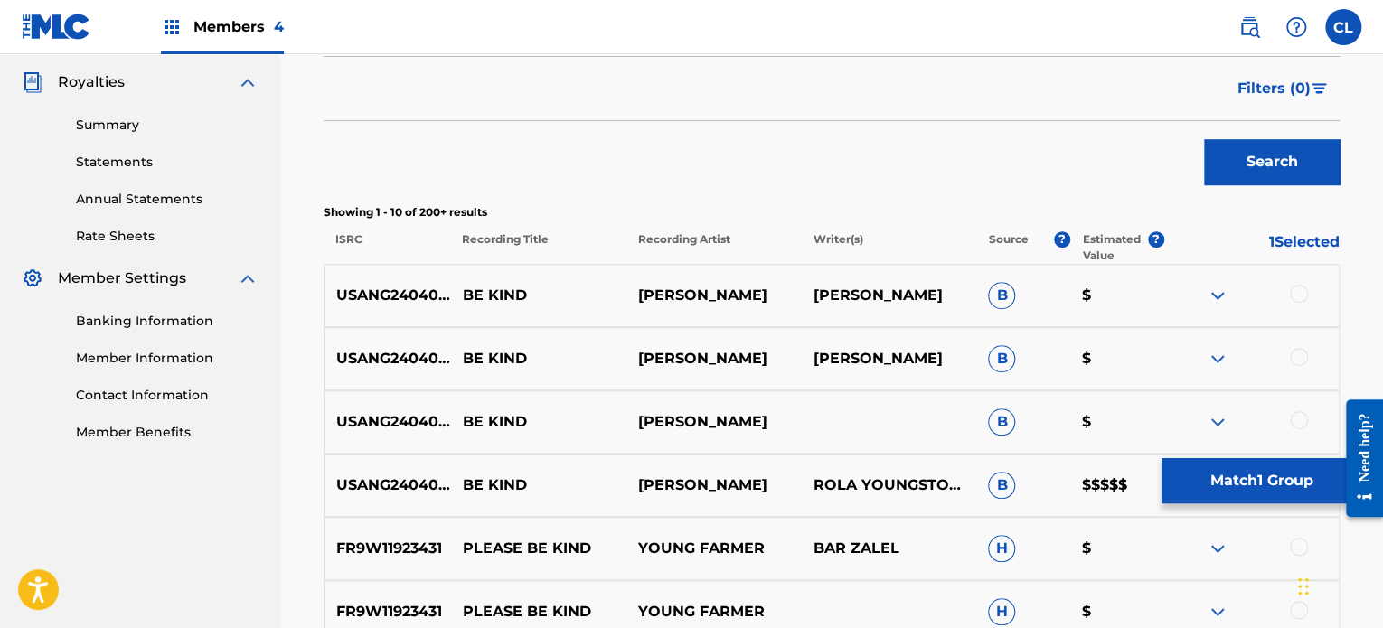
click at [1299, 419] on div at bounding box center [1299, 420] width 18 height 18
click at [1296, 354] on div at bounding box center [1299, 357] width 18 height 18
click at [1301, 289] on div at bounding box center [1299, 294] width 18 height 18
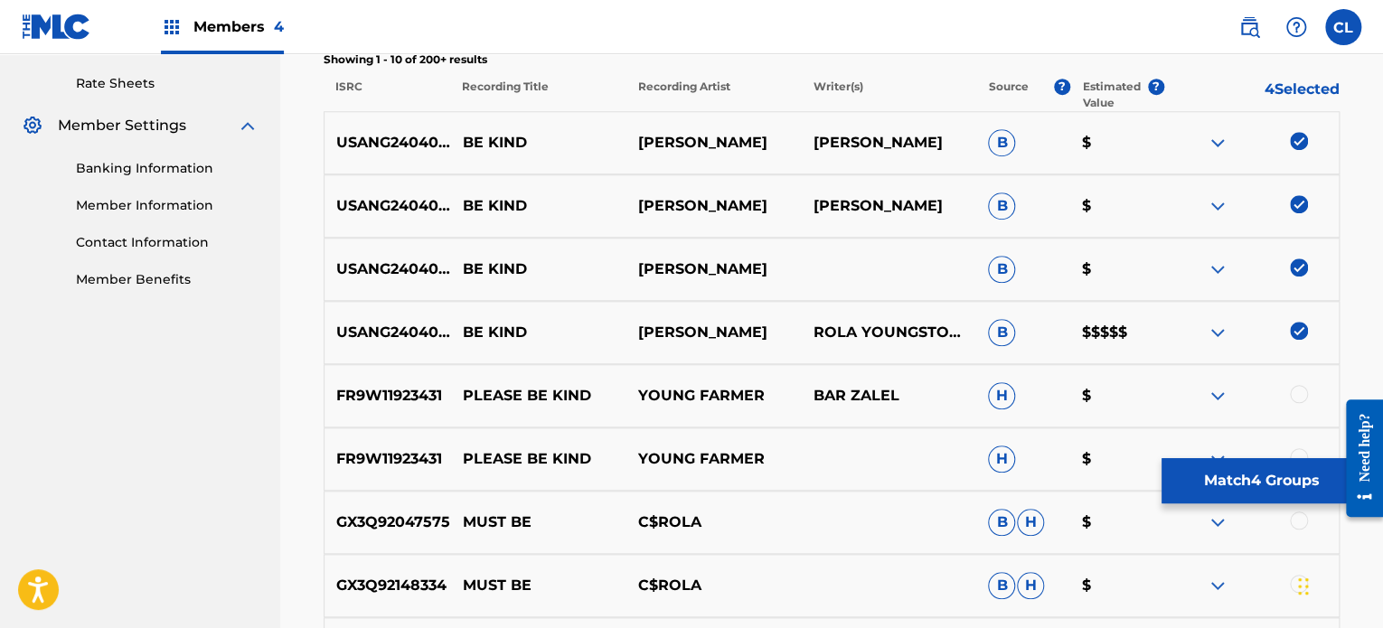
scroll to position [667, 0]
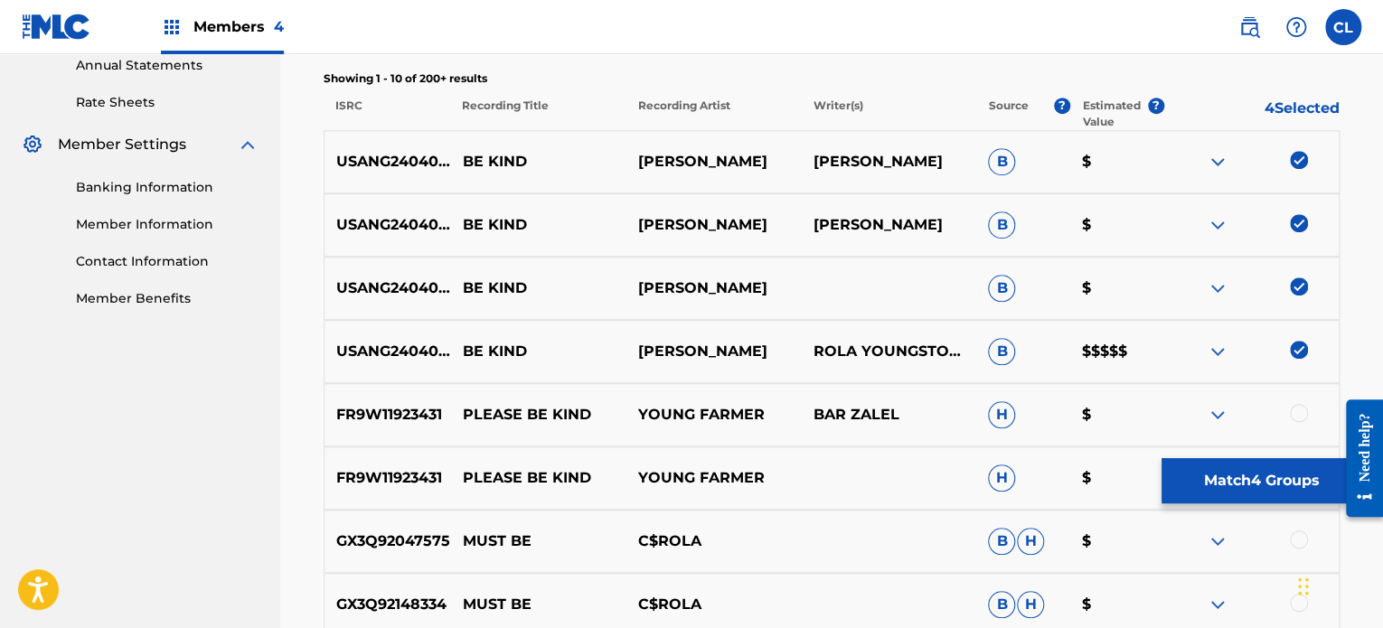
click at [1217, 466] on button "Match 4 Groups" at bounding box center [1261, 480] width 200 height 45
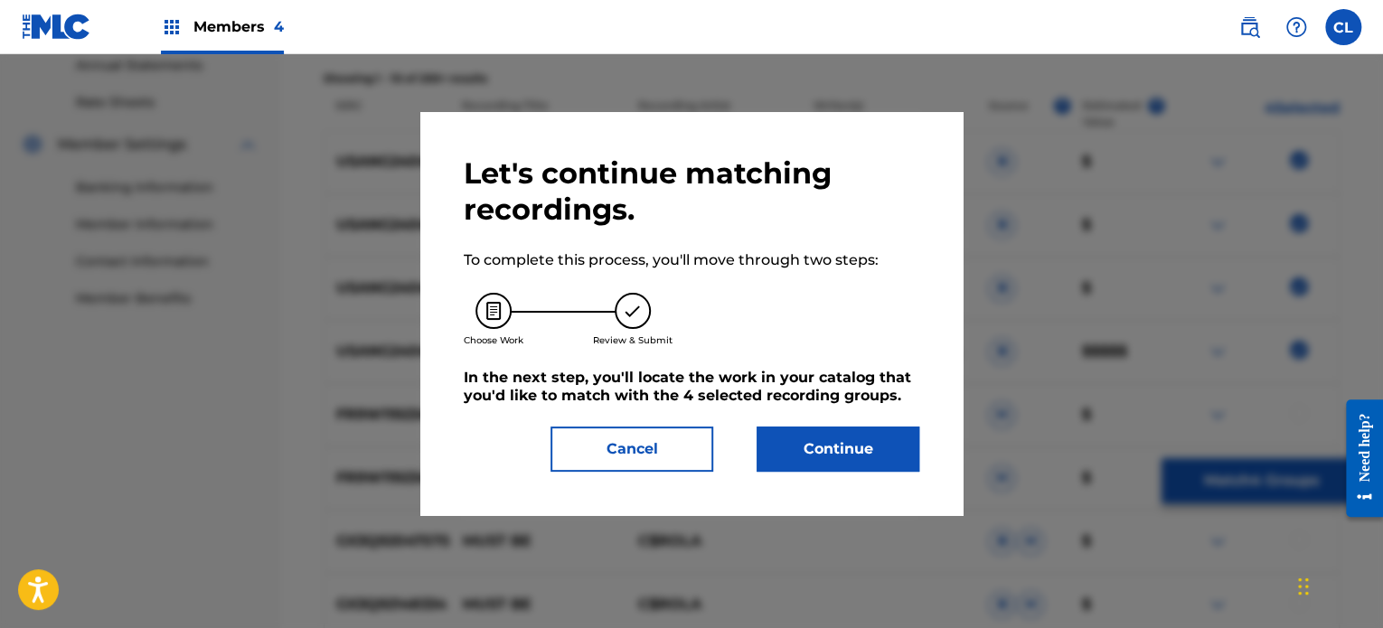
click at [857, 453] on button "Continue" at bounding box center [838, 449] width 163 height 45
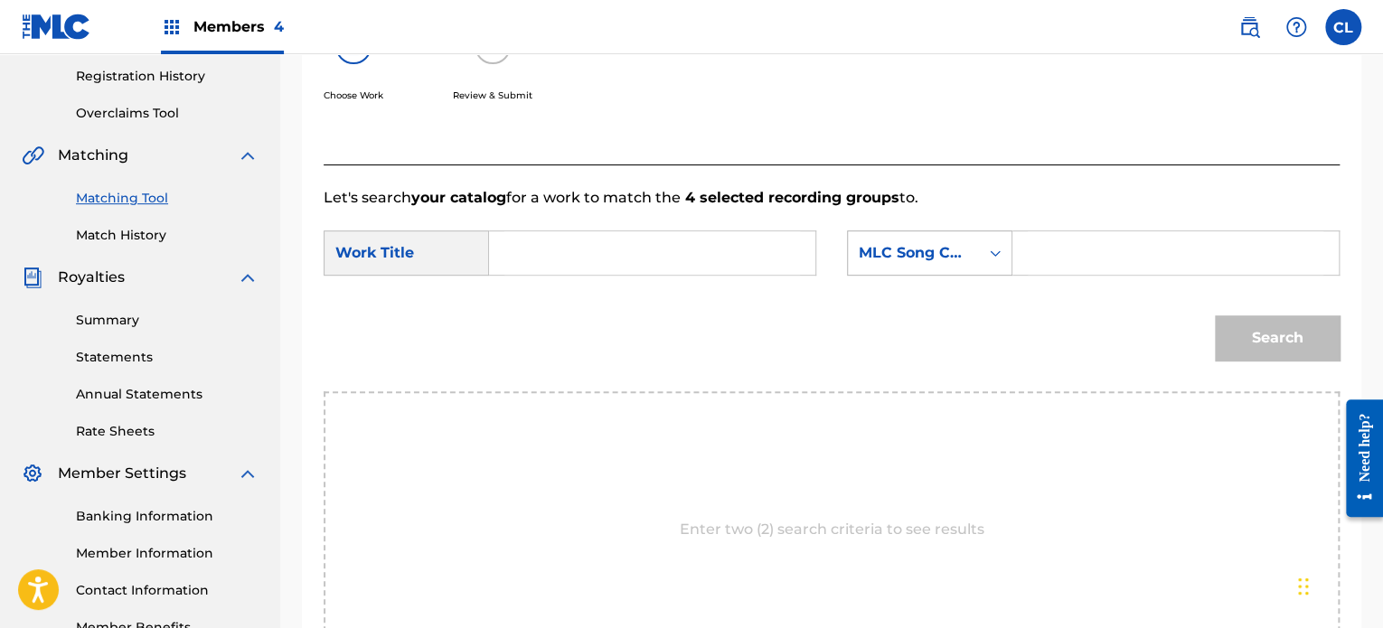
scroll to position [337, 0]
click at [1077, 252] on input "Search Form" at bounding box center [1176, 253] width 296 height 43
paste input "BF64ZC"
type input "BF64ZC"
click at [747, 254] on input "Search Form" at bounding box center [652, 253] width 296 height 43
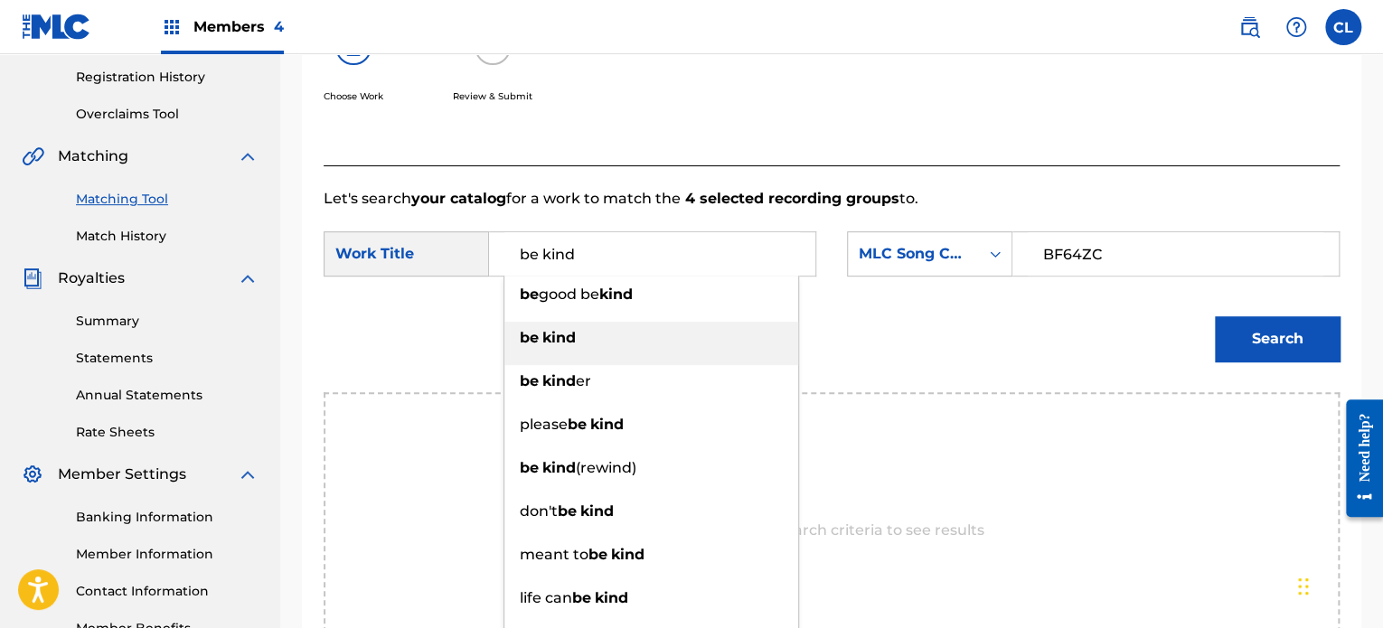
type input "be kind"
click at [635, 326] on div "be kind" at bounding box center [651, 338] width 294 height 33
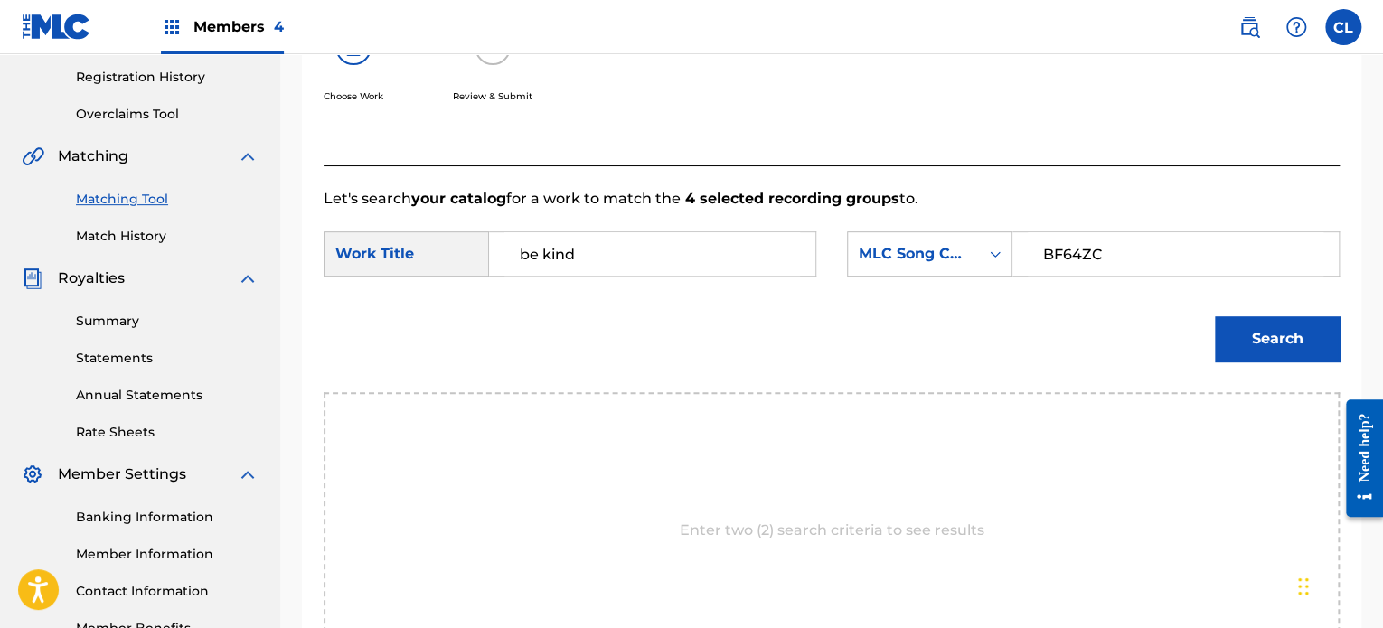
click at [1287, 346] on button "Search" at bounding box center [1277, 338] width 125 height 45
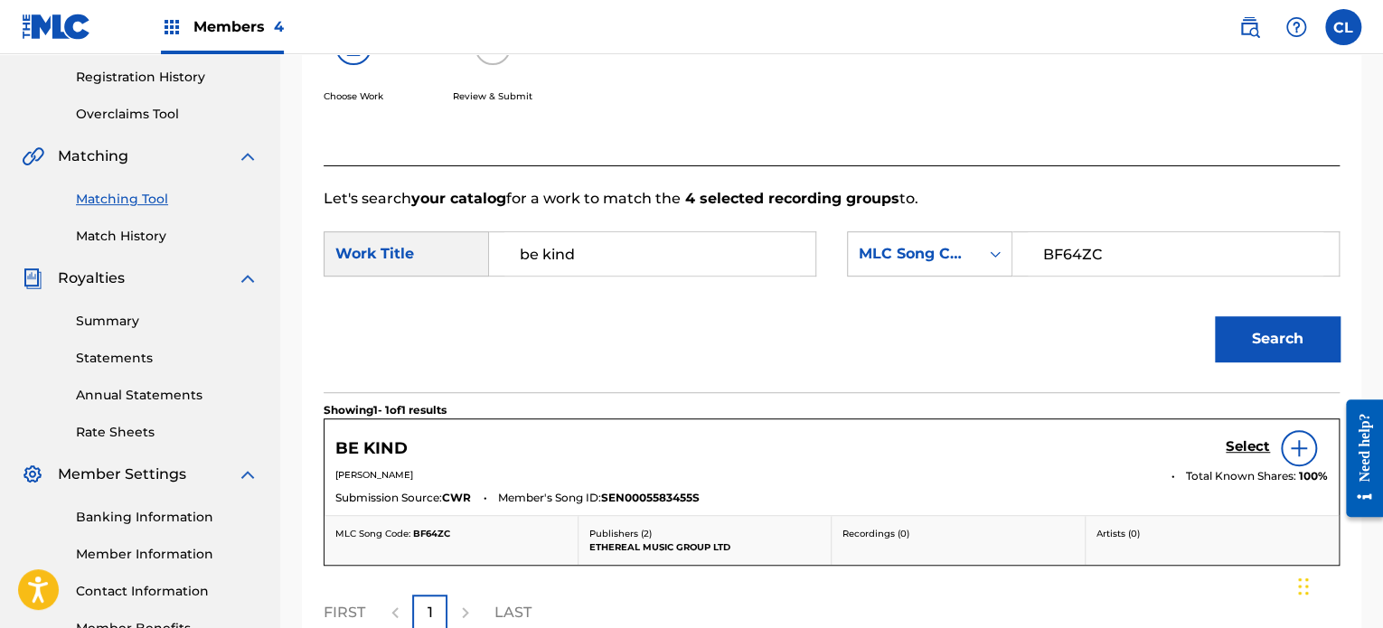
click at [1252, 454] on h5 "Select" at bounding box center [1248, 446] width 44 height 17
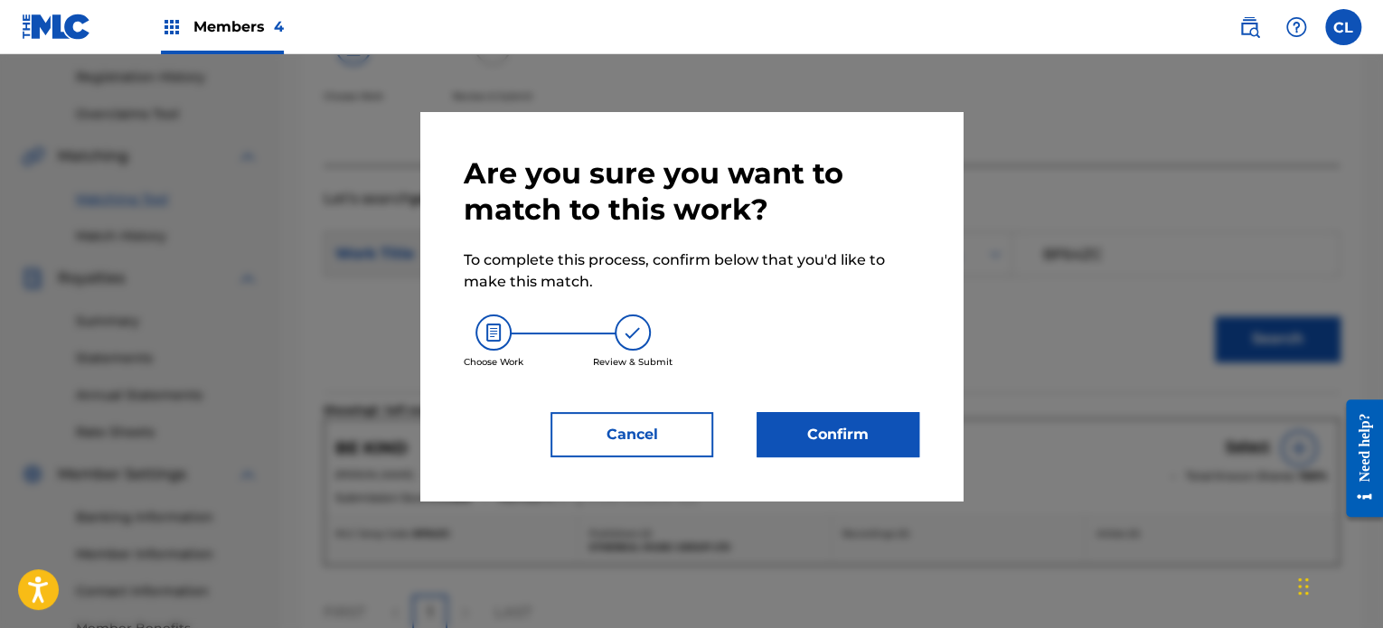
click at [872, 420] on button "Confirm" at bounding box center [838, 434] width 163 height 45
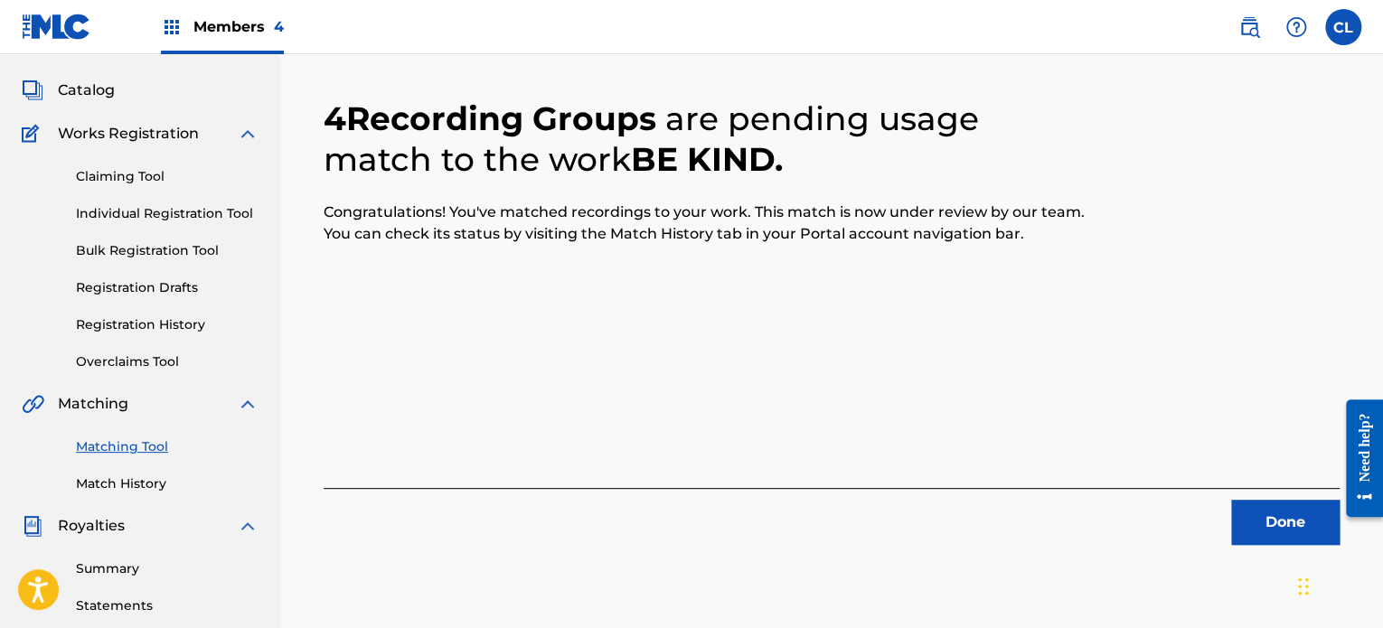
scroll to position [0, 0]
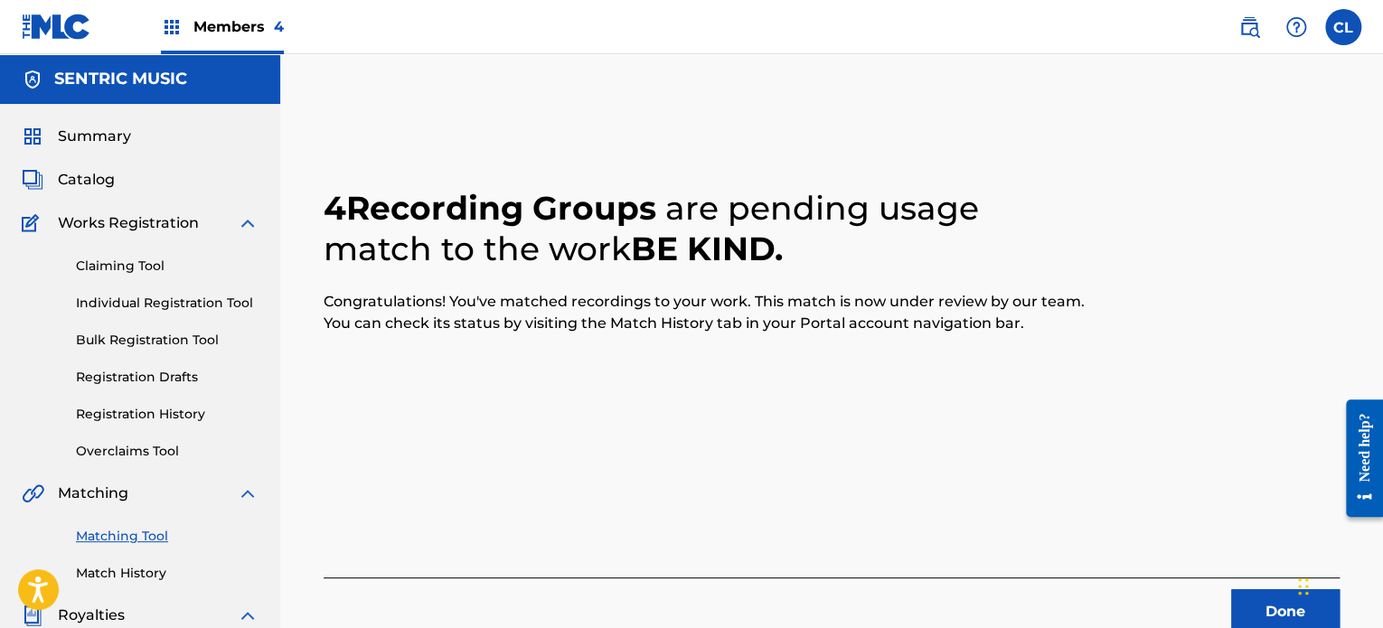
click at [1251, 608] on button "Done" at bounding box center [1285, 611] width 108 height 45
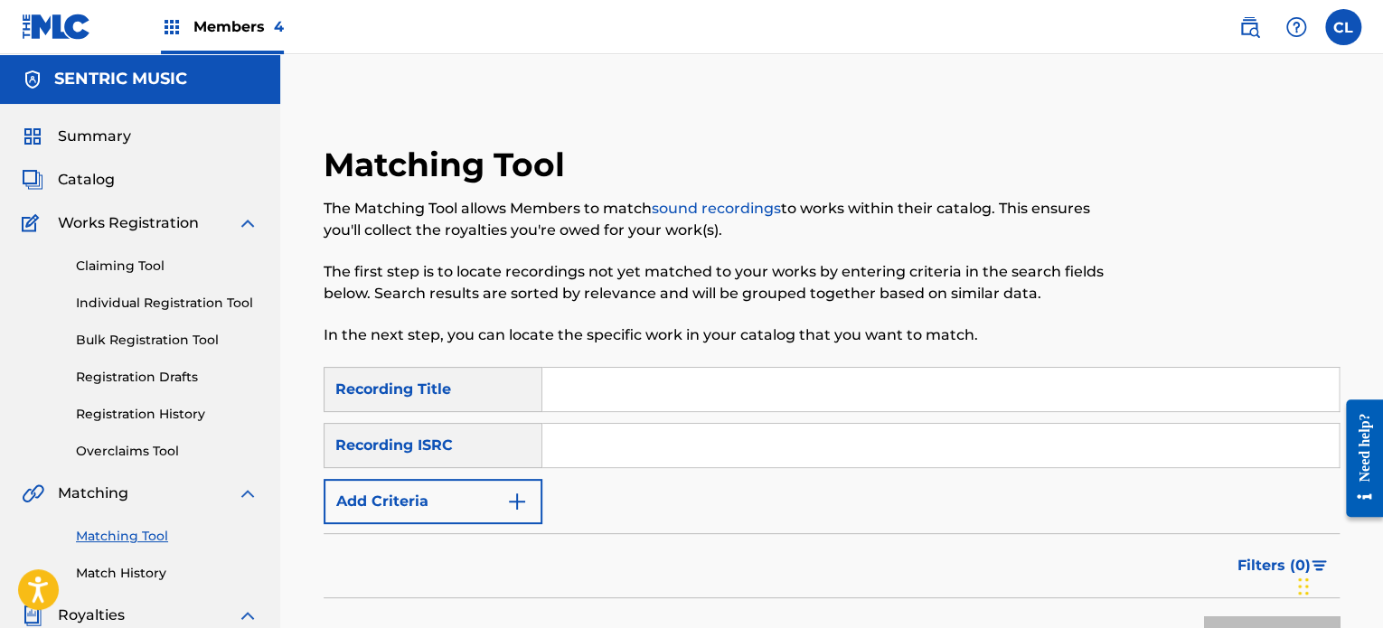
click at [625, 389] on input "Search Form" at bounding box center [940, 389] width 796 height 43
type input "beauty"
click at [510, 492] on img "Search Form" at bounding box center [517, 502] width 22 height 22
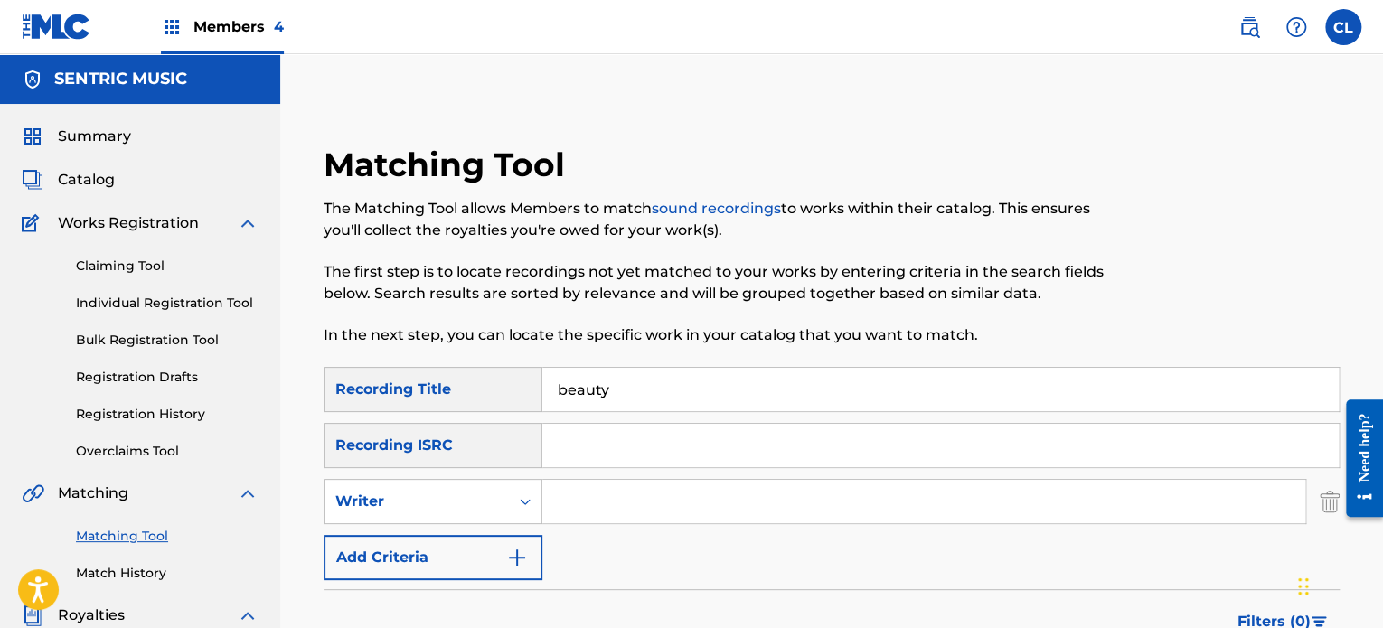
click at [611, 503] on input "Search Form" at bounding box center [923, 501] width 763 height 43
type input "[PERSON_NAME]"
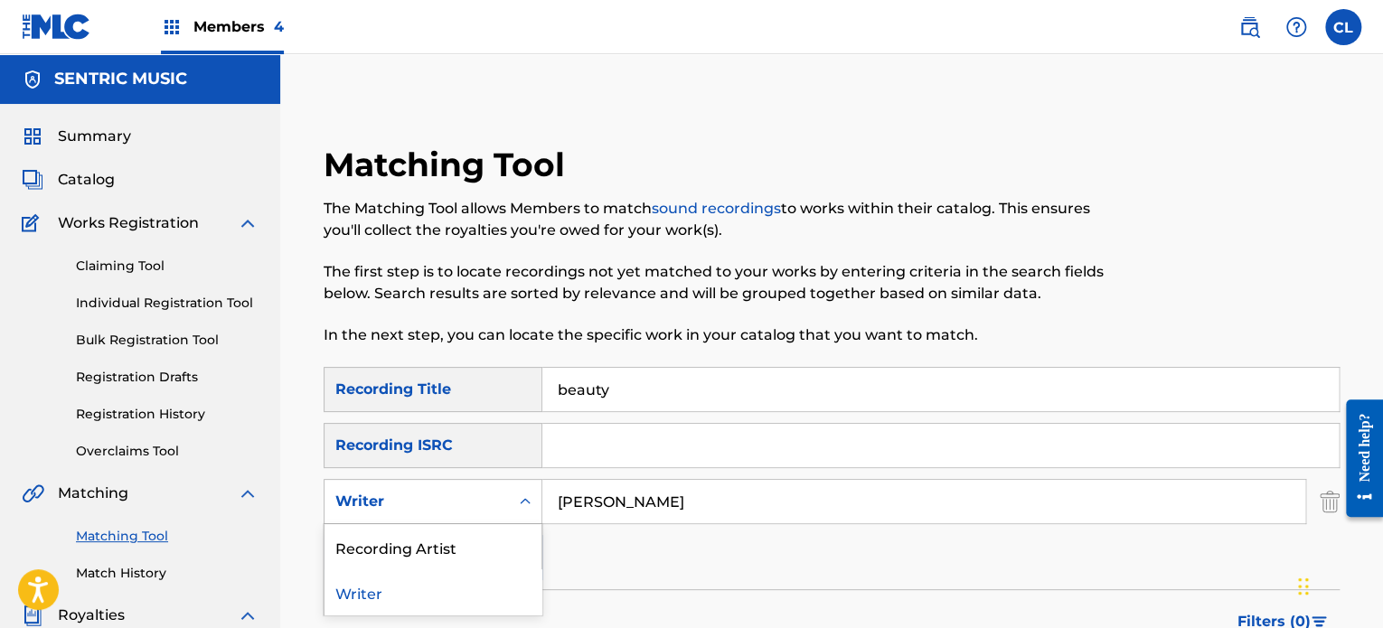
click at [488, 504] on div "Writer" at bounding box center [416, 502] width 163 height 22
click at [483, 531] on div "Recording Artist" at bounding box center [432, 546] width 217 height 45
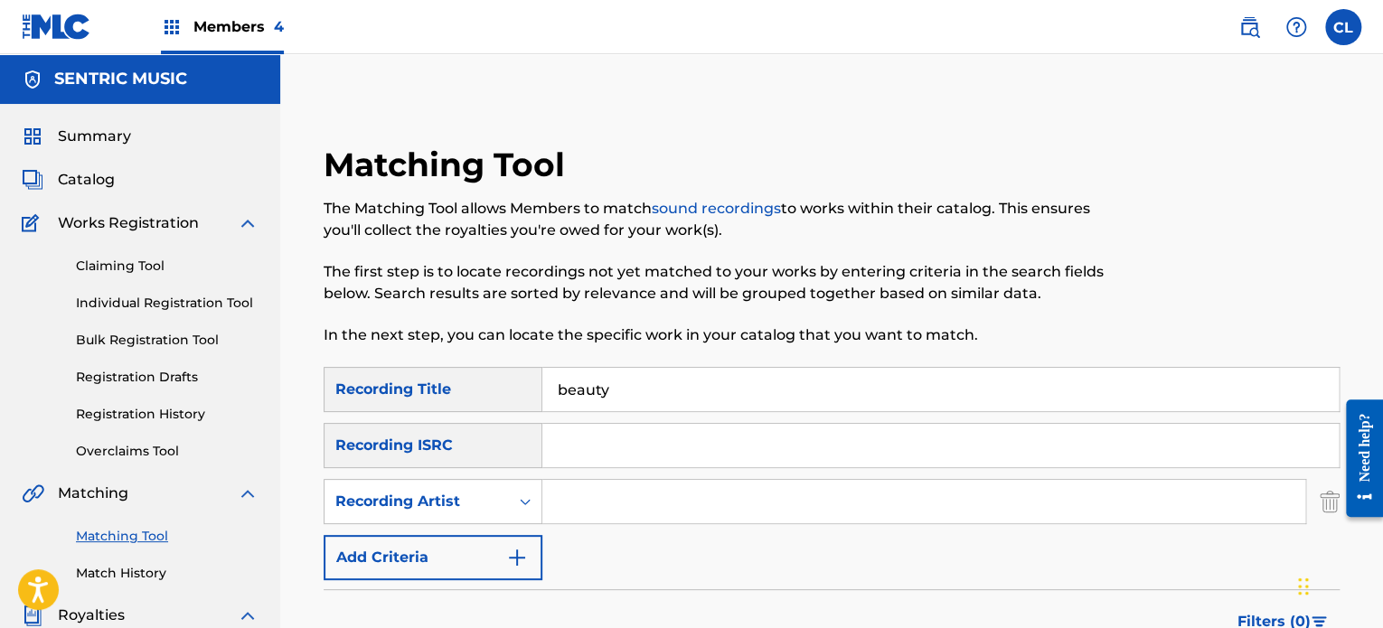
click at [581, 496] on input "Search Form" at bounding box center [923, 501] width 763 height 43
type input "[PERSON_NAME]"
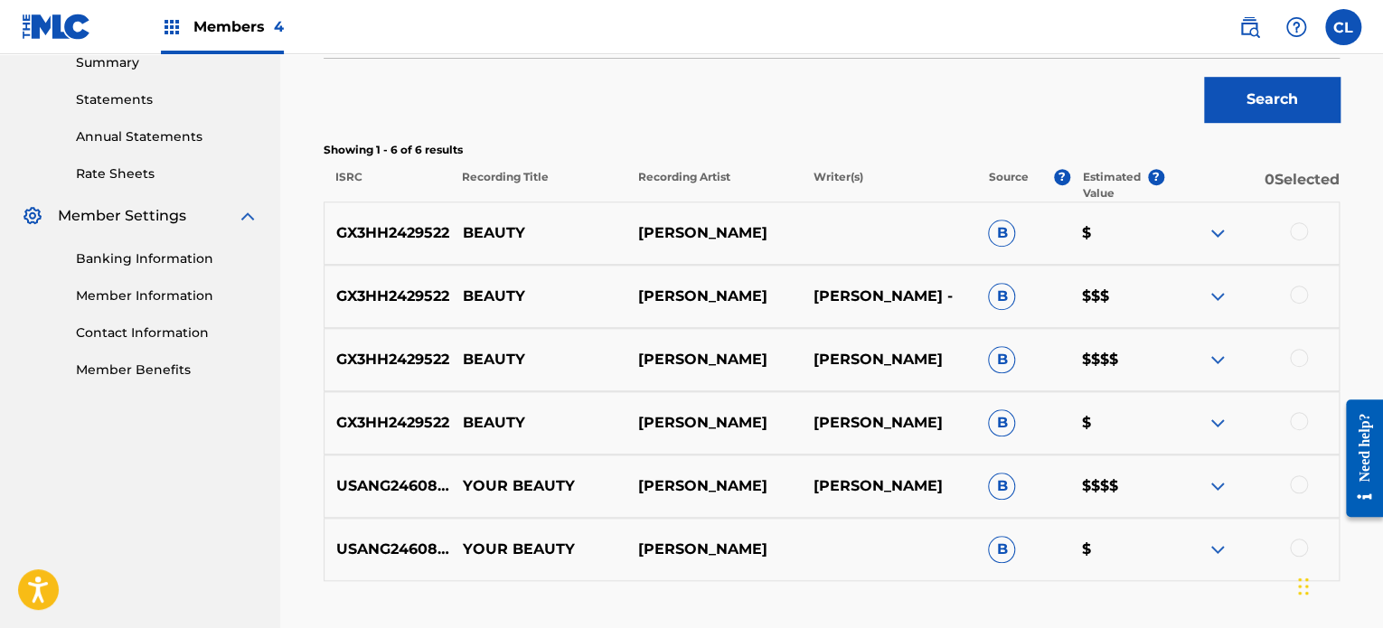
scroll to position [597, 0]
click at [1302, 420] on div at bounding box center [1299, 420] width 18 height 18
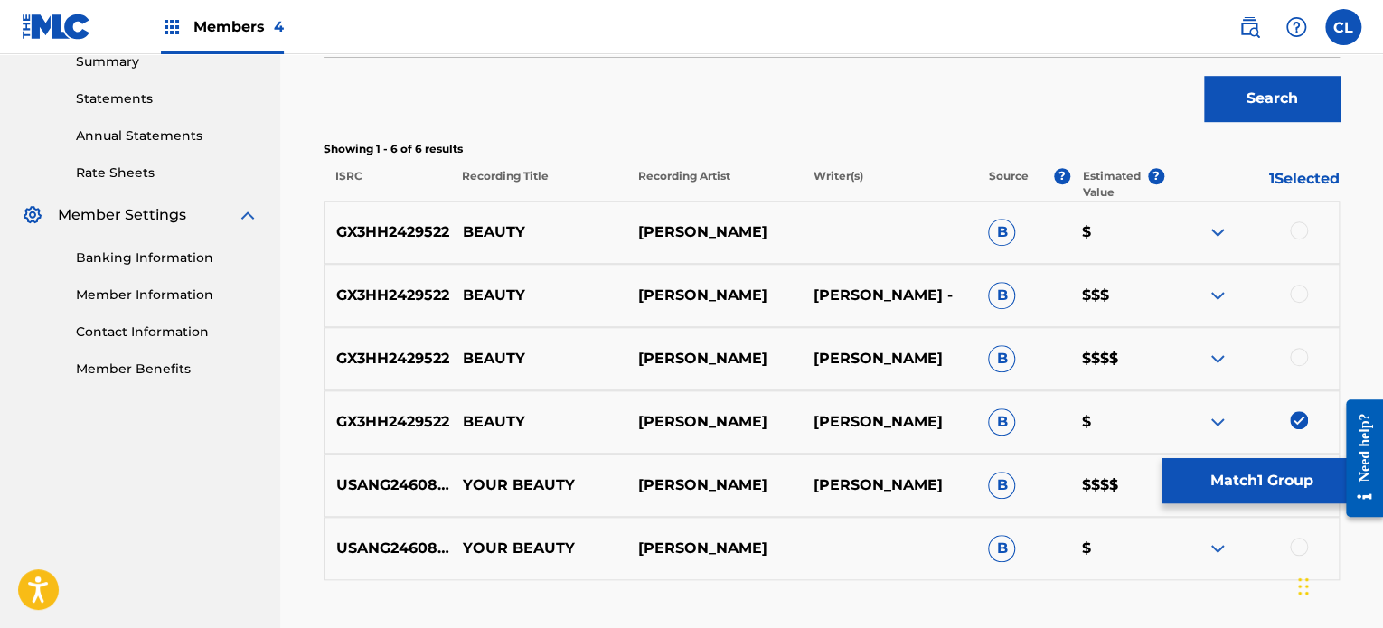
click at [1296, 354] on div at bounding box center [1299, 357] width 18 height 18
click at [1298, 292] on div at bounding box center [1299, 294] width 18 height 18
click at [1300, 225] on div at bounding box center [1299, 230] width 18 height 18
click at [1243, 477] on button "Match 4 Groups" at bounding box center [1261, 480] width 200 height 45
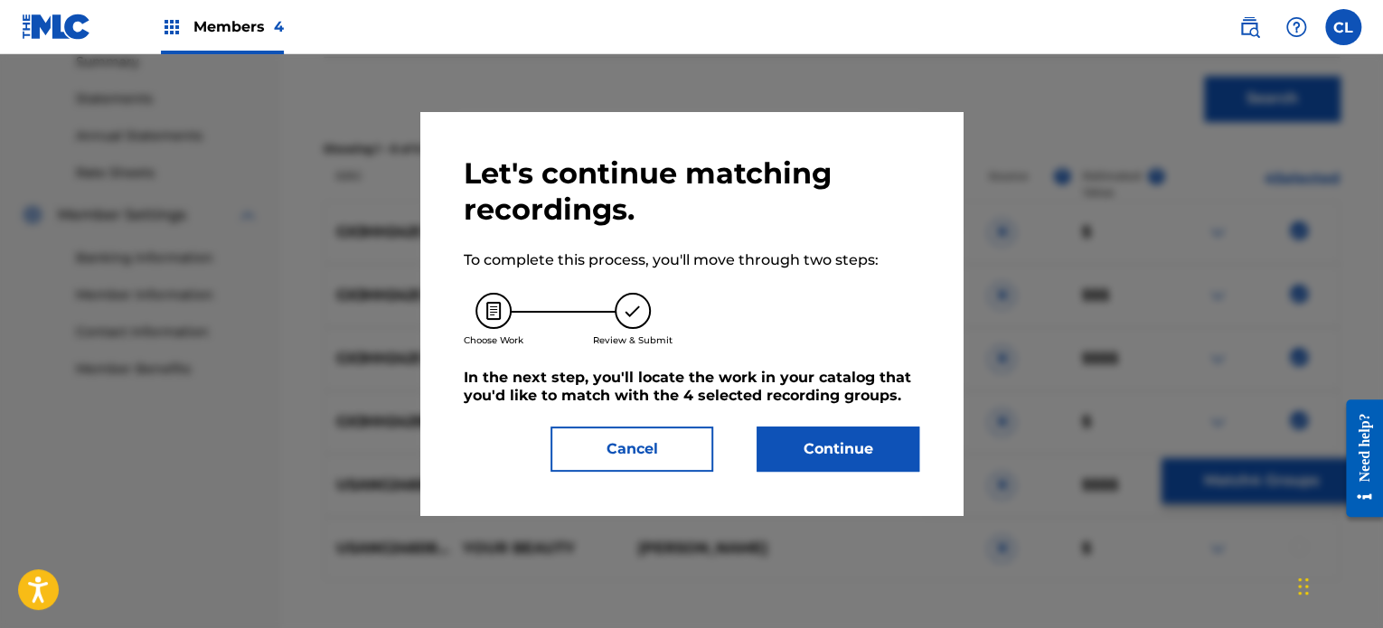
click at [831, 456] on button "Continue" at bounding box center [838, 449] width 163 height 45
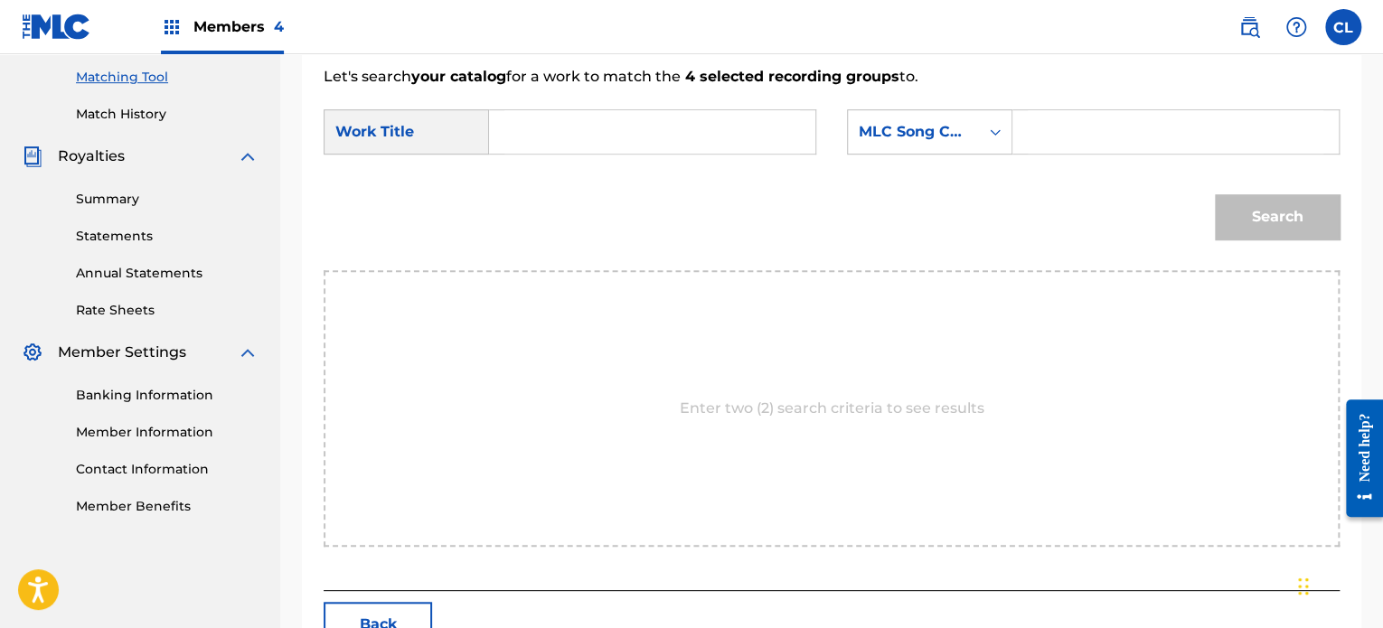
scroll to position [445, 0]
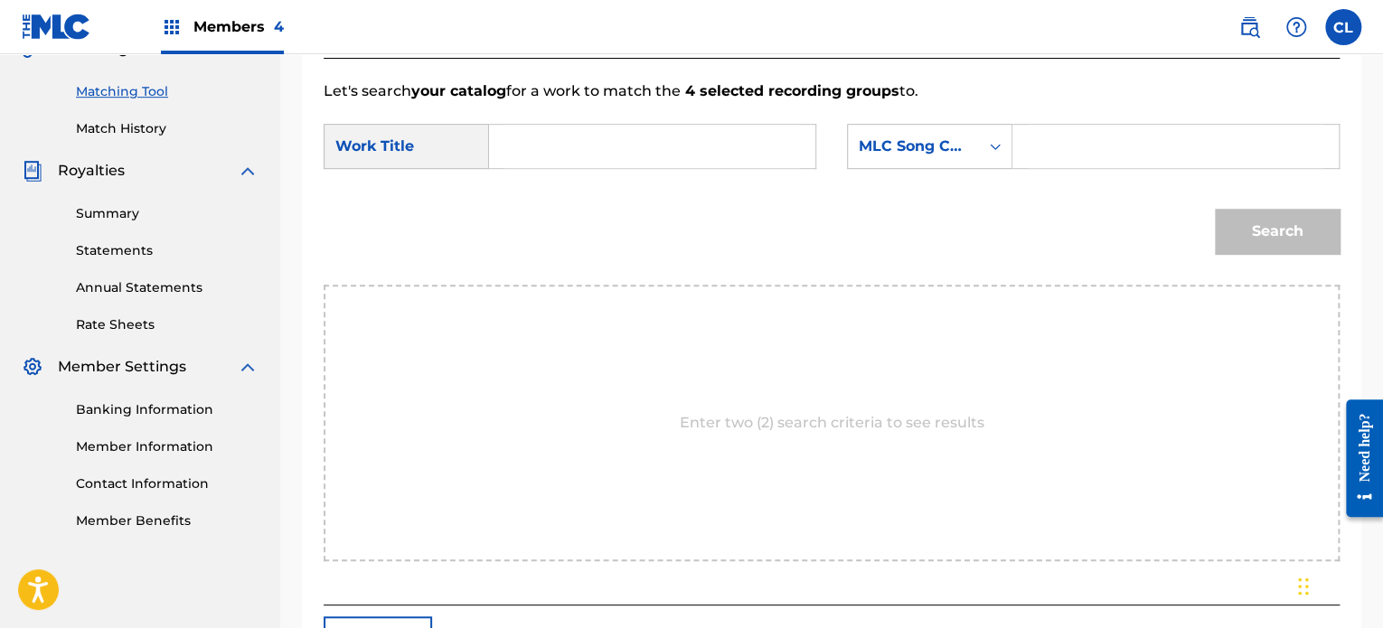
click at [1123, 142] on input "Search Form" at bounding box center [1176, 146] width 296 height 43
paste input "BF7B6P"
type input "BF7B6P"
click at [636, 144] on input "Search Form" at bounding box center [652, 146] width 296 height 43
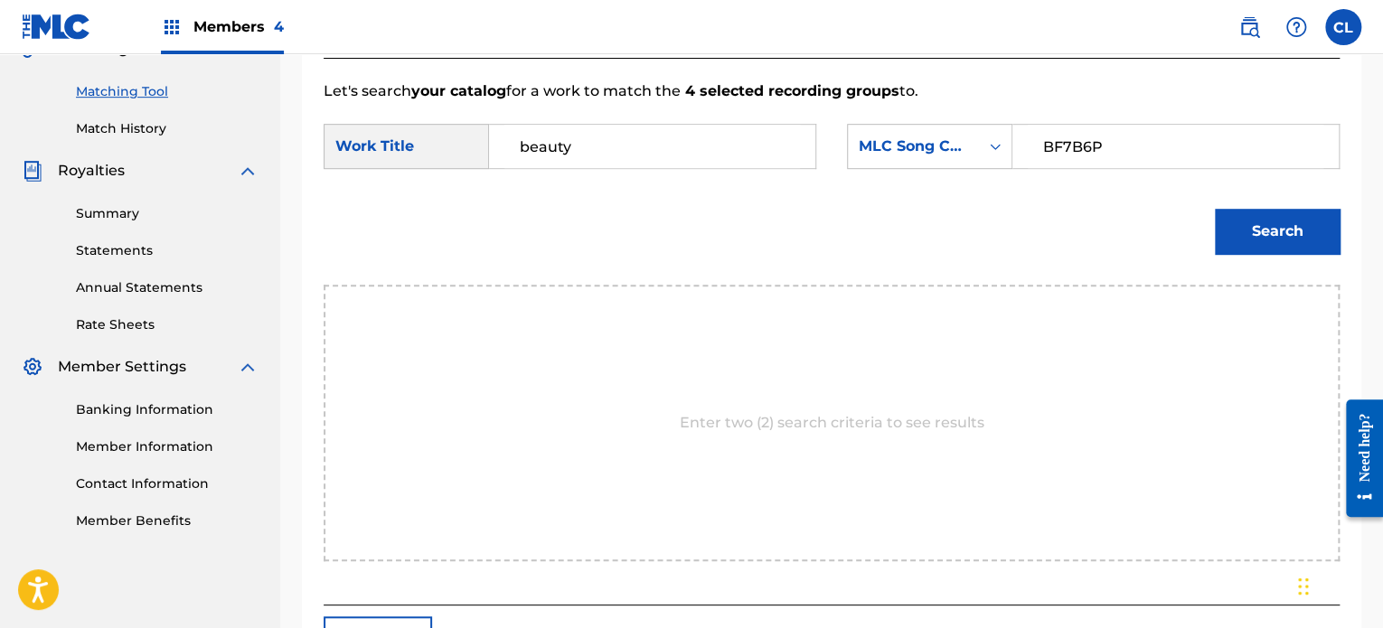
type input "beauty"
click at [1215, 209] on button "Search" at bounding box center [1277, 231] width 125 height 45
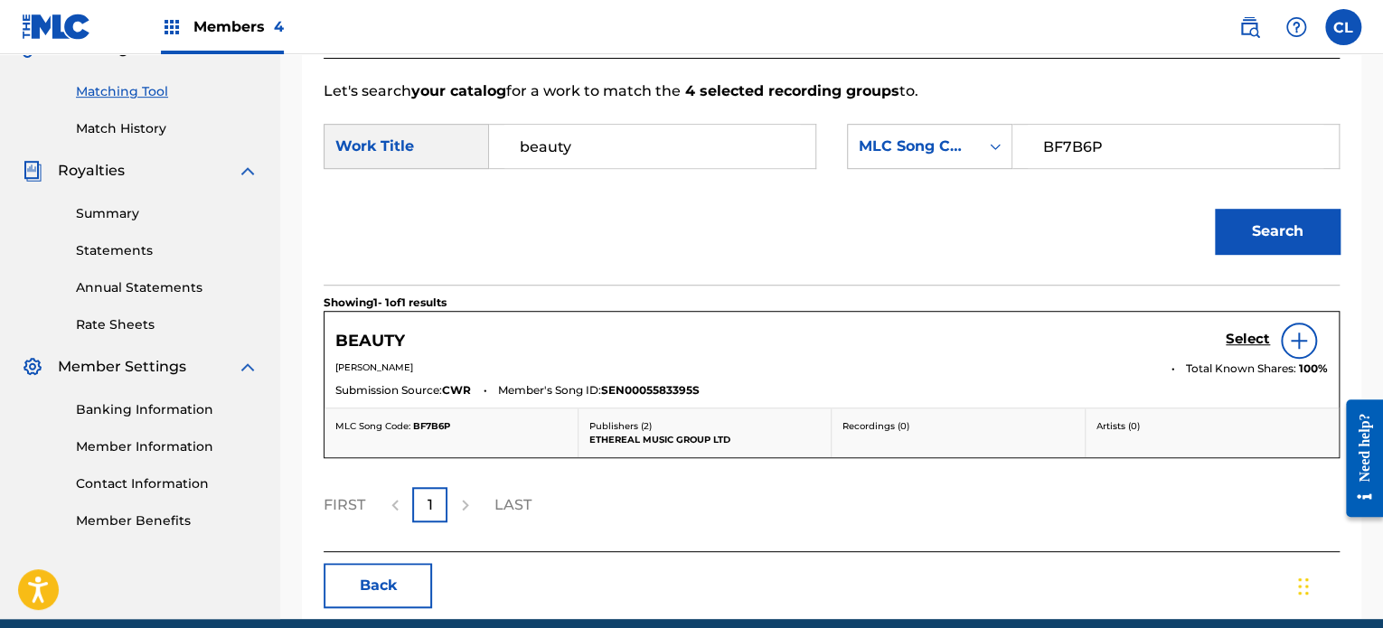
click at [1247, 339] on h5 "Select" at bounding box center [1248, 339] width 44 height 17
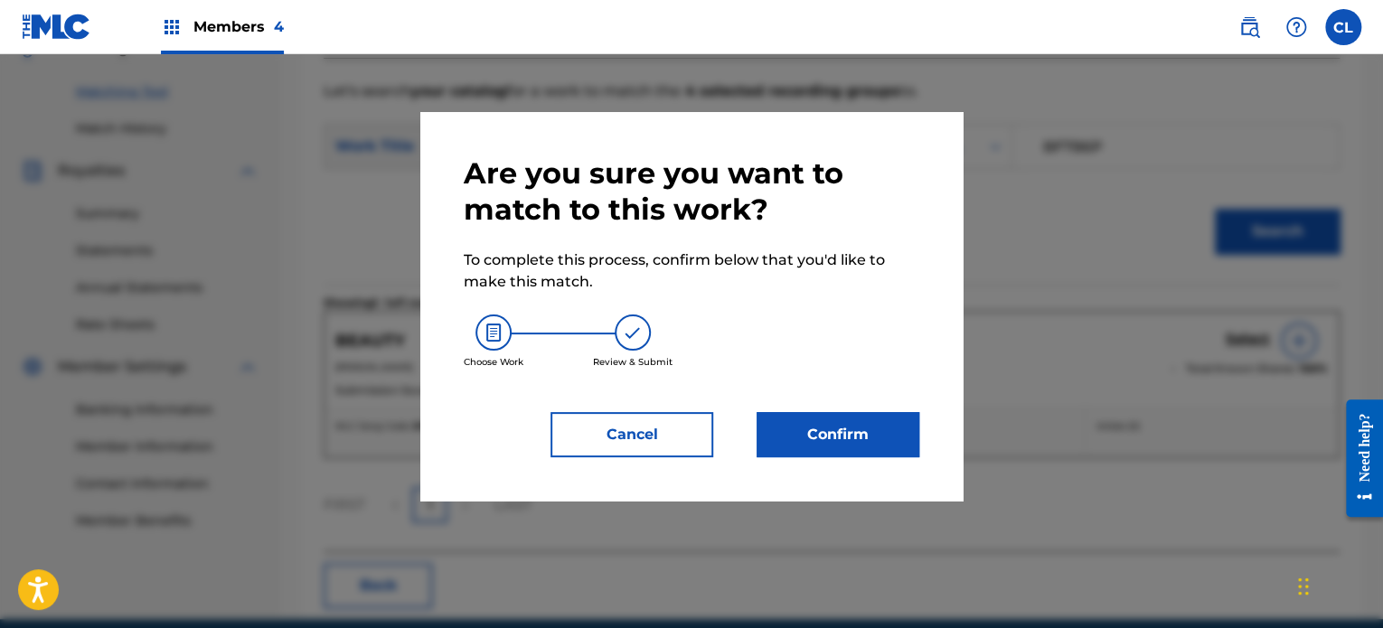
click at [870, 443] on button "Confirm" at bounding box center [838, 434] width 163 height 45
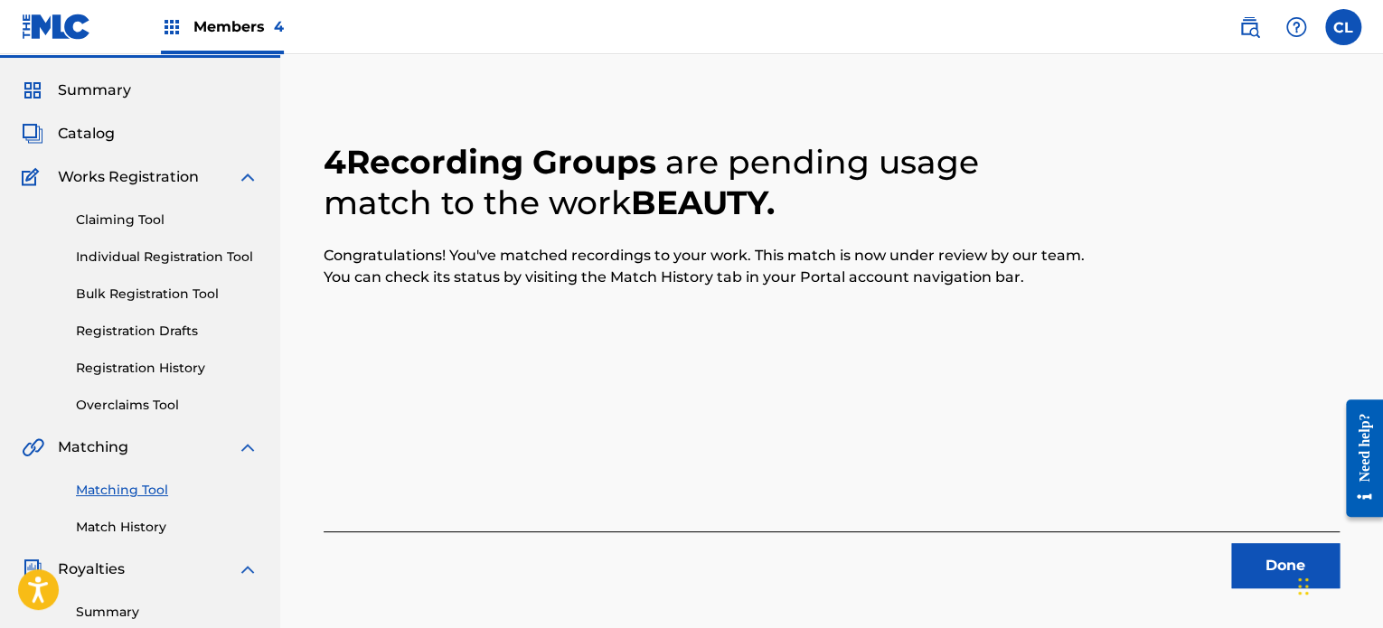
scroll to position [0, 0]
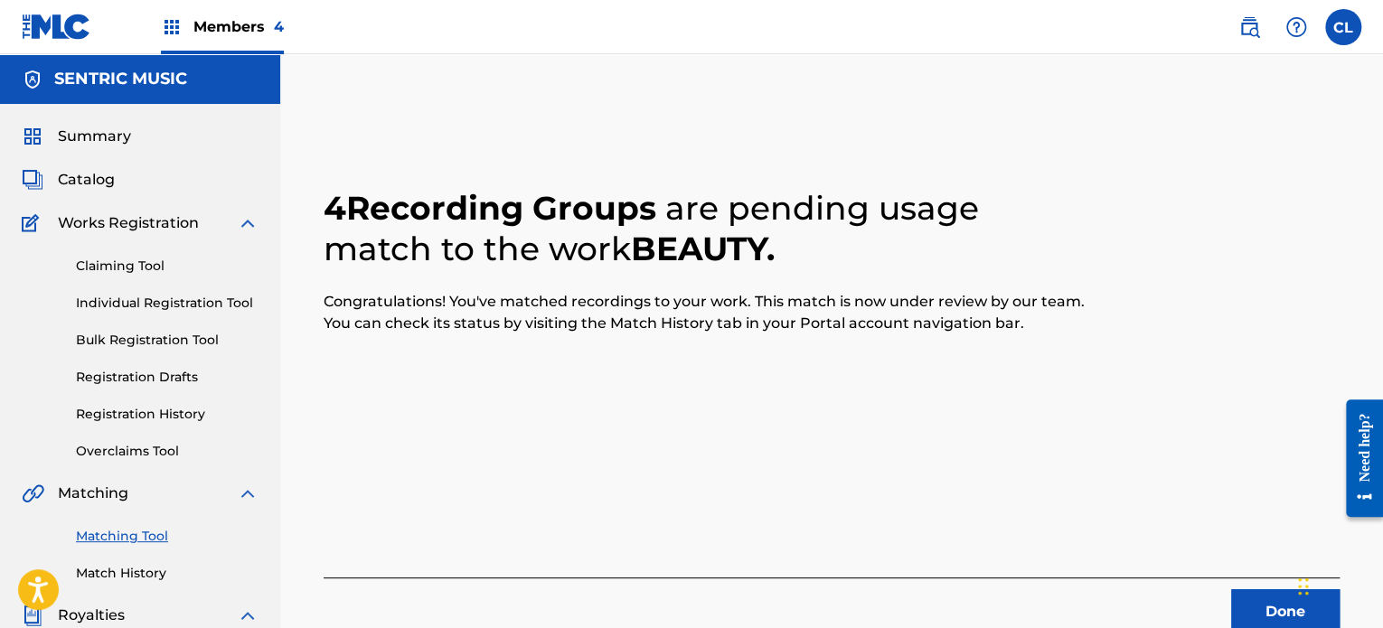
click at [1258, 589] on button "Done" at bounding box center [1285, 611] width 108 height 45
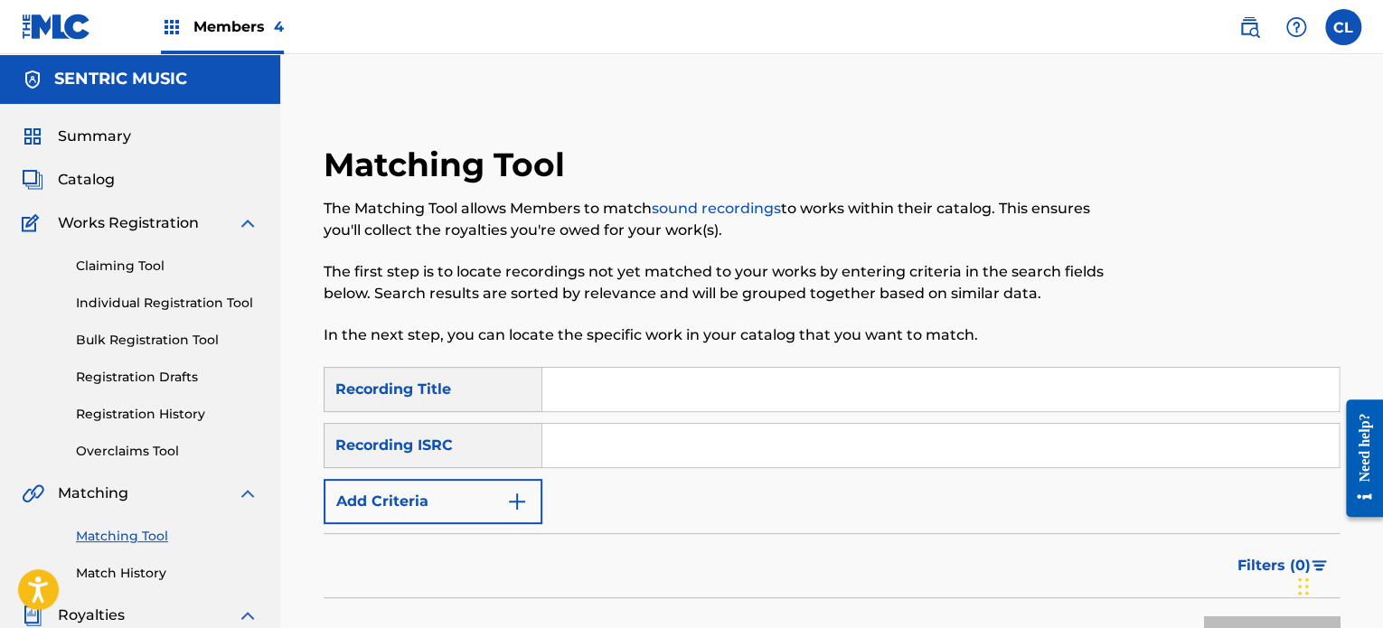
paste input "Being Present"
click at [611, 390] on input "Being Present" at bounding box center [940, 389] width 796 height 43
type input "Being Present"
click at [485, 506] on button "Add Criteria" at bounding box center [433, 501] width 219 height 45
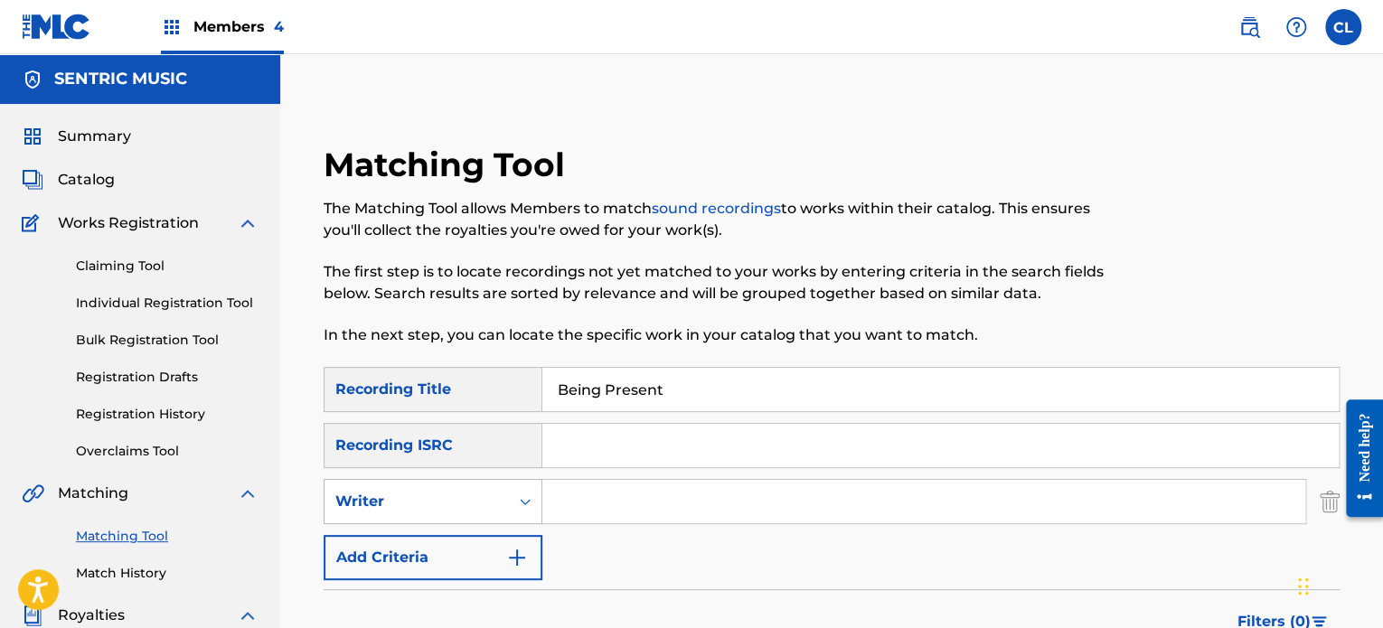
click at [492, 492] on div "Writer" at bounding box center [416, 502] width 163 height 22
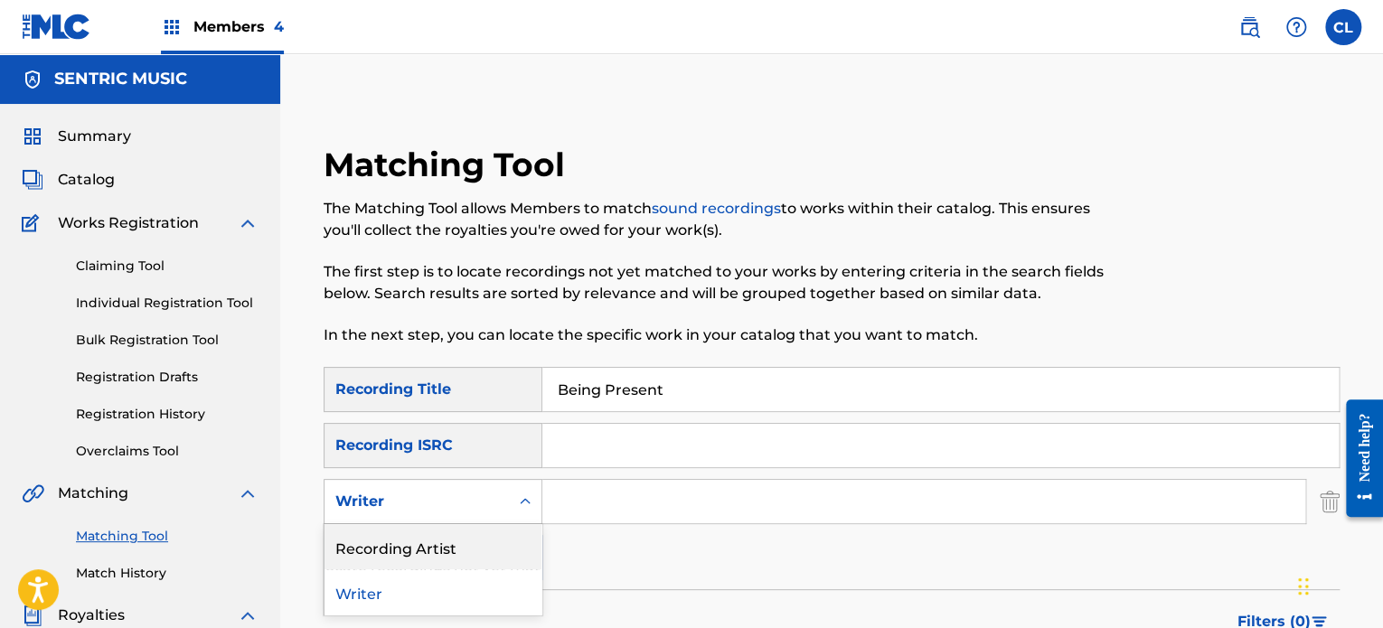
click at [484, 550] on div "Recording Artist" at bounding box center [432, 546] width 217 height 45
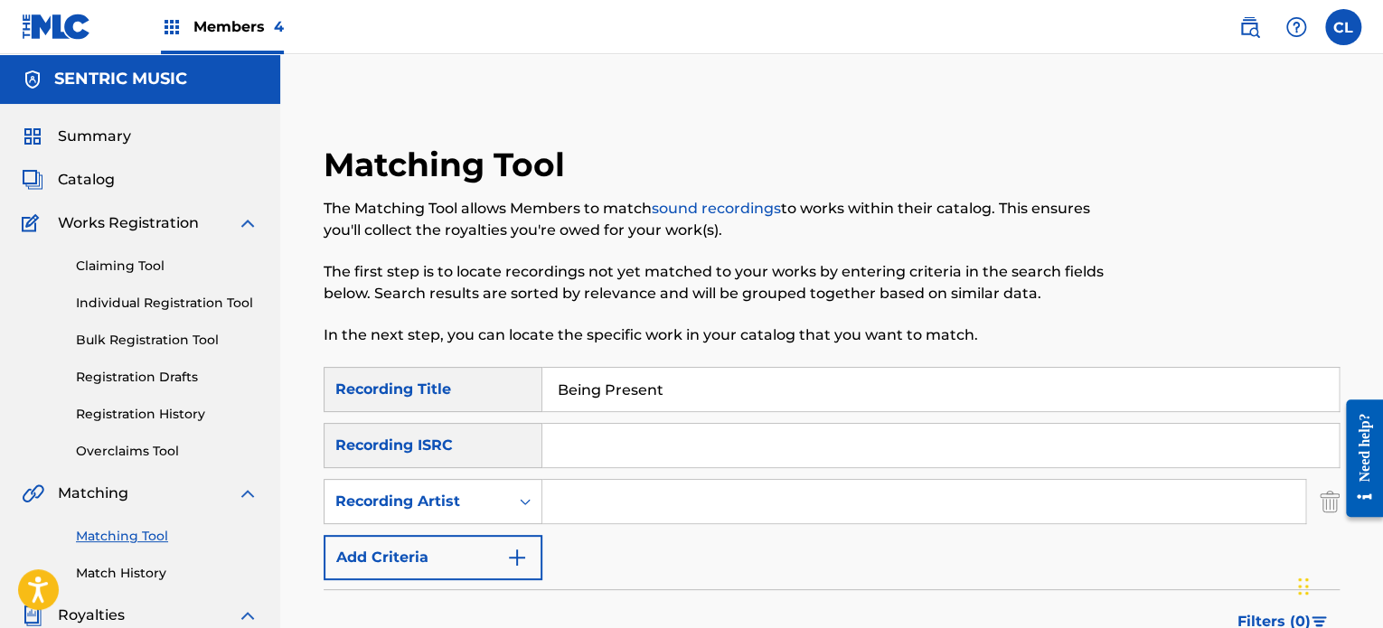
click at [586, 522] on input "Search Form" at bounding box center [923, 501] width 763 height 43
type input "[PERSON_NAME]"
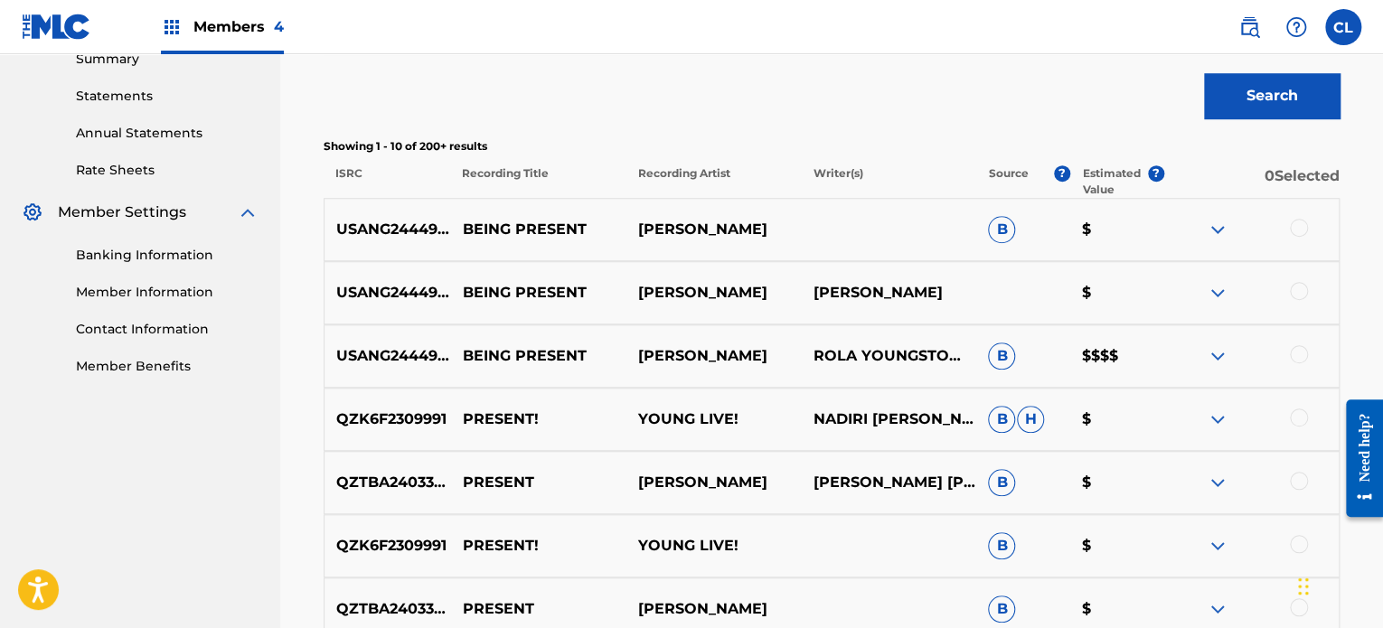
scroll to position [604, 0]
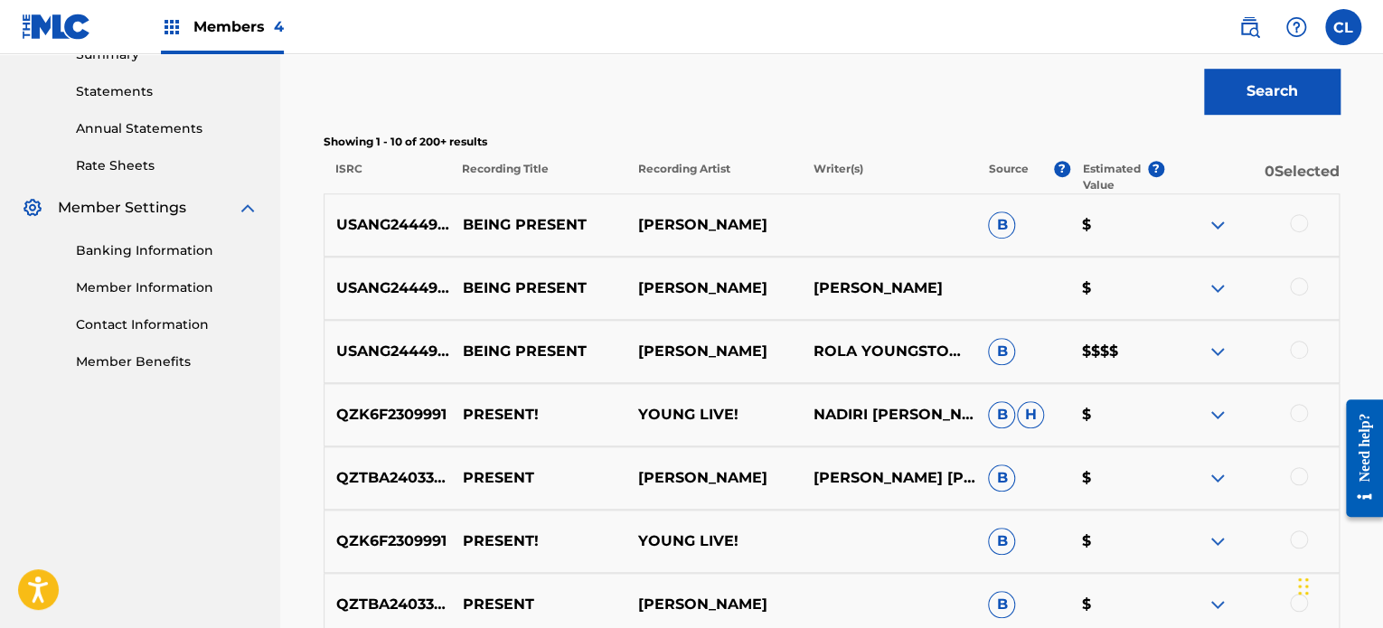
click at [1287, 346] on div at bounding box center [1250, 352] width 175 height 22
click at [1291, 348] on div at bounding box center [1299, 350] width 18 height 18
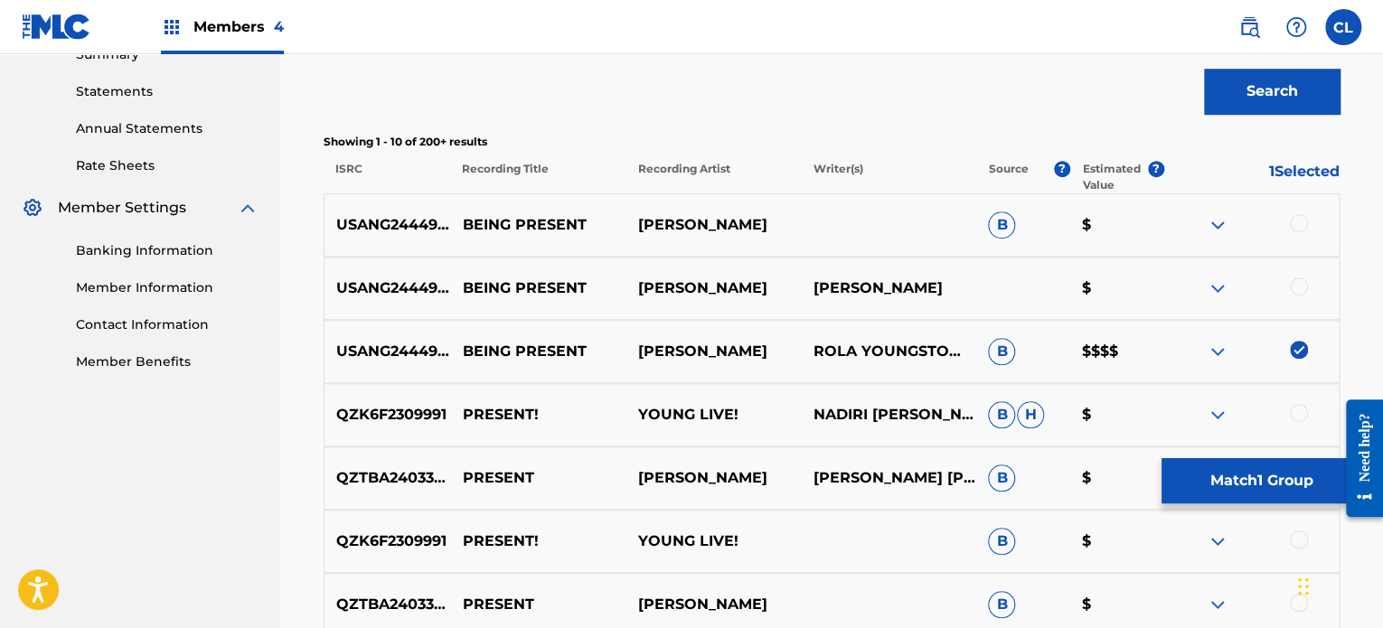
click at [1301, 281] on div at bounding box center [1299, 286] width 18 height 18
click at [1296, 223] on div at bounding box center [1299, 223] width 18 height 18
click at [1226, 483] on button "Match 3 Groups" at bounding box center [1261, 480] width 200 height 45
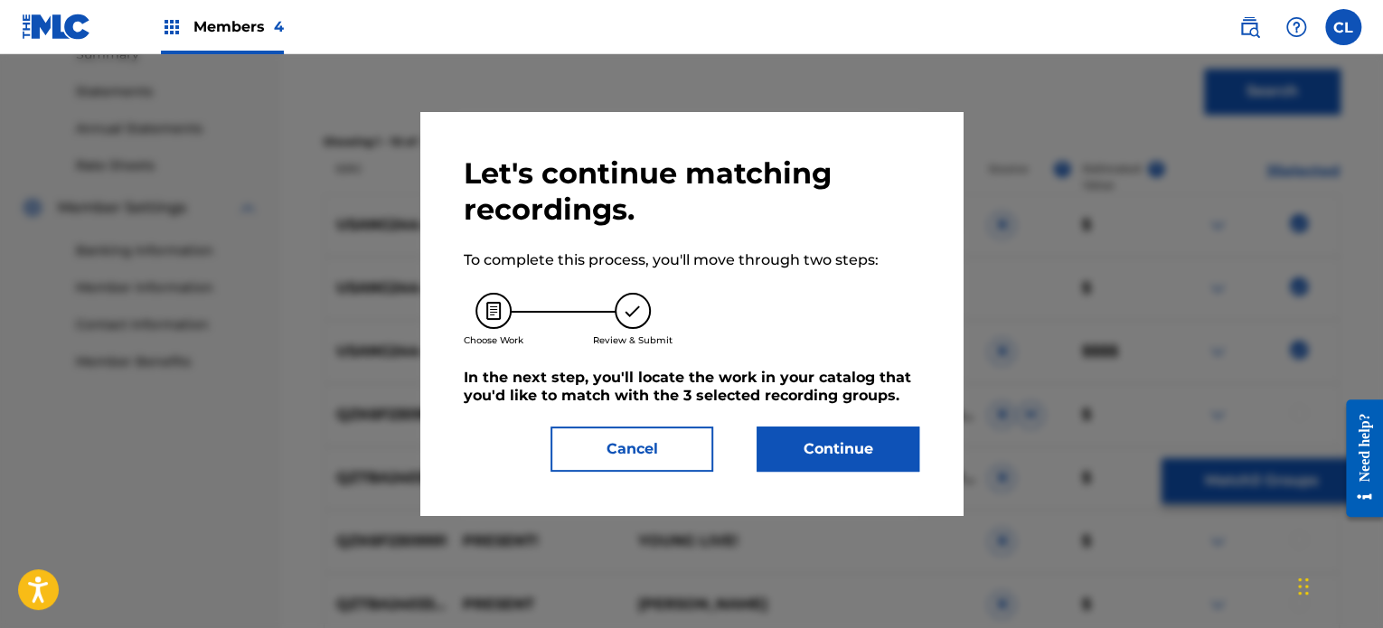
click at [837, 452] on button "Continue" at bounding box center [838, 449] width 163 height 45
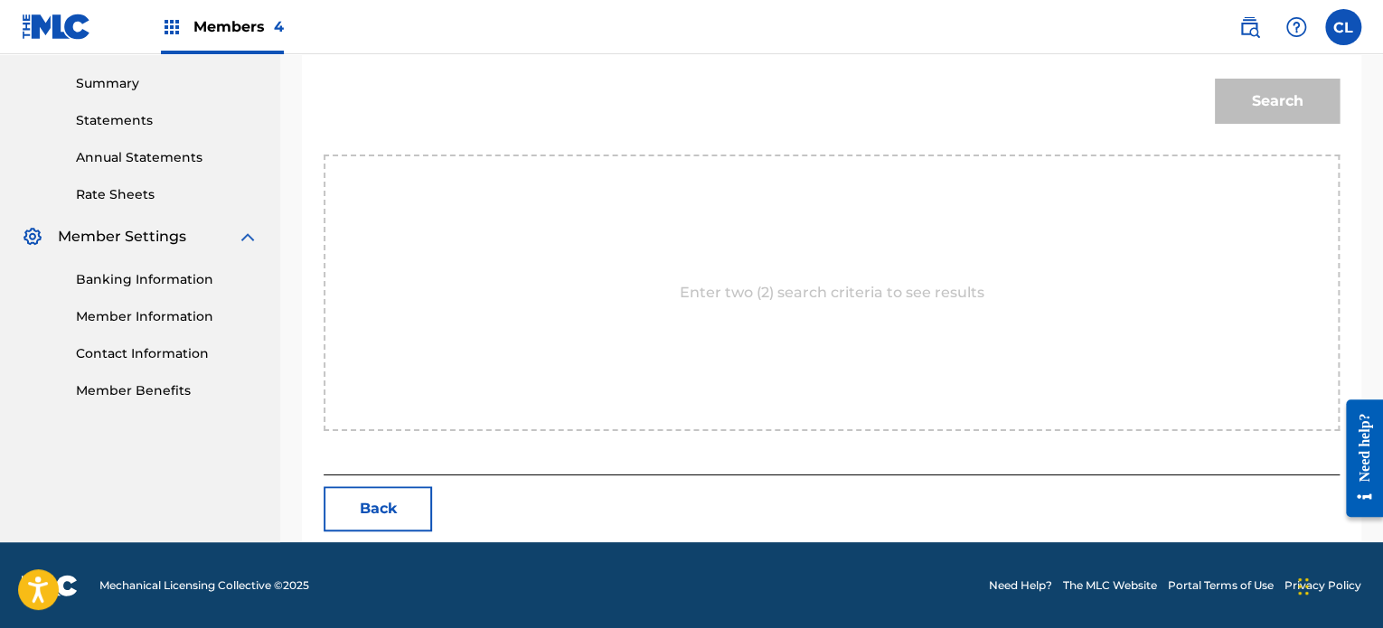
scroll to position [340, 0]
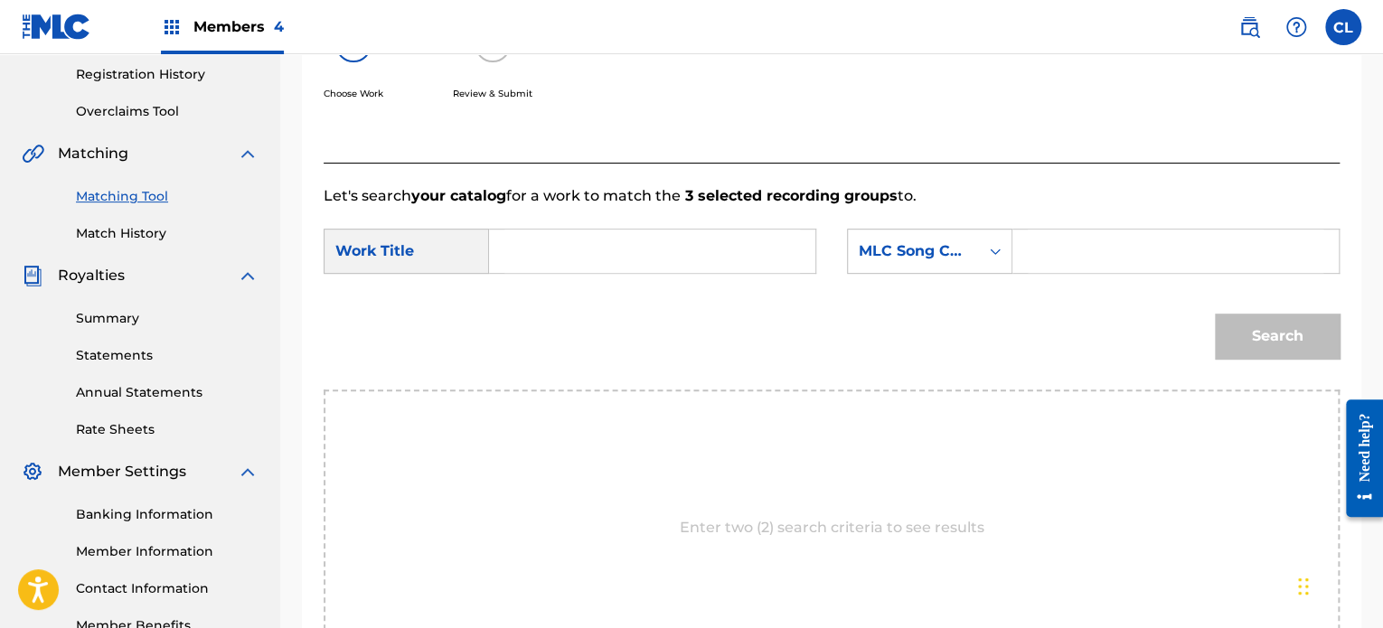
click at [1068, 263] on input "Search Form" at bounding box center [1176, 251] width 296 height 43
paste input "BD84VK"
type input "BD84VK"
click at [772, 249] on input "Search Form" at bounding box center [652, 251] width 296 height 43
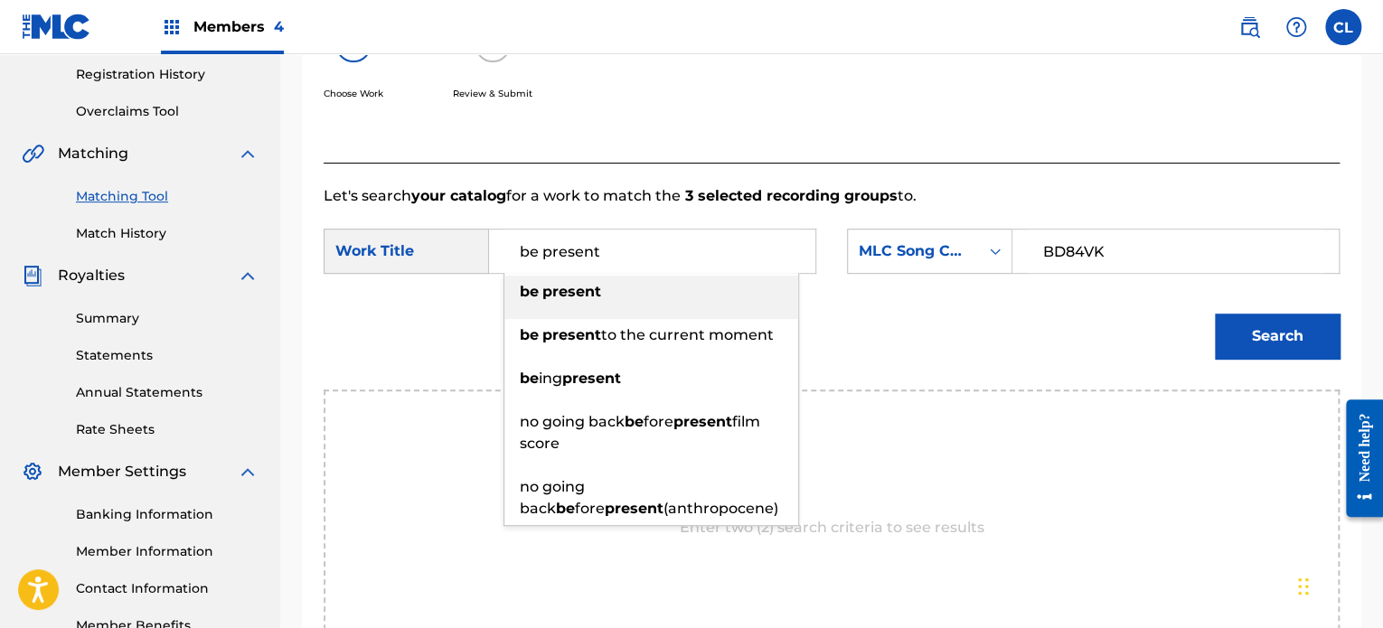
type input "be present"
click at [647, 292] on div "be present" at bounding box center [651, 292] width 294 height 33
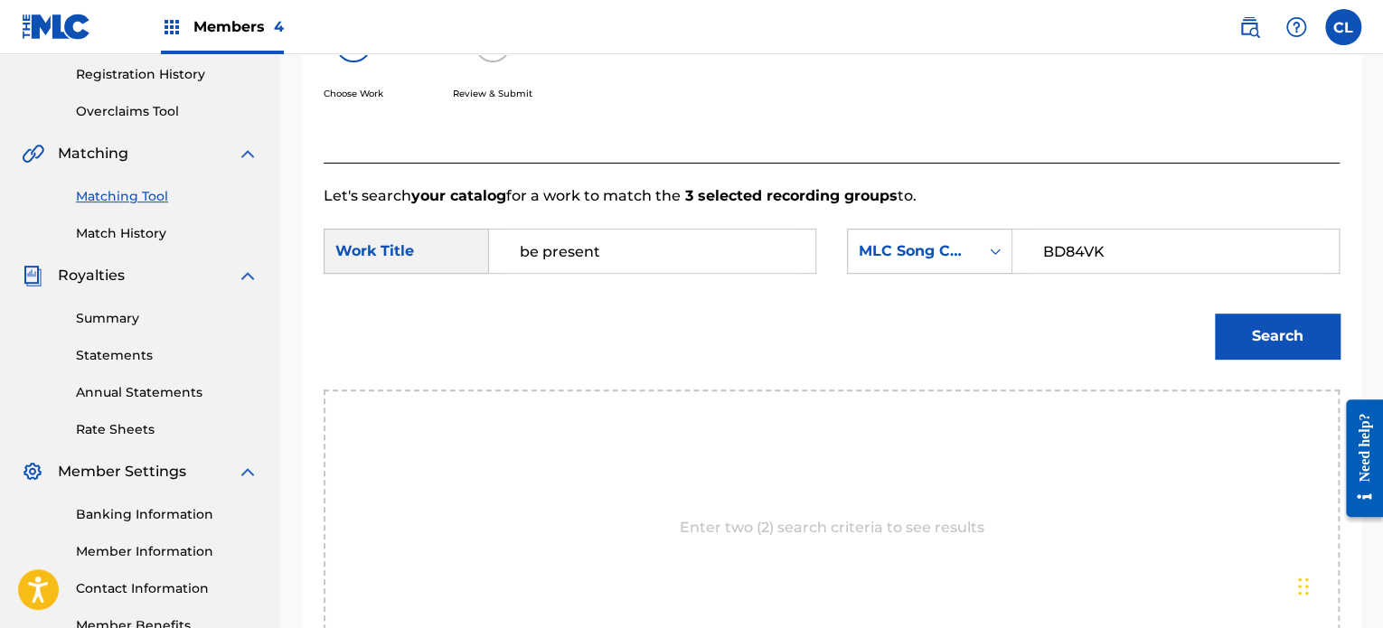
click at [1273, 340] on button "Search" at bounding box center [1277, 336] width 125 height 45
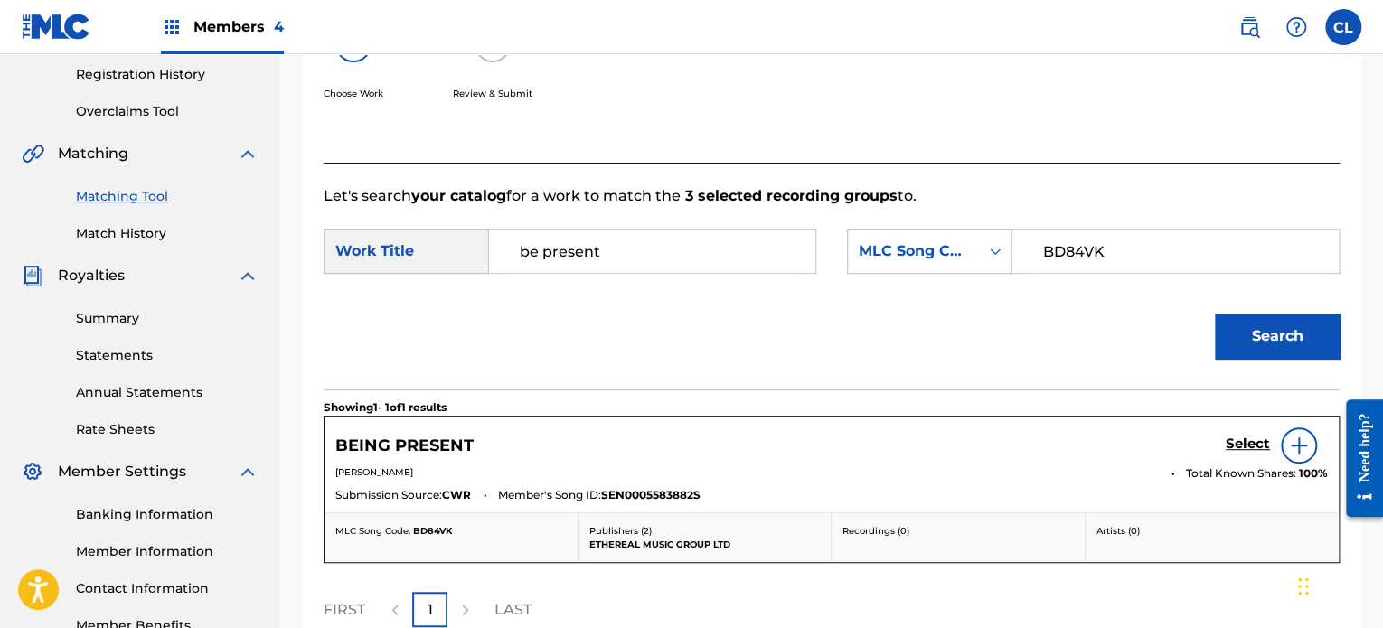
click at [1247, 442] on h5 "Select" at bounding box center [1248, 444] width 44 height 17
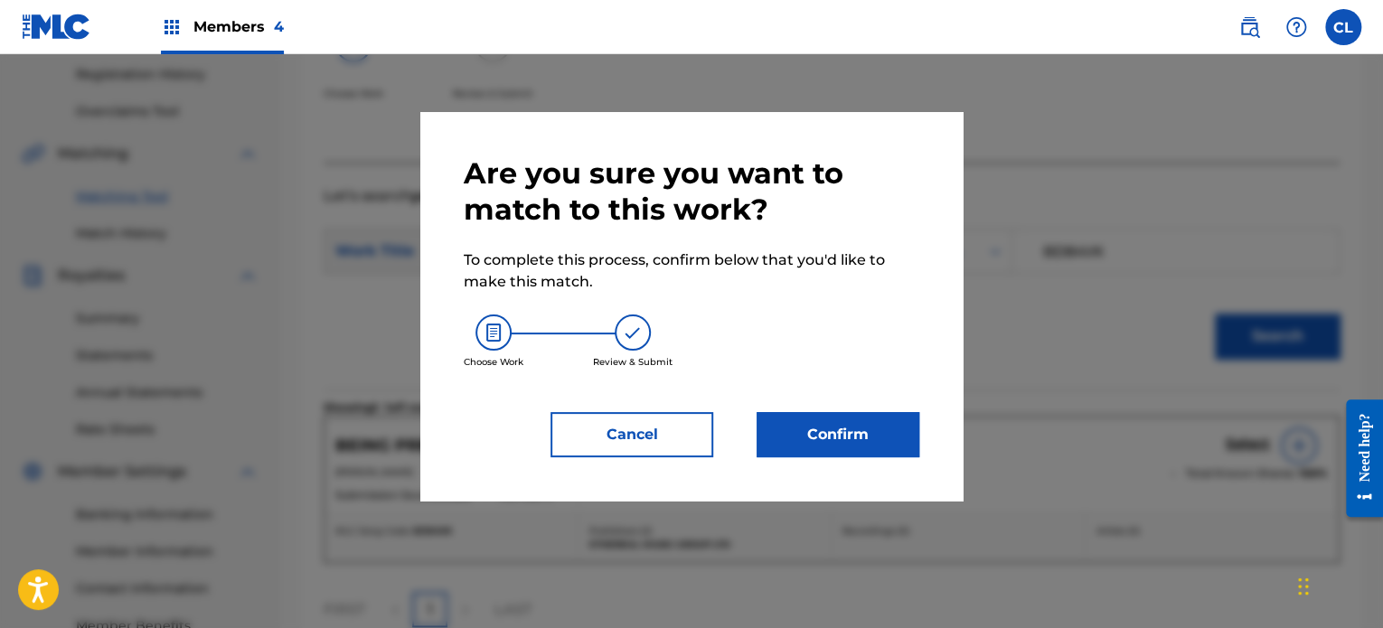
click at [822, 429] on button "Confirm" at bounding box center [838, 434] width 163 height 45
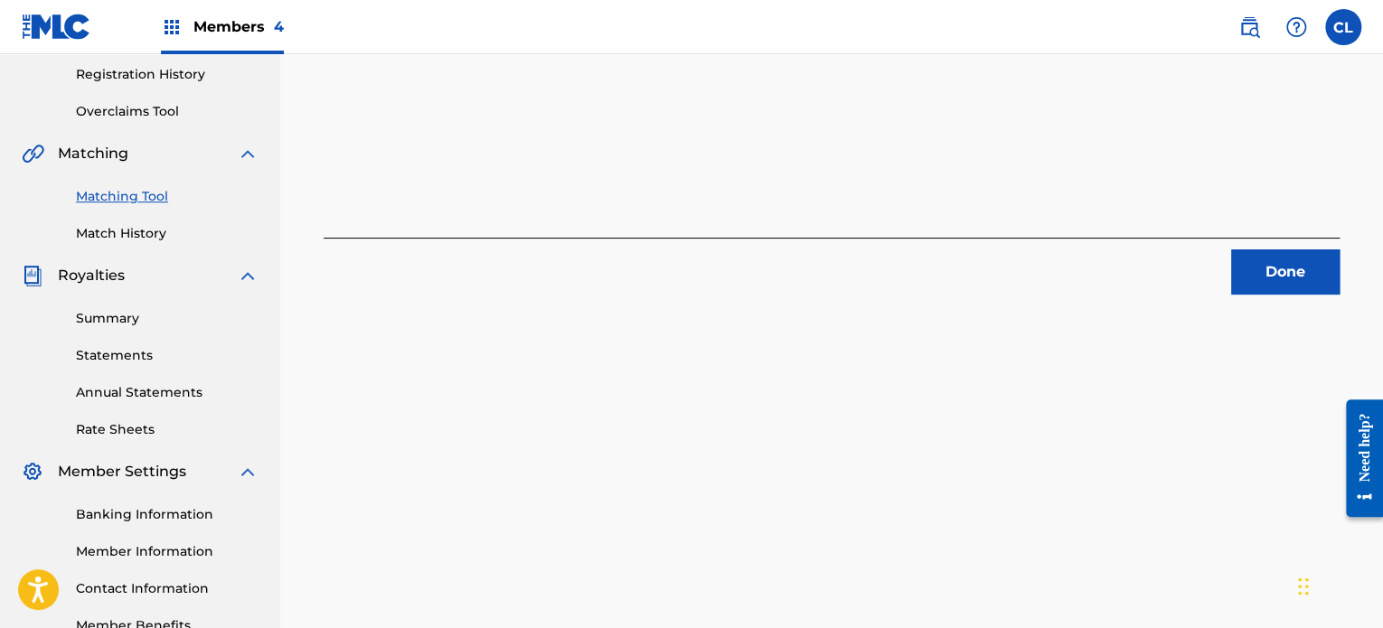
click at [1292, 278] on button "Done" at bounding box center [1285, 271] width 108 height 45
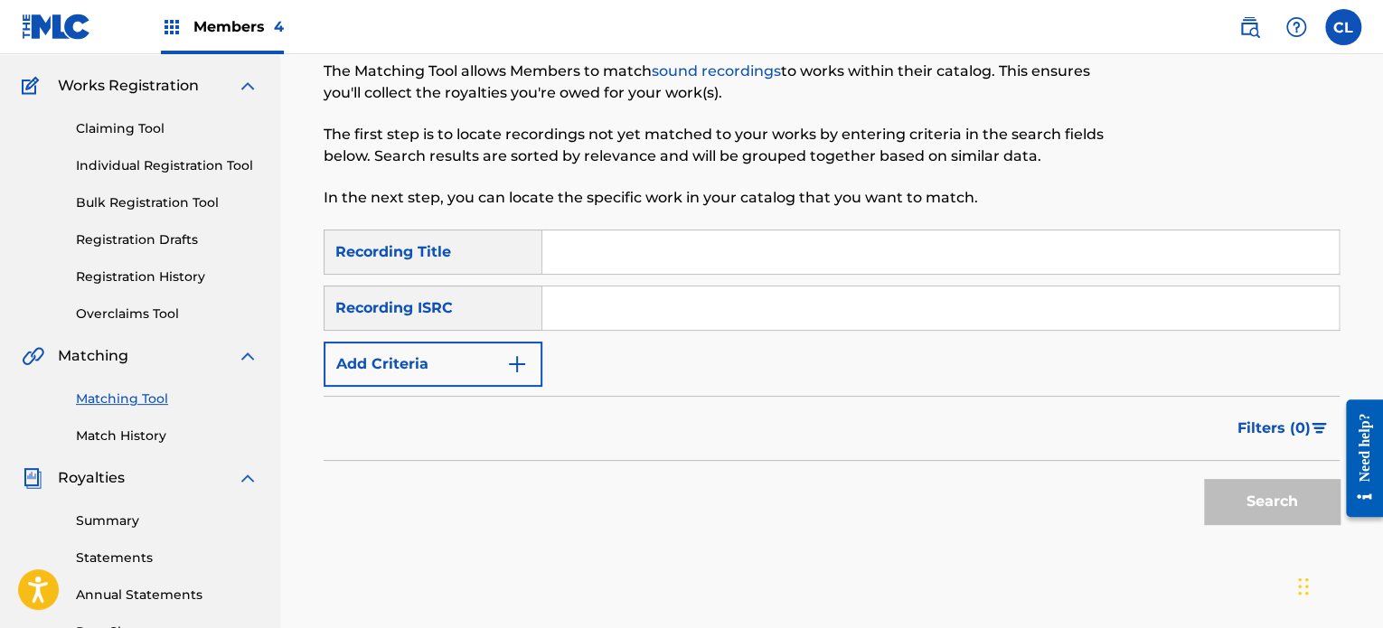
scroll to position [134, 0]
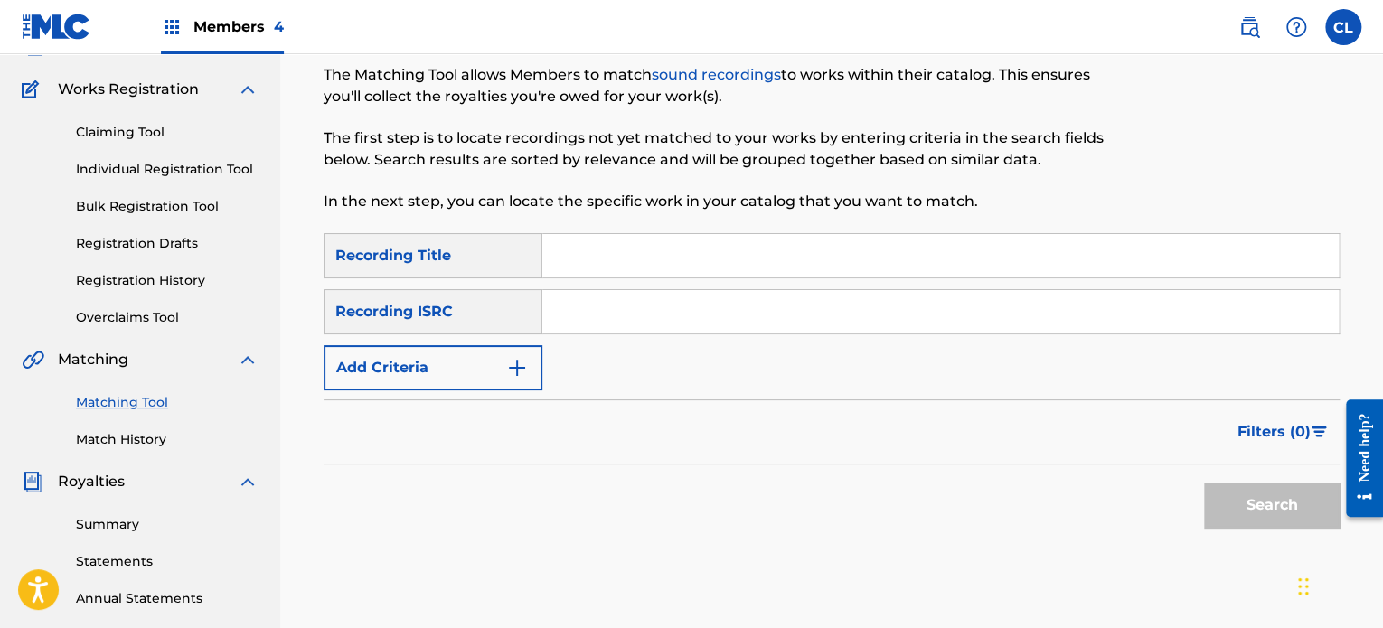
click at [634, 251] on input "Search Form" at bounding box center [940, 255] width 796 height 43
paste input "BELLBOY TICKLES"
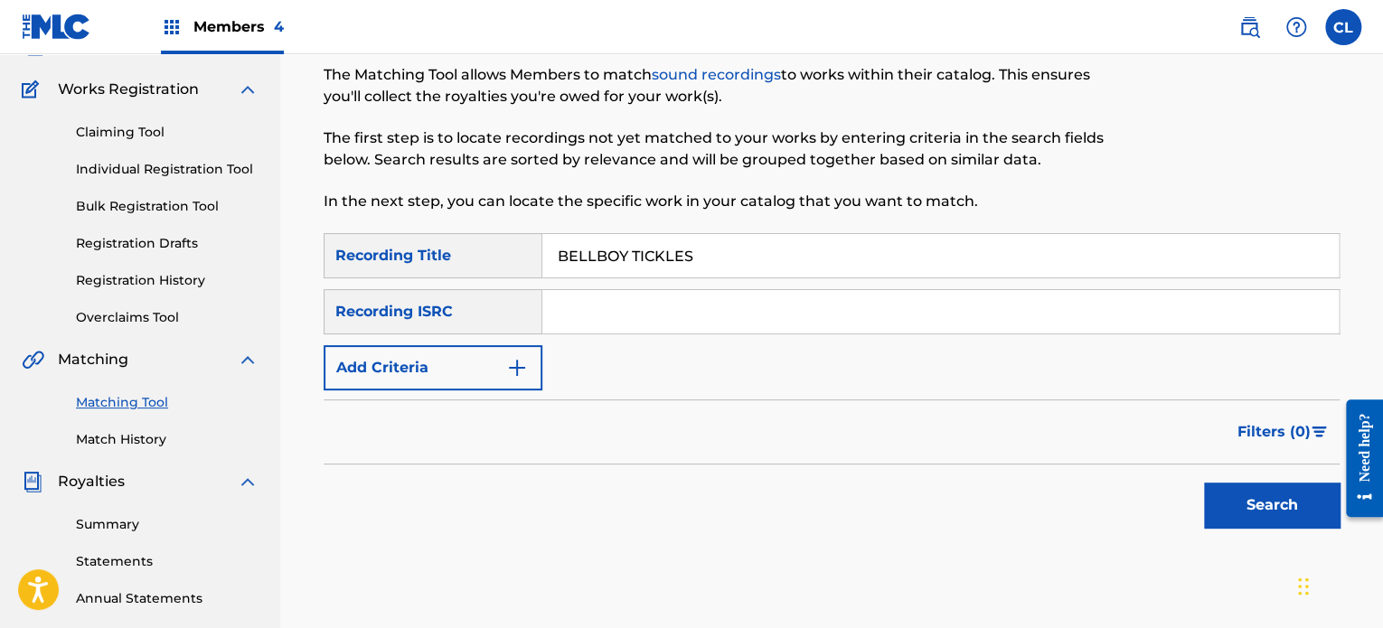
type input "BELLBOY TICKLES"
click at [482, 382] on button "Add Criteria" at bounding box center [433, 367] width 219 height 45
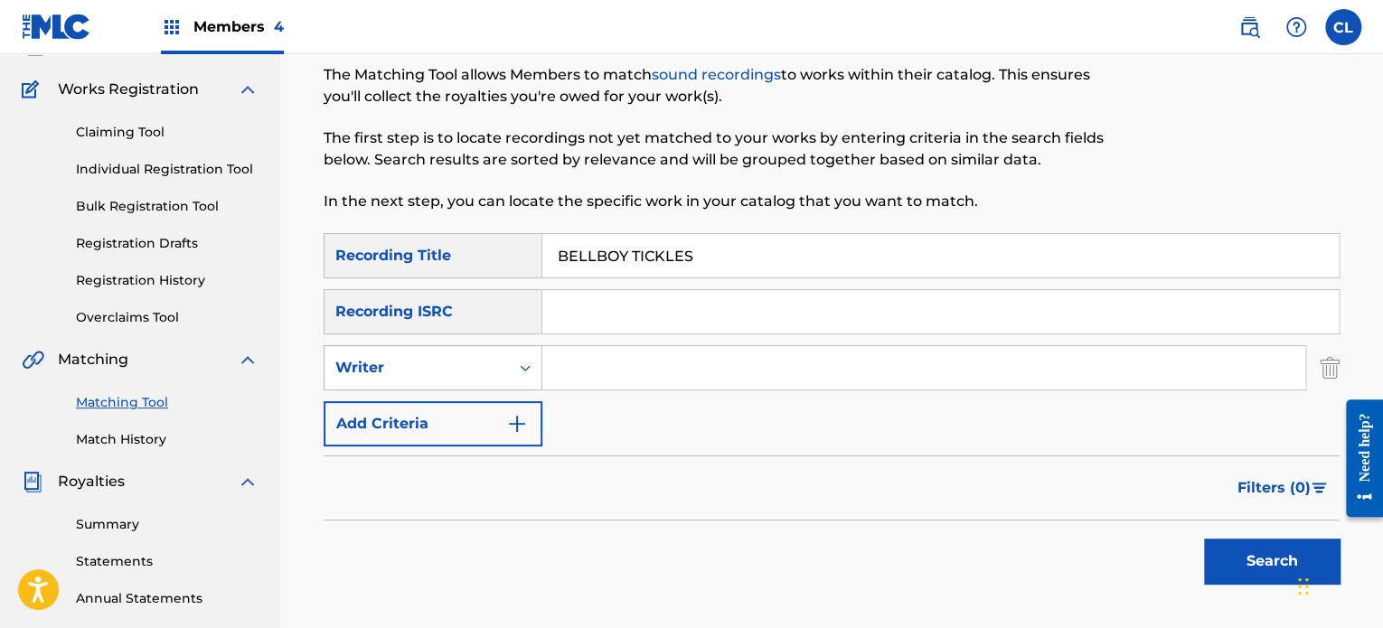
click at [521, 369] on icon "Search Form" at bounding box center [525, 368] width 18 height 18
click at [501, 393] on div "Recording Artist" at bounding box center [432, 412] width 217 height 45
click at [631, 361] on input "Search Form" at bounding box center [923, 367] width 763 height 43
type input "OMGUATE"
click at [1204, 539] on button "Search" at bounding box center [1272, 561] width 136 height 45
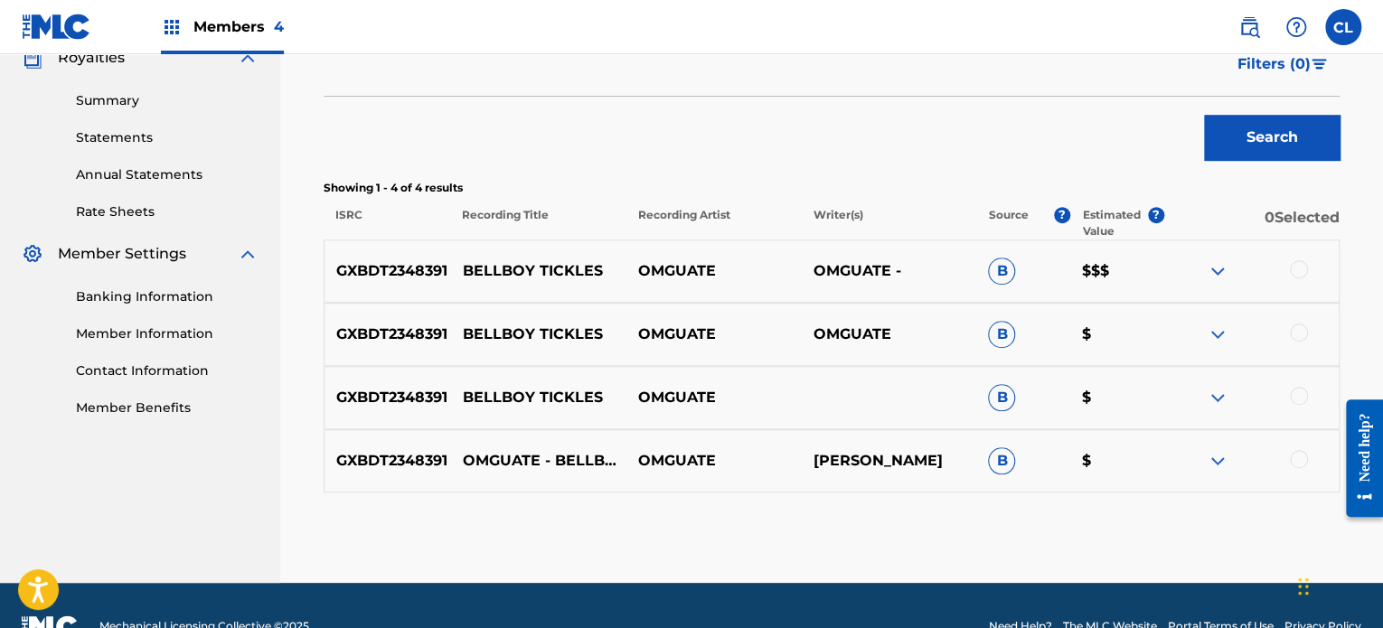
scroll to position [560, 0]
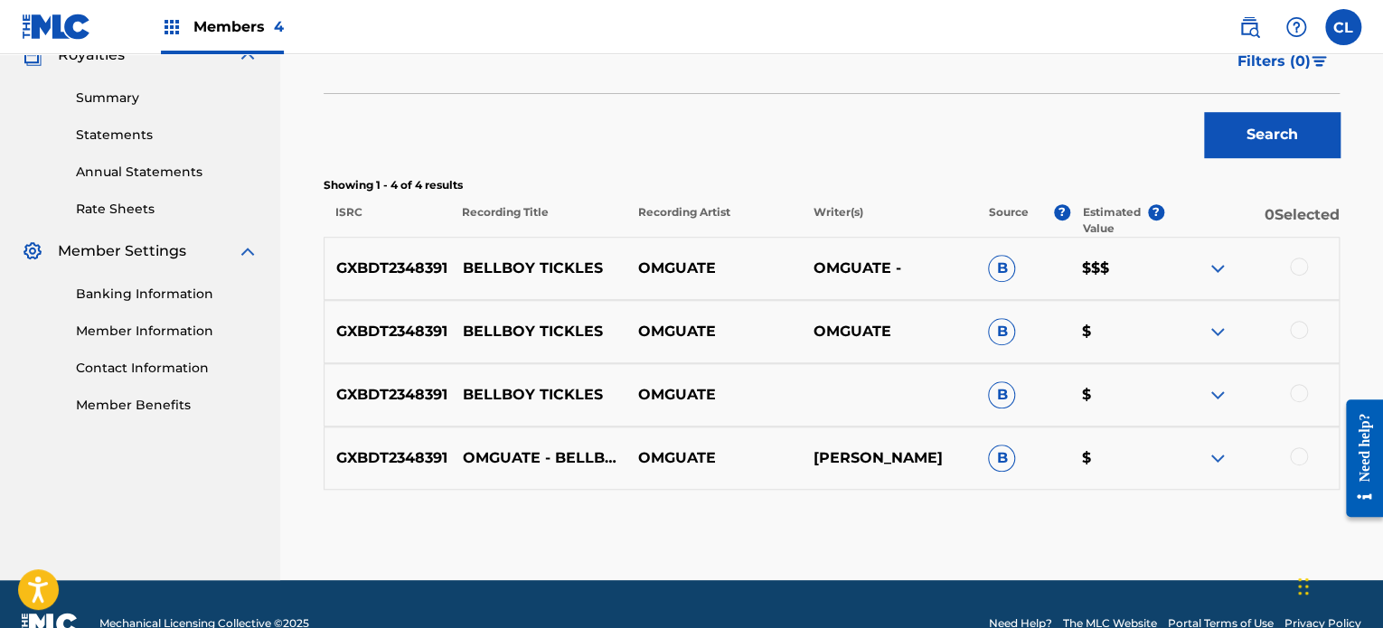
click at [1294, 447] on div at bounding box center [1299, 456] width 18 height 18
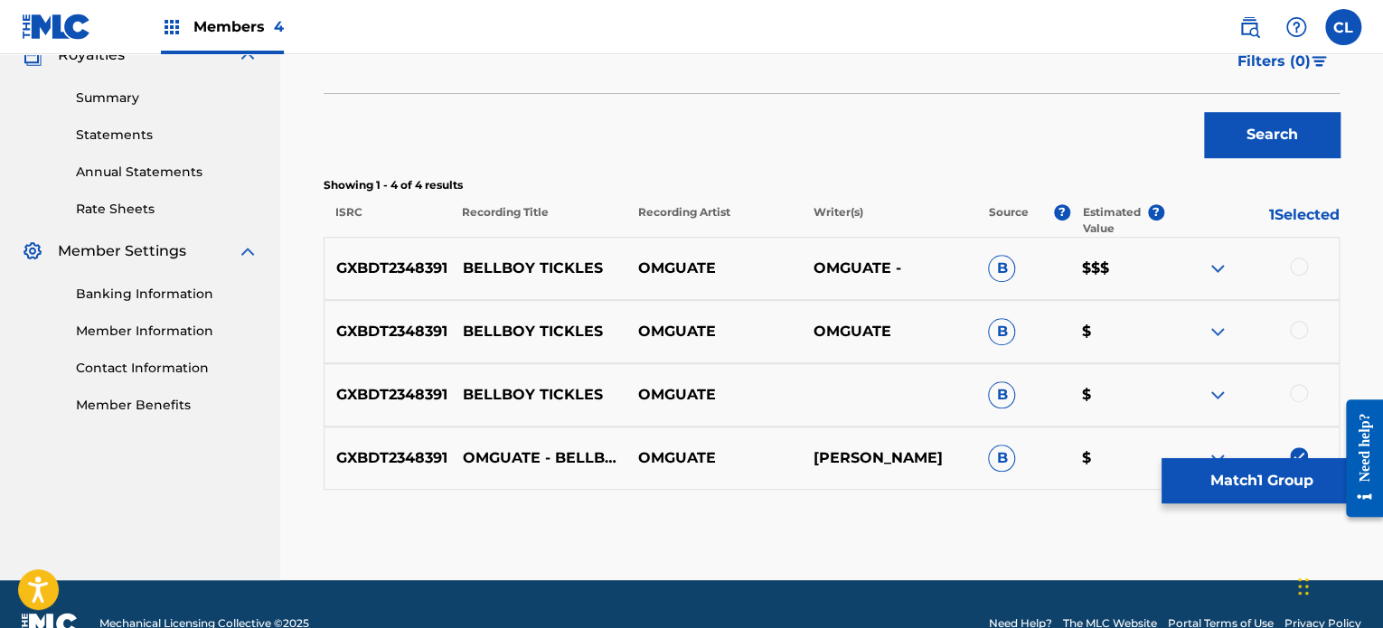
click at [1300, 378] on div "GXBDT2348391 BELLBOY TICKLES OMGUATE B $" at bounding box center [832, 394] width 1016 height 63
click at [1301, 390] on div at bounding box center [1299, 393] width 18 height 18
click at [1302, 326] on div at bounding box center [1299, 330] width 18 height 18
click at [1301, 259] on div at bounding box center [1299, 267] width 18 height 18
click at [1269, 462] on button "Match 4 Groups" at bounding box center [1261, 480] width 200 height 45
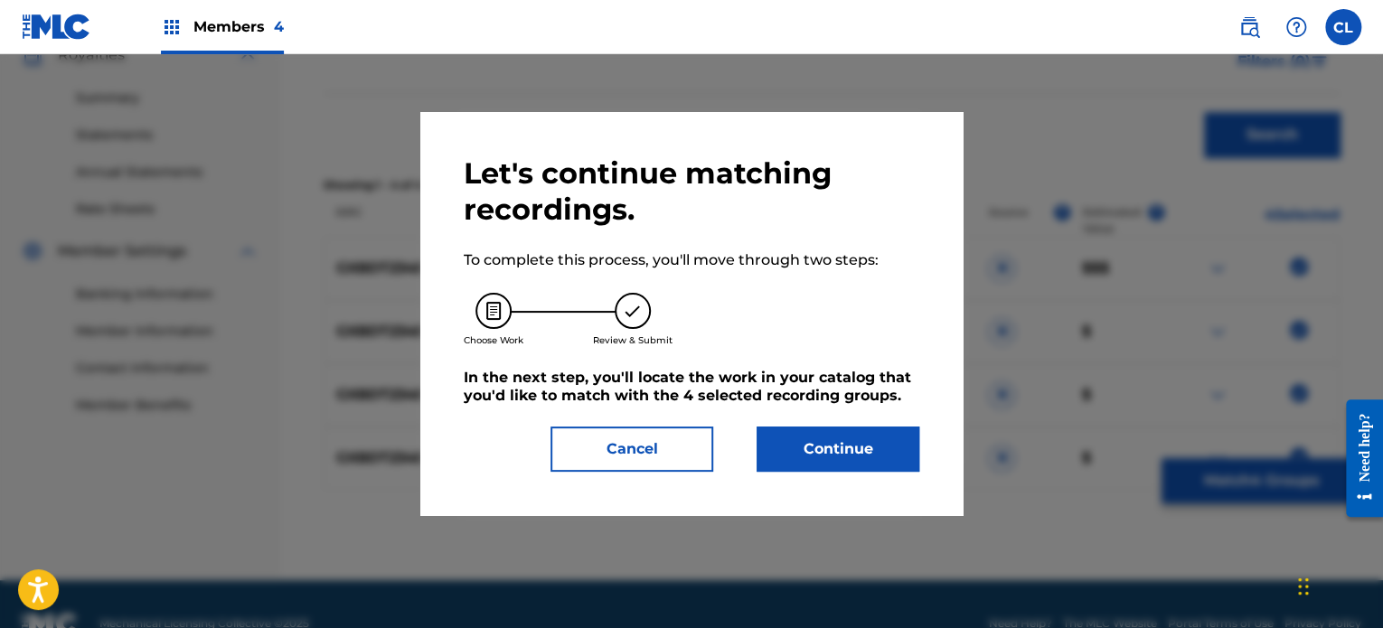
click at [863, 464] on button "Continue" at bounding box center [838, 449] width 163 height 45
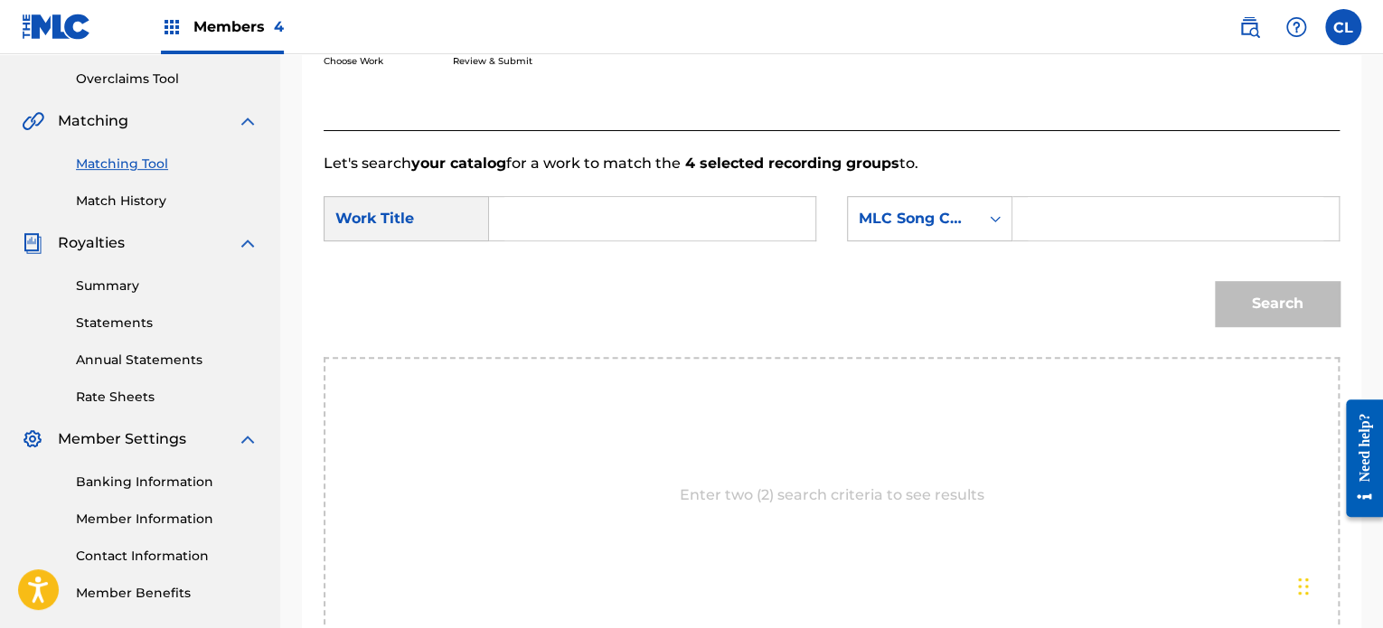
scroll to position [337, 0]
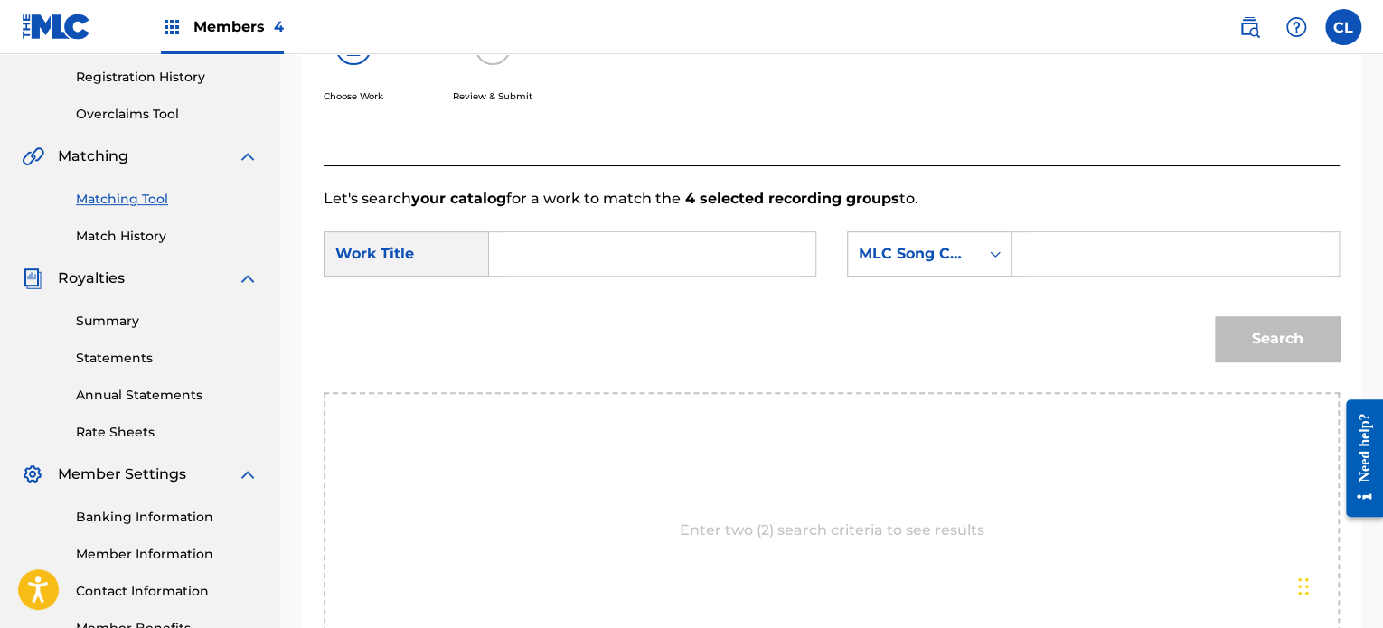
click at [1140, 250] on input "Search Form" at bounding box center [1176, 253] width 296 height 43
paste input "BF64VY"
type input "BF64VY"
click at [677, 241] on input "Search Form" at bounding box center [652, 253] width 296 height 43
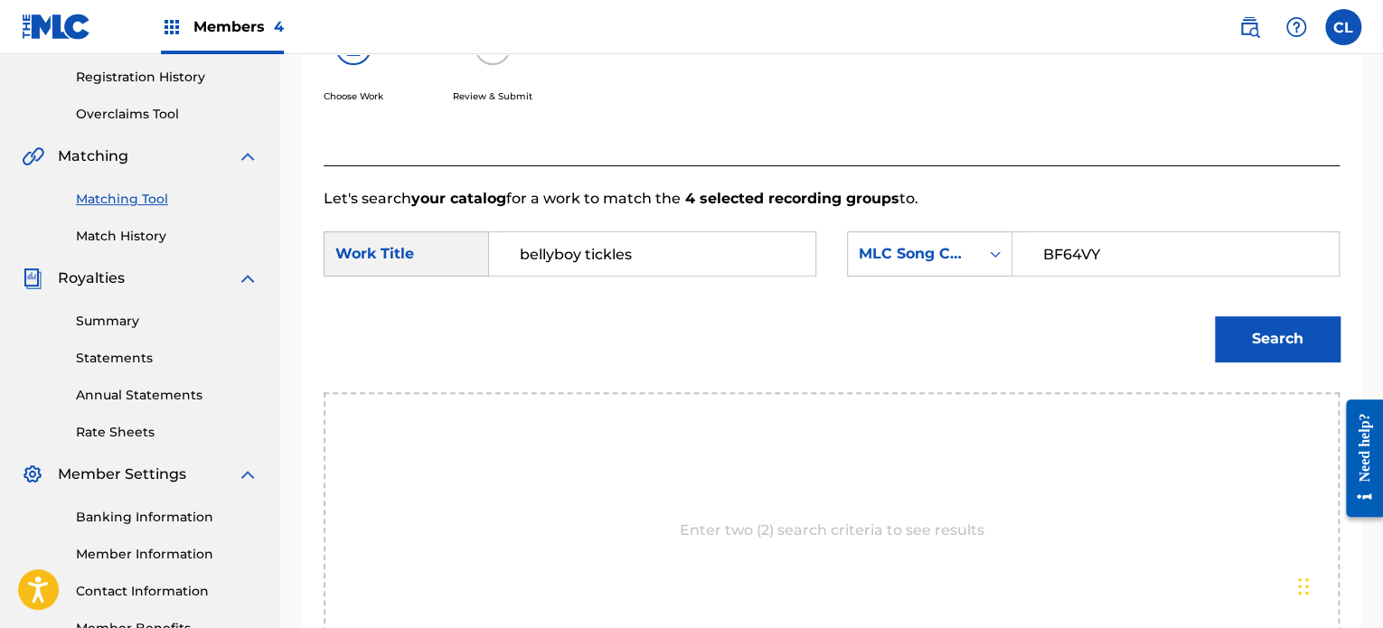
type input "bellyboy tickles"
click at [1215, 316] on button "Search" at bounding box center [1277, 338] width 125 height 45
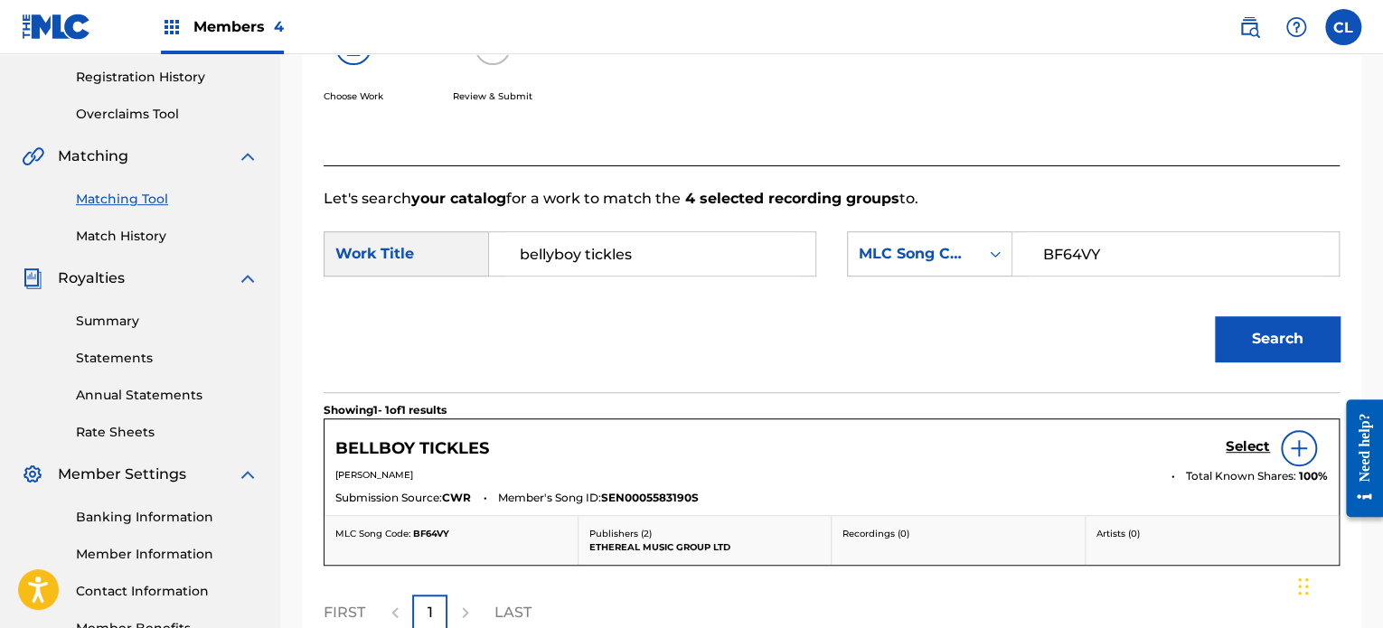
click at [1247, 443] on h5 "Select" at bounding box center [1248, 446] width 44 height 17
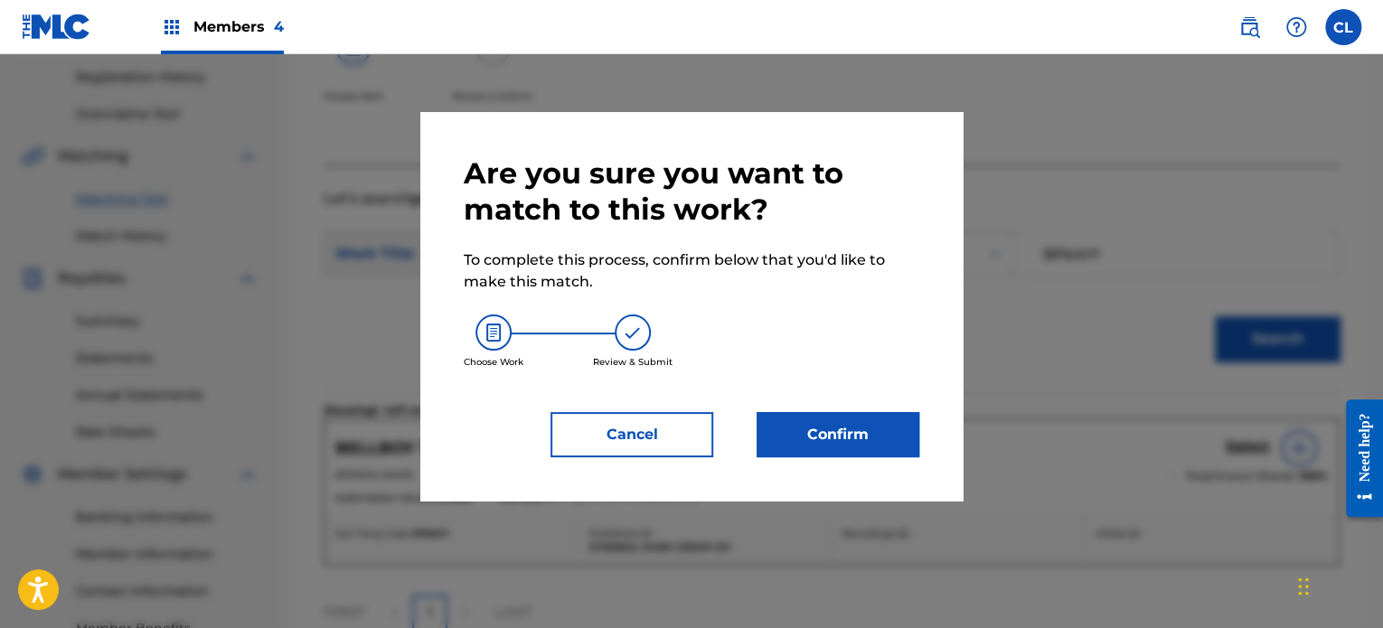
click at [859, 437] on button "Confirm" at bounding box center [838, 434] width 163 height 45
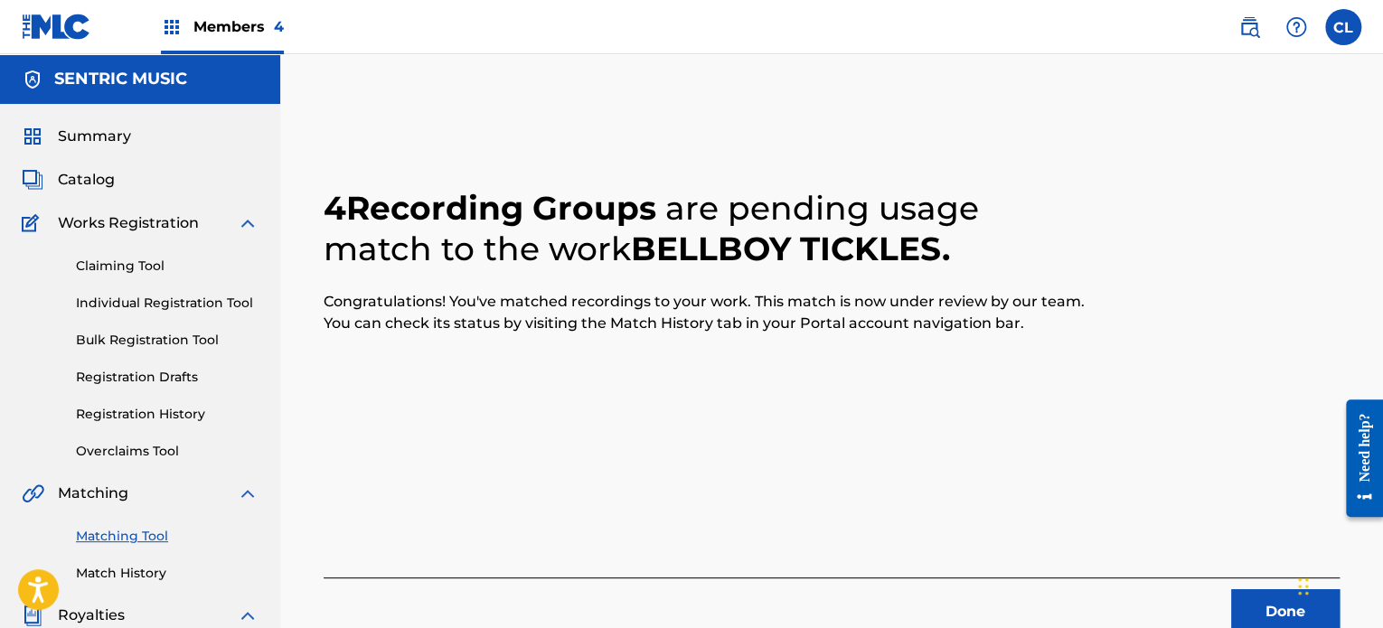
scroll to position [215, 0]
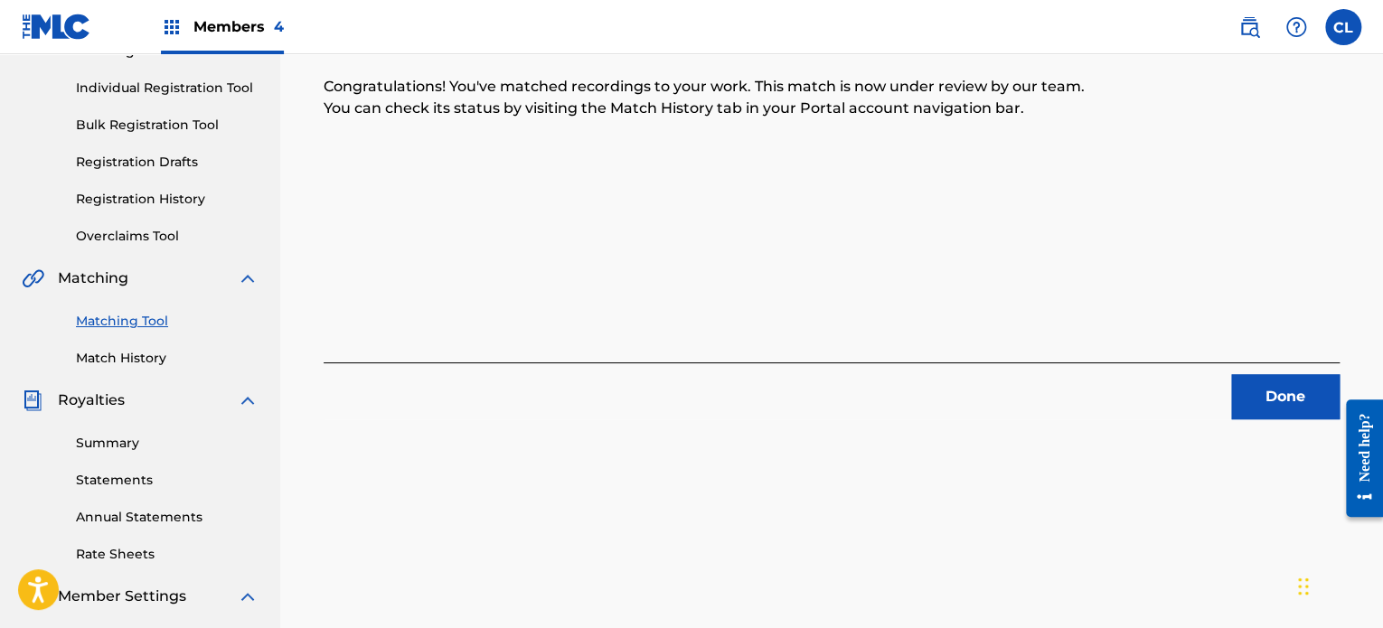
click at [1262, 398] on button "Done" at bounding box center [1285, 396] width 108 height 45
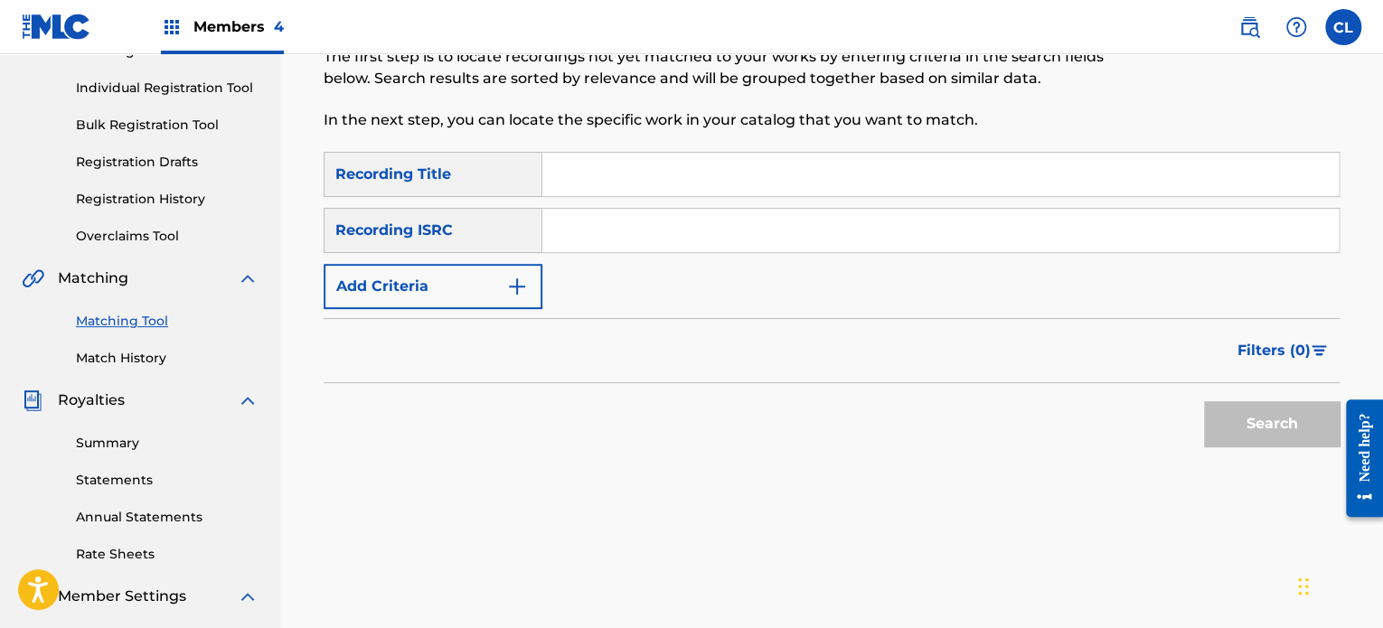
click at [566, 166] on input "Search Form" at bounding box center [940, 174] width 796 height 43
paste input "Brain Power"
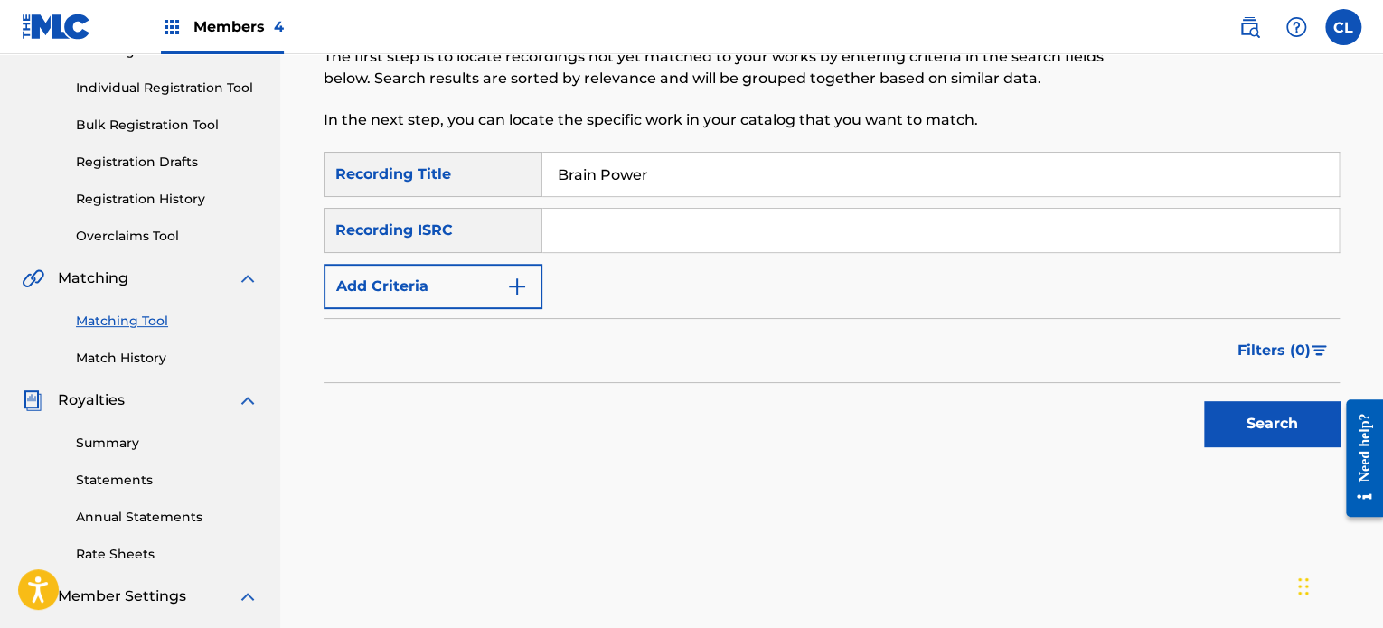
type input "Brain Power"
click at [495, 281] on button "Add Criteria" at bounding box center [433, 286] width 219 height 45
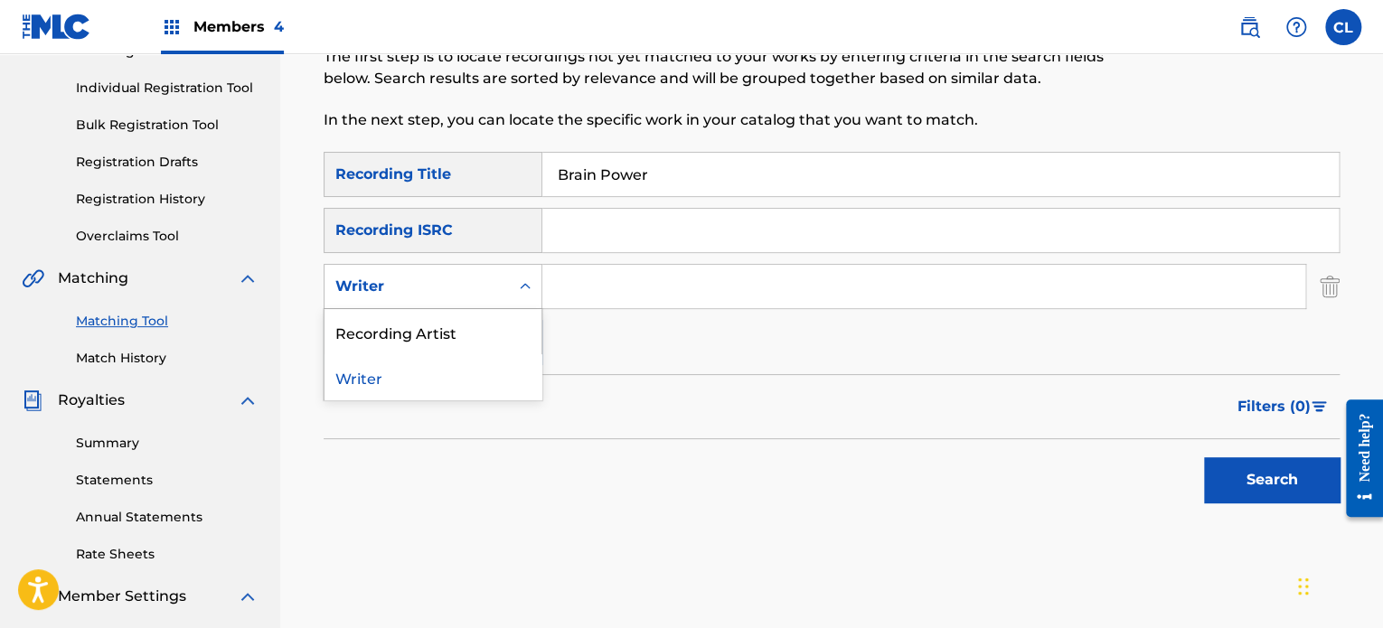
click at [459, 290] on div "Writer" at bounding box center [416, 287] width 163 height 22
click at [451, 321] on div "Recording Artist" at bounding box center [432, 331] width 217 height 45
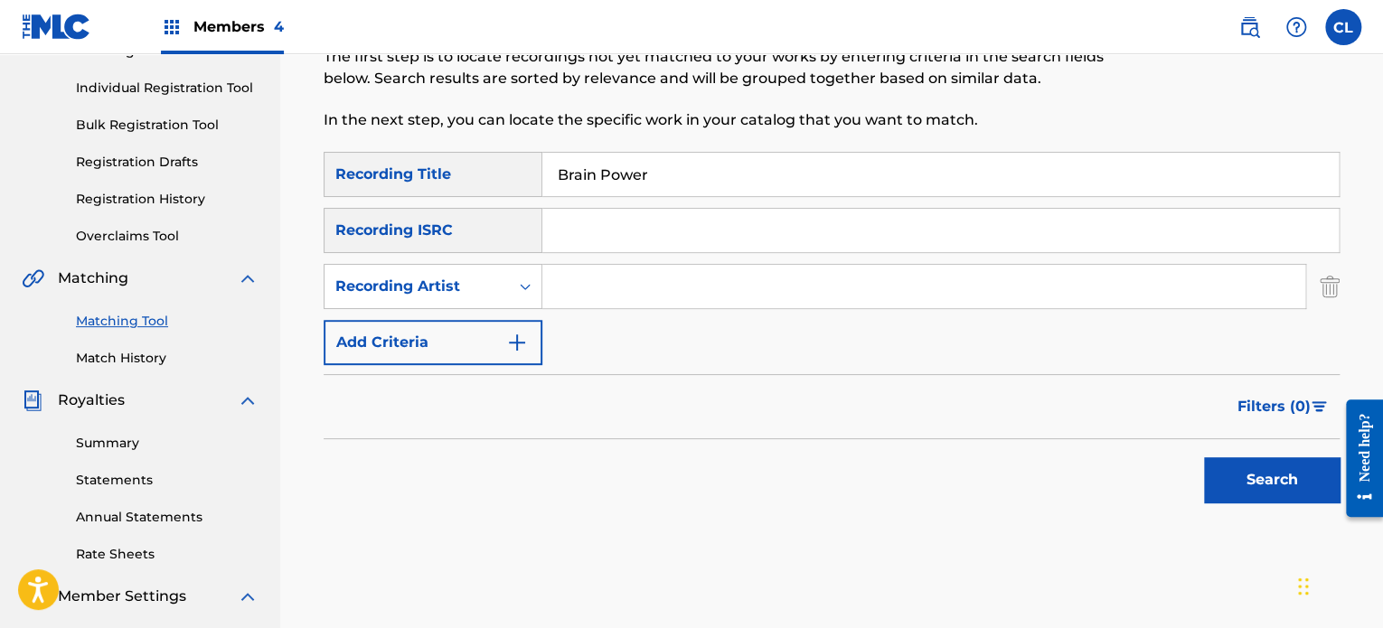
click at [599, 285] on input "Search Form" at bounding box center [923, 286] width 763 height 43
click at [1204, 457] on button "Search" at bounding box center [1272, 479] width 136 height 45
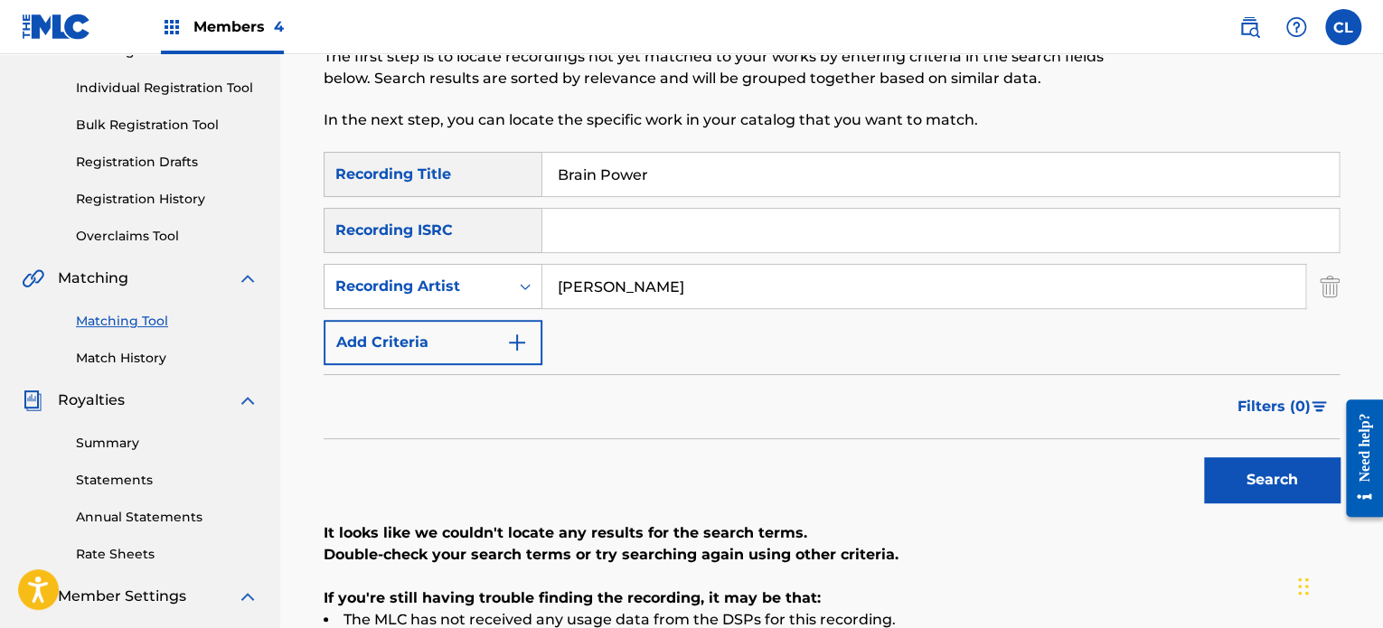
type input "[PERSON_NAME]"
click at [1204, 457] on button "Search" at bounding box center [1272, 479] width 136 height 45
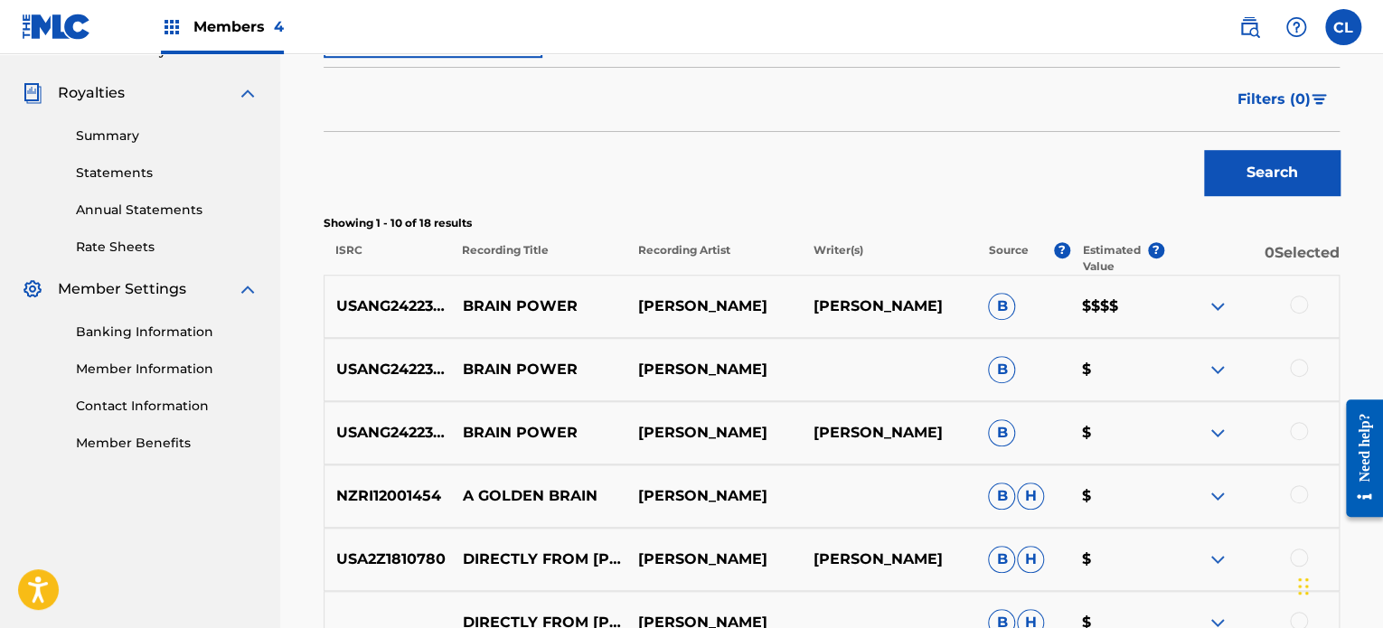
scroll to position [523, 0]
click at [1298, 424] on div at bounding box center [1299, 430] width 18 height 18
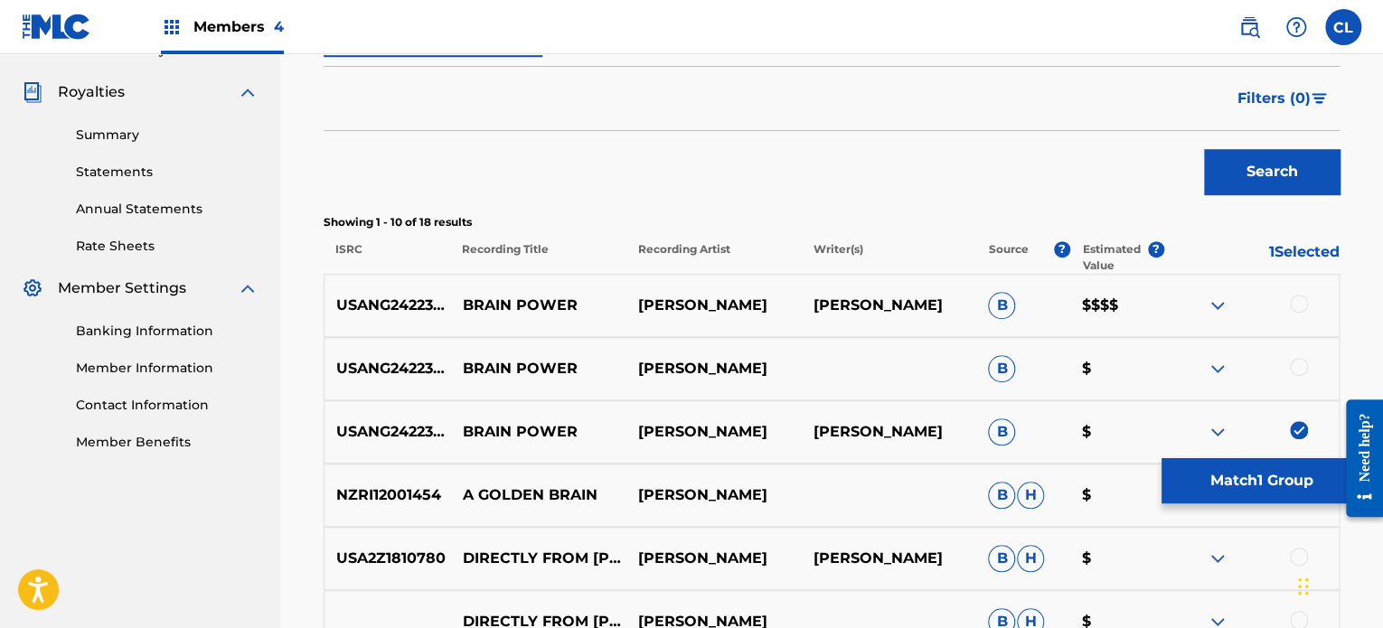
click at [1300, 364] on div at bounding box center [1299, 367] width 18 height 18
click at [1299, 302] on div at bounding box center [1299, 304] width 18 height 18
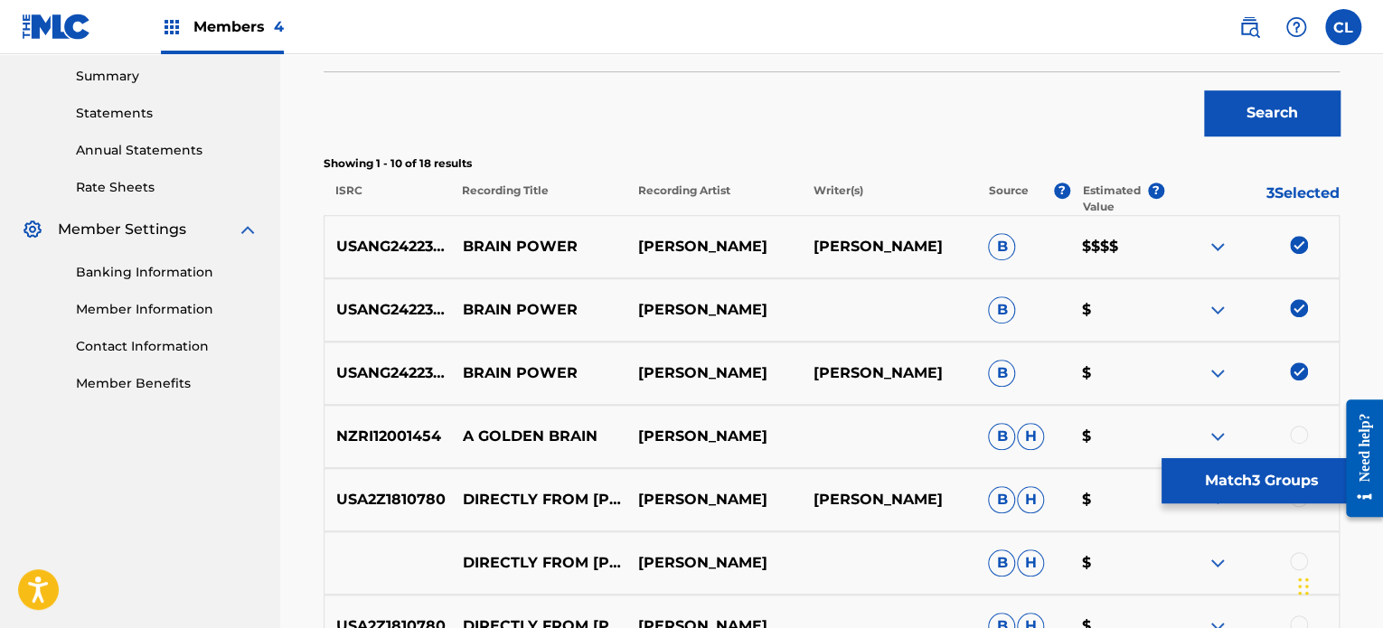
scroll to position [592, 0]
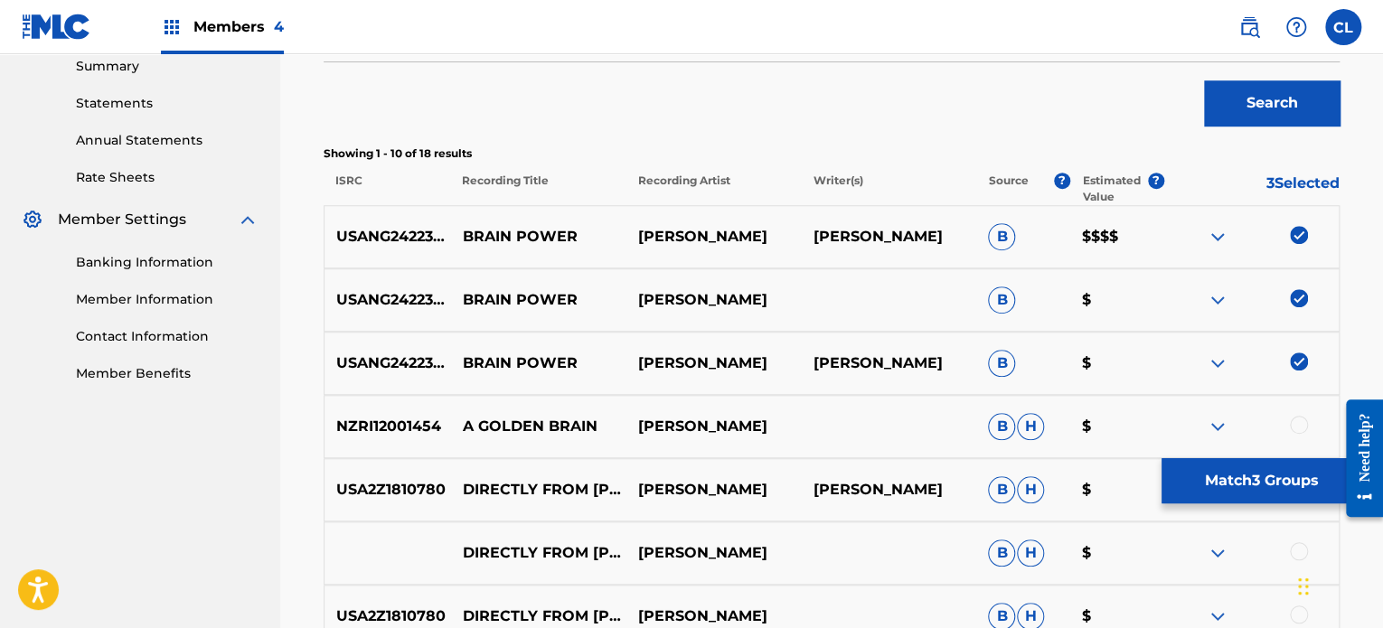
click at [1233, 478] on button "Match 3 Groups" at bounding box center [1261, 480] width 200 height 45
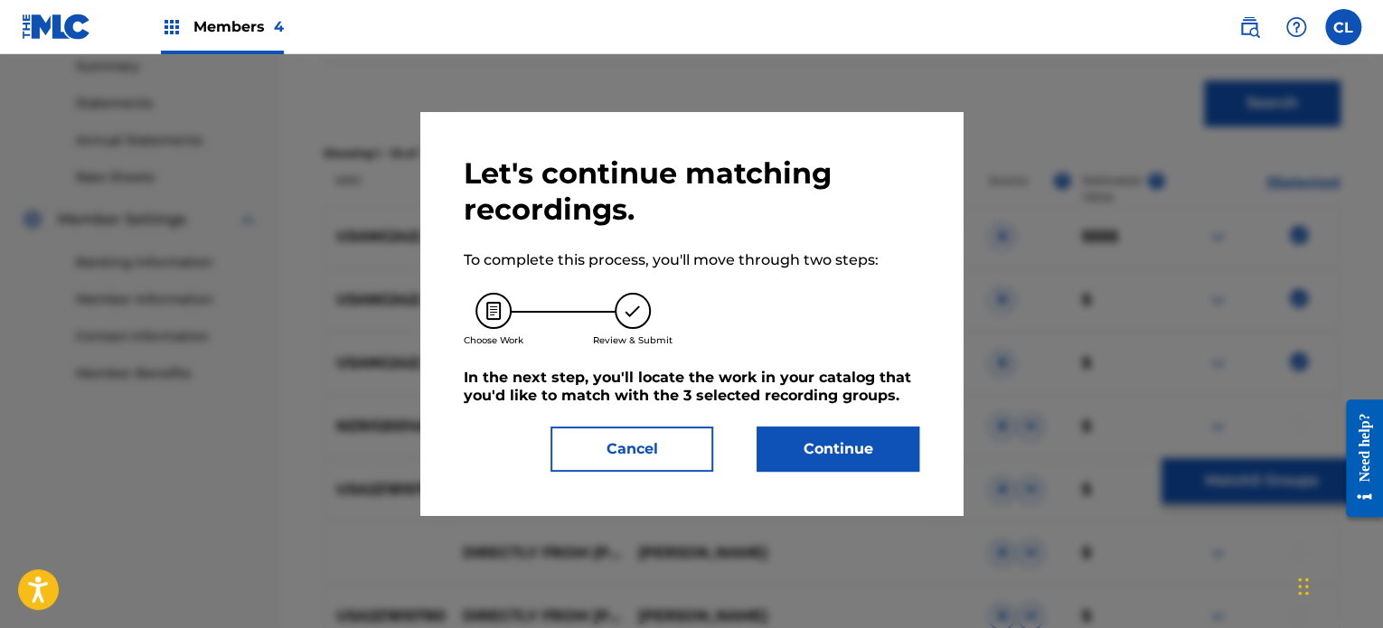
click at [835, 457] on button "Continue" at bounding box center [838, 449] width 163 height 45
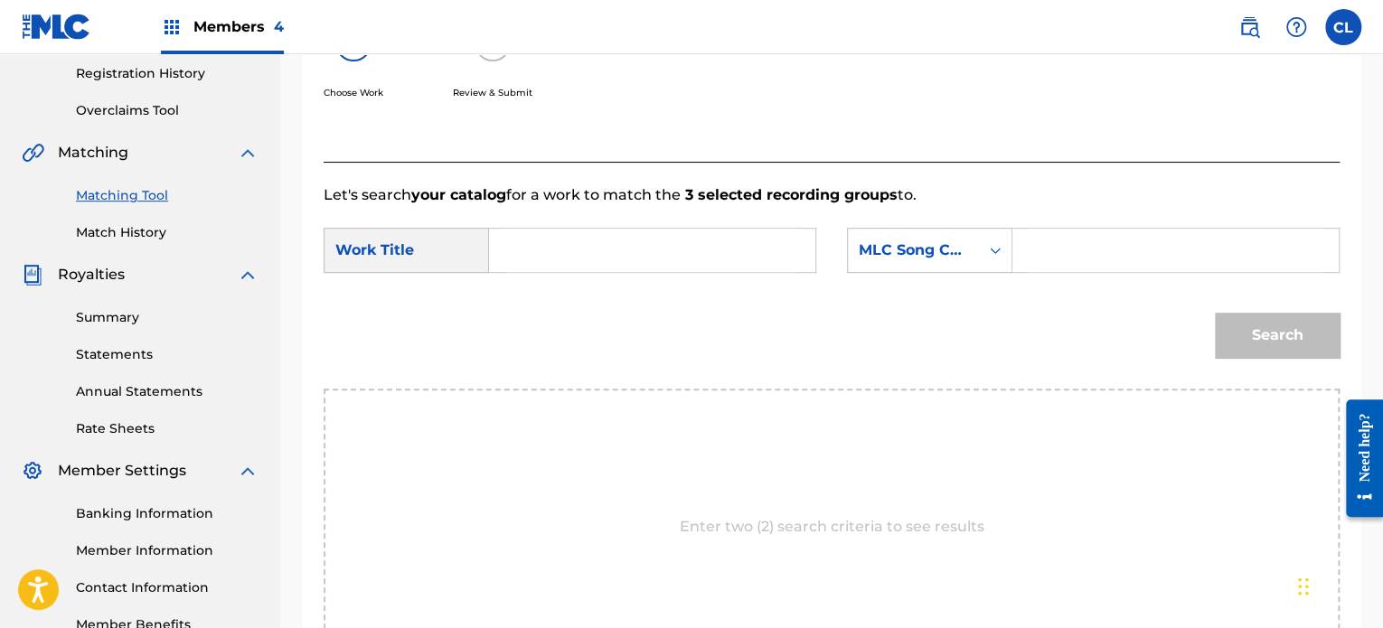
scroll to position [340, 0]
click at [1067, 249] on input "Search Form" at bounding box center [1176, 251] width 296 height 43
paste input "BD9J2P"
type input "BD9J2P"
click at [741, 249] on input "Search Form" at bounding box center [652, 251] width 296 height 43
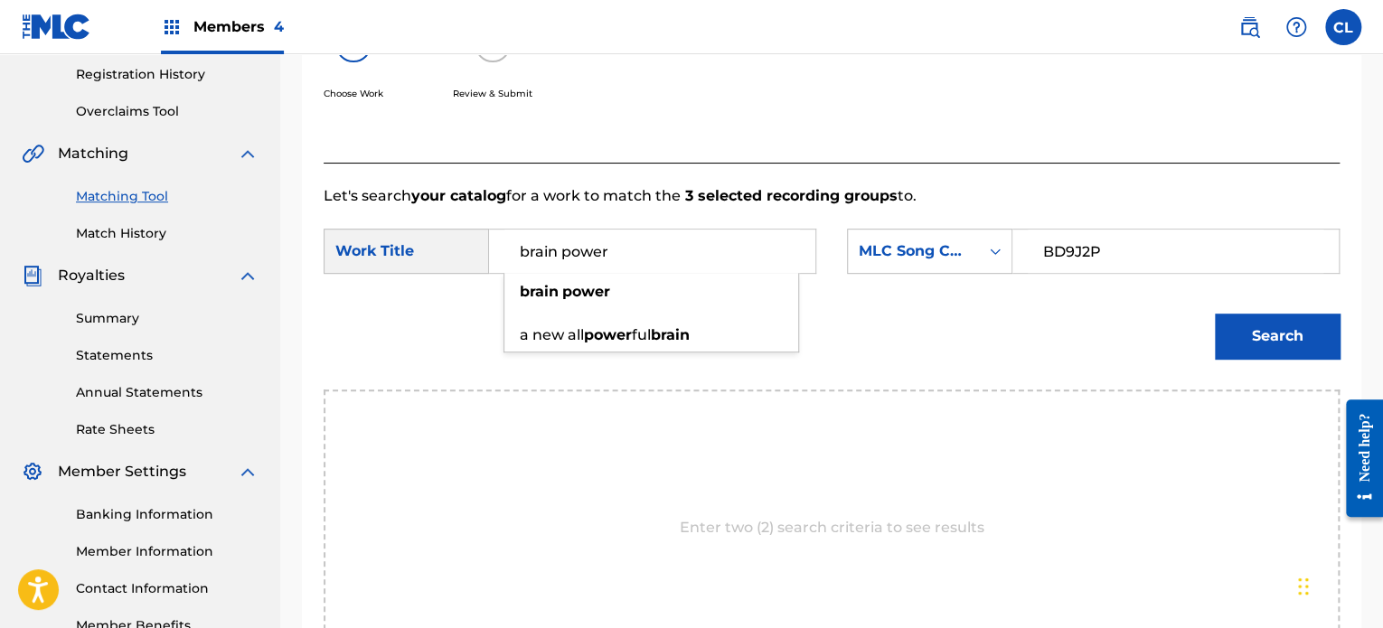
type input "brain power"
click at [1309, 328] on button "Search" at bounding box center [1277, 336] width 125 height 45
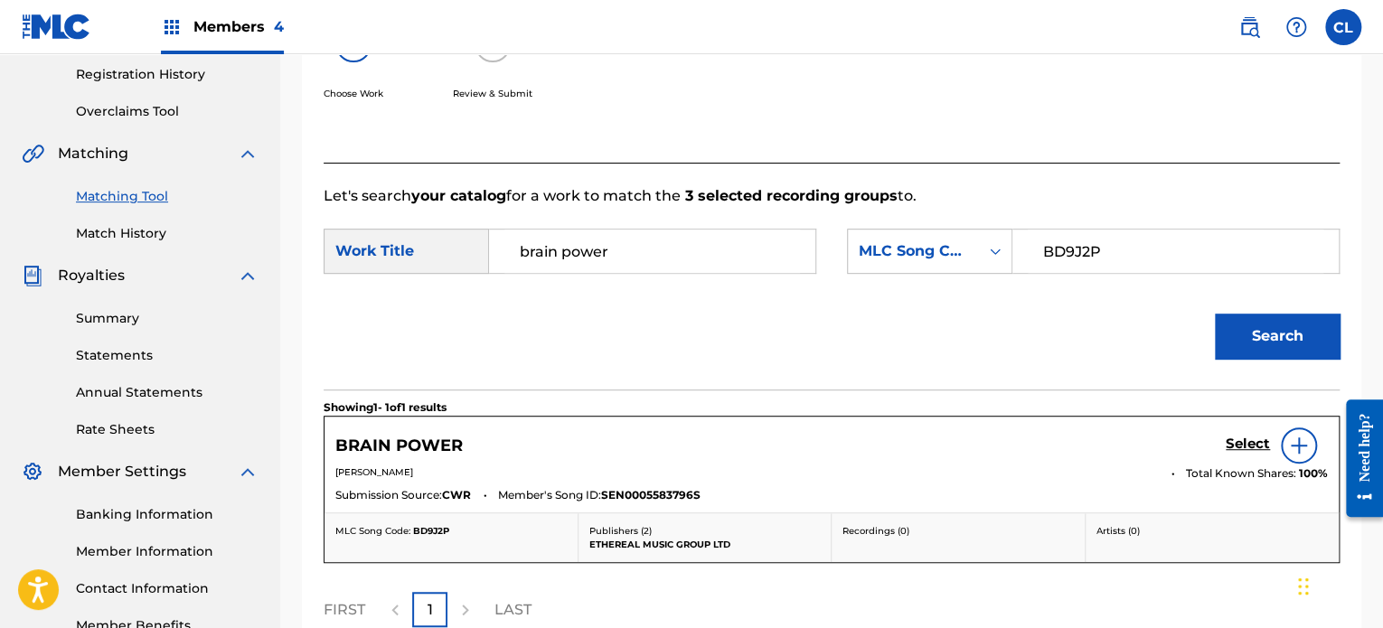
scroll to position [401, 0]
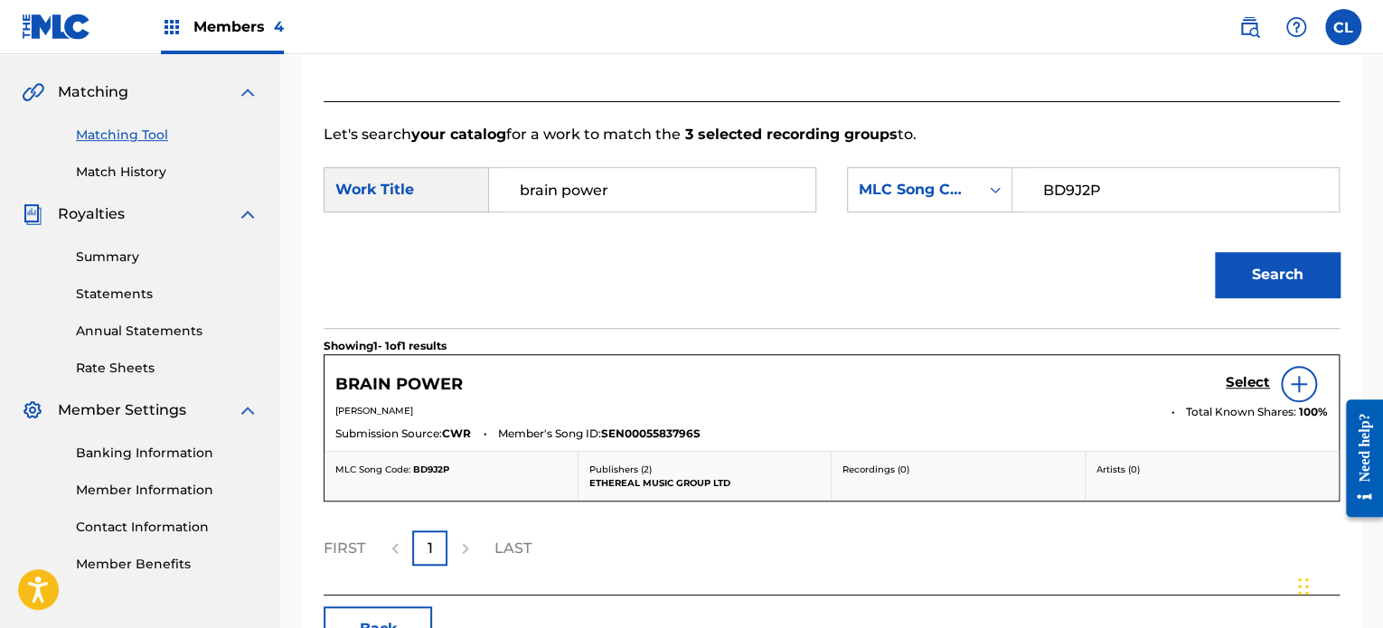
click at [1237, 380] on h5 "Select" at bounding box center [1248, 382] width 44 height 17
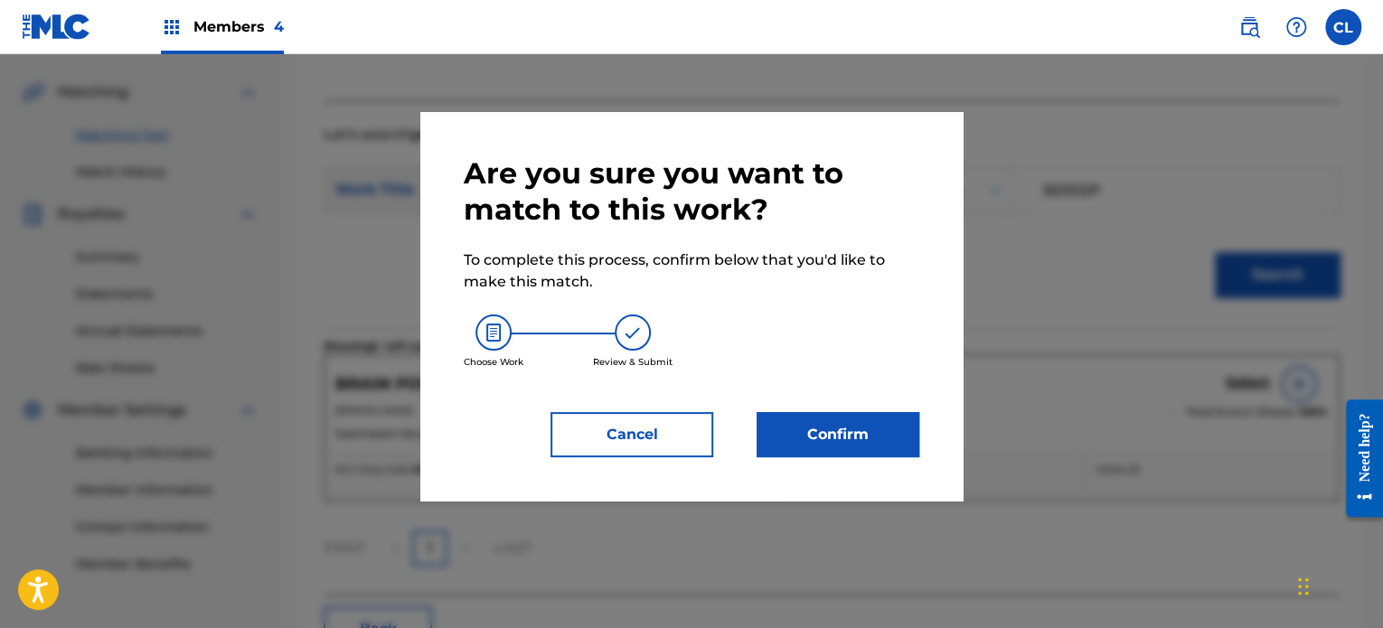
click at [870, 438] on button "Confirm" at bounding box center [838, 434] width 163 height 45
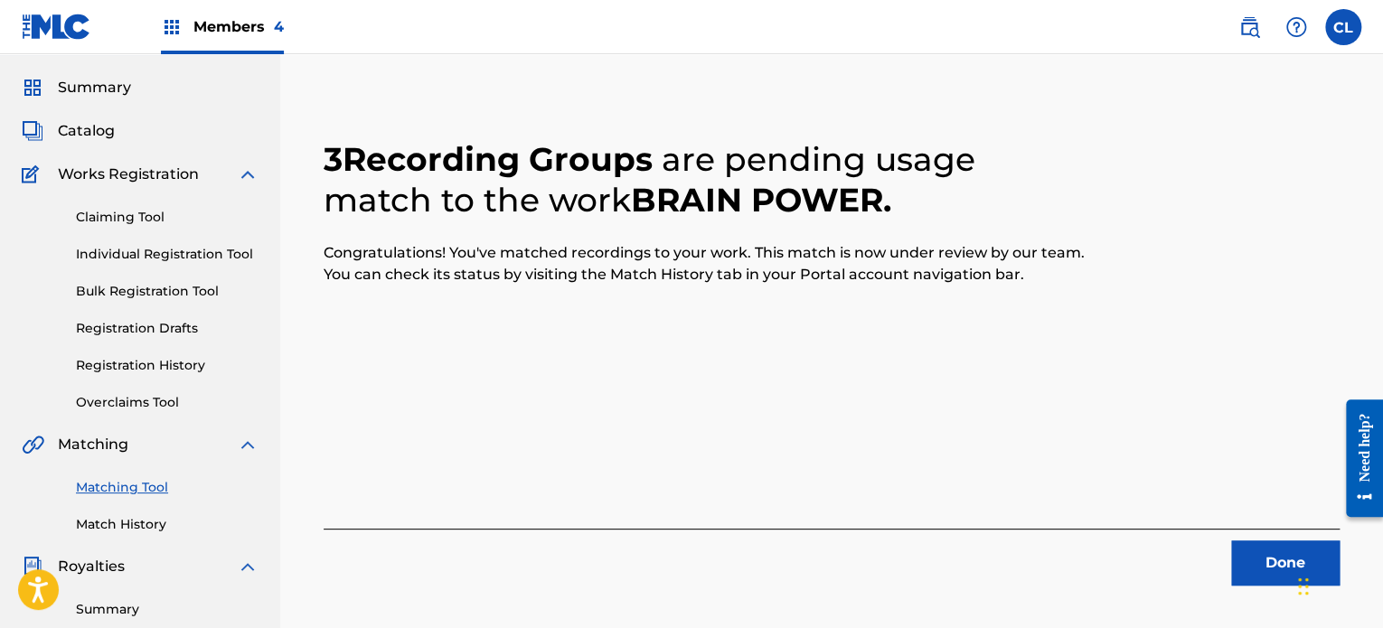
scroll to position [47, 0]
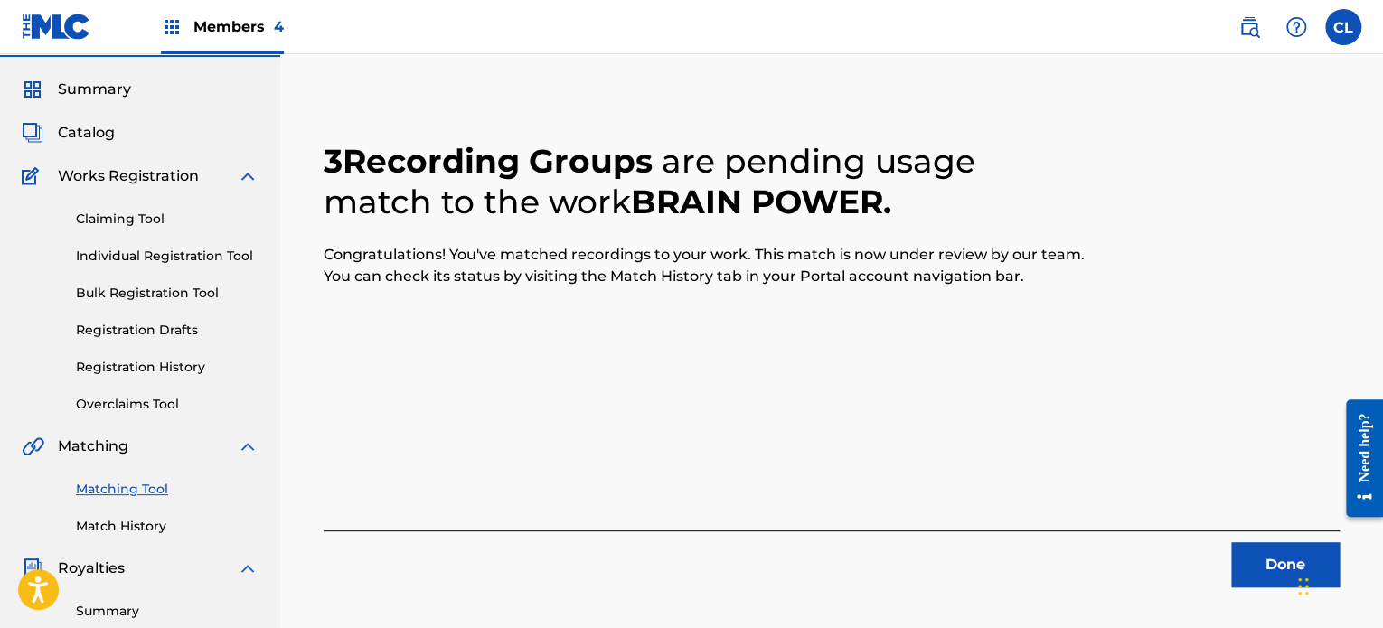
click at [1276, 561] on button "Done" at bounding box center [1285, 564] width 108 height 45
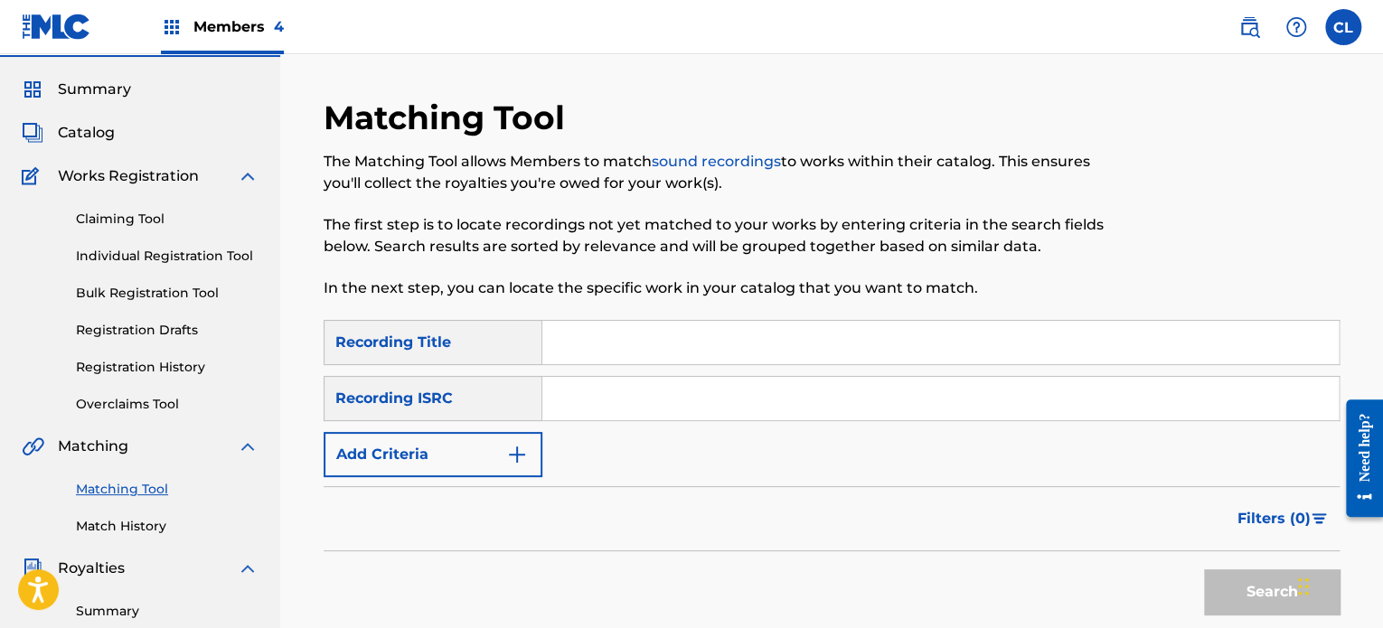
click at [610, 345] on input "Search Form" at bounding box center [940, 342] width 796 height 43
paste input "Breathe New Life"
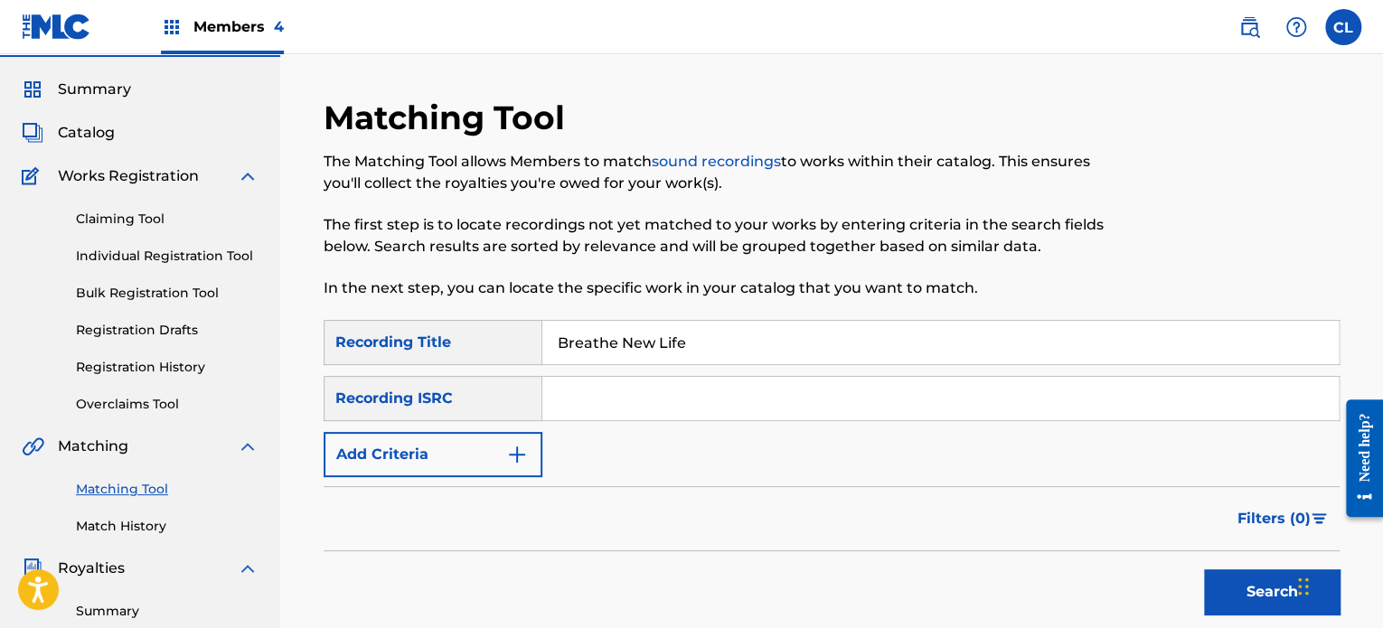
click at [610, 345] on input "Breathe New Life" at bounding box center [940, 342] width 796 height 43
type input "Breathe New Life"
click at [506, 466] on button "Add Criteria" at bounding box center [433, 454] width 219 height 45
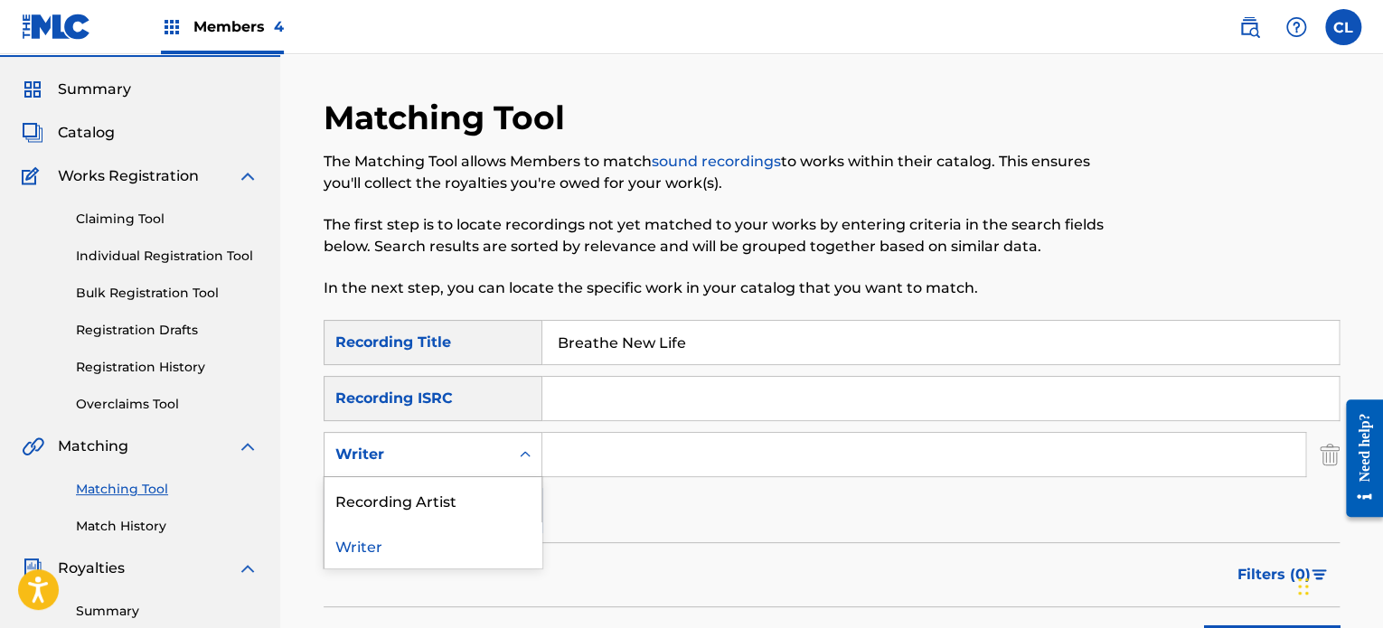
click at [496, 459] on div "Writer" at bounding box center [416, 455] width 163 height 22
click at [483, 493] on div "Recording Artist" at bounding box center [432, 499] width 217 height 45
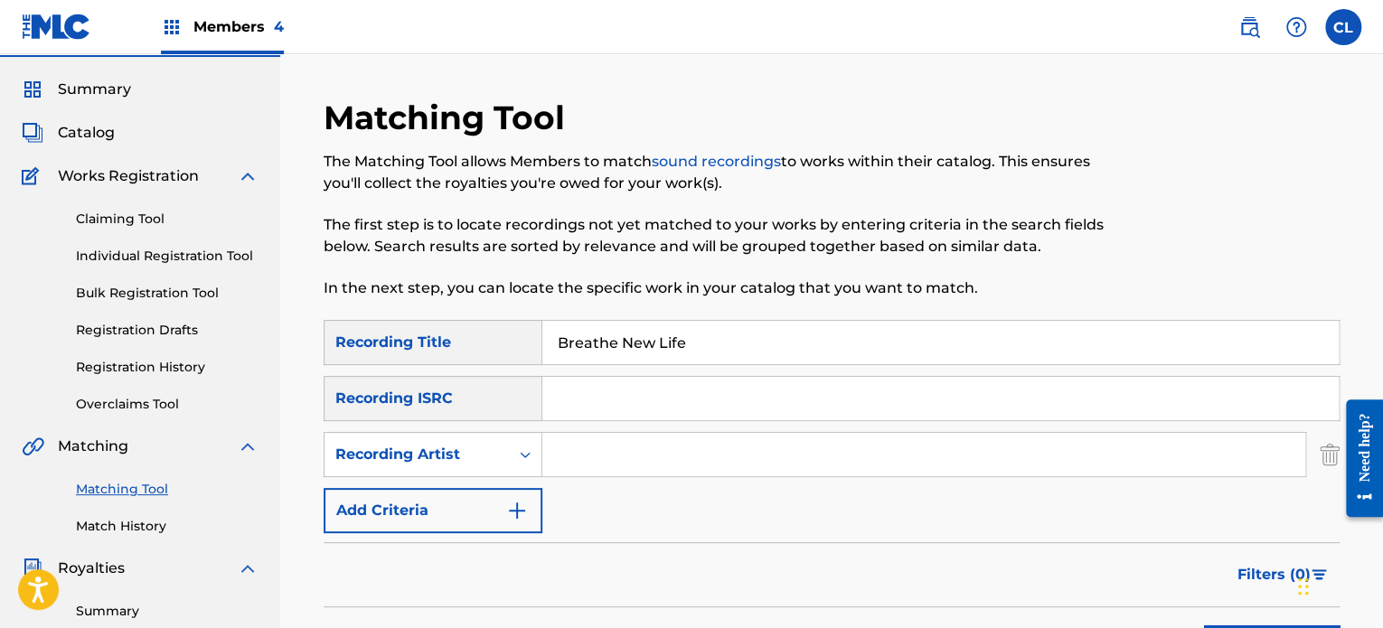
click at [579, 466] on input "Search Form" at bounding box center [923, 454] width 763 height 43
type input "[PERSON_NAME]"
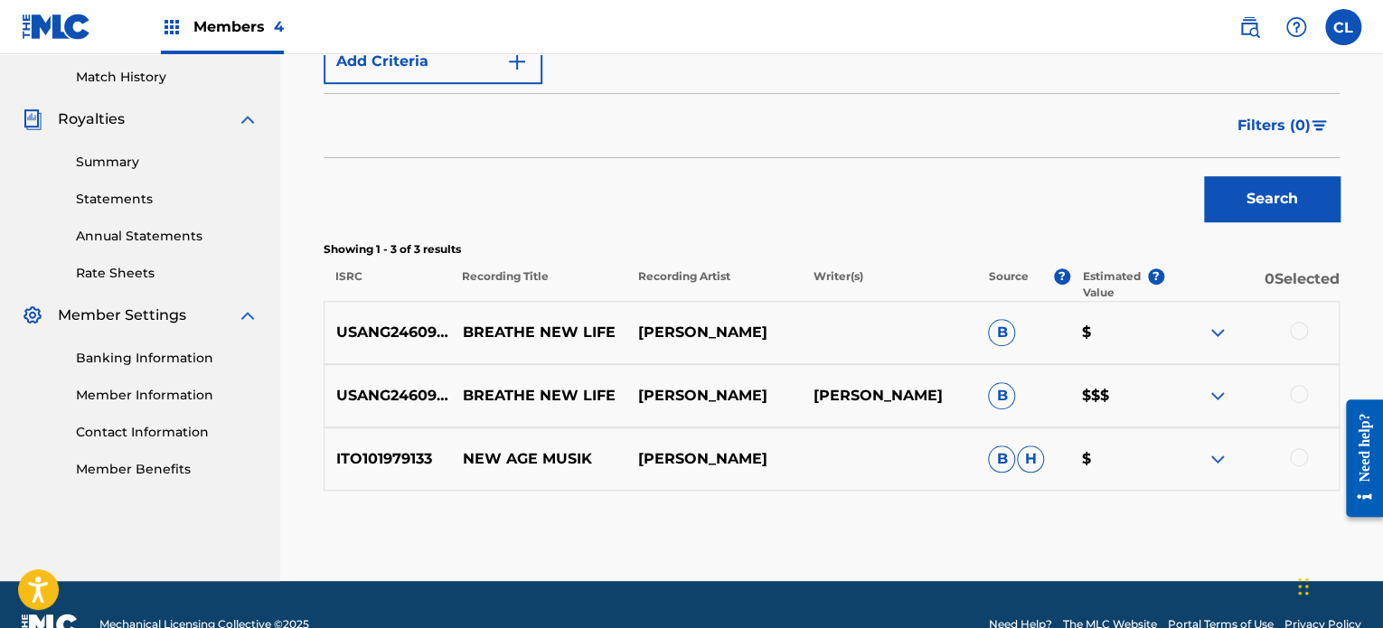
scroll to position [495, 0]
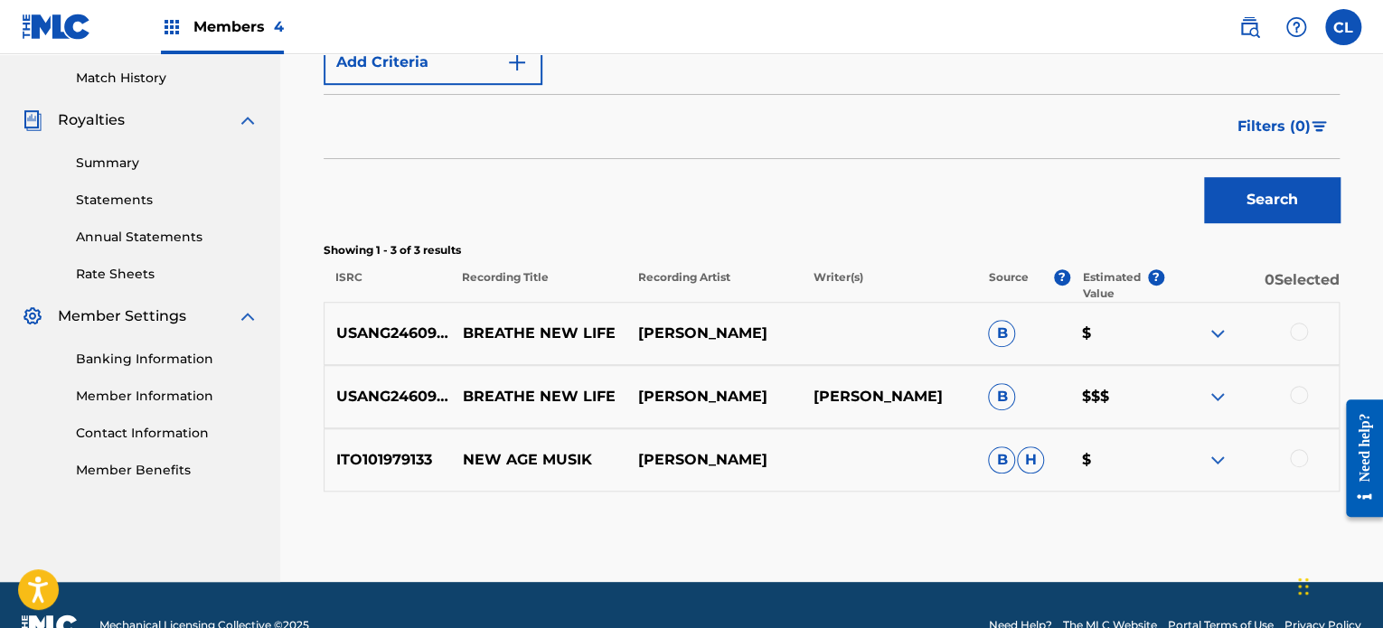
click at [1291, 392] on div at bounding box center [1299, 395] width 18 height 18
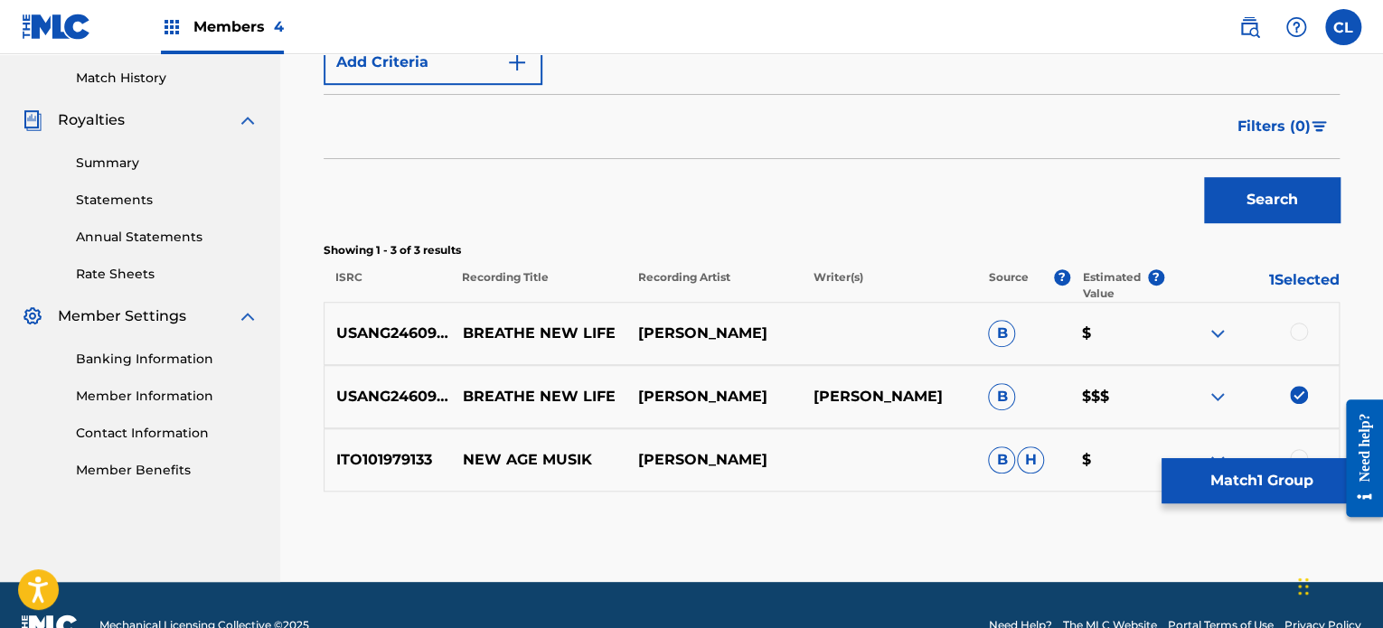
click at [1298, 331] on div at bounding box center [1299, 332] width 18 height 18
click at [1256, 489] on button "Match 2 Groups" at bounding box center [1261, 480] width 200 height 45
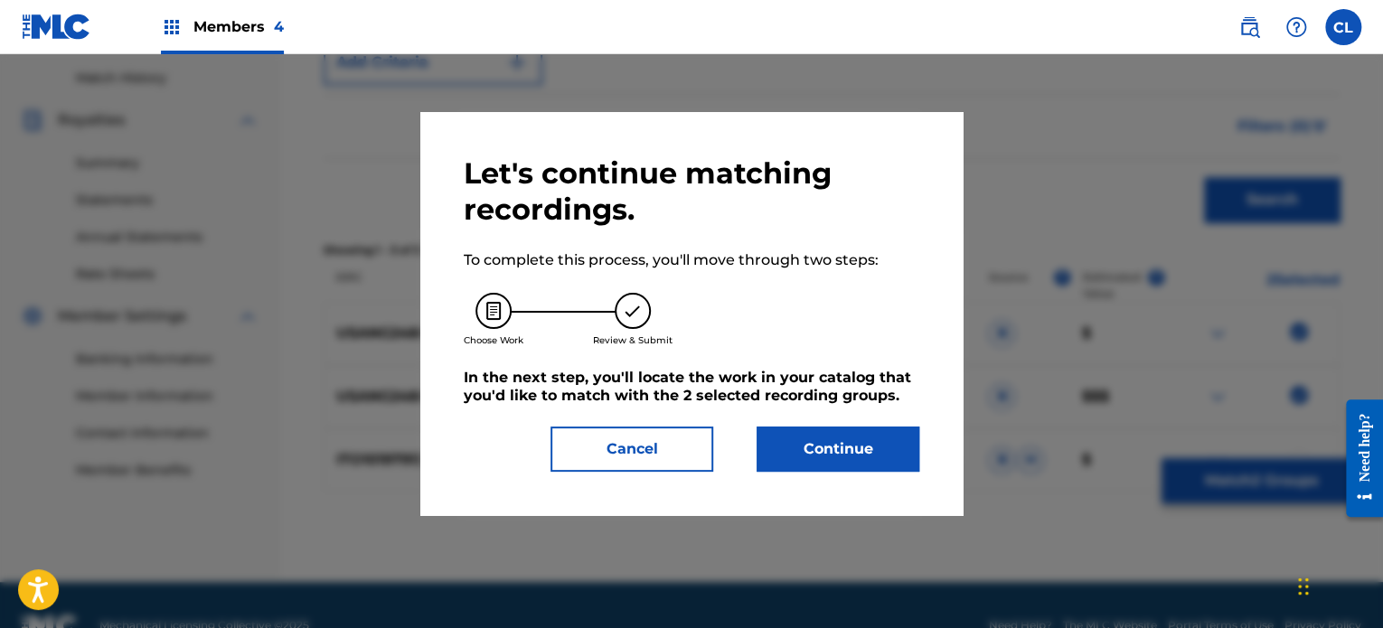
click at [811, 448] on button "Continue" at bounding box center [838, 449] width 163 height 45
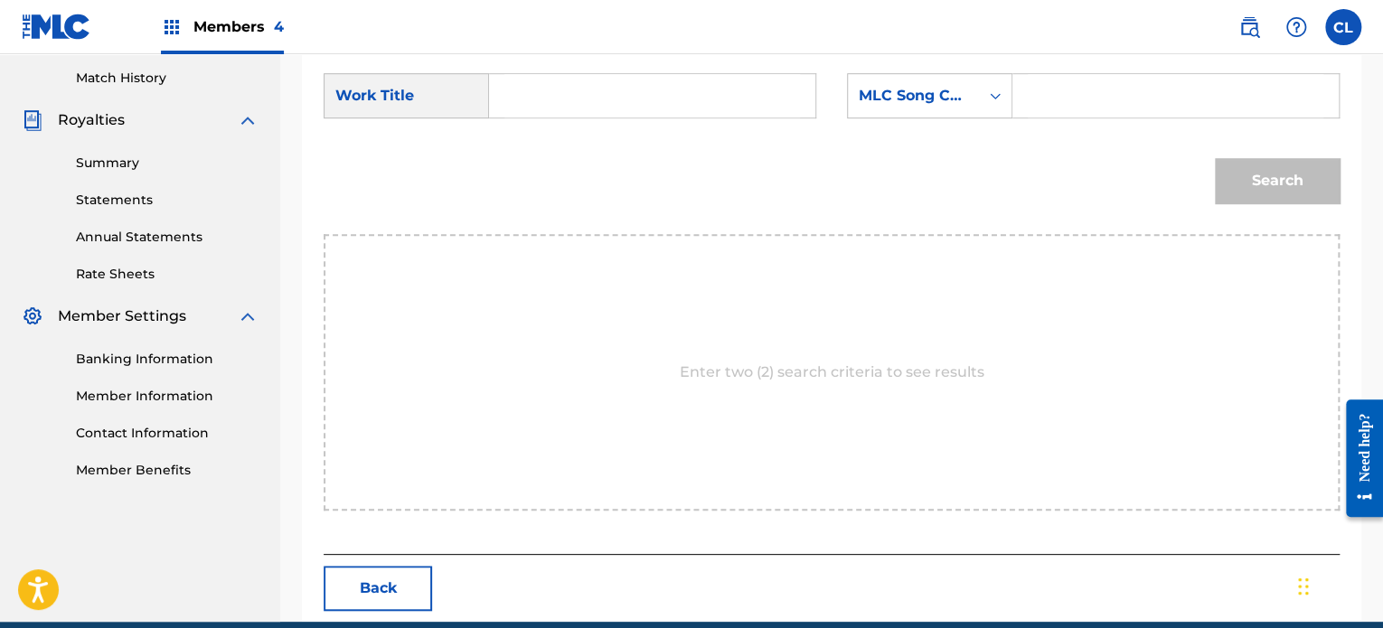
click at [1105, 80] on input "Search Form" at bounding box center [1176, 95] width 296 height 43
paste input "BD843I"
type input "BD843I"
click at [553, 101] on input "Search Form" at bounding box center [652, 95] width 296 height 43
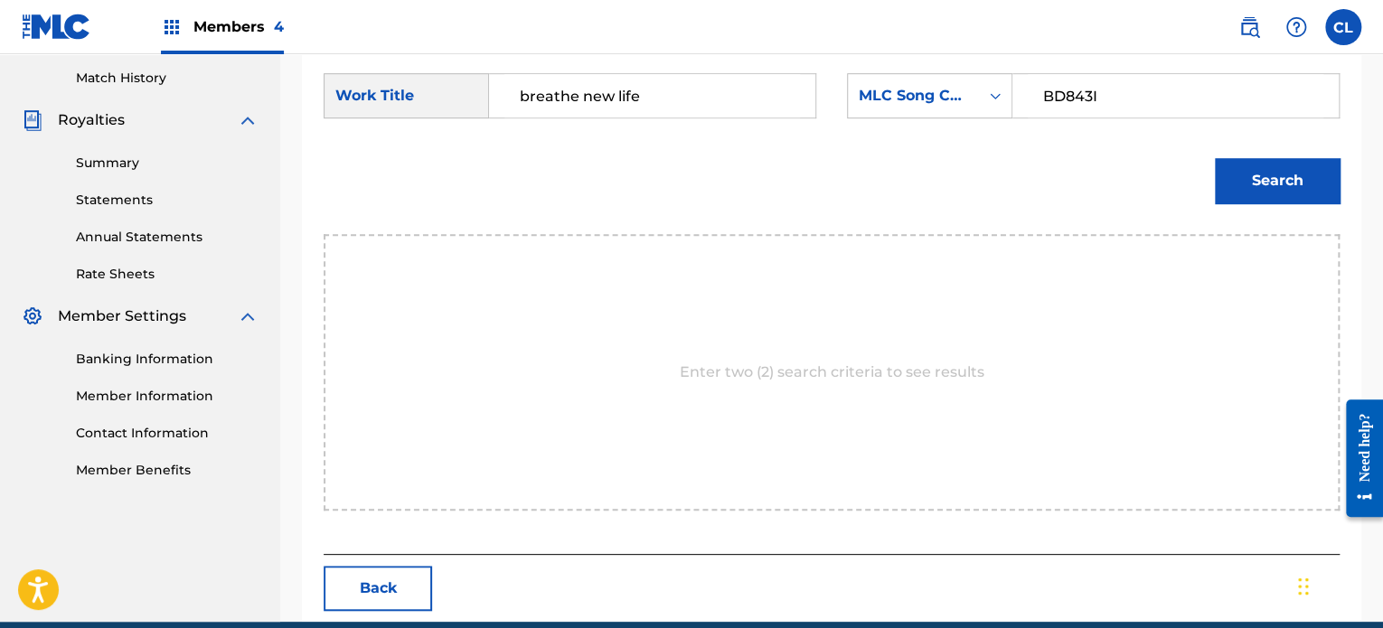
type input "breathe new life"
click at [1215, 158] on button "Search" at bounding box center [1277, 180] width 125 height 45
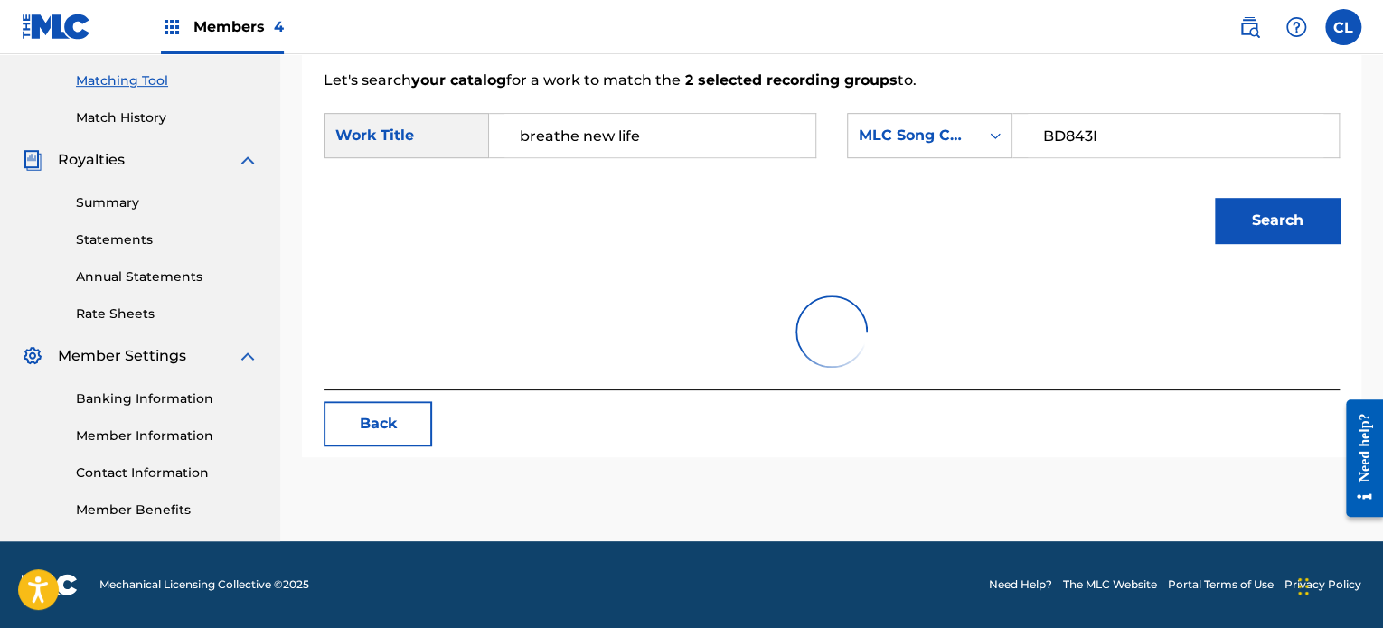
scroll to position [456, 0]
click at [1300, 223] on button "Search" at bounding box center [1277, 220] width 125 height 45
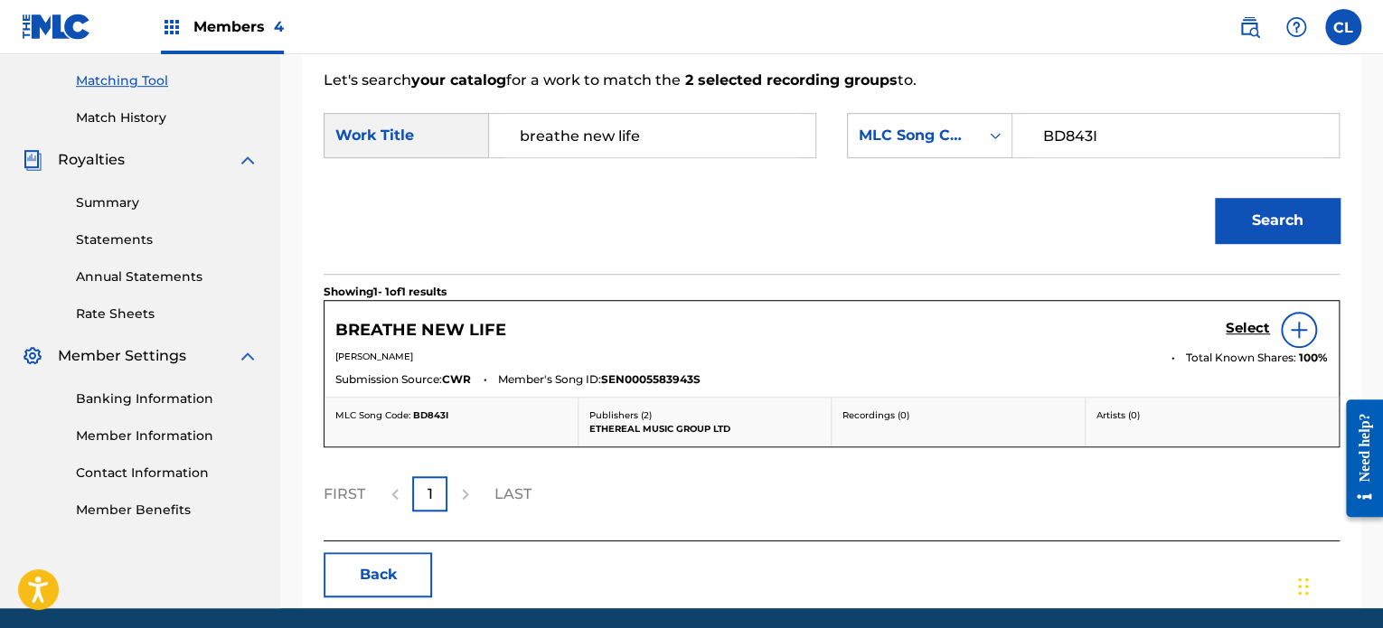
click at [1246, 328] on h5 "Select" at bounding box center [1248, 328] width 44 height 17
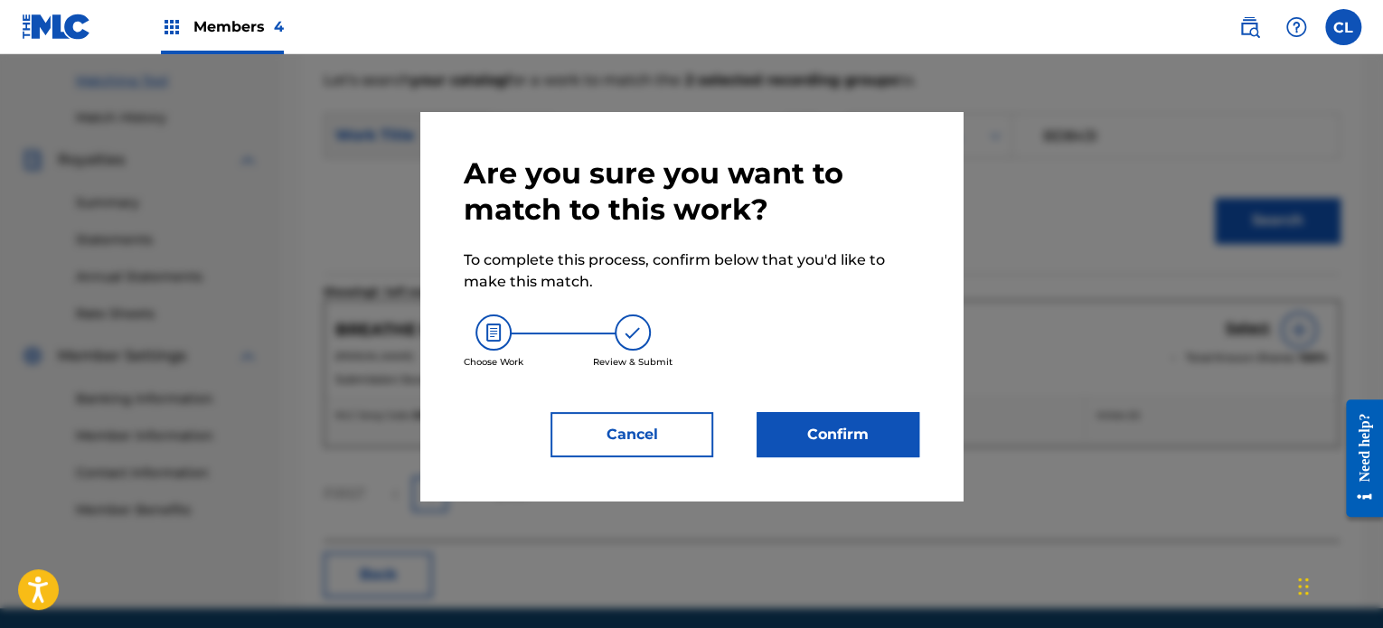
click at [846, 425] on button "Confirm" at bounding box center [838, 434] width 163 height 45
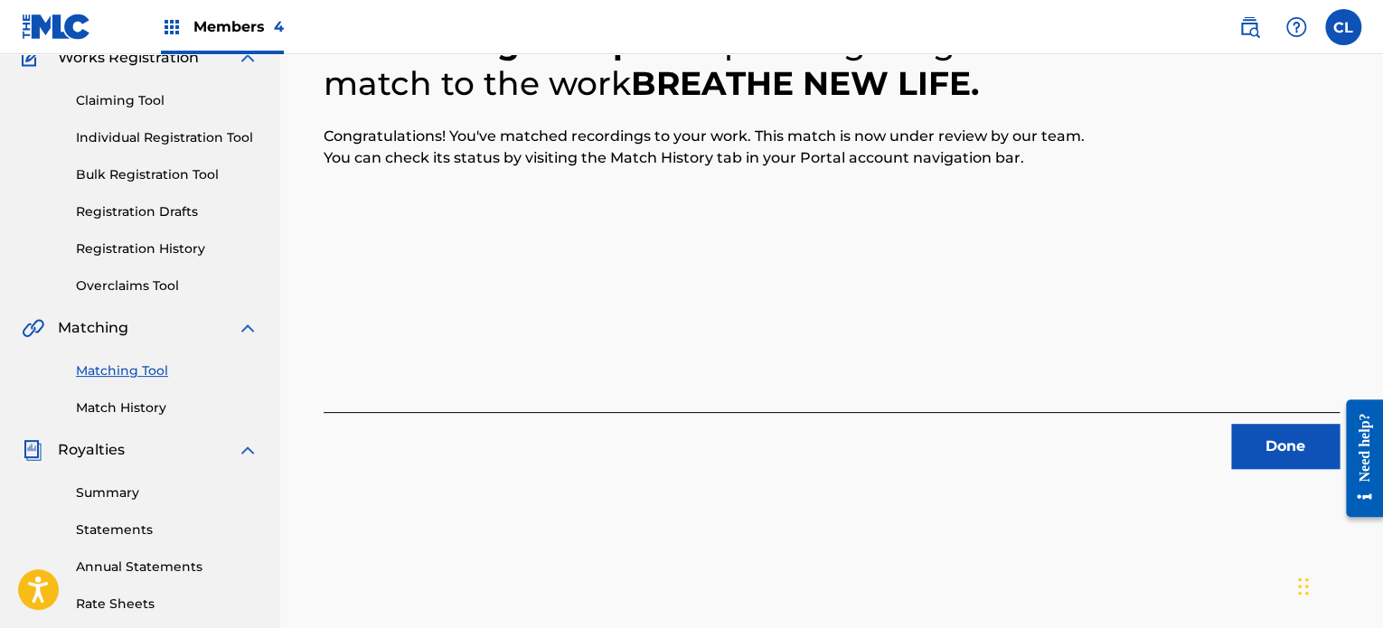
scroll to position [119, 0]
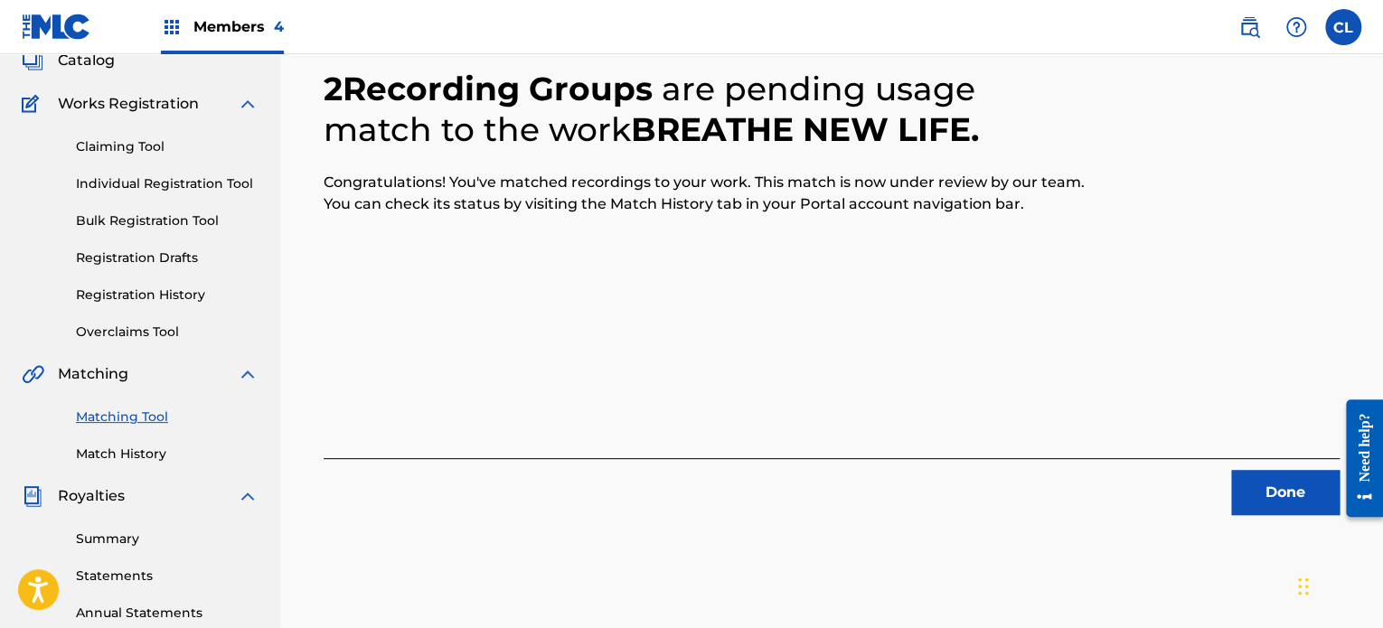
click at [1280, 479] on button "Done" at bounding box center [1285, 492] width 108 height 45
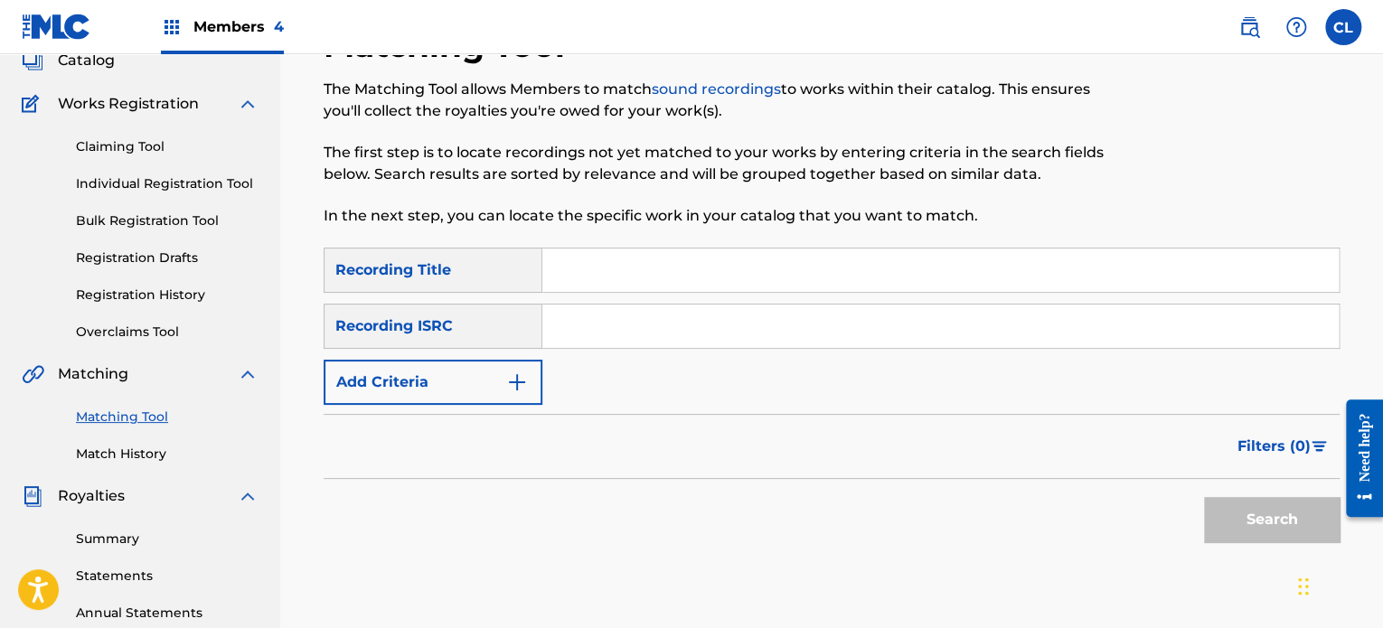
click at [617, 277] on input "Search Form" at bounding box center [940, 270] width 796 height 43
paste input "Calm"
type input "Calm"
click at [486, 387] on button "Add Criteria" at bounding box center [433, 382] width 219 height 45
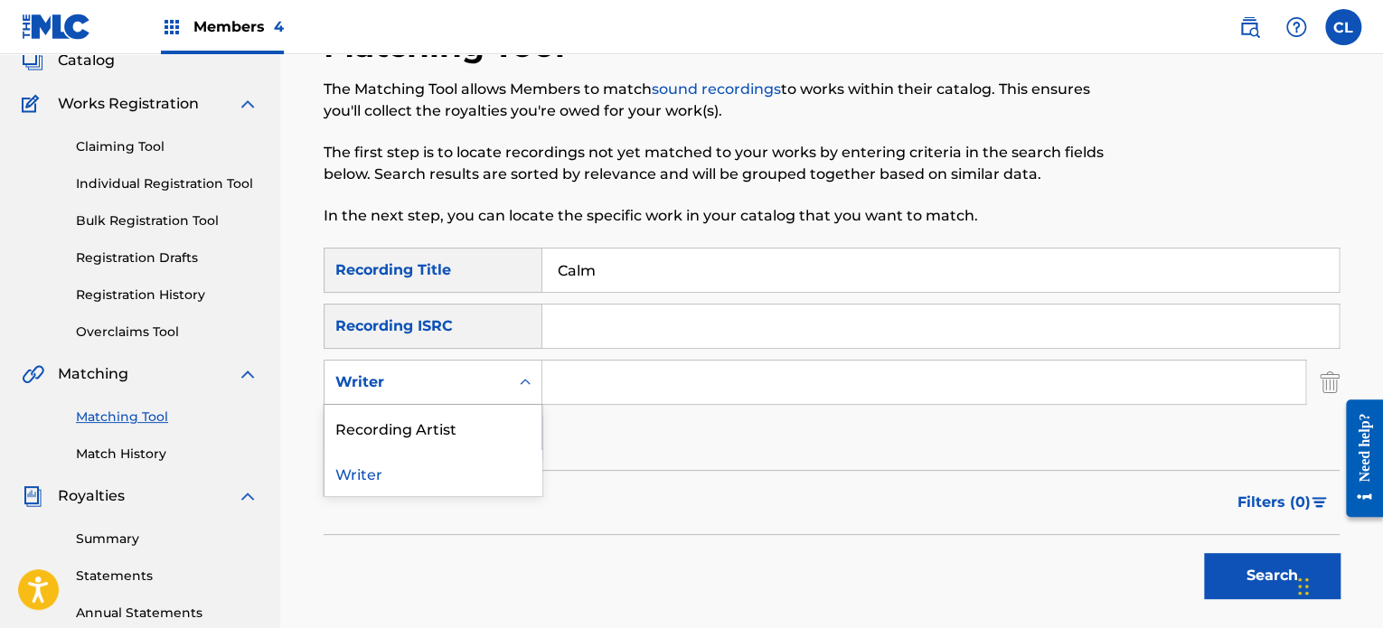
click at [452, 382] on div "Writer" at bounding box center [416, 382] width 163 height 22
click at [447, 418] on div "Recording Artist" at bounding box center [432, 427] width 217 height 45
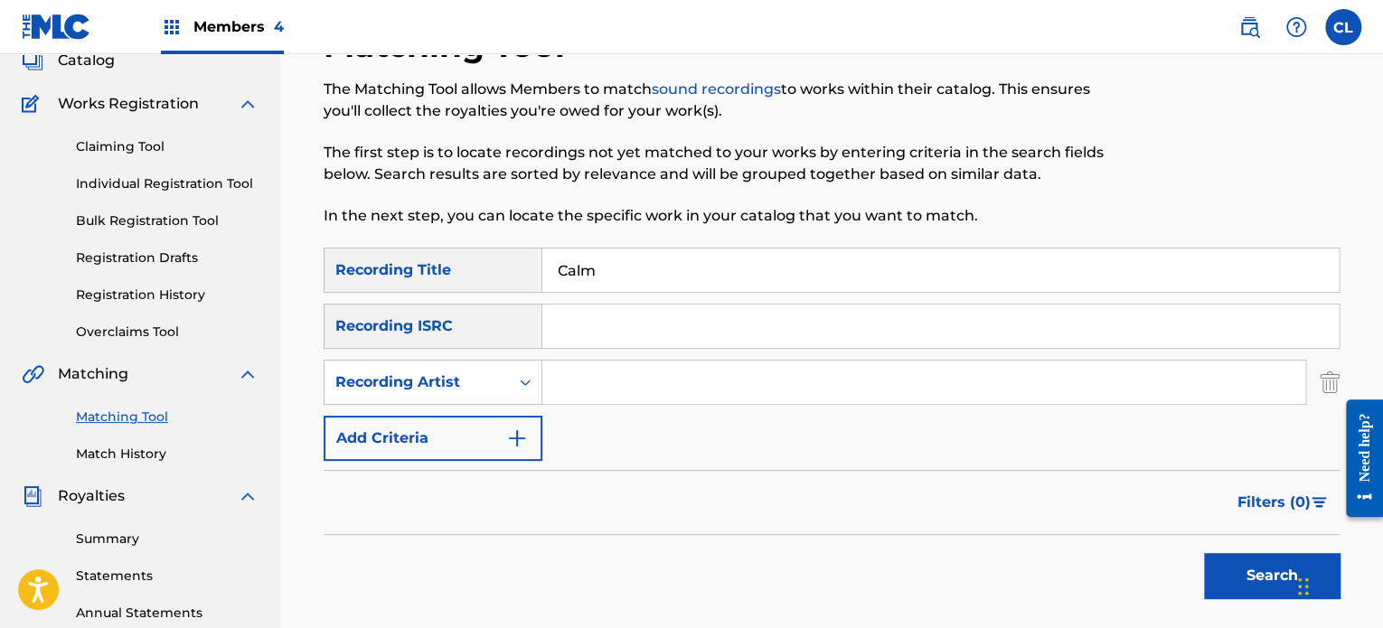
click at [616, 400] on input "Search Form" at bounding box center [923, 382] width 763 height 43
click at [1204, 553] on button "Search" at bounding box center [1272, 575] width 136 height 45
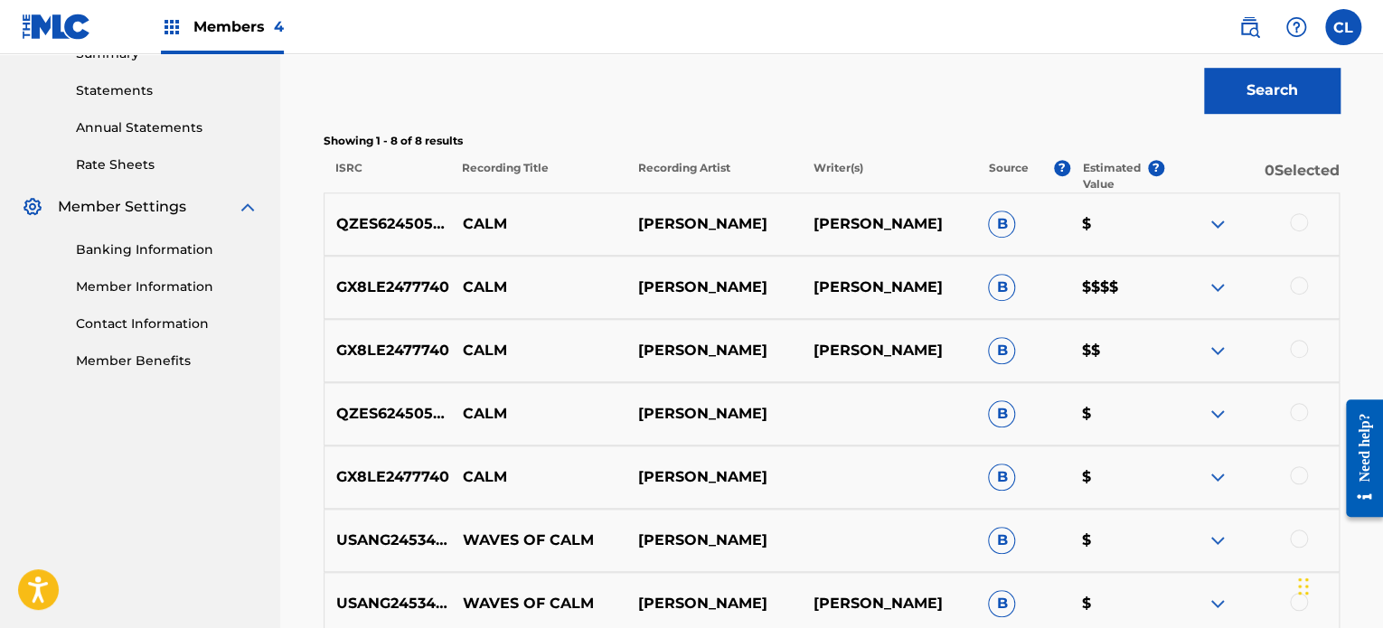
scroll to position [607, 0]
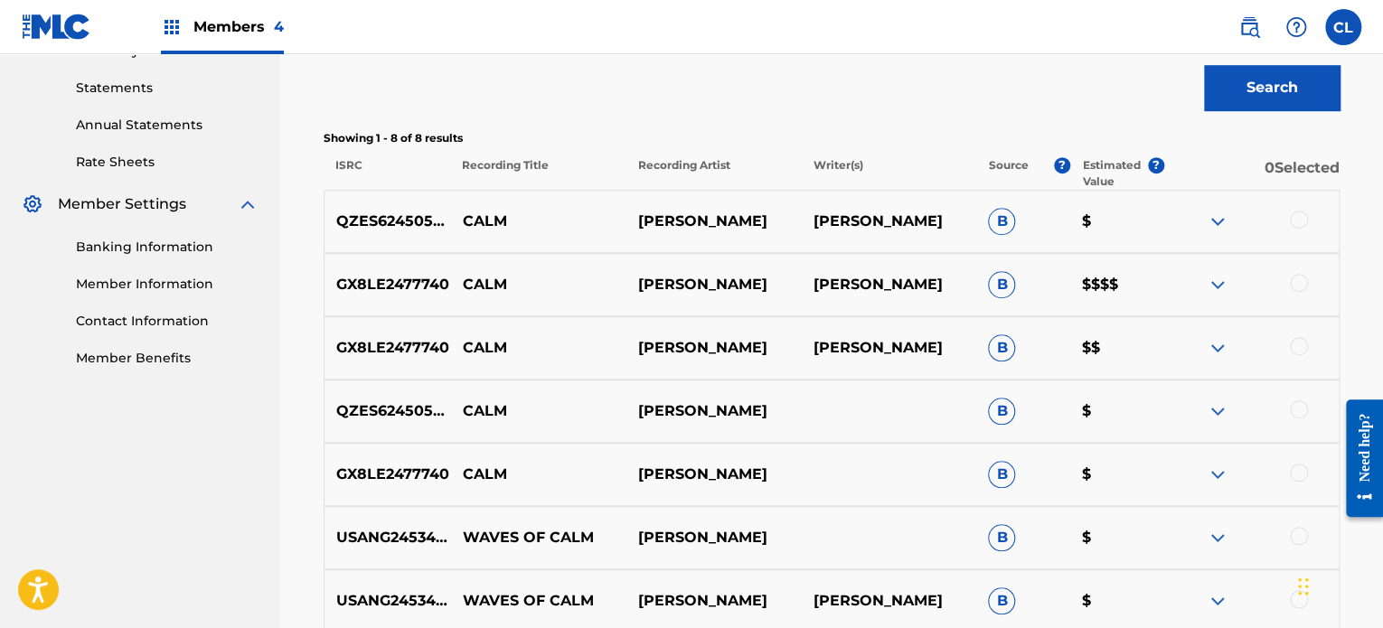
click at [1313, 217] on div at bounding box center [1250, 222] width 175 height 22
click at [1294, 217] on div at bounding box center [1299, 220] width 18 height 18
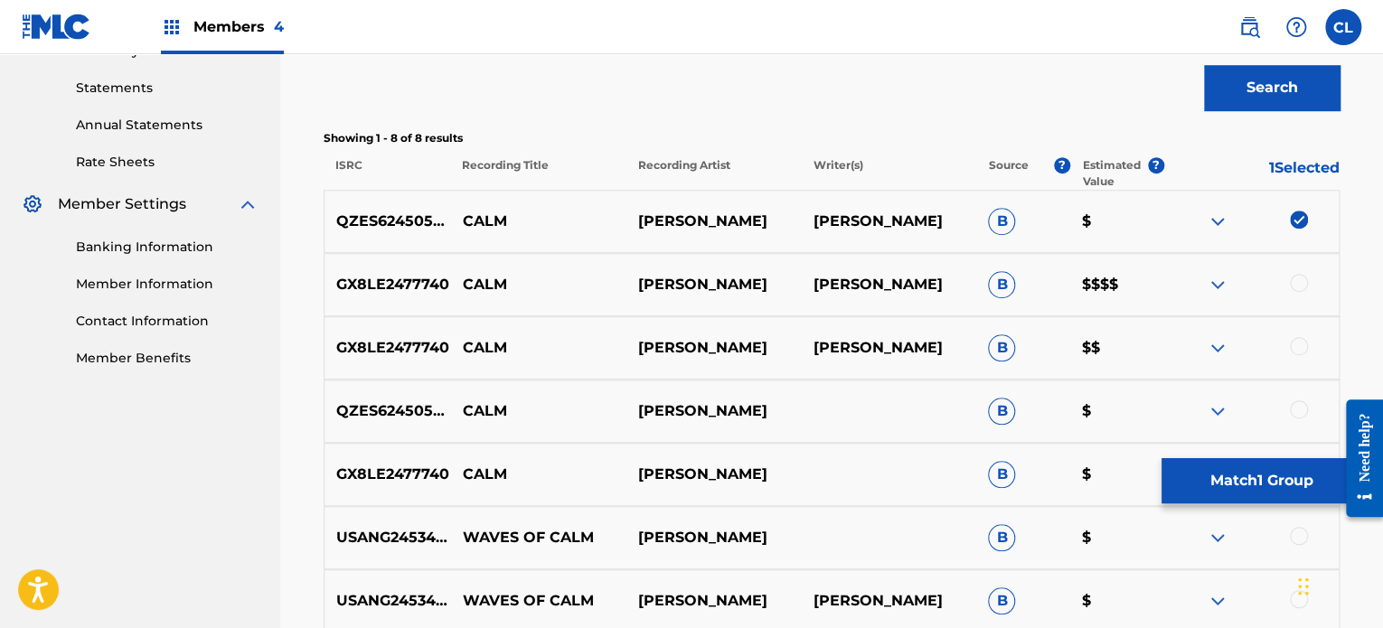
click at [1302, 215] on img at bounding box center [1299, 220] width 18 height 18
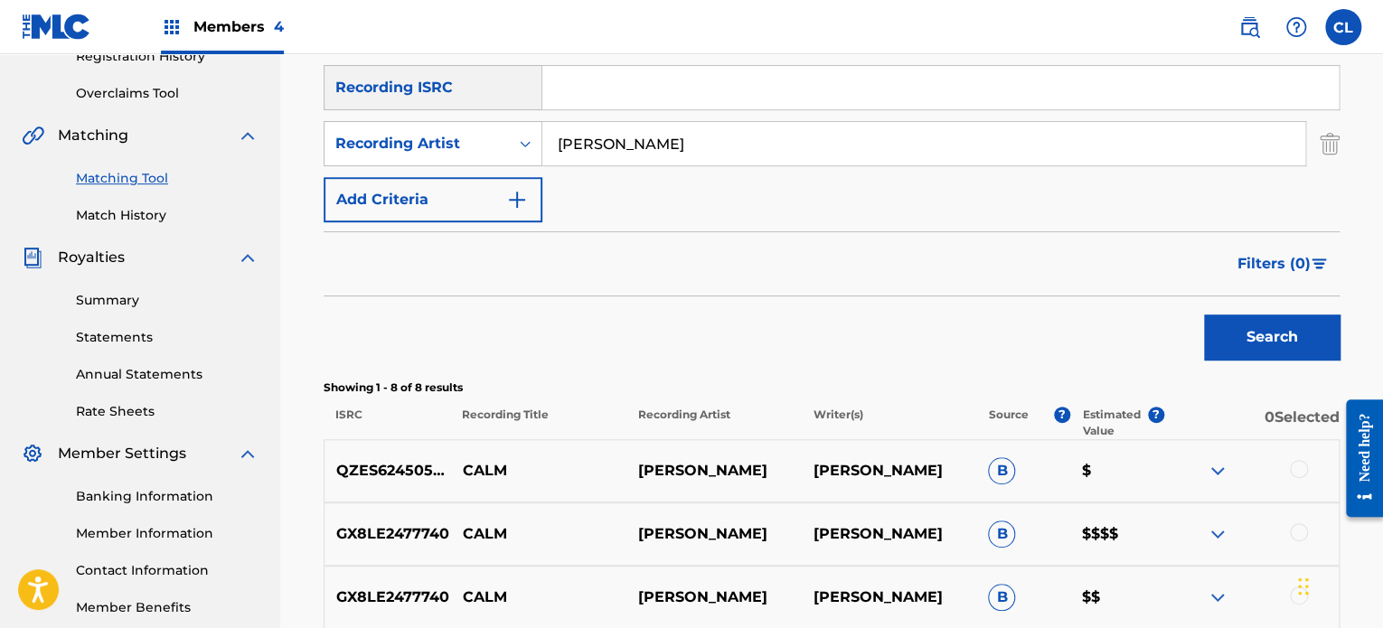
scroll to position [307, 0]
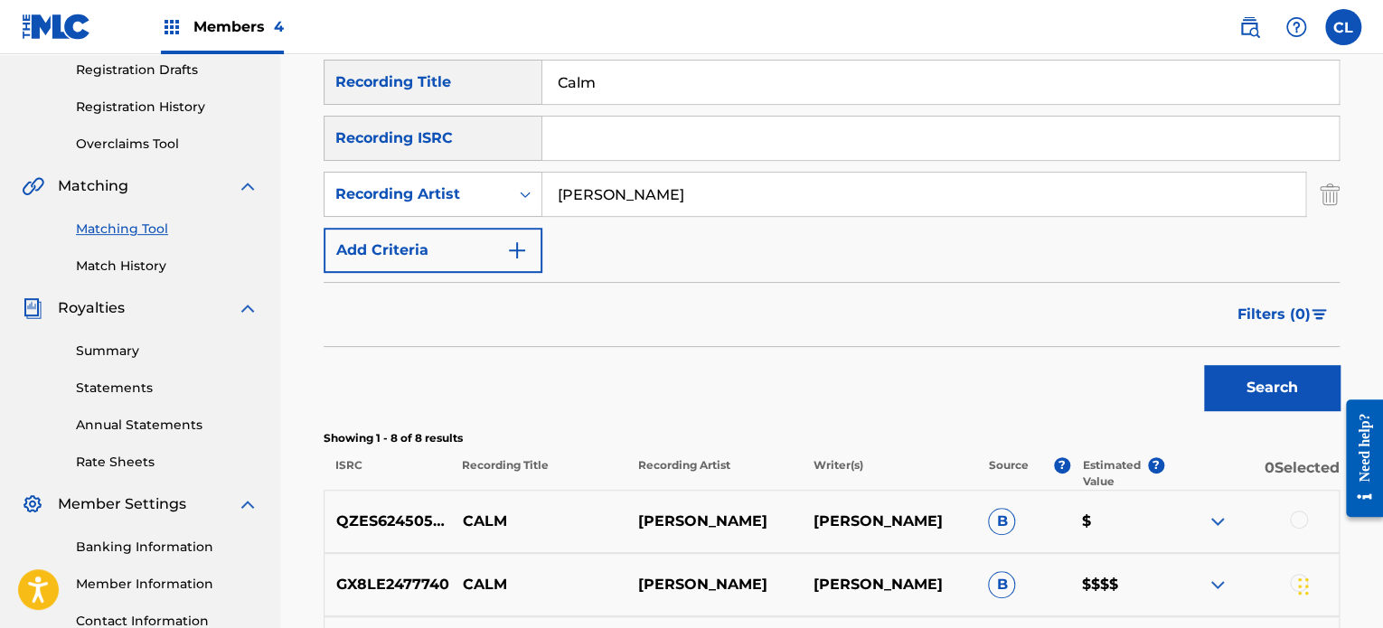
click at [554, 185] on input "[PERSON_NAME]" at bounding box center [923, 194] width 763 height 43
type input "[PERSON_NAME]"
click at [1204, 365] on button "Search" at bounding box center [1272, 387] width 136 height 45
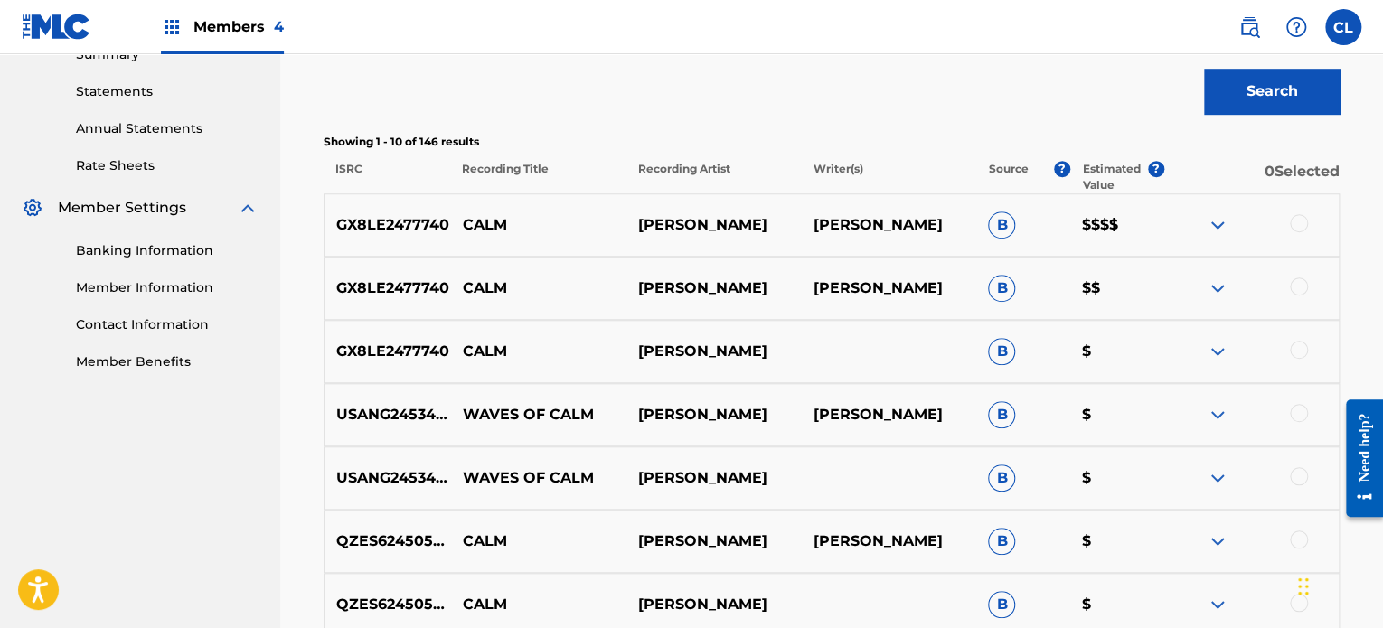
scroll to position [608, 0]
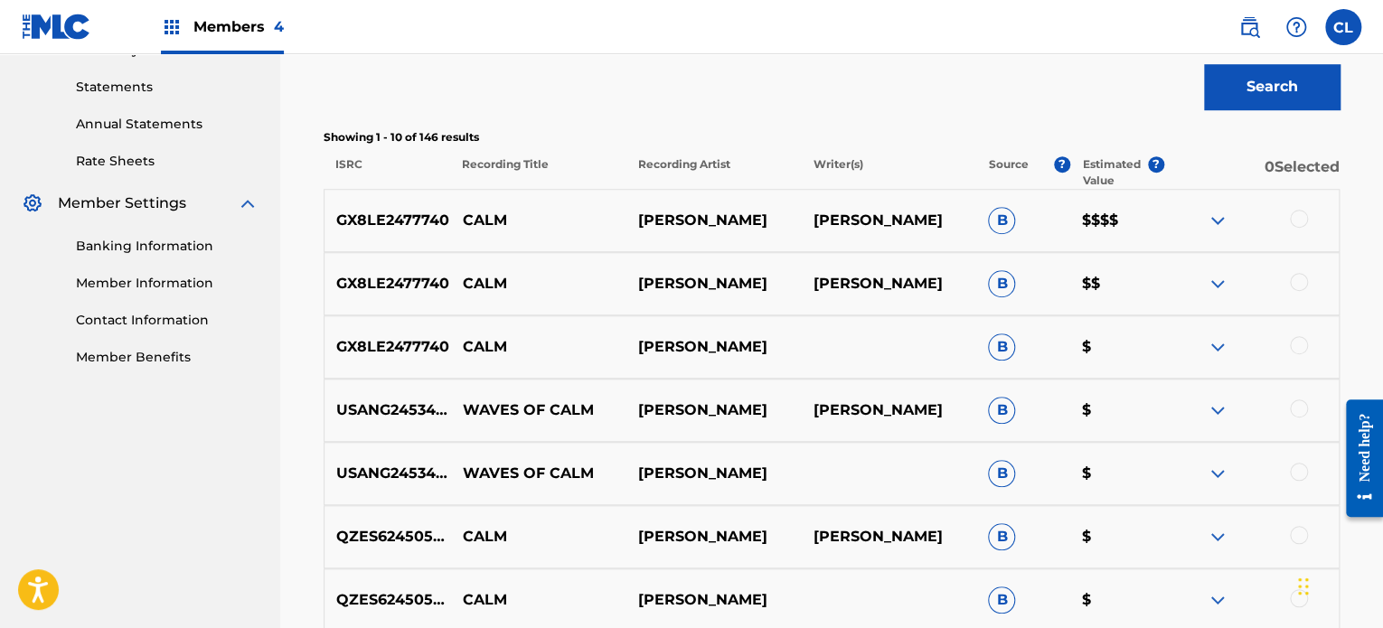
click at [1298, 336] on div at bounding box center [1299, 345] width 18 height 18
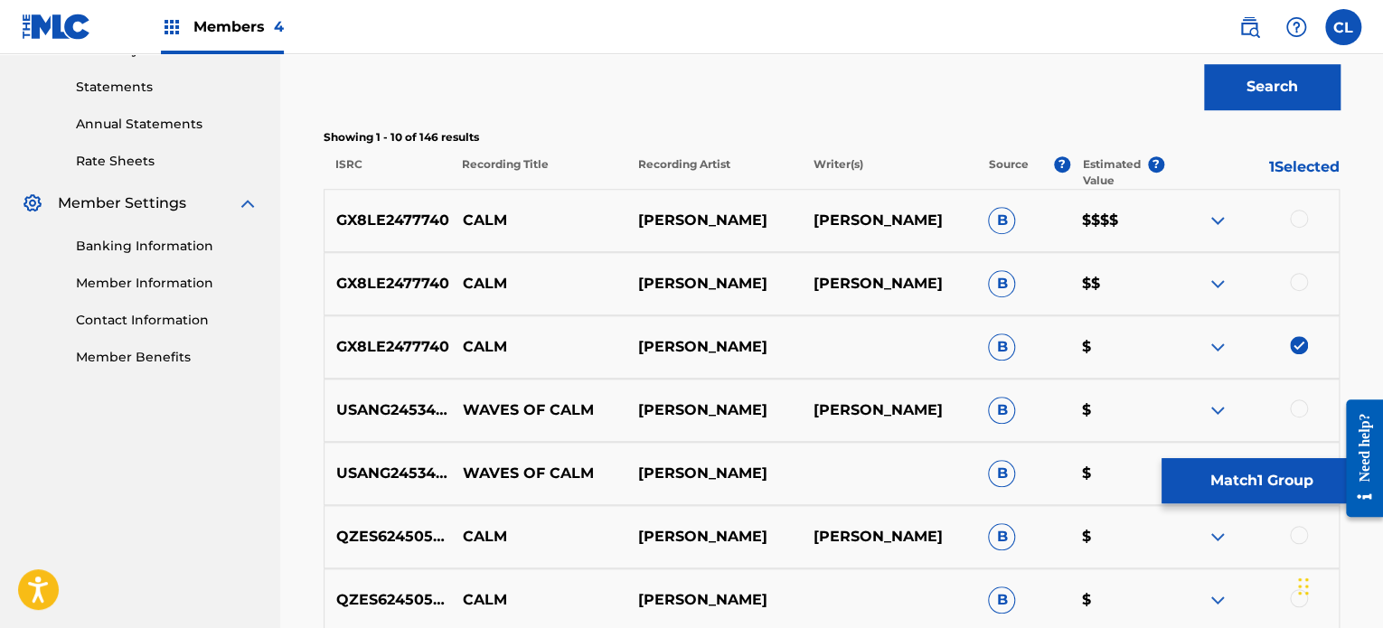
click at [1302, 278] on div at bounding box center [1299, 282] width 18 height 18
click at [1302, 212] on div at bounding box center [1299, 219] width 18 height 18
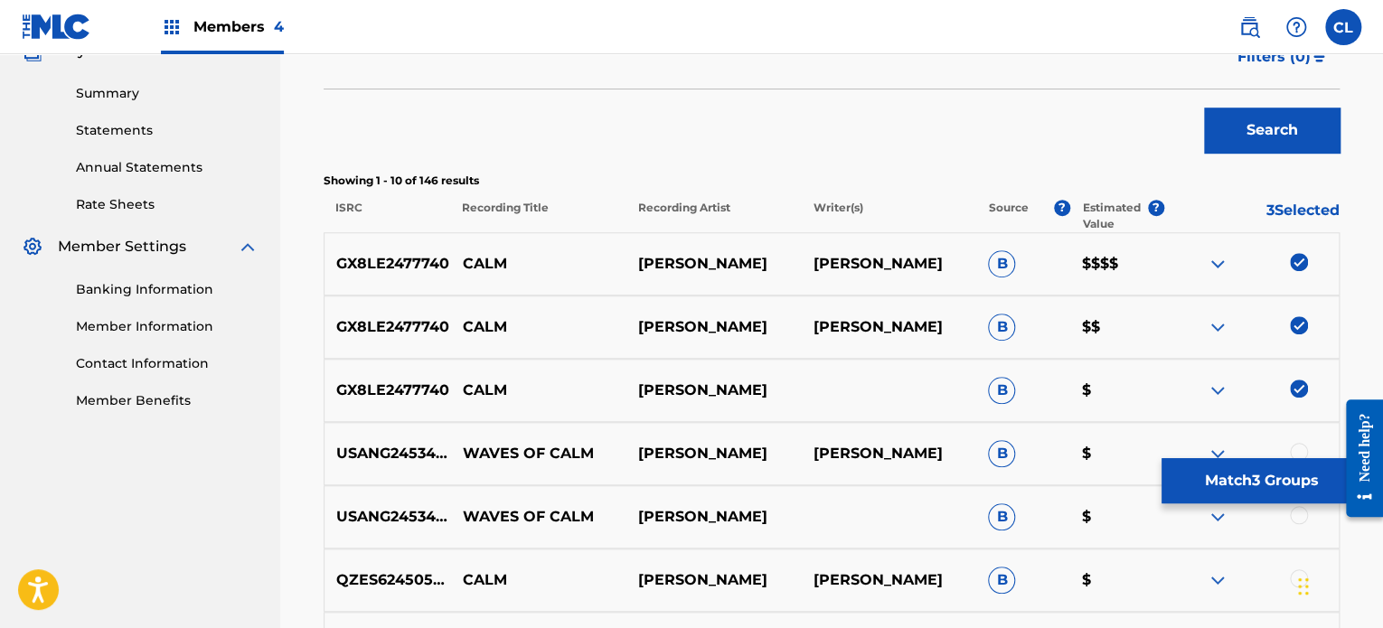
scroll to position [567, 0]
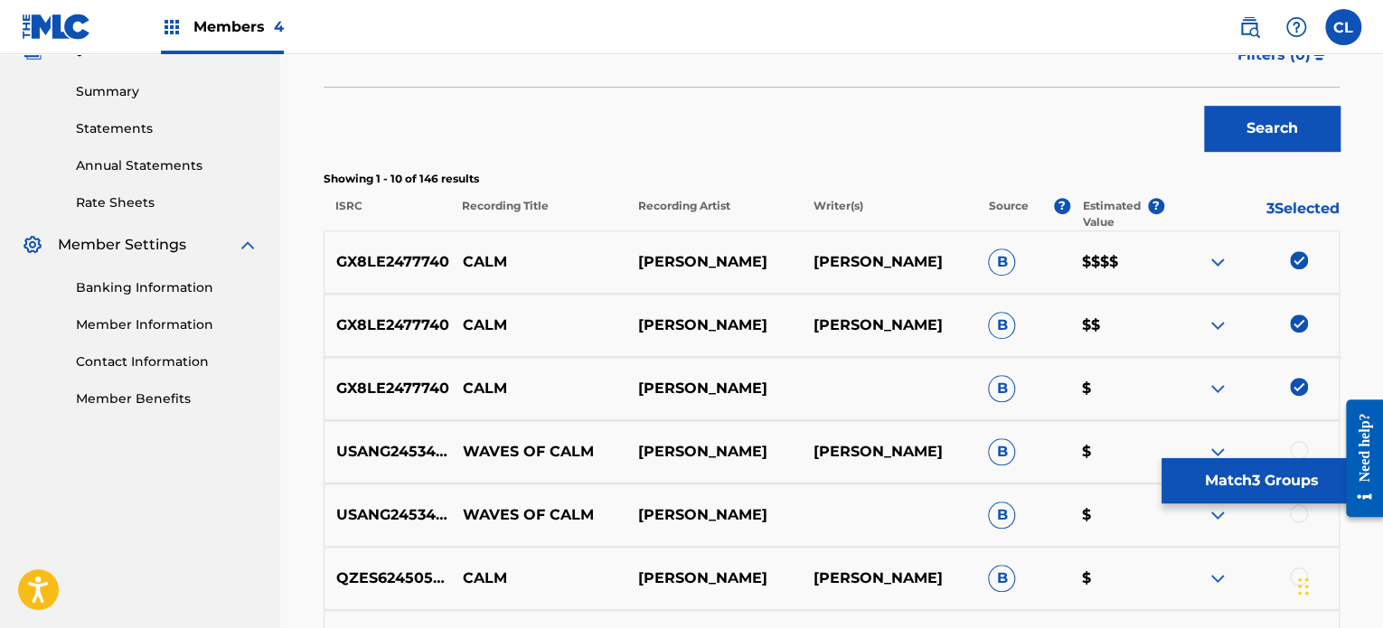
click at [1242, 468] on button "Match 3 Groups" at bounding box center [1261, 480] width 200 height 45
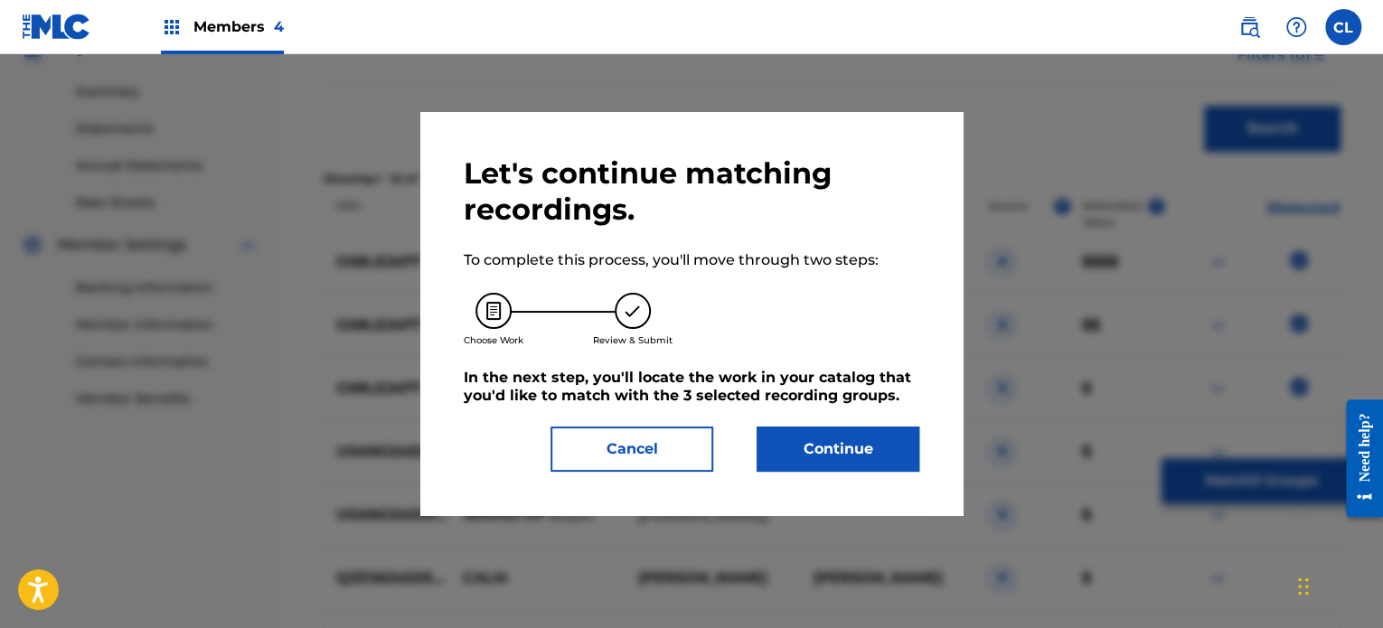
click at [828, 443] on button "Continue" at bounding box center [838, 449] width 163 height 45
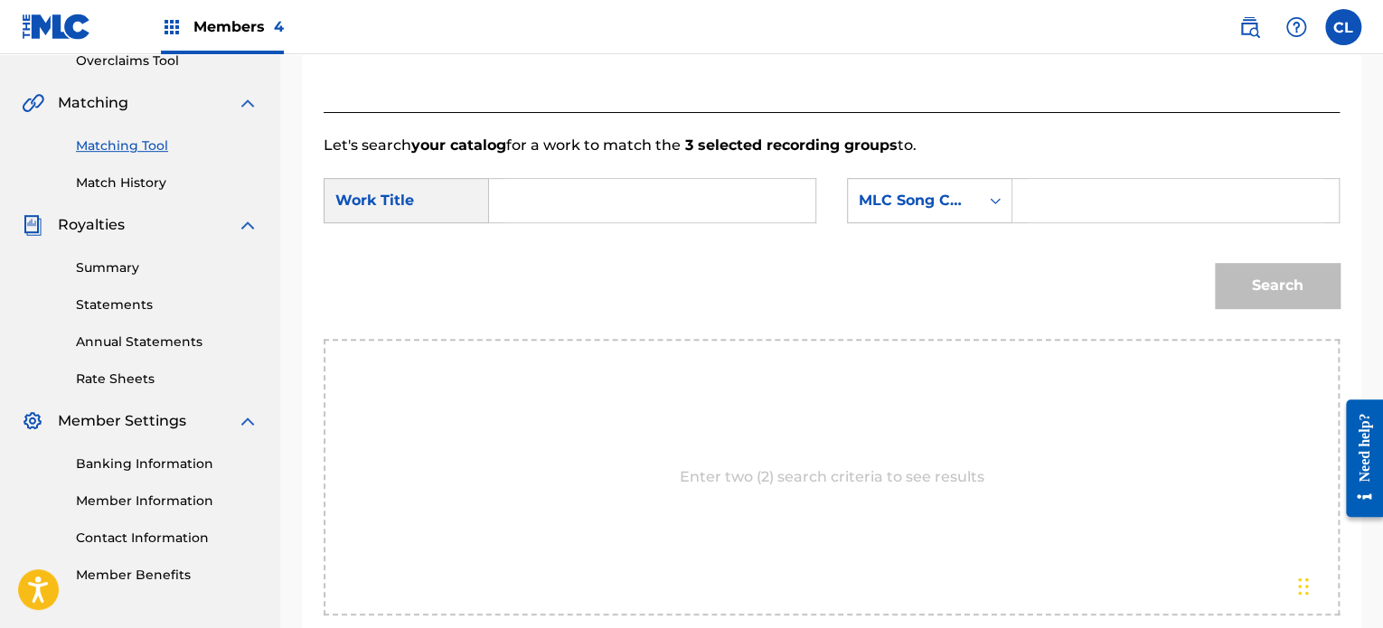
scroll to position [381, 0]
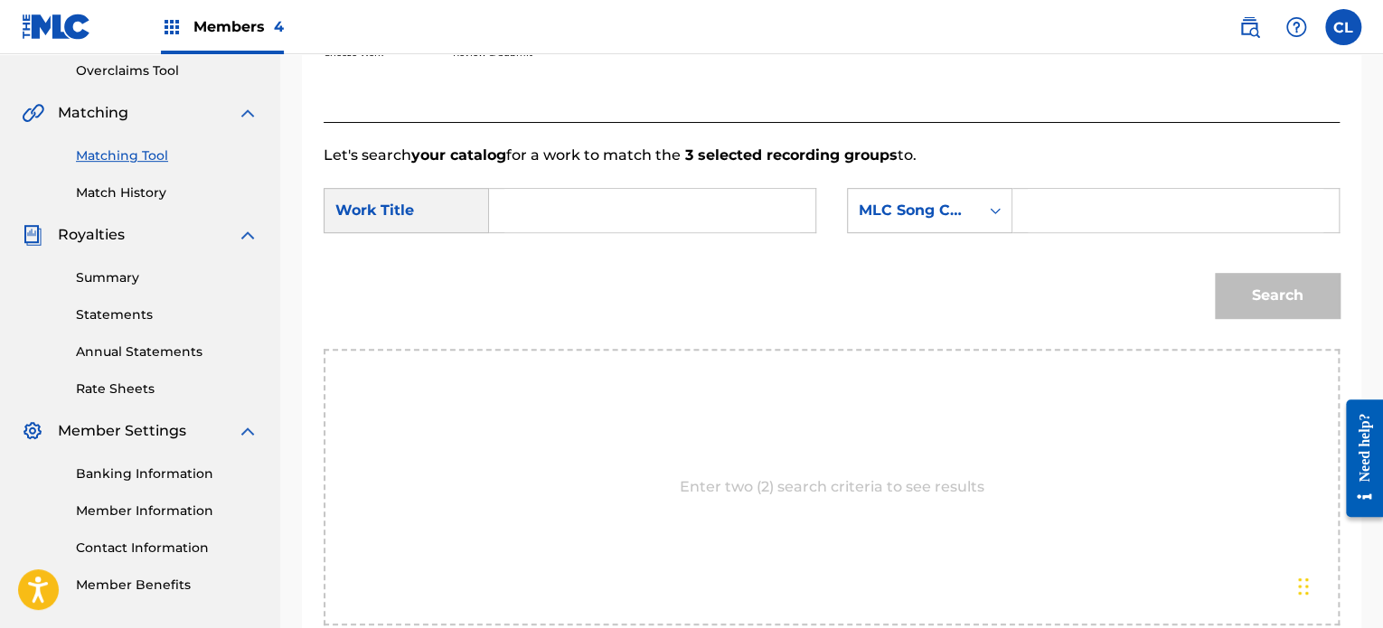
click at [1099, 216] on input "Search Form" at bounding box center [1176, 210] width 296 height 43
paste input "CL1CP5"
type input "CL1CP5"
click at [639, 209] on input "Search Form" at bounding box center [652, 210] width 296 height 43
type input "calm"
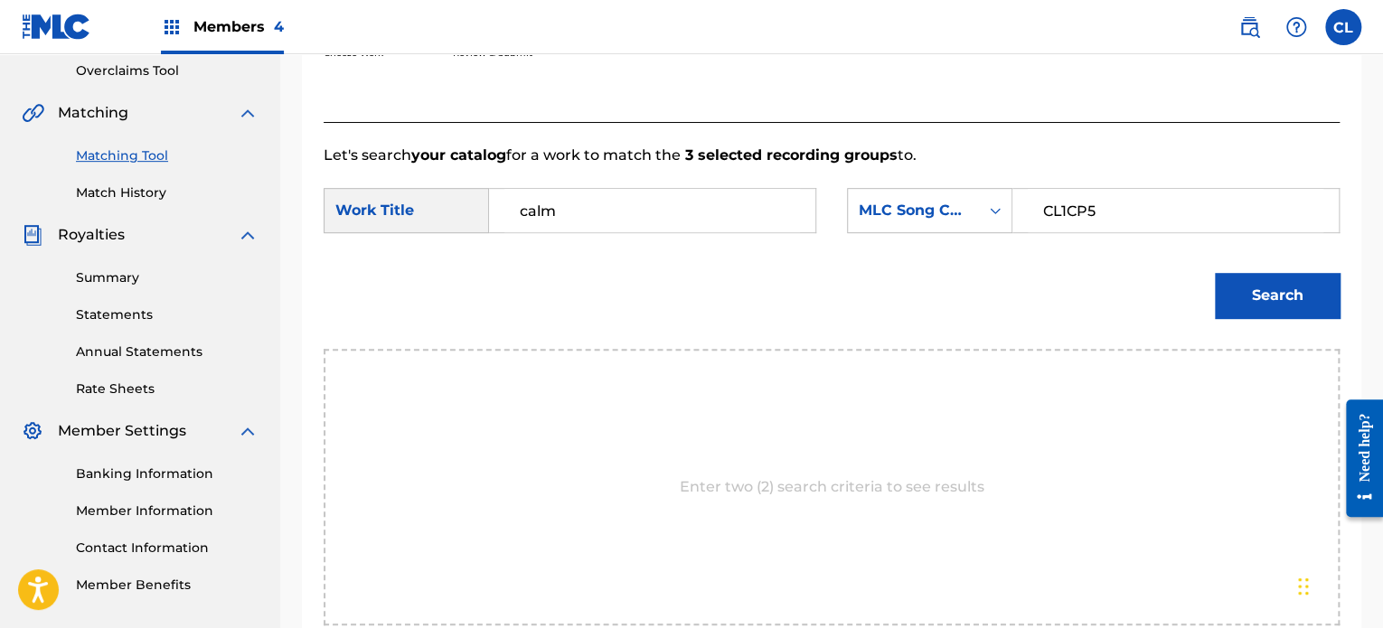
click at [1215, 273] on button "Search" at bounding box center [1277, 295] width 125 height 45
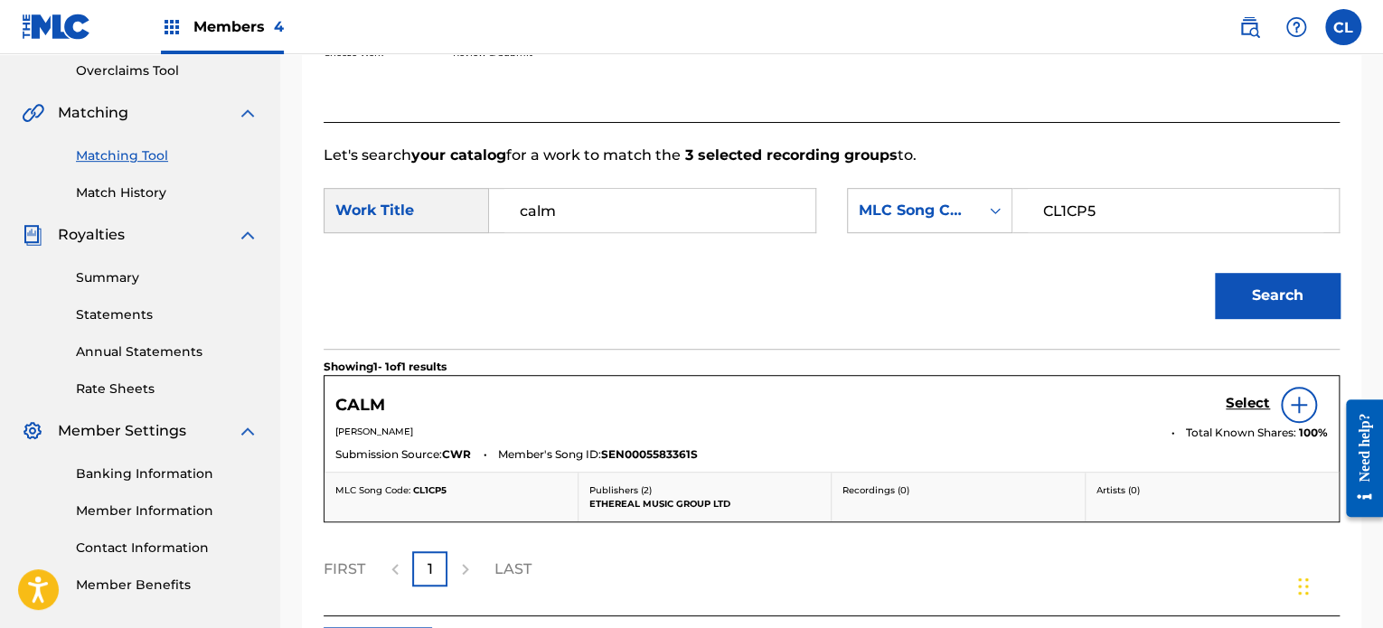
click at [1227, 400] on h5 "Select" at bounding box center [1248, 403] width 44 height 17
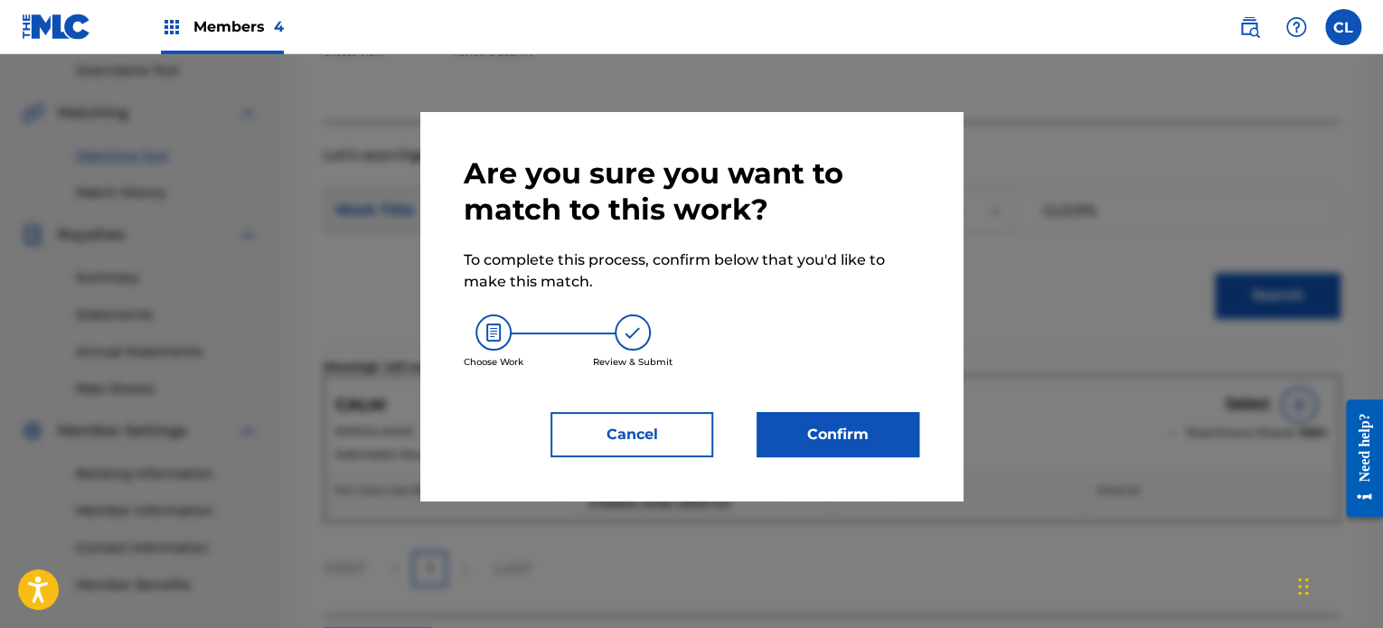
click at [861, 437] on button "Confirm" at bounding box center [838, 434] width 163 height 45
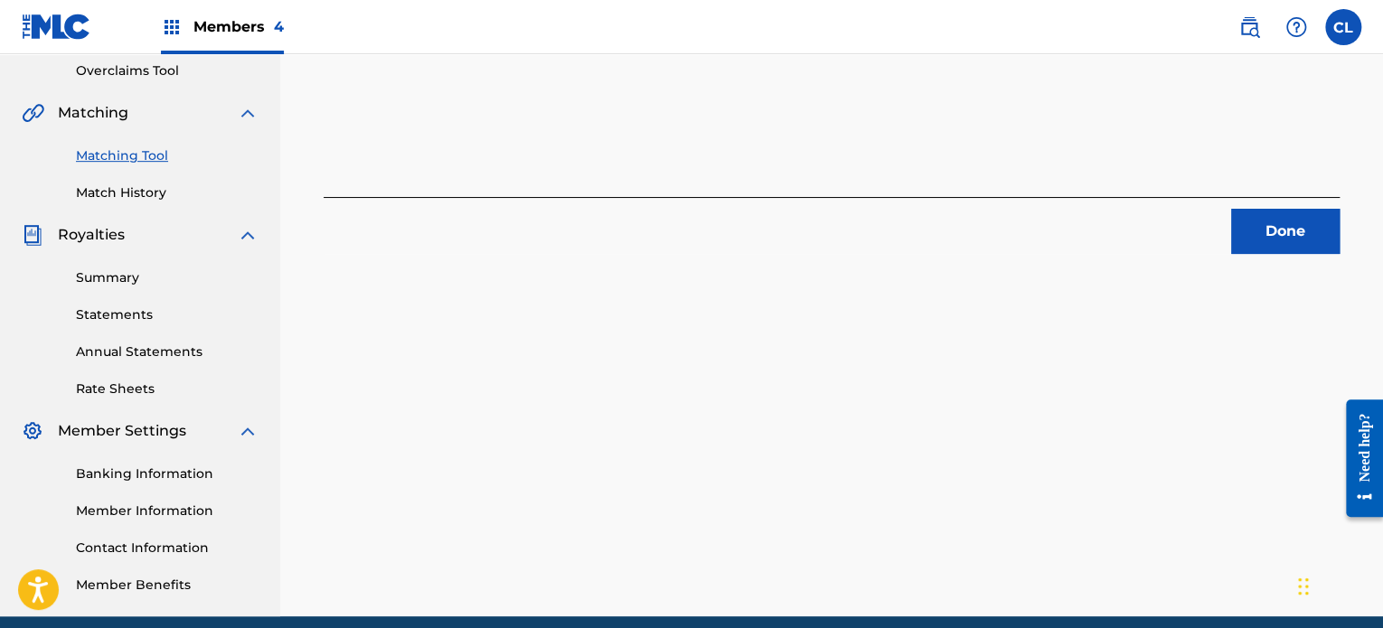
click at [1296, 231] on button "Done" at bounding box center [1285, 231] width 108 height 45
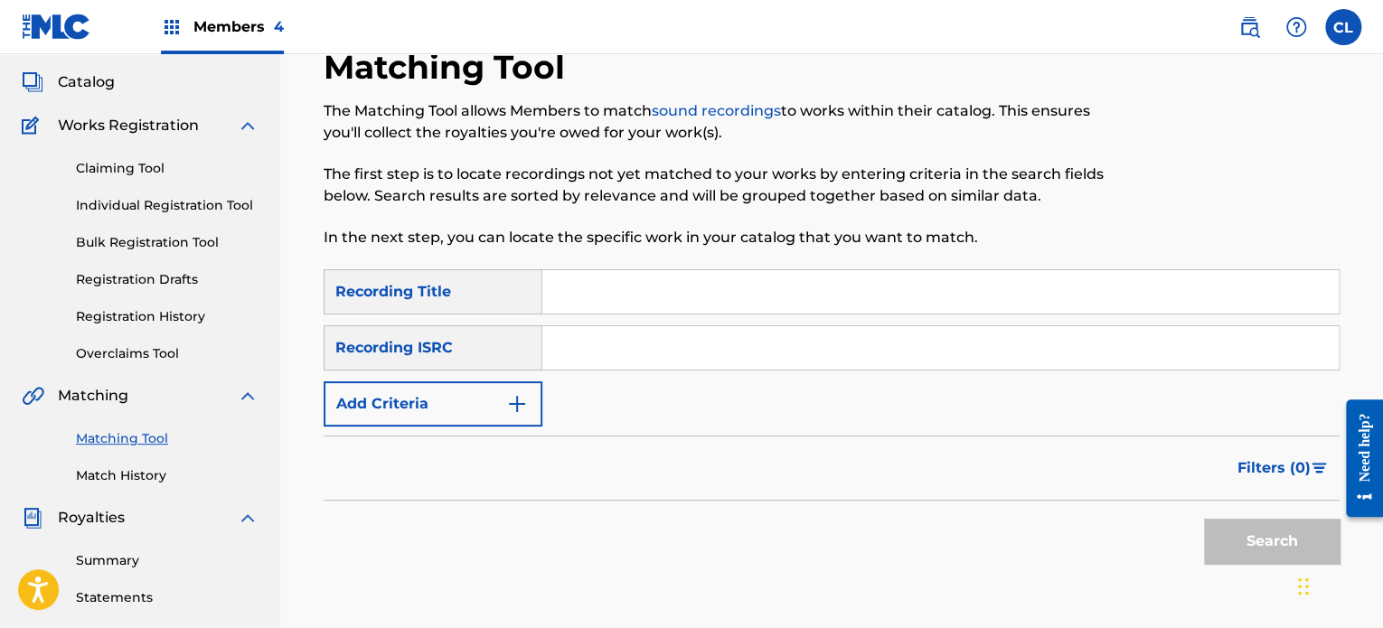
scroll to position [97, 0]
click at [622, 305] on input "Search Form" at bounding box center [940, 292] width 796 height 43
paste input "Calm Waves"
type input "Calm Waves"
click at [463, 404] on button "Add Criteria" at bounding box center [433, 404] width 219 height 45
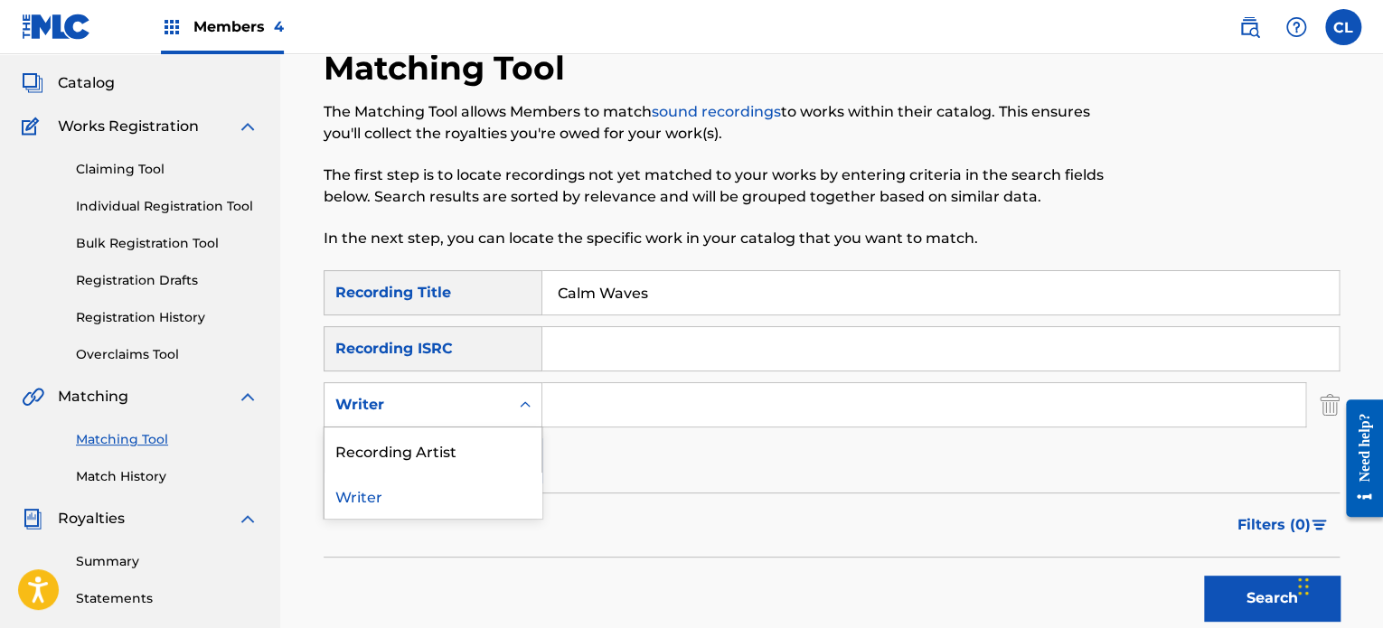
click at [509, 395] on div "Search Form" at bounding box center [525, 405] width 33 height 33
click at [467, 456] on div "Recording Artist" at bounding box center [432, 450] width 217 height 45
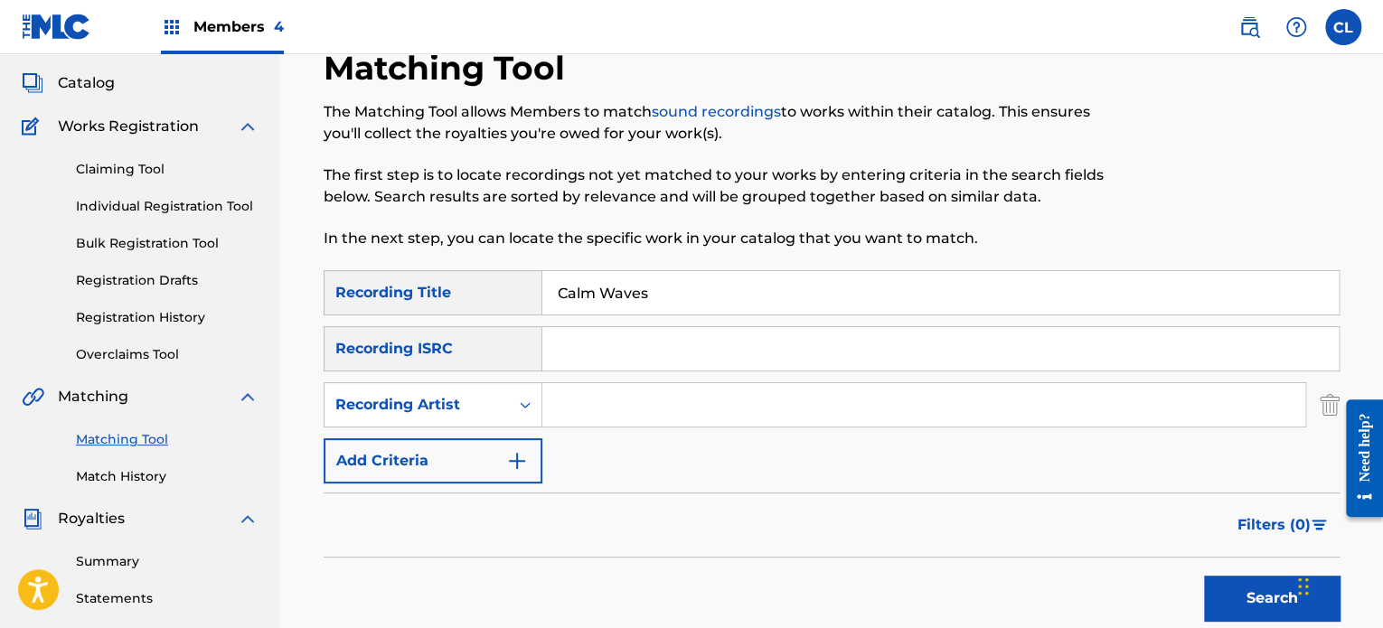
click at [585, 404] on input "Search Form" at bounding box center [923, 404] width 763 height 43
type input "[PERSON_NAME]"
click at [1237, 578] on button "Search" at bounding box center [1272, 598] width 136 height 45
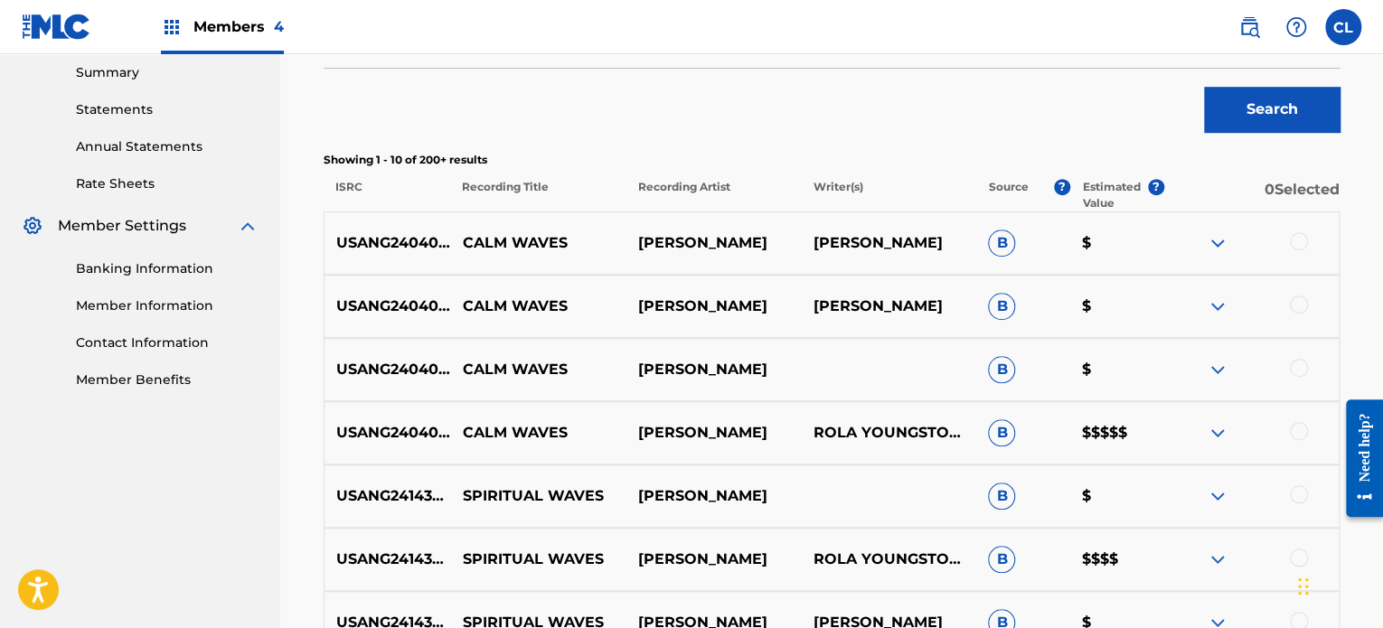
scroll to position [597, 0]
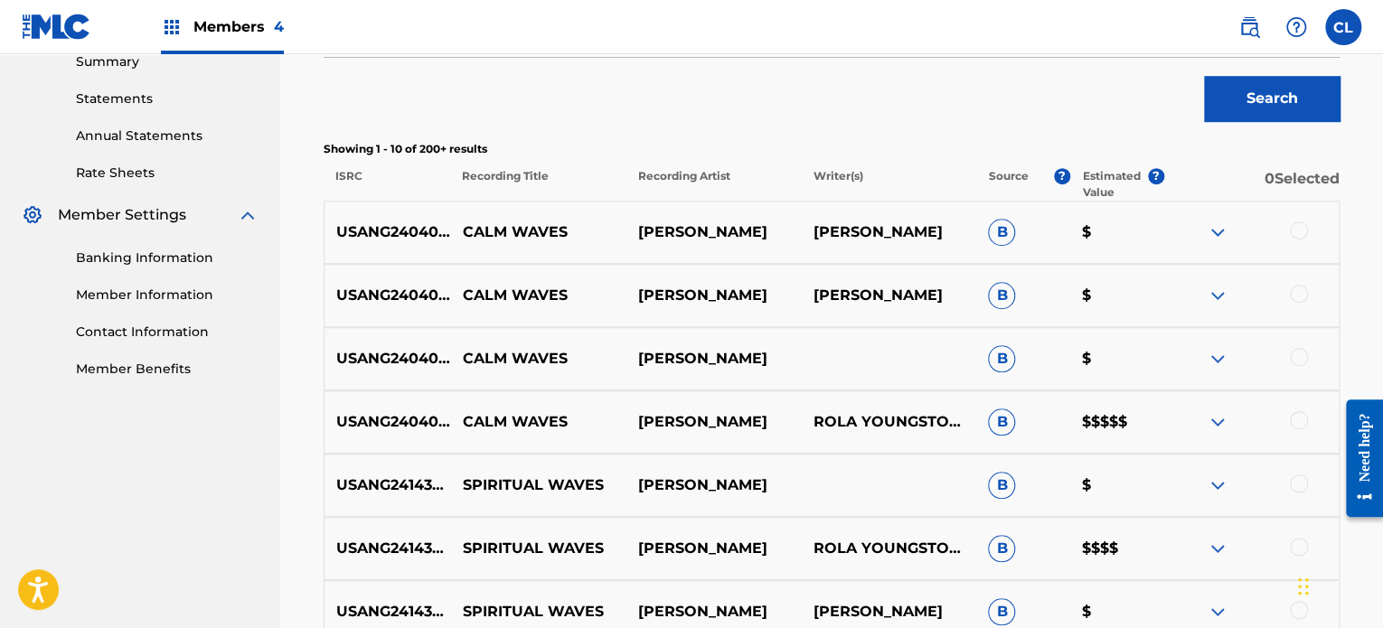
click at [1294, 418] on div at bounding box center [1299, 420] width 18 height 18
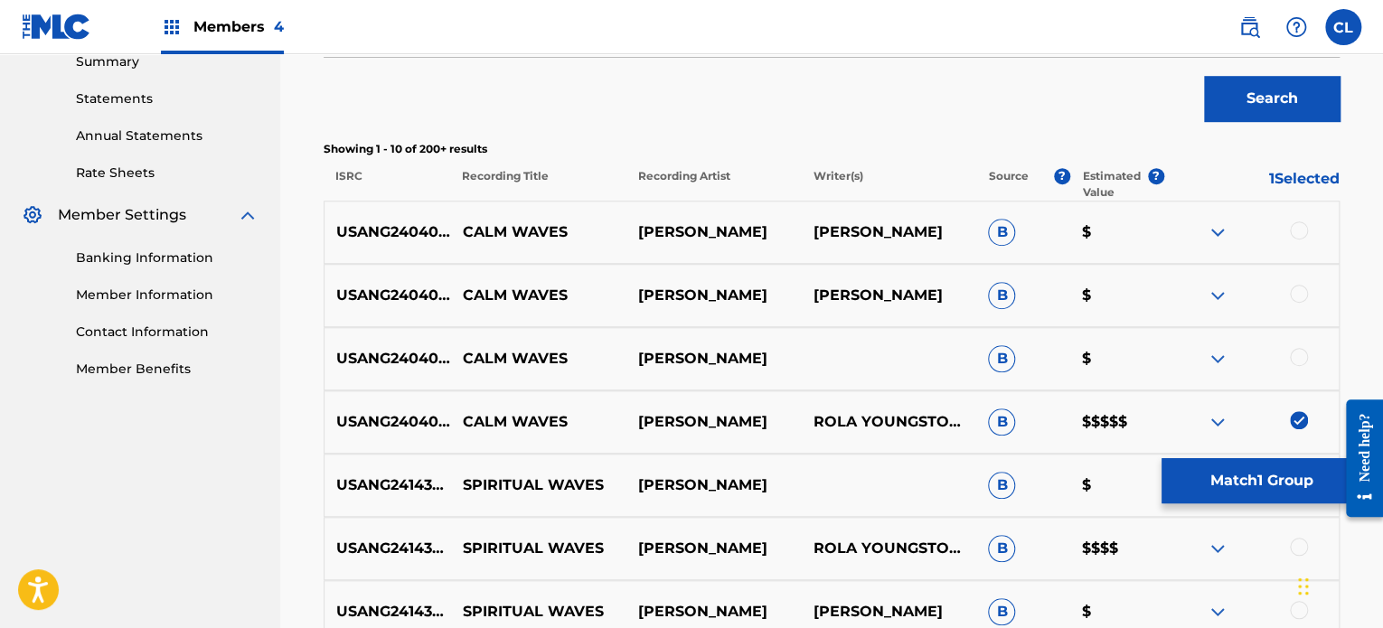
click at [1297, 357] on div at bounding box center [1299, 357] width 18 height 18
click at [1301, 289] on div at bounding box center [1299, 294] width 18 height 18
click at [1298, 231] on div at bounding box center [1299, 230] width 18 height 18
click at [1269, 481] on button "Match 4 Groups" at bounding box center [1261, 480] width 200 height 45
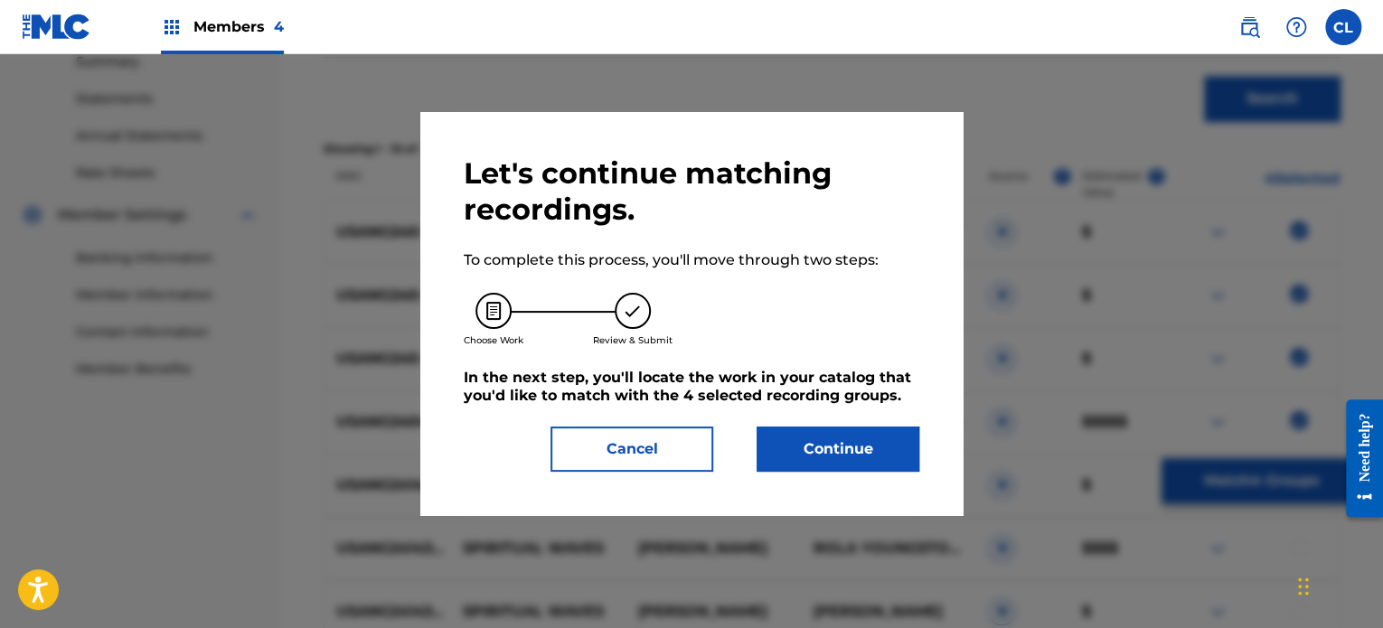
click at [823, 436] on button "Continue" at bounding box center [838, 449] width 163 height 45
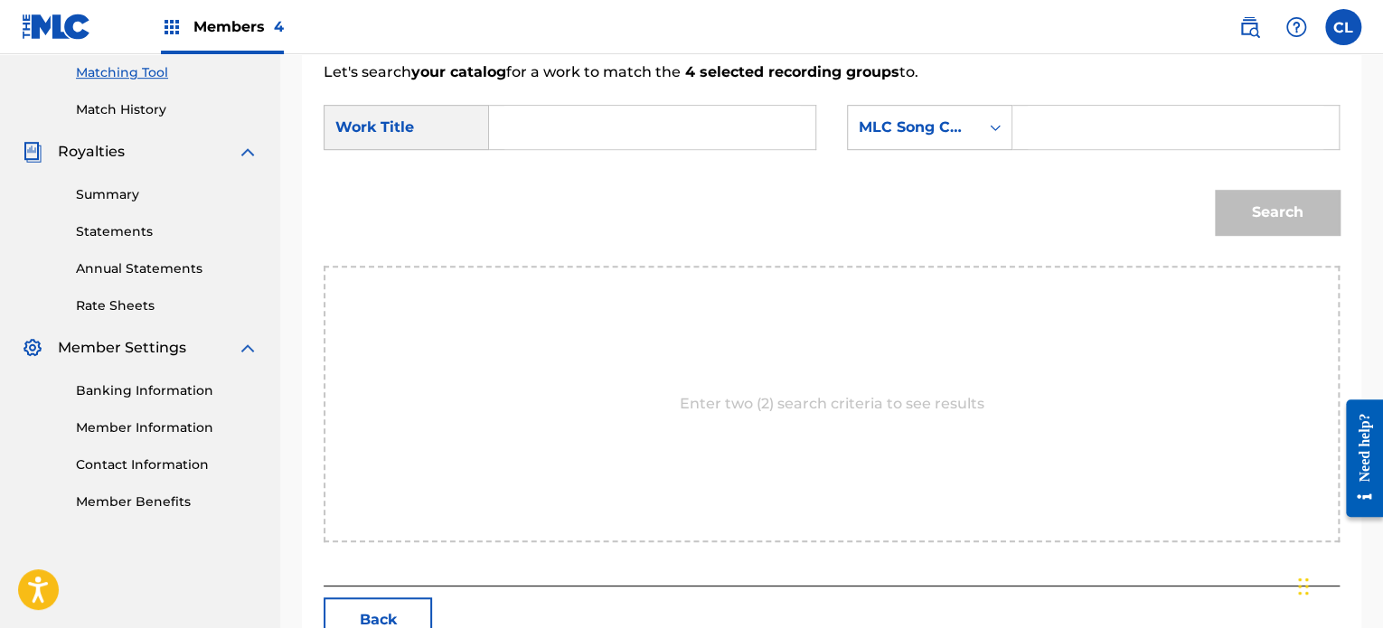
scroll to position [463, 0]
click at [1110, 132] on input "Search Form" at bounding box center [1176, 128] width 296 height 43
paste input "CL1CEL"
type input "CL1CEL"
click at [712, 129] on input "Search Form" at bounding box center [652, 128] width 296 height 43
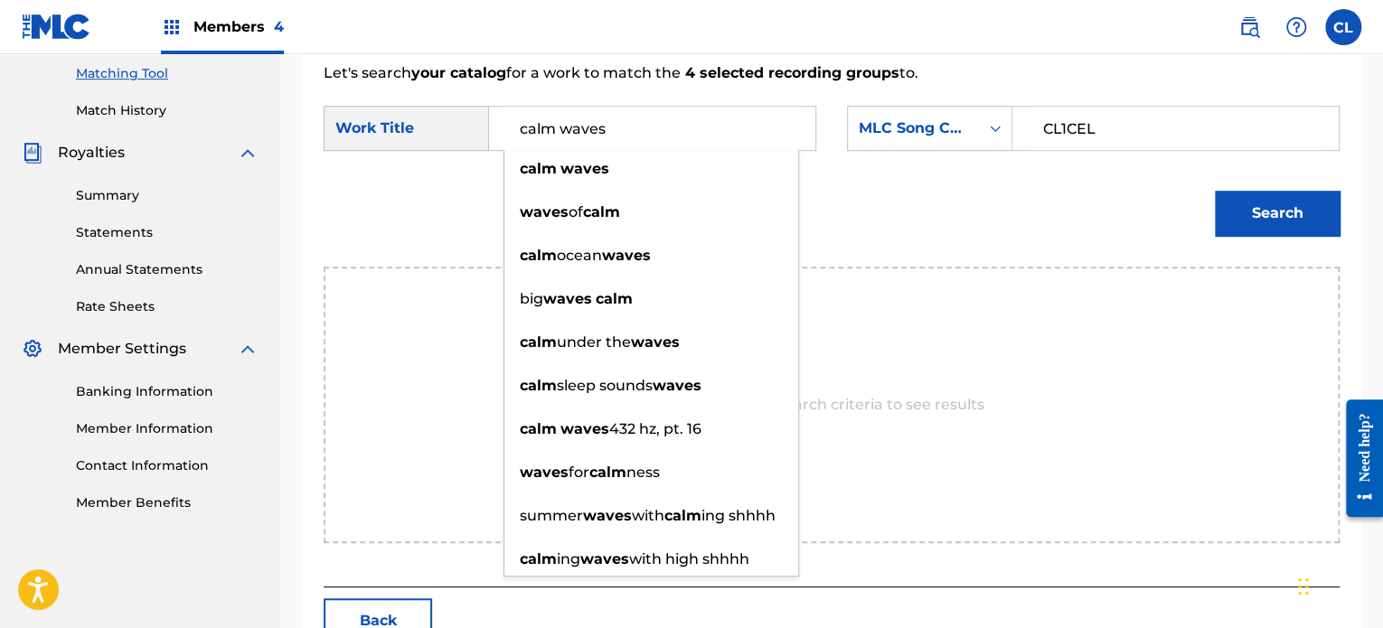
type input "calm waves"
click at [1280, 205] on button "Search" at bounding box center [1277, 213] width 125 height 45
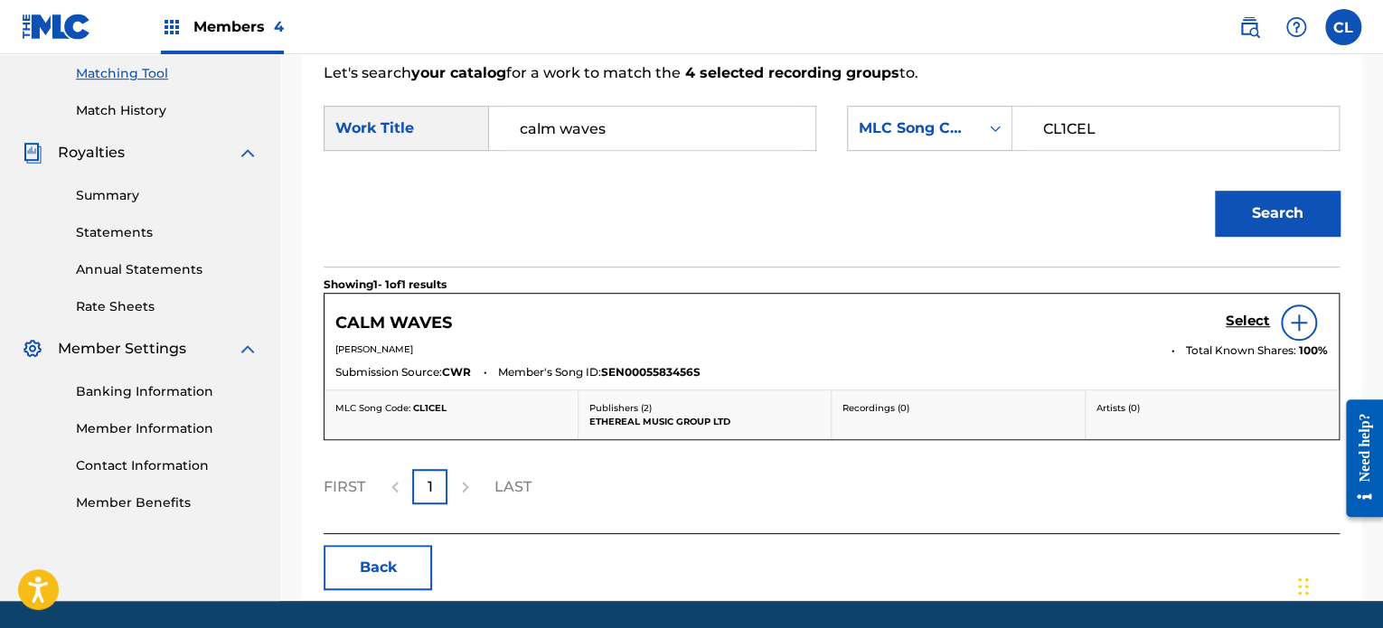
click at [1250, 316] on h5 "Select" at bounding box center [1248, 321] width 44 height 17
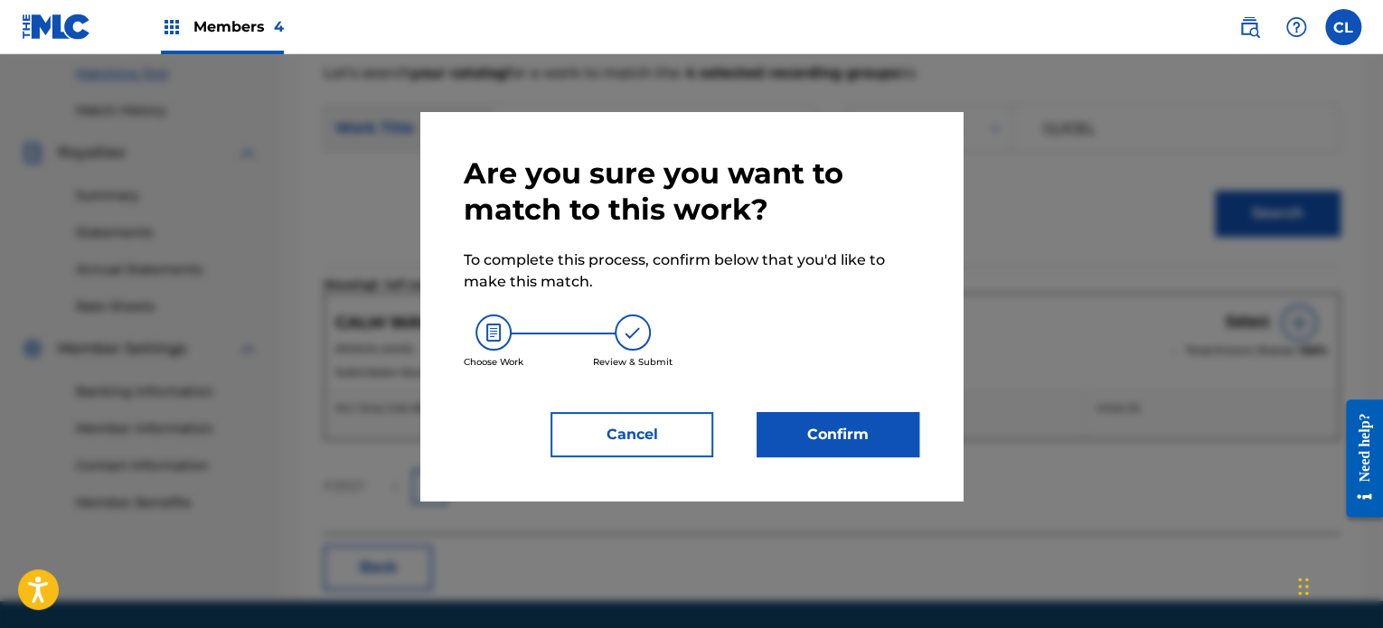
click at [871, 447] on button "Confirm" at bounding box center [838, 434] width 163 height 45
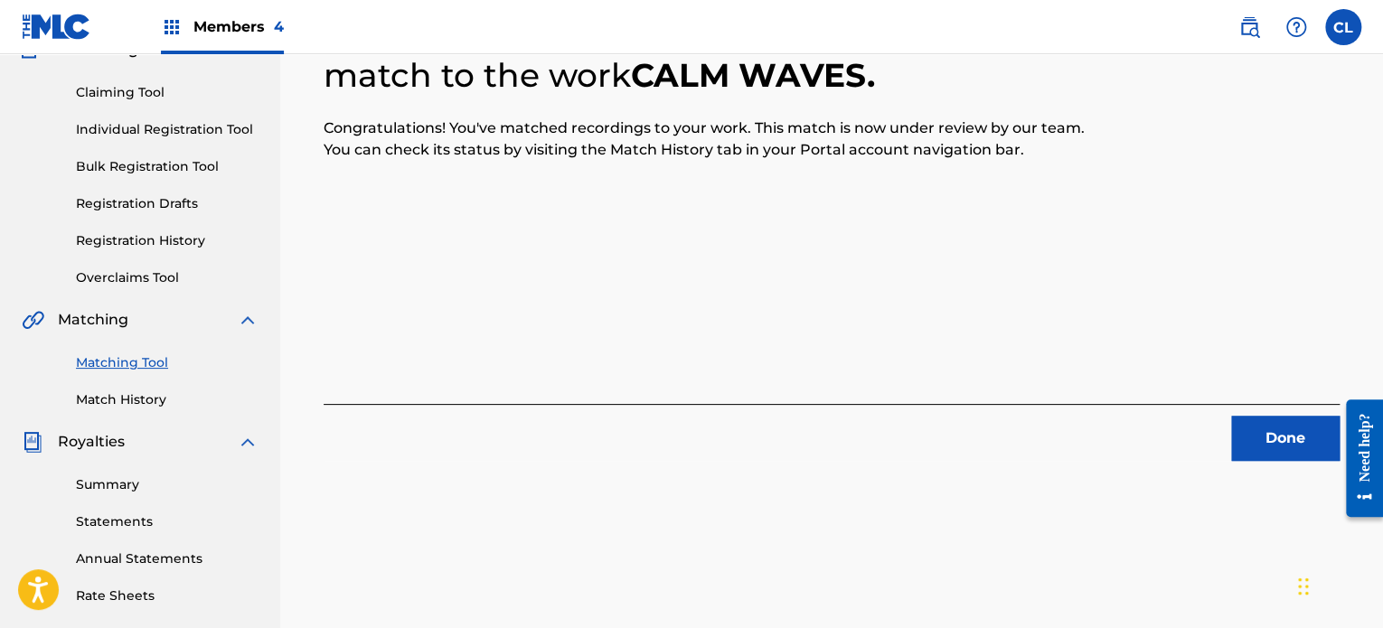
scroll to position [174, 0]
click at [1294, 444] on button "Done" at bounding box center [1285, 438] width 108 height 45
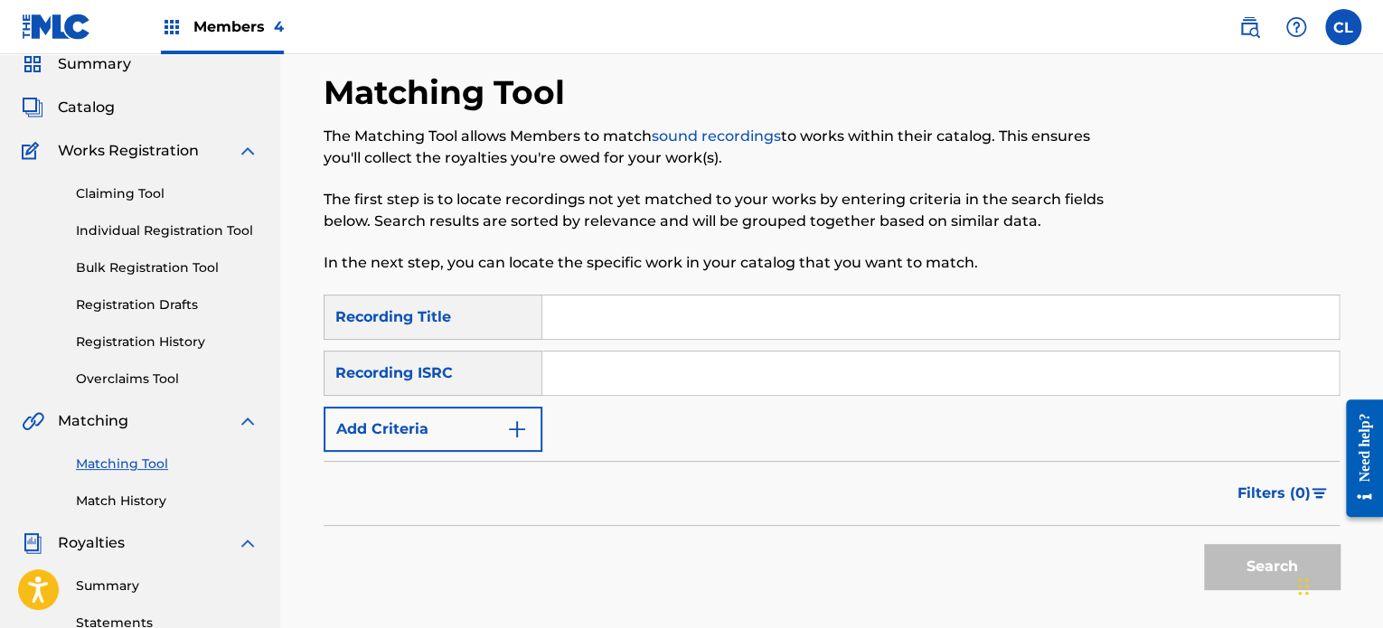
scroll to position [36, 0]
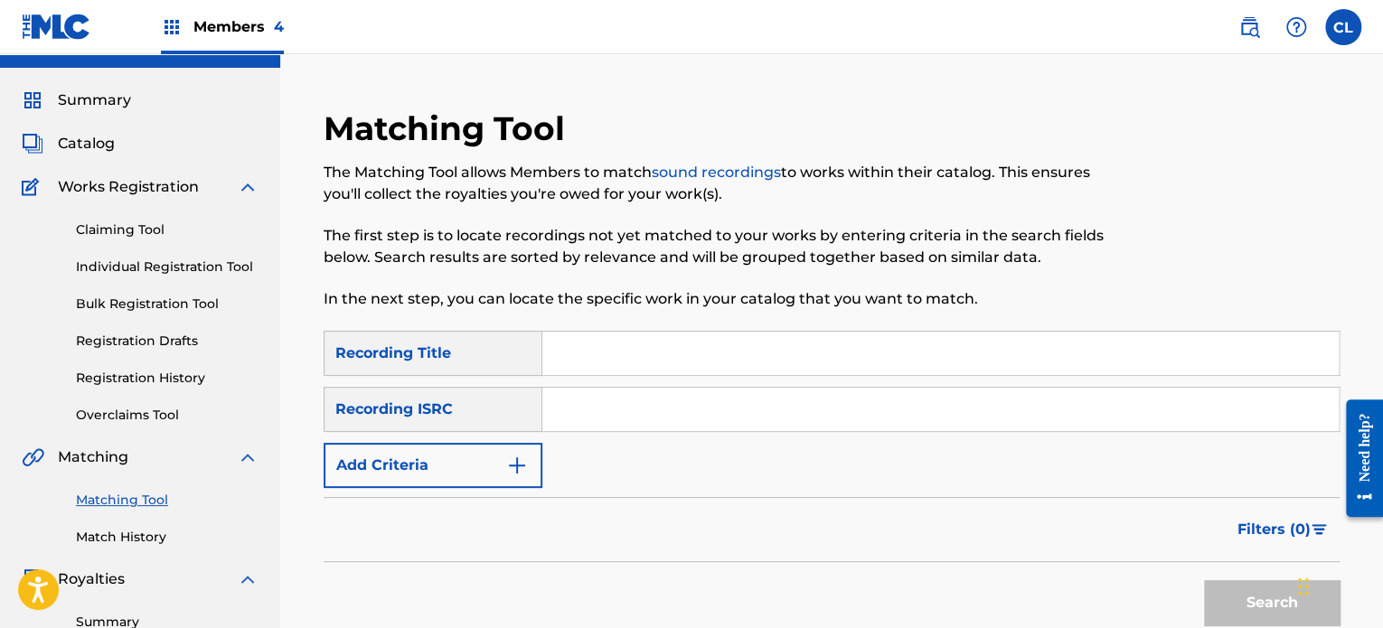
click at [956, 363] on input "Search Form" at bounding box center [940, 353] width 796 height 43
paste input "Caring"
type input "Caring"
click at [495, 466] on button "Add Criteria" at bounding box center [433, 465] width 219 height 45
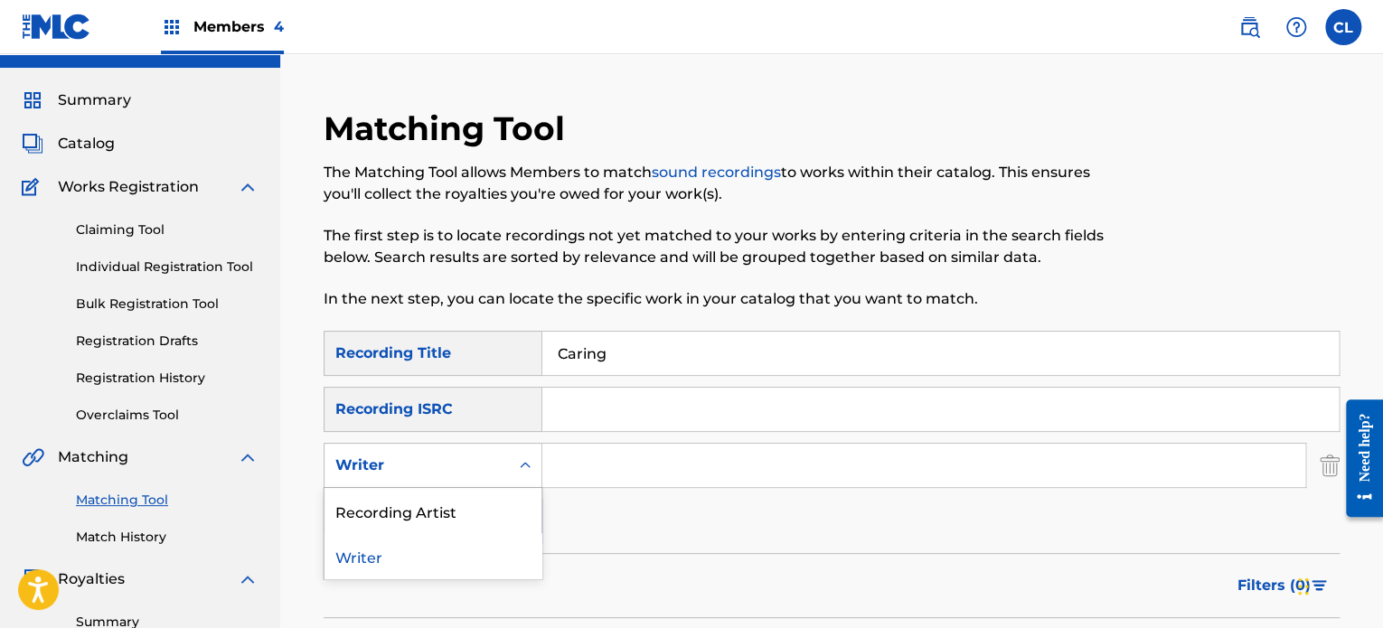
click at [455, 450] on div "Writer" at bounding box center [416, 465] width 184 height 34
click at [441, 513] on div "Recording Artist" at bounding box center [432, 510] width 217 height 45
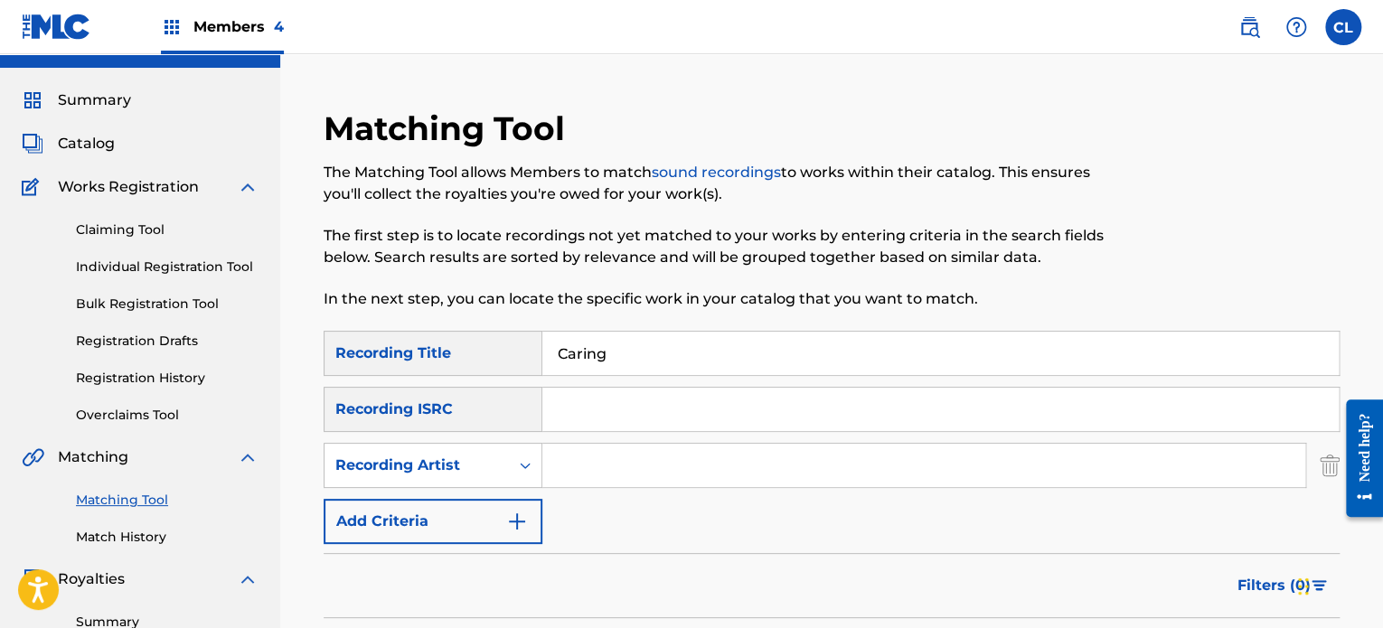
click at [579, 465] on input "Search Form" at bounding box center [923, 465] width 763 height 43
type input "[PERSON_NAME]"
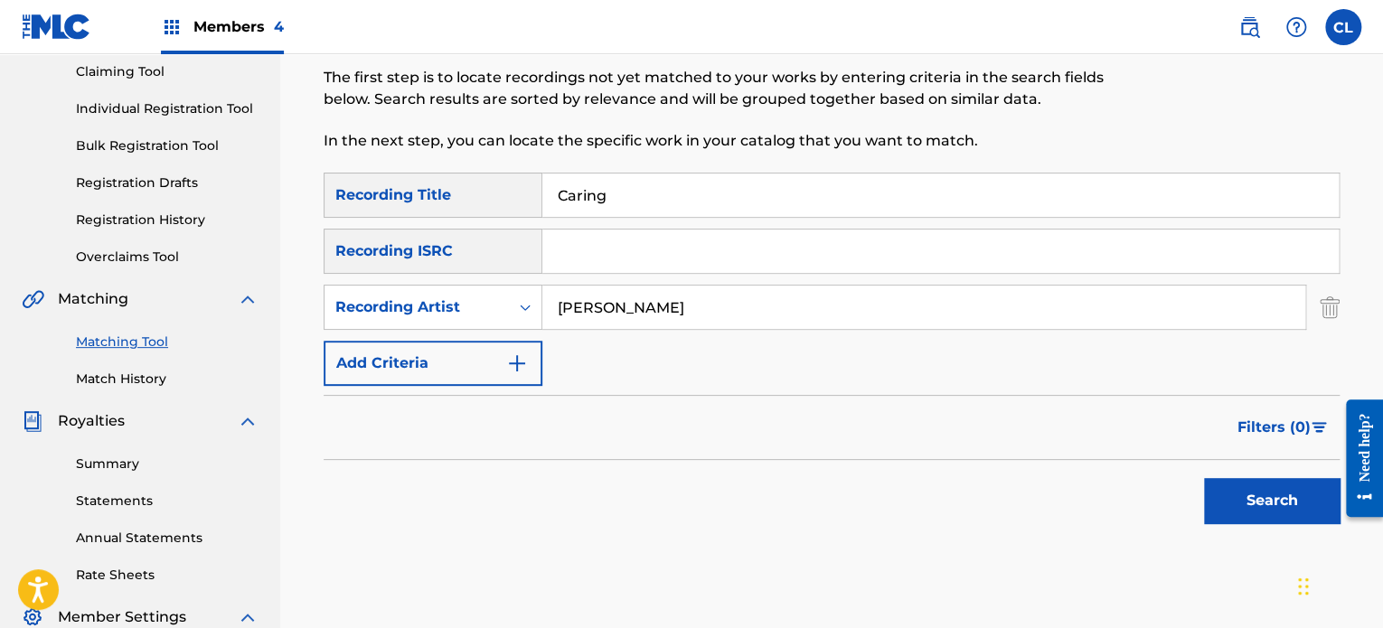
scroll to position [195, 0]
click at [1306, 498] on button "Search" at bounding box center [1272, 499] width 136 height 45
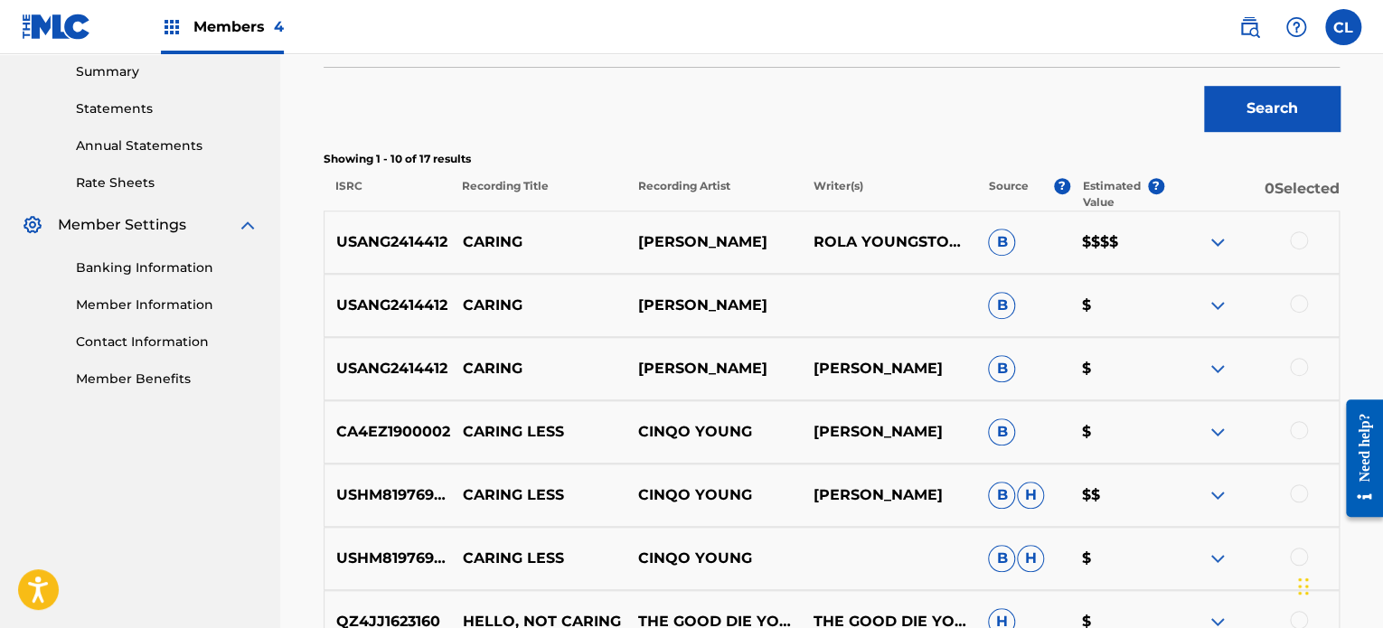
scroll to position [589, 0]
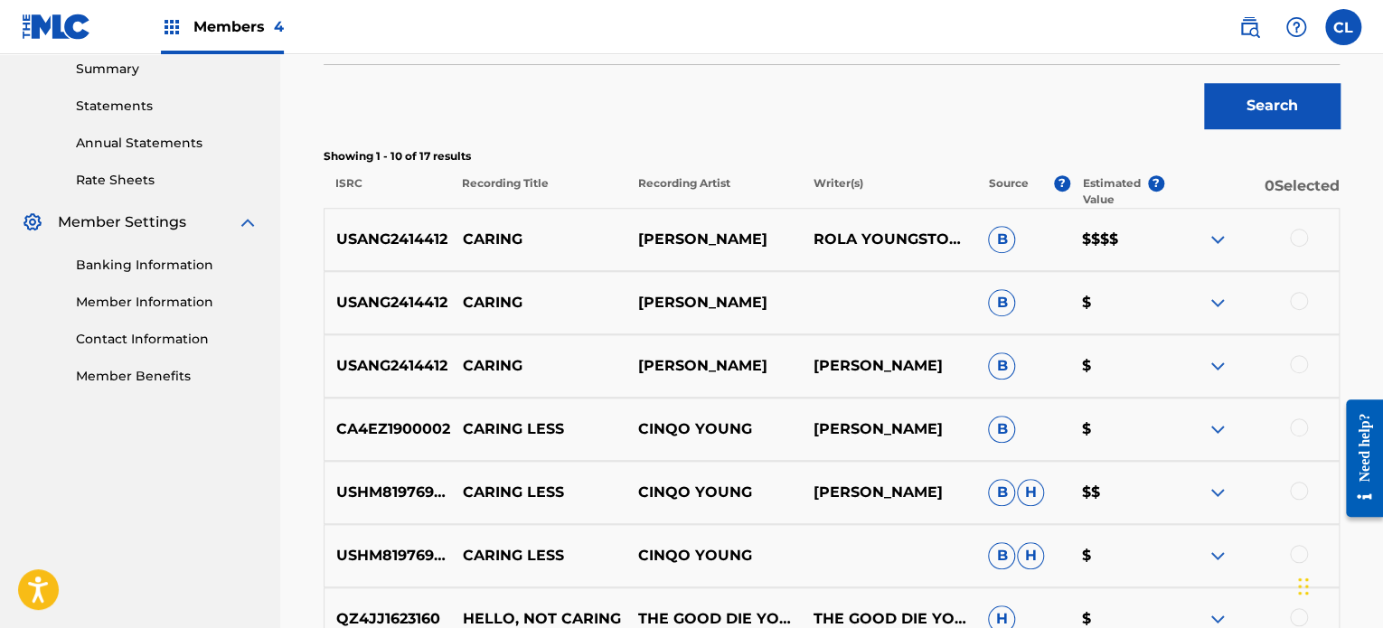
click at [1295, 237] on div at bounding box center [1299, 238] width 18 height 18
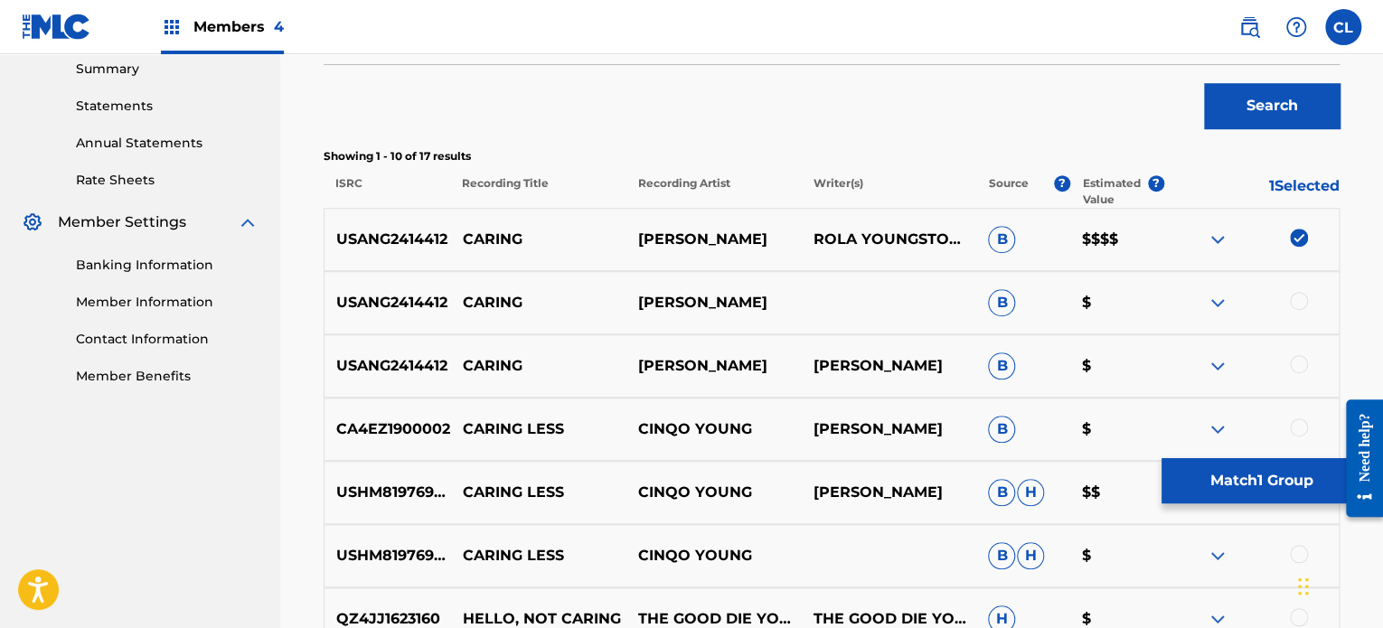
click at [1298, 297] on div at bounding box center [1299, 301] width 18 height 18
click at [1305, 364] on div at bounding box center [1299, 364] width 18 height 18
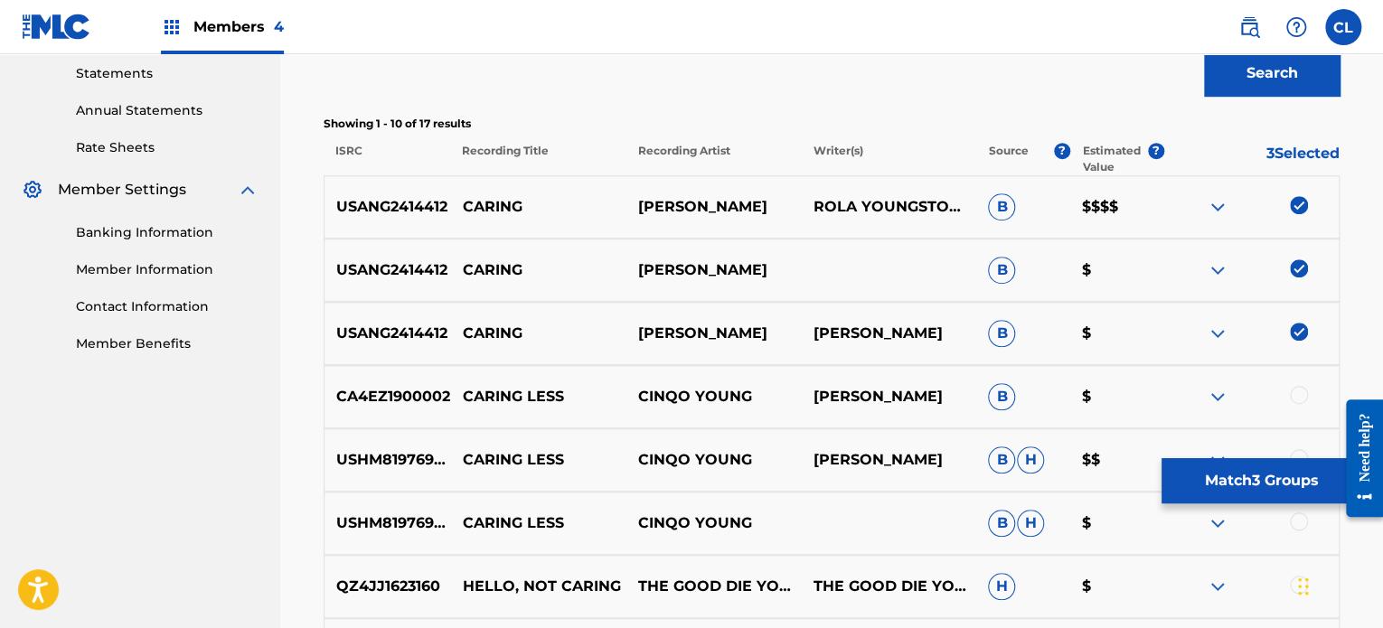
click at [1200, 466] on button "Match 3 Groups" at bounding box center [1261, 480] width 200 height 45
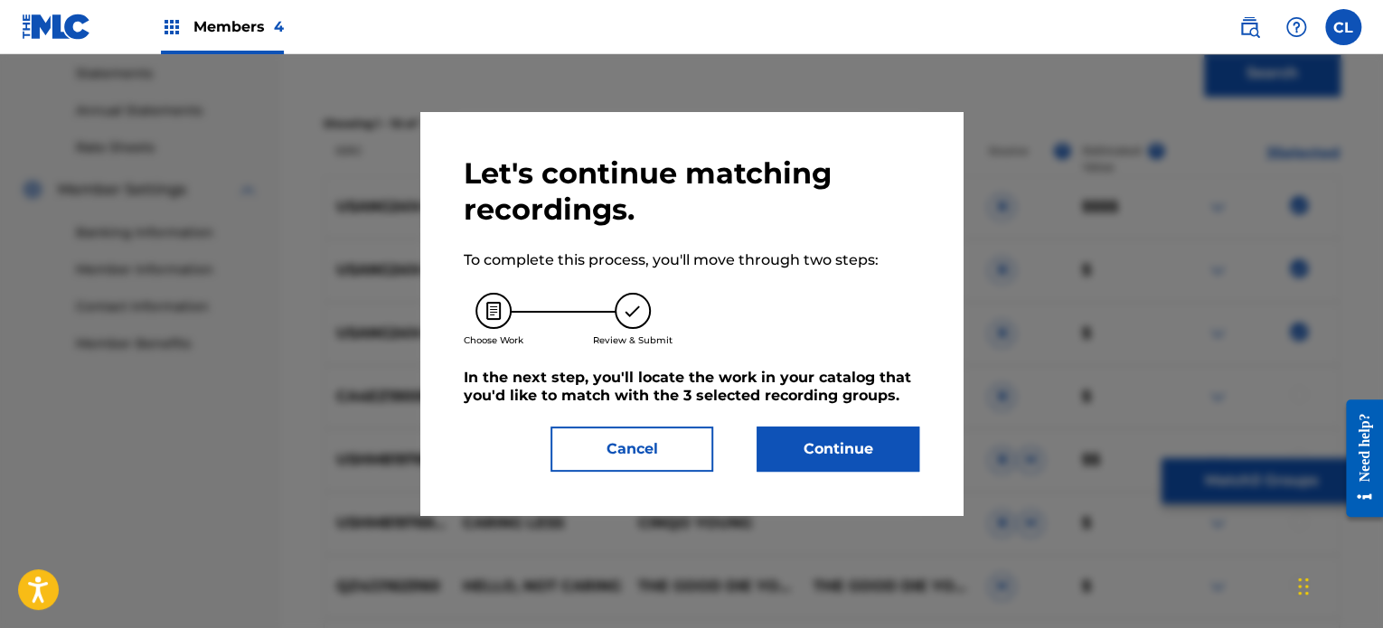
click at [833, 441] on button "Continue" at bounding box center [838, 449] width 163 height 45
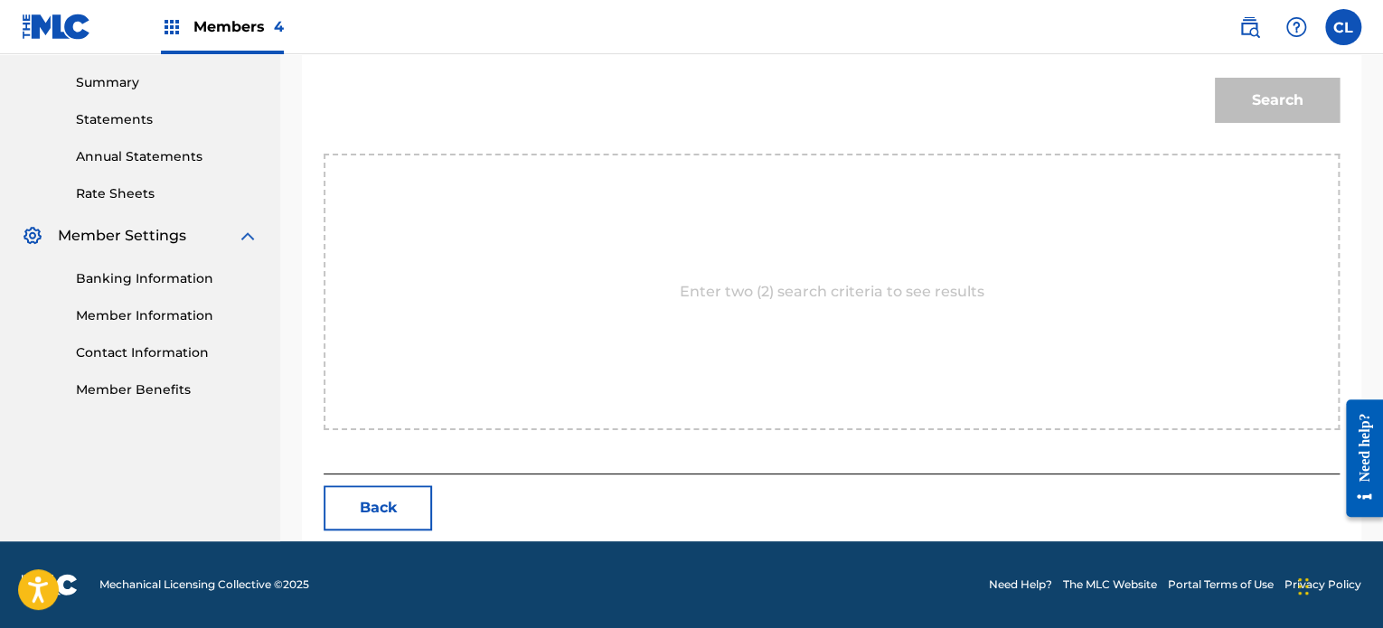
scroll to position [575, 0]
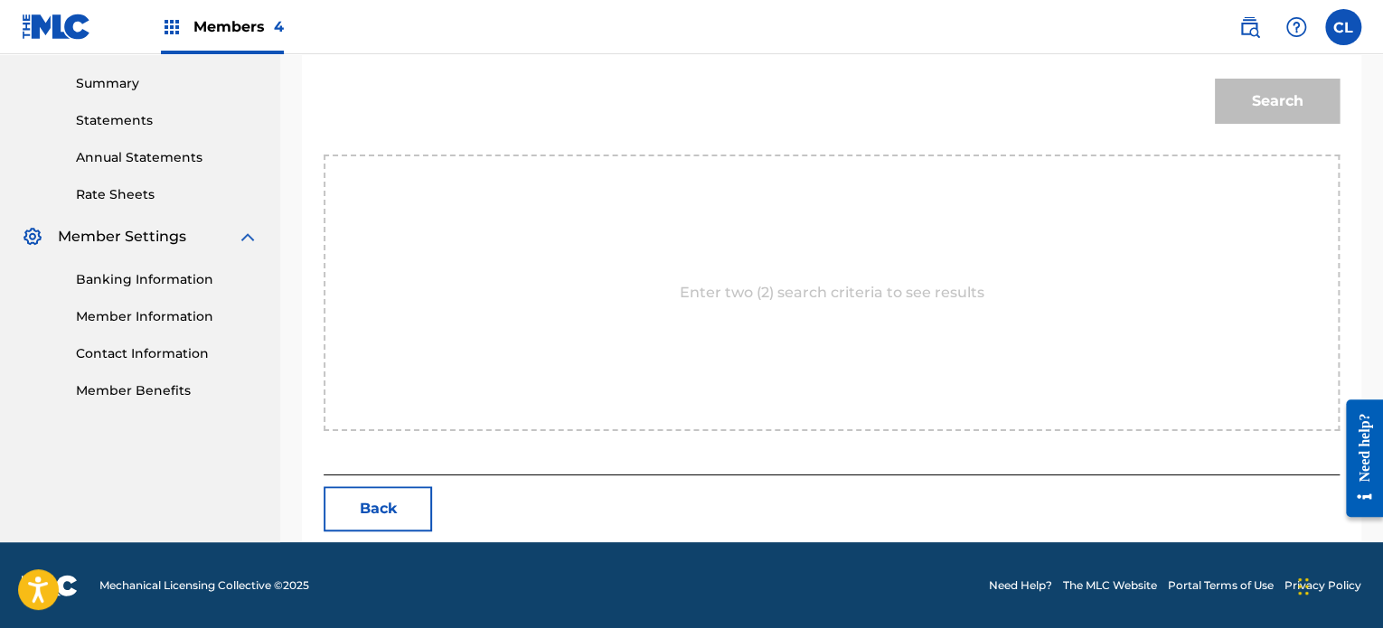
click at [412, 517] on button "Back" at bounding box center [378, 508] width 108 height 45
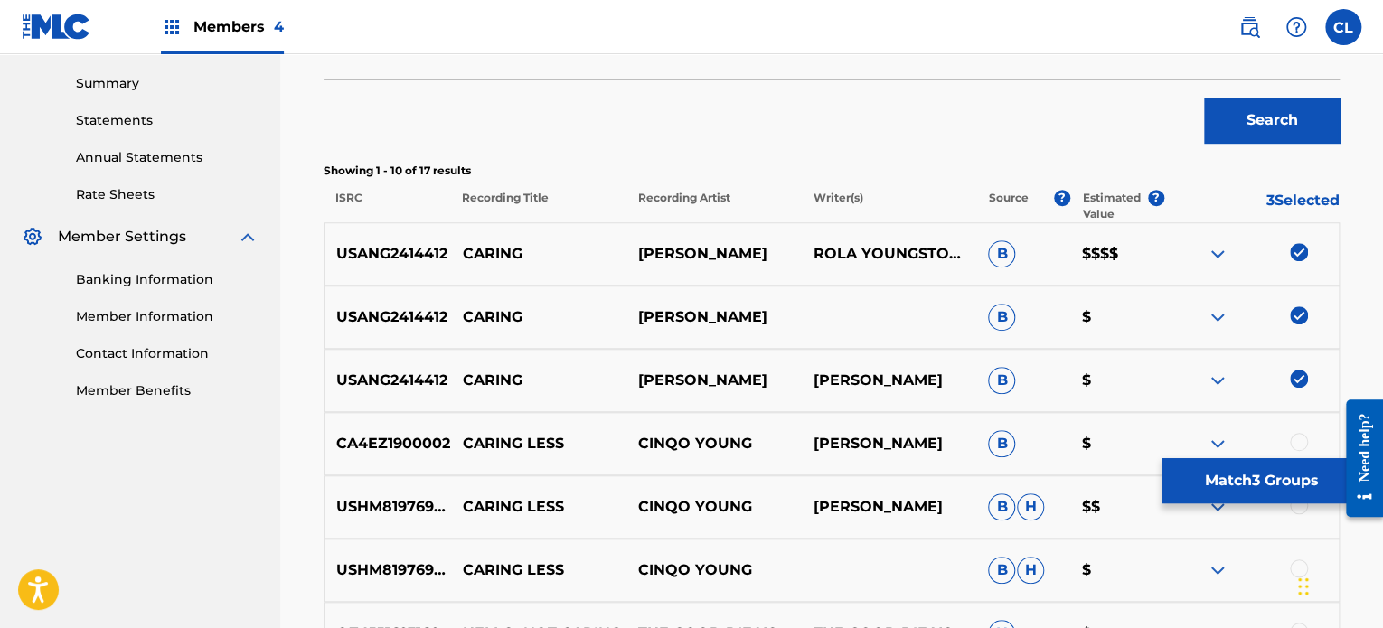
click at [1262, 470] on button "Match 3 Groups" at bounding box center [1261, 480] width 200 height 45
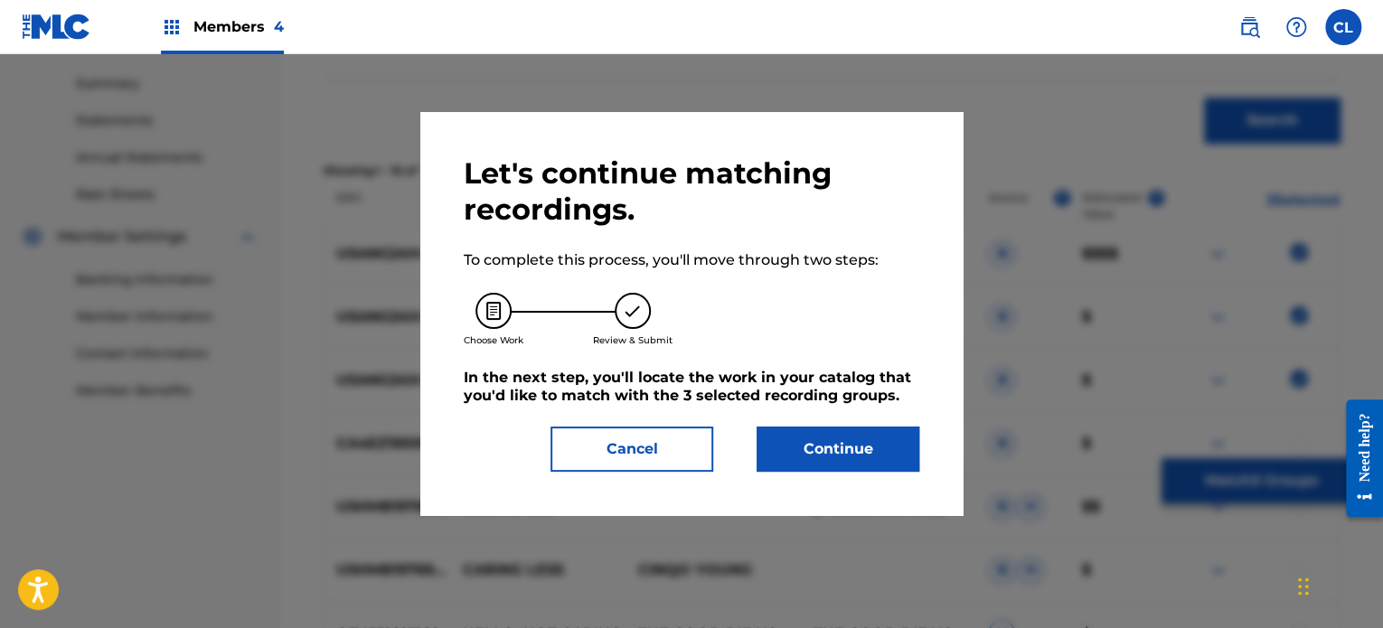
click at [864, 444] on button "Continue" at bounding box center [838, 449] width 163 height 45
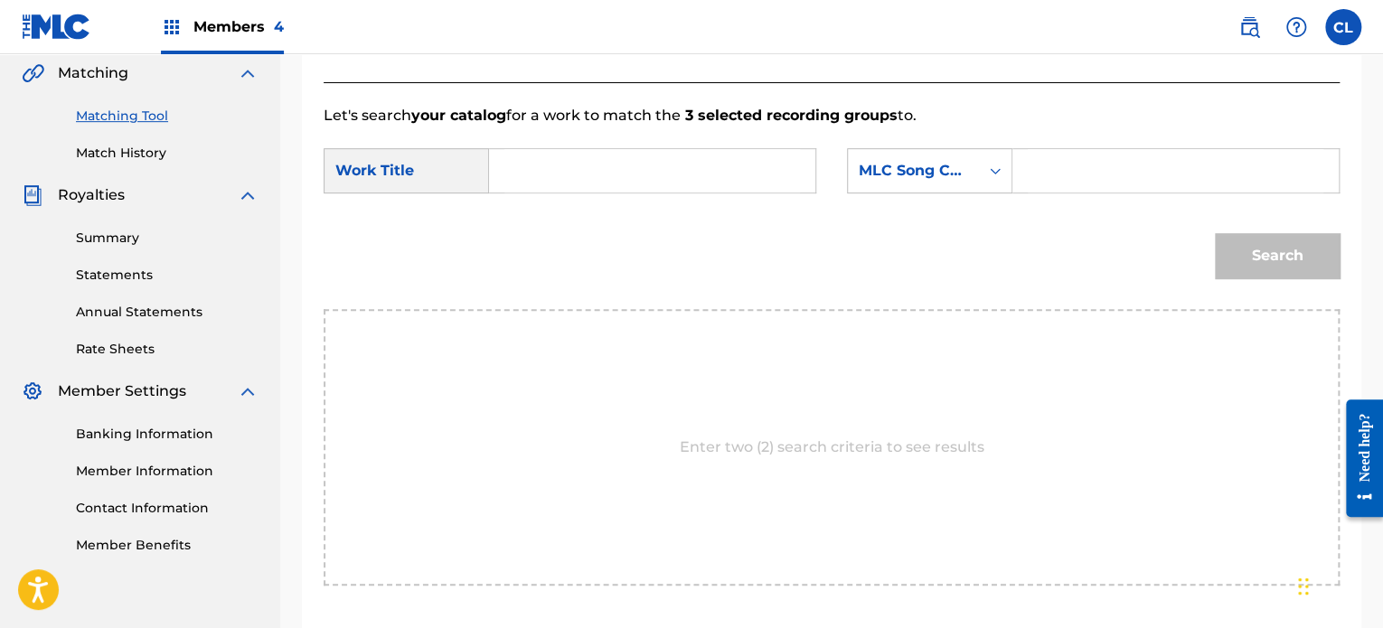
scroll to position [419, 0]
click at [1058, 178] on input "Search Form" at bounding box center [1176, 171] width 296 height 43
paste input "CL1YSN"
type input "CL1YSN"
click at [662, 169] on input "Search Form" at bounding box center [652, 171] width 296 height 43
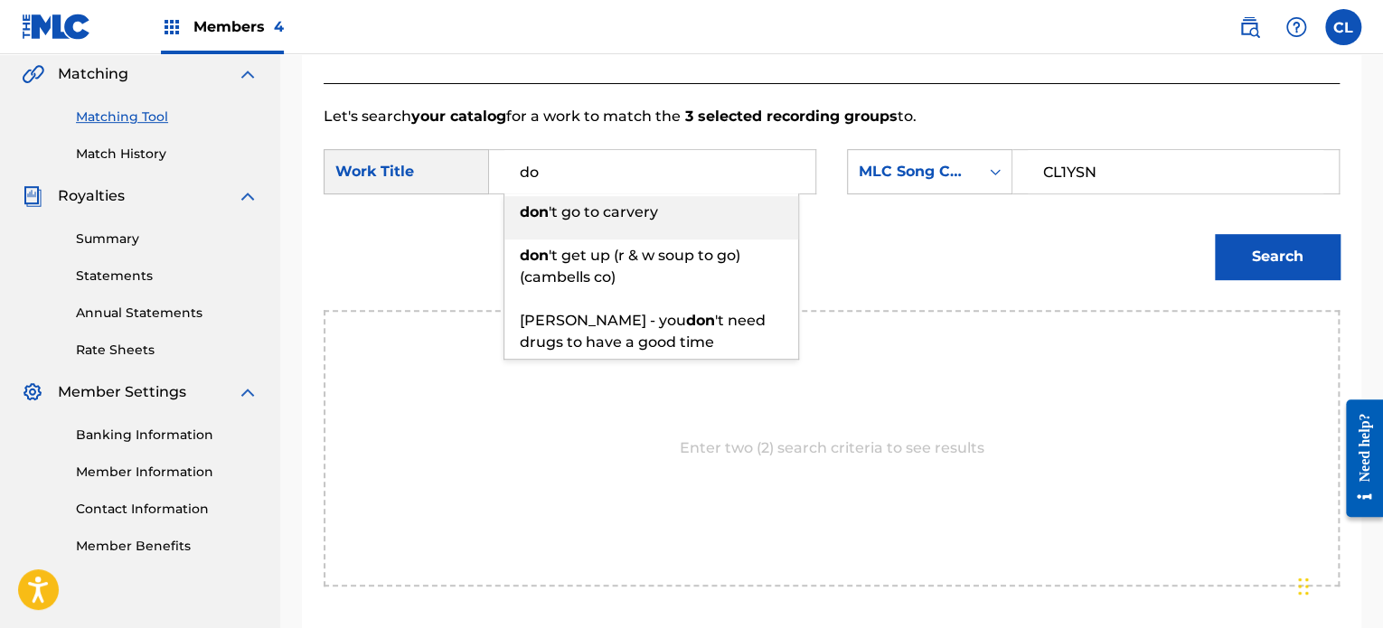
type input "d"
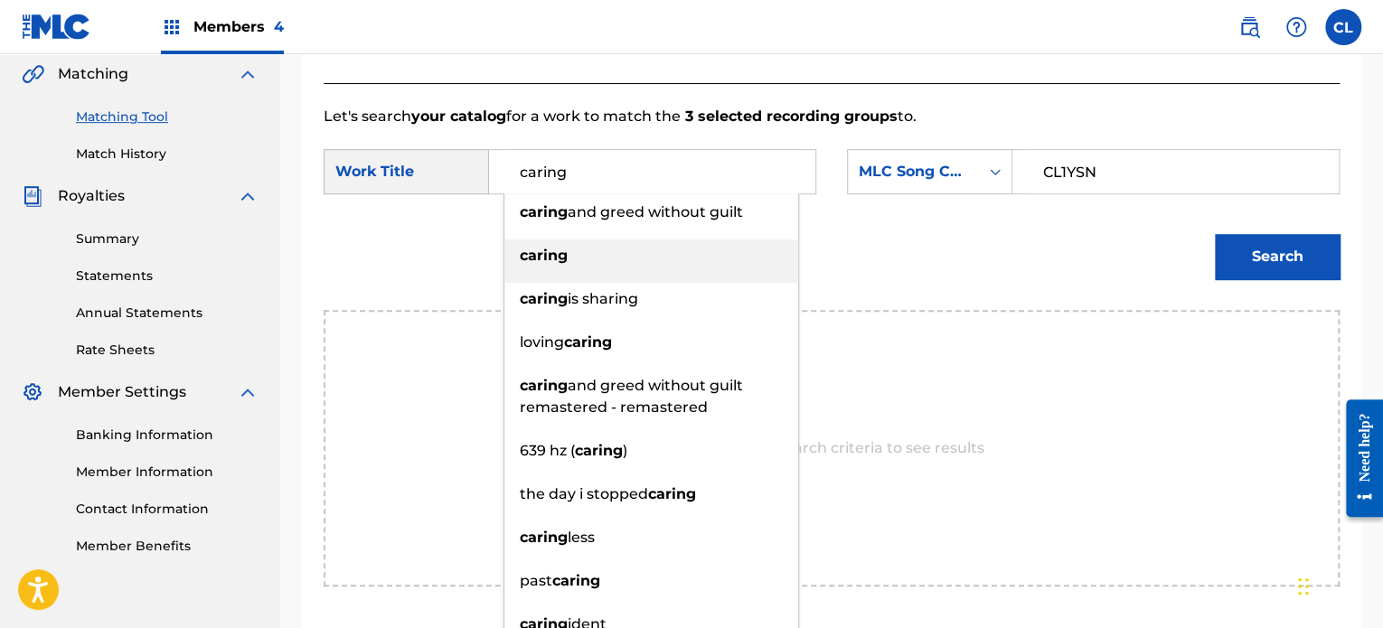
type input "caring"
click at [553, 254] on strong "caring" at bounding box center [544, 255] width 48 height 17
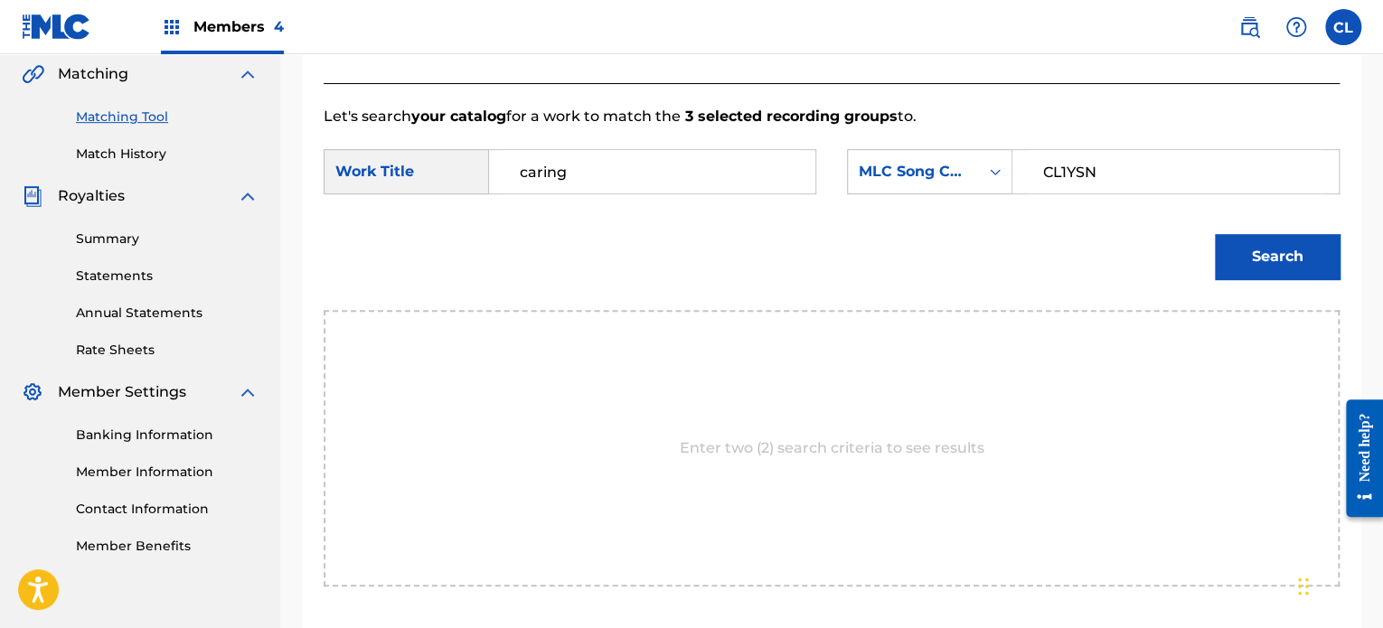
click at [1312, 247] on button "Search" at bounding box center [1277, 256] width 125 height 45
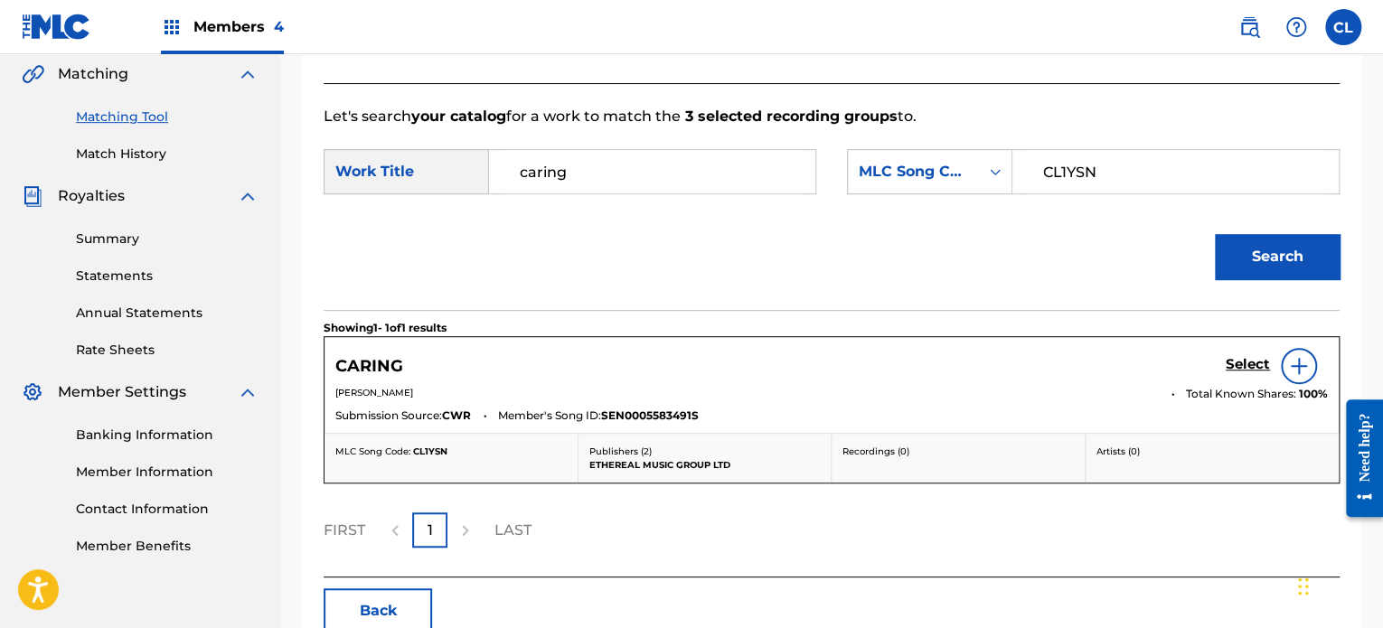
click at [1235, 360] on h5 "Select" at bounding box center [1248, 364] width 44 height 17
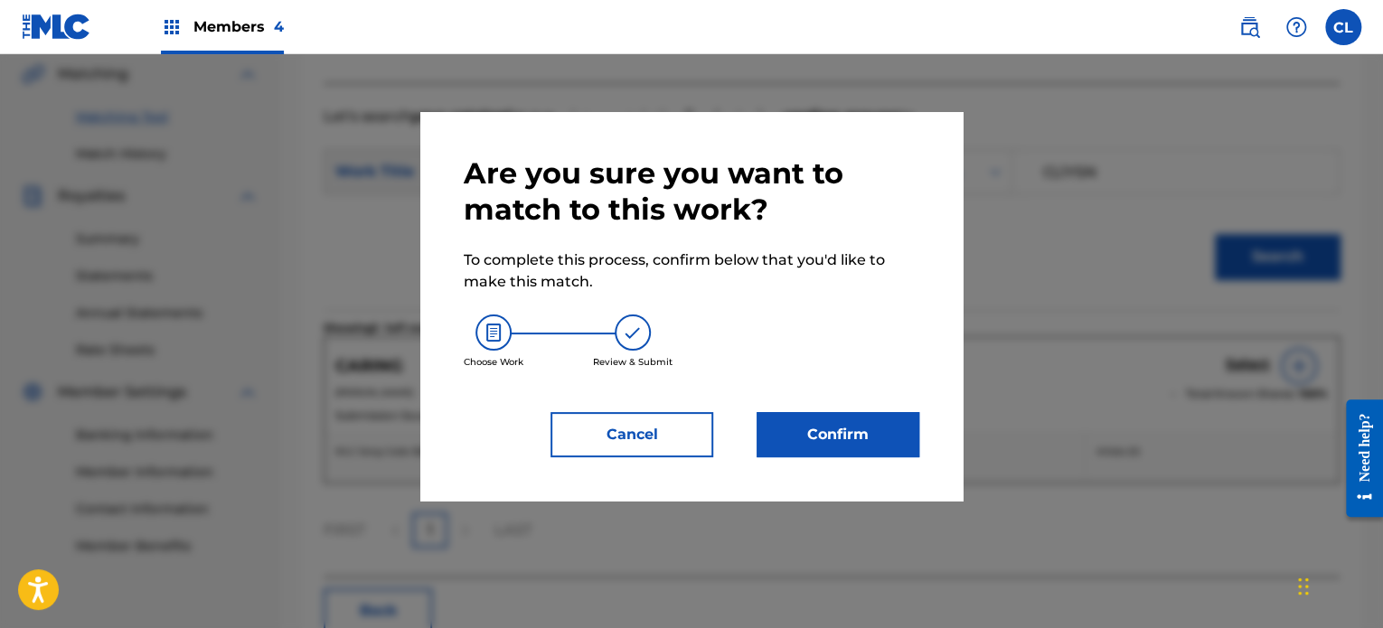
click at [827, 440] on button "Confirm" at bounding box center [838, 434] width 163 height 45
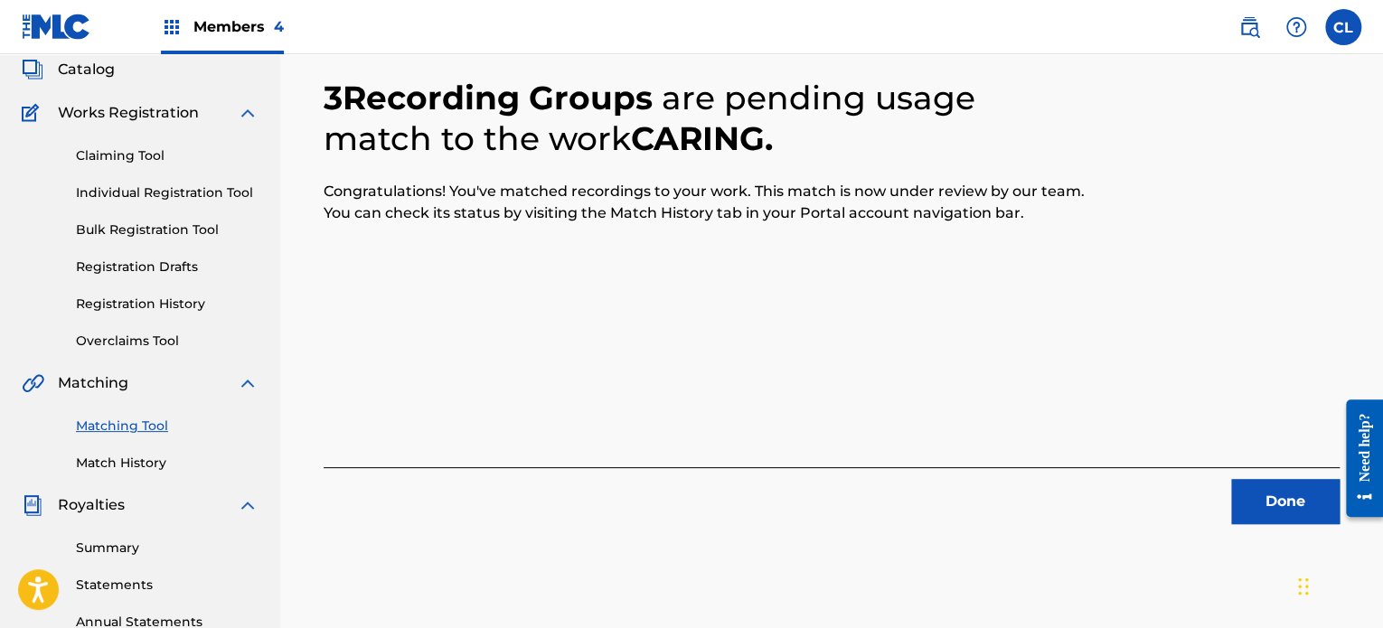
scroll to position [87, 0]
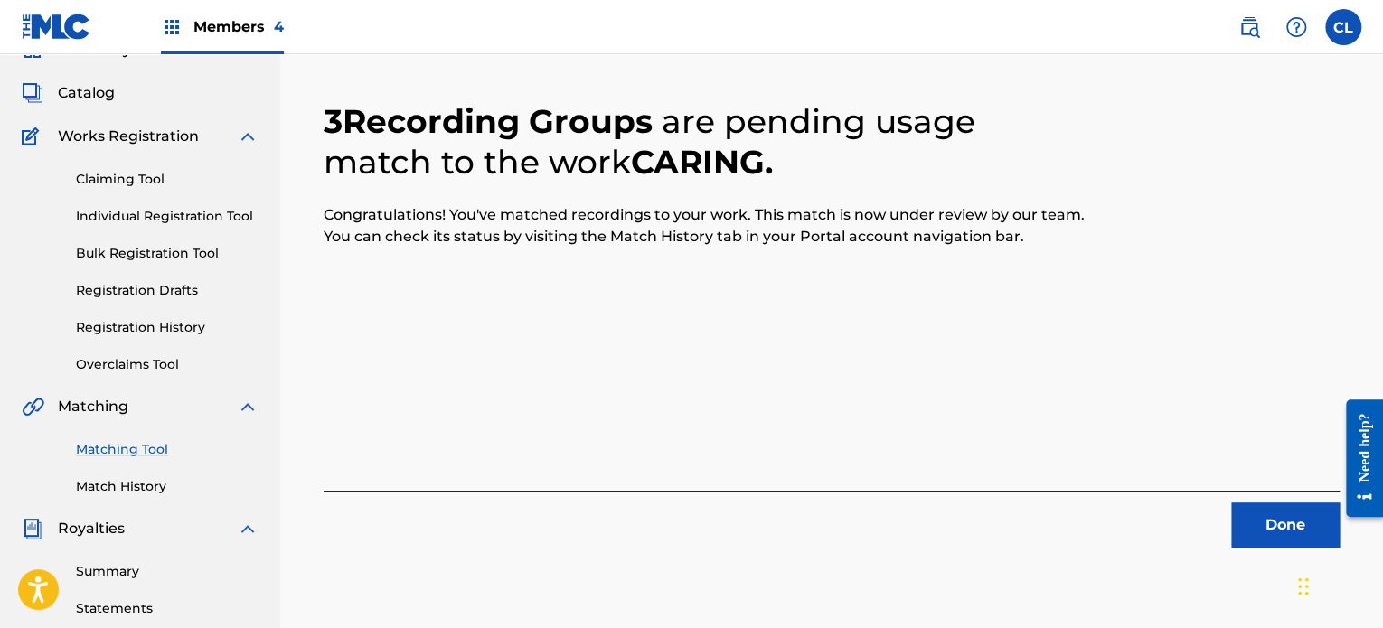
click at [1258, 512] on button "Done" at bounding box center [1285, 525] width 108 height 45
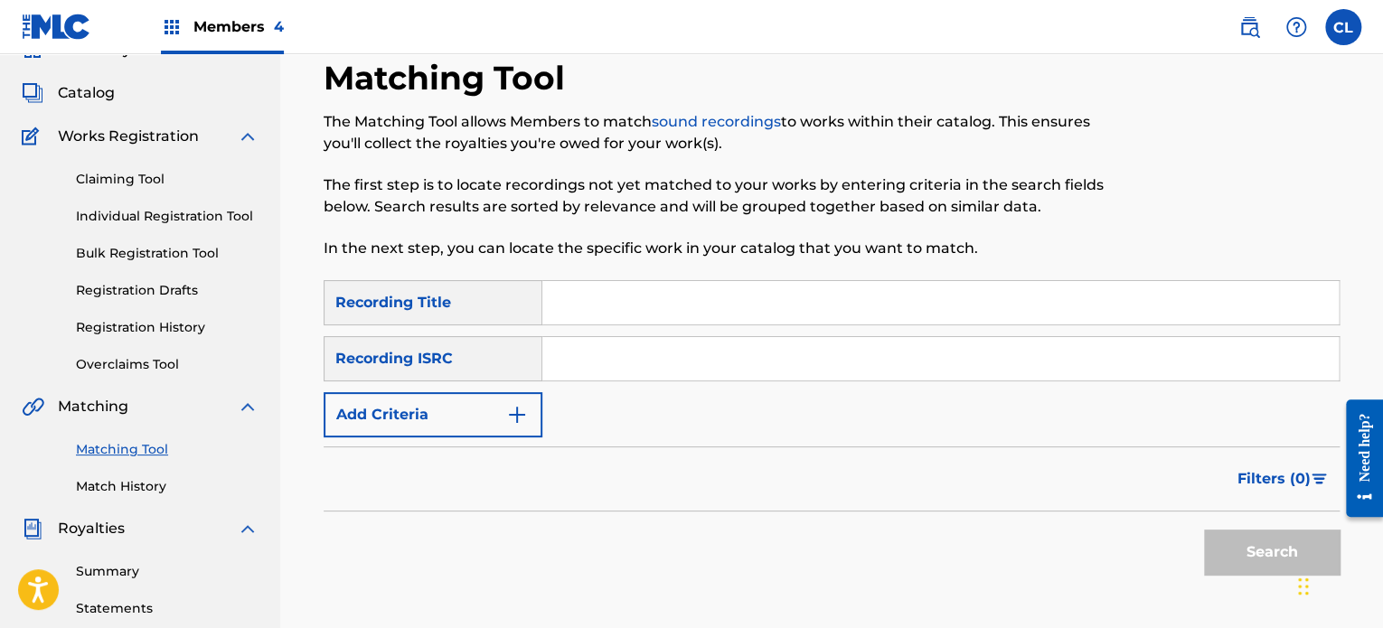
click at [603, 315] on input "Search Form" at bounding box center [940, 302] width 796 height 43
paste input "Celebrating Small Wins"
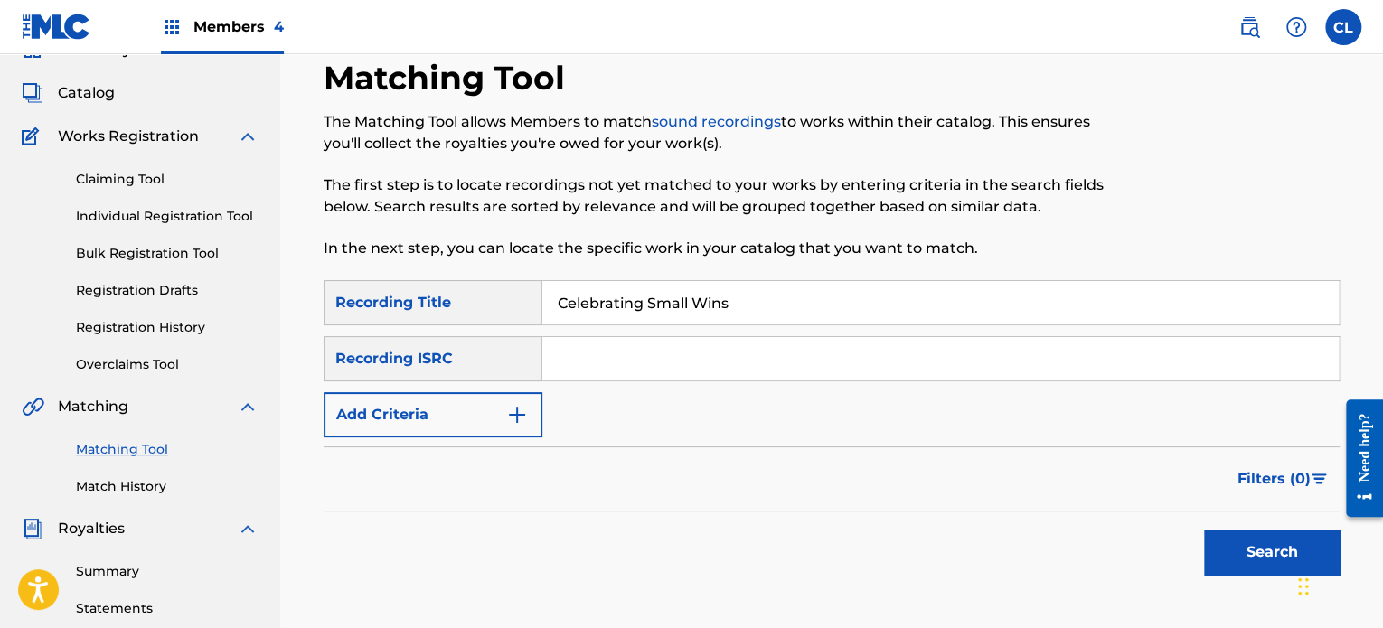
type input "Celebrating Small Wins"
click at [487, 406] on button "Add Criteria" at bounding box center [433, 414] width 219 height 45
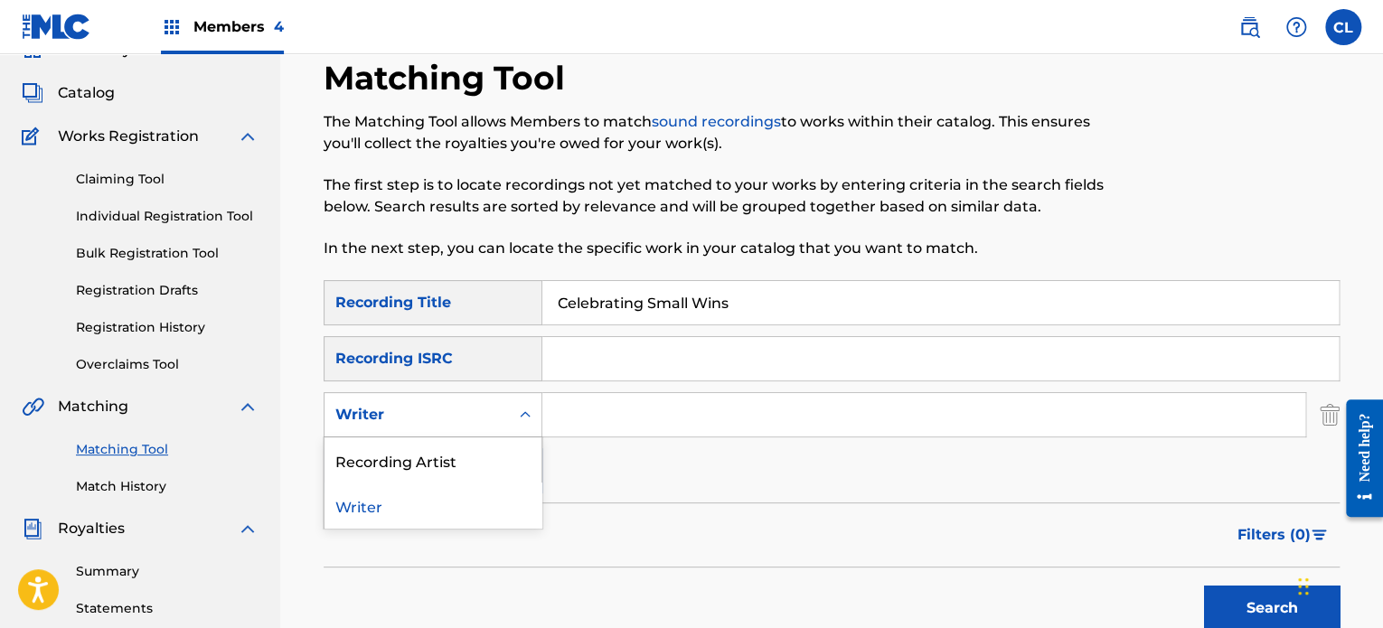
click at [471, 433] on div "Writer" at bounding box center [433, 414] width 219 height 45
click at [410, 458] on div "Recording Artist" at bounding box center [432, 459] width 217 height 45
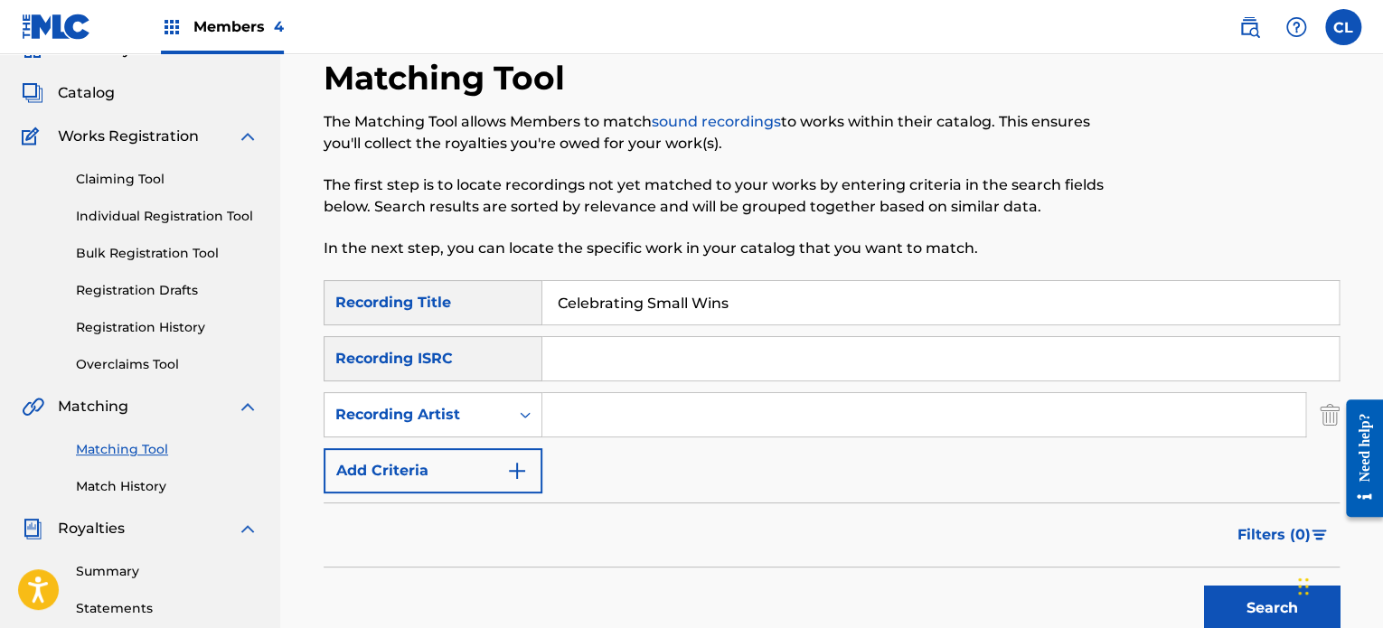
click at [589, 417] on input "Search Form" at bounding box center [923, 414] width 763 height 43
type input "[PERSON_NAME]"
click at [1204, 586] on button "Search" at bounding box center [1272, 608] width 136 height 45
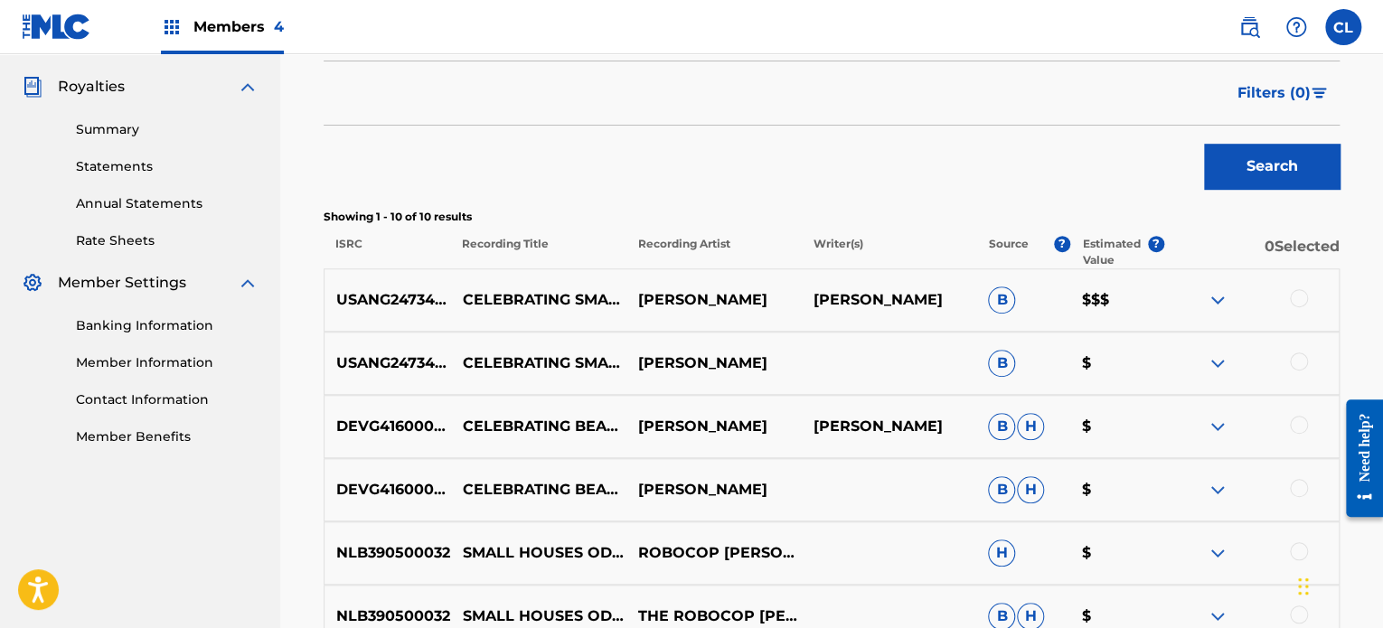
scroll to position [547, 0]
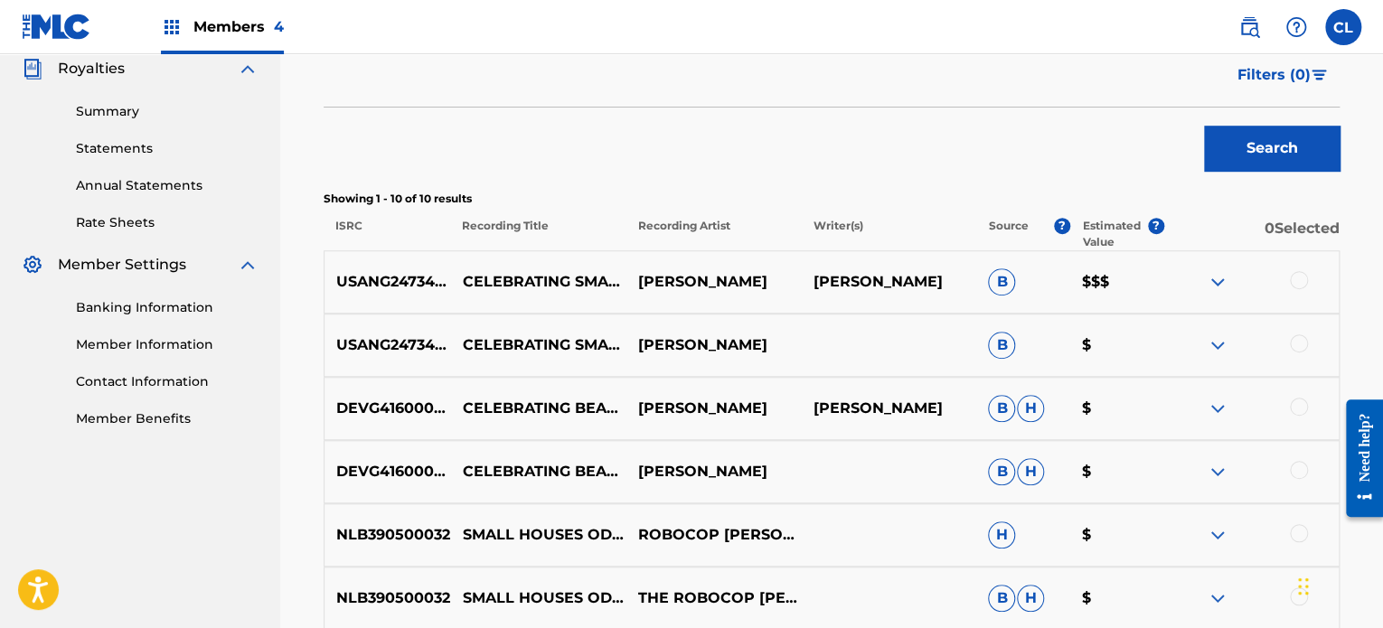
click at [1304, 340] on div at bounding box center [1299, 343] width 18 height 18
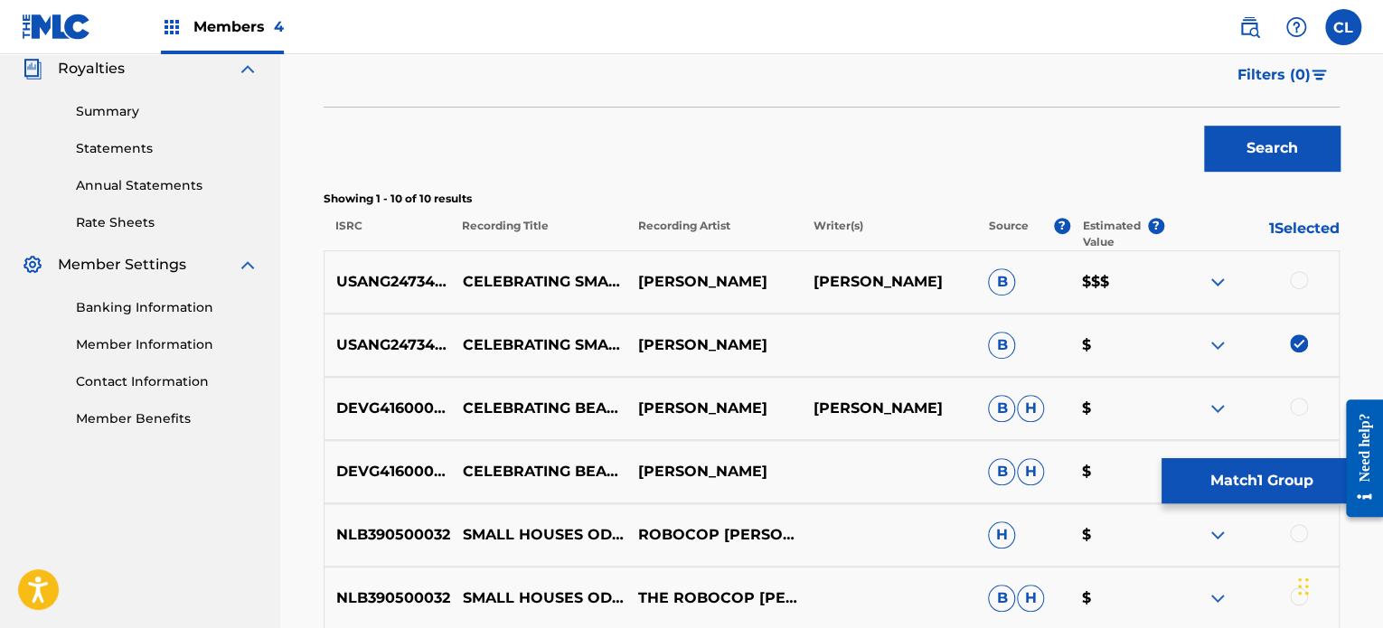
click at [1300, 282] on div at bounding box center [1299, 280] width 18 height 18
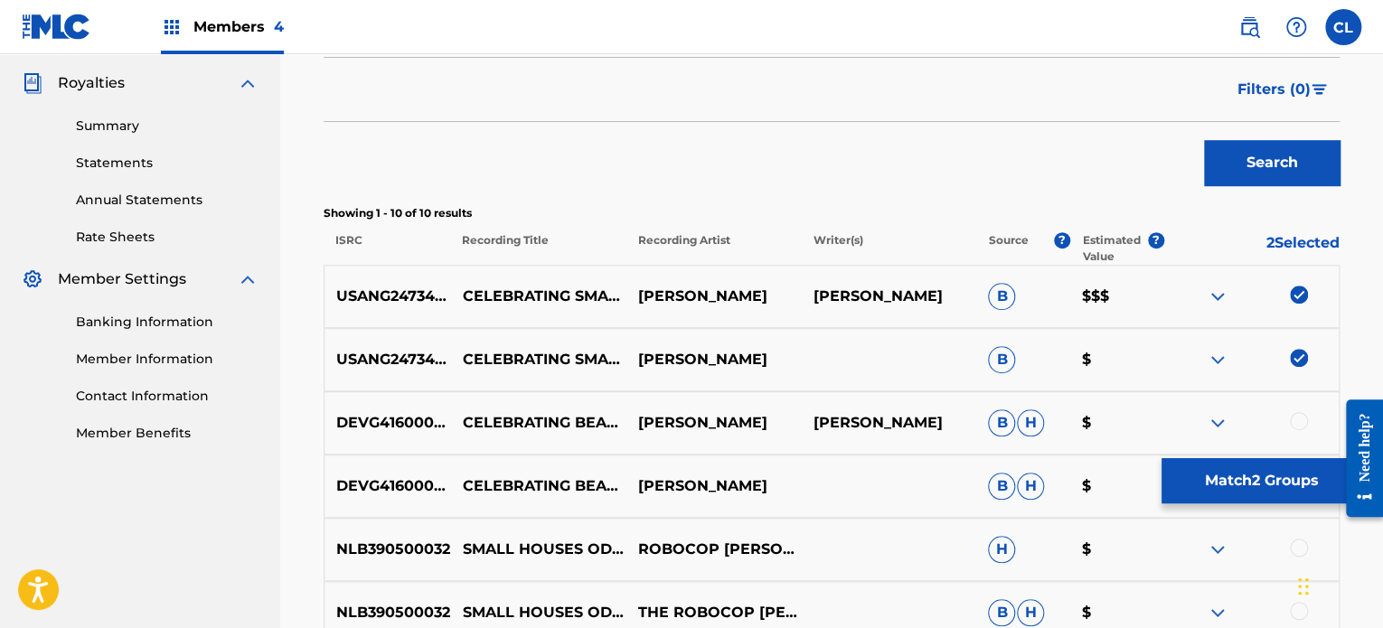
scroll to position [511, 0]
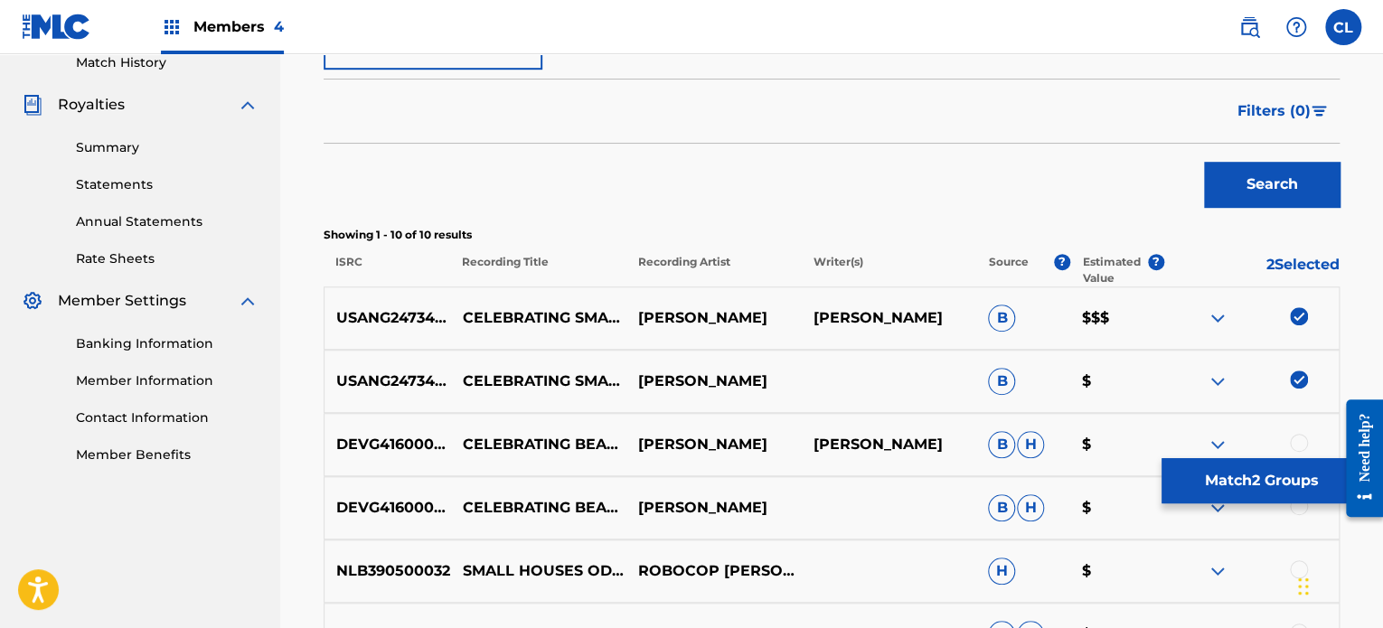
click at [1233, 475] on button "Match 2 Groups" at bounding box center [1261, 480] width 200 height 45
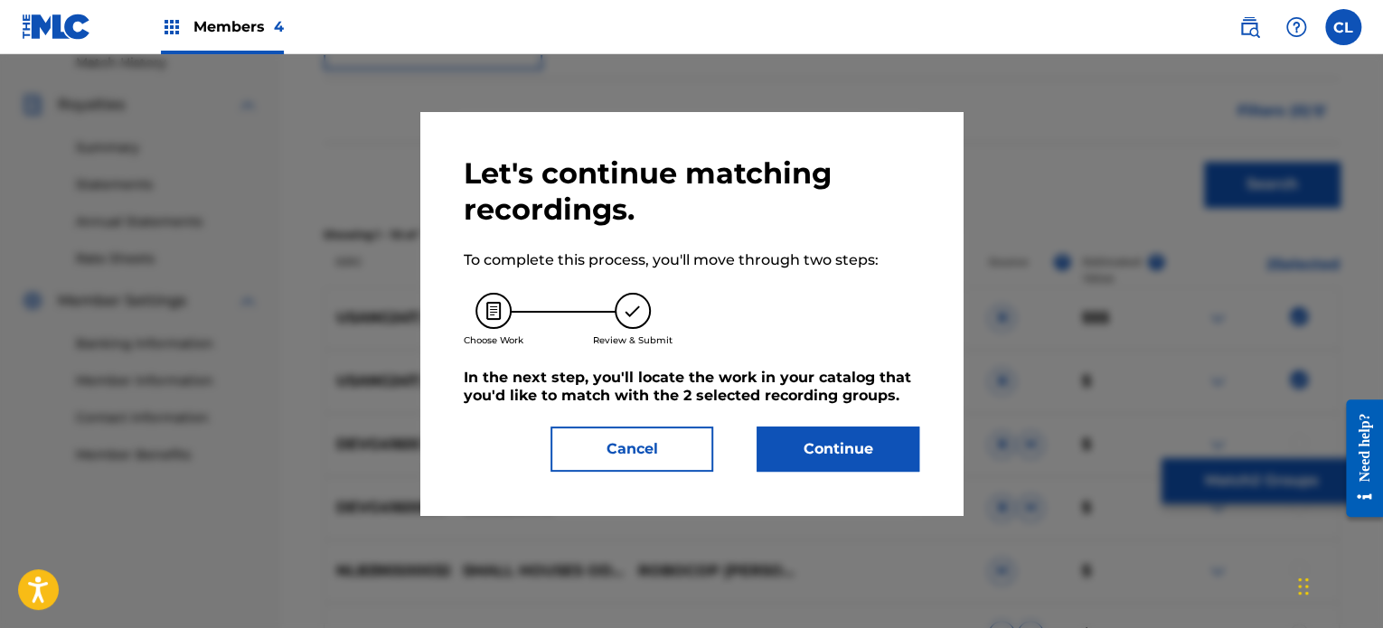
click at [870, 462] on button "Continue" at bounding box center [838, 449] width 163 height 45
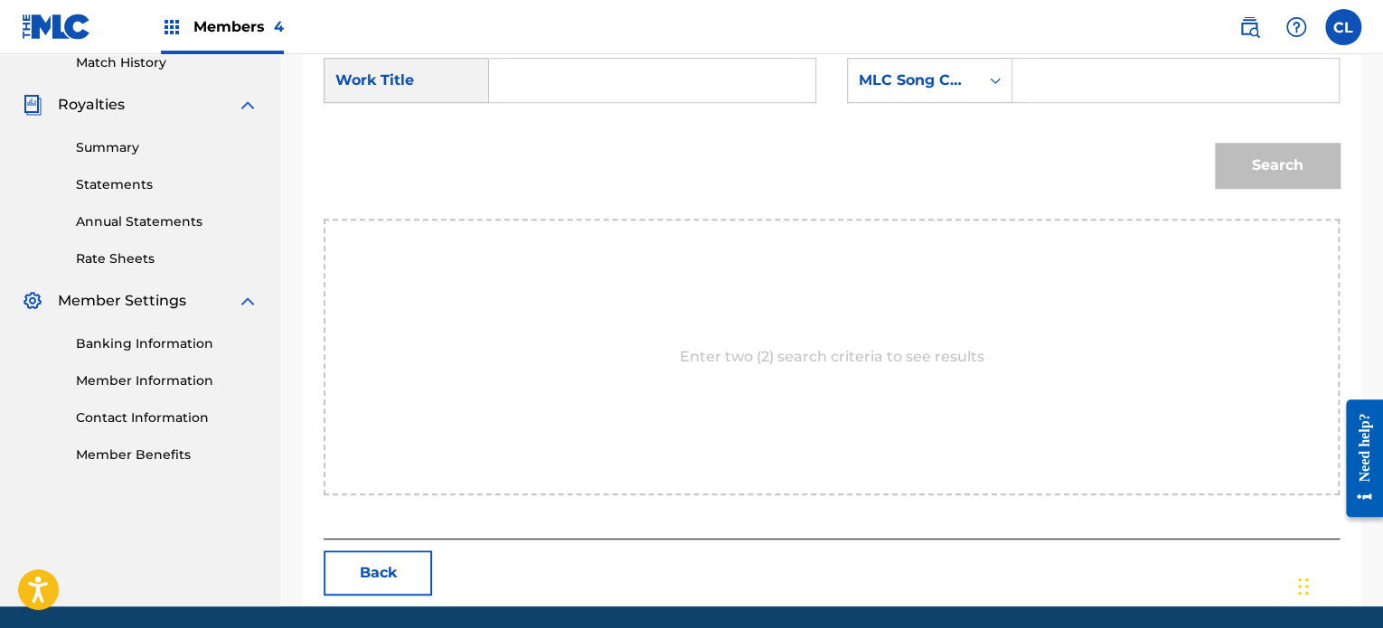
click at [1106, 94] on input "Search Form" at bounding box center [1176, 80] width 296 height 43
paste input "CL0NRH"
type input "CL0NRH"
click at [725, 71] on input "Search Form" at bounding box center [652, 80] width 296 height 43
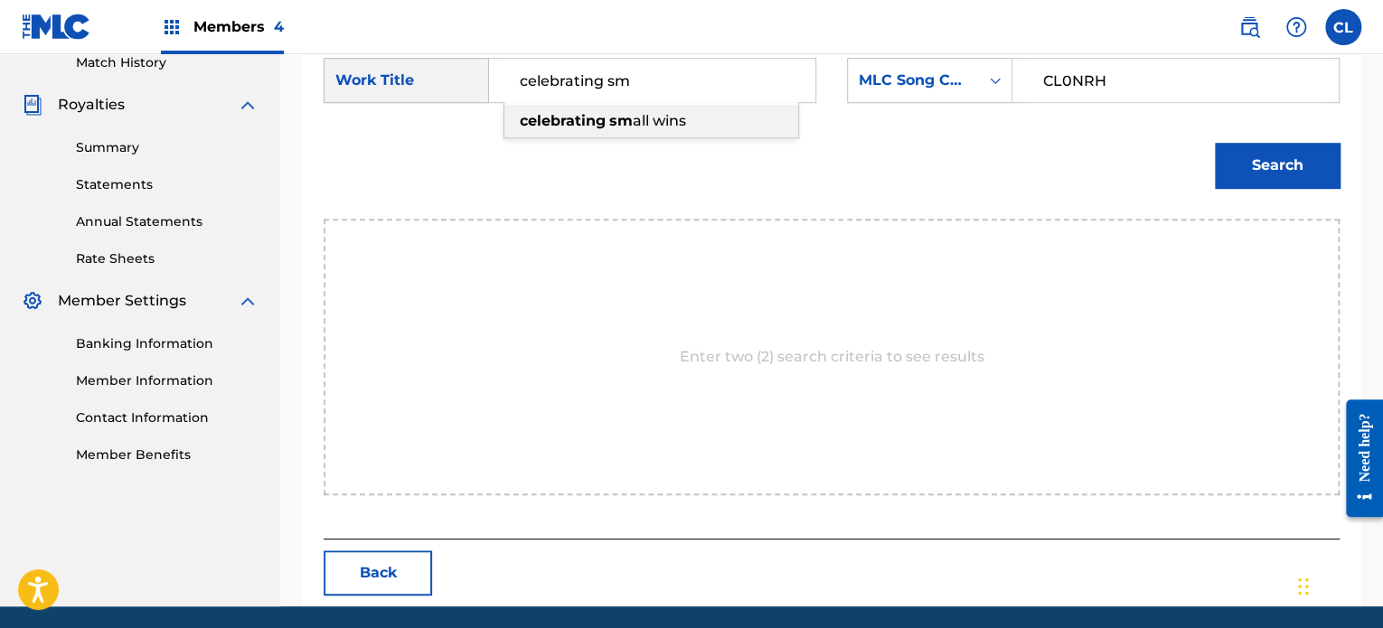
click at [705, 106] on div "celebrating sm all wins" at bounding box center [651, 121] width 294 height 33
type input "celebrating small wins"
click at [1243, 167] on button "Search" at bounding box center [1277, 165] width 125 height 45
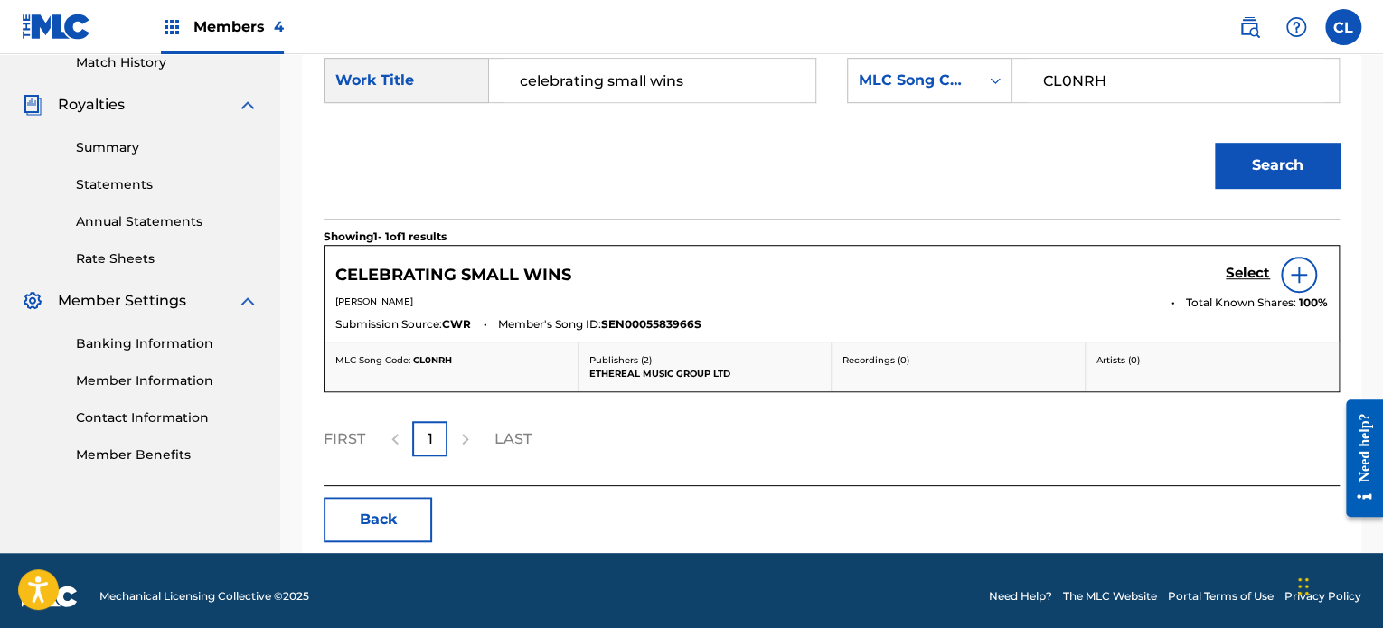
click at [1241, 267] on h5 "Select" at bounding box center [1248, 273] width 44 height 17
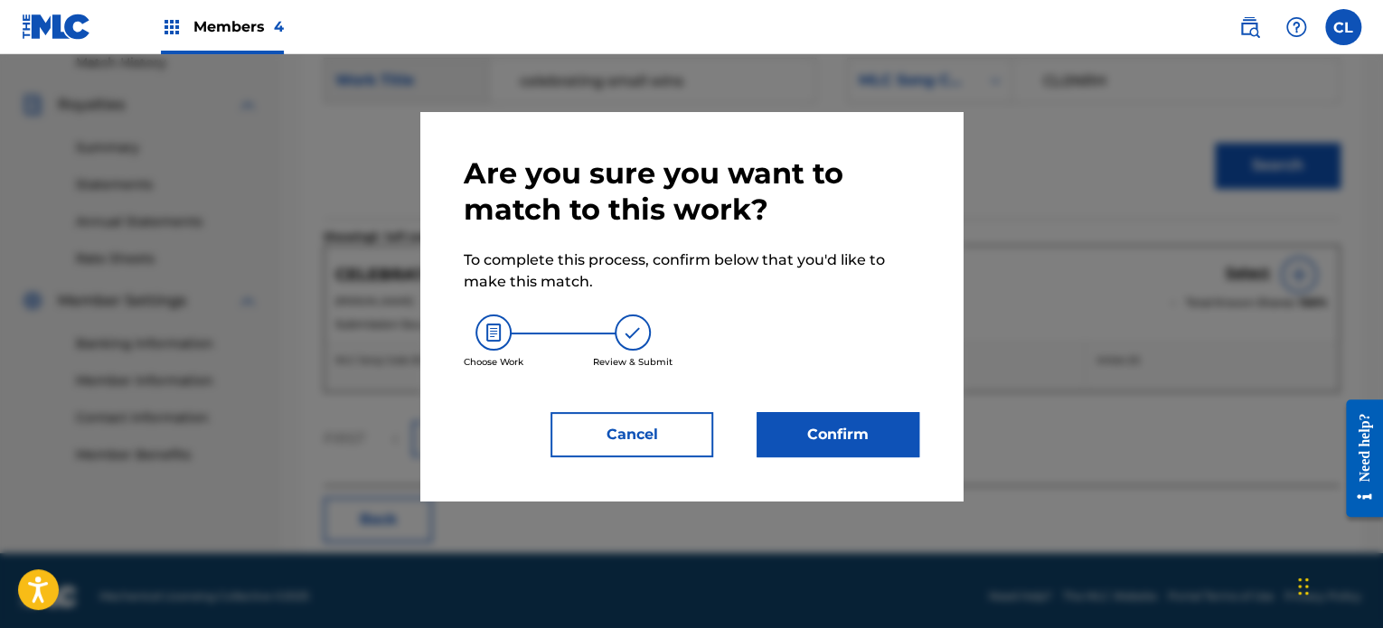
click at [857, 439] on button "Confirm" at bounding box center [838, 434] width 163 height 45
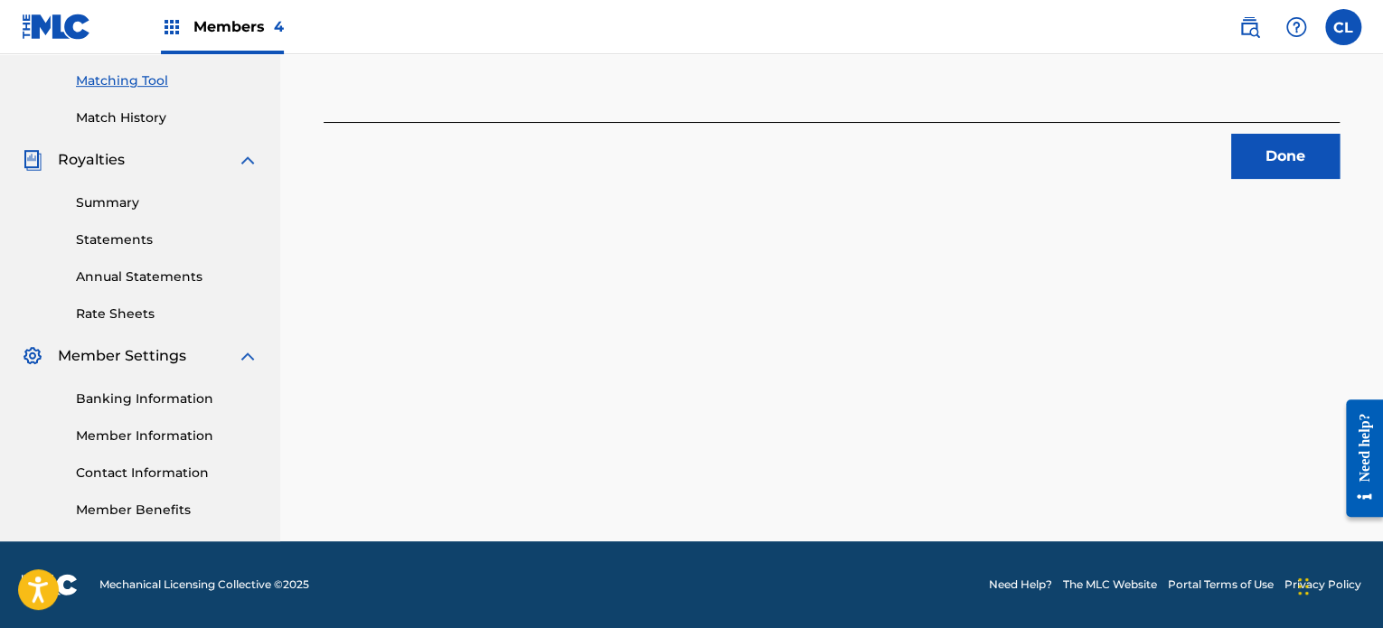
click at [1267, 151] on button "Done" at bounding box center [1285, 156] width 108 height 45
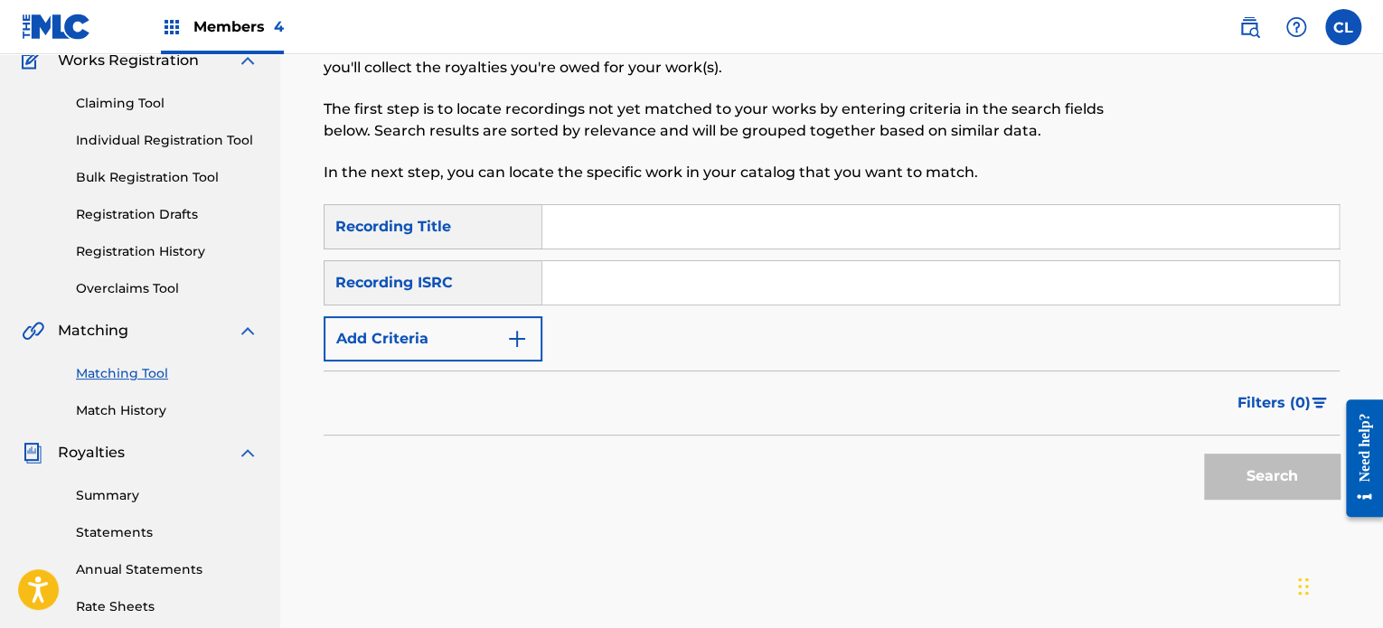
scroll to position [145, 0]
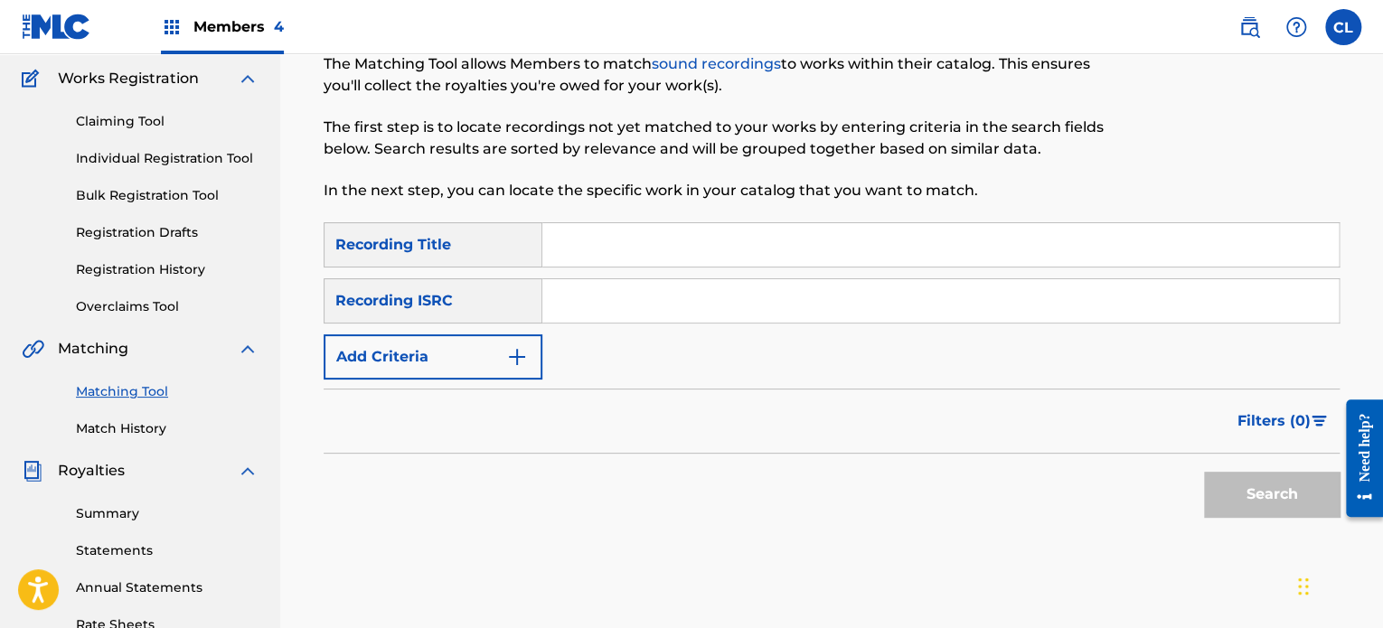
click at [875, 244] on input "Search Form" at bounding box center [940, 244] width 796 height 43
paste input "Celestial Echoes"
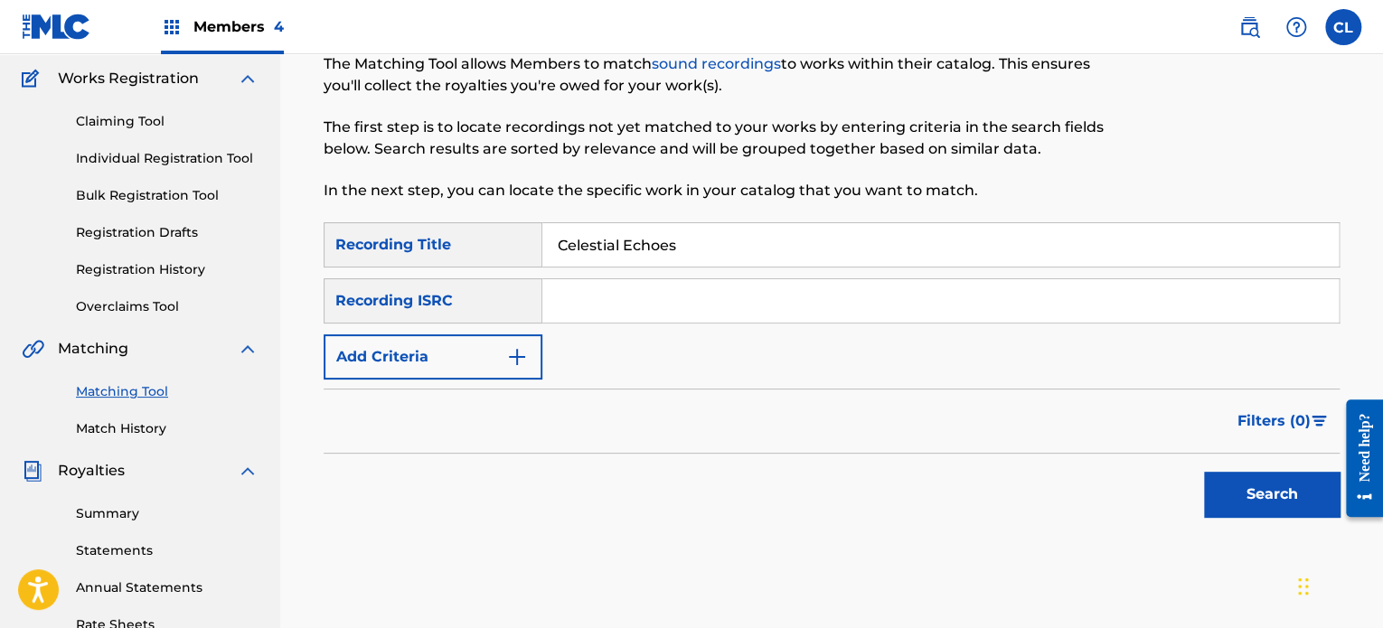
type input "Celestial Echoes"
click at [476, 339] on button "Add Criteria" at bounding box center [433, 356] width 219 height 45
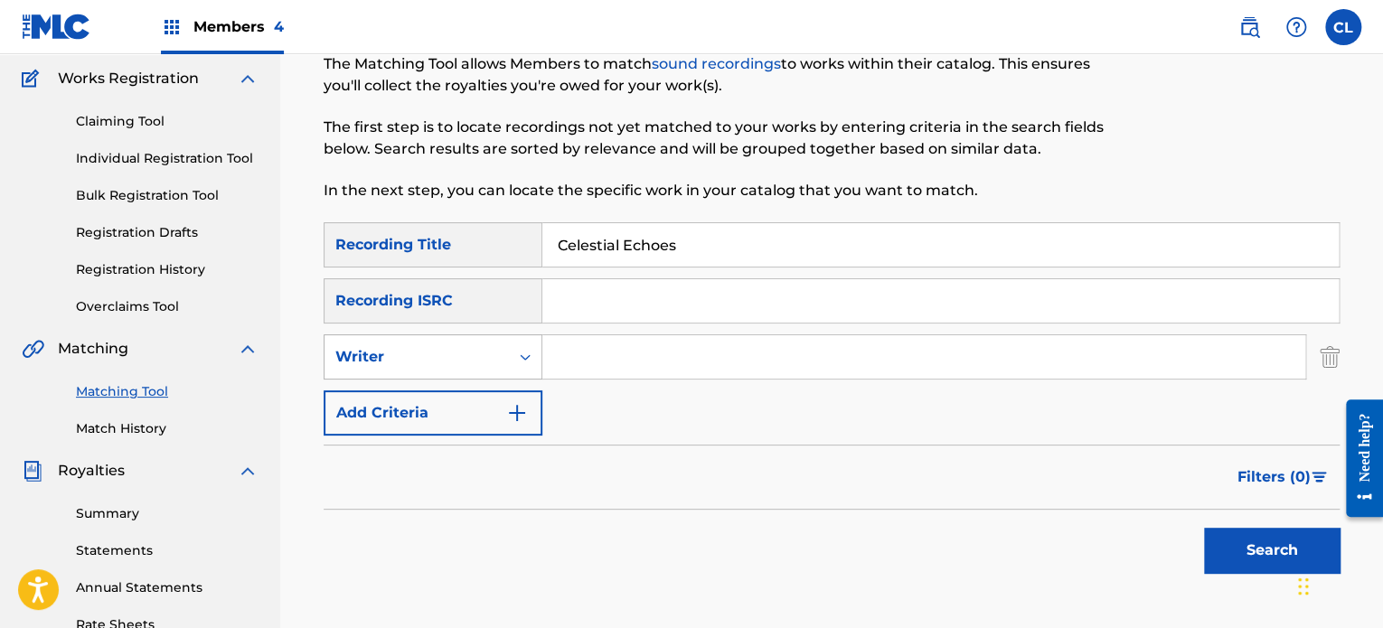
click at [457, 344] on div "Writer" at bounding box center [416, 357] width 184 height 34
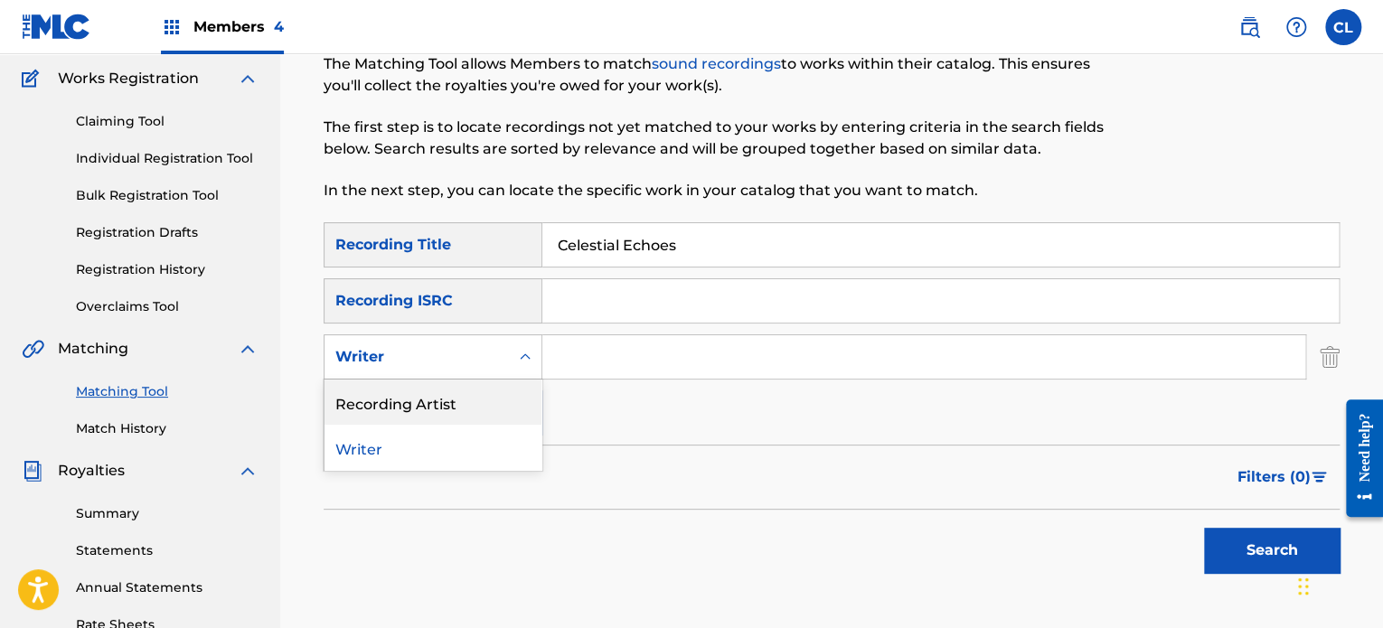
click at [461, 395] on div "Recording Artist" at bounding box center [432, 402] width 217 height 45
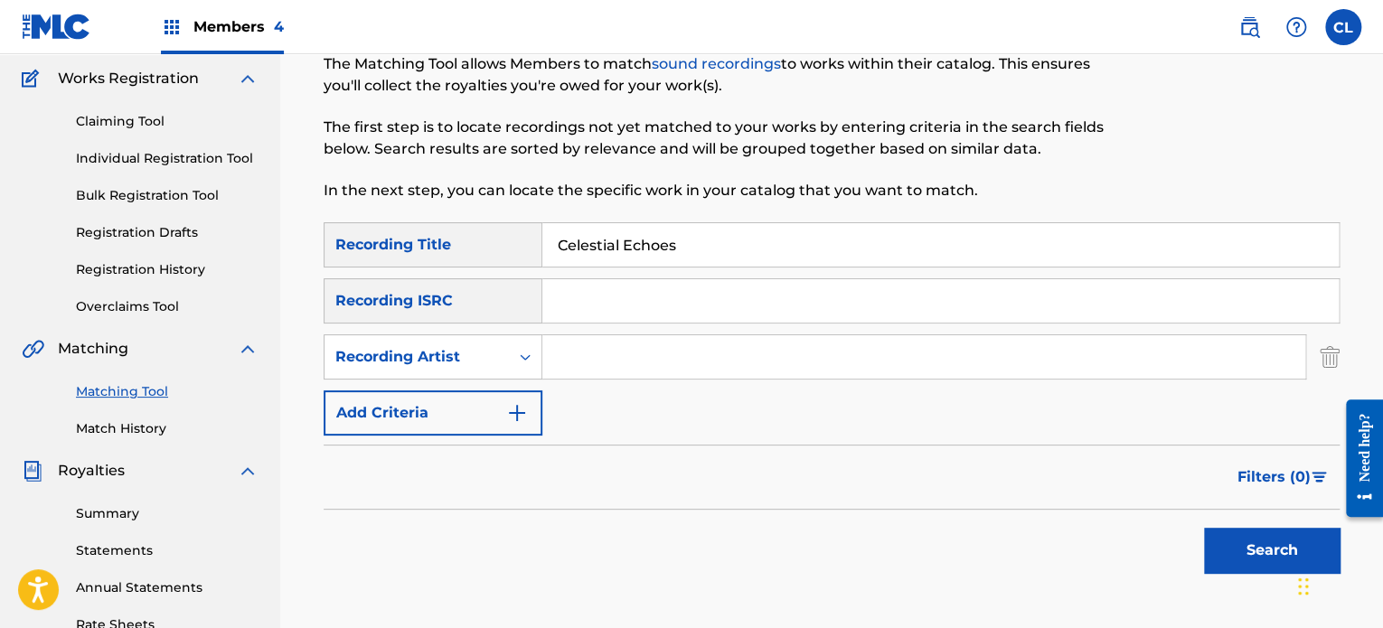
click at [592, 360] on input "Search Form" at bounding box center [923, 356] width 763 height 43
type input "[PERSON_NAME]"
click at [1204, 528] on button "Search" at bounding box center [1272, 550] width 136 height 45
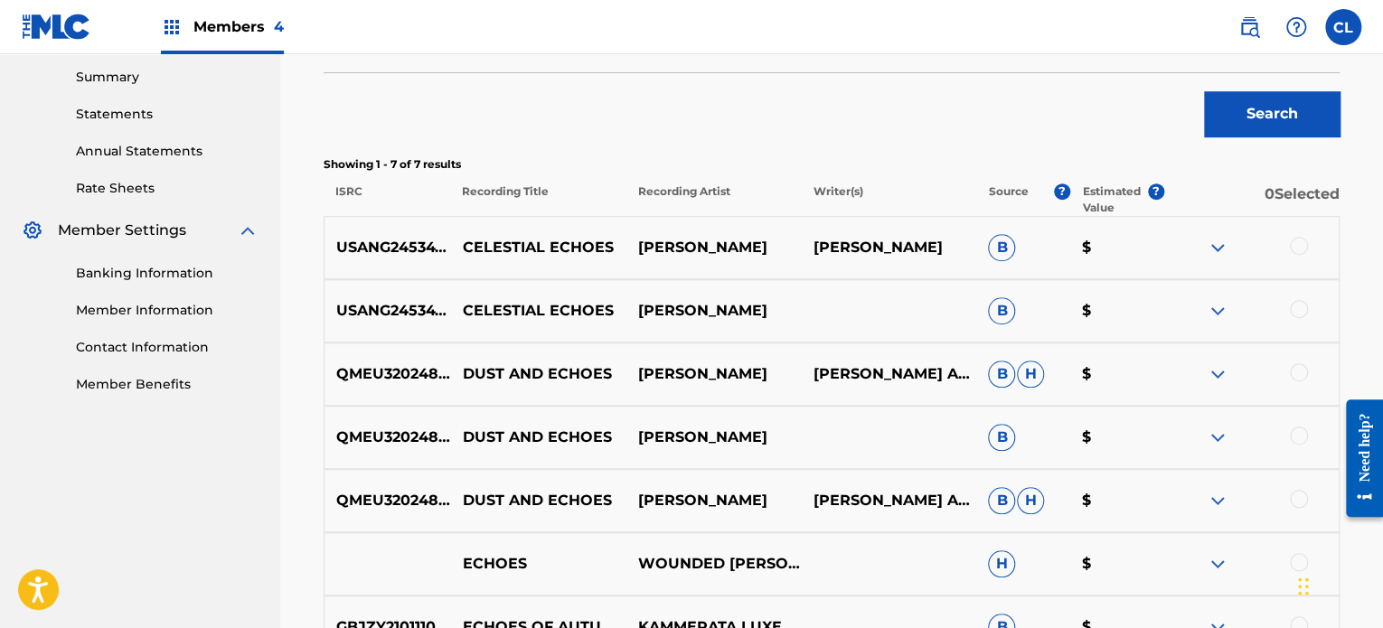
scroll to position [588, 0]
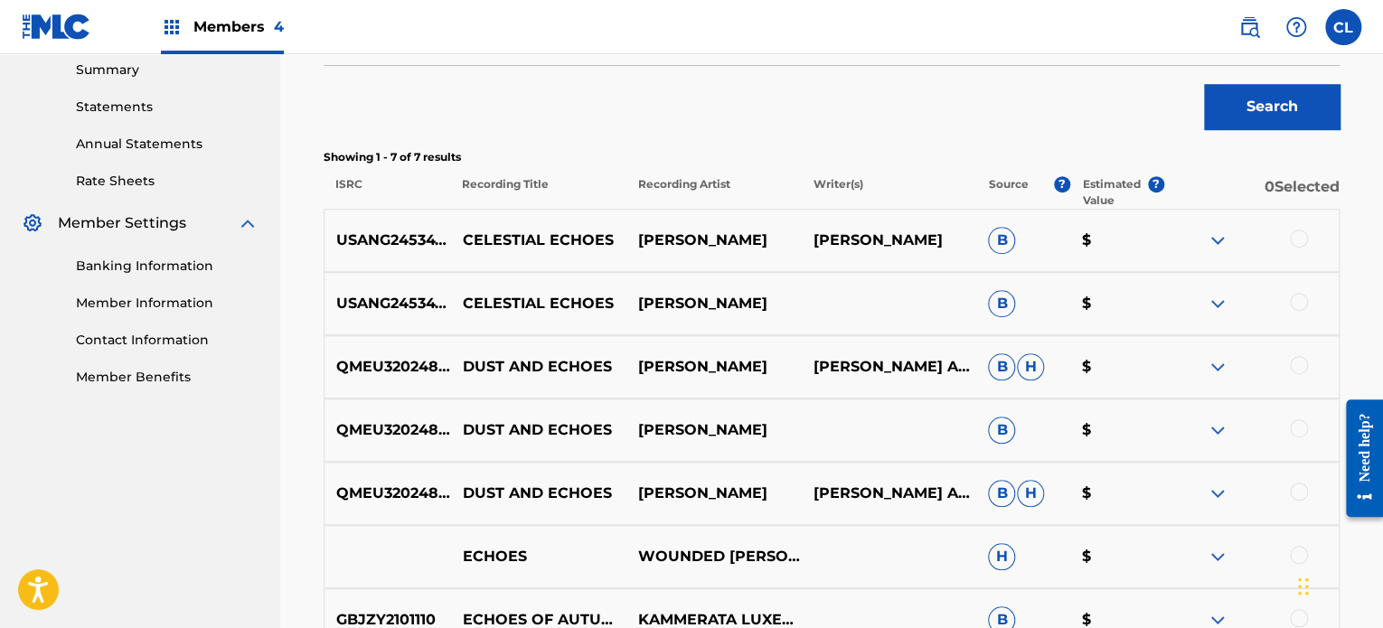
click at [1293, 236] on div at bounding box center [1299, 239] width 18 height 18
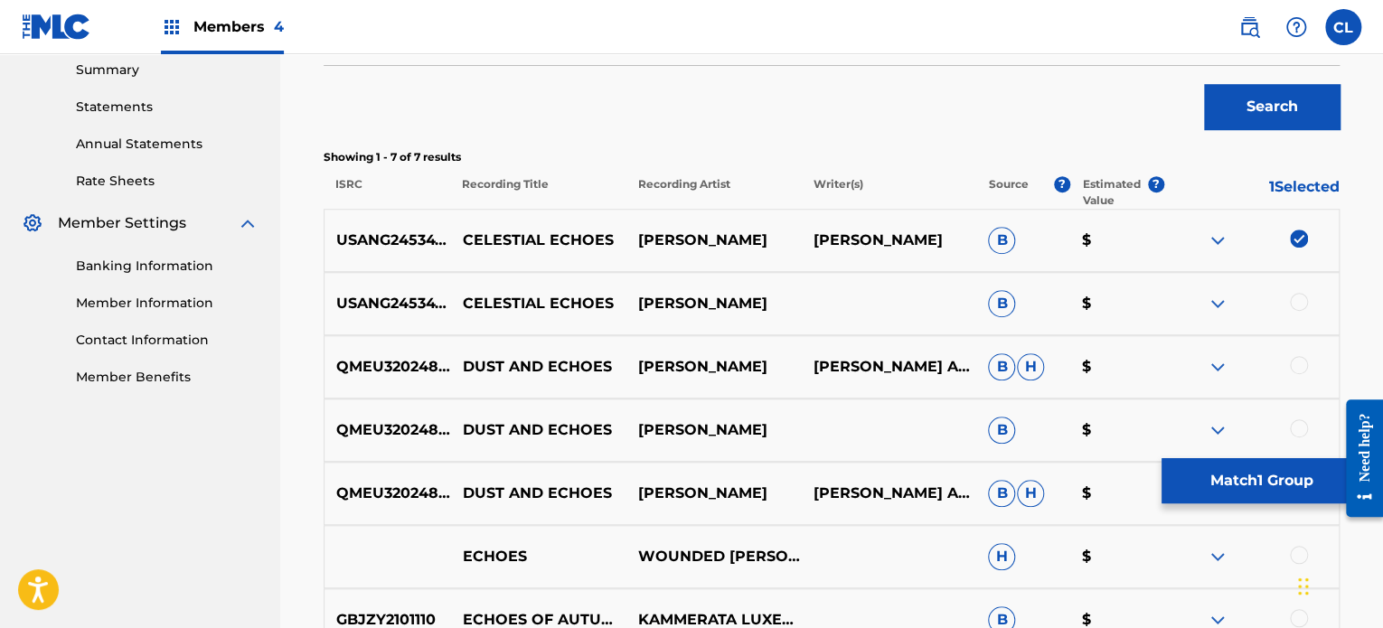
click at [1302, 303] on div at bounding box center [1299, 302] width 18 height 18
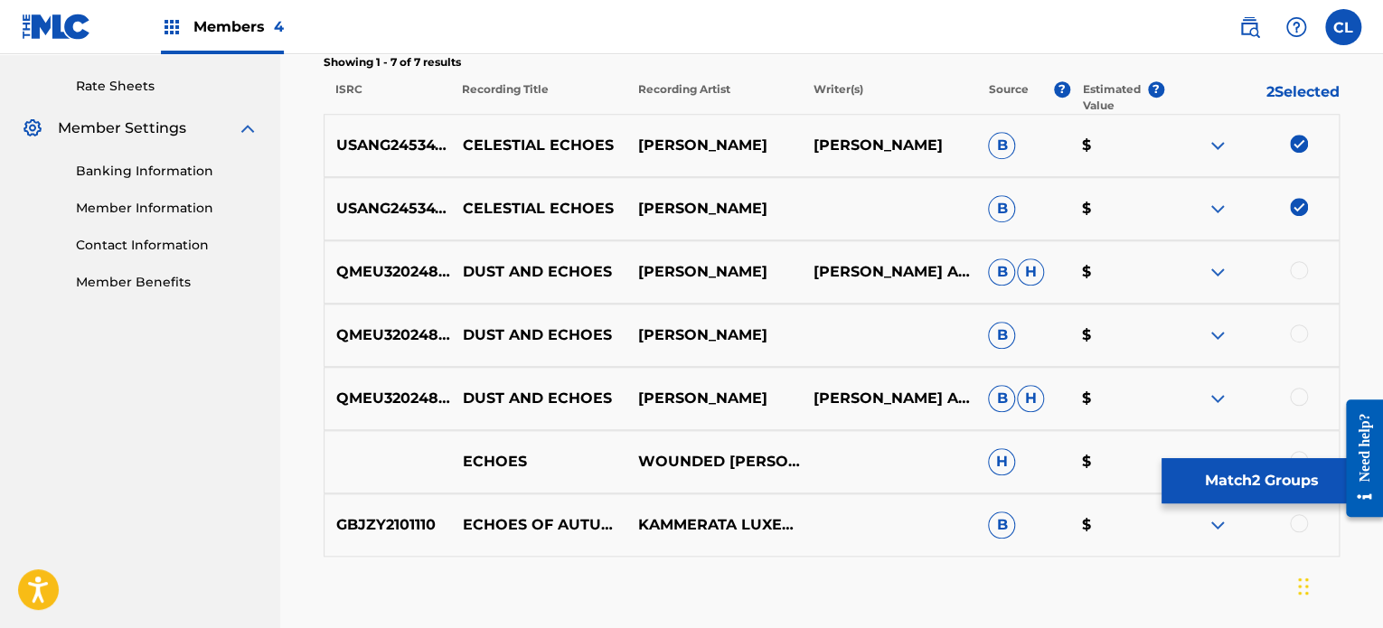
scroll to position [682, 0]
click at [1237, 469] on button "Match 2 Groups" at bounding box center [1261, 480] width 200 height 45
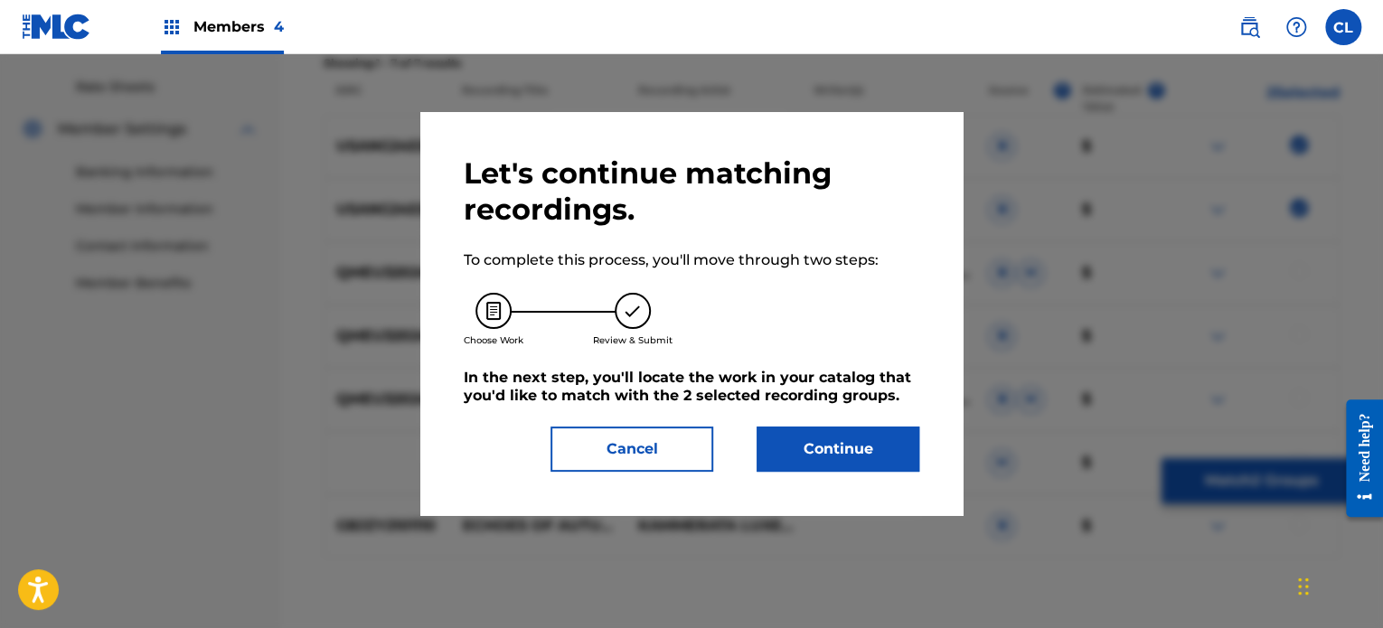
click at [832, 466] on button "Continue" at bounding box center [838, 449] width 163 height 45
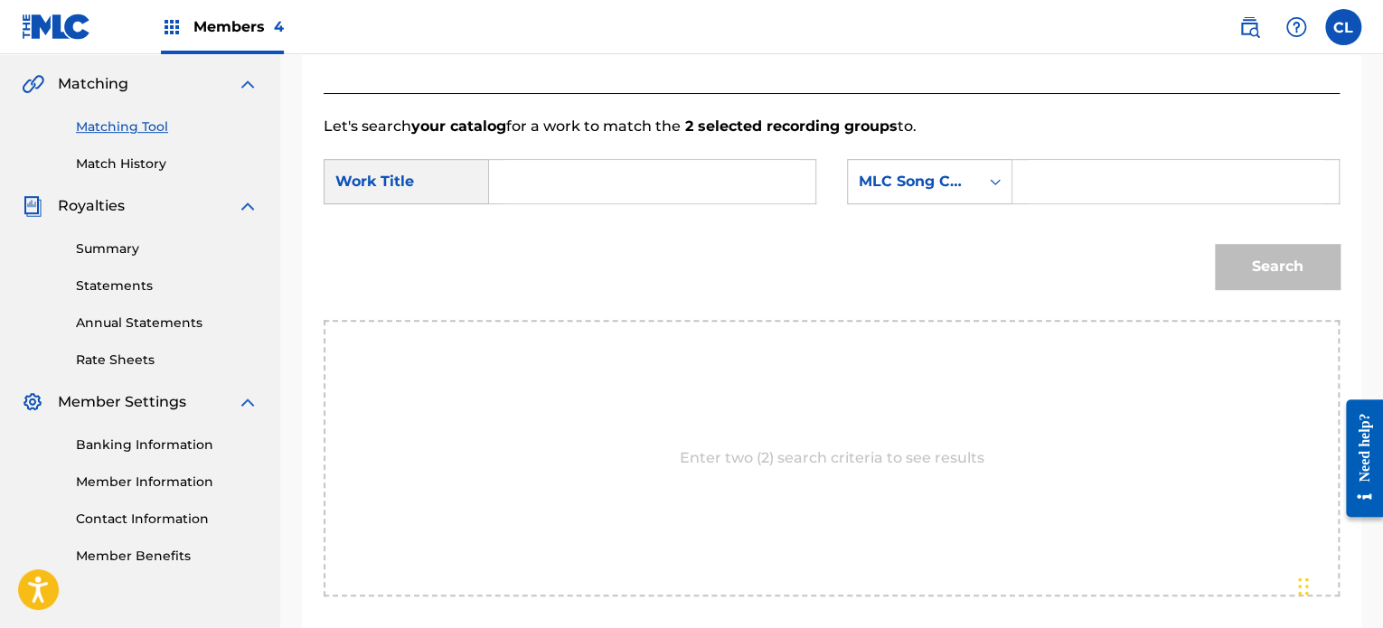
scroll to position [409, 0]
click at [1061, 182] on input "Search Form" at bounding box center [1176, 182] width 296 height 43
paste input "CL1CEK"
type input "CL1CEK"
click at [647, 192] on input "Search Form" at bounding box center [652, 182] width 296 height 43
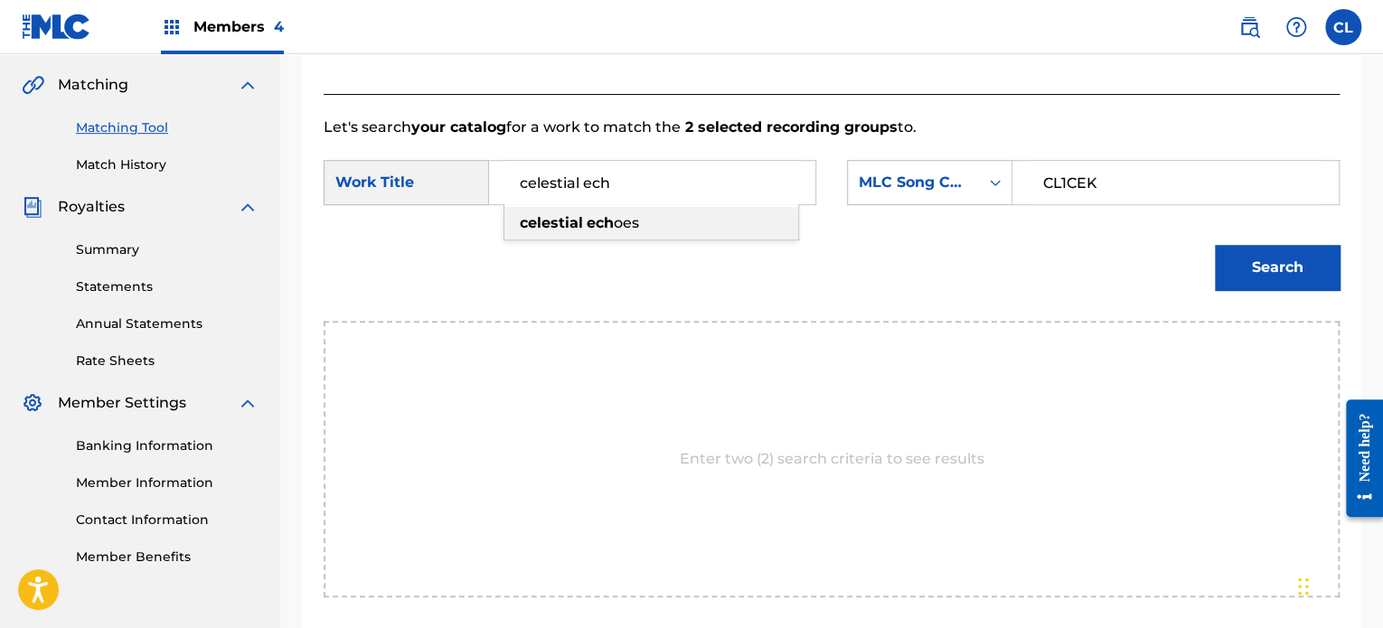
click at [640, 218] on div "celestial ech oes" at bounding box center [651, 223] width 294 height 33
type input "celestial echoes"
click at [1316, 270] on button "Search" at bounding box center [1277, 267] width 125 height 45
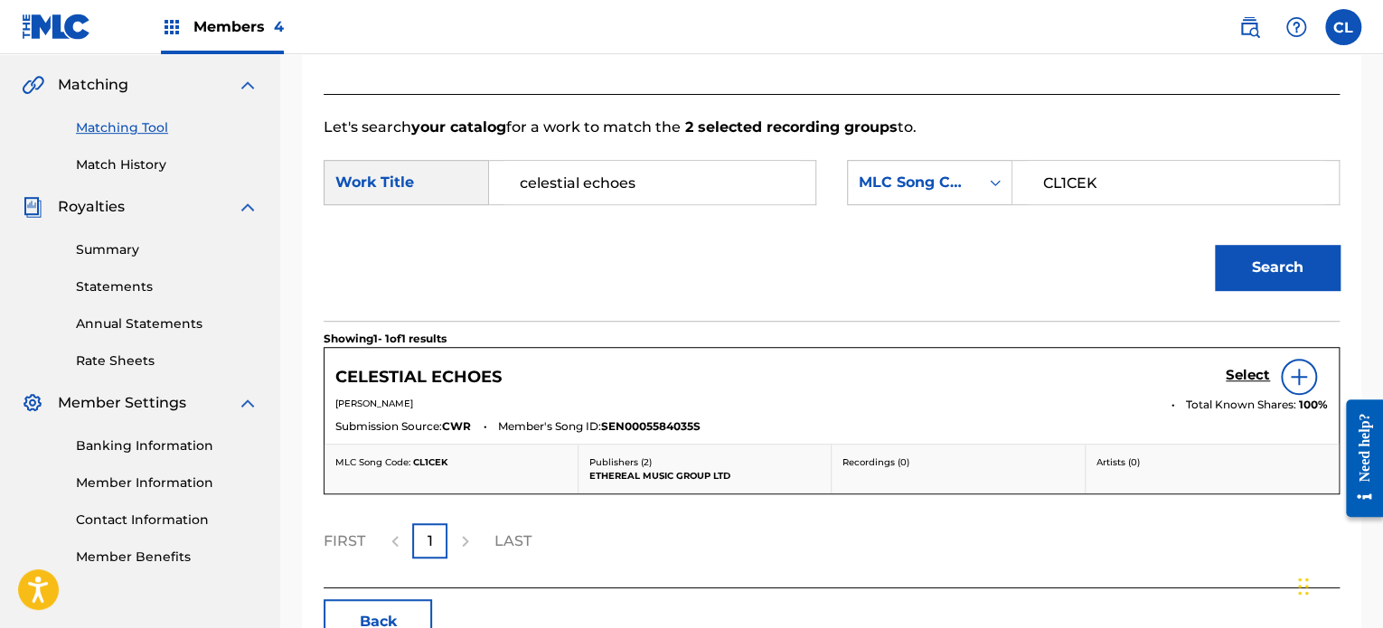
click at [1255, 375] on h5 "Select" at bounding box center [1248, 375] width 44 height 17
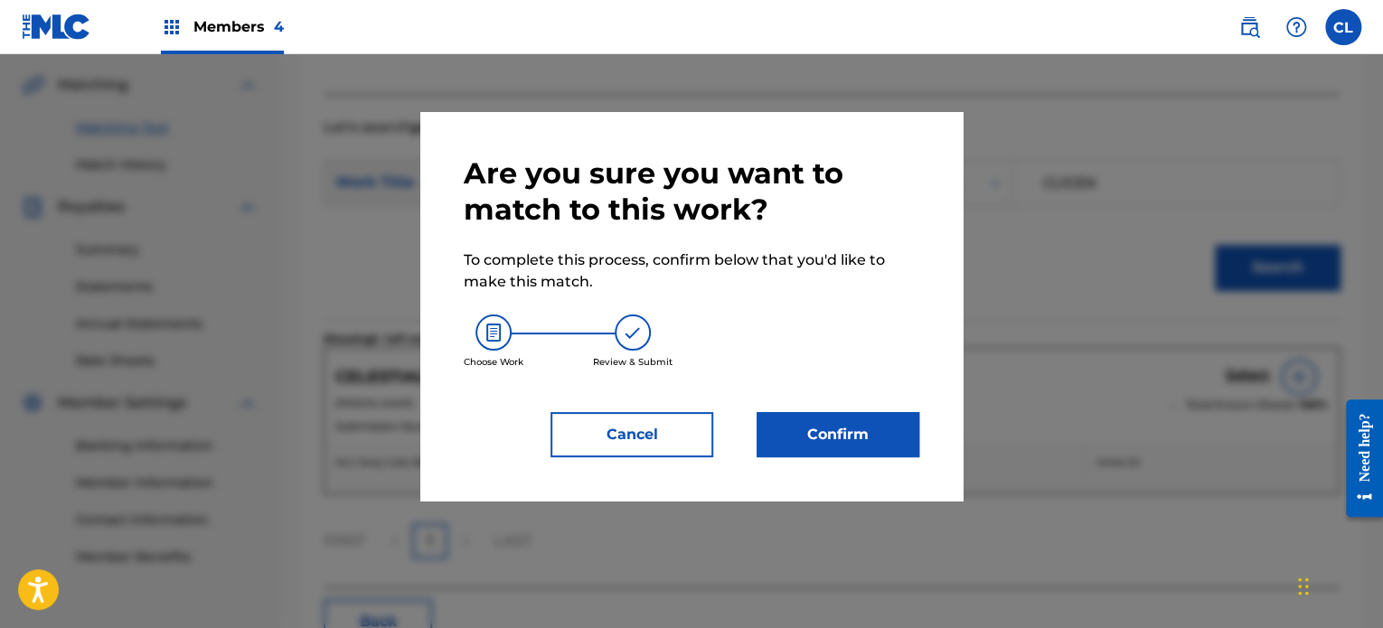
click at [813, 444] on button "Confirm" at bounding box center [838, 434] width 163 height 45
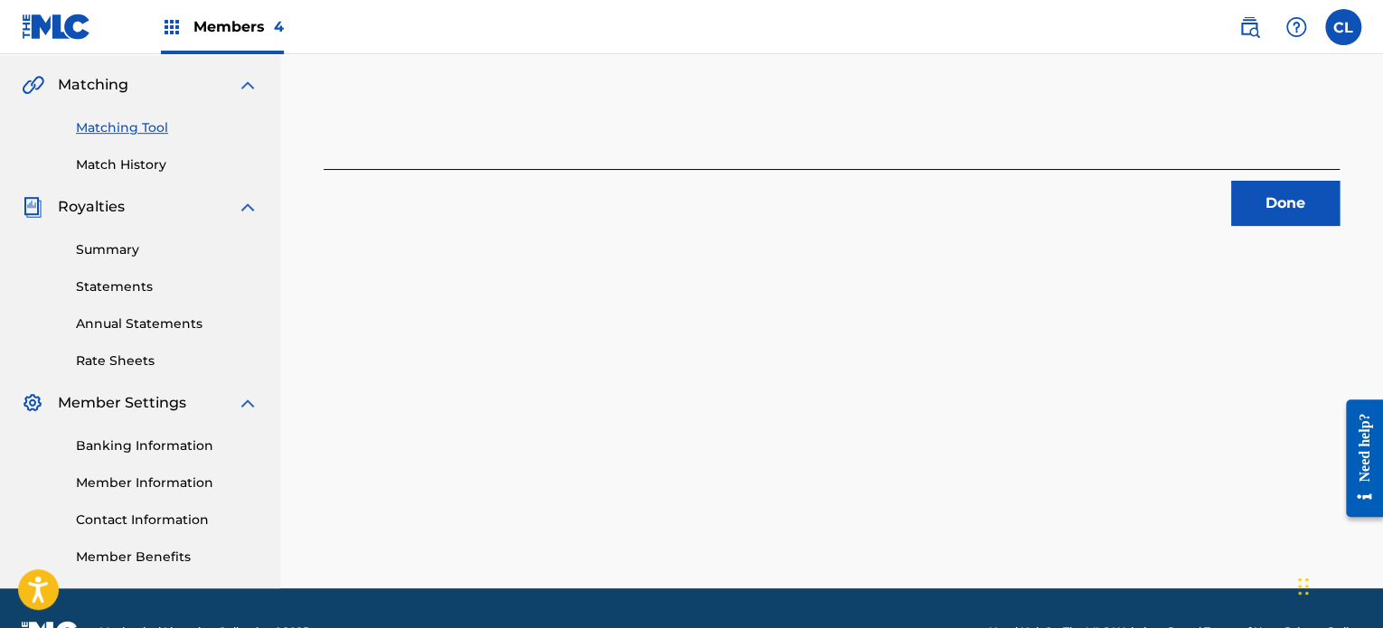
click at [1284, 195] on button "Done" at bounding box center [1285, 203] width 108 height 45
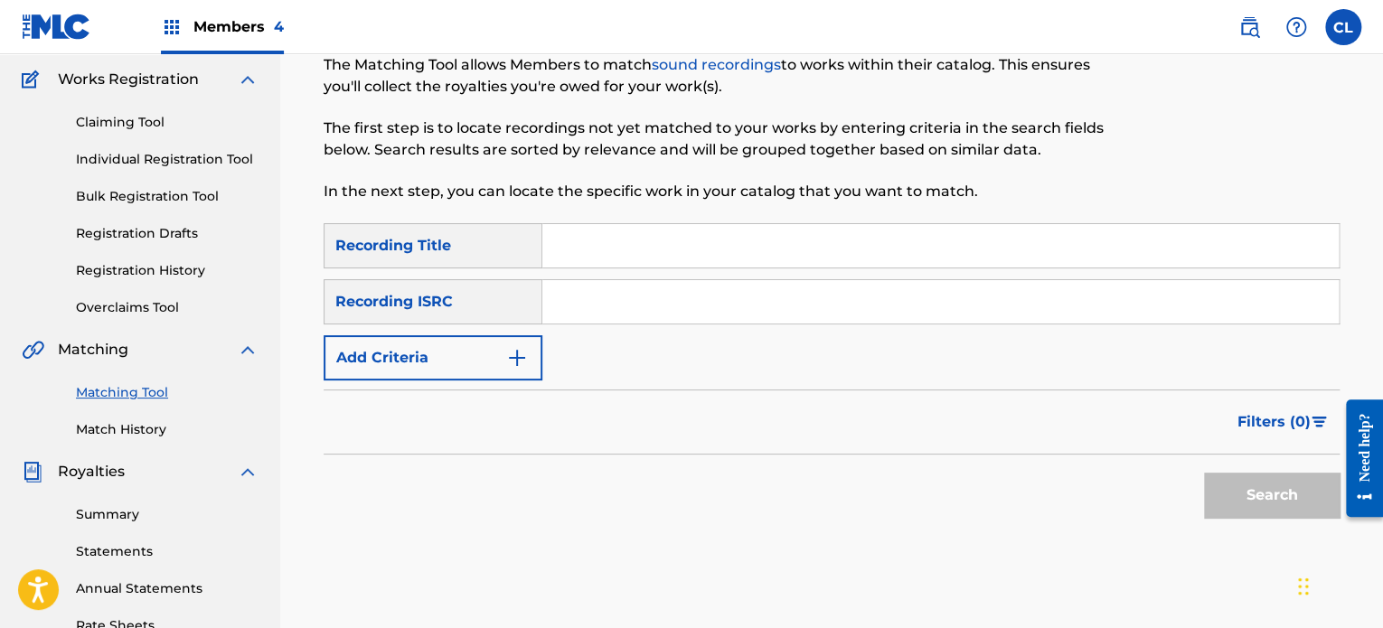
scroll to position [117, 0]
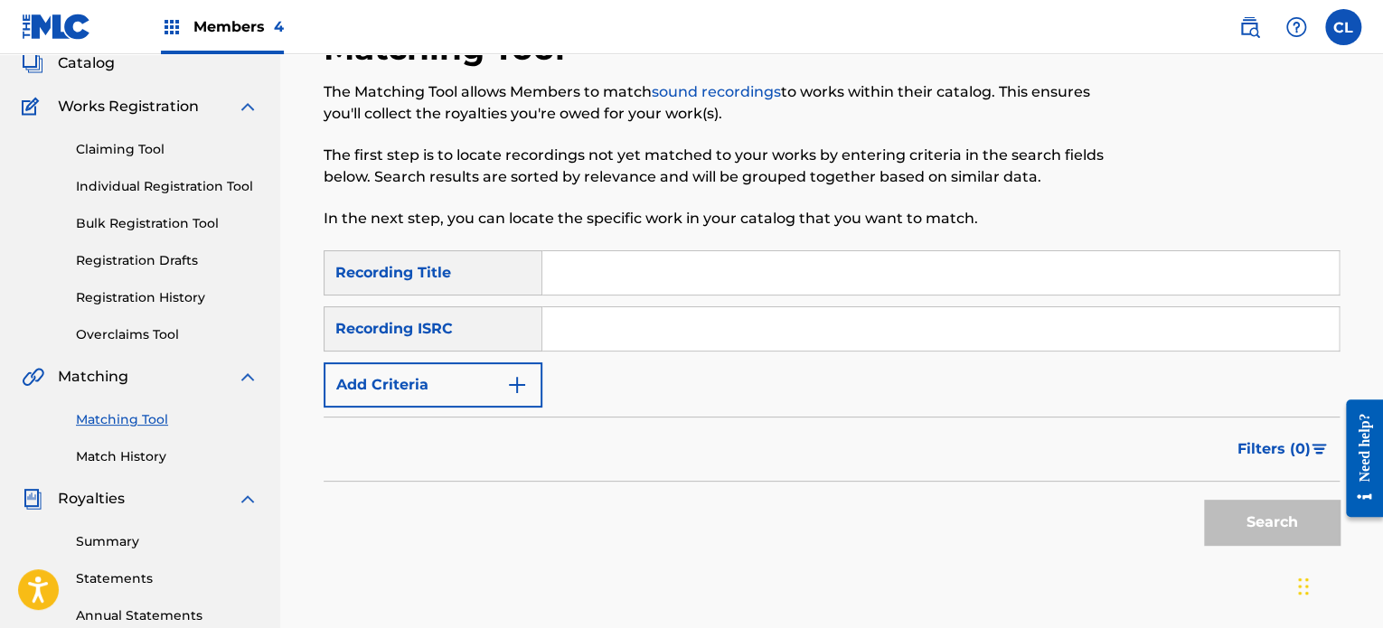
click at [679, 263] on input "Search Form" at bounding box center [940, 272] width 796 height 43
paste input "Centered Spirit"
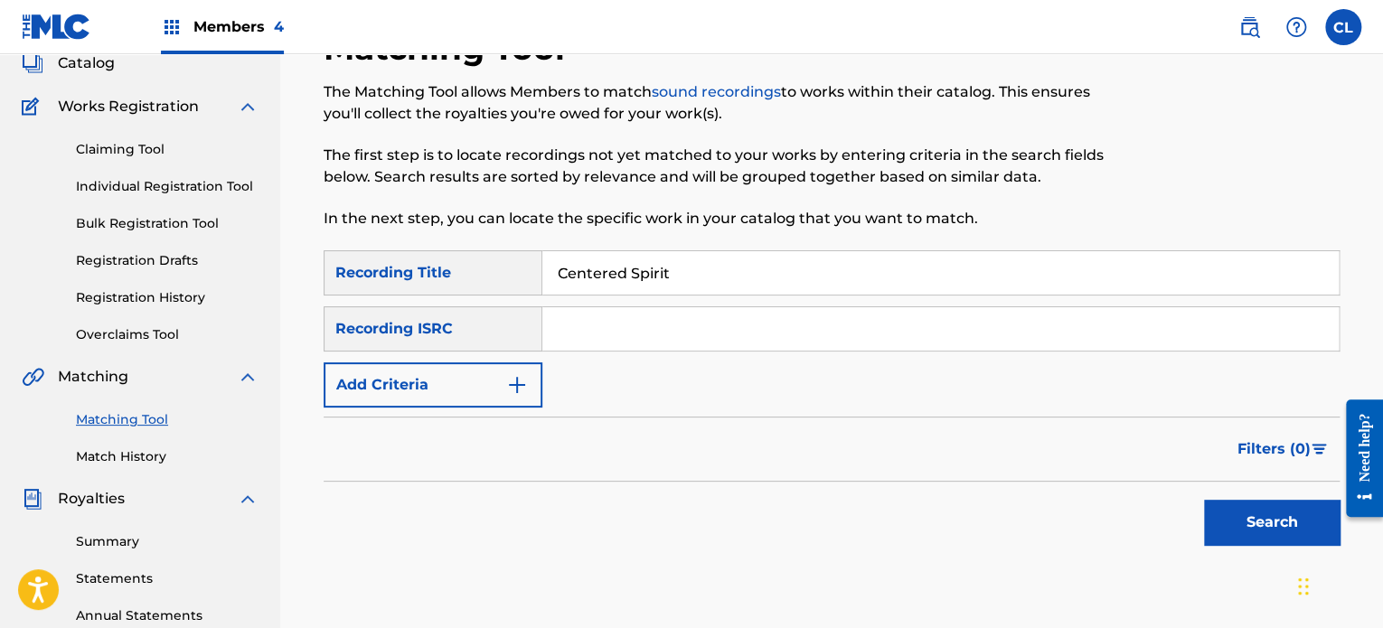
type input "Centered Spirit"
click at [503, 381] on button "Add Criteria" at bounding box center [433, 384] width 219 height 45
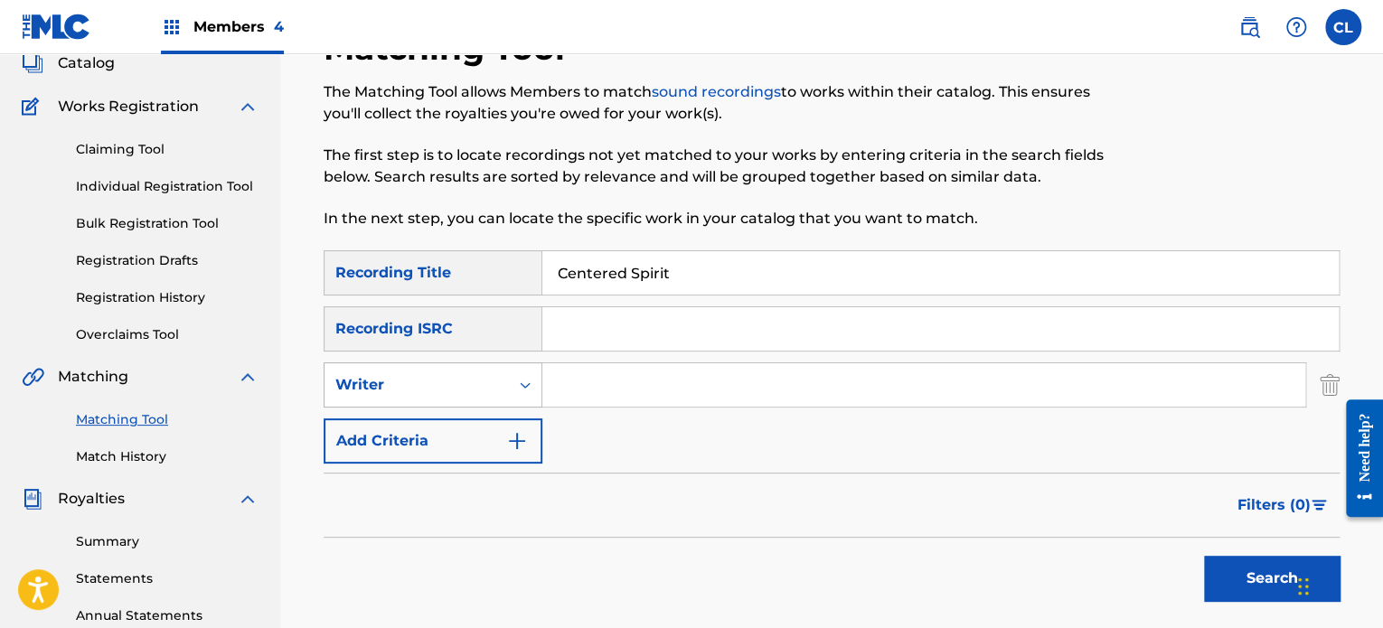
click at [475, 393] on div "Writer" at bounding box center [416, 385] width 163 height 22
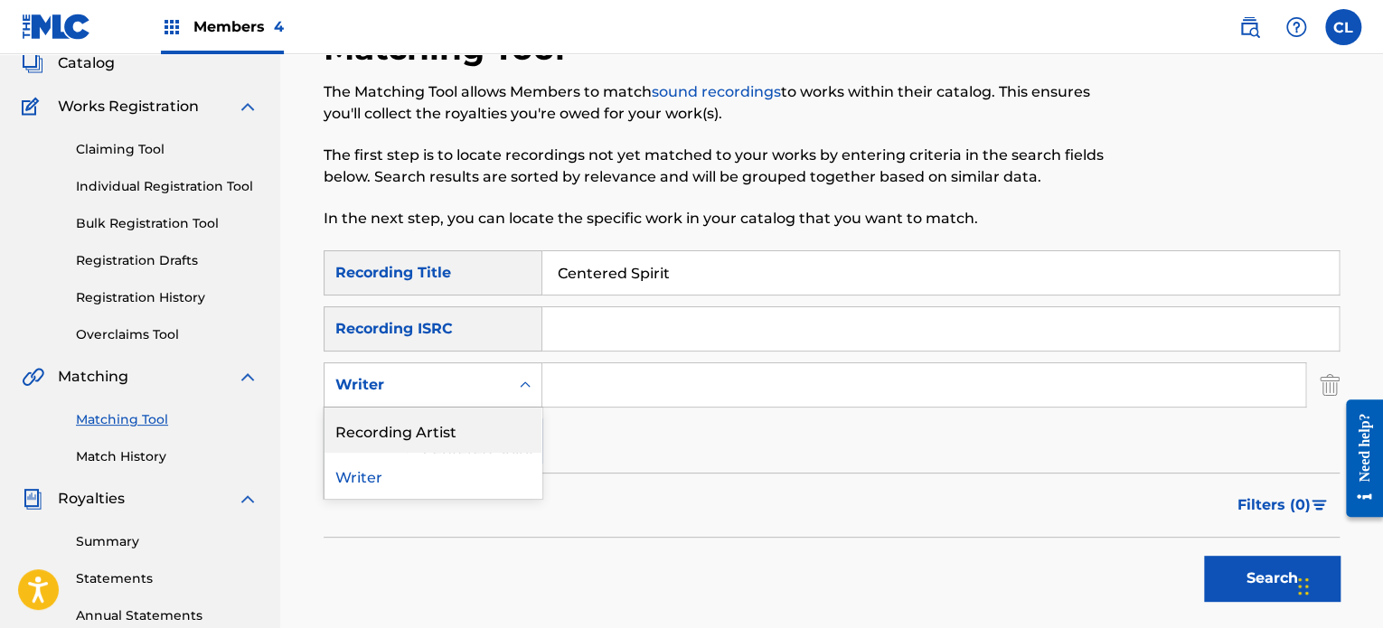
click at [466, 438] on div "Recording Artist" at bounding box center [432, 430] width 217 height 45
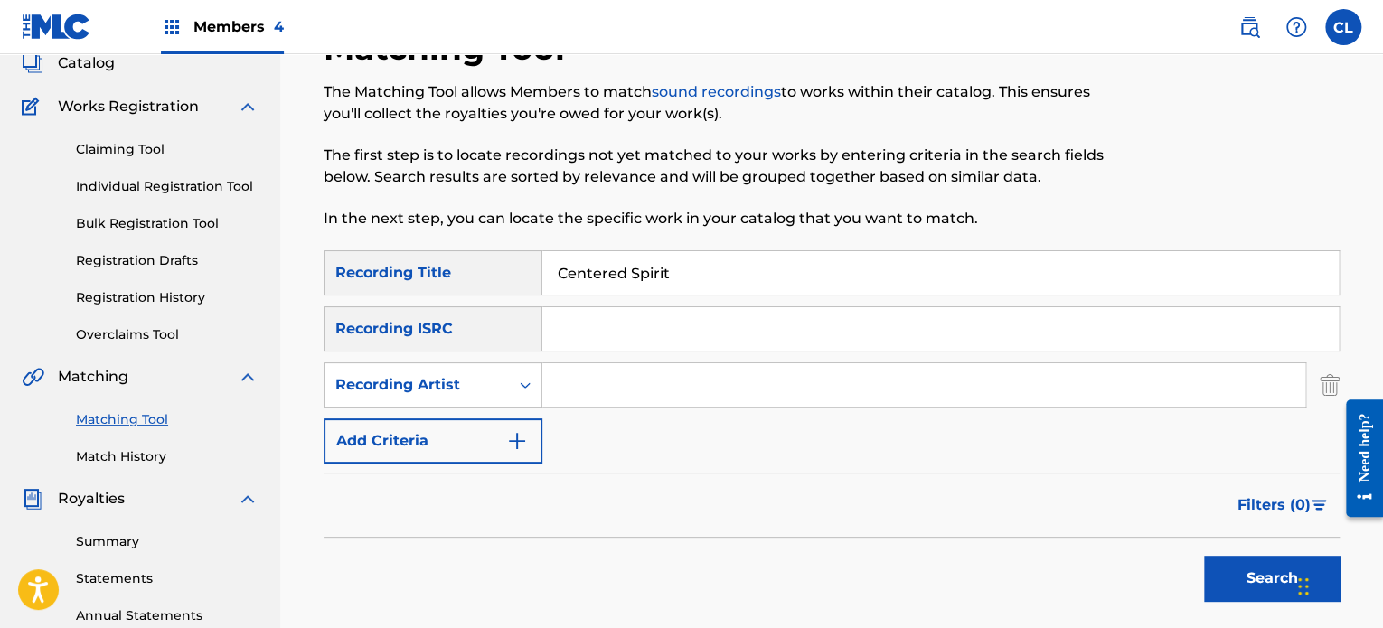
click at [602, 386] on input "Search Form" at bounding box center [923, 384] width 763 height 43
type input "[PERSON_NAME]"
click at [1266, 578] on button "Search" at bounding box center [1272, 578] width 136 height 45
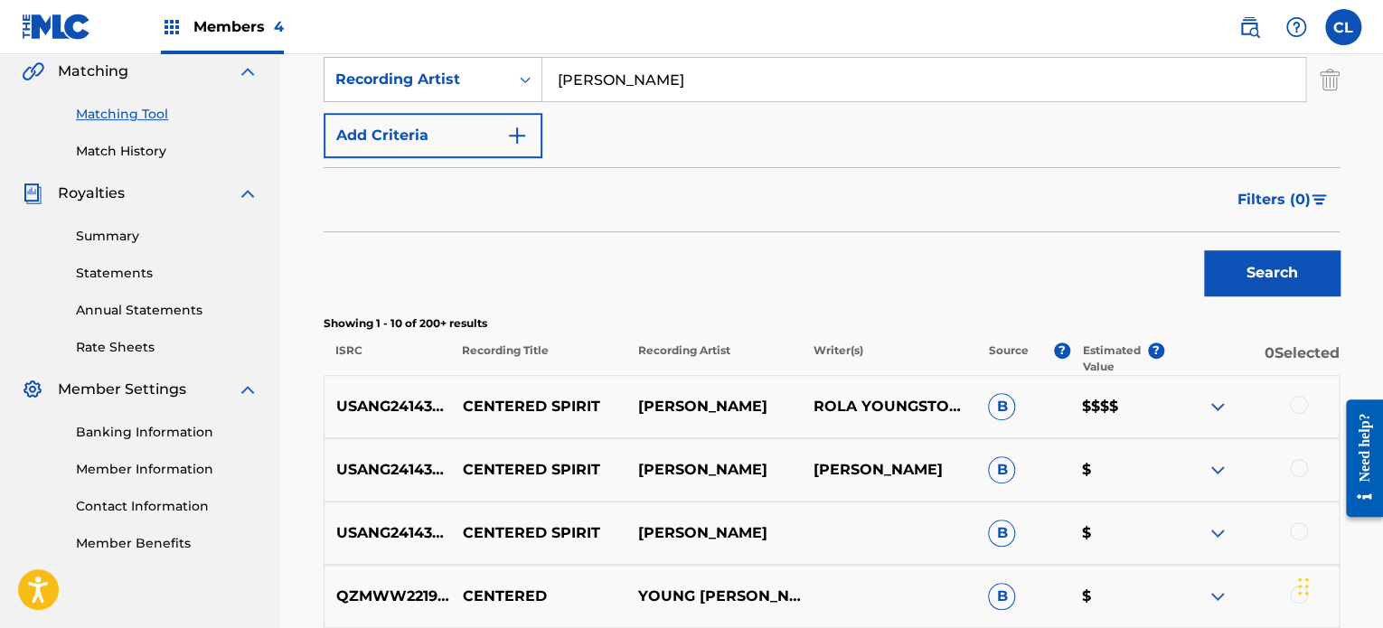
scroll to position [424, 0]
click at [1301, 406] on div at bounding box center [1299, 403] width 18 height 18
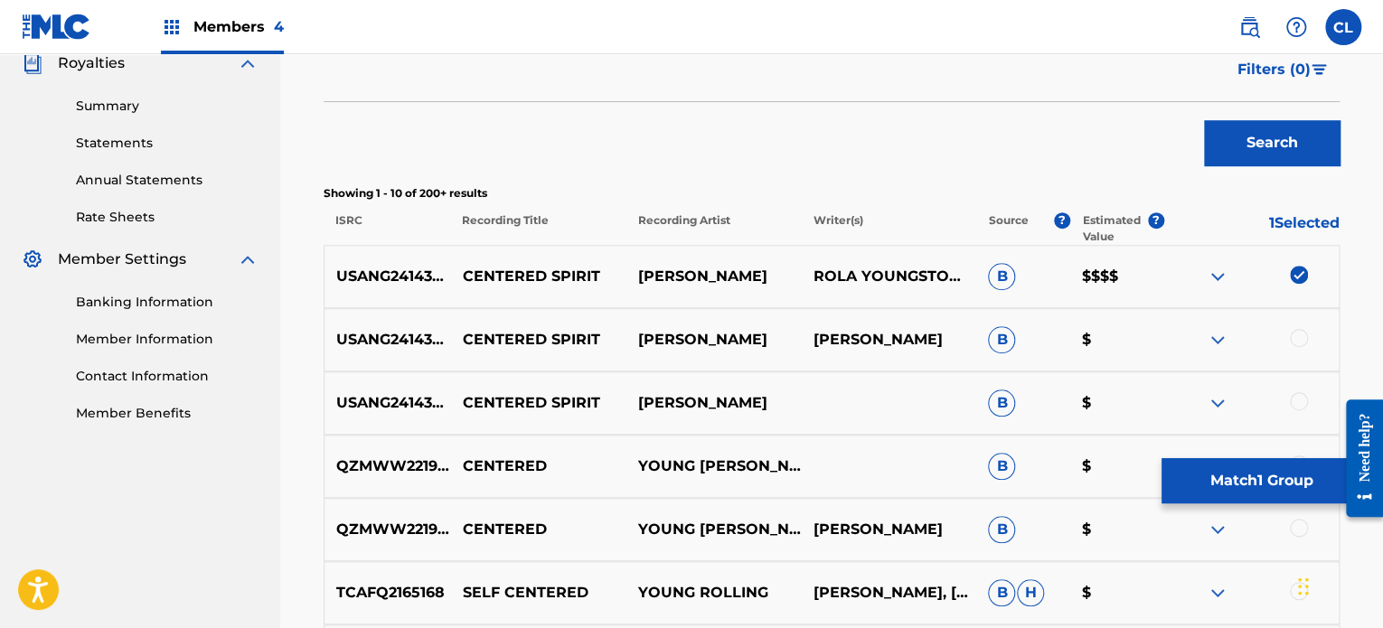
scroll to position [578, 0]
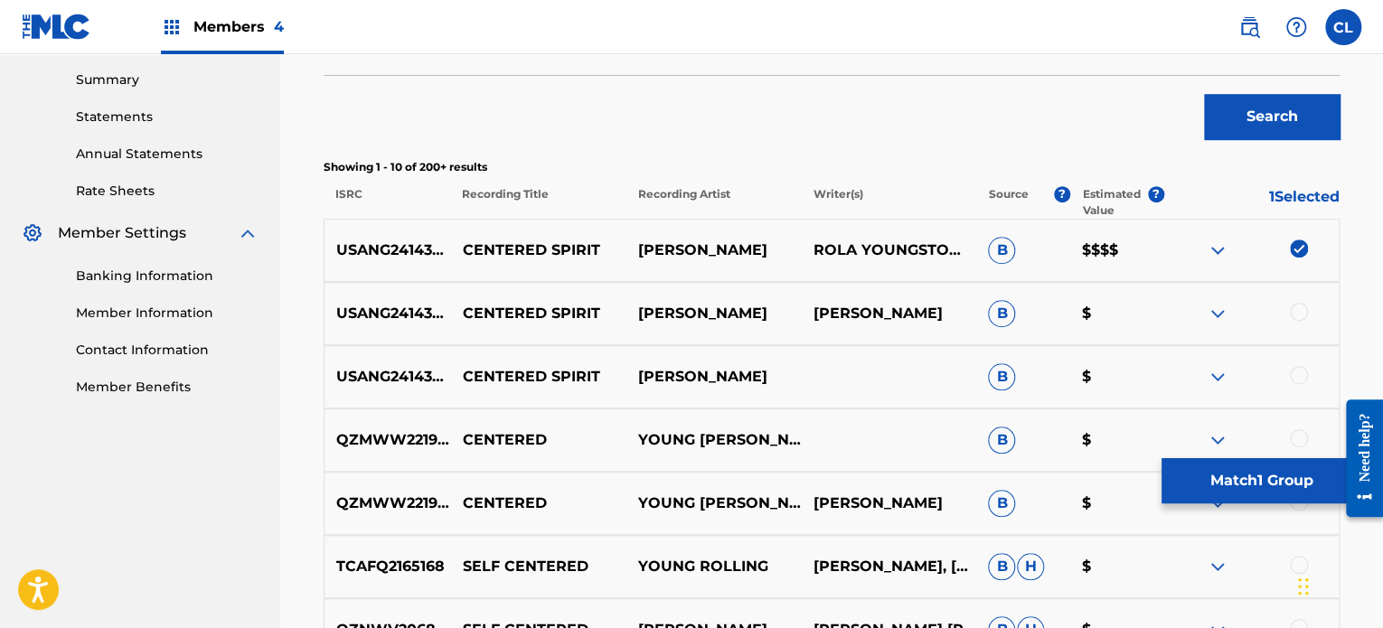
click at [1299, 371] on div at bounding box center [1299, 375] width 18 height 18
click at [1299, 311] on div at bounding box center [1299, 312] width 18 height 18
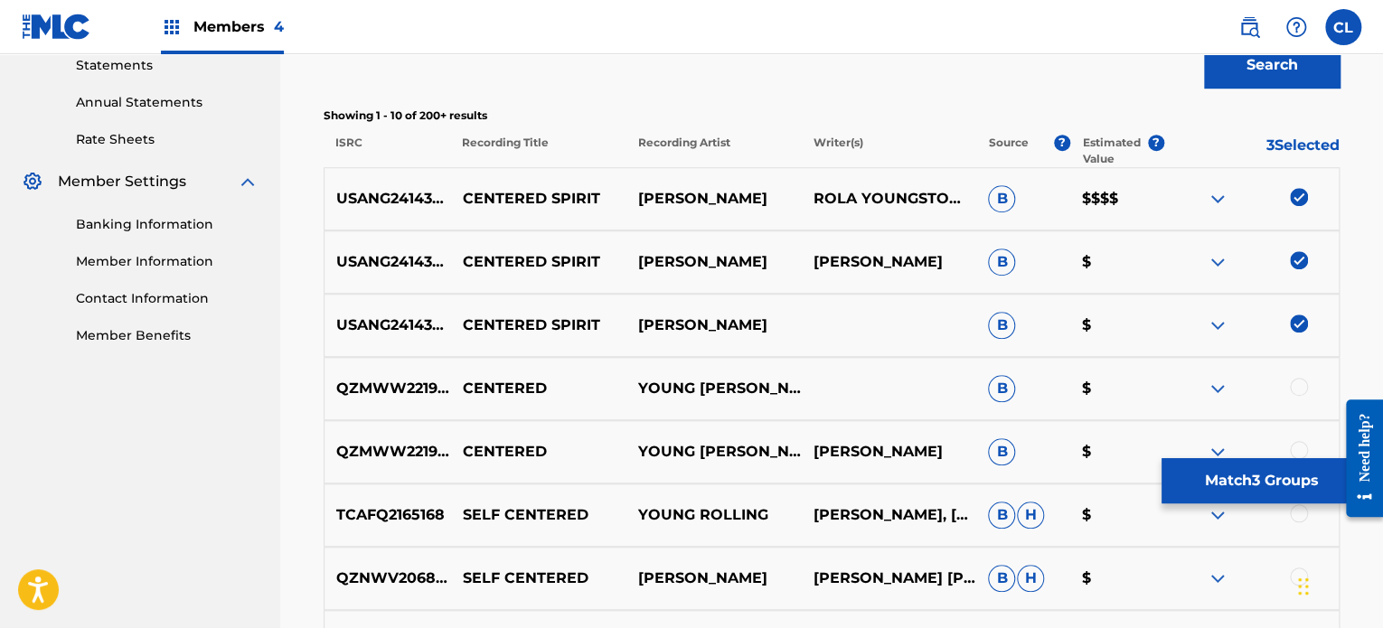
scroll to position [631, 0]
click at [1298, 484] on button "Match 3 Groups" at bounding box center [1261, 480] width 200 height 45
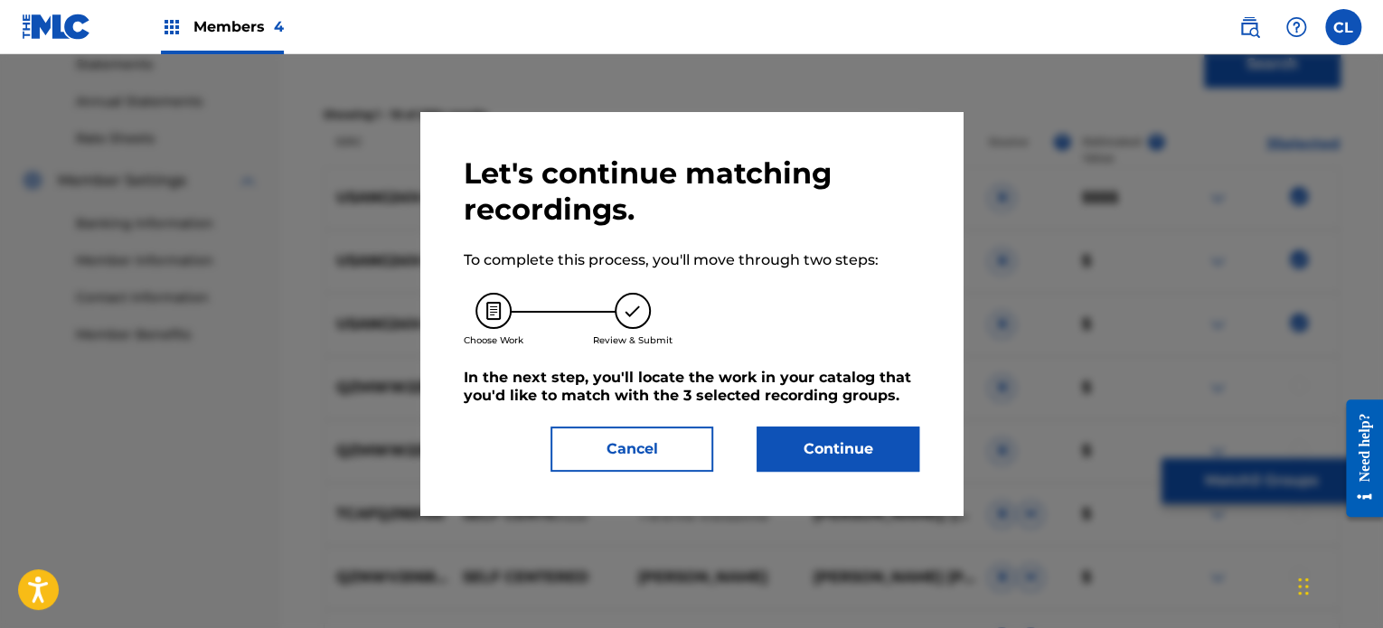
click at [871, 434] on button "Continue" at bounding box center [838, 449] width 163 height 45
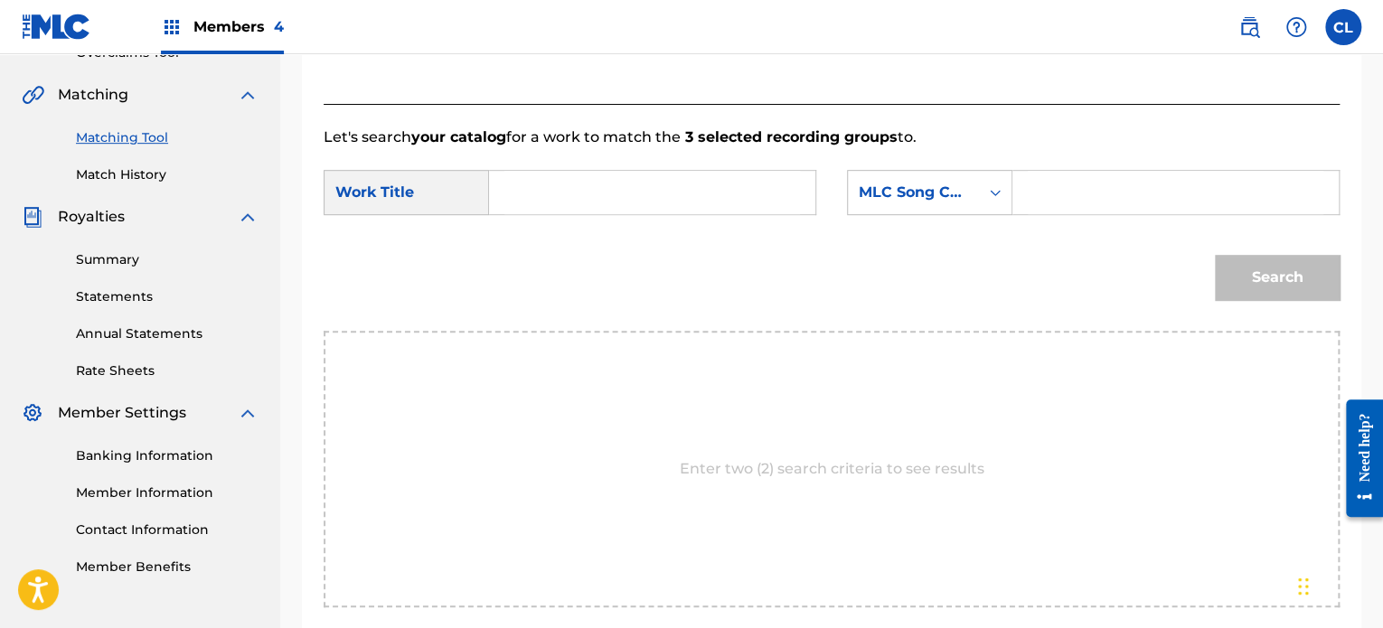
scroll to position [379, 0]
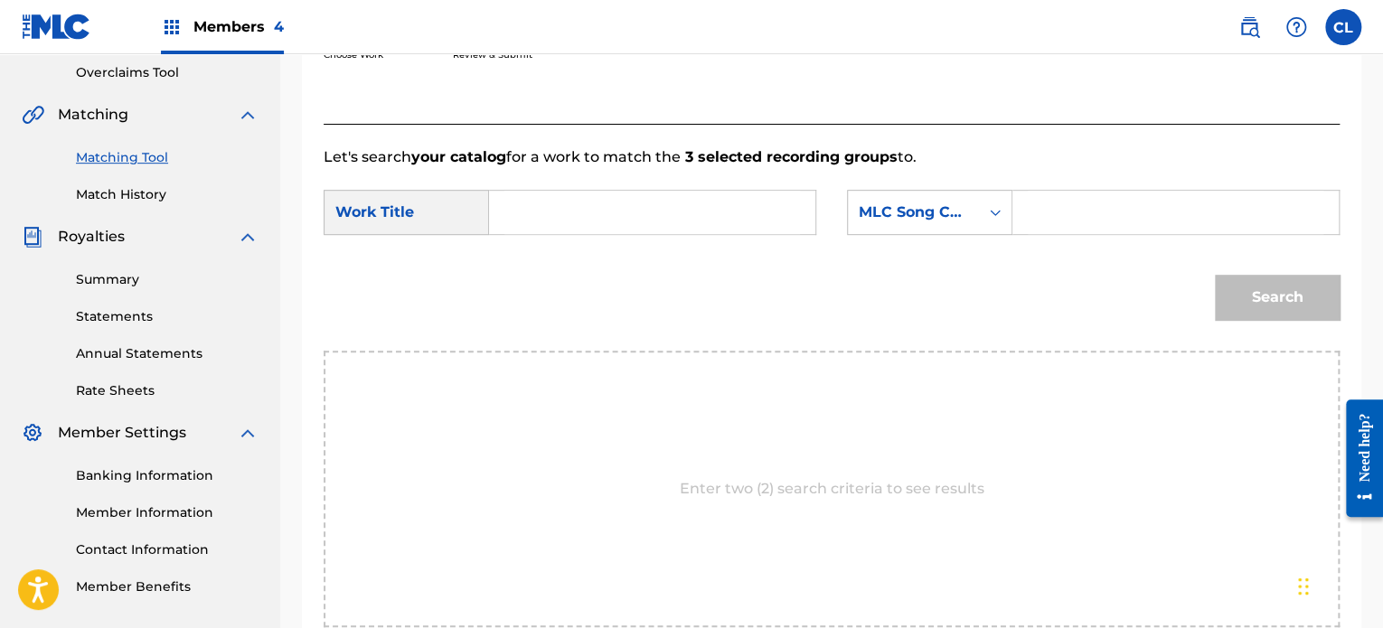
paste input "CL045H"
click at [1081, 216] on input "Search Form" at bounding box center [1176, 212] width 296 height 43
click at [1081, 216] on input "CL045H" at bounding box center [1176, 212] width 296 height 43
type input "CL045H"
click at [701, 207] on input "Search Form" at bounding box center [652, 212] width 296 height 43
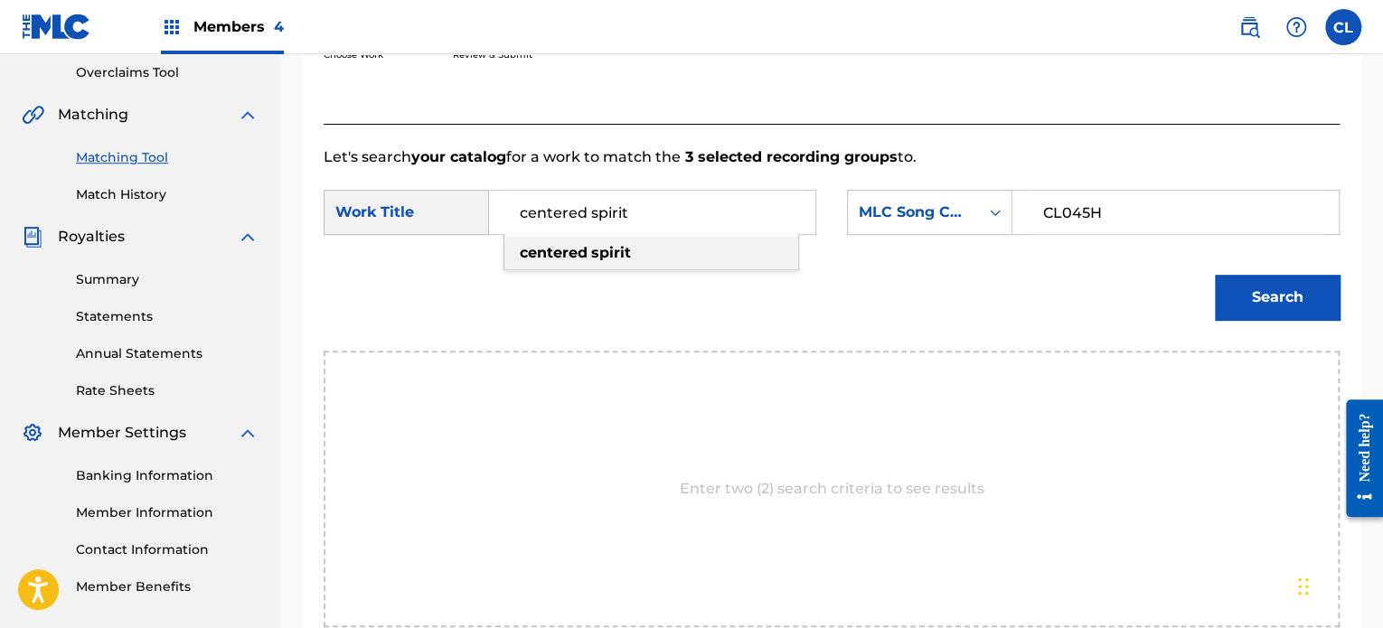
type input "centered spirit"
click at [696, 242] on div "centered spirit" at bounding box center [651, 253] width 294 height 33
click at [1265, 296] on button "Search" at bounding box center [1277, 297] width 125 height 45
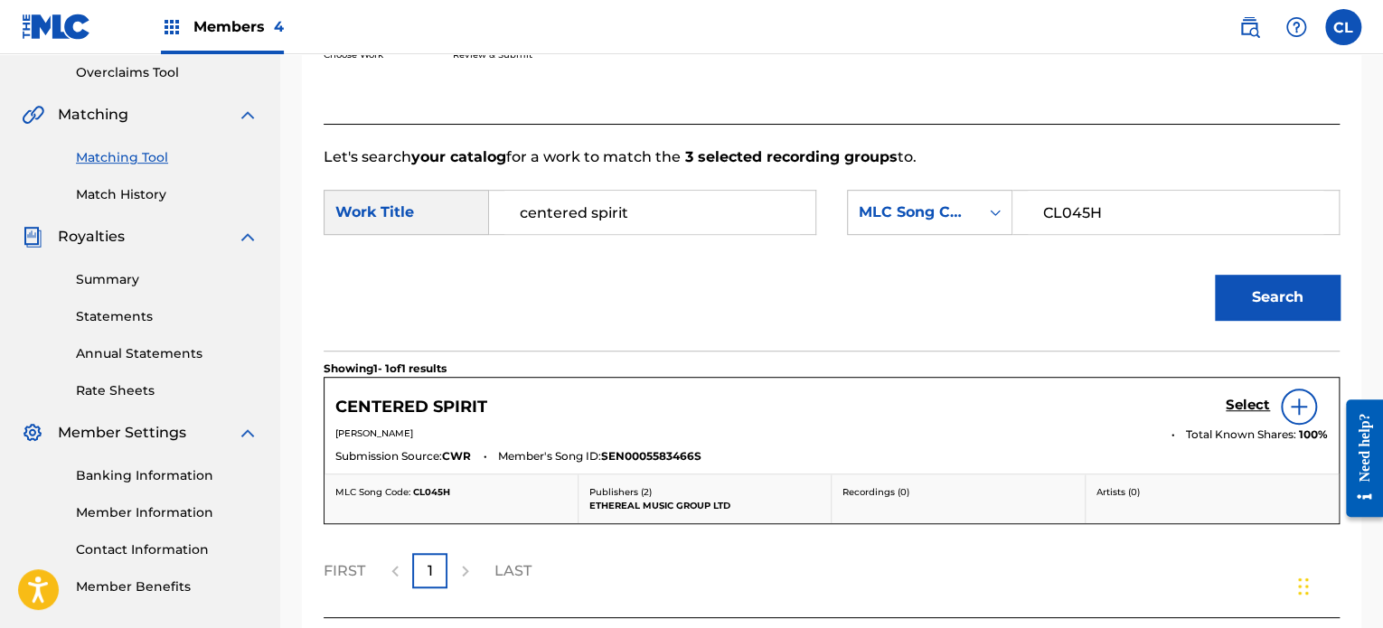
click at [1252, 402] on h5 "Select" at bounding box center [1248, 405] width 44 height 17
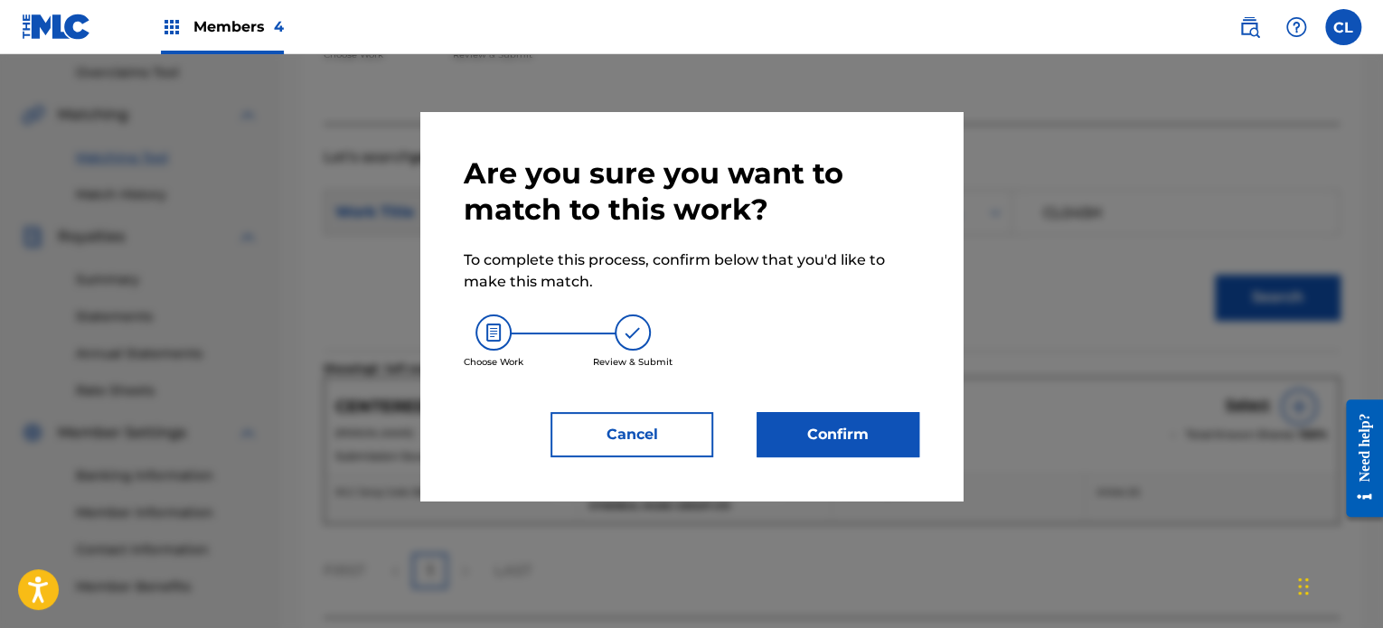
click at [824, 417] on button "Confirm" at bounding box center [838, 434] width 163 height 45
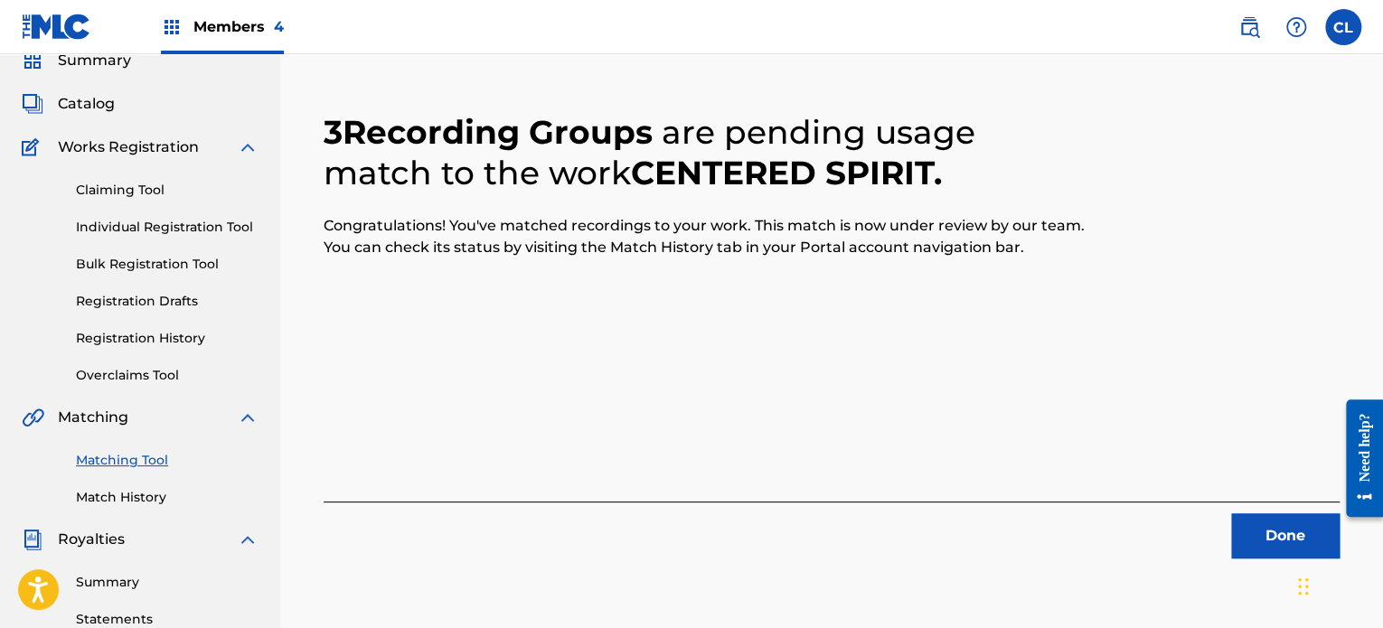
scroll to position [73, 0]
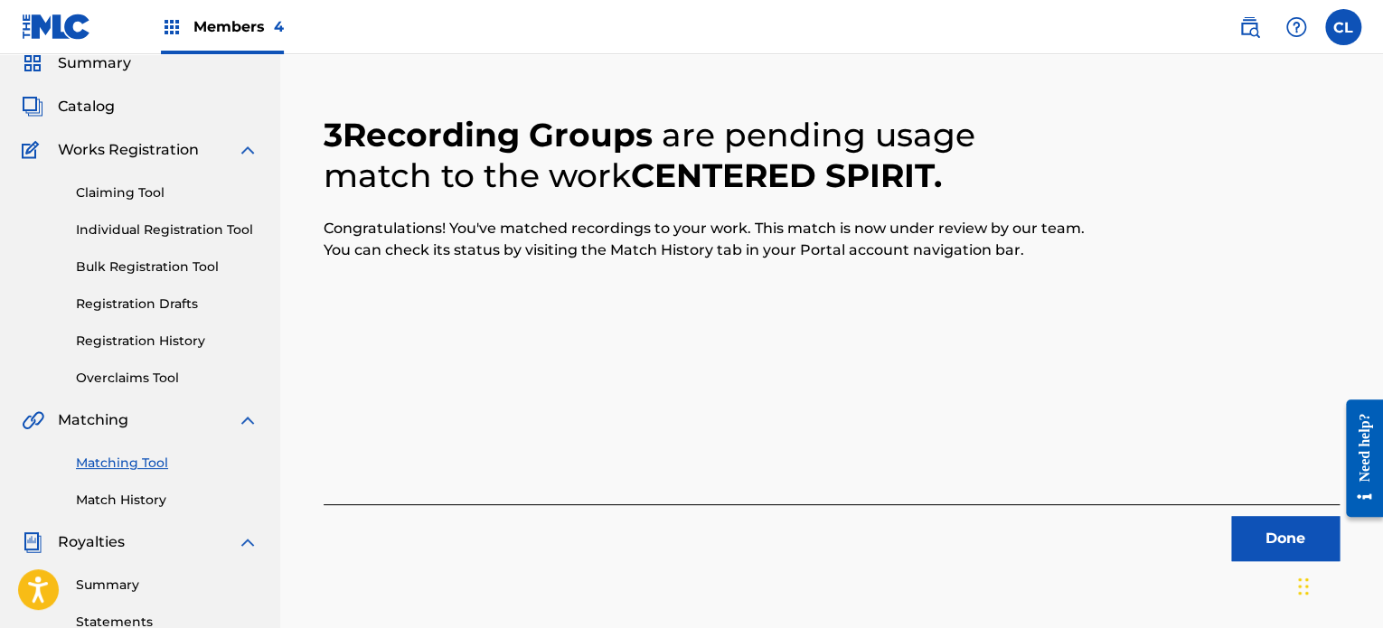
click at [1269, 532] on button "Done" at bounding box center [1285, 538] width 108 height 45
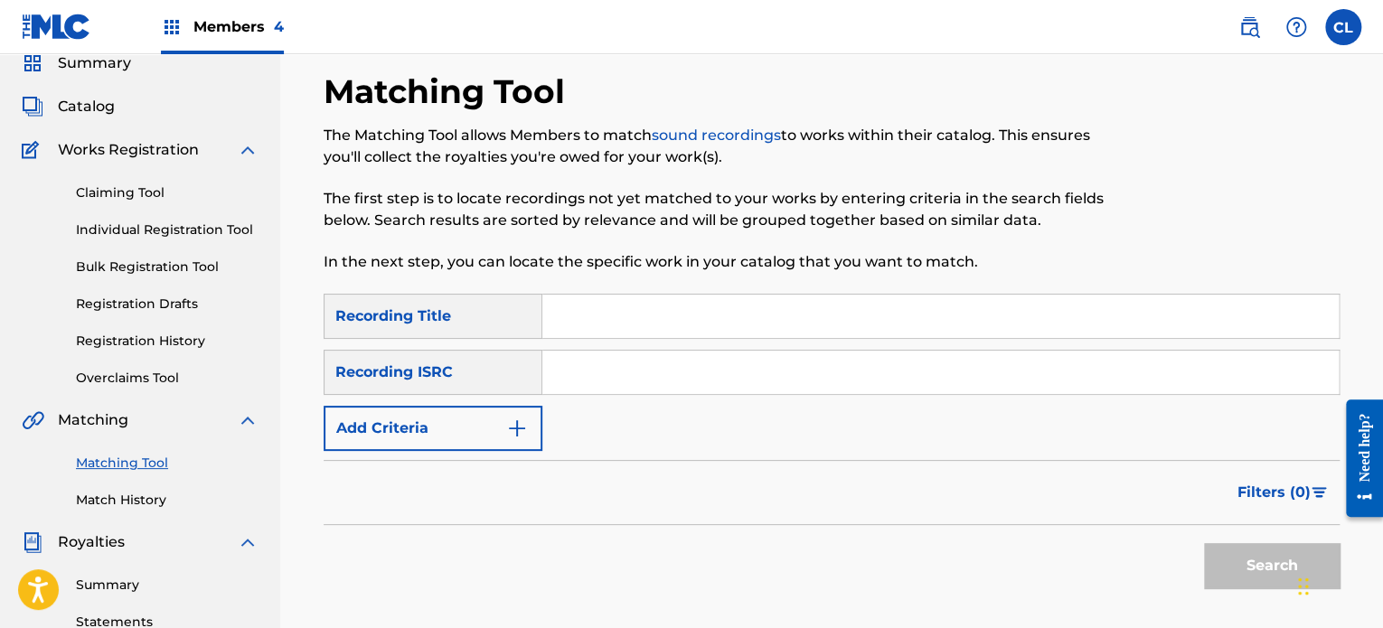
click at [118, 499] on link "Match History" at bounding box center [167, 500] width 183 height 19
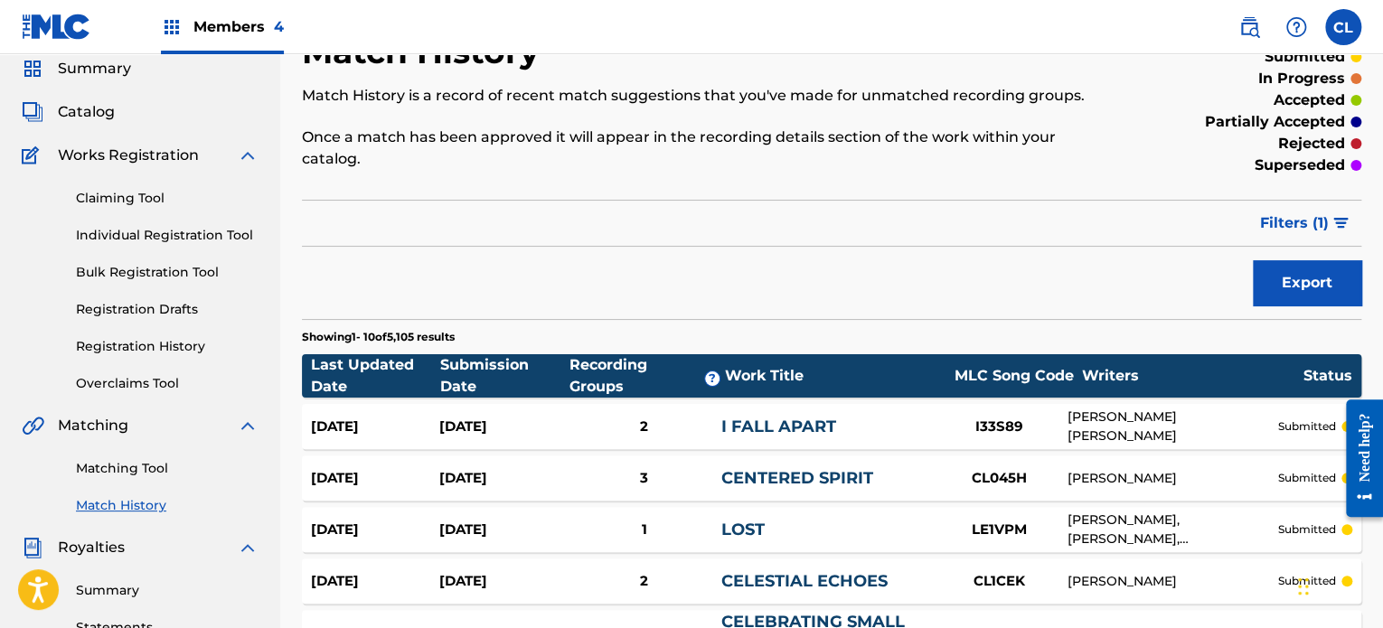
scroll to position [67, 0]
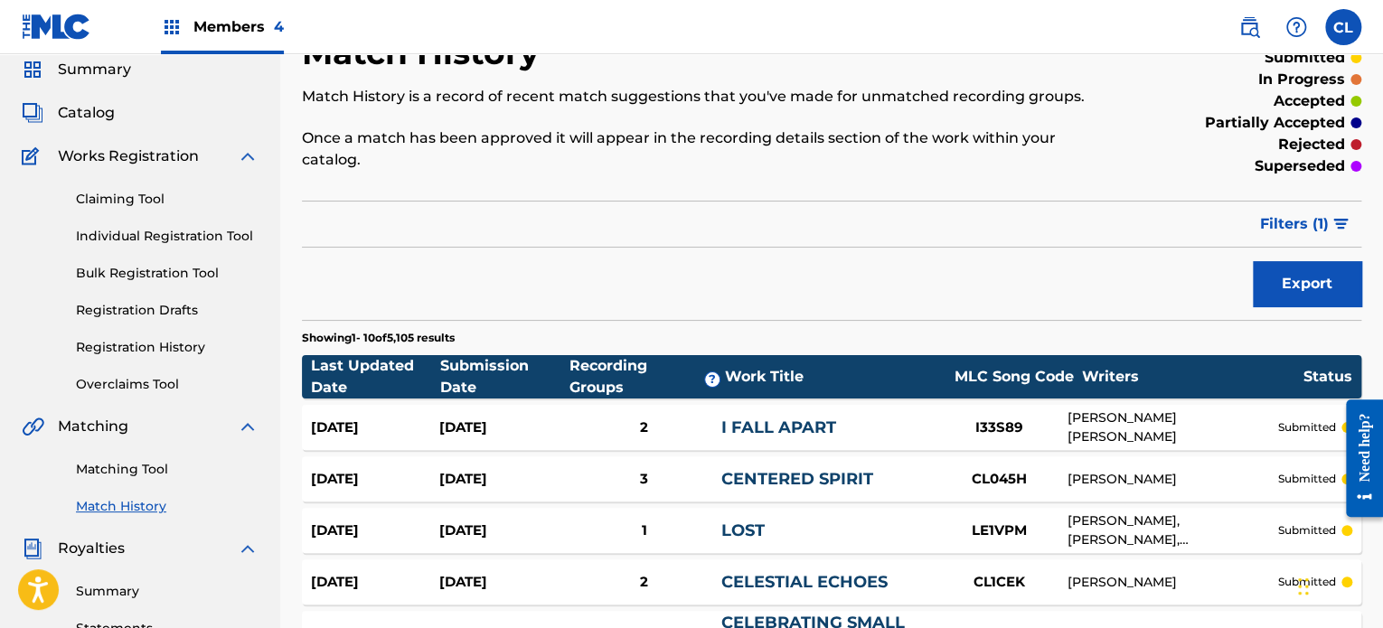
click at [118, 473] on link "Matching Tool" at bounding box center [167, 469] width 183 height 19
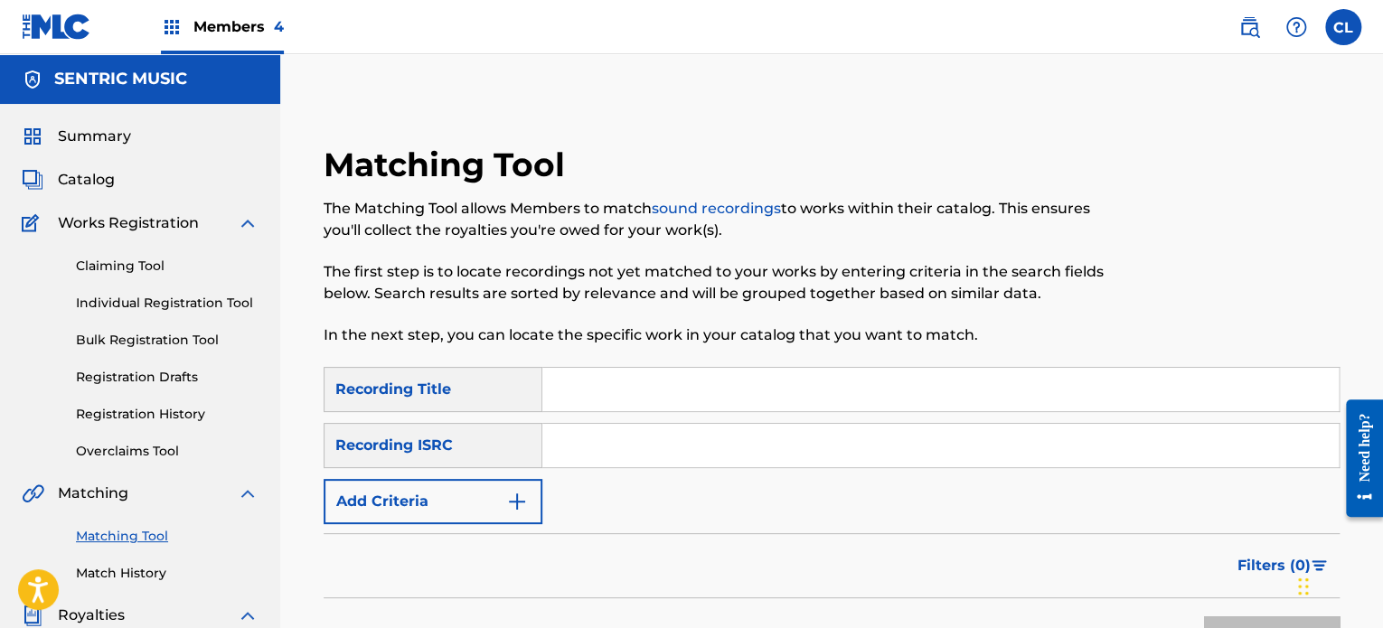
click at [652, 386] on input "Search Form" at bounding box center [940, 389] width 796 height 43
paste input "[GEOGRAPHIC_DATA]"
type input "[GEOGRAPHIC_DATA]"
click at [475, 487] on button "Add Criteria" at bounding box center [433, 501] width 219 height 45
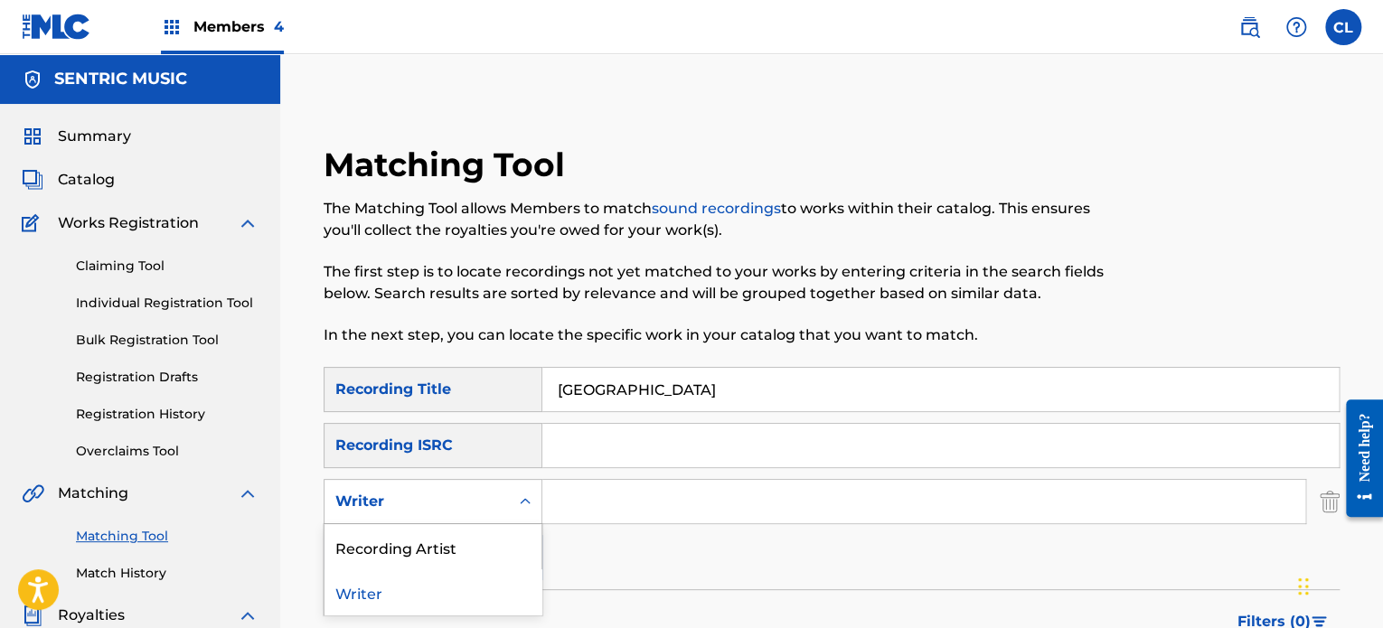
click at [446, 489] on div "Writer" at bounding box center [416, 501] width 184 height 34
click at [446, 537] on div "Recording Artist" at bounding box center [432, 546] width 217 height 45
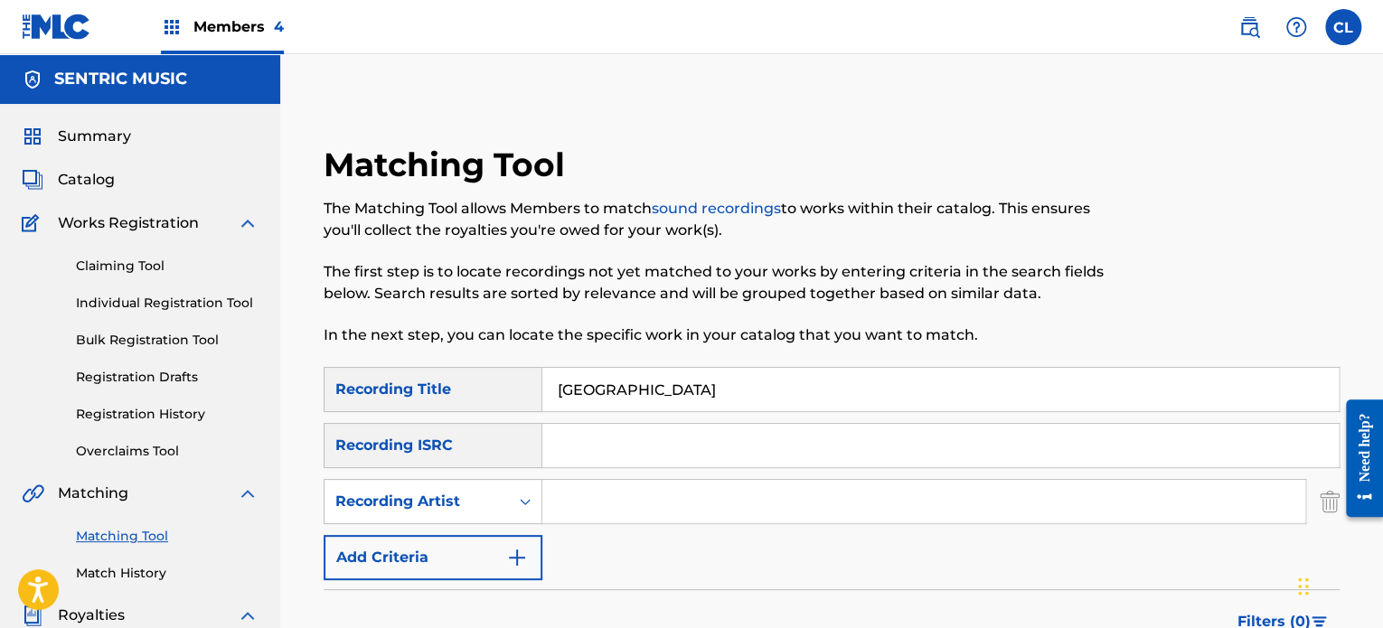
click at [625, 514] on input "Search Form" at bounding box center [923, 501] width 763 height 43
type input "[PERSON_NAME]"
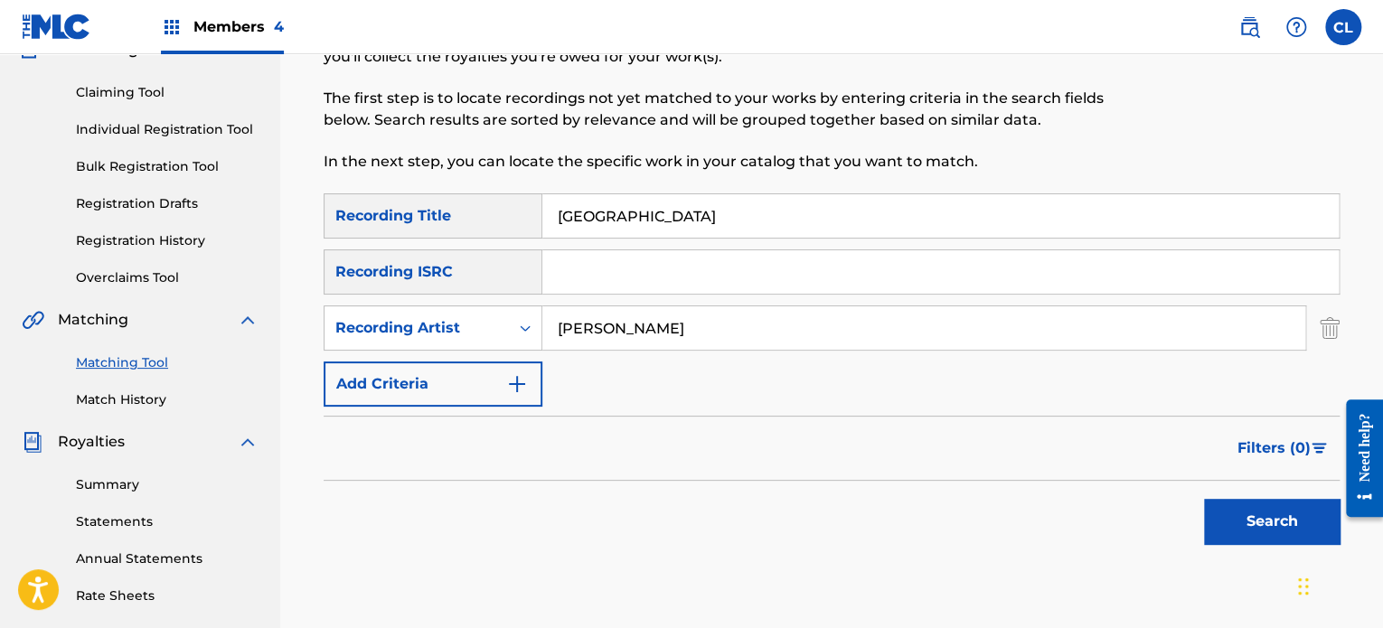
scroll to position [180, 0]
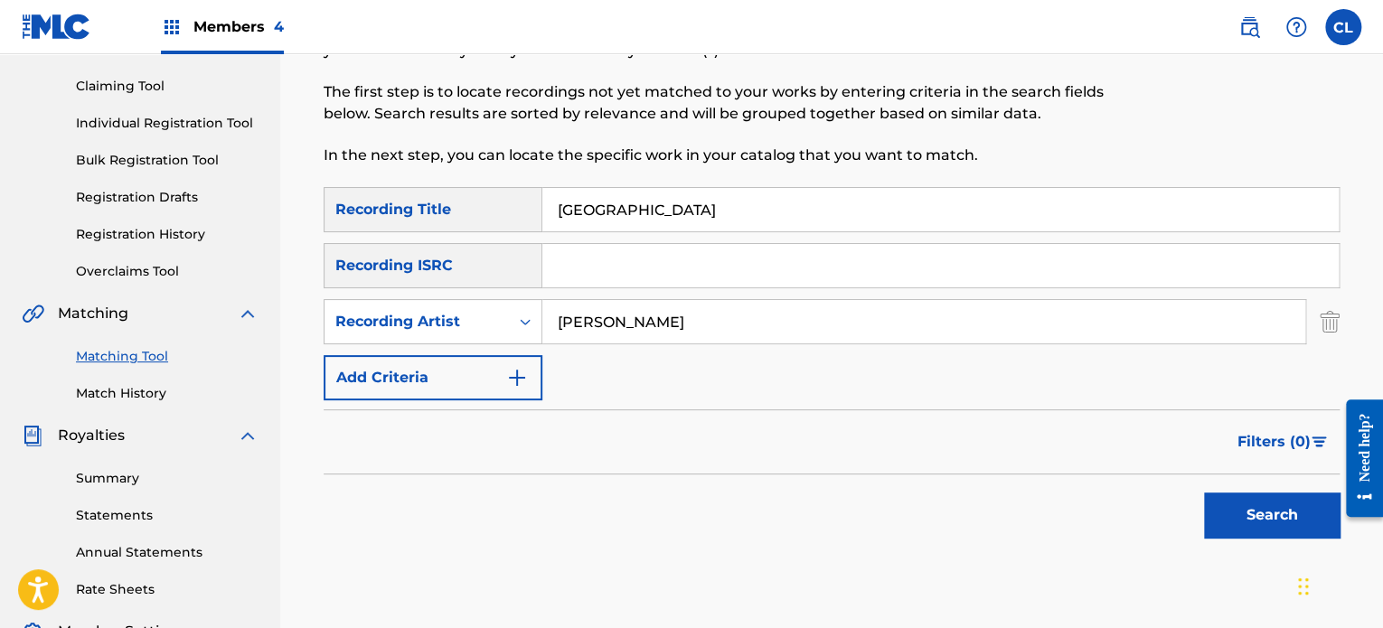
click at [1285, 529] on button "Search" at bounding box center [1272, 515] width 136 height 45
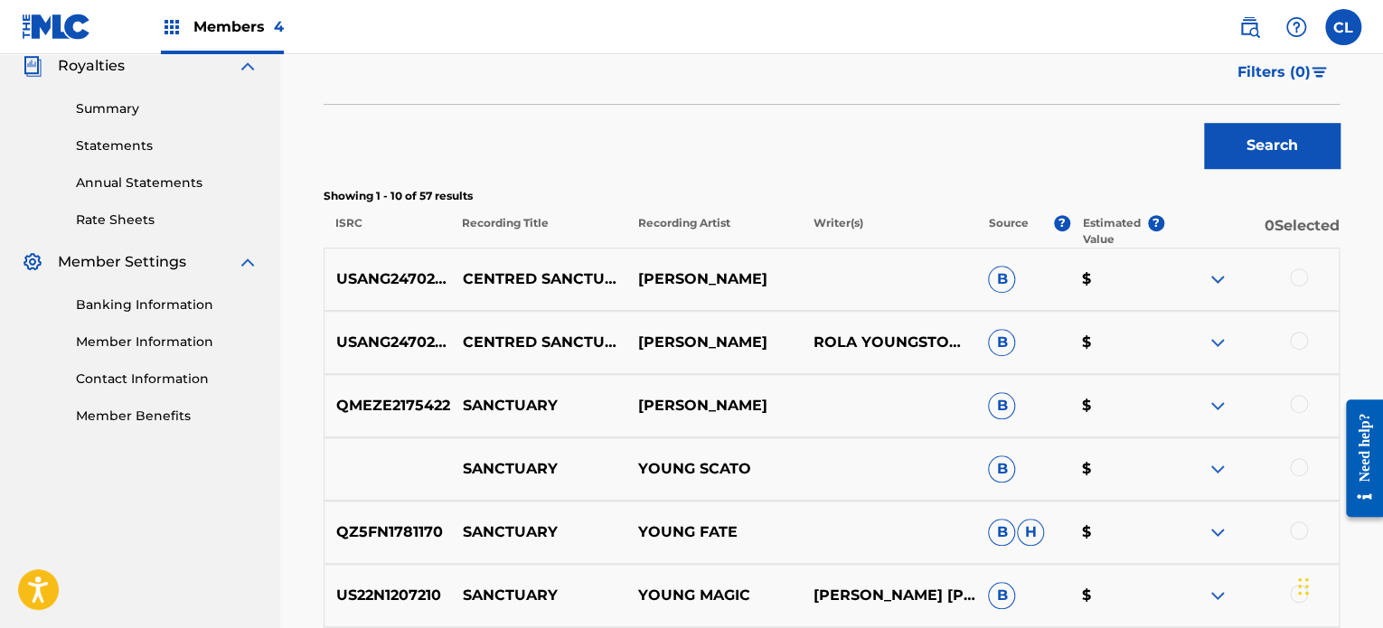
scroll to position [553, 0]
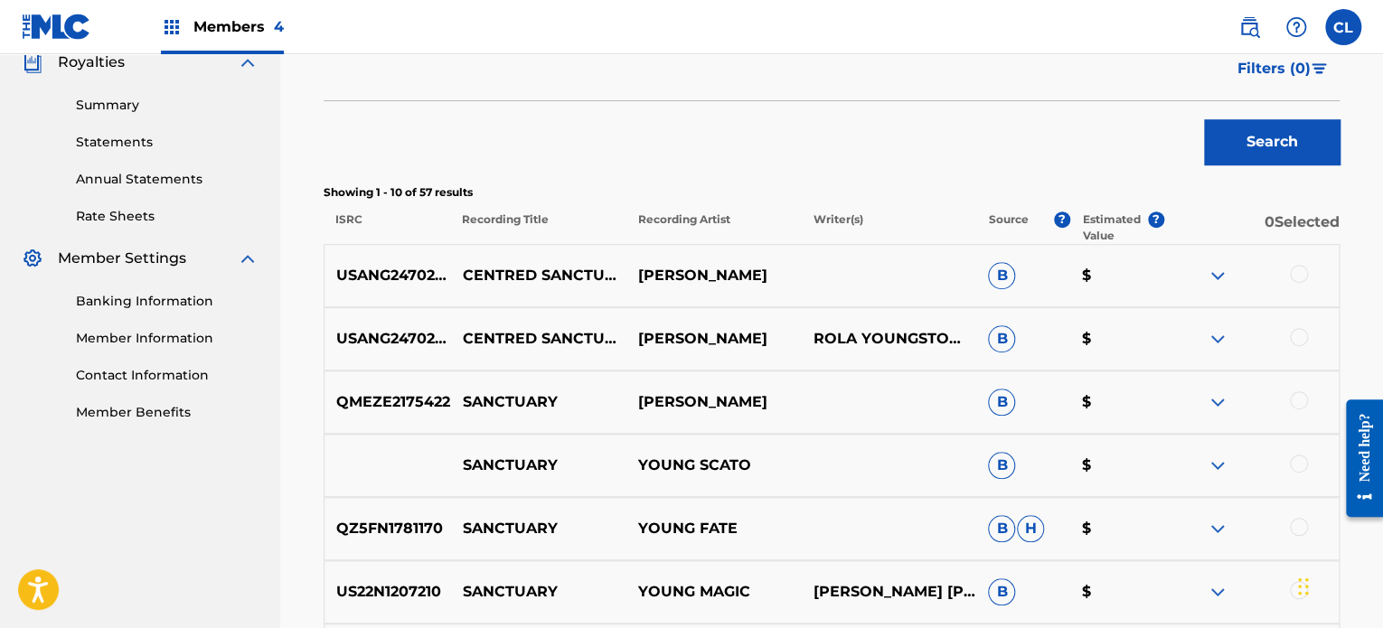
click at [1291, 334] on div at bounding box center [1299, 337] width 18 height 18
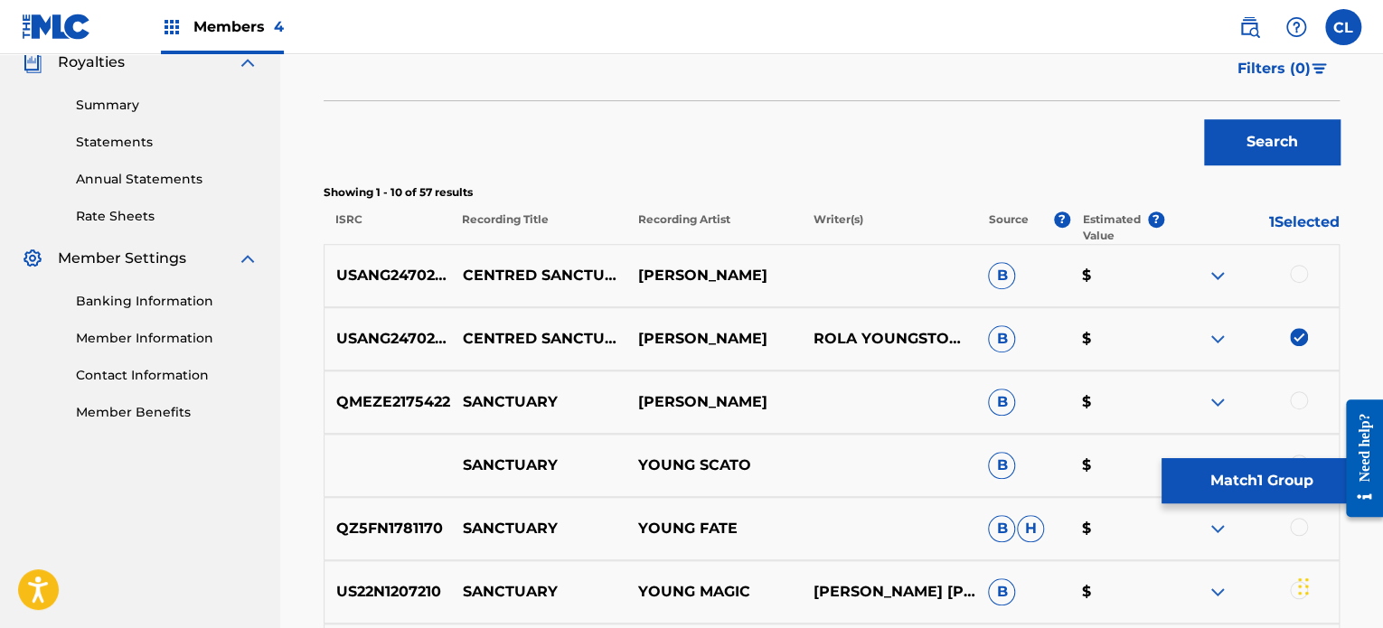
click at [1293, 268] on div at bounding box center [1299, 274] width 18 height 18
click at [1232, 483] on button "Match 2 Groups" at bounding box center [1261, 480] width 200 height 45
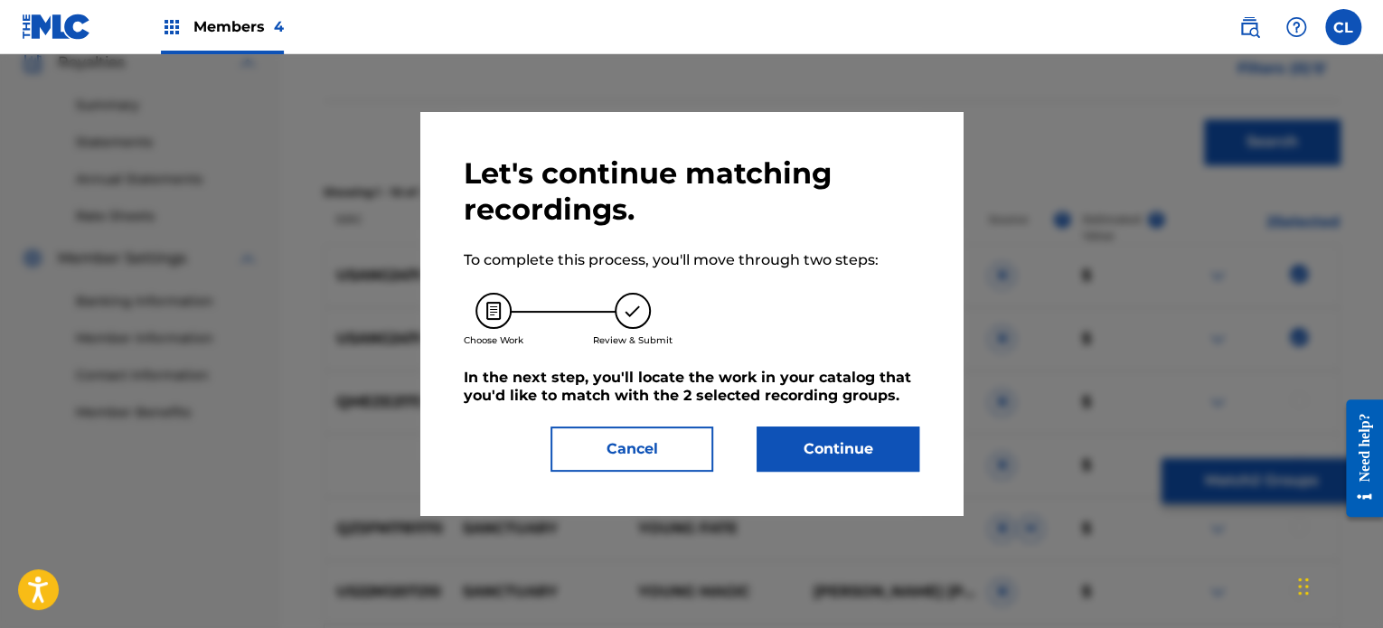
click at [835, 444] on button "Continue" at bounding box center [838, 449] width 163 height 45
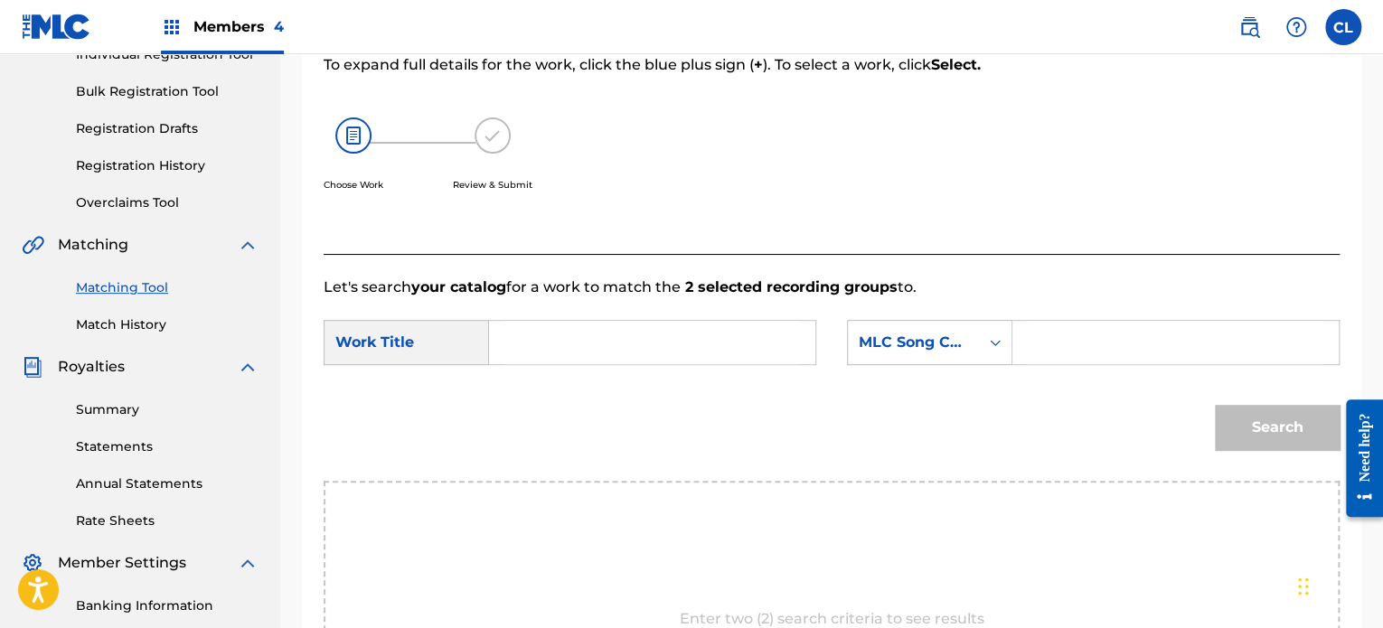
scroll to position [235, 0]
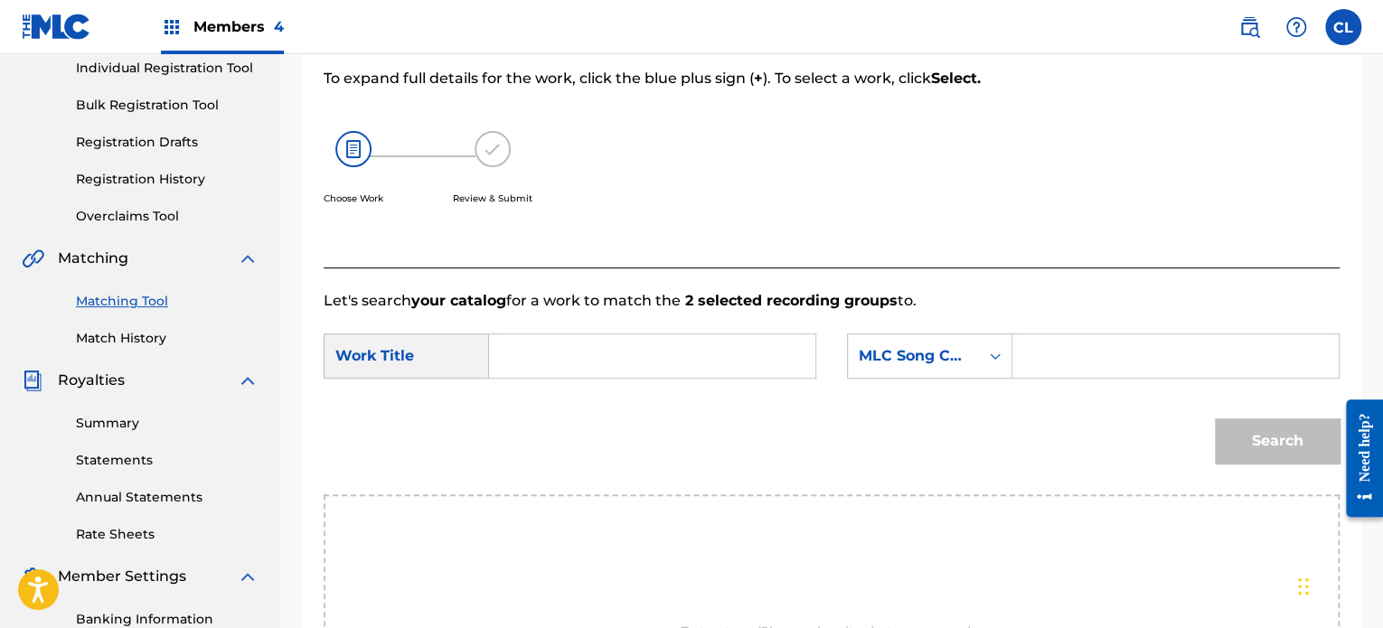
click at [1045, 371] on input "Search Form" at bounding box center [1176, 355] width 296 height 43
paste input "CL02ZC"
type input "CL02ZC"
click at [649, 354] on input "Search Form" at bounding box center [652, 355] width 296 height 43
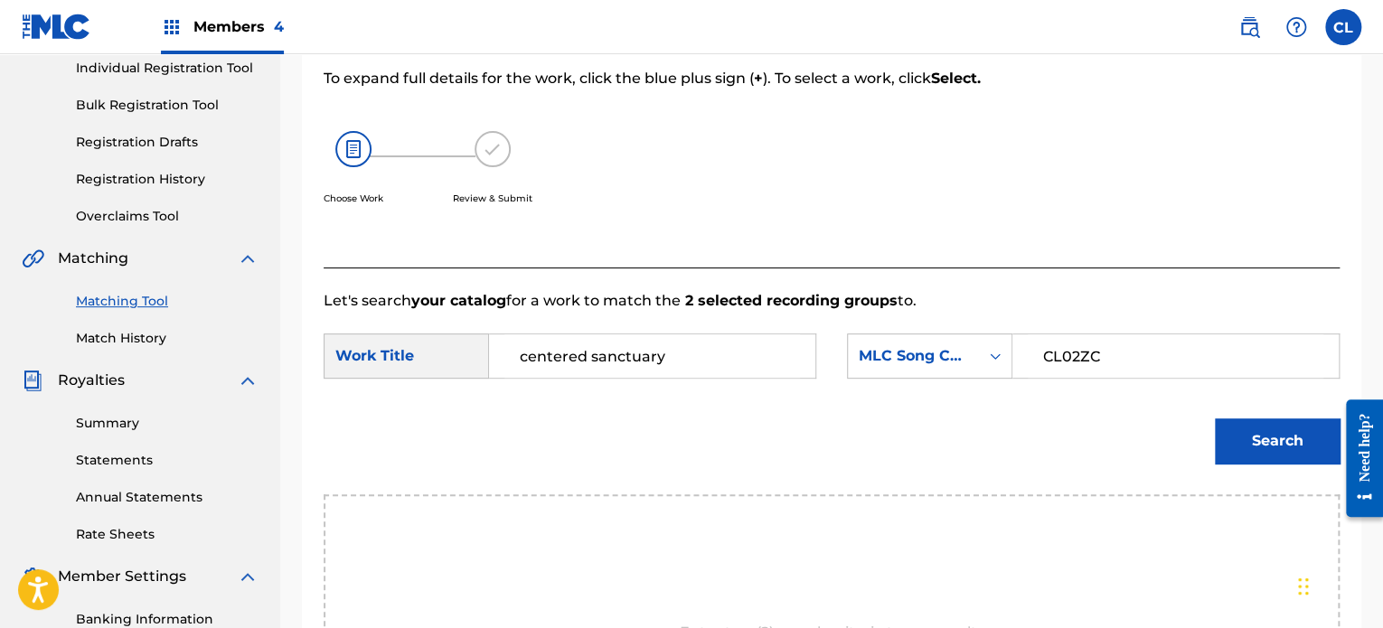
type input "centered sanctuary"
click at [1215, 418] on button "Search" at bounding box center [1277, 440] width 125 height 45
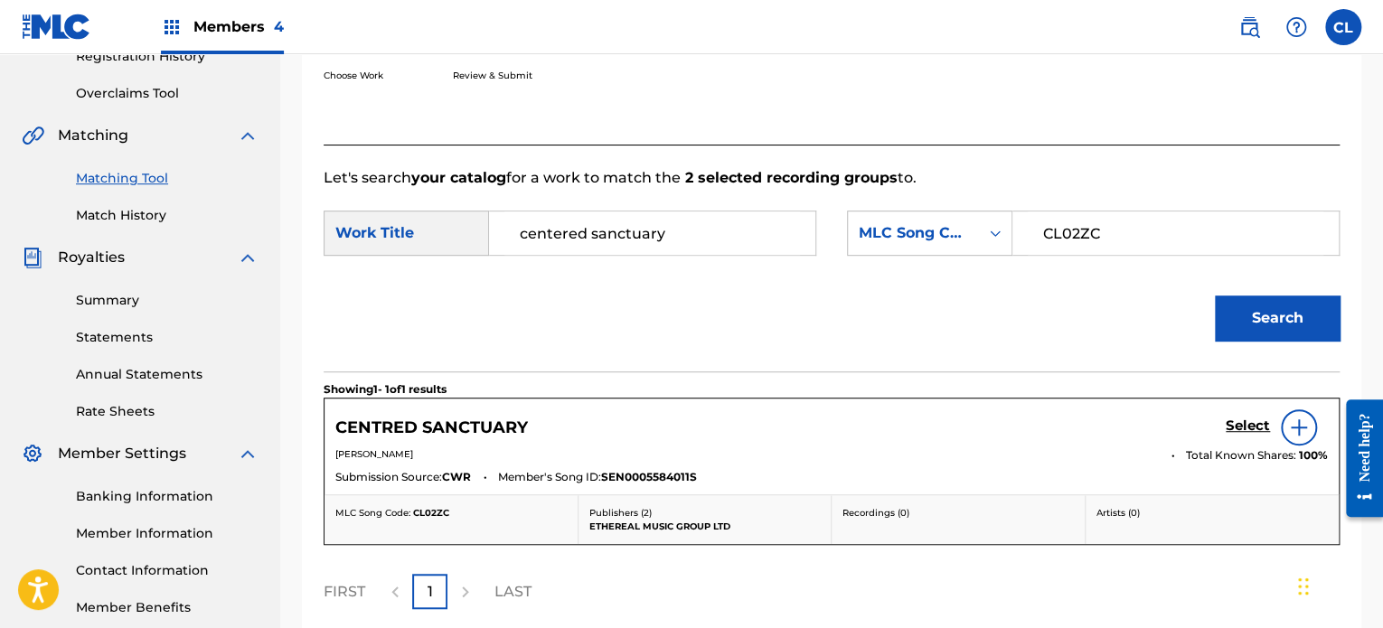
scroll to position [367, 0]
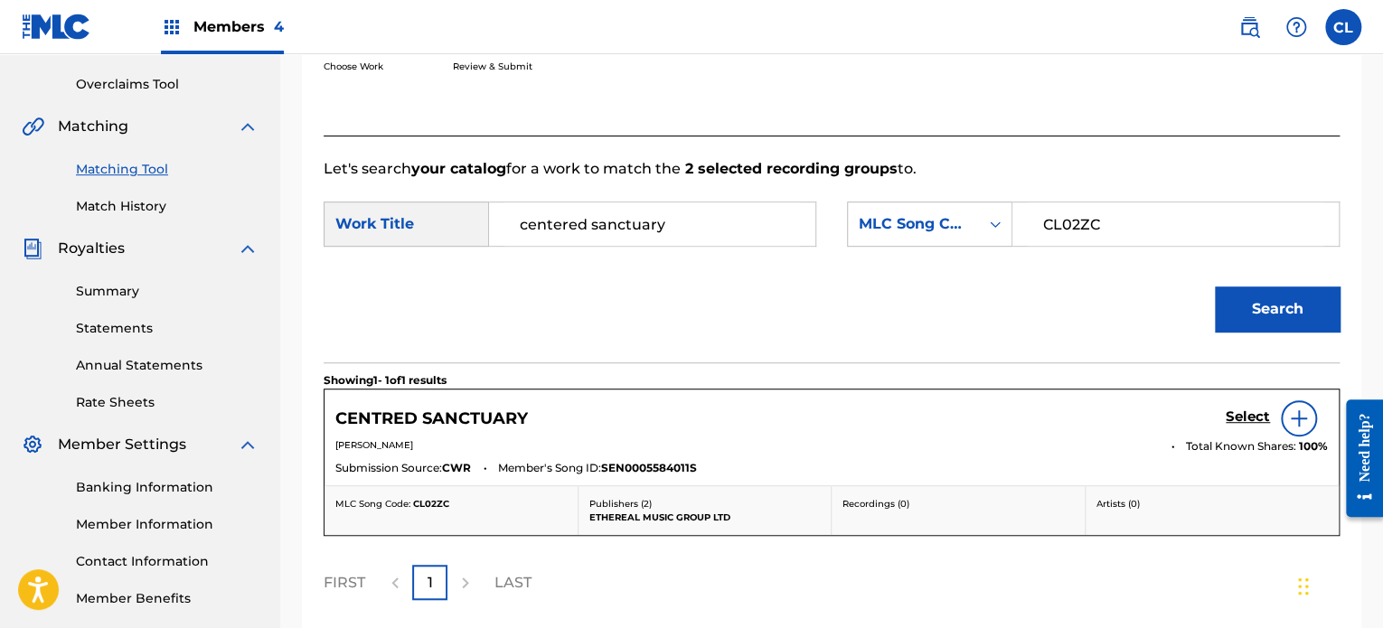
click at [1260, 411] on h5 "Select" at bounding box center [1248, 417] width 44 height 17
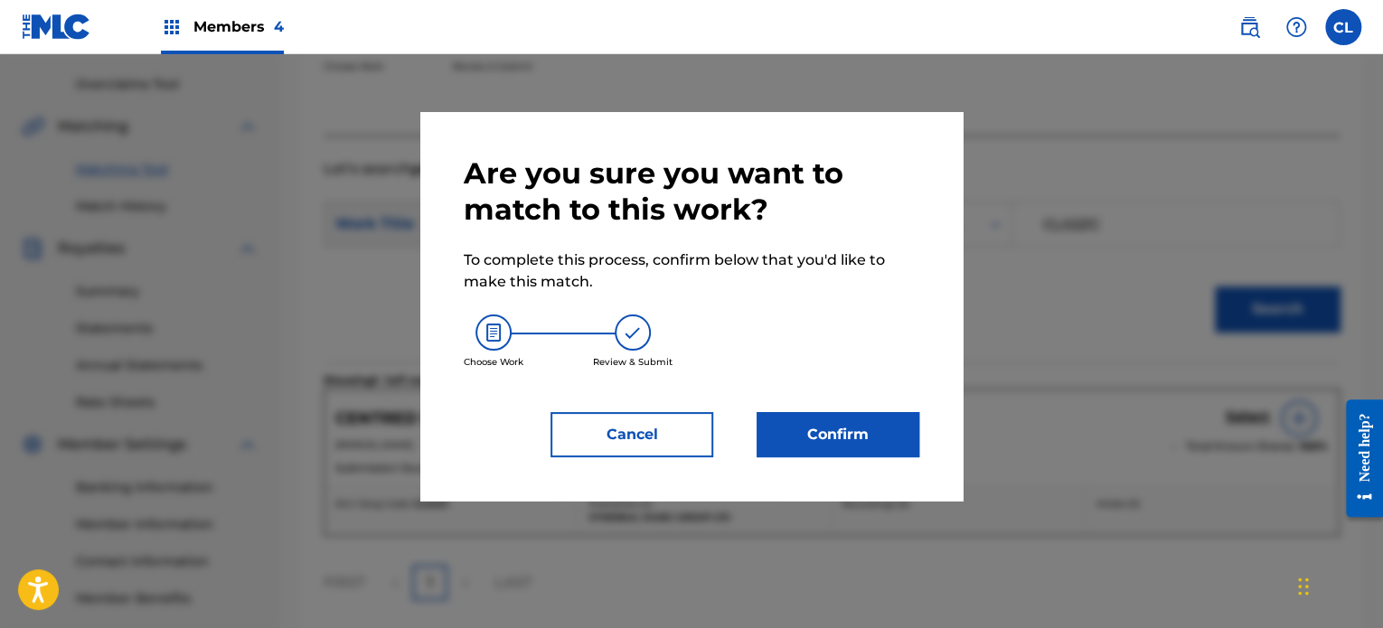
click at [874, 429] on button "Confirm" at bounding box center [838, 434] width 163 height 45
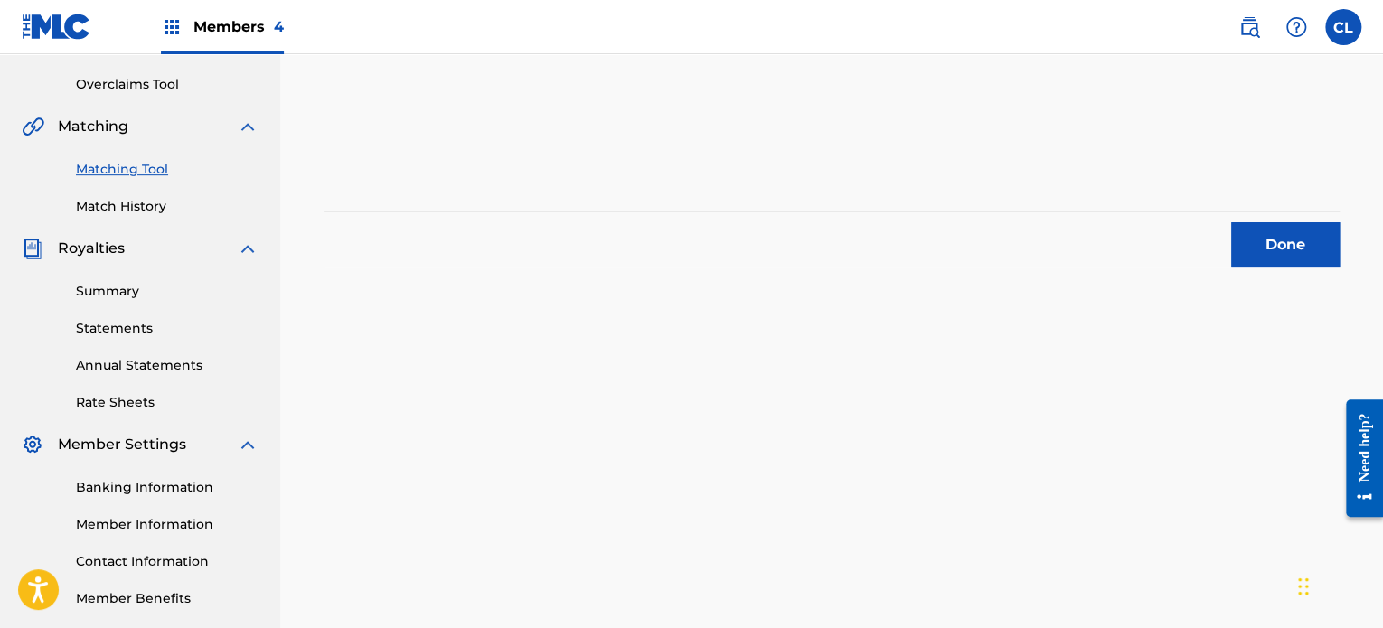
click at [1302, 249] on button "Done" at bounding box center [1285, 244] width 108 height 45
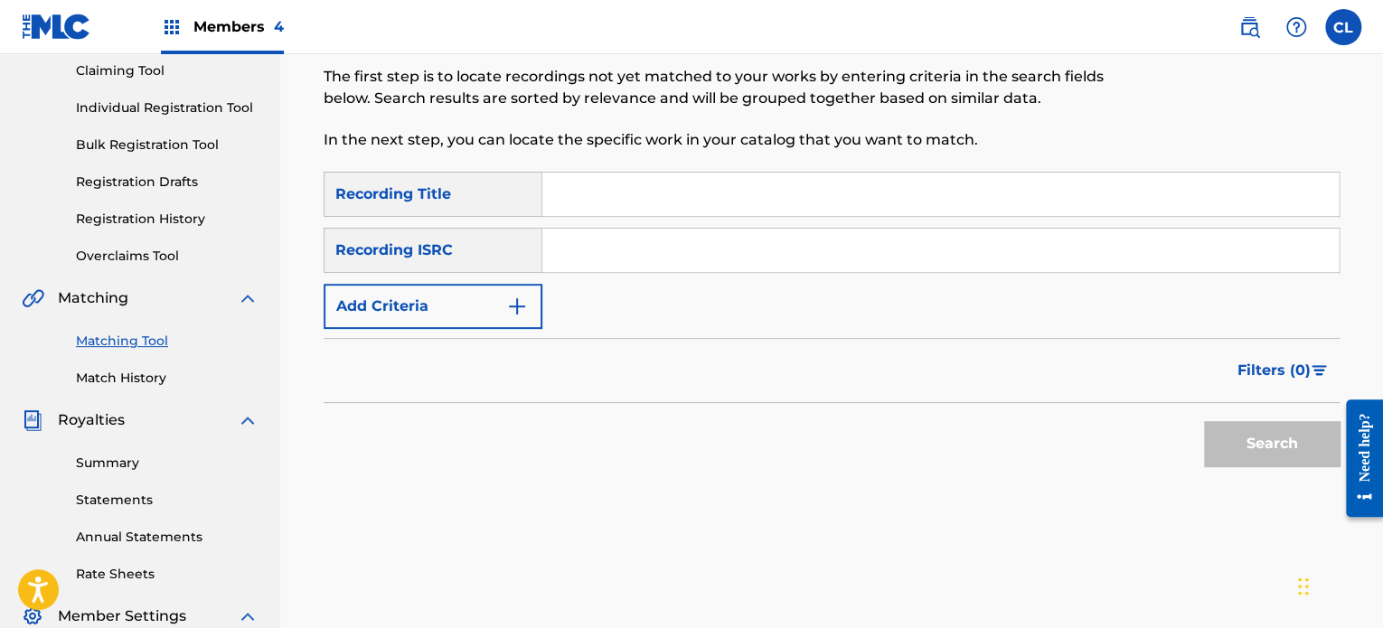
scroll to position [172, 0]
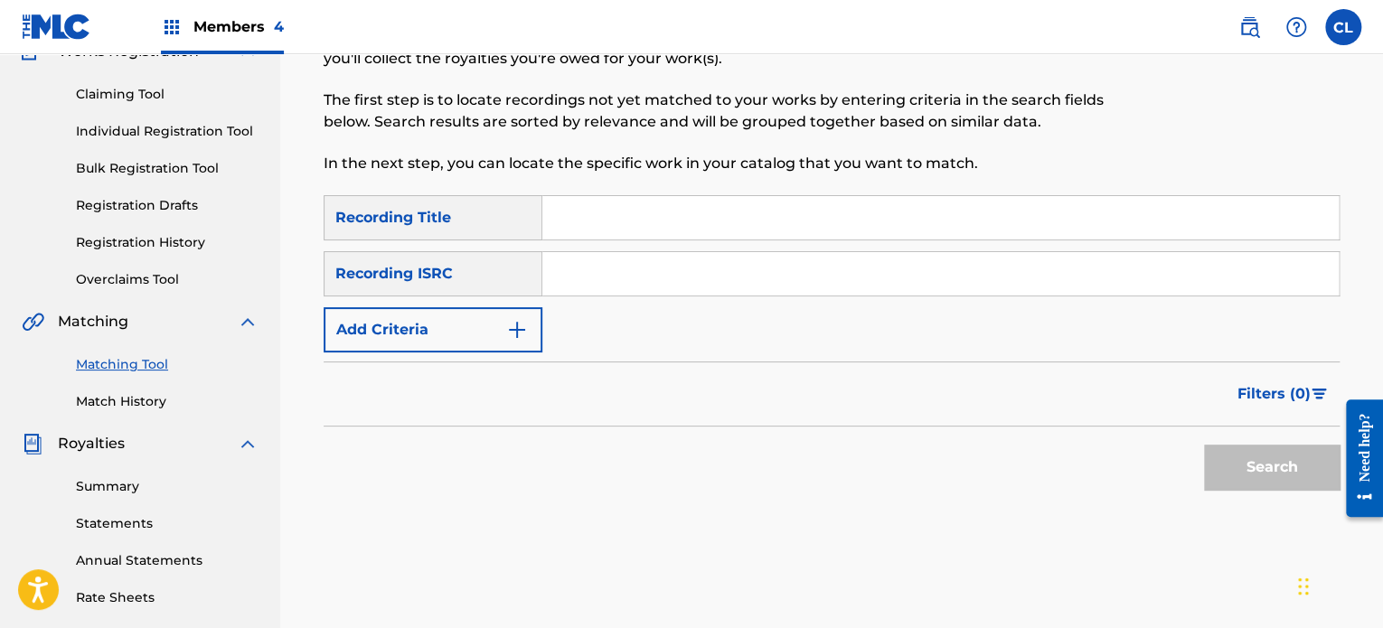
click at [691, 214] on input "Search Form" at bounding box center [940, 217] width 796 height 43
paste input "Change Coming"
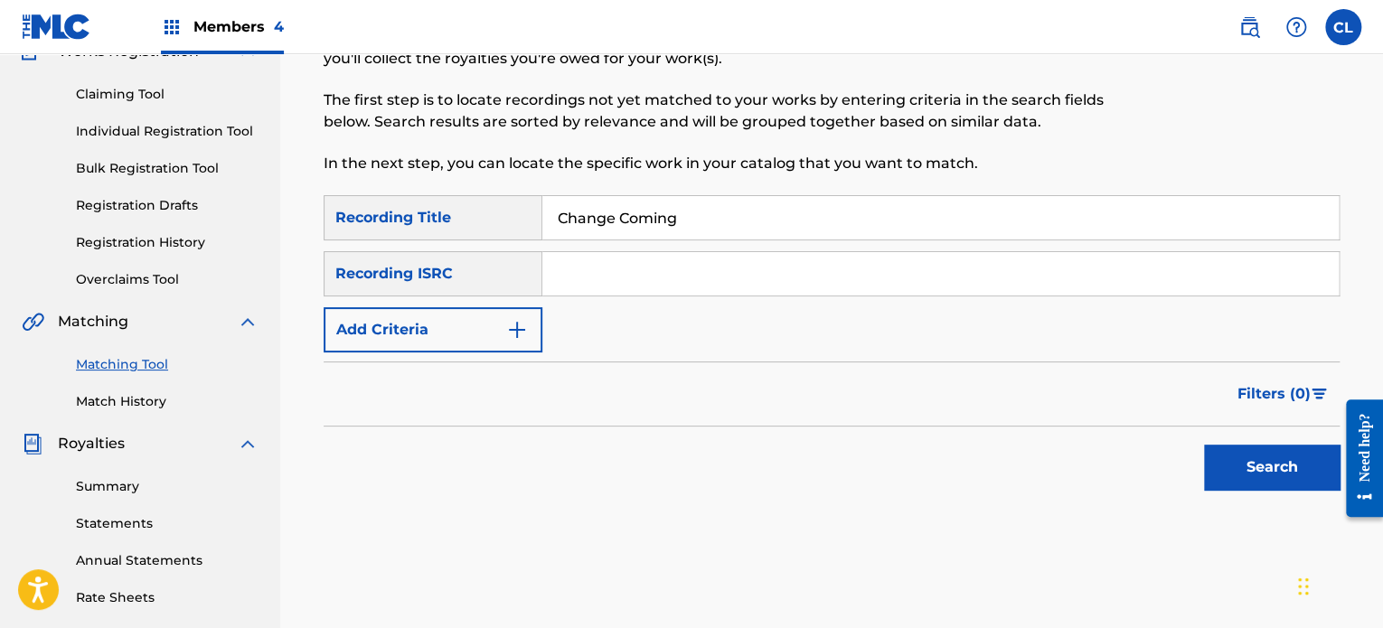
type input "Change Coming"
click at [494, 324] on button "Add Criteria" at bounding box center [433, 329] width 219 height 45
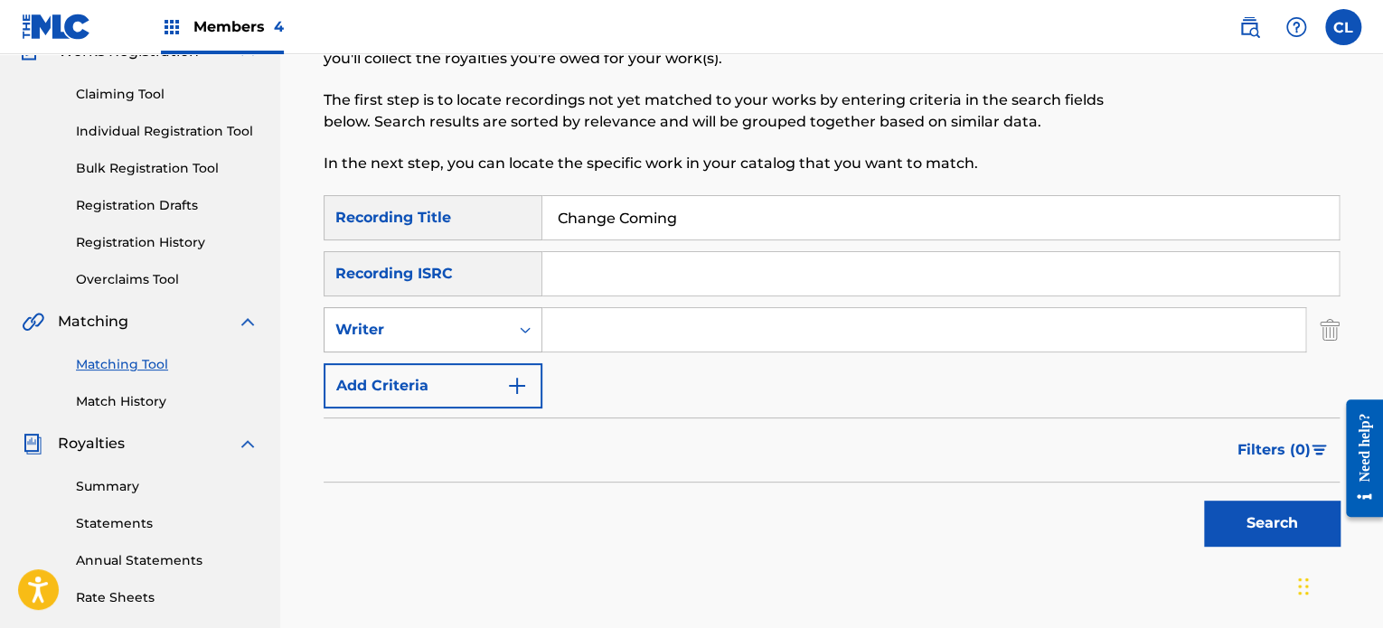
click at [503, 327] on div "Writer" at bounding box center [416, 330] width 184 height 34
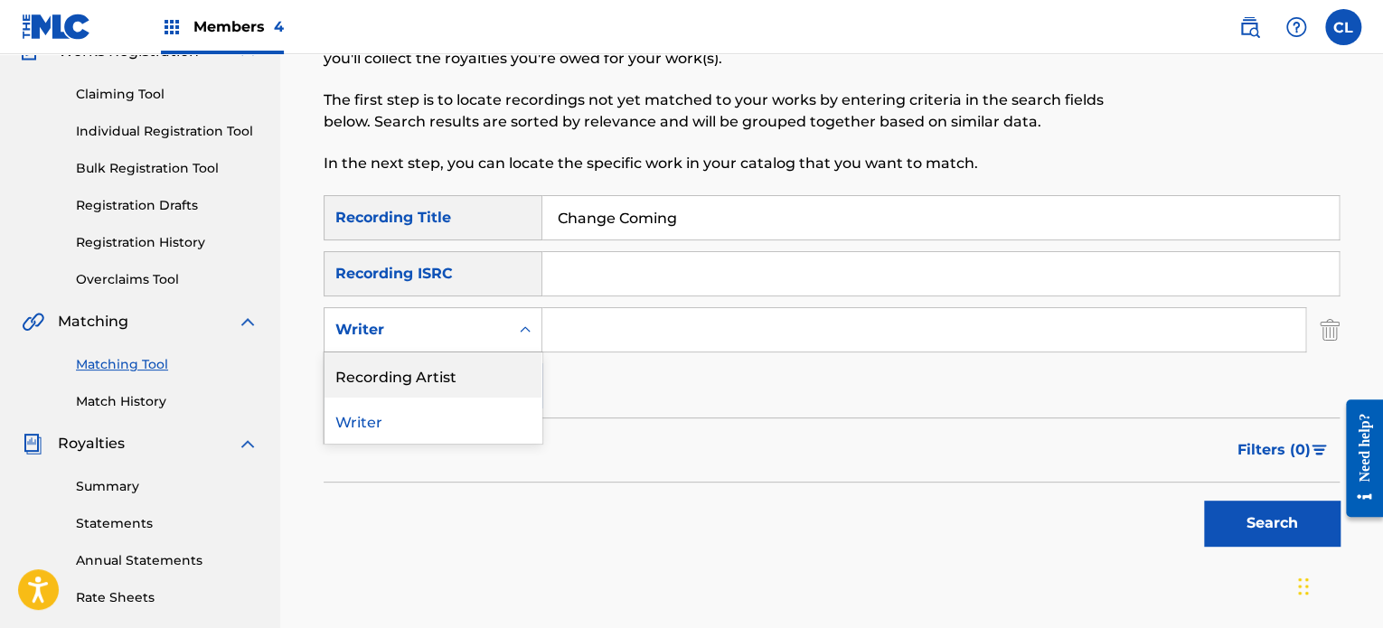
click at [491, 371] on div "Recording Artist" at bounding box center [432, 375] width 217 height 45
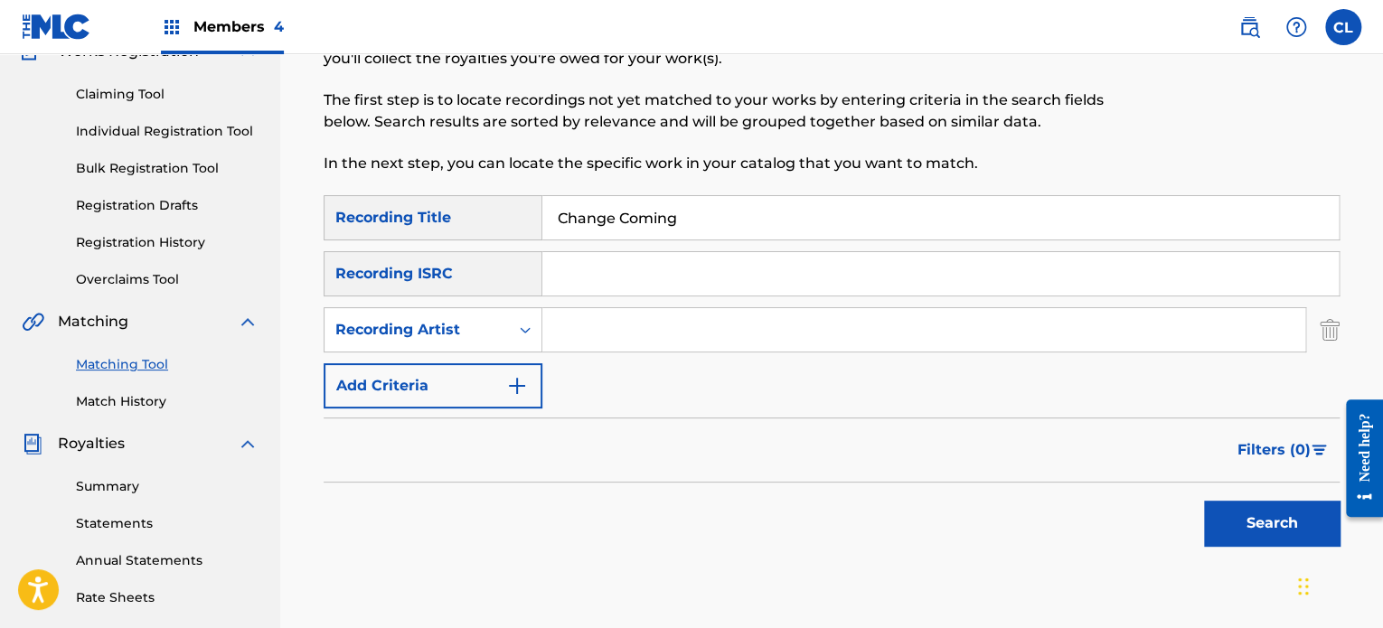
click at [623, 310] on input "Search Form" at bounding box center [923, 329] width 763 height 43
type input "[PERSON_NAME]"
click at [1204, 501] on button "Search" at bounding box center [1272, 523] width 136 height 45
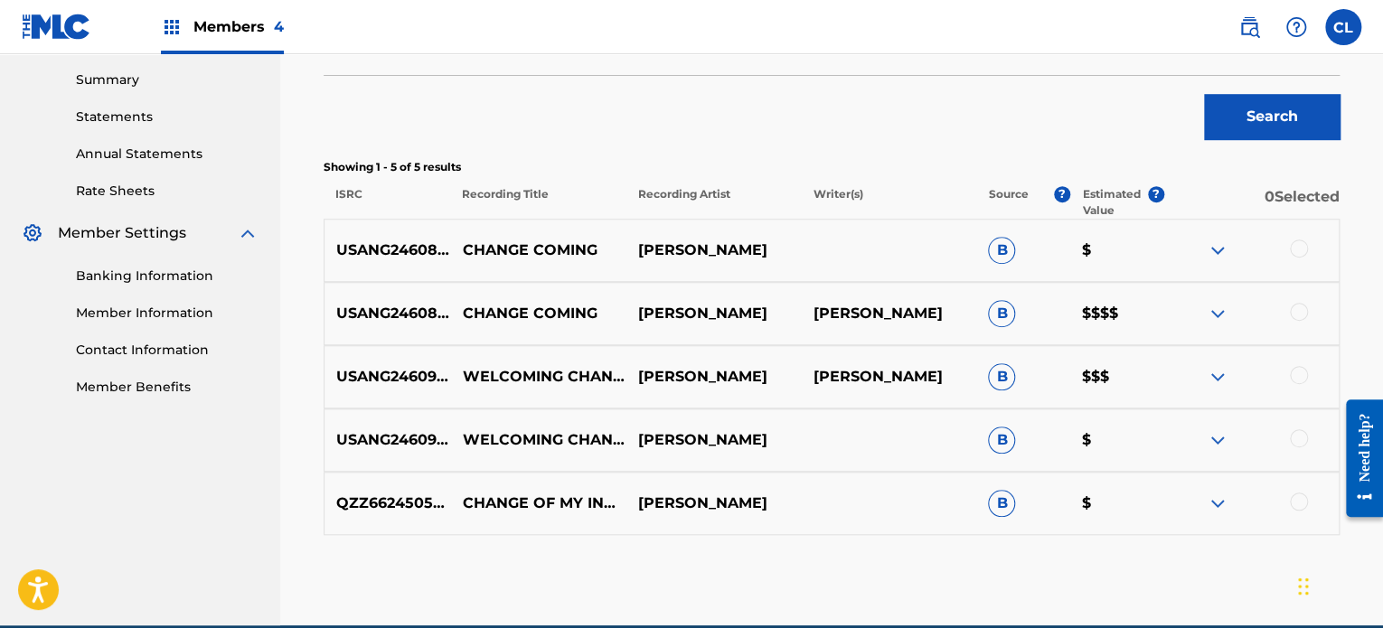
scroll to position [582, 0]
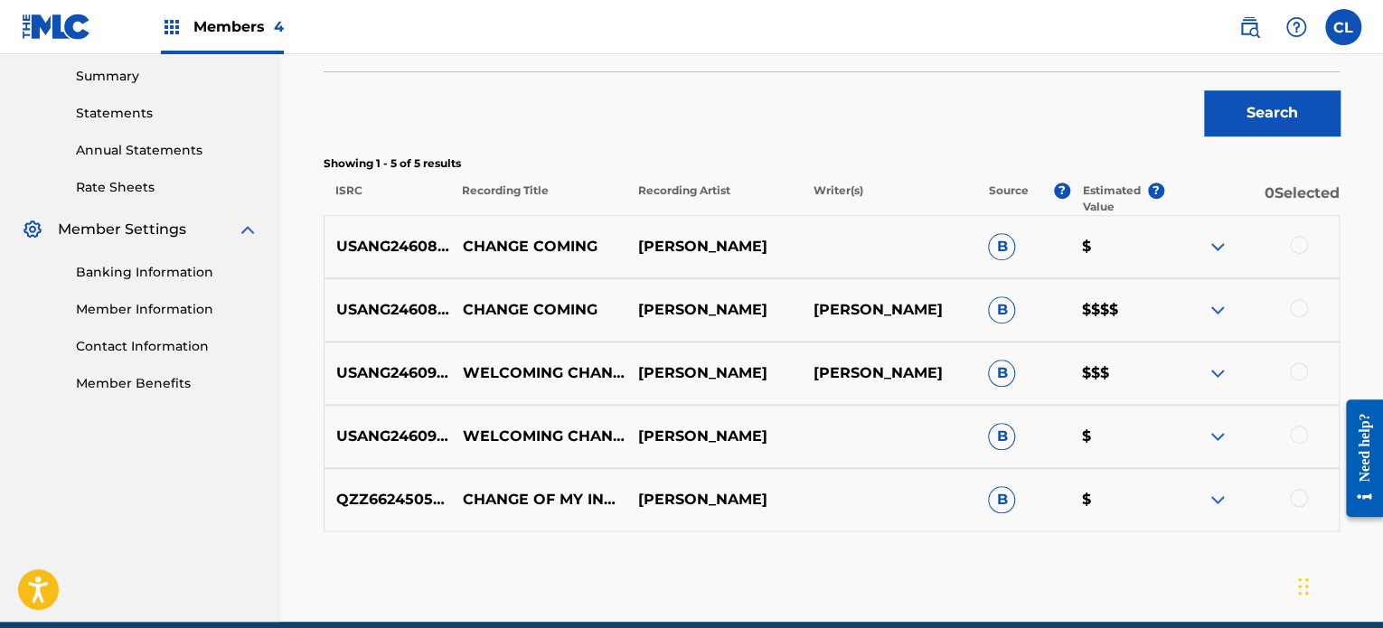
click at [1302, 309] on div at bounding box center [1299, 308] width 18 height 18
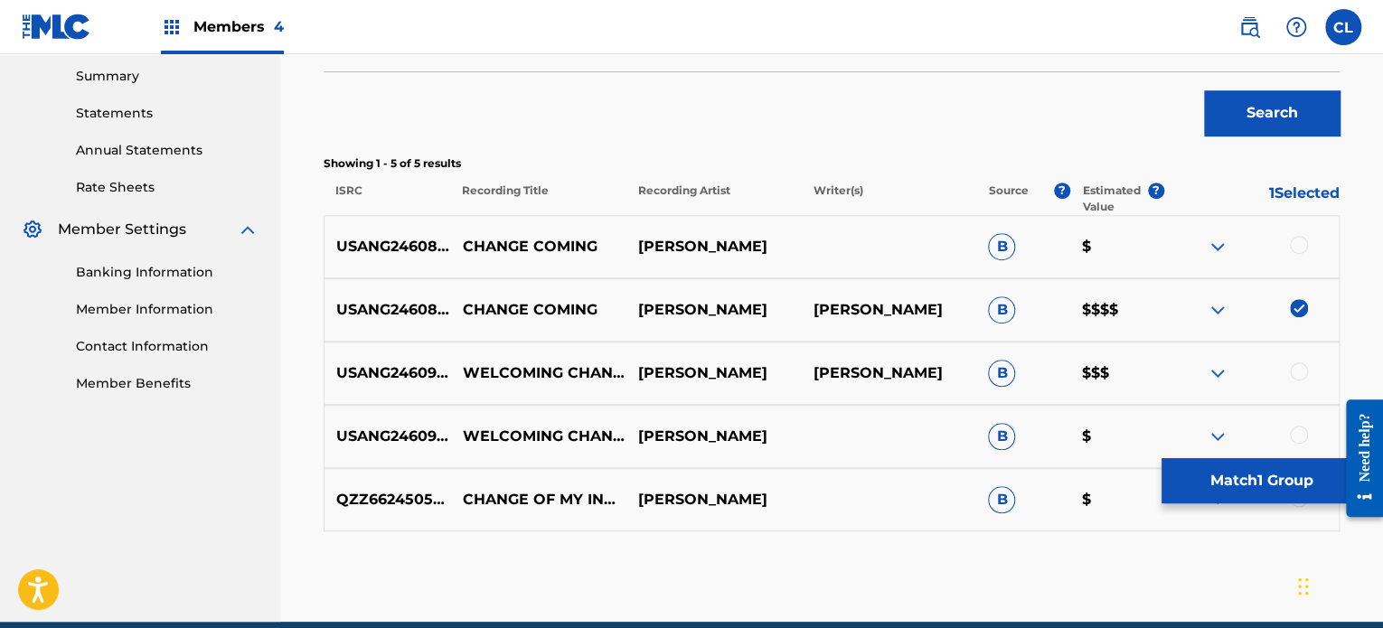
click at [1295, 242] on div at bounding box center [1299, 245] width 18 height 18
click at [1244, 476] on button "Match 2 Groups" at bounding box center [1261, 480] width 200 height 45
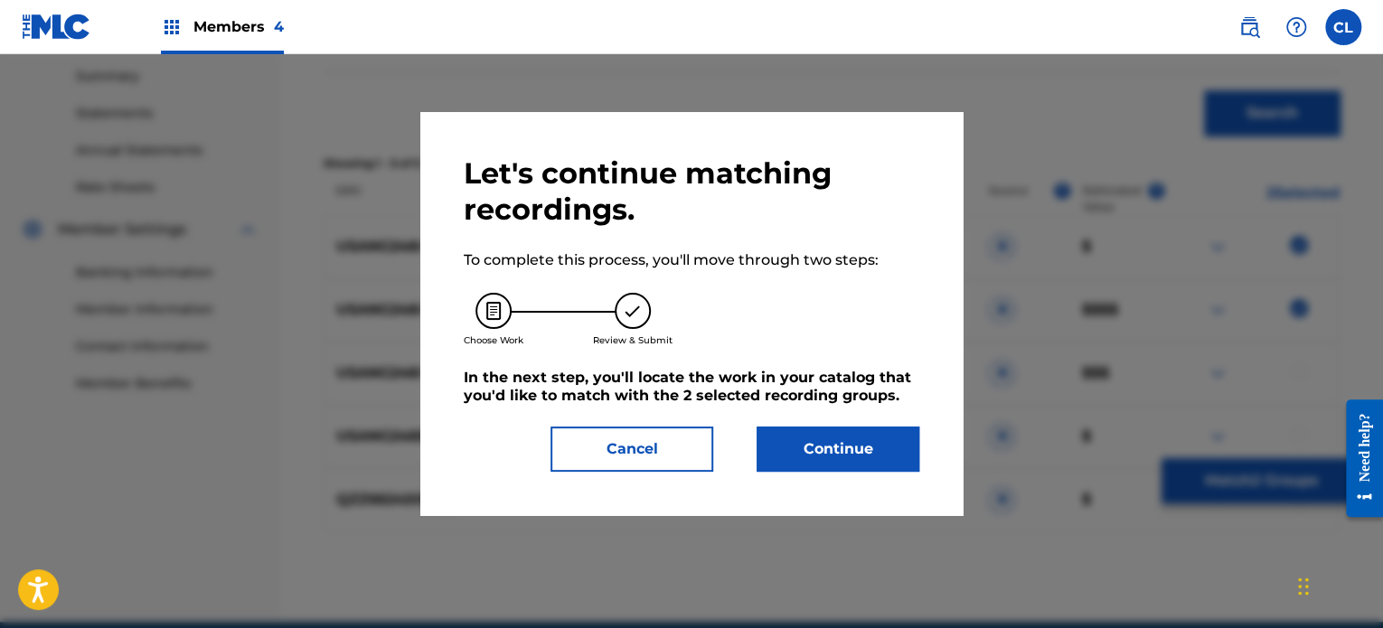
click at [865, 437] on button "Continue" at bounding box center [838, 449] width 163 height 45
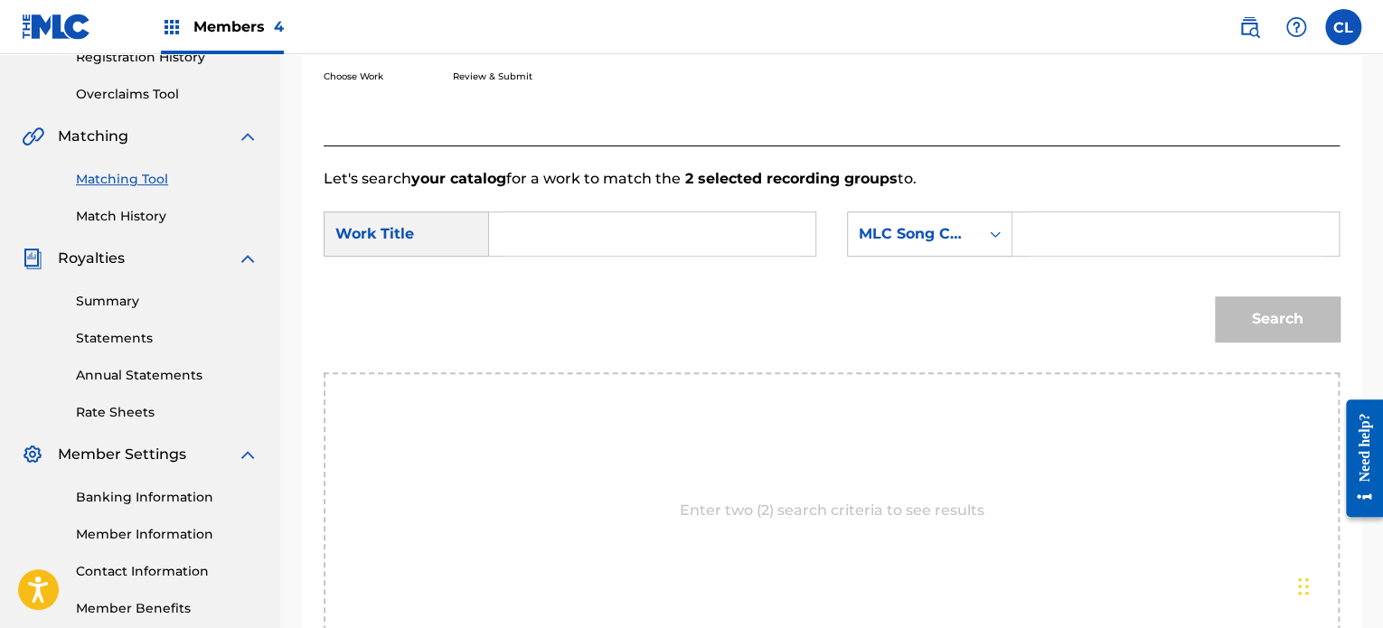
scroll to position [351, 0]
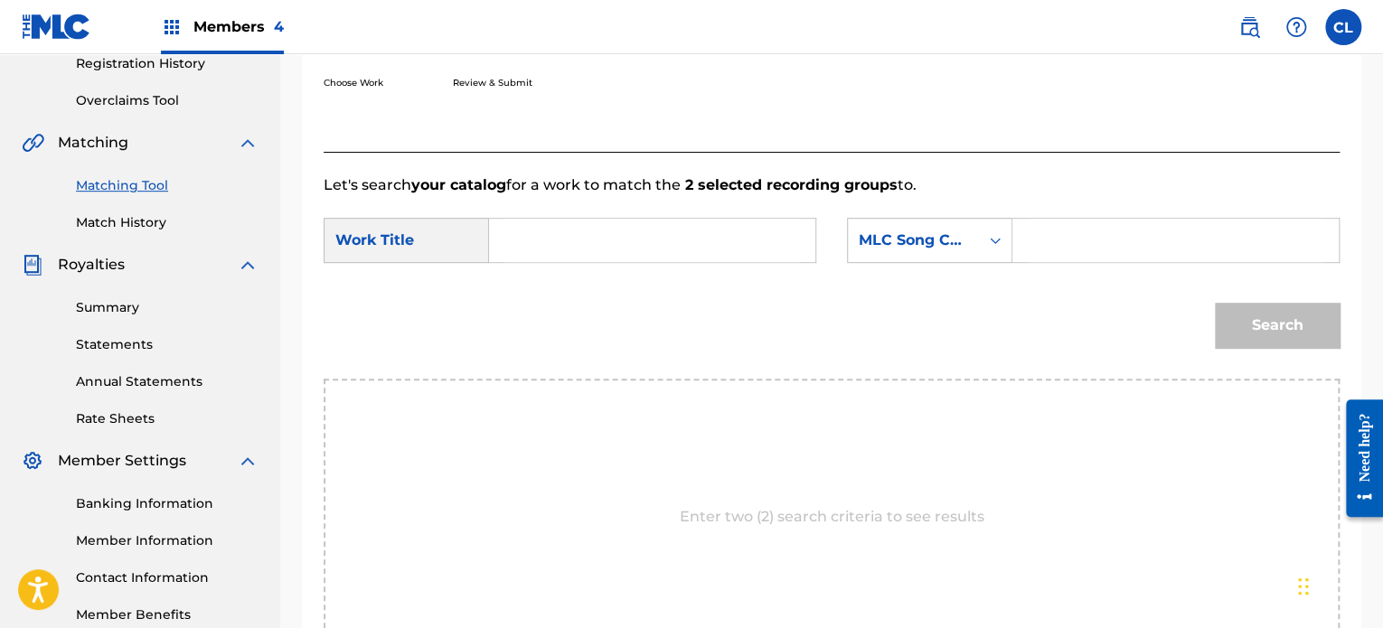
paste input "CL02SO"
click at [1095, 232] on input "Search Form" at bounding box center [1176, 240] width 296 height 43
type input "CL02SO"
click at [676, 233] on input "Search Form" at bounding box center [652, 240] width 296 height 43
paste input "Change Coming"
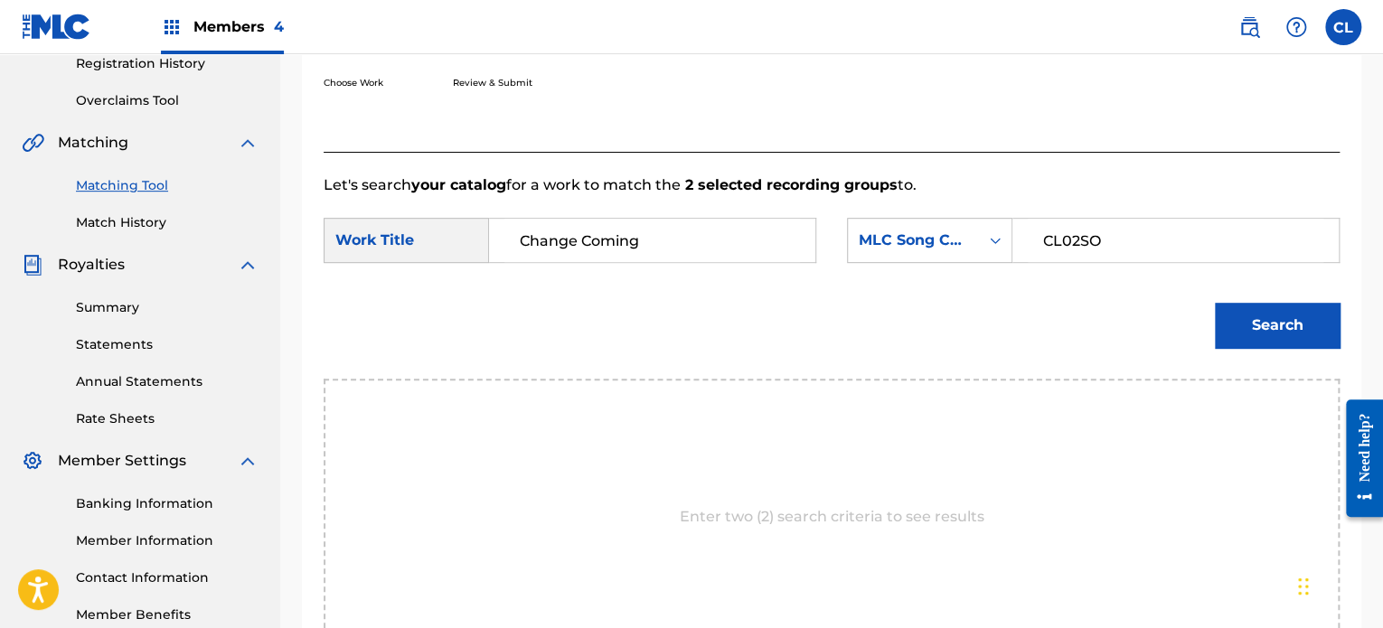
type input "Change Coming"
click at [1215, 303] on button "Search" at bounding box center [1277, 325] width 125 height 45
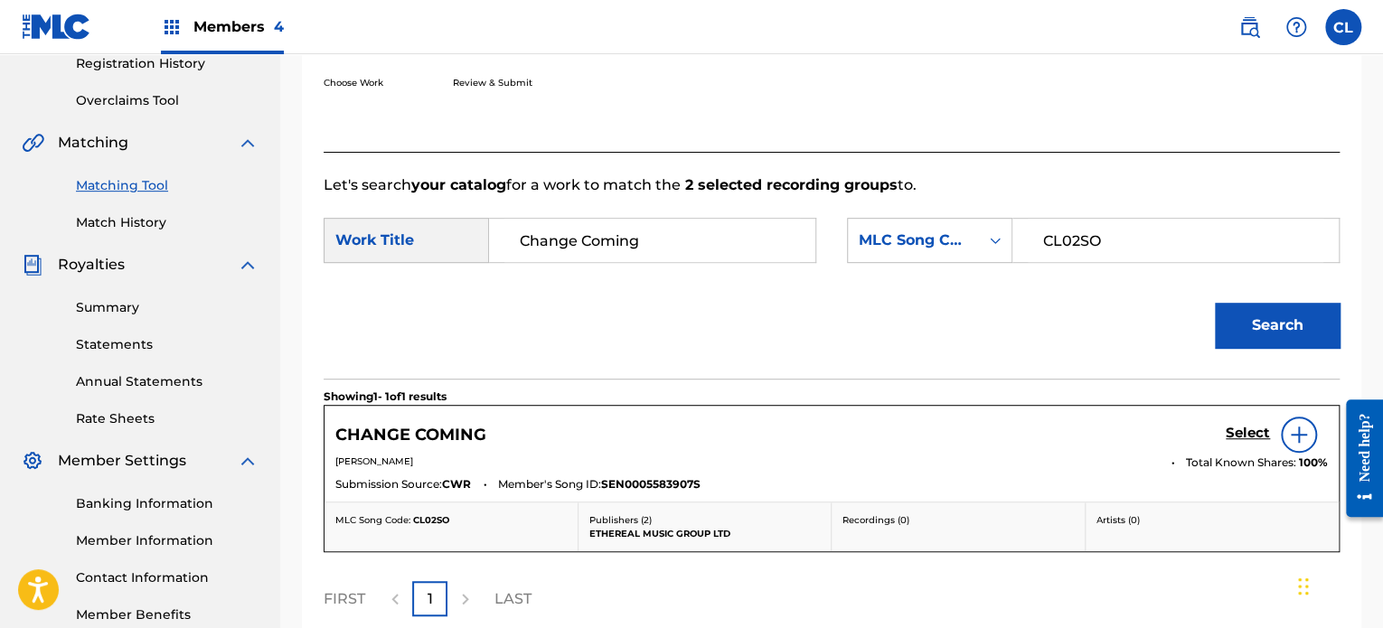
click at [1242, 432] on h5 "Select" at bounding box center [1248, 433] width 44 height 17
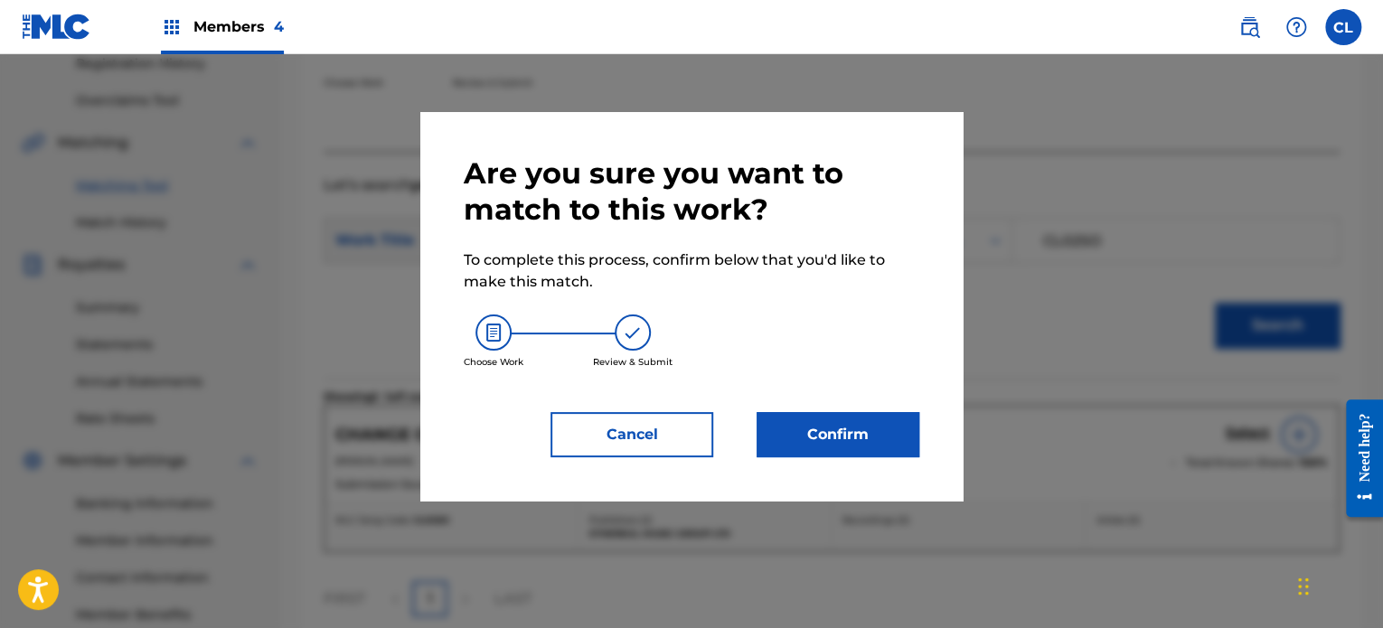
click at [870, 430] on button "Confirm" at bounding box center [838, 434] width 163 height 45
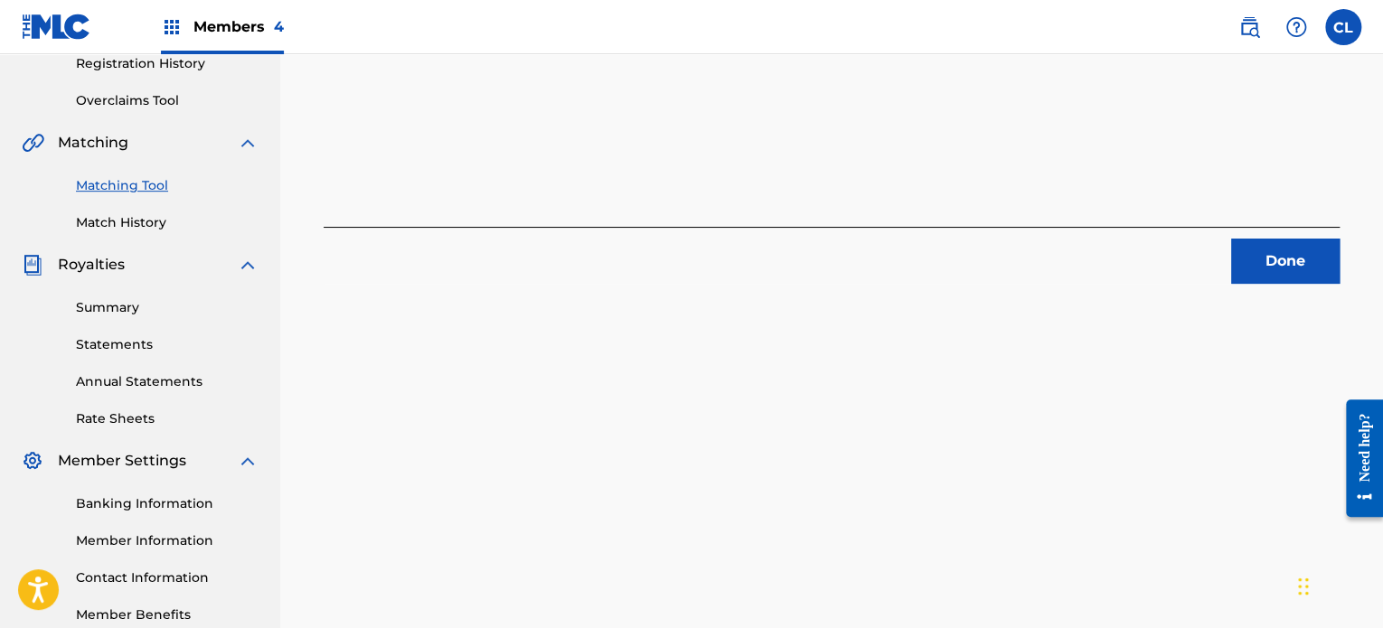
click at [1273, 258] on button "Done" at bounding box center [1285, 261] width 108 height 45
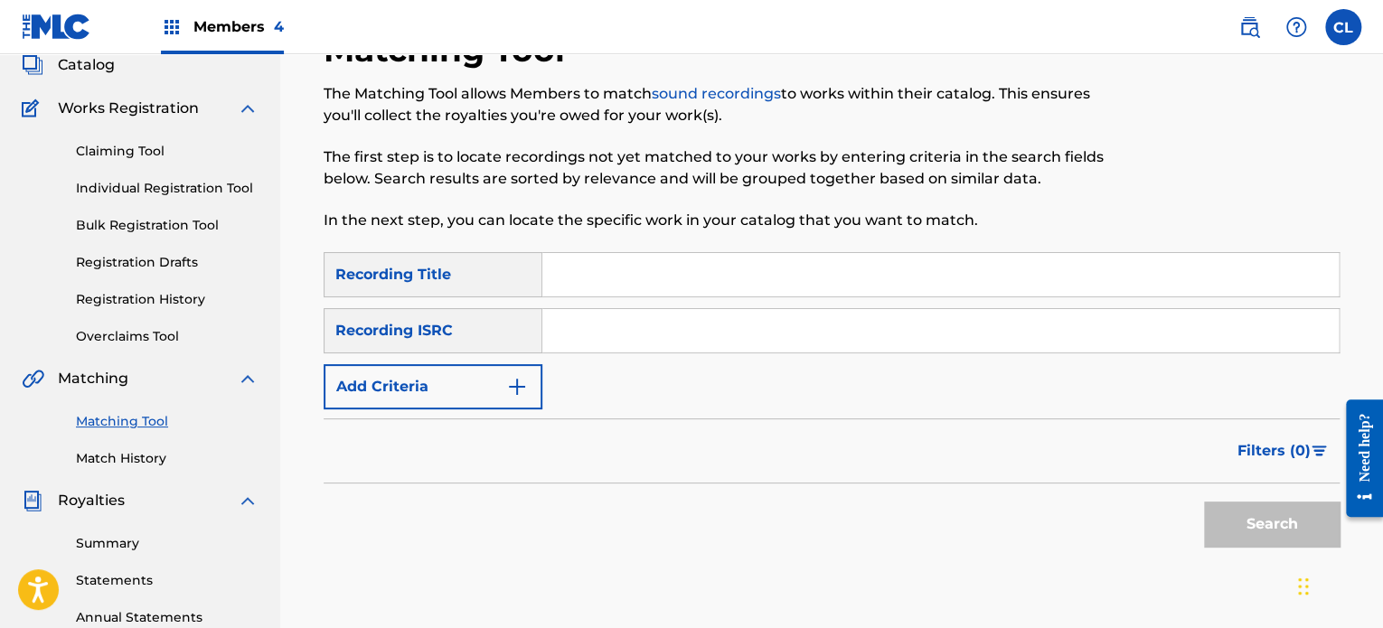
scroll to position [100, 0]
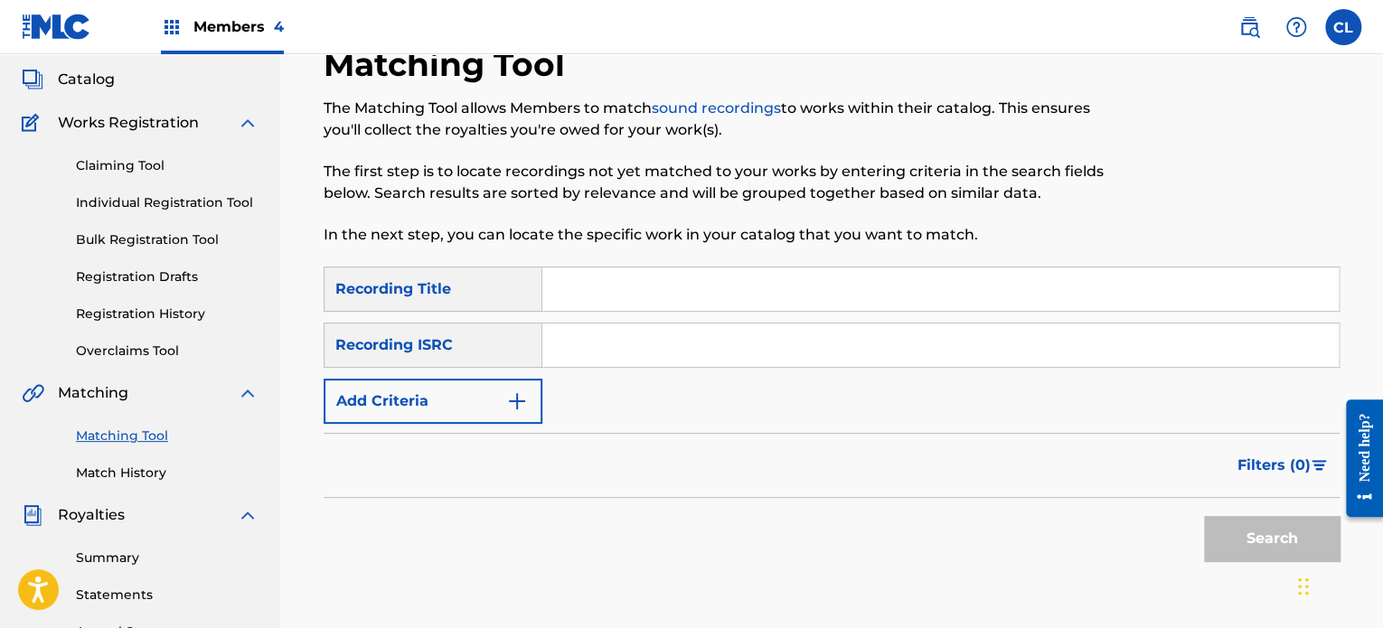
click at [679, 285] on input "Search Form" at bounding box center [940, 289] width 796 height 43
paste input "Changes"
click at [679, 285] on input "Changes" at bounding box center [940, 289] width 796 height 43
type input "Changes"
click at [504, 403] on button "Add Criteria" at bounding box center [433, 401] width 219 height 45
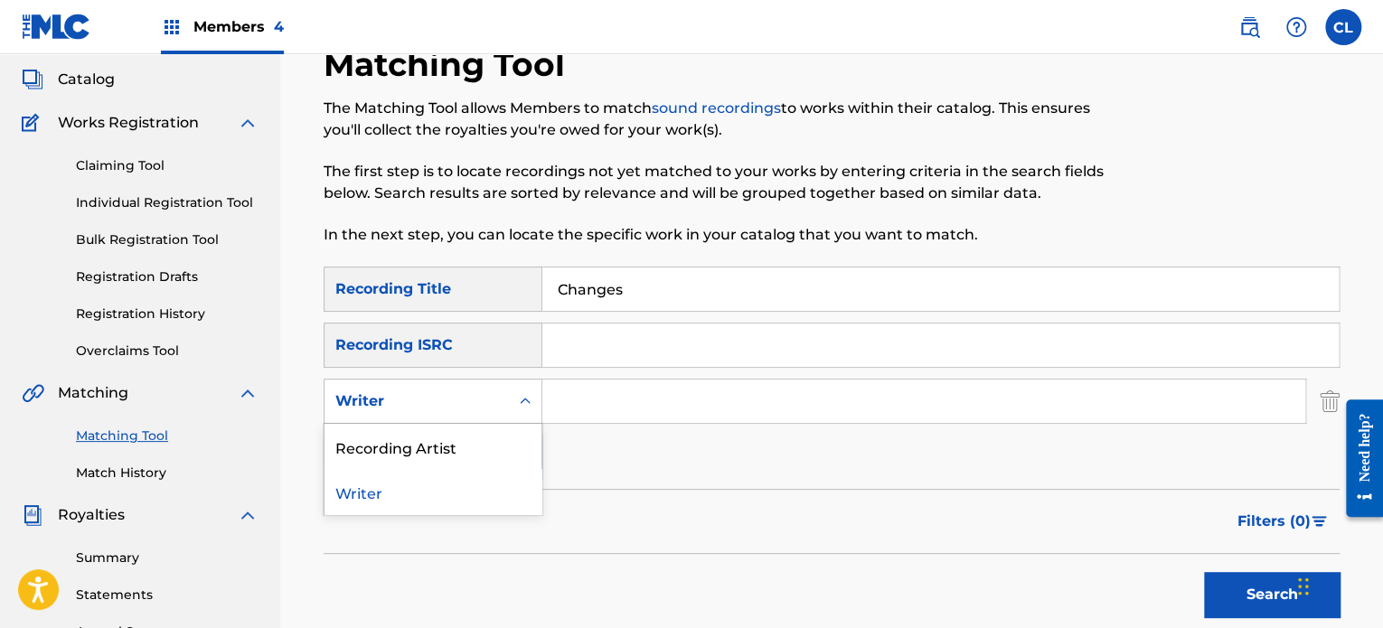
click at [495, 400] on div "Writer" at bounding box center [416, 401] width 163 height 22
click at [466, 444] on div "Recording Artist" at bounding box center [432, 446] width 217 height 45
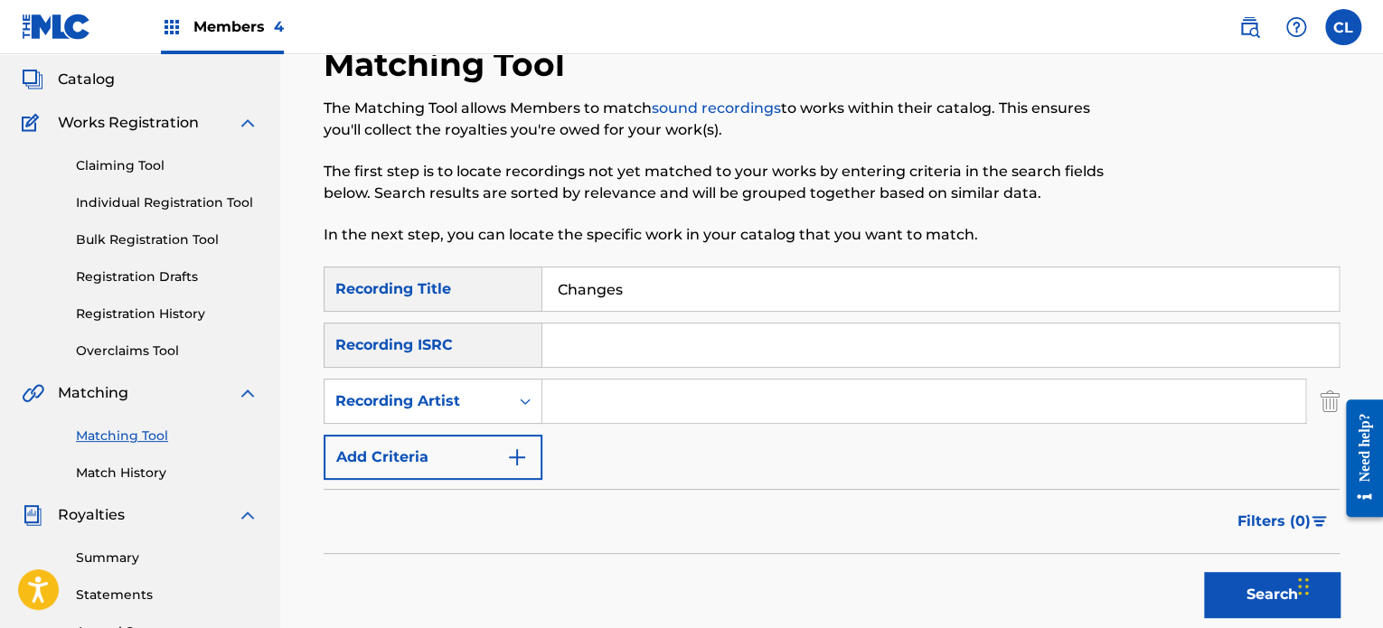
click at [608, 403] on input "Search Form" at bounding box center [923, 401] width 763 height 43
type input "[PERSON_NAME]"
click at [1204, 572] on button "Search" at bounding box center [1272, 594] width 136 height 45
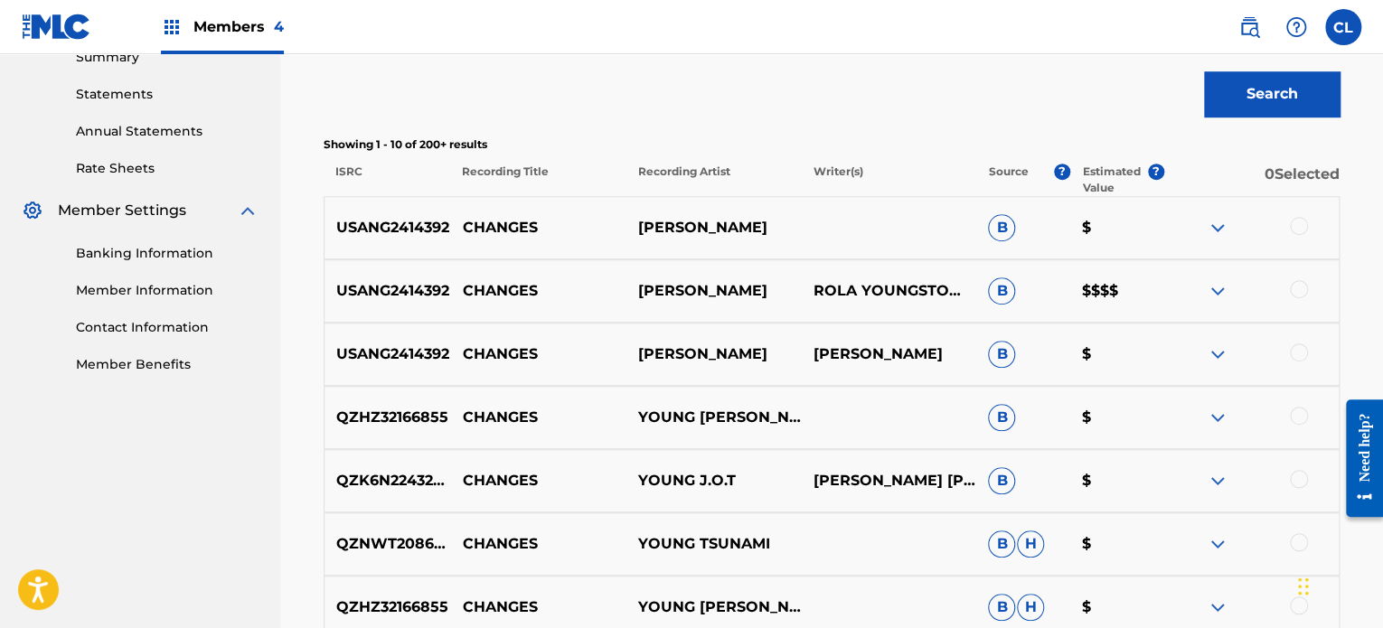
scroll to position [605, 0]
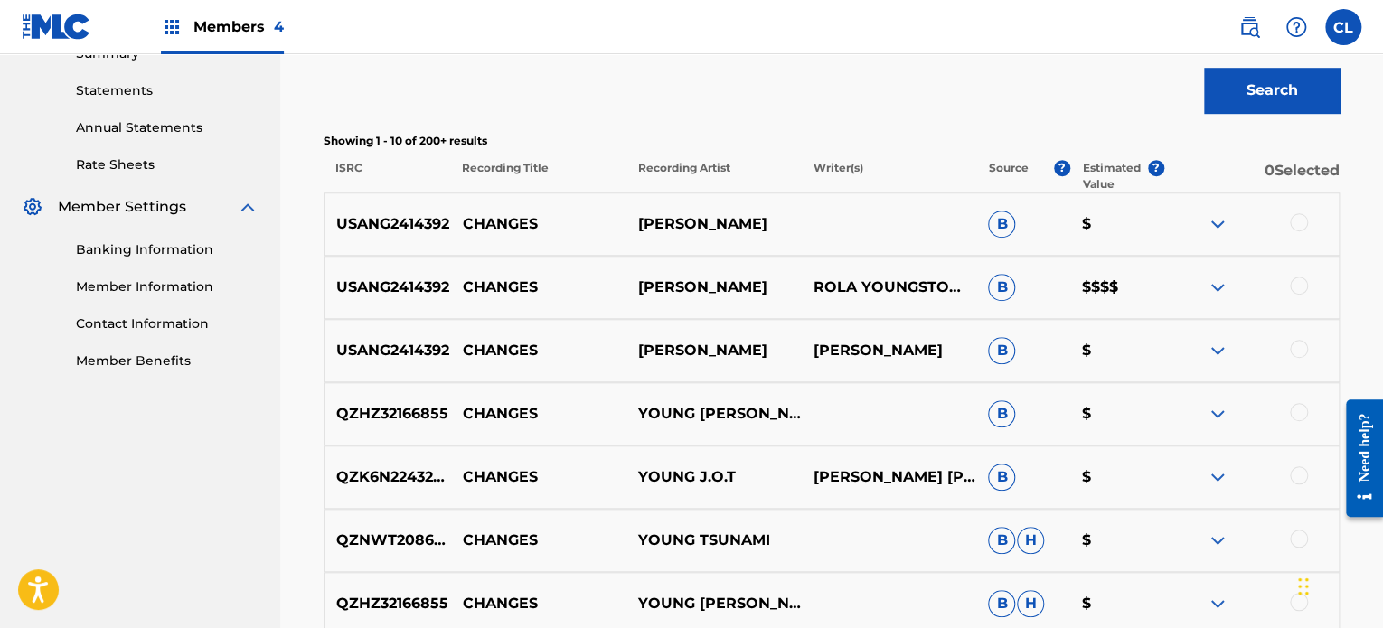
click at [1311, 349] on div at bounding box center [1250, 351] width 175 height 22
click at [1302, 285] on div at bounding box center [1299, 286] width 18 height 18
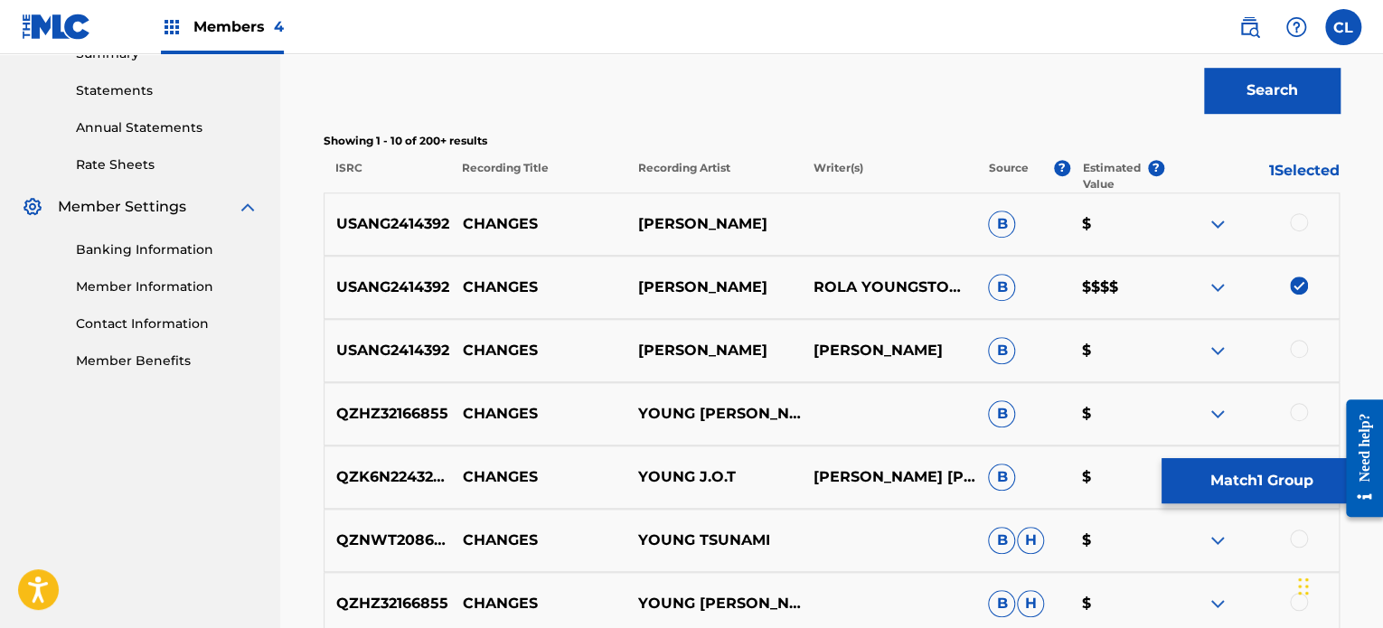
click at [1298, 352] on div at bounding box center [1299, 349] width 18 height 18
click at [1299, 218] on div at bounding box center [1299, 222] width 18 height 18
click at [1265, 475] on button "Match 3 Groups" at bounding box center [1261, 480] width 200 height 45
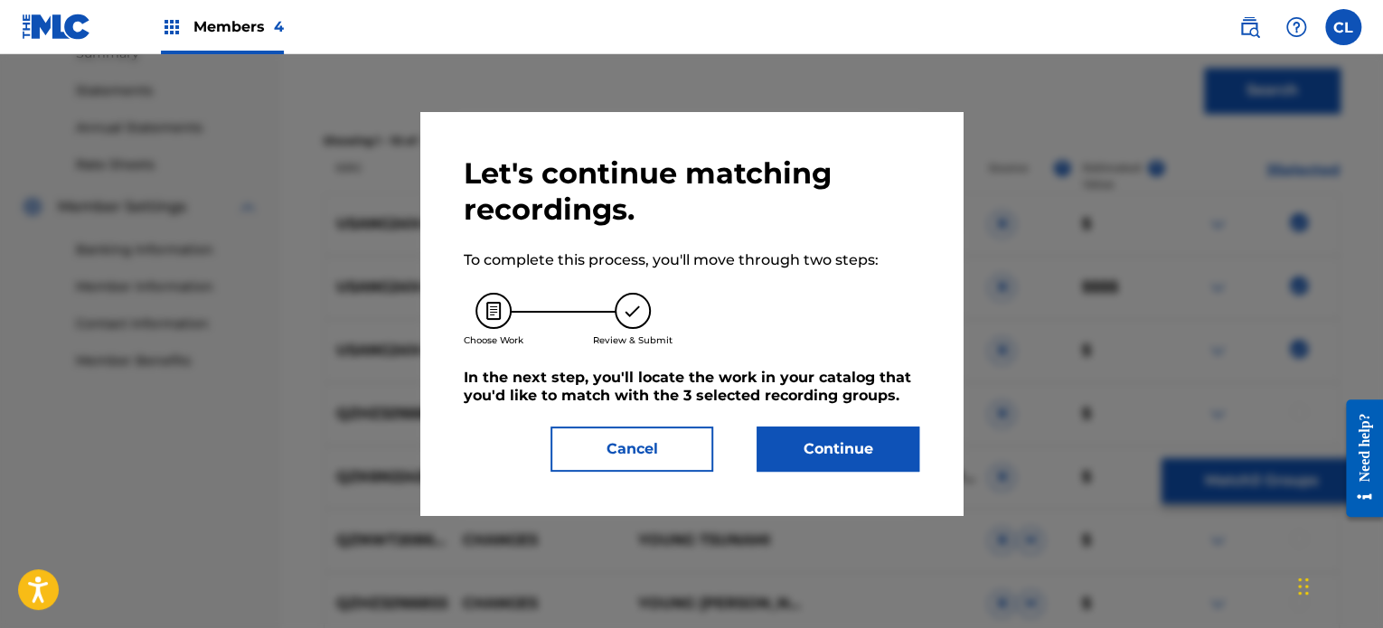
click at [652, 470] on button "Cancel" at bounding box center [631, 449] width 163 height 45
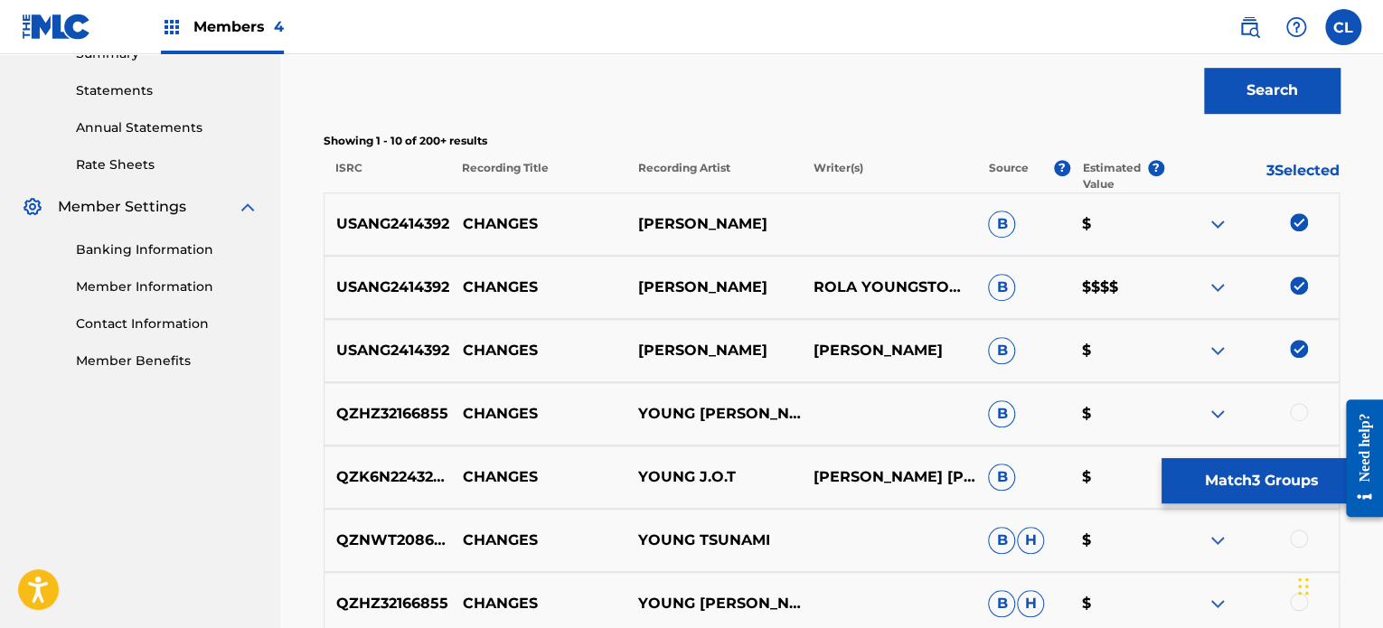
click at [1240, 476] on button "Match 3 Groups" at bounding box center [1261, 480] width 200 height 45
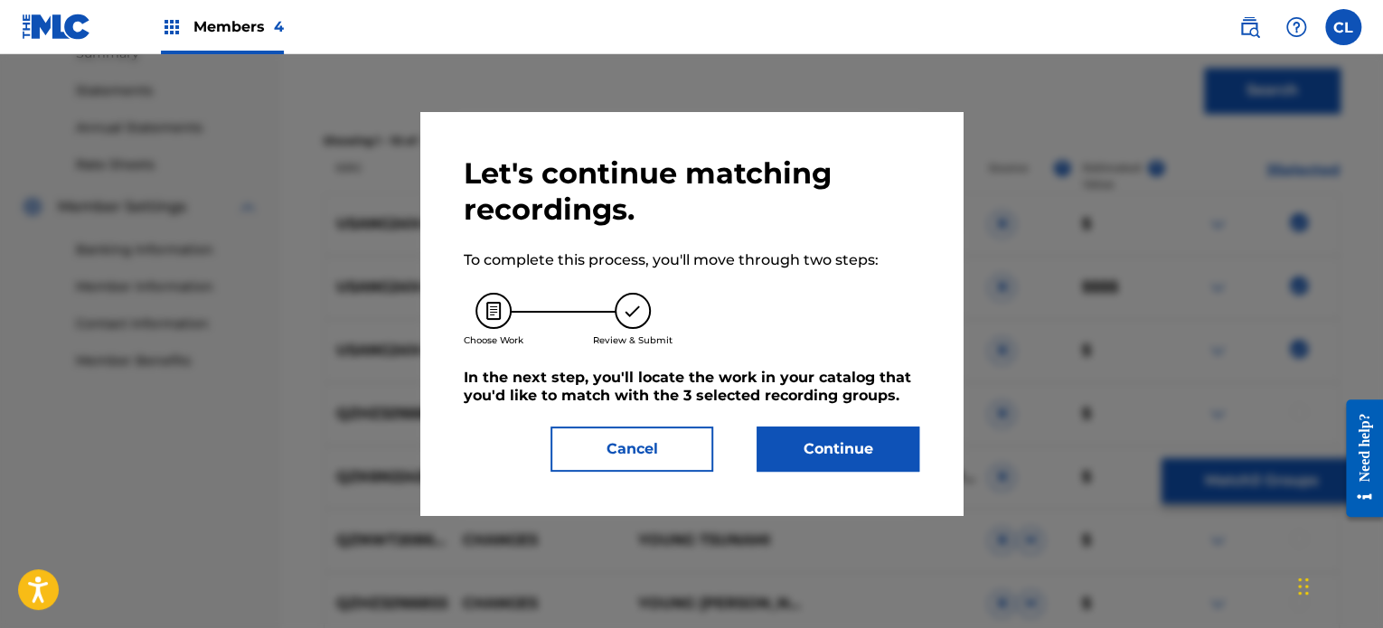
click at [813, 436] on button "Continue" at bounding box center [838, 449] width 163 height 45
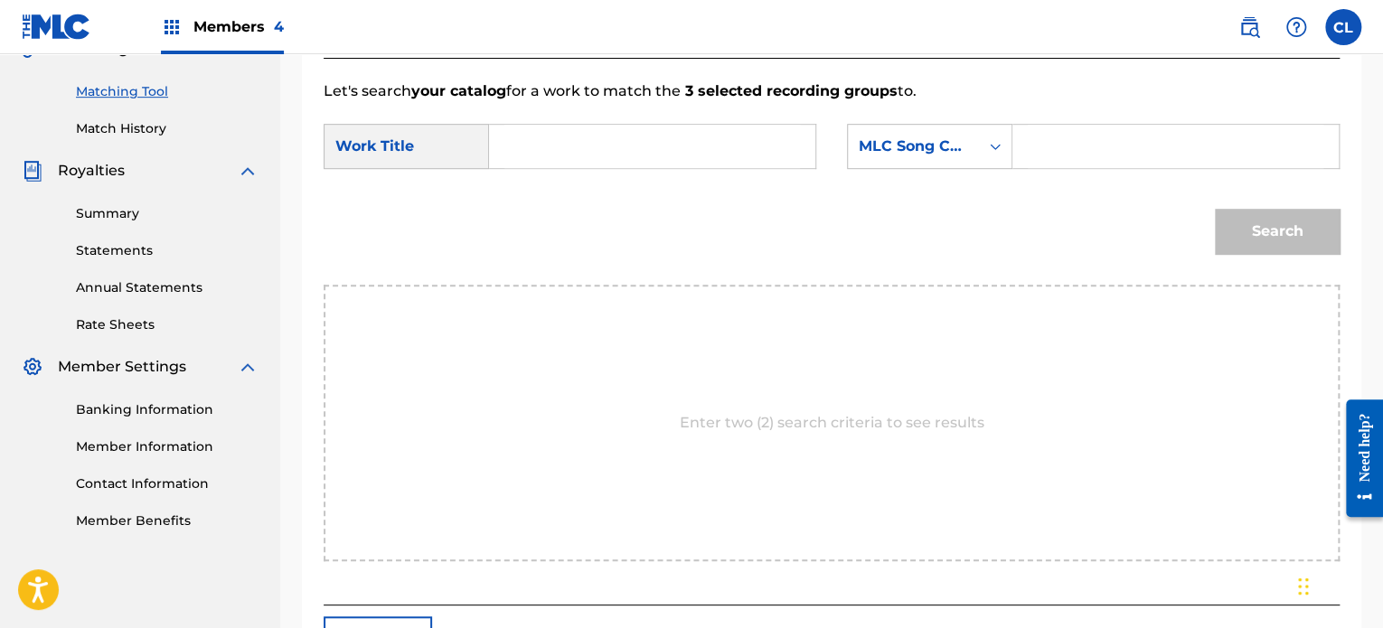
scroll to position [430, 0]
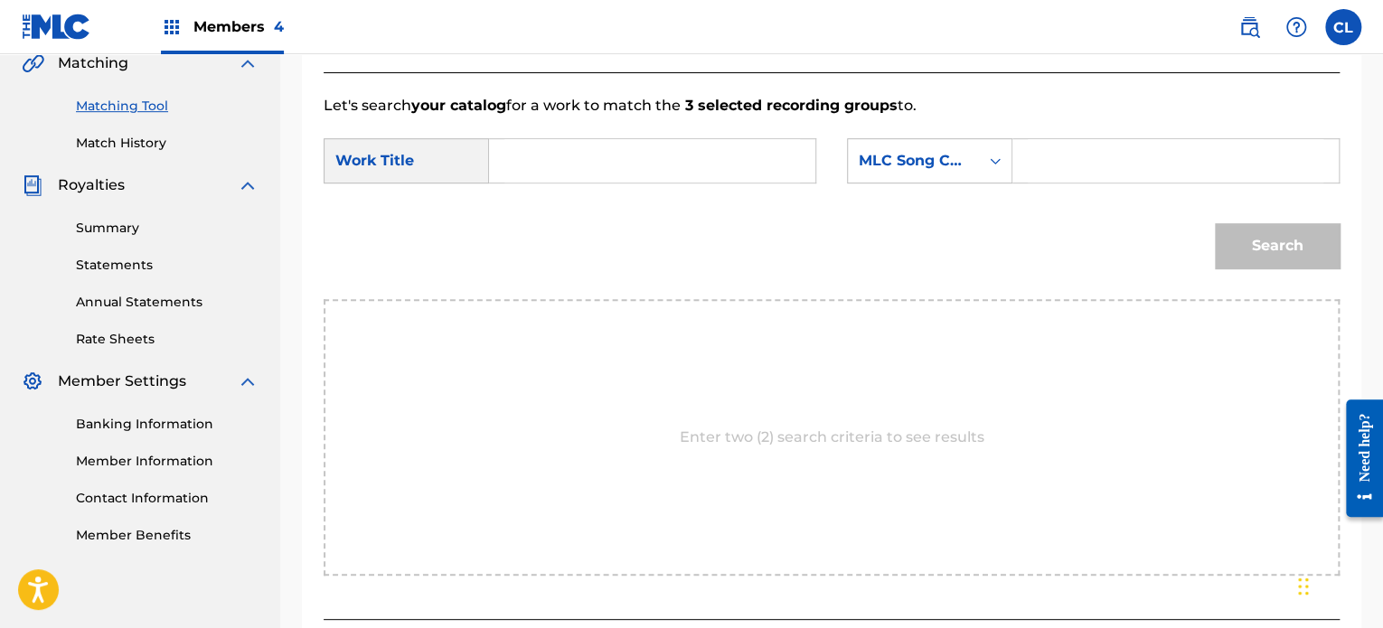
click at [1120, 165] on input "Search Form" at bounding box center [1176, 160] width 296 height 43
paste input "CL1RK4"
type input "CL1RK4"
click at [724, 156] on input "Search Form" at bounding box center [652, 160] width 296 height 43
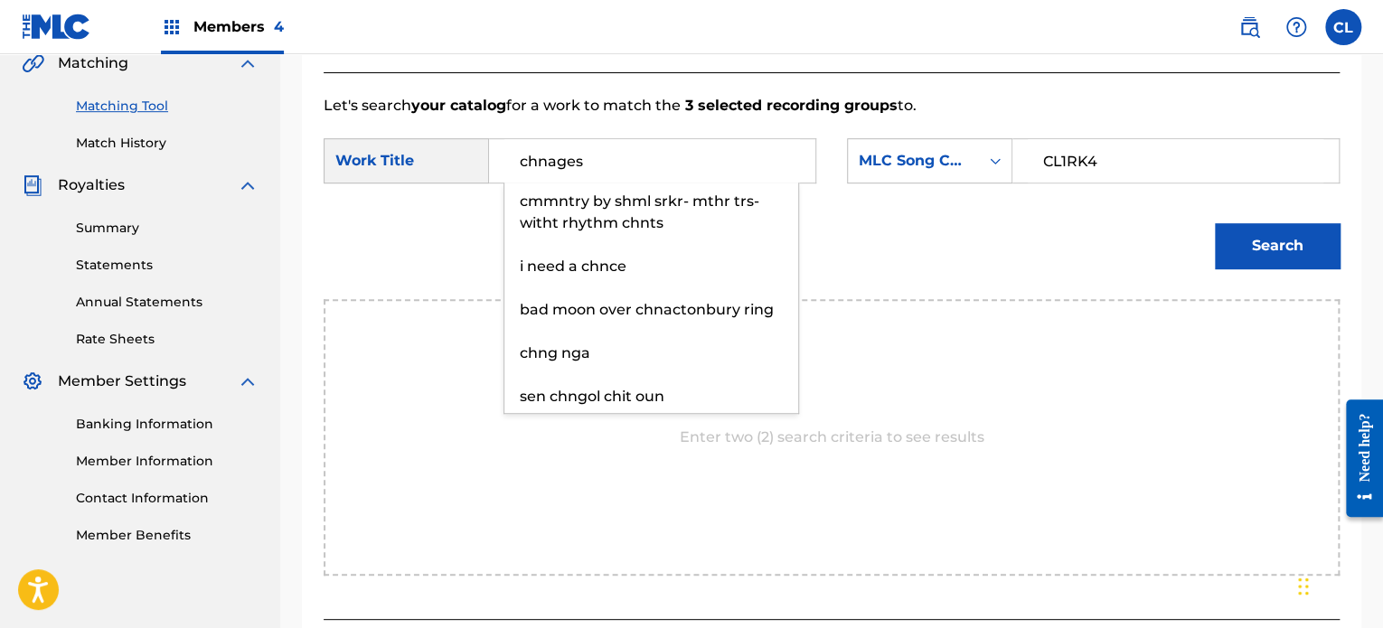
click at [553, 161] on input "chnages" at bounding box center [652, 160] width 296 height 43
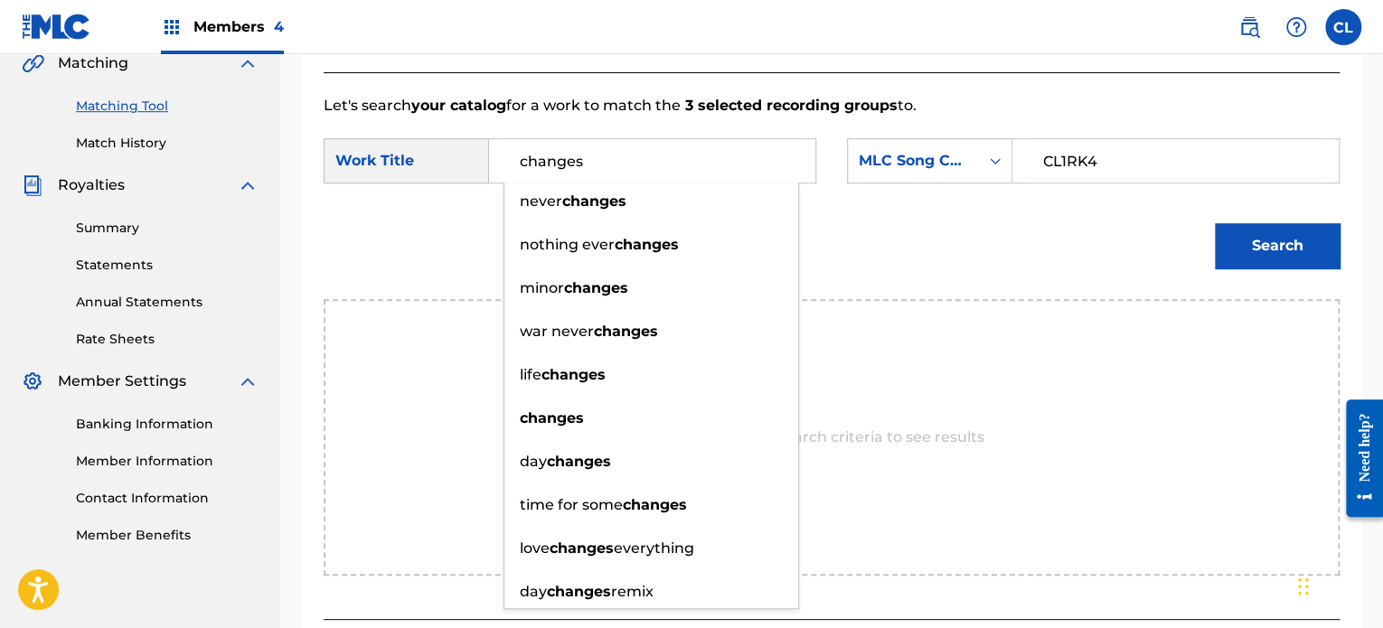
type input "changes"
click at [1316, 234] on button "Search" at bounding box center [1277, 245] width 125 height 45
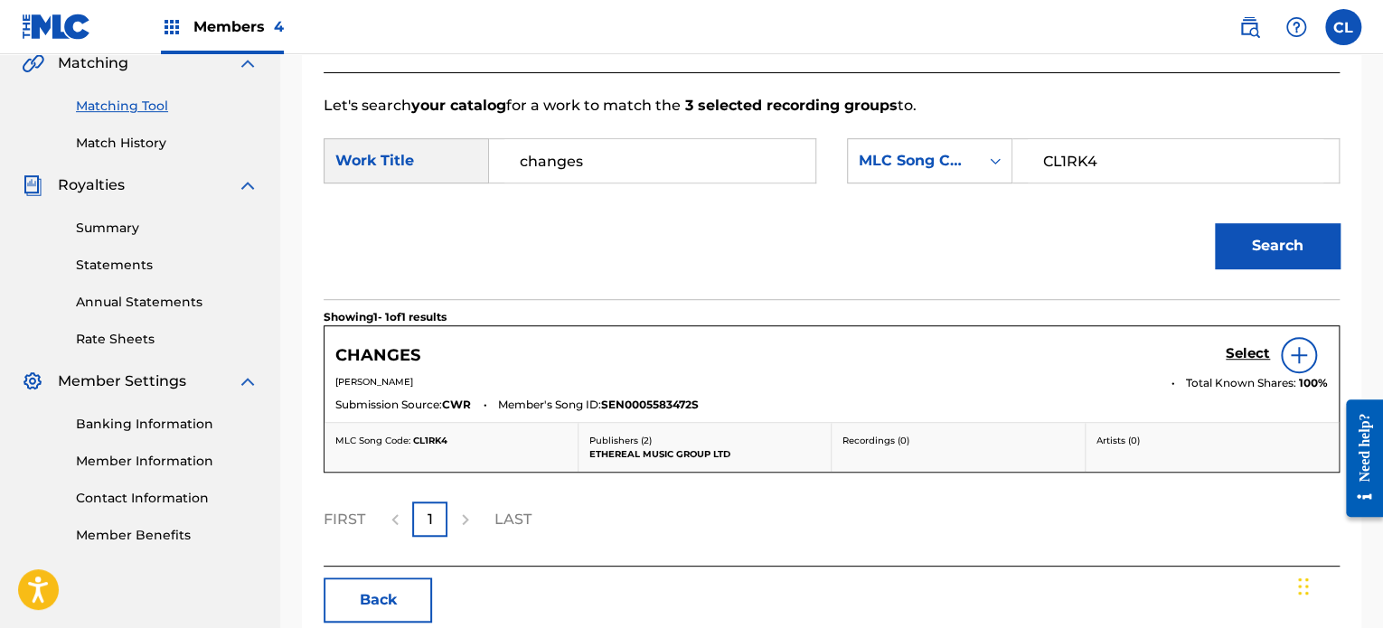
click at [1252, 346] on h5 "Select" at bounding box center [1248, 353] width 44 height 17
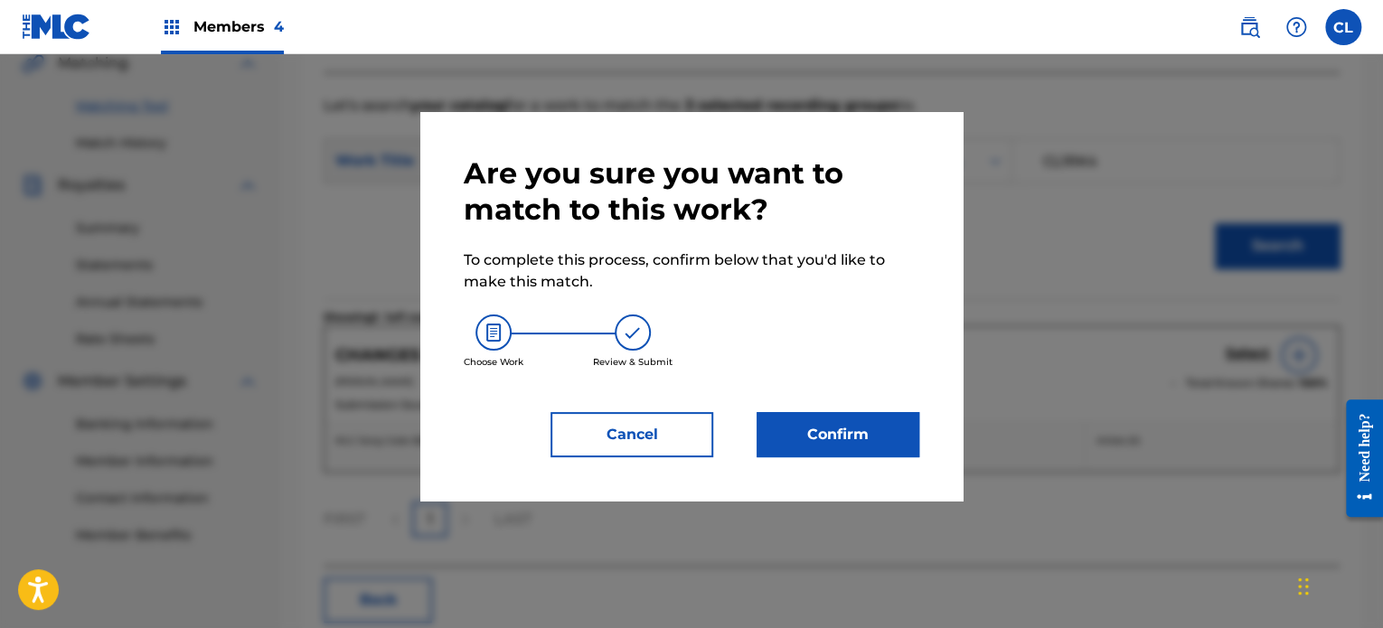
click at [857, 441] on button "Confirm" at bounding box center [838, 434] width 163 height 45
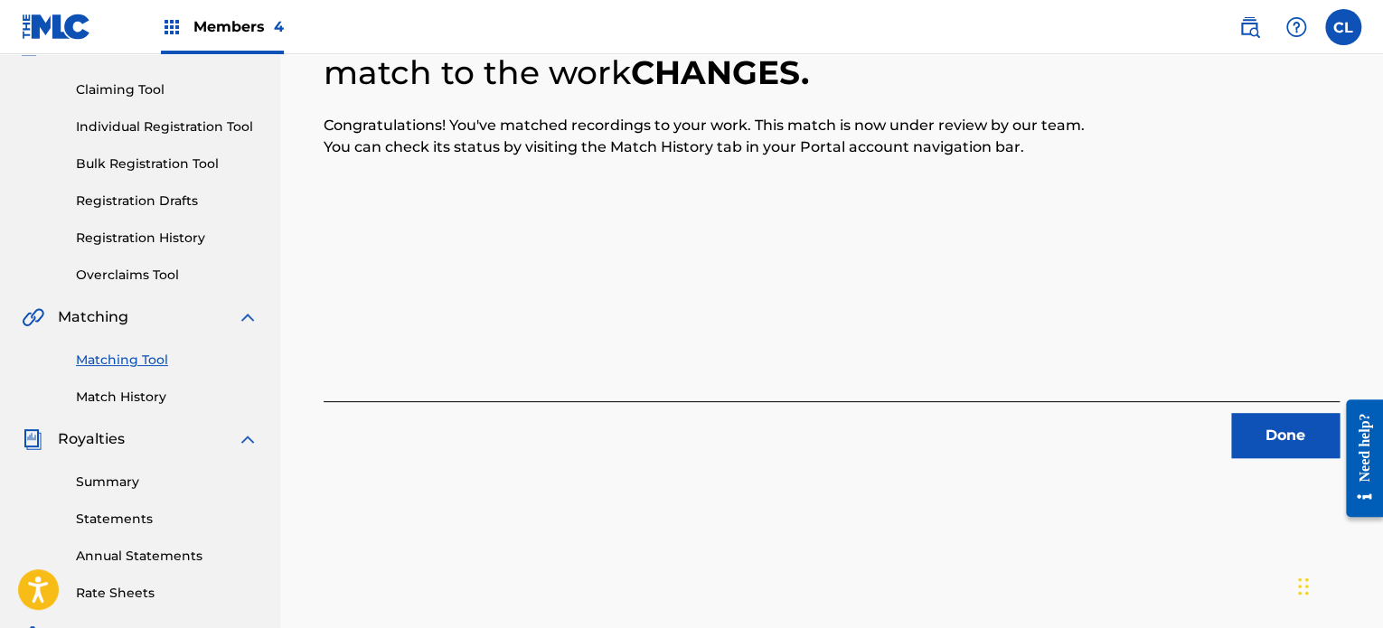
scroll to position [166, 0]
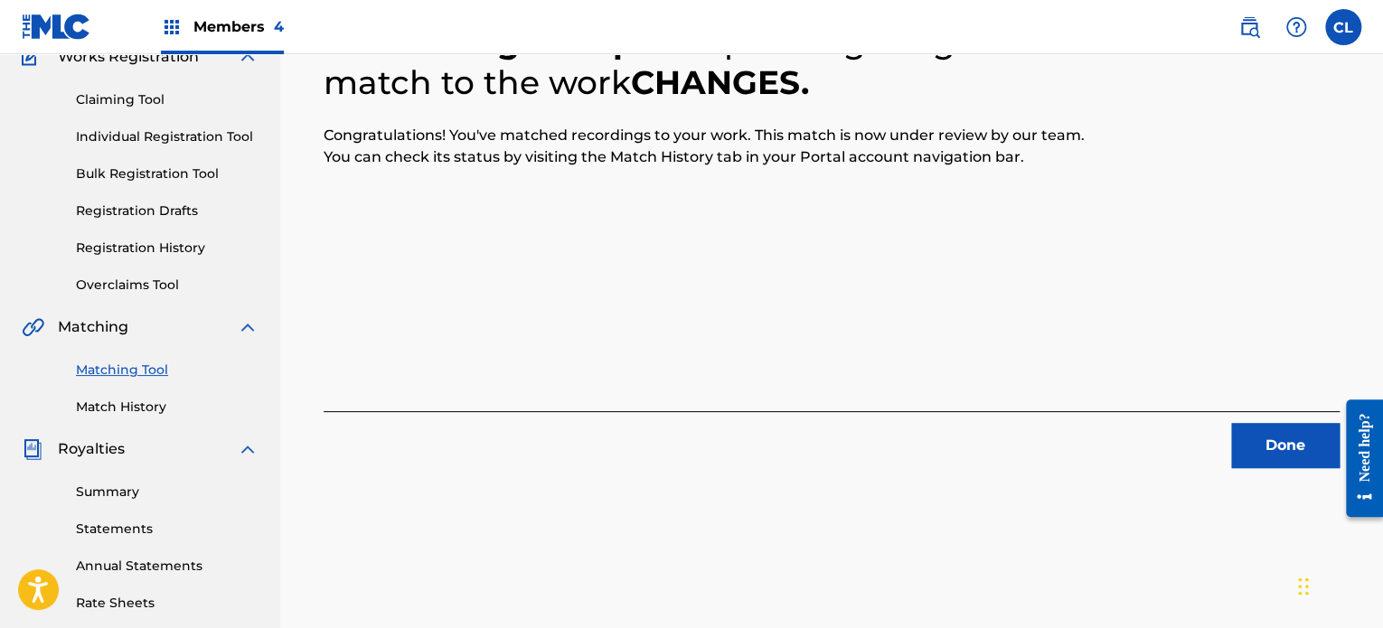
click at [1280, 451] on button "Done" at bounding box center [1285, 445] width 108 height 45
